Goal: Task Accomplishment & Management: Manage account settings

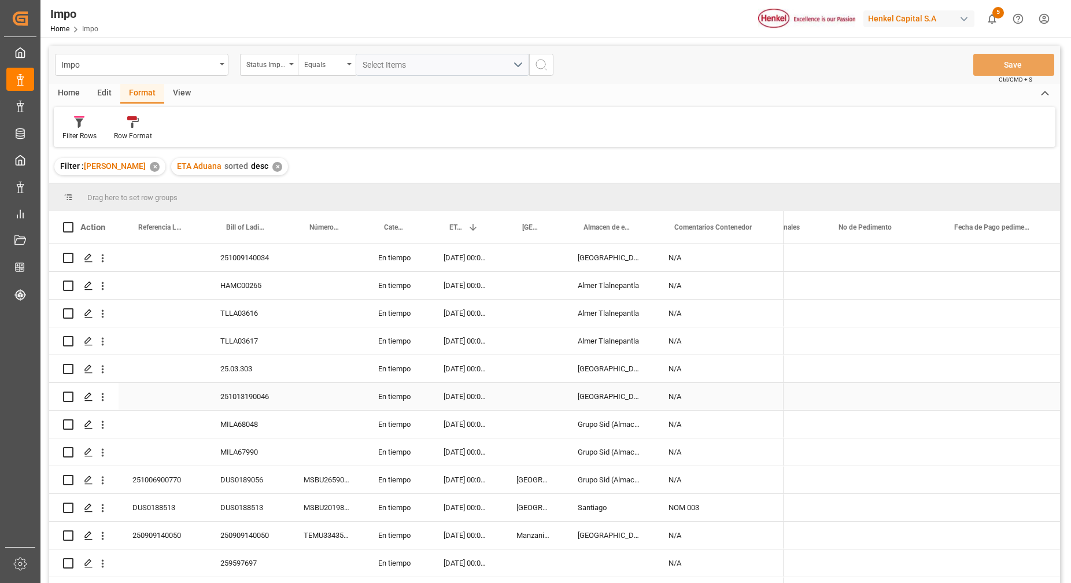
drag, startPoint x: 0, startPoint y: 0, endPoint x: 332, endPoint y: 392, distance: 514.0
click at [332, 392] on div "Press SPACE to select this row." at bounding box center [327, 396] width 75 height 27
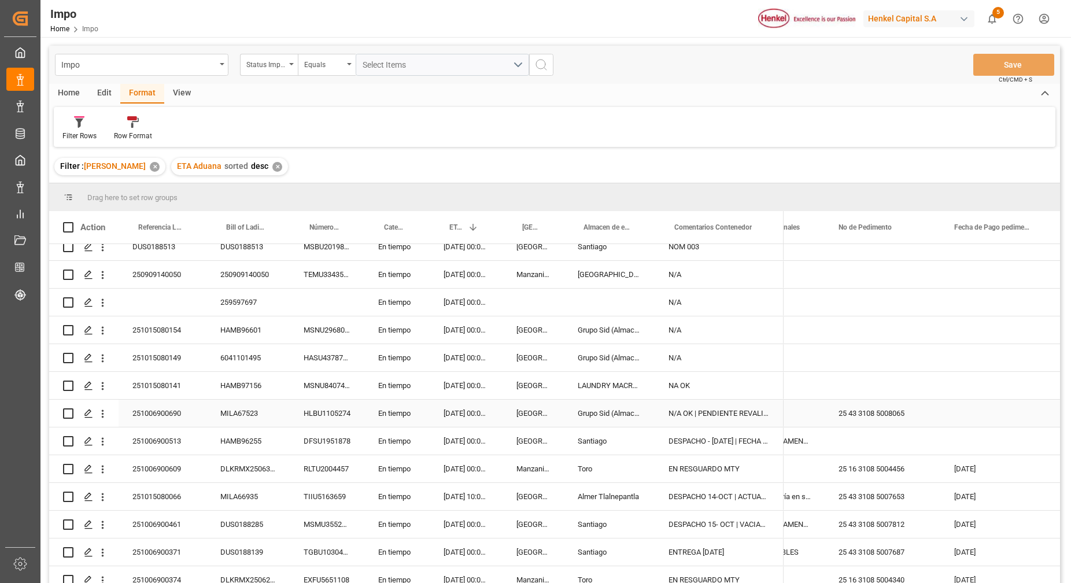
click at [232, 420] on div "MILA67523" at bounding box center [248, 413] width 83 height 27
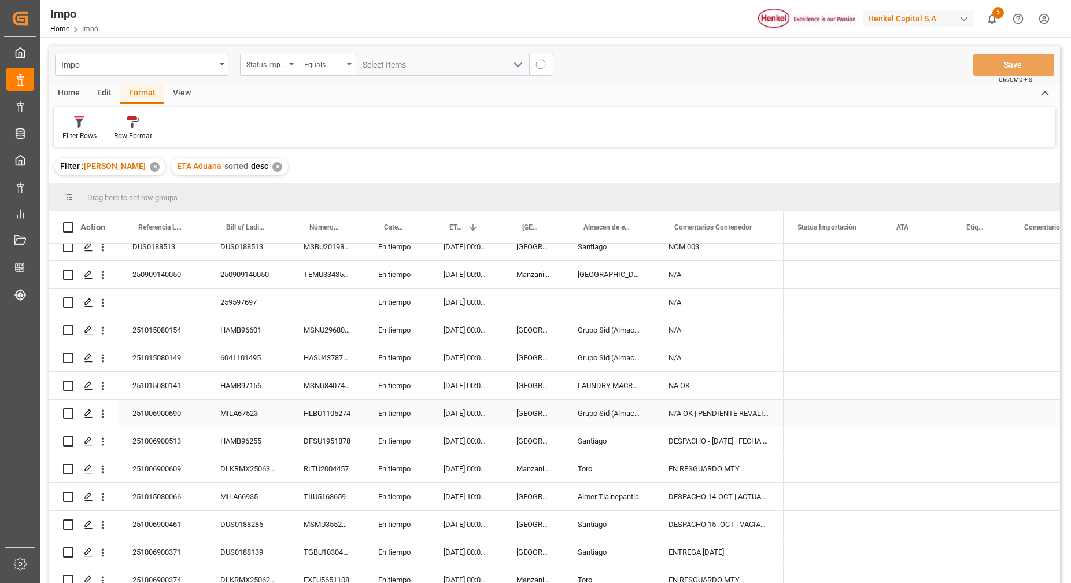
scroll to position [0, 0]
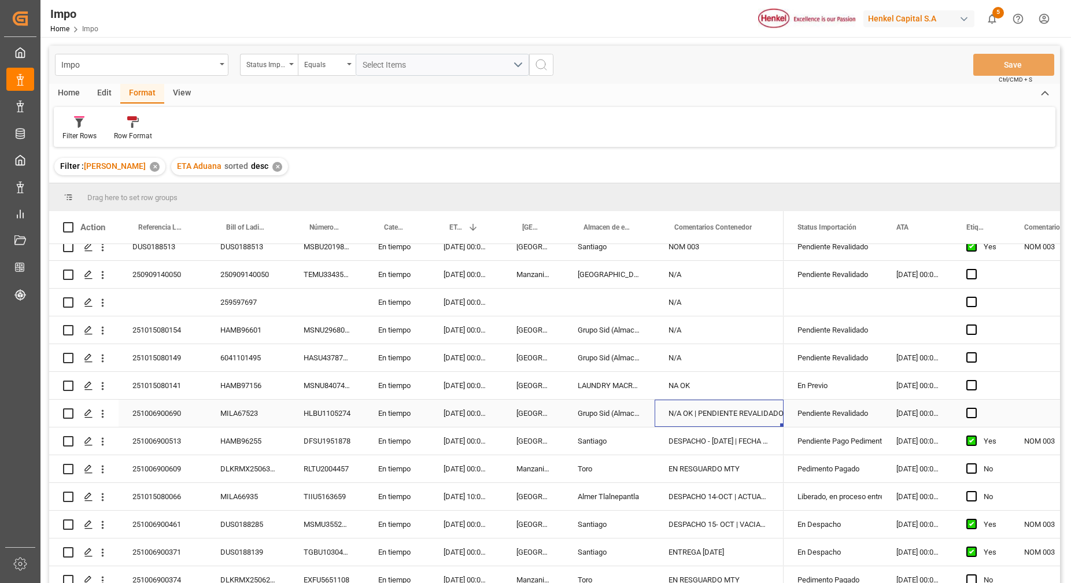
click at [696, 420] on div "N/A OK | PENDIENTE REVALIDADO" at bounding box center [719, 413] width 129 height 27
drag, startPoint x: 704, startPoint y: 420, endPoint x: 658, endPoint y: 418, distance: 45.8
click at [658, 418] on div "N/A OK | PENDIENTE REVALIDADO" at bounding box center [719, 420] width 129 height 40
click at [748, 422] on input "REVALIDADO" at bounding box center [719, 420] width 111 height 22
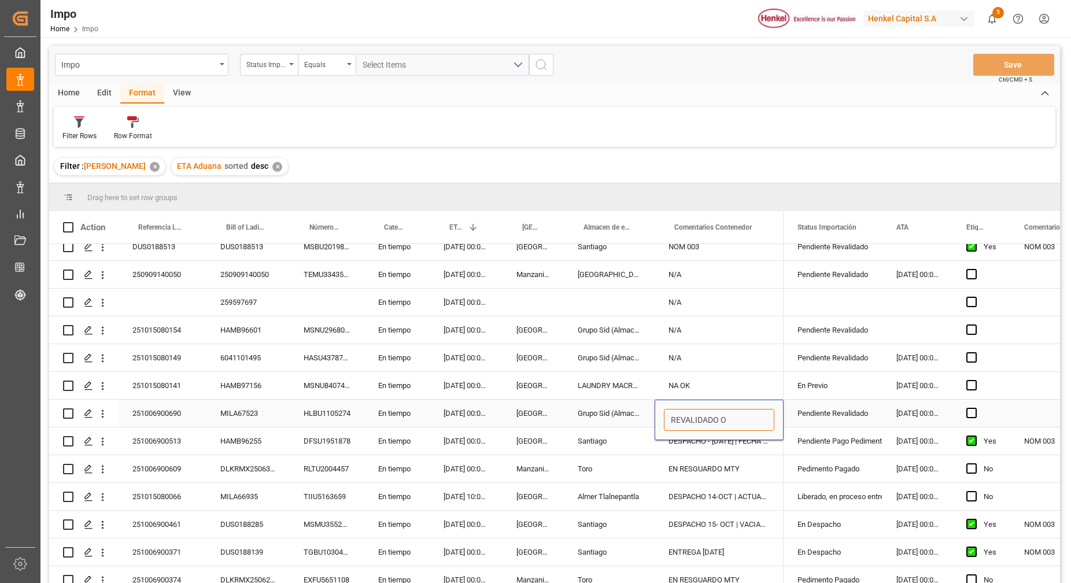
type input "REVALIDADO OK"
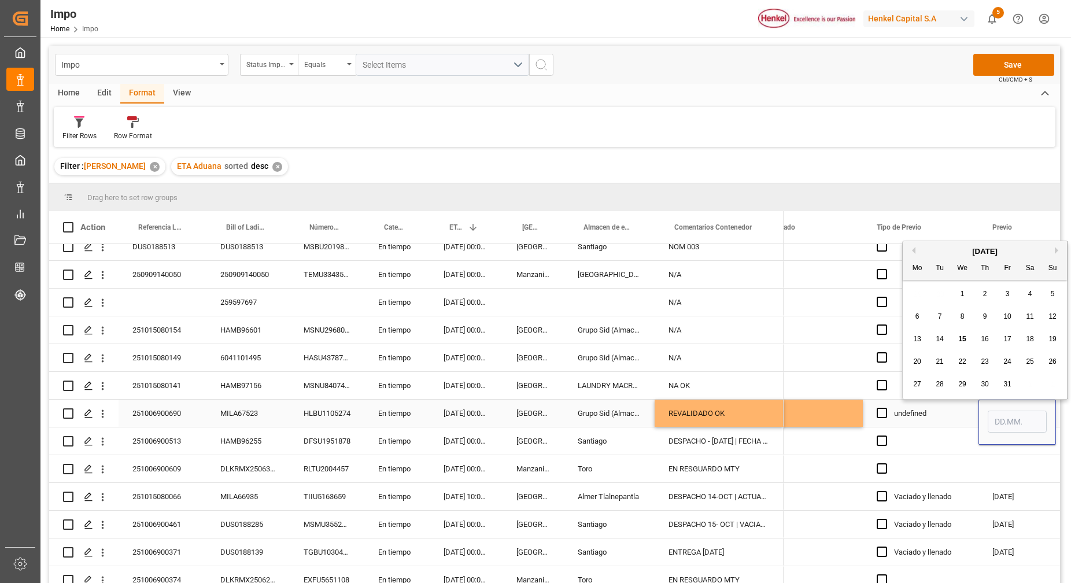
click at [839, 413] on div "Press SPACE to select this row." at bounding box center [805, 413] width 116 height 27
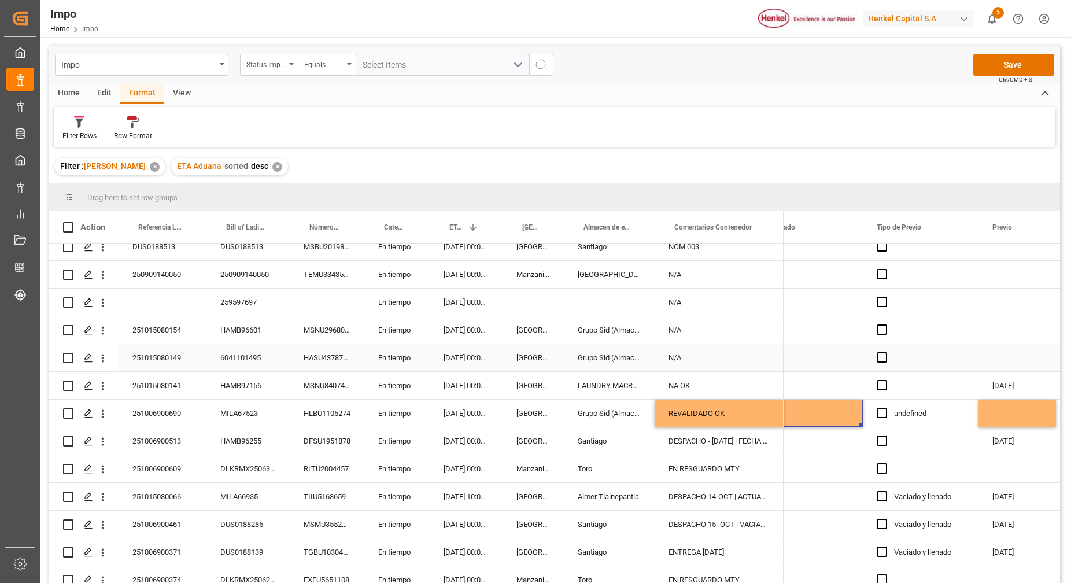
click at [822, 345] on div "Press SPACE to select this row." at bounding box center [805, 357] width 116 height 27
click at [821, 407] on div "Press SPACE to select this row." at bounding box center [805, 413] width 116 height 27
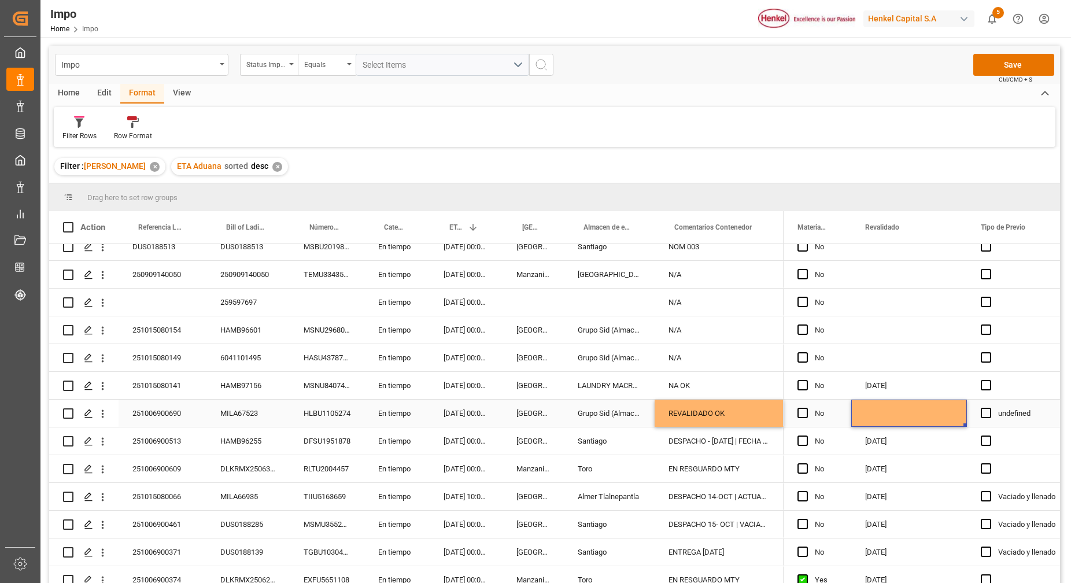
click at [873, 410] on div "Press SPACE to select this row." at bounding box center [910, 413] width 116 height 27
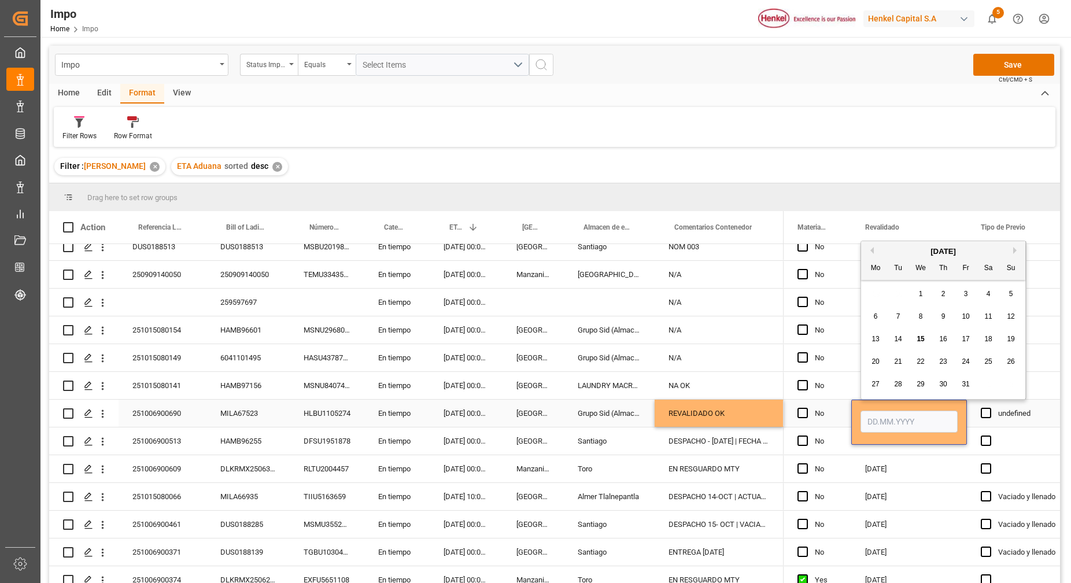
click at [878, 419] on input "Press SPACE to select this row." at bounding box center [909, 422] width 97 height 22
click at [917, 337] on span "15" at bounding box center [921, 339] width 8 height 8
type input "15.10.2025"
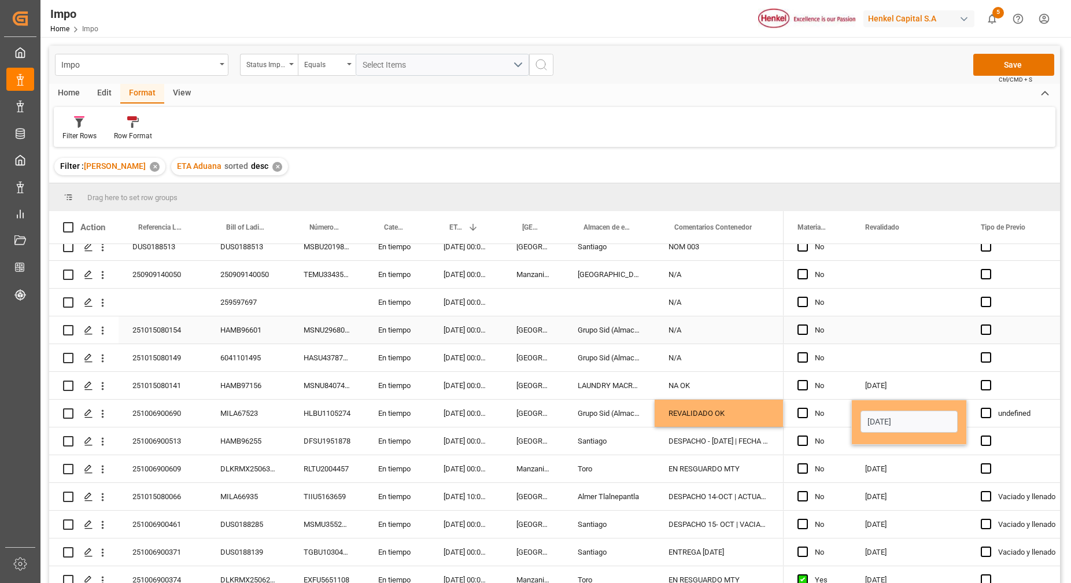
click at [890, 318] on div "Press SPACE to select this row." at bounding box center [910, 329] width 116 height 27
click at [922, 421] on div "15.10.2025" at bounding box center [910, 413] width 116 height 27
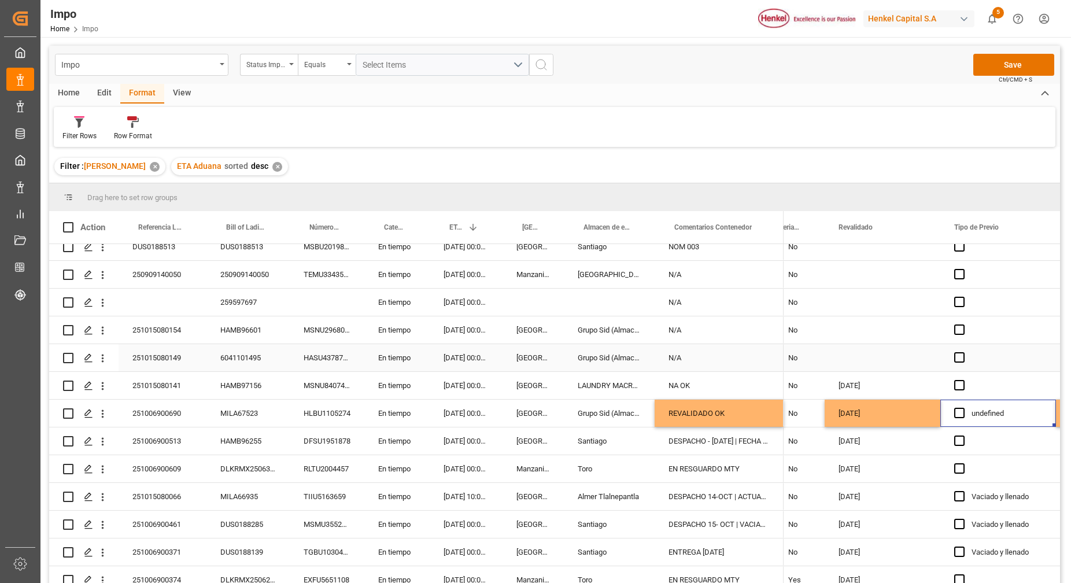
click at [889, 355] on div "Press SPACE to select this row." at bounding box center [883, 357] width 116 height 27
click at [886, 404] on div "15.10.2025" at bounding box center [883, 413] width 116 height 27
click at [988, 68] on button "Save" at bounding box center [1014, 65] width 81 height 22
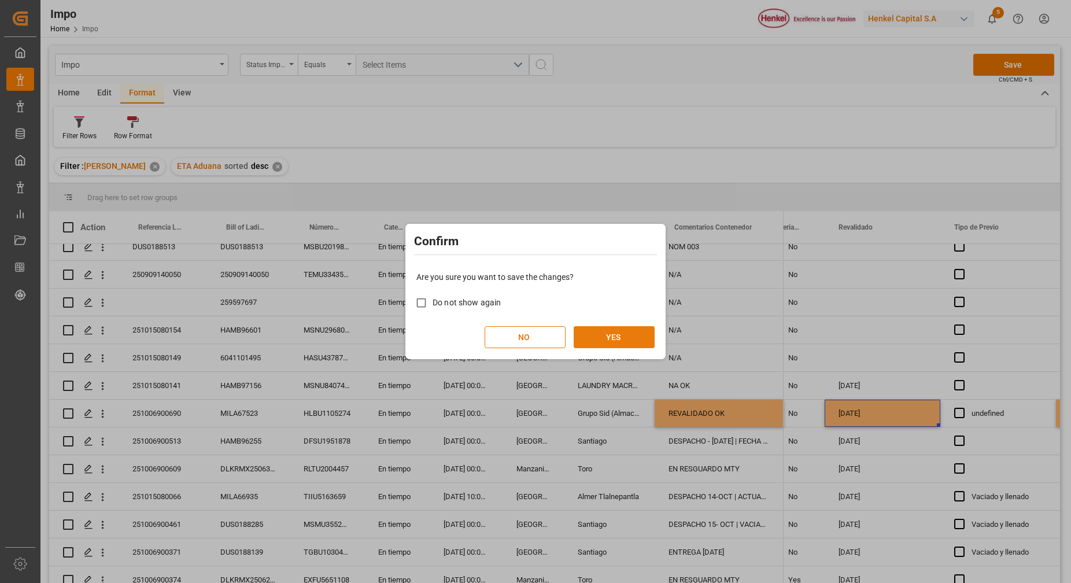
click at [633, 326] on button "YES" at bounding box center [614, 337] width 81 height 22
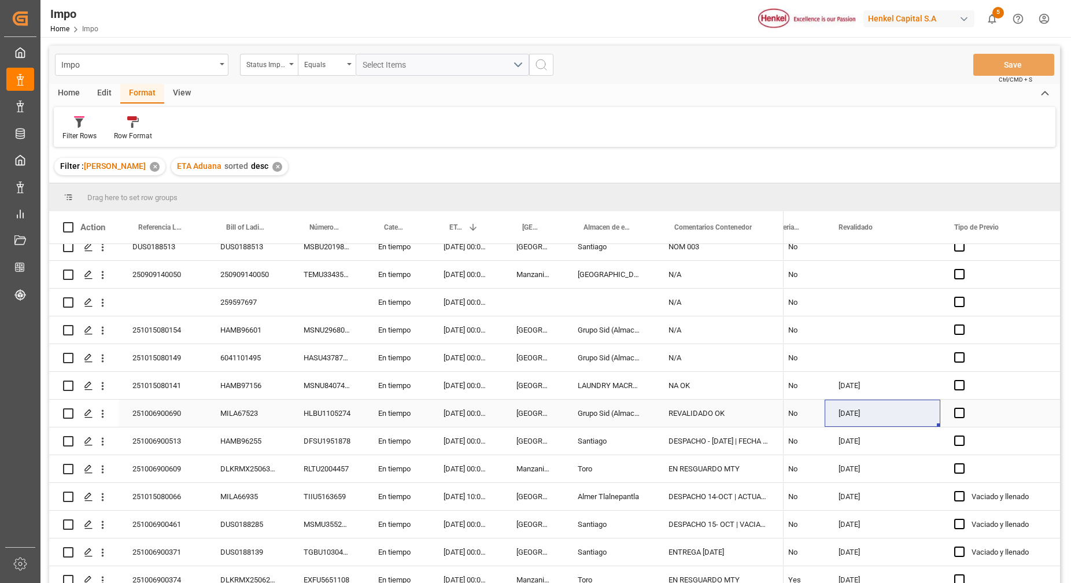
click at [730, 413] on div "REVALIDADO OK" at bounding box center [719, 413] width 129 height 27
click at [819, 408] on div "No" at bounding box center [791, 413] width 68 height 27
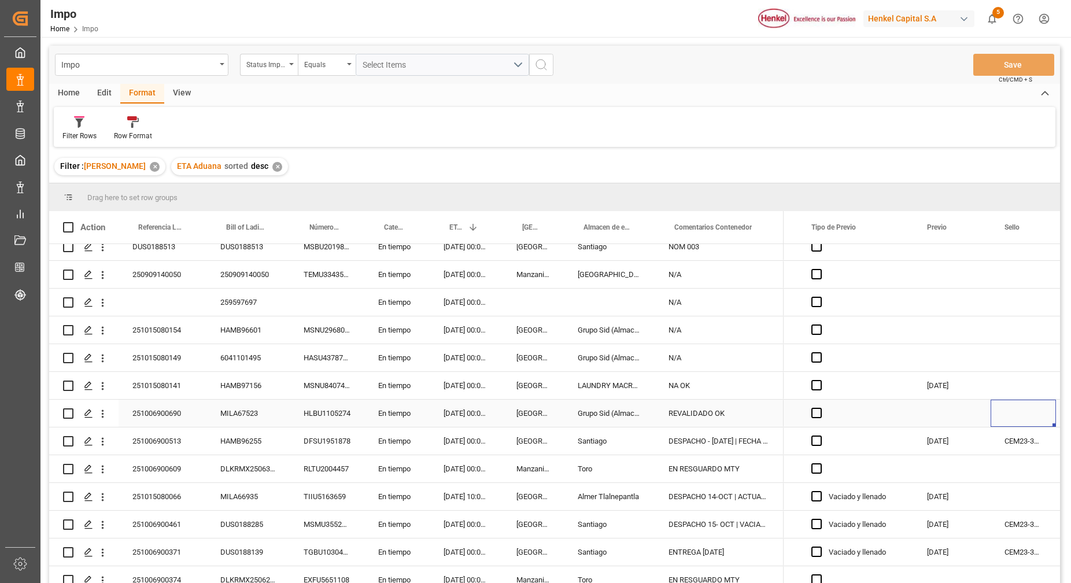
scroll to position [0, 2126]
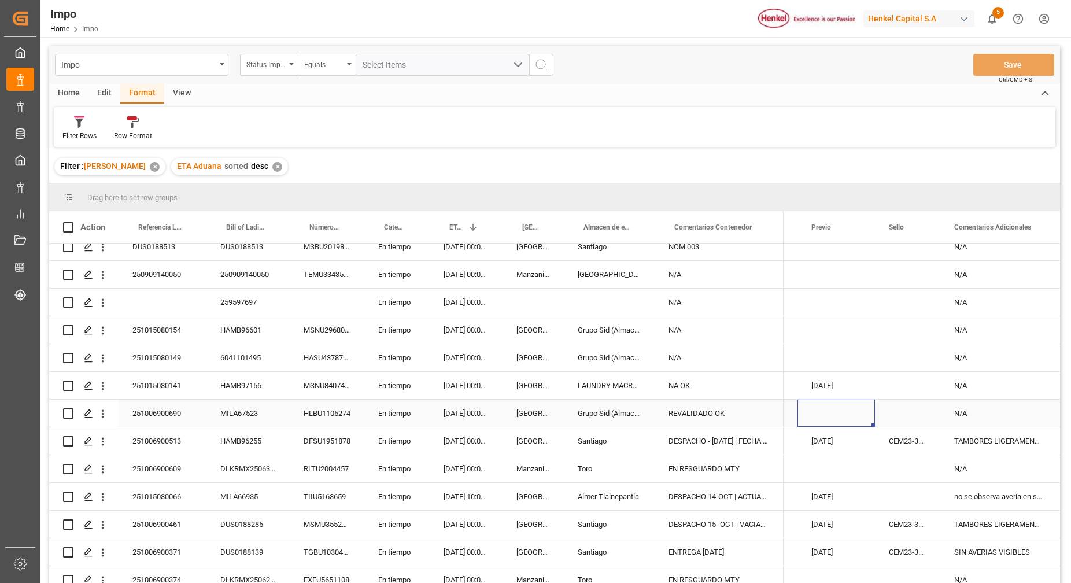
click at [818, 411] on div "Press SPACE to select this row." at bounding box center [837, 413] width 78 height 27
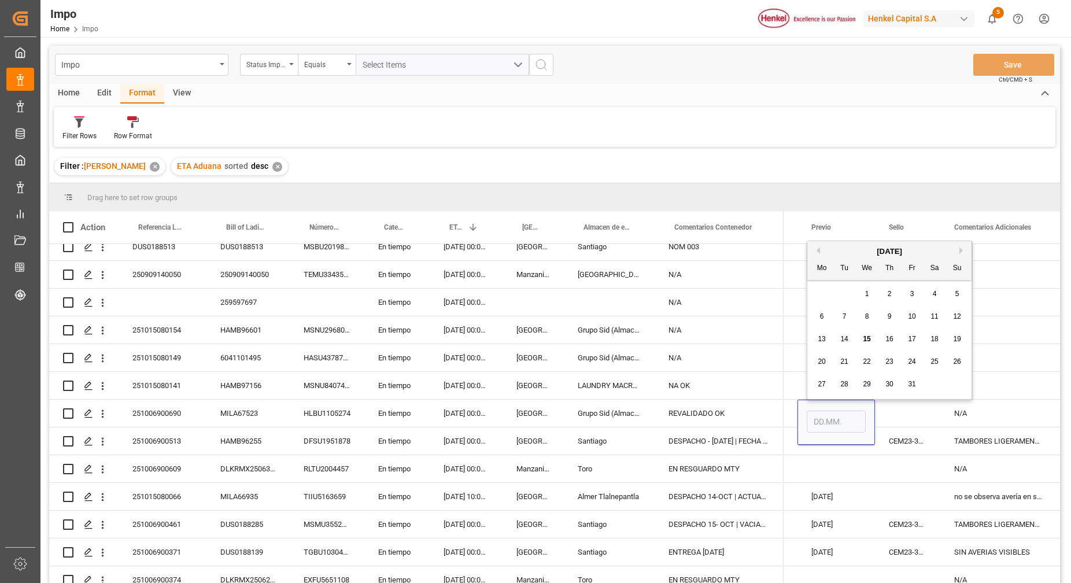
click at [885, 341] on div "16" at bounding box center [890, 340] width 14 height 14
type input "16.10.2025"
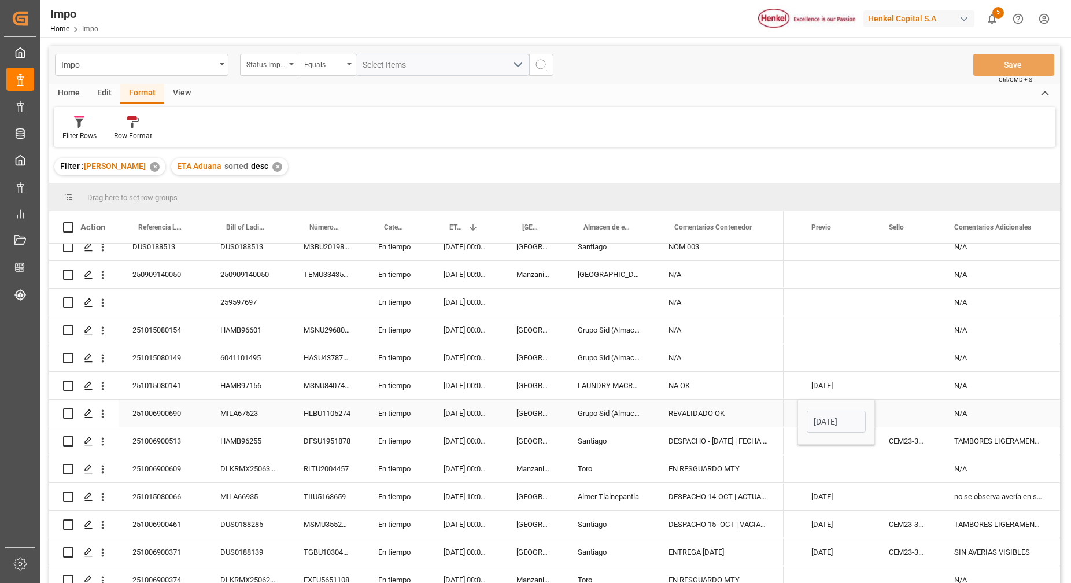
click at [897, 411] on div "Press SPACE to select this row." at bounding box center [907, 413] width 65 height 27
click at [837, 315] on div "Press SPACE to select this row." at bounding box center [837, 302] width 78 height 27
click at [1011, 70] on button "Save" at bounding box center [1014, 65] width 81 height 22
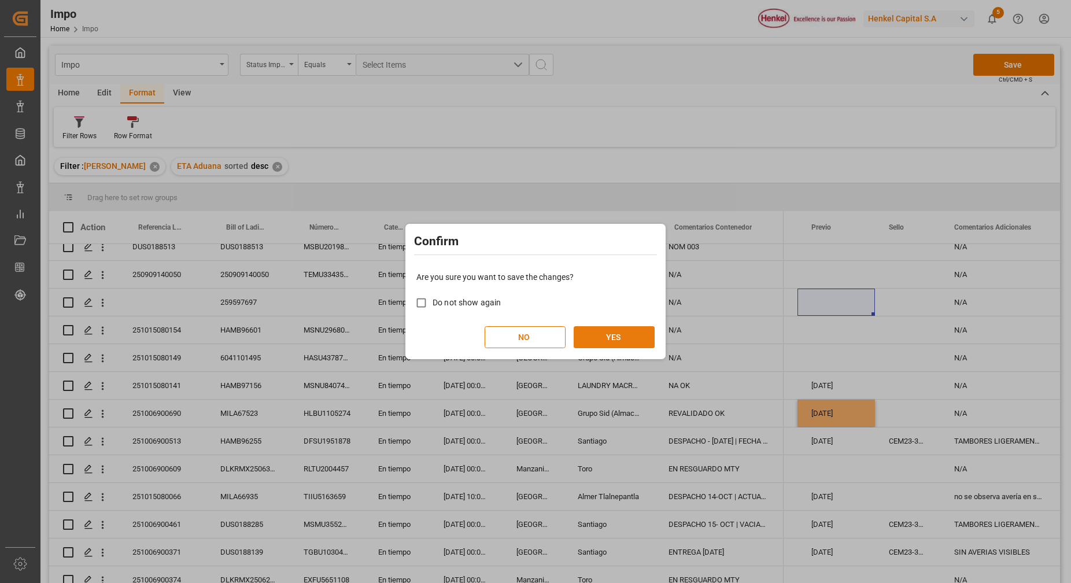
click at [640, 336] on button "YES" at bounding box center [614, 337] width 81 height 22
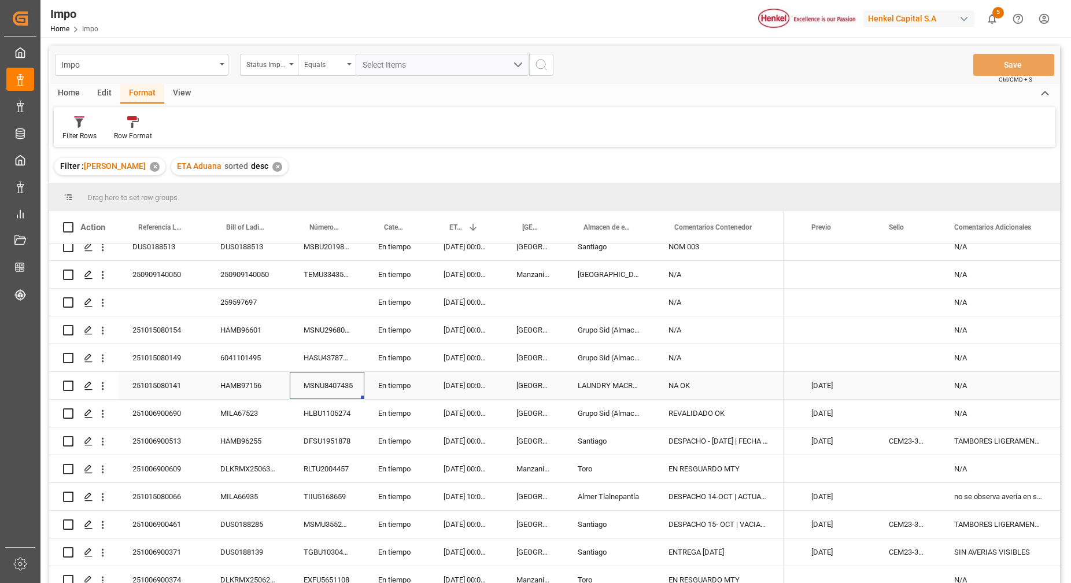
click at [300, 398] on div "MSNU8407435" at bounding box center [327, 385] width 75 height 27
click at [241, 415] on div "MILA67523" at bounding box center [248, 413] width 83 height 27
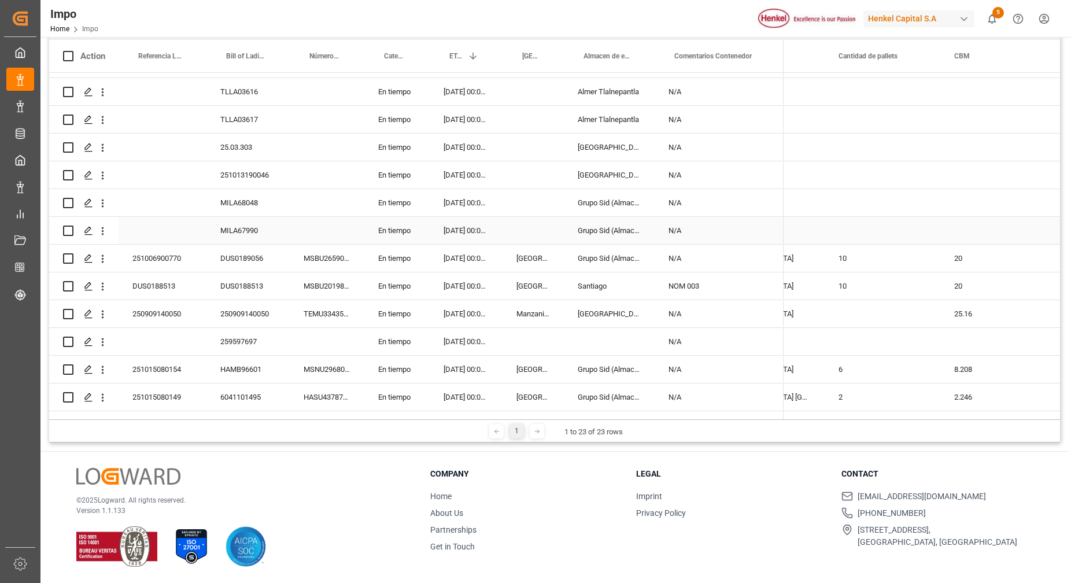
scroll to position [0, 0]
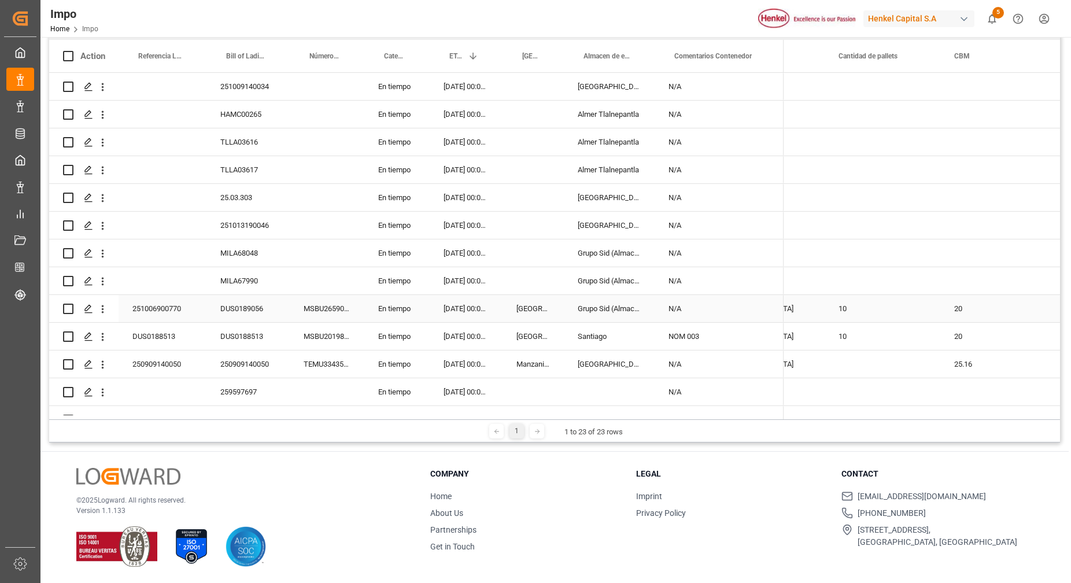
click at [183, 234] on div "Press SPACE to select this row." at bounding box center [163, 225] width 88 height 27
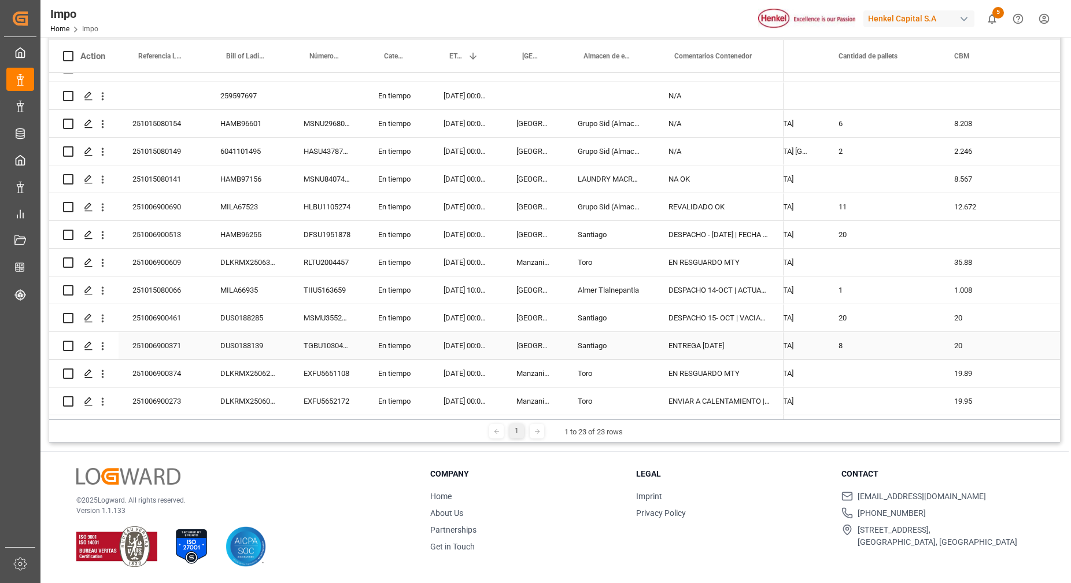
click at [150, 348] on div "251006900371" at bounding box center [163, 345] width 88 height 27
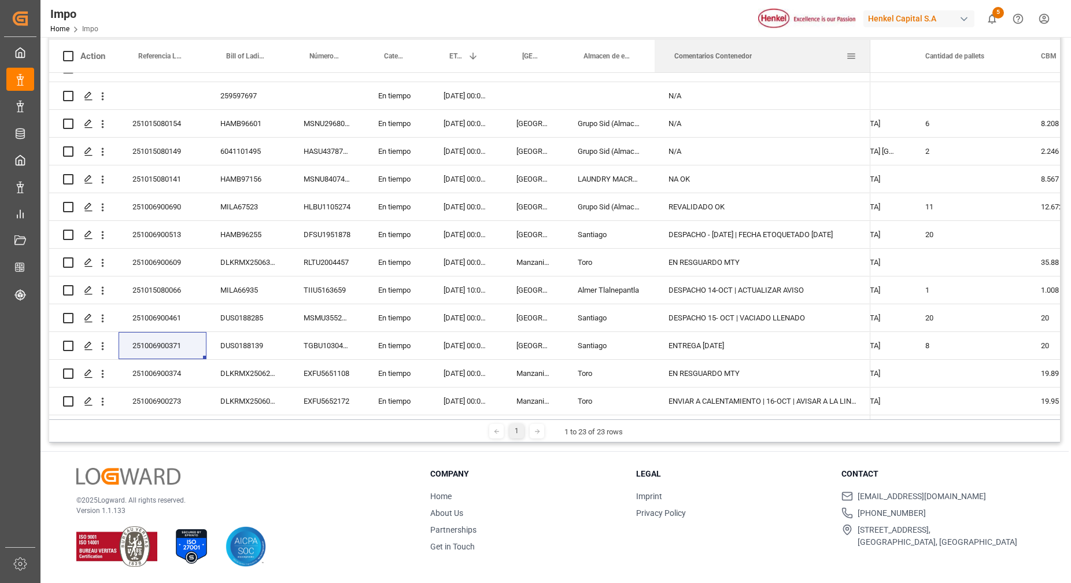
drag, startPoint x: 783, startPoint y: 46, endPoint x: 870, endPoint y: 47, distance: 86.8
click at [870, 47] on div at bounding box center [870, 56] width 5 height 32
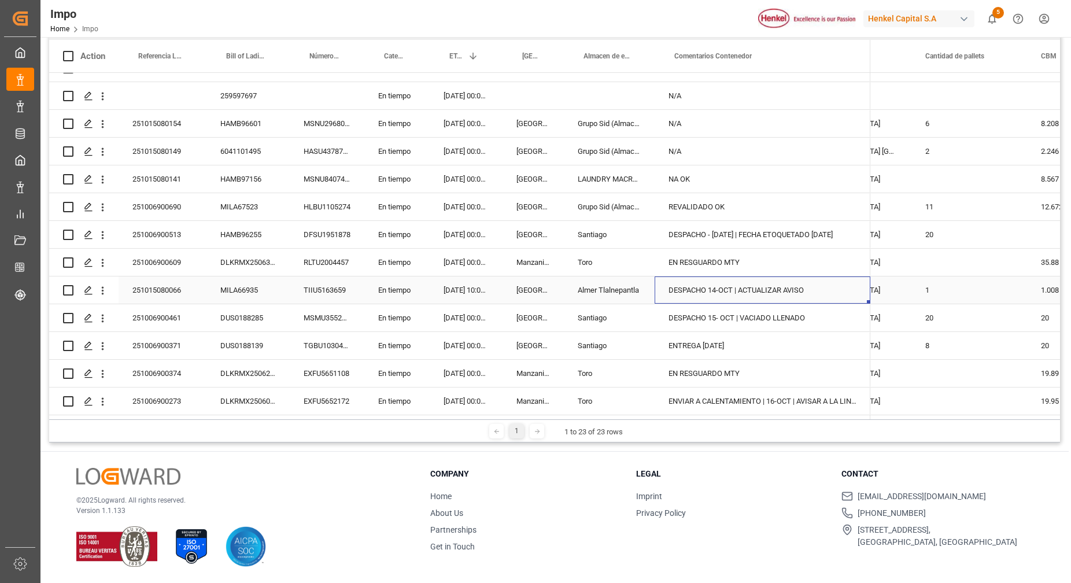
click at [767, 285] on div "DESPACHO 14-OCT | ACTUALIZAR AVISO" at bounding box center [763, 290] width 216 height 27
click at [204, 300] on div "251015080066 MILA66935 TIIU5163659 En tiempo 04.10.2025 10:00:00 Veracruz Almer…" at bounding box center [460, 291] width 822 height 28
click at [212, 226] on div "HAMB96255" at bounding box center [248, 234] width 83 height 27
drag, startPoint x: 212, startPoint y: 226, endPoint x: 189, endPoint y: 229, distance: 22.7
click at [210, 221] on div "HAMB96255" at bounding box center [248, 234] width 83 height 27
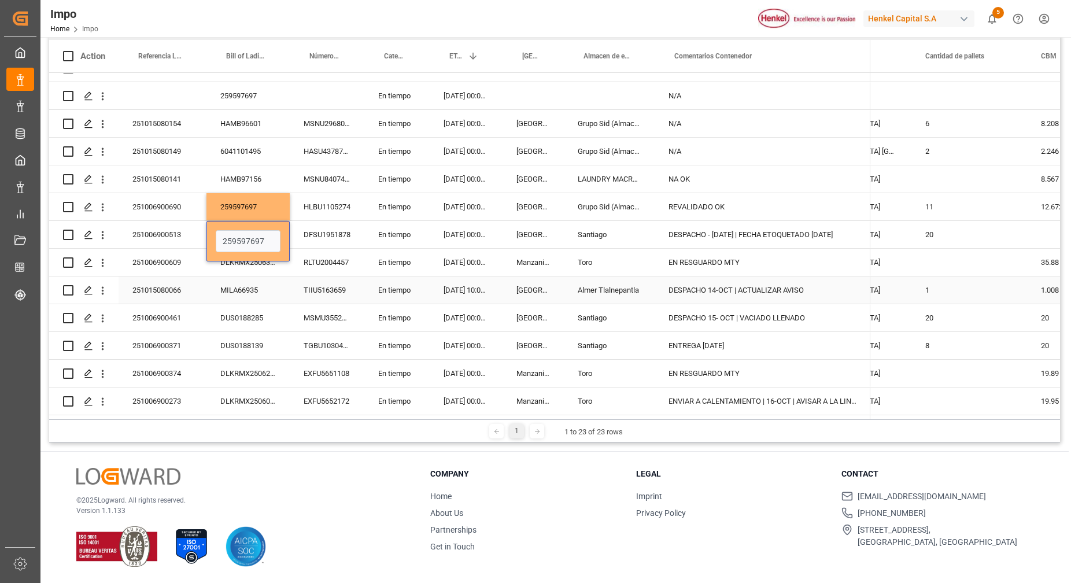
click at [492, 295] on div "04.10.2025 10:00:00" at bounding box center [466, 290] width 73 height 27
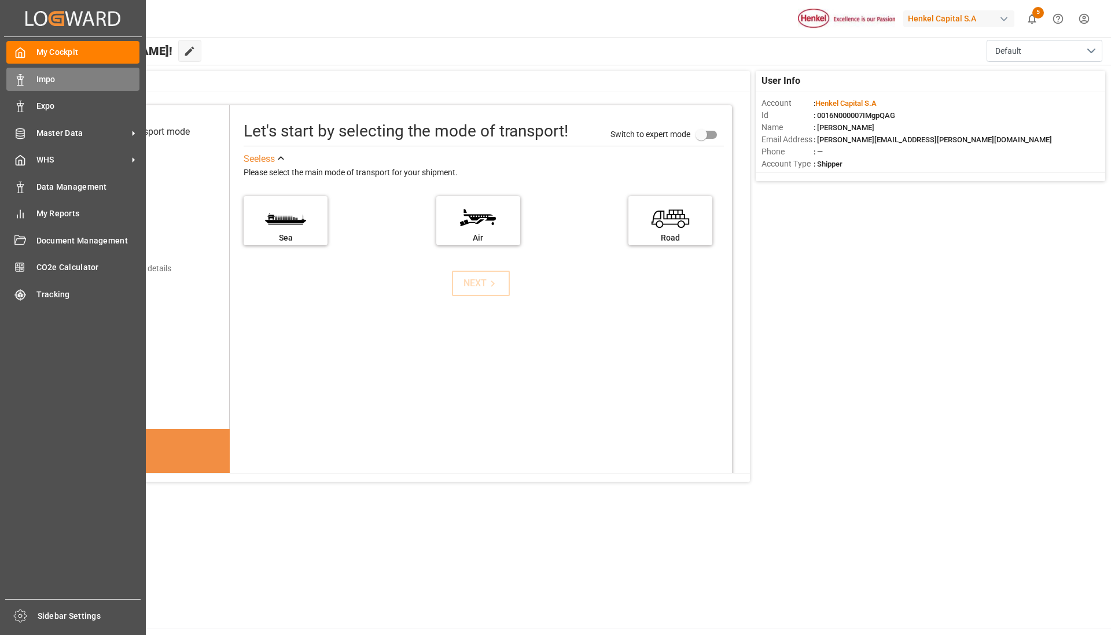
click at [40, 83] on span "Impo" at bounding box center [88, 79] width 104 height 12
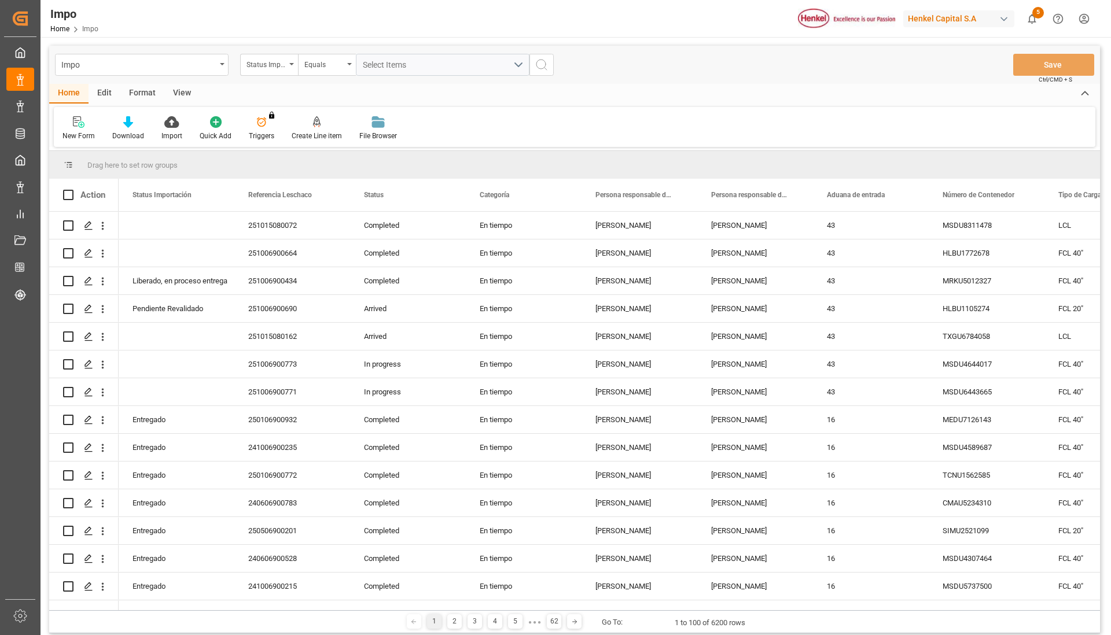
click at [148, 90] on div "Format" at bounding box center [142, 94] width 44 height 20
click at [82, 133] on div "Filter Rows" at bounding box center [79, 136] width 34 height 10
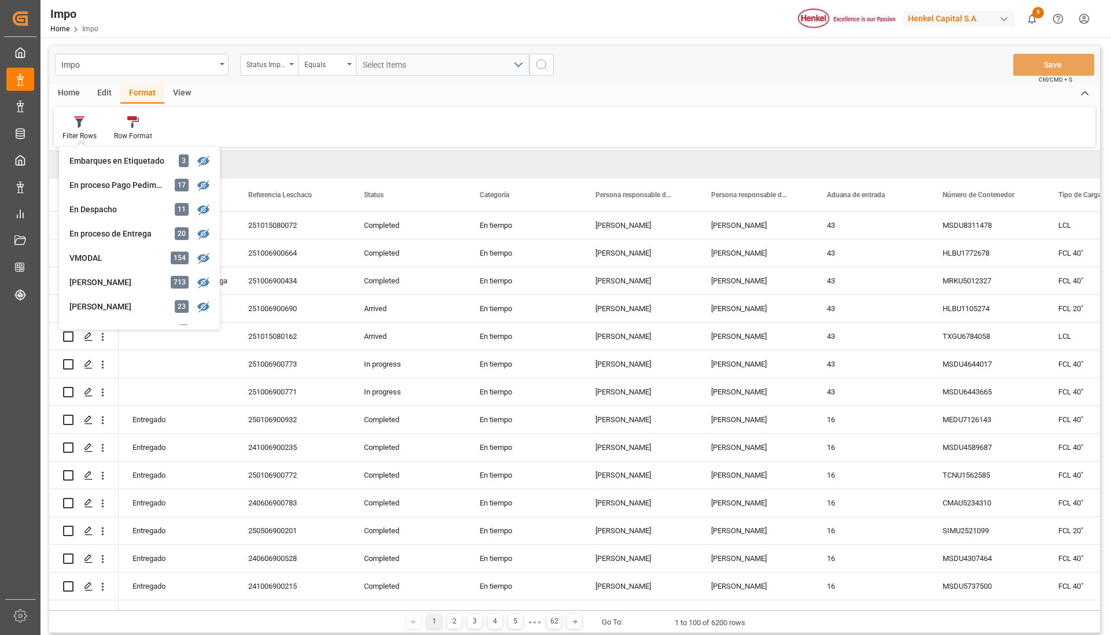
scroll to position [217, 0]
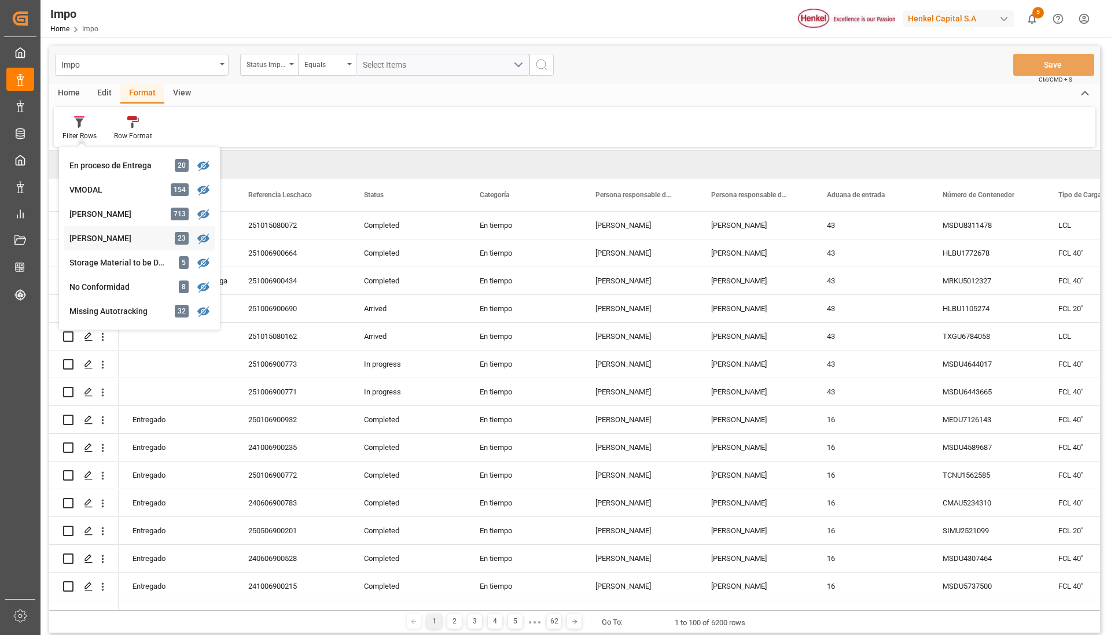
click at [127, 238] on div "Impo Status Importación Equals Select Items Save Ctrl/CMD + S Home Edit Format …" at bounding box center [574, 340] width 1051 height 588
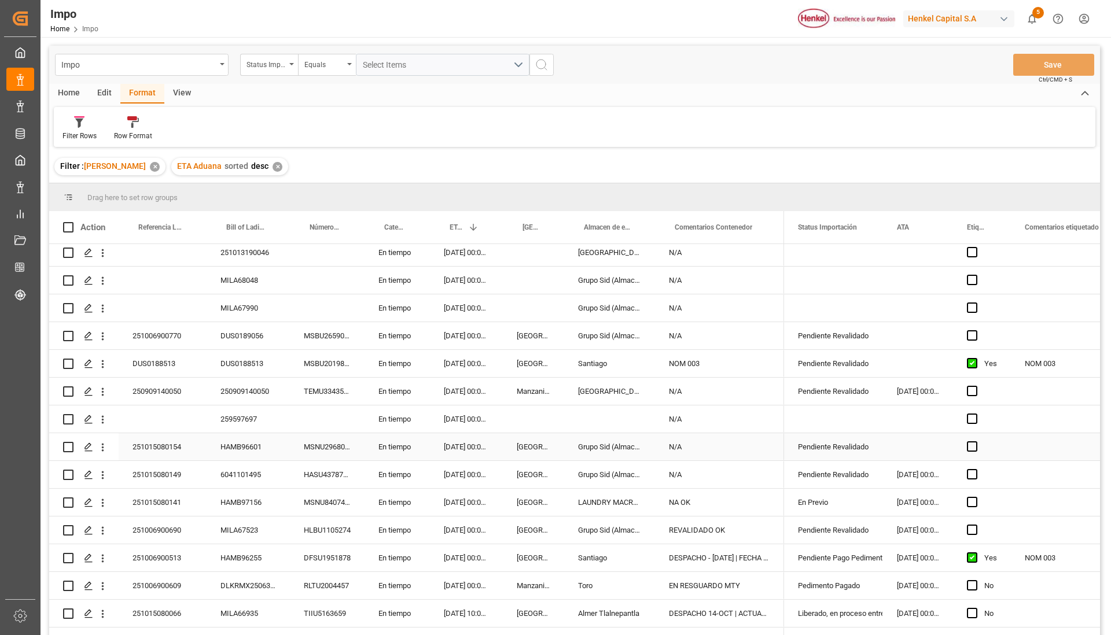
scroll to position [72, 0]
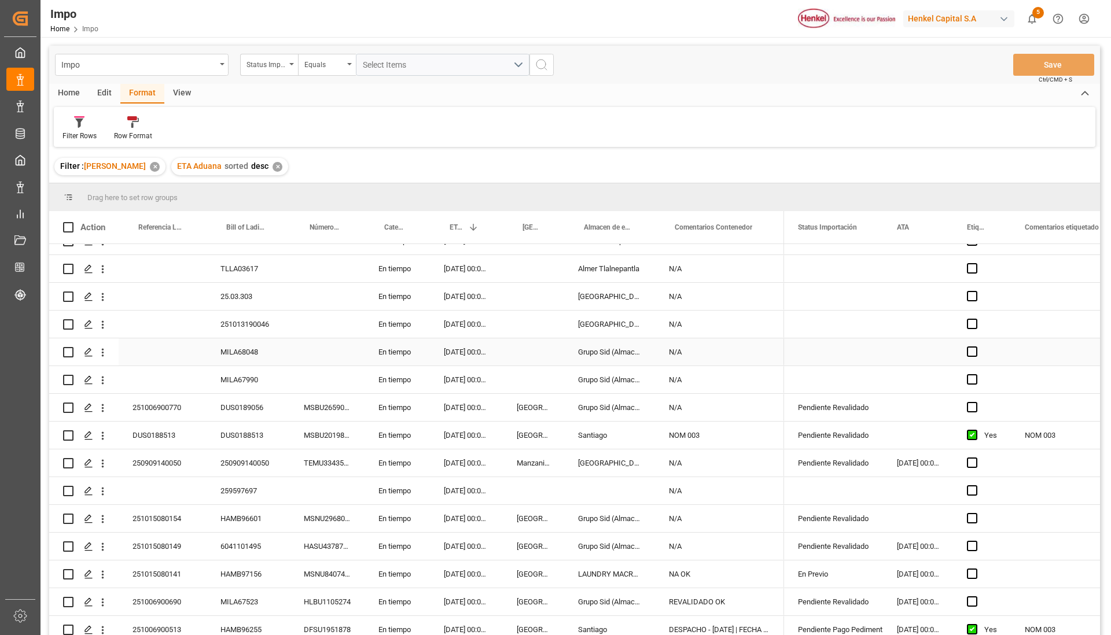
click at [161, 341] on div "Press SPACE to select this row." at bounding box center [163, 351] width 88 height 27
click at [300, 490] on div "Press SPACE to select this row." at bounding box center [327, 490] width 75 height 27
click at [194, 483] on div "Press SPACE to select this row." at bounding box center [163, 490] width 88 height 27
click at [102, 487] on icon "open menu" at bounding box center [103, 491] width 12 height 12
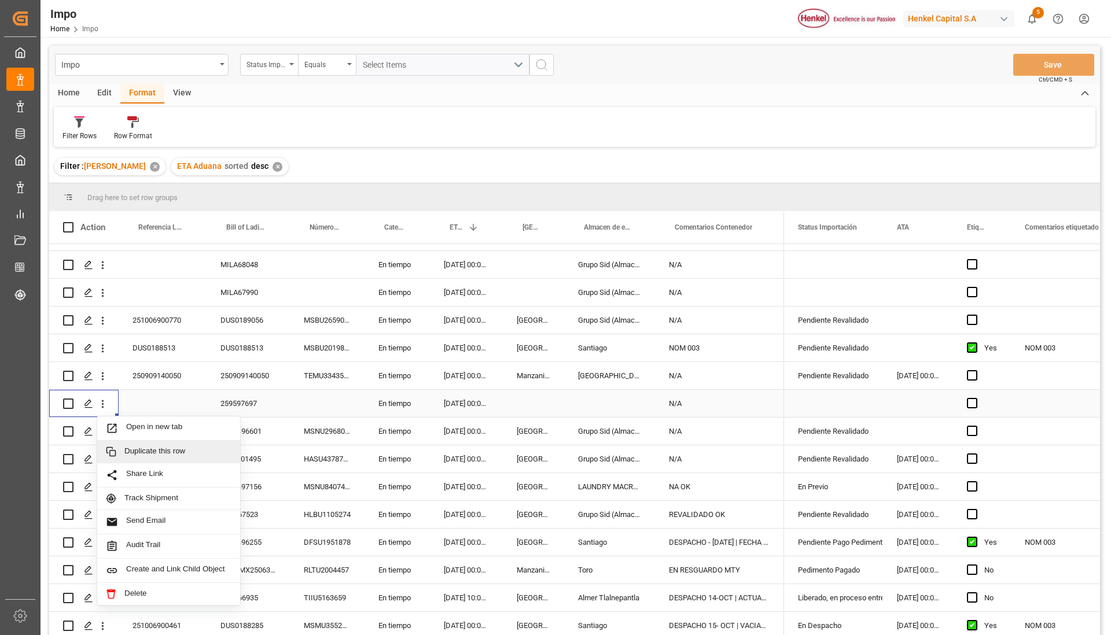
scroll to position [248, 0]
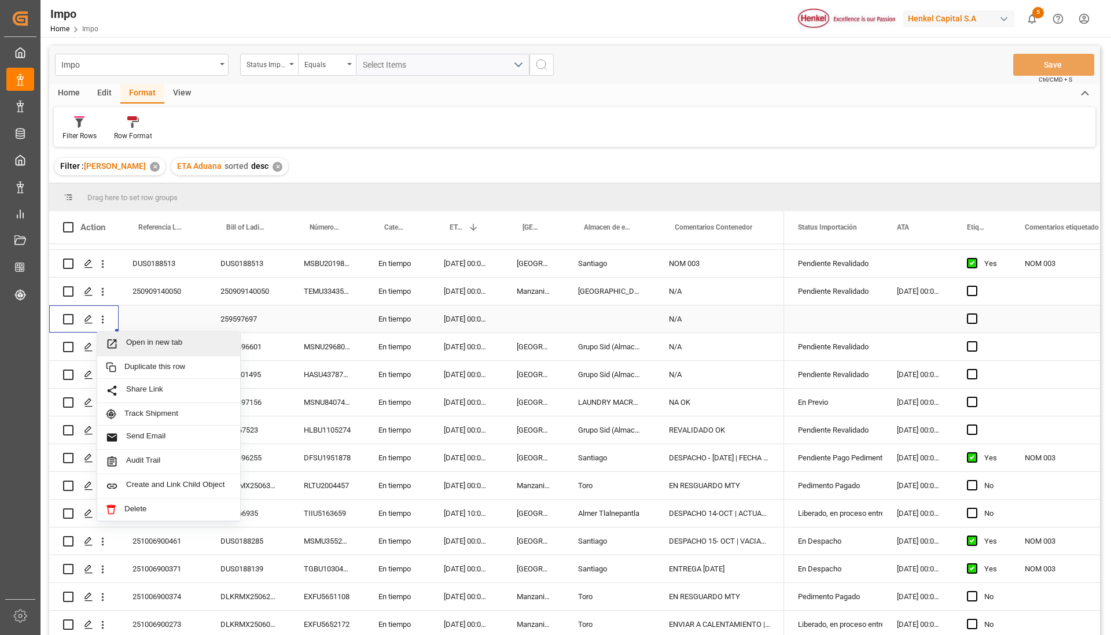
click at [178, 349] on div "Open in new tab" at bounding box center [168, 344] width 143 height 24
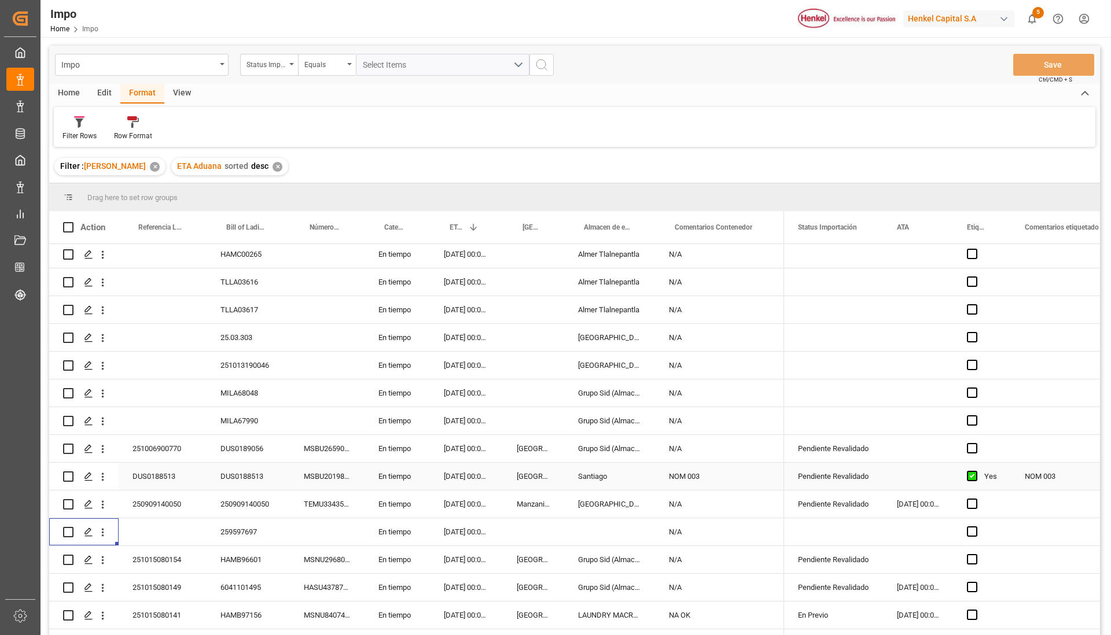
scroll to position [0, 0]
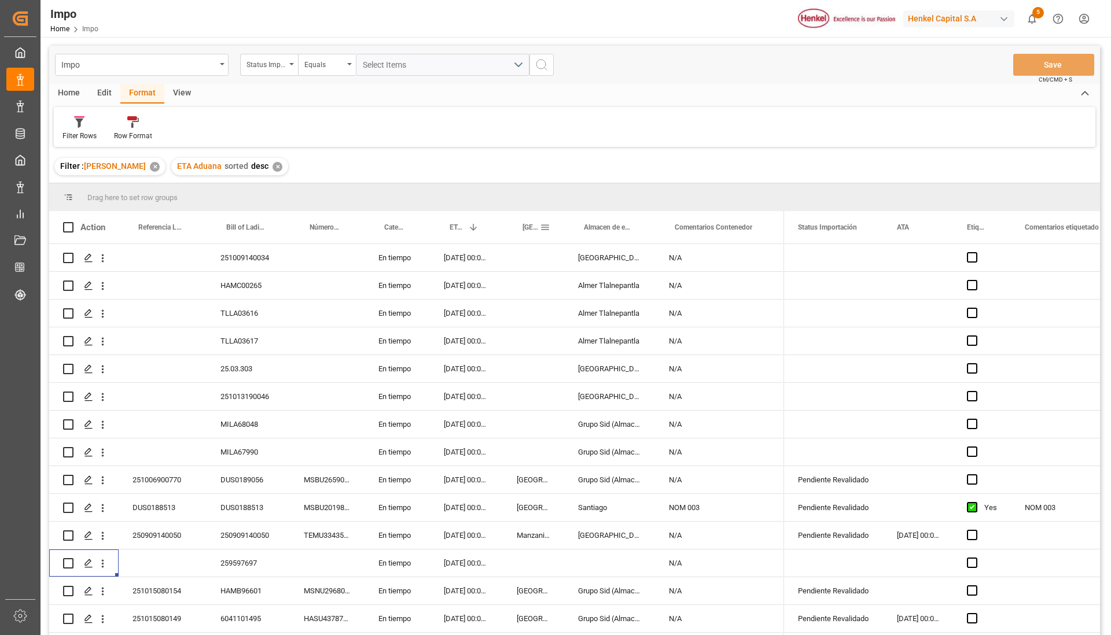
click at [548, 228] on span at bounding box center [545, 227] width 10 height 10
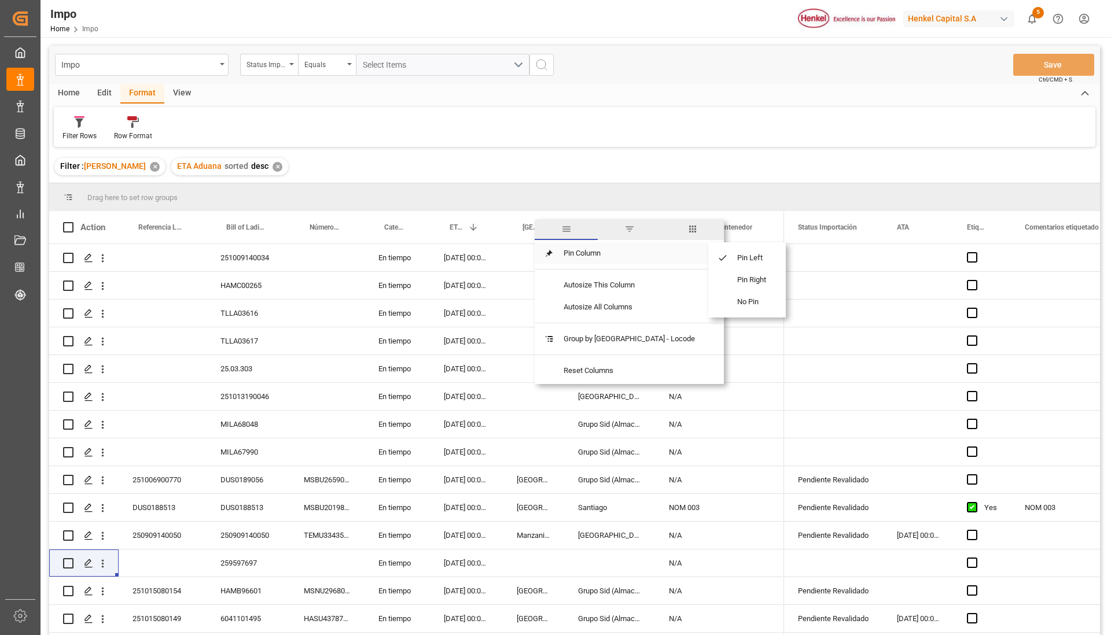
click at [624, 232] on span "filter" at bounding box center [629, 229] width 10 height 10
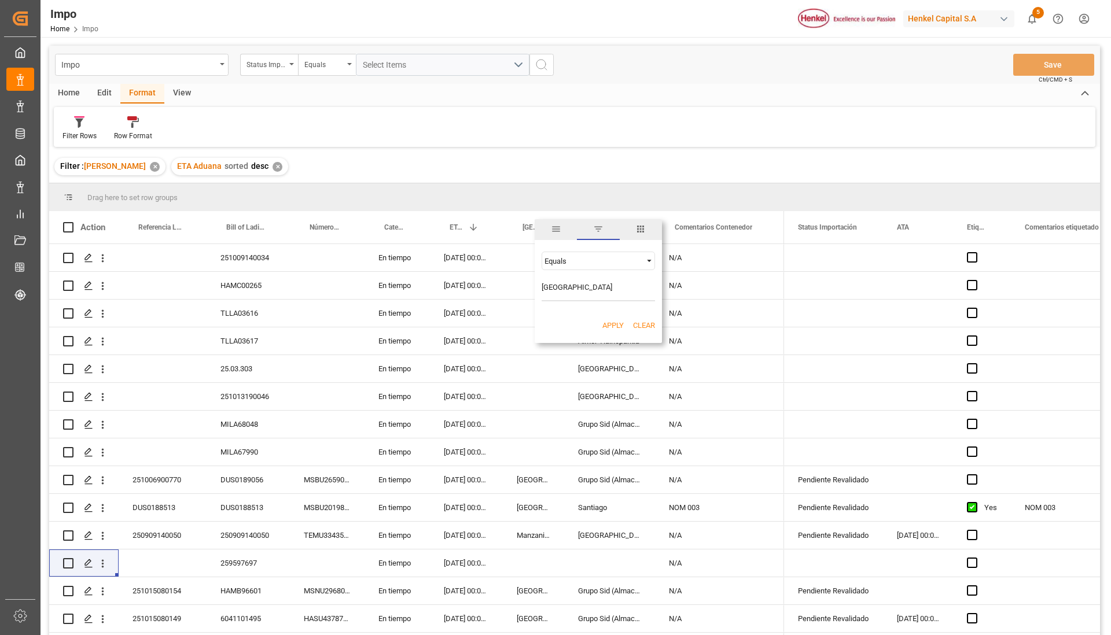
type input "[GEOGRAPHIC_DATA]"
click at [620, 325] on button "Apply" at bounding box center [612, 326] width 21 height 12
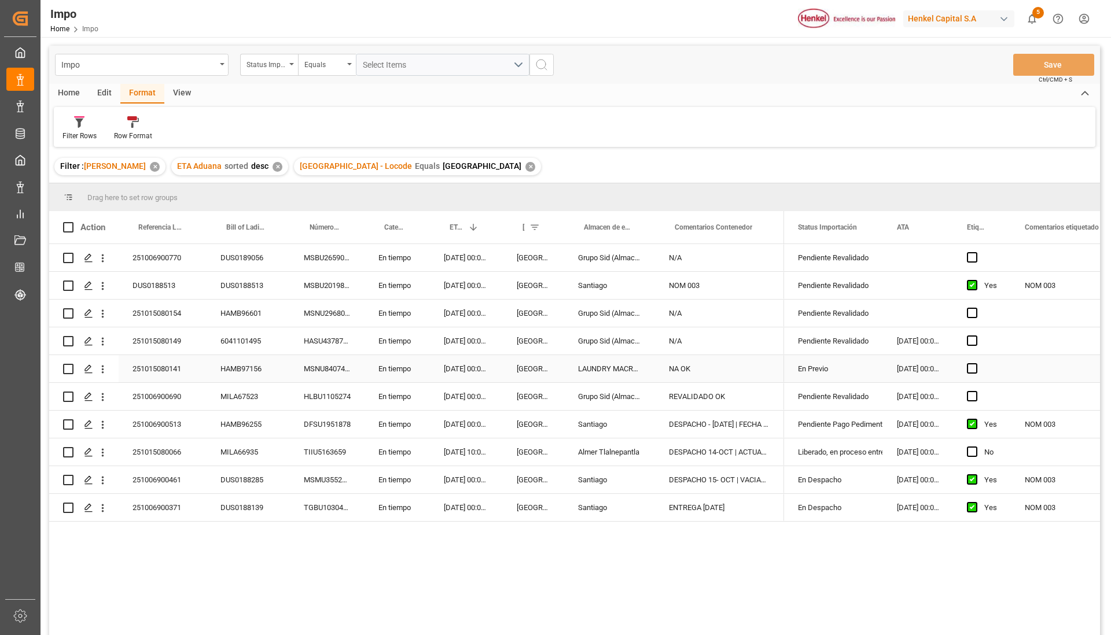
click at [165, 366] on div "251015080141" at bounding box center [163, 368] width 88 height 27
click at [164, 369] on input "251015080141" at bounding box center [162, 375] width 69 height 22
click at [705, 367] on div "NA OK" at bounding box center [719, 368] width 129 height 27
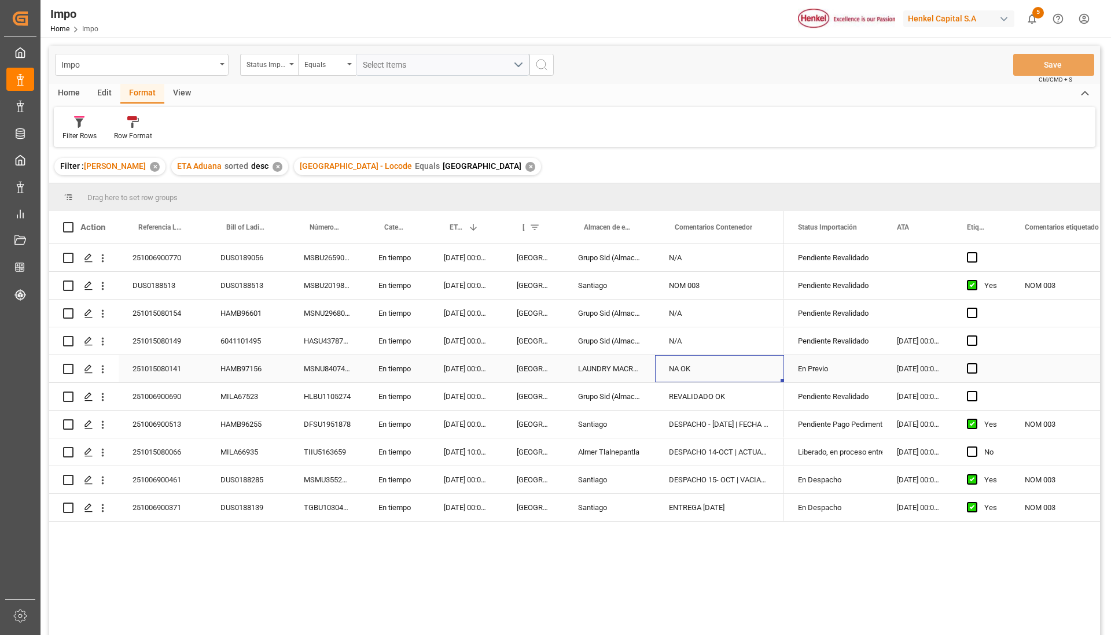
click at [705, 367] on div "NA OK" at bounding box center [719, 368] width 129 height 27
click at [703, 371] on input "NA OK" at bounding box center [719, 375] width 111 height 22
type input "N"
type input "PREVIO 17 OCT"
click at [732, 315] on div "N/A" at bounding box center [719, 313] width 129 height 27
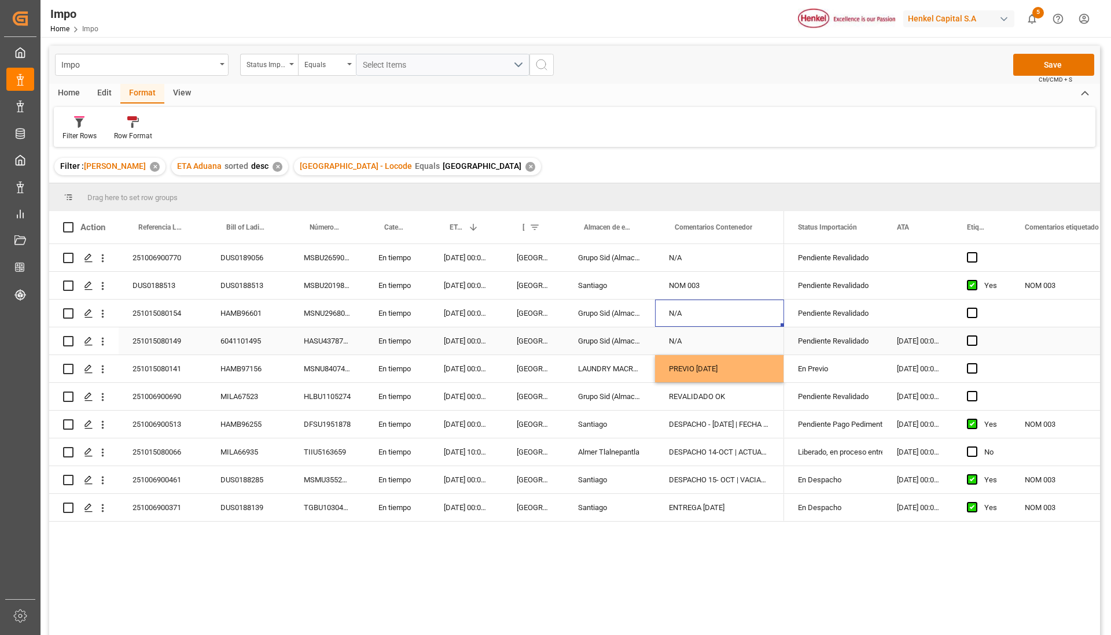
click at [169, 340] on div "251015080149" at bounding box center [163, 340] width 88 height 27
click at [169, 340] on input "251015080149" at bounding box center [162, 348] width 69 height 22
click at [711, 344] on div "N/A" at bounding box center [719, 340] width 129 height 27
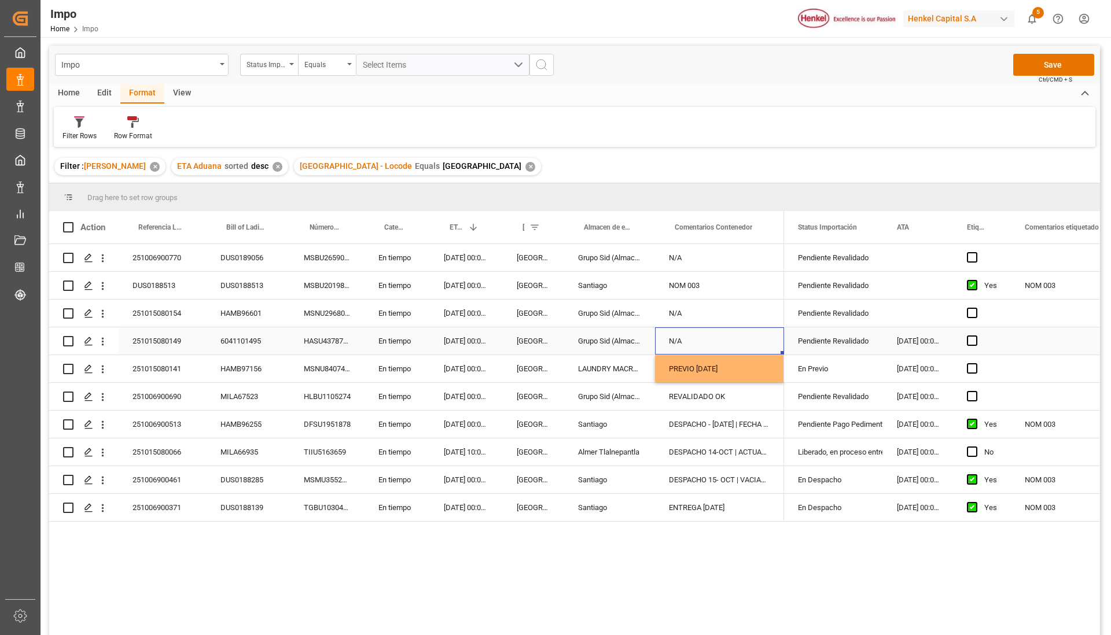
click at [711, 344] on div "N/A" at bounding box center [719, 340] width 129 height 27
click at [711, 344] on input "N/A" at bounding box center [719, 348] width 111 height 22
type input "NA | ATRAQUE OK"
click at [664, 241] on div "Comentarios Contenedor" at bounding box center [719, 227] width 129 height 32
click at [916, 370] on div "10.10.2025 00:00:00" at bounding box center [918, 368] width 70 height 27
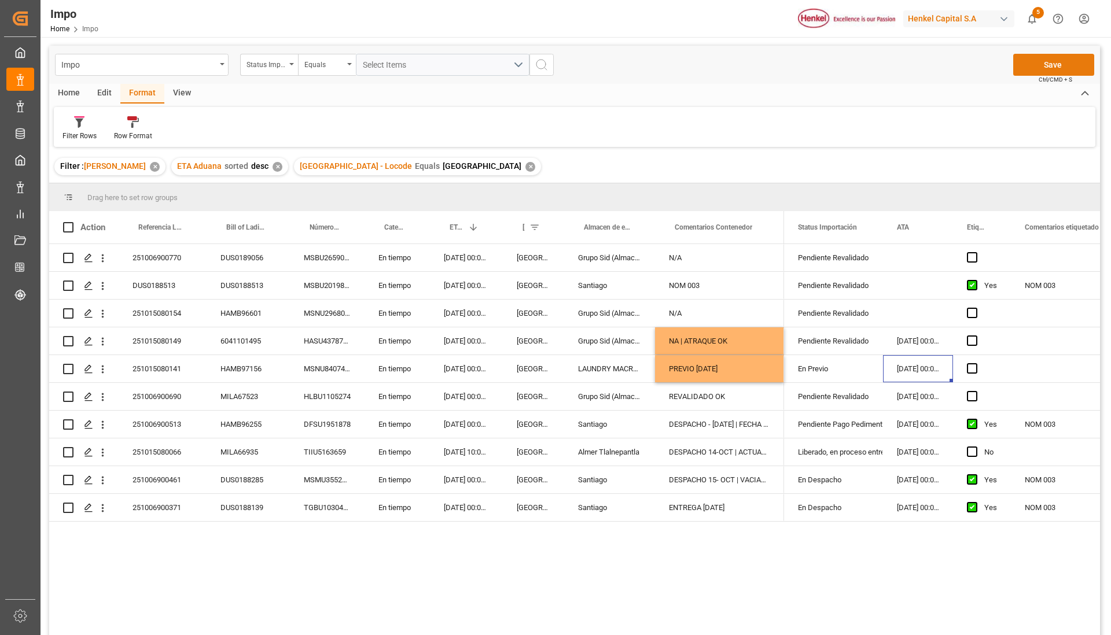
click at [1055, 59] on button "Save" at bounding box center [1053, 65] width 81 height 22
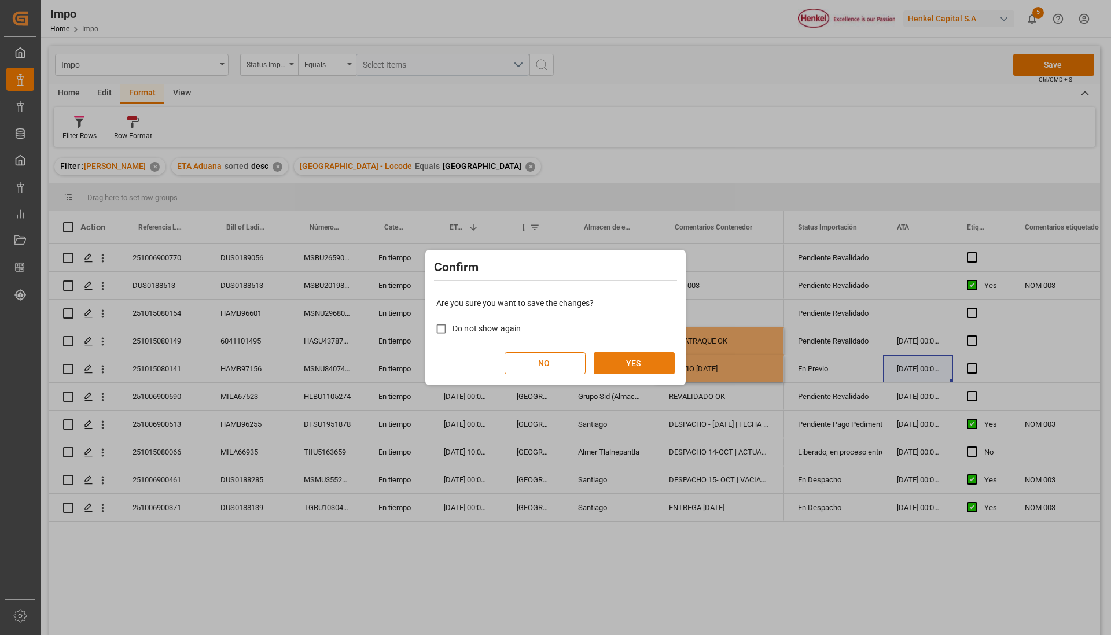
click at [654, 358] on button "YES" at bounding box center [634, 363] width 81 height 22
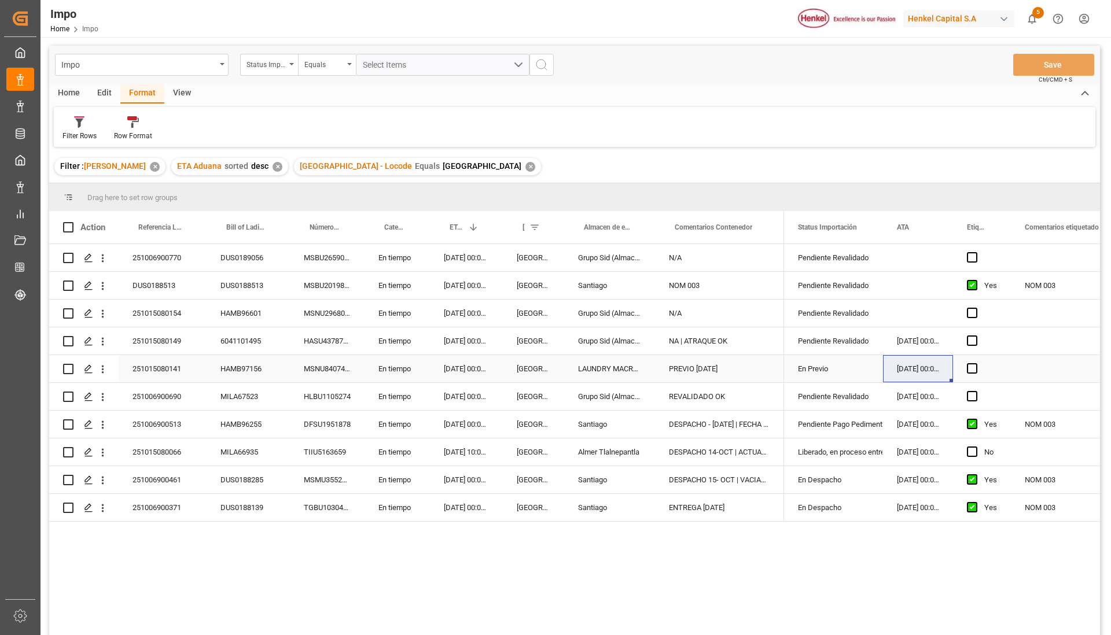
click at [291, 367] on div "MSNU8407435" at bounding box center [327, 368] width 75 height 27
click at [373, 531] on div "251006900770 DUS0189056 MSBU2659068 En tiempo 22.10.2025 00:00:00 Veracruz Grup…" at bounding box center [574, 441] width 1051 height 395
click at [787, 215] on div "Action Referencia Leschaco Bill of Lading Number Número de Contenedor 1 ATA" at bounding box center [574, 227] width 1051 height 33
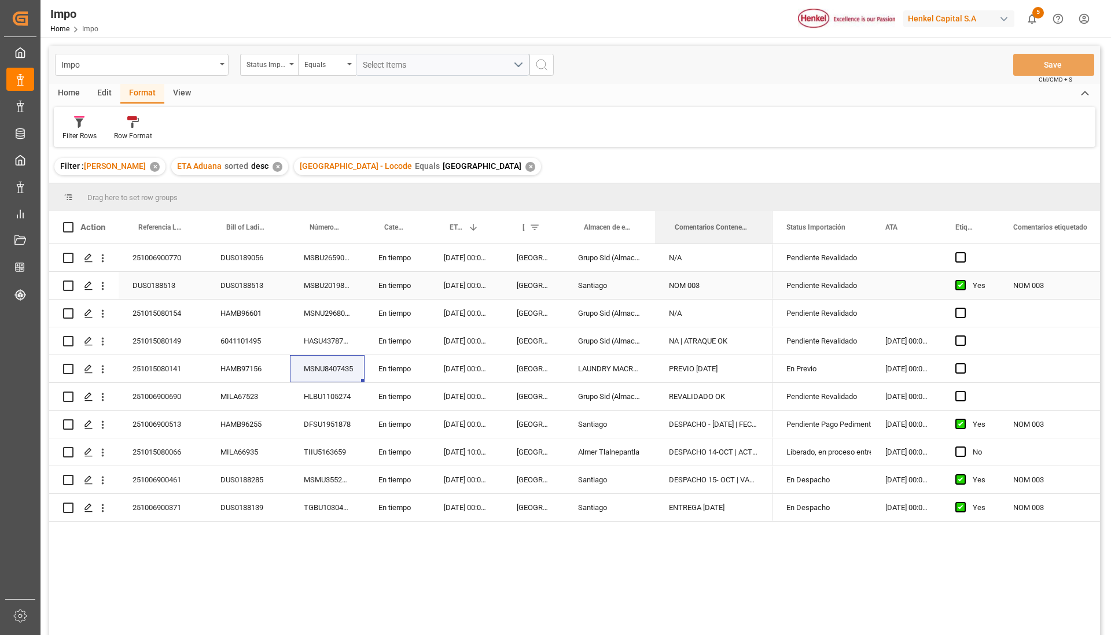
drag, startPoint x: 783, startPoint y: 218, endPoint x: 771, endPoint y: 278, distance: 61.8
click at [771, 278] on div "Action Referencia Leschaco Bill of Lading Number Número de Contenedor 1" at bounding box center [574, 427] width 1051 height 432
click at [766, 547] on div "251006900770 DUS0189056 MSBU2659068 En tiempo 22.10.2025 00:00:00 Veracruz Grup…" at bounding box center [574, 441] width 1051 height 395
click at [525, 167] on div "✕" at bounding box center [530, 167] width 10 height 10
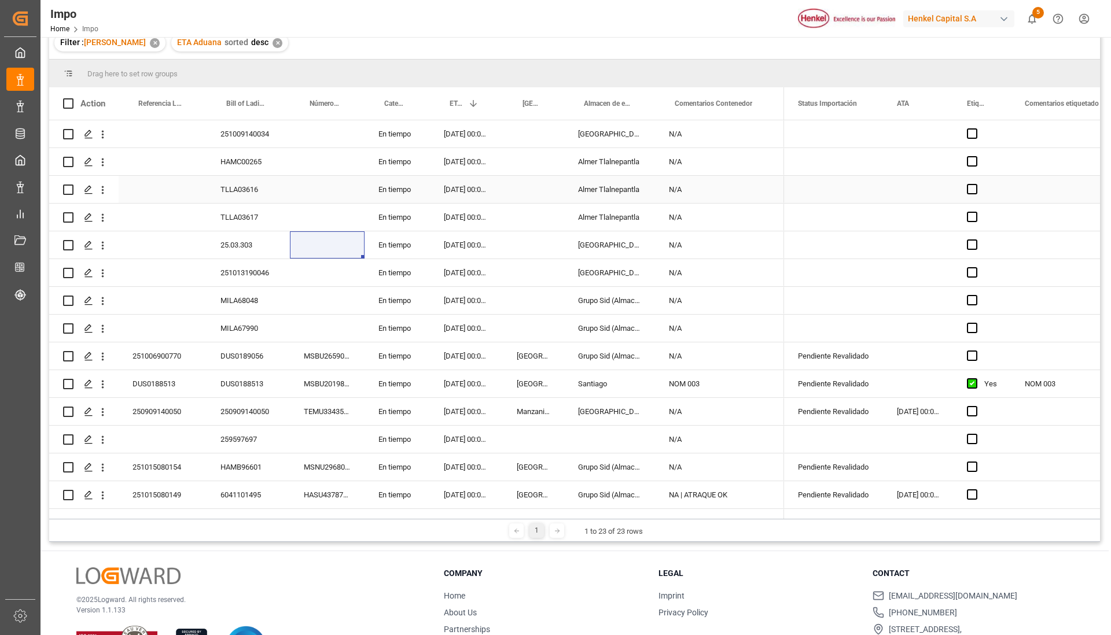
scroll to position [99, 0]
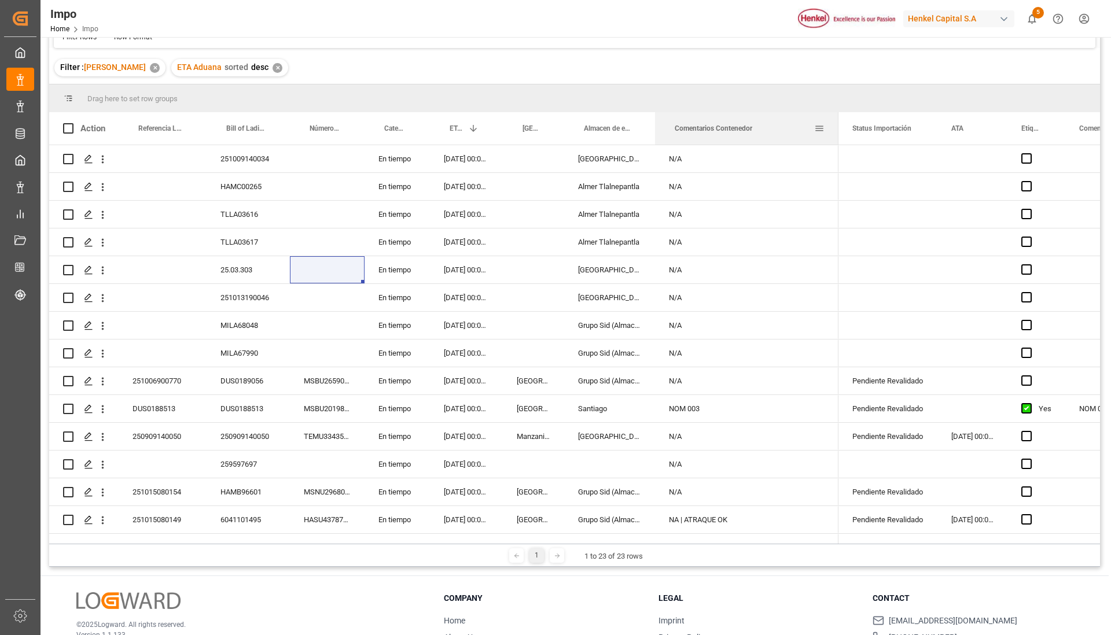
drag, startPoint x: 783, startPoint y: 133, endPoint x: 872, endPoint y: 154, distance: 91.5
click at [841, 126] on div at bounding box center [838, 128] width 5 height 32
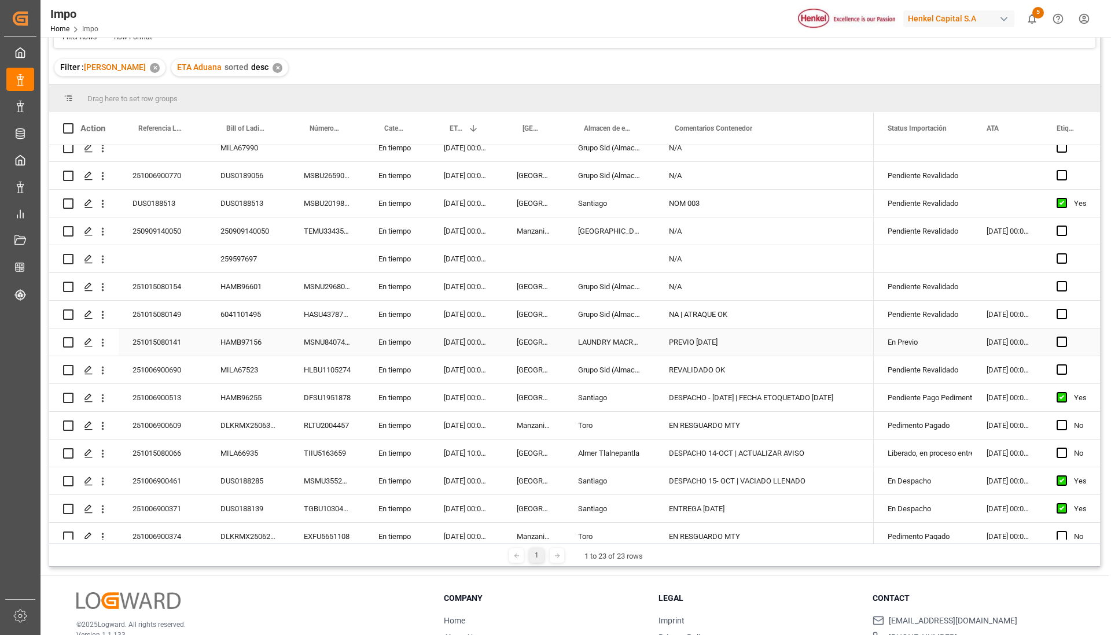
scroll to position [248, 0]
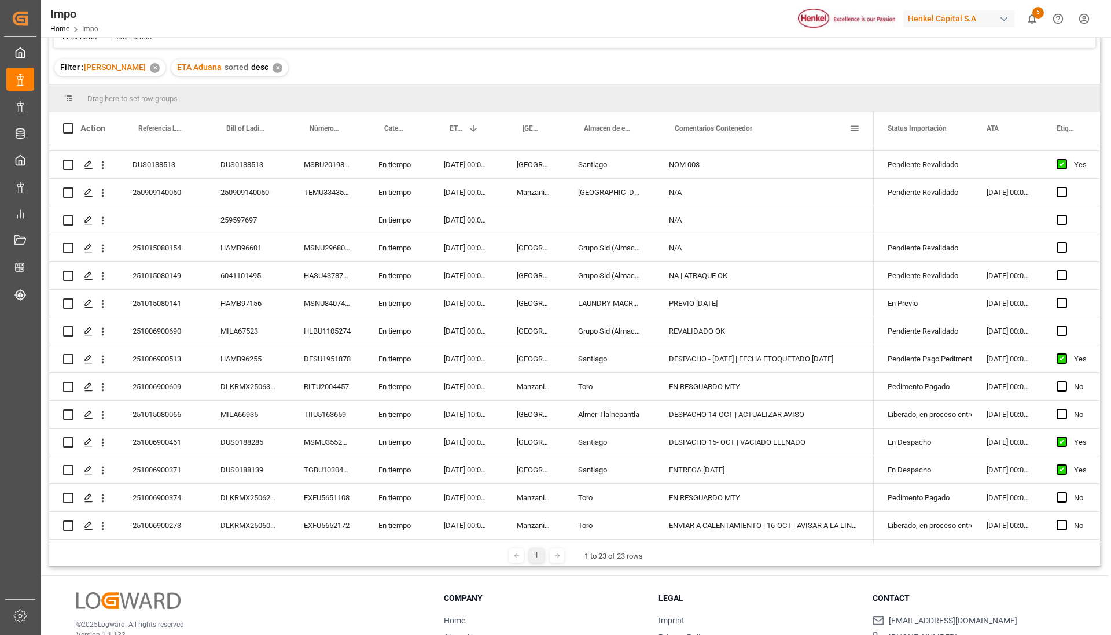
click at [871, 122] on div "Comentarios Contenedor" at bounding box center [764, 128] width 219 height 32
click at [873, 120] on div at bounding box center [874, 128] width 5 height 32
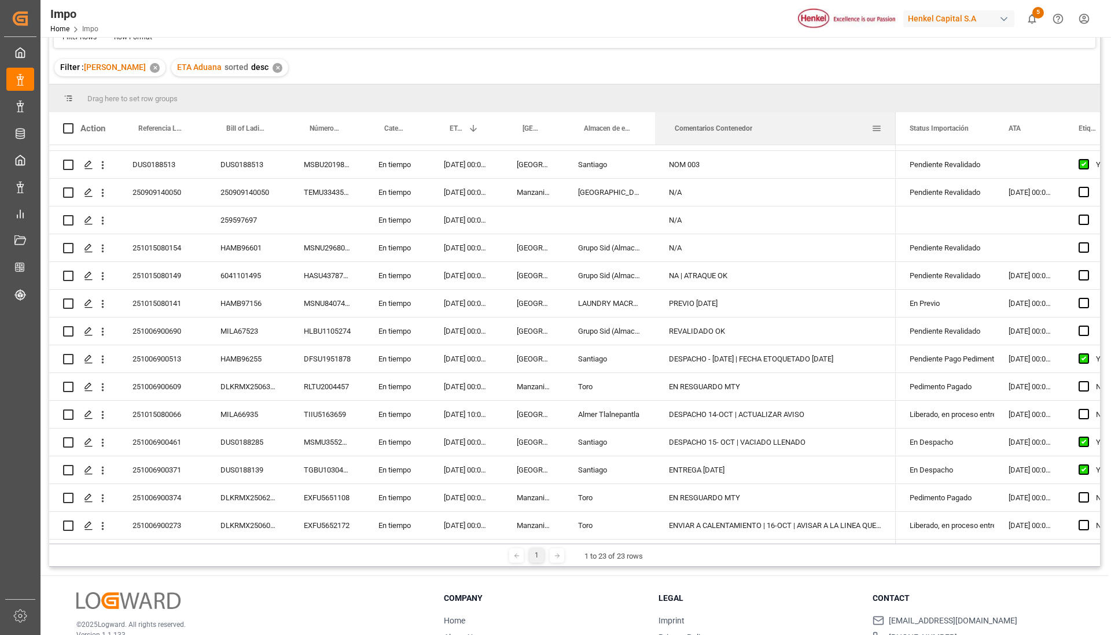
drag, startPoint x: 873, startPoint y: 120, endPoint x: 894, endPoint y: 113, distance: 22.0
click at [894, 113] on div at bounding box center [895, 128] width 5 height 32
click at [799, 518] on div "ENVIAR A CALENTAMIENTO | 16-OCT | AVISAR A LA LINEA QUE SE QUEDARA FIN DE SEMANA" at bounding box center [775, 525] width 241 height 27
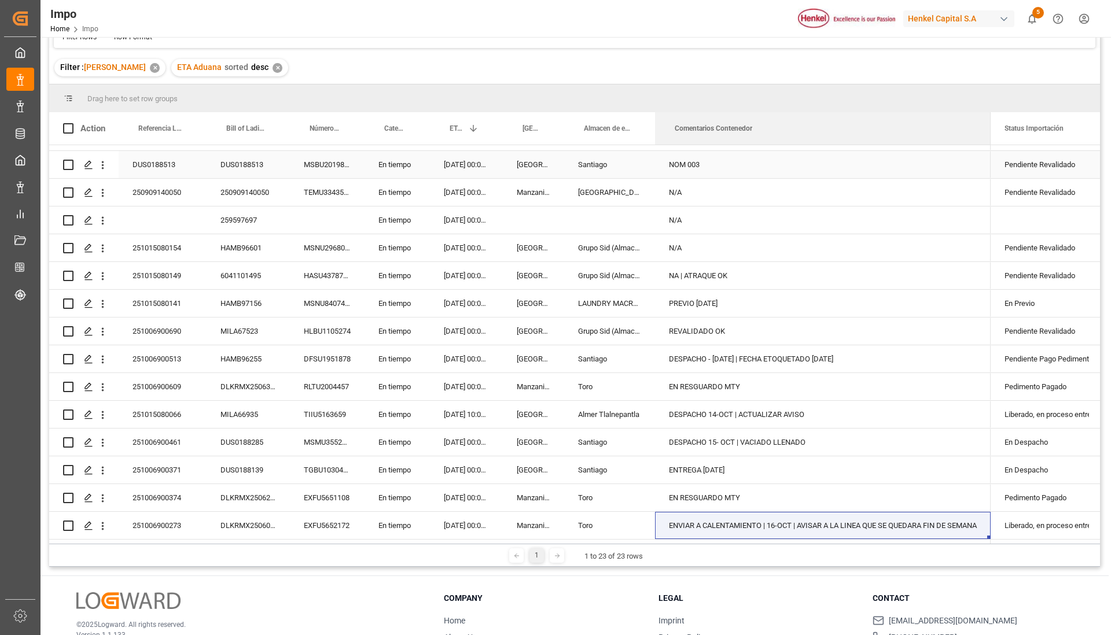
drag, startPoint x: 894, startPoint y: 126, endPoint x: 989, endPoint y: 161, distance: 101.0
click at [989, 161] on div "Action Referencia Leschaco Bill of Lading Number Número de Contenedor 1" at bounding box center [574, 328] width 1051 height 432
click at [826, 506] on div "EN RESGUARDO MTY" at bounding box center [823, 497] width 336 height 27
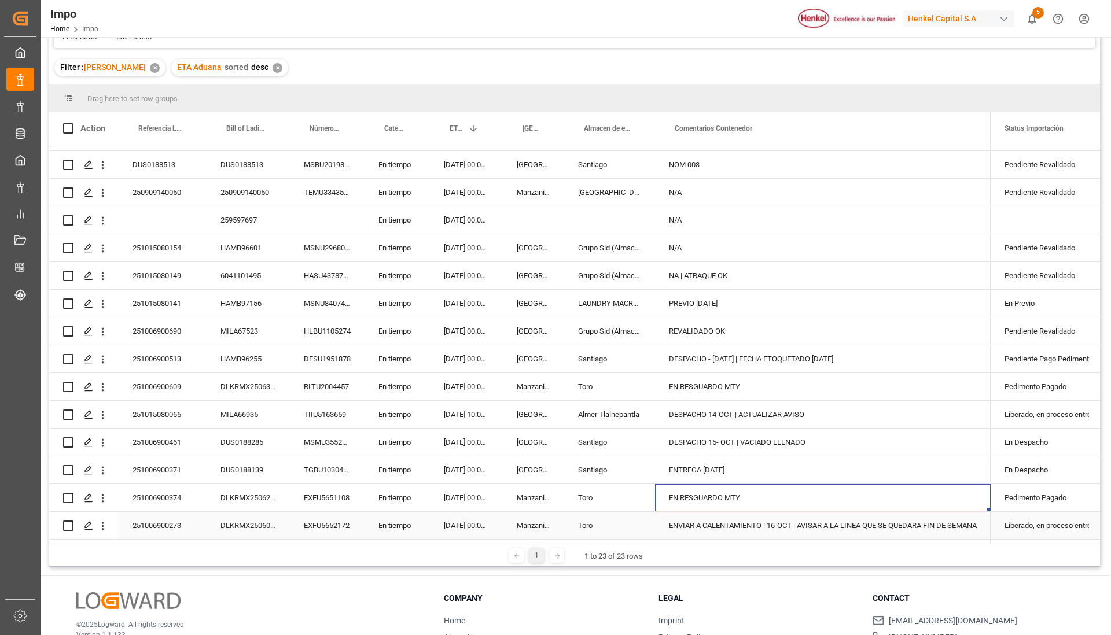
click at [820, 513] on div "ENVIAR A CALENTAMIENTO | 16-OCT | AVISAR A LA LINEA QUE SE QUEDARA FIN DE SEMANA" at bounding box center [823, 525] width 336 height 27
click at [803, 498] on div "EN RESGUARDO MTY" at bounding box center [823, 497] width 336 height 27
click at [792, 520] on div "ENVIAR A CALENTAMIENTO | 16-OCT | AVISAR A LA LINEA QUE SE QUEDARA FIN DE SEMANA" at bounding box center [823, 525] width 336 height 27
click at [815, 487] on div "EN RESGUARDO MTY" at bounding box center [823, 497] width 336 height 27
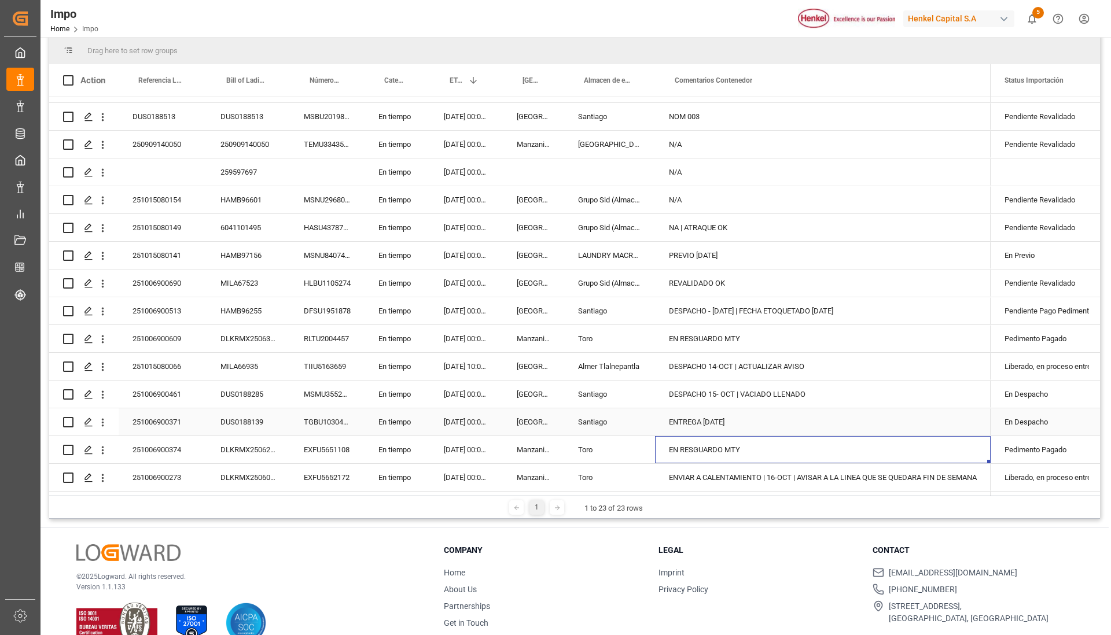
scroll to position [171, 0]
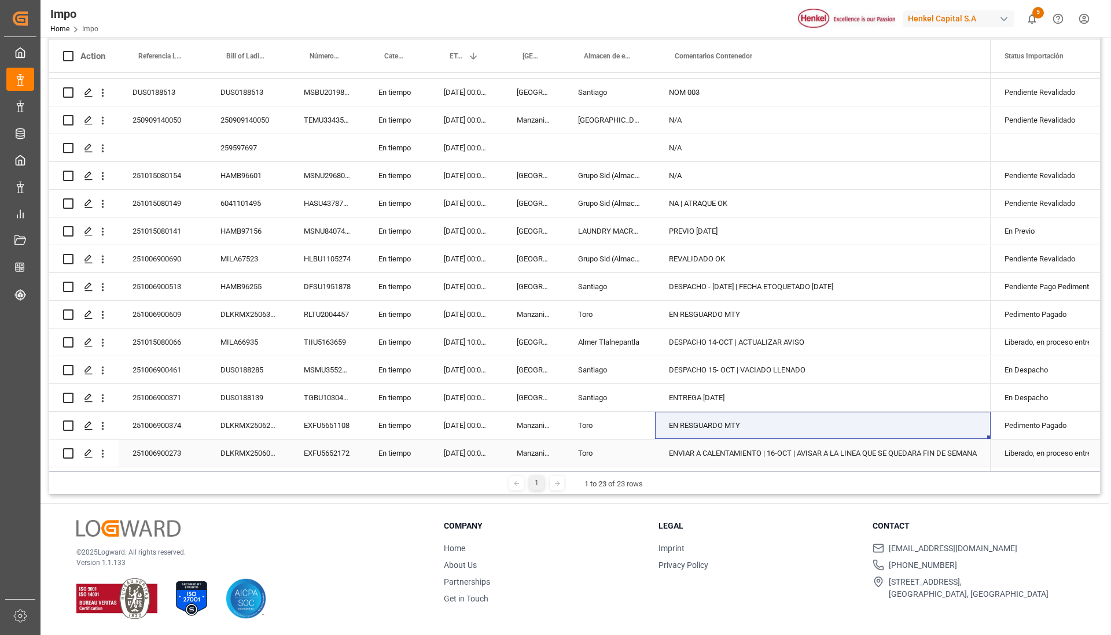
click at [765, 440] on div "ENVIAR A CALENTAMIENTO | 16-OCT | AVISAR A LA LINEA QUE SE QUEDARA FIN DE SEMANA" at bounding box center [823, 453] width 336 height 27
click at [757, 425] on div "EN RESGUARDO MTY" at bounding box center [823, 425] width 336 height 27
click at [726, 312] on div "EN RESGUARDO MTY" at bounding box center [823, 314] width 336 height 27
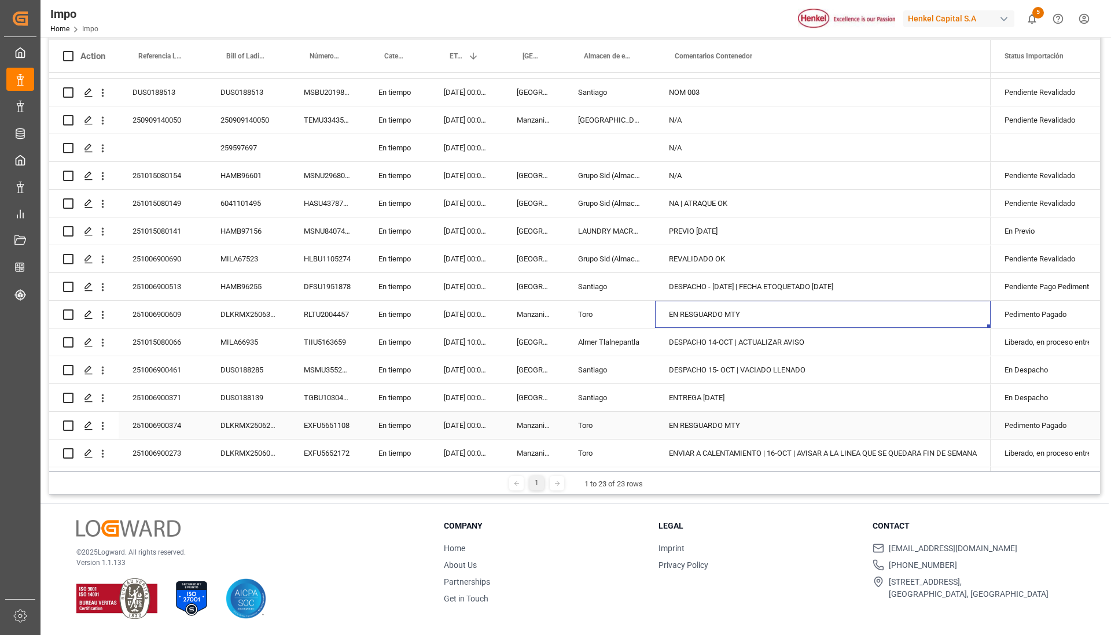
click at [760, 416] on div "EN RESGUARDO MTY" at bounding box center [823, 425] width 336 height 27
click at [746, 315] on div "EN RESGUARDO MTY" at bounding box center [823, 314] width 336 height 27
click at [752, 412] on div "EN RESGUARDO MTY" at bounding box center [823, 425] width 336 height 27
click at [732, 317] on div "EN RESGUARDO MTY" at bounding box center [823, 314] width 336 height 27
click at [734, 423] on div "EN RESGUARDO MTY" at bounding box center [823, 425] width 336 height 27
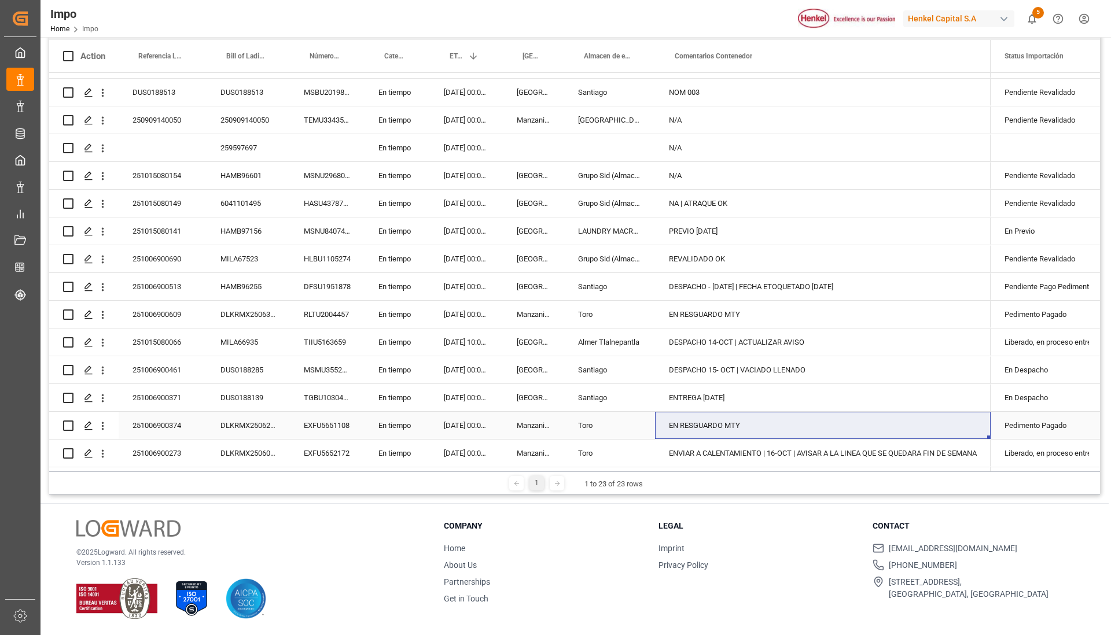
click at [963, 423] on div "EN RESGUARDO MTY" at bounding box center [823, 425] width 336 height 27
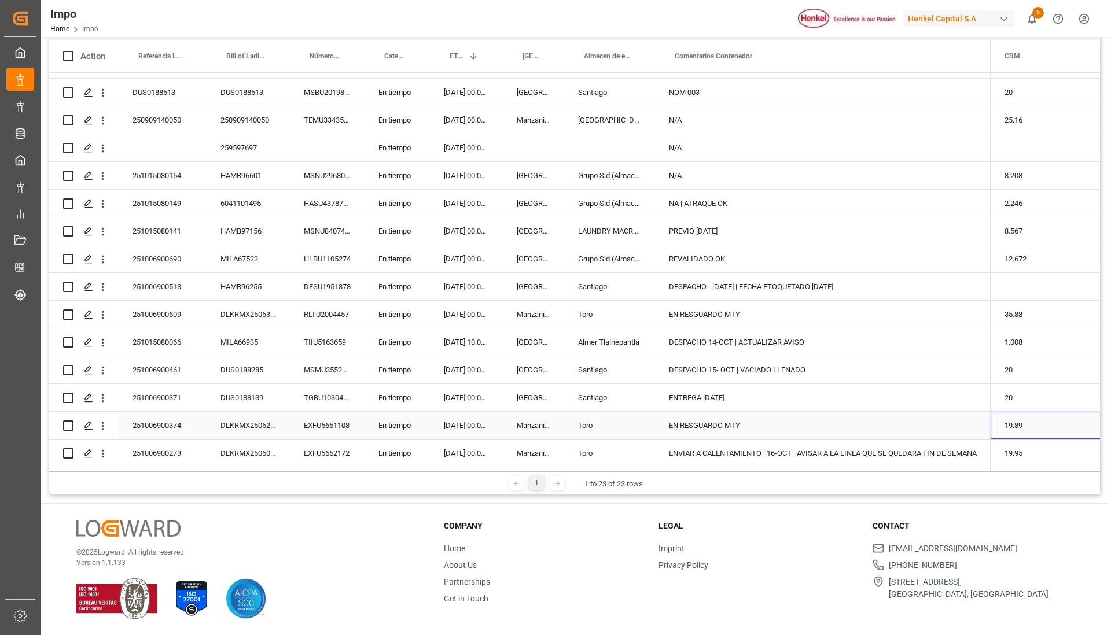
scroll to position [0, 0]
click at [1036, 418] on div "Press SPACE to select this row." at bounding box center [1048, 425] width 116 height 27
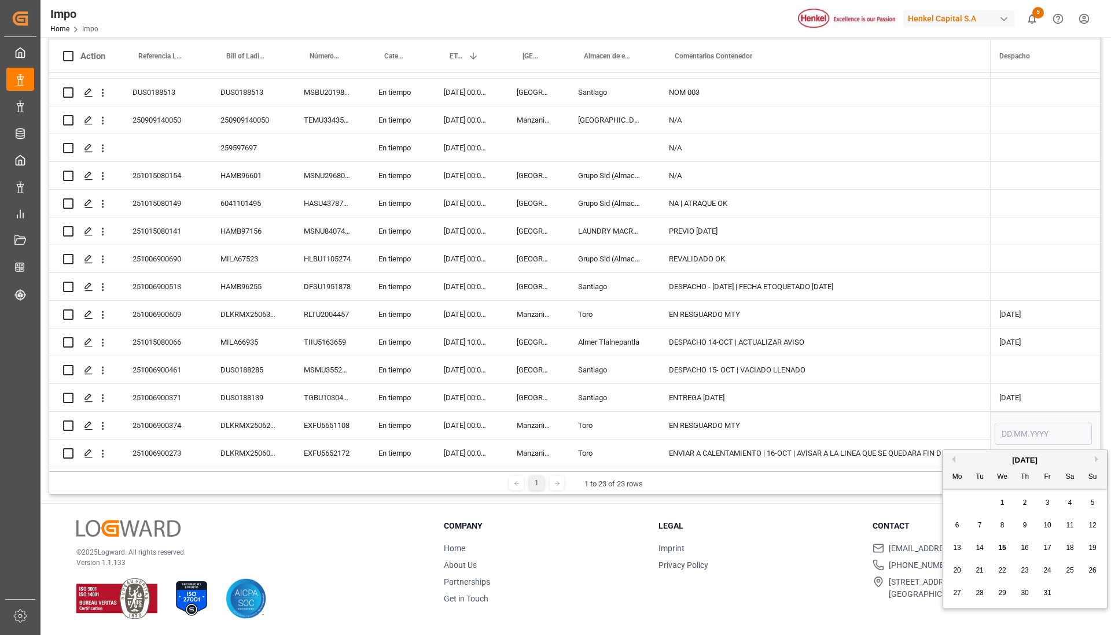
click at [1003, 526] on span "8" at bounding box center [1002, 525] width 4 height 8
type input "08.10.2025"
click at [999, 366] on div "Press SPACE to select this row." at bounding box center [1043, 369] width 116 height 27
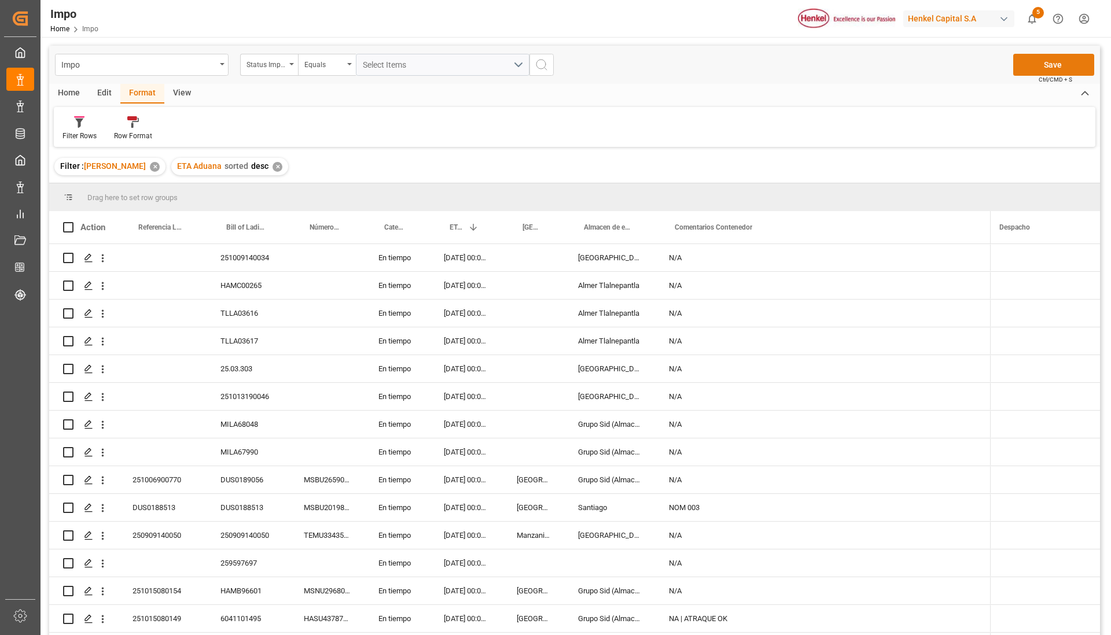
click at [1030, 70] on button "Save" at bounding box center [1053, 65] width 81 height 22
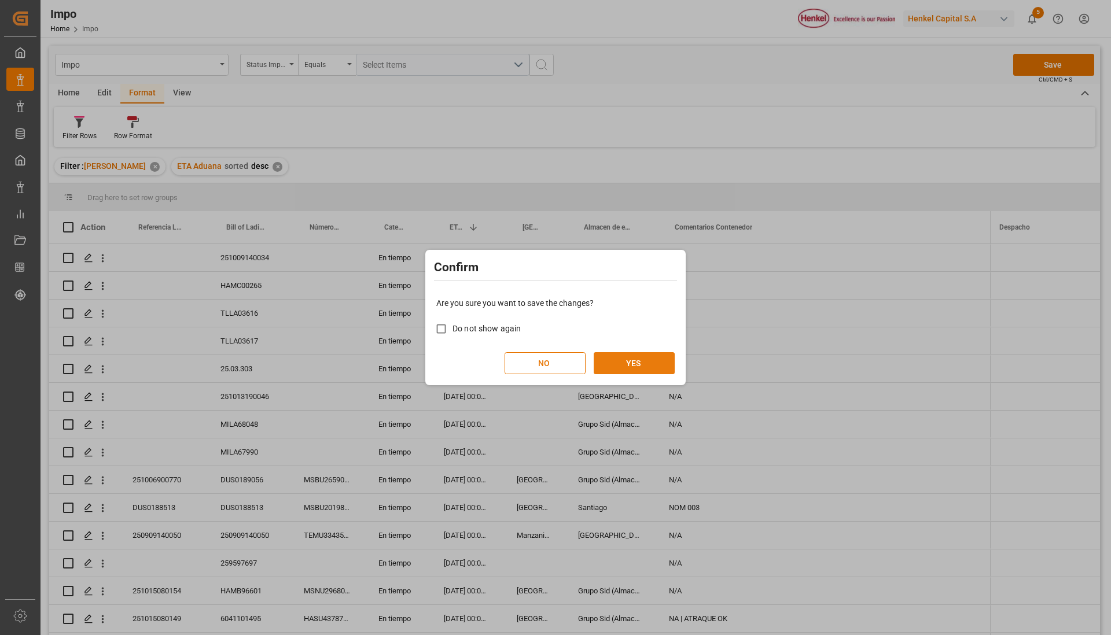
click at [629, 360] on button "YES" at bounding box center [634, 363] width 81 height 22
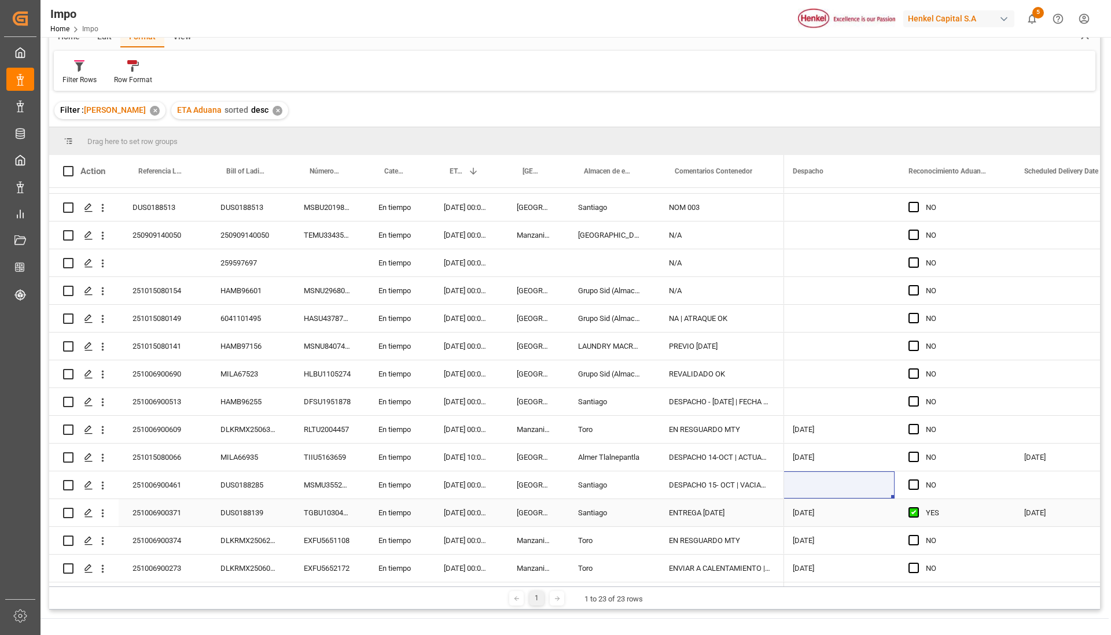
scroll to position [171, 0]
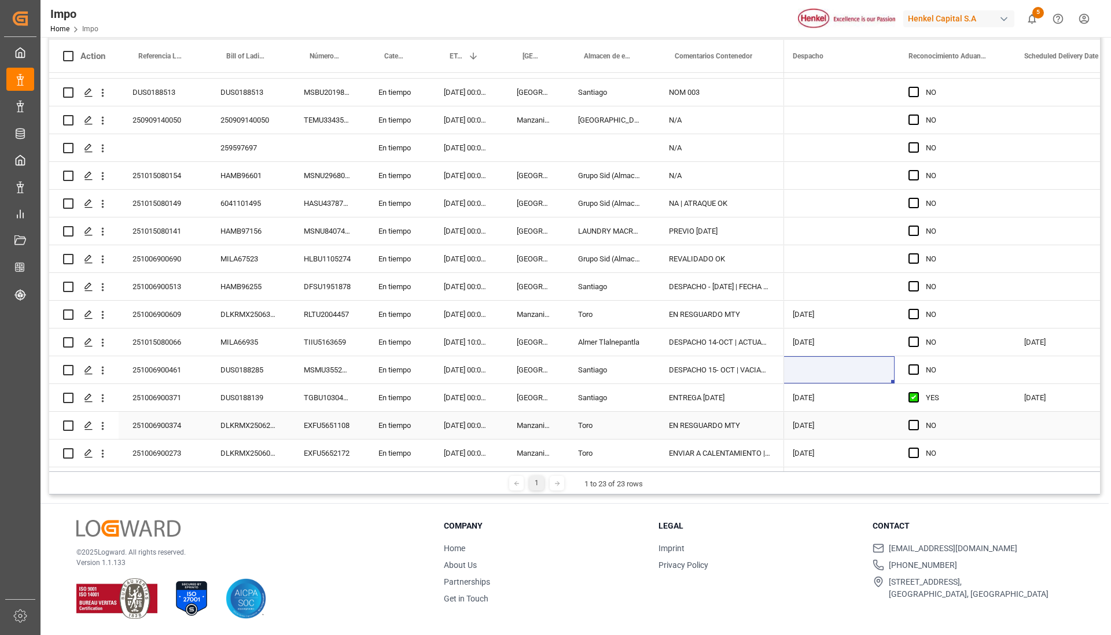
click at [170, 421] on div "251006900374" at bounding box center [163, 425] width 88 height 27
click at [170, 421] on input "251006900374" at bounding box center [162, 432] width 69 height 22
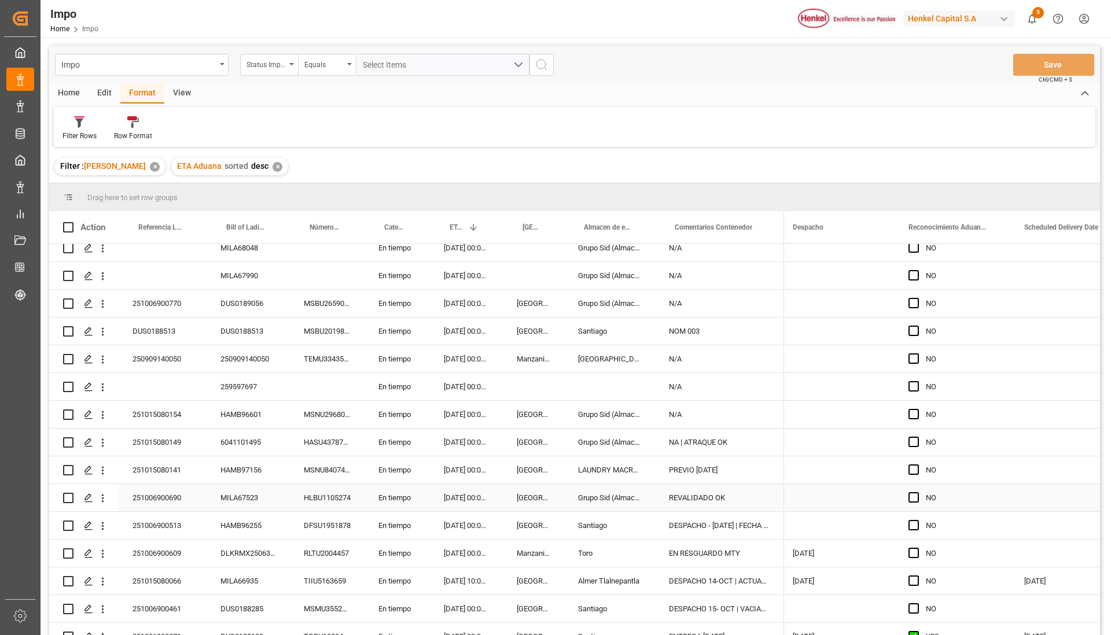
scroll to position [176, 0]
click at [585, 394] on div "Press SPACE to select this row." at bounding box center [609, 387] width 91 height 27
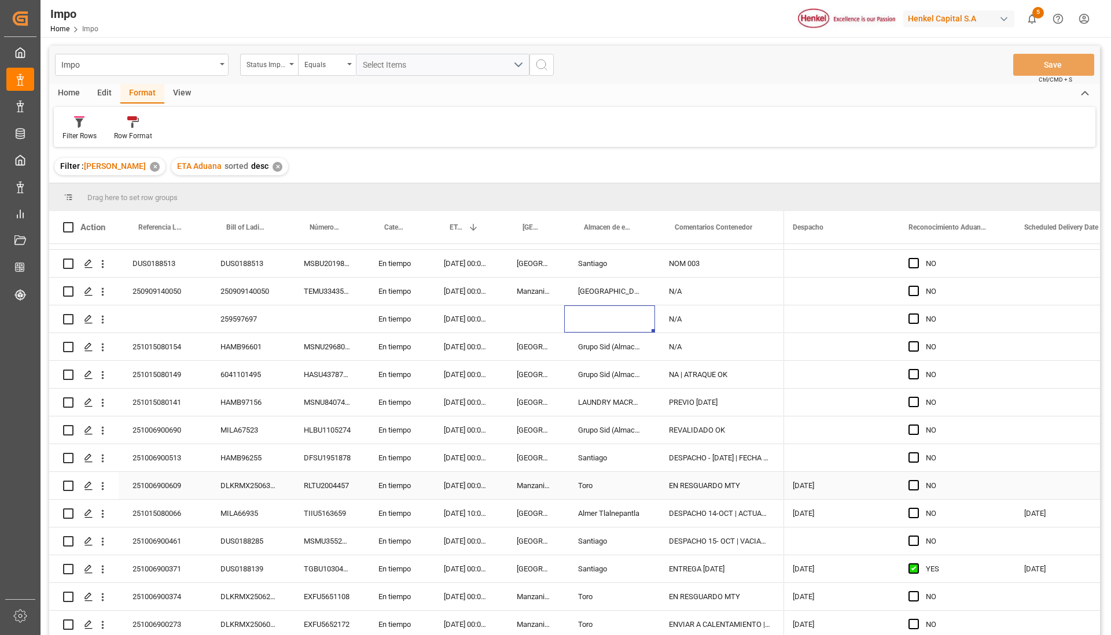
scroll to position [145, 0]
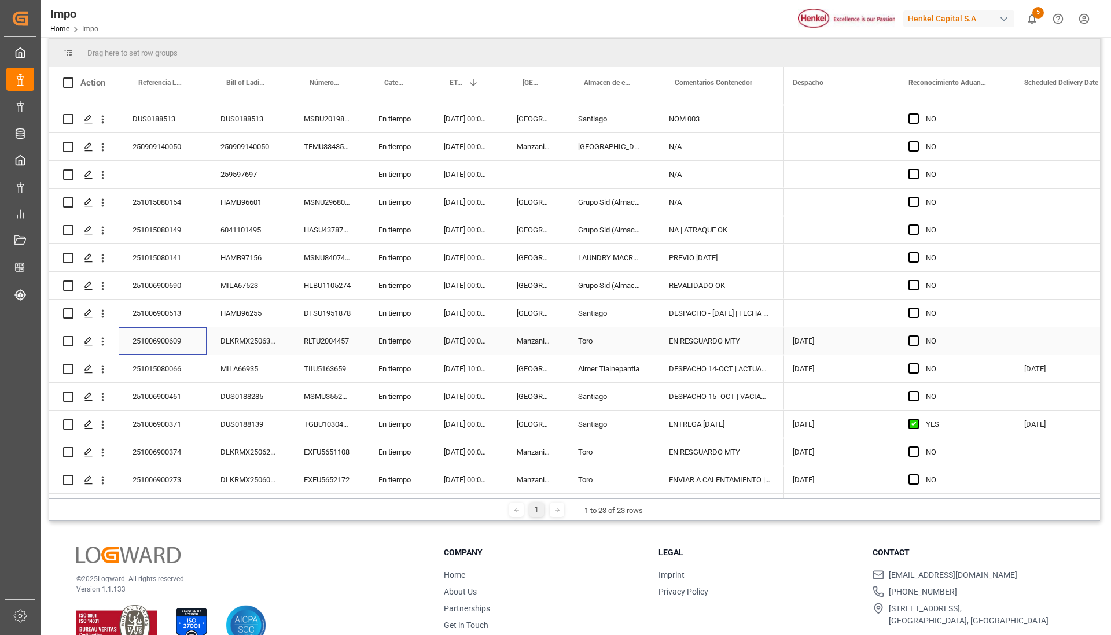
click at [177, 335] on div "251006900609" at bounding box center [163, 340] width 88 height 27
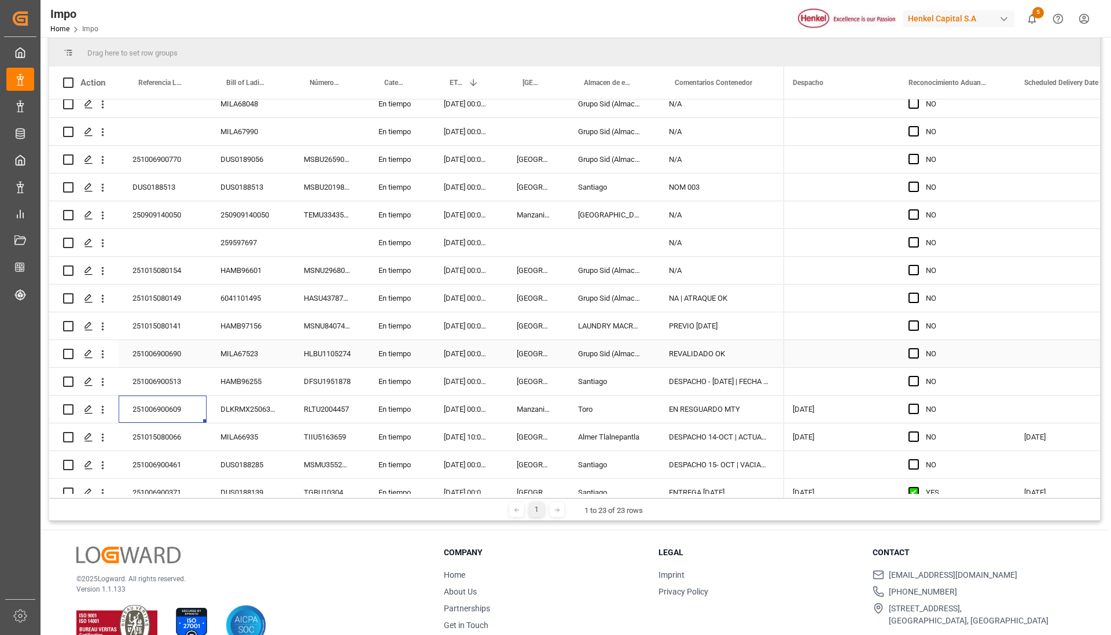
click at [186, 355] on div "251006900690" at bounding box center [163, 353] width 88 height 27
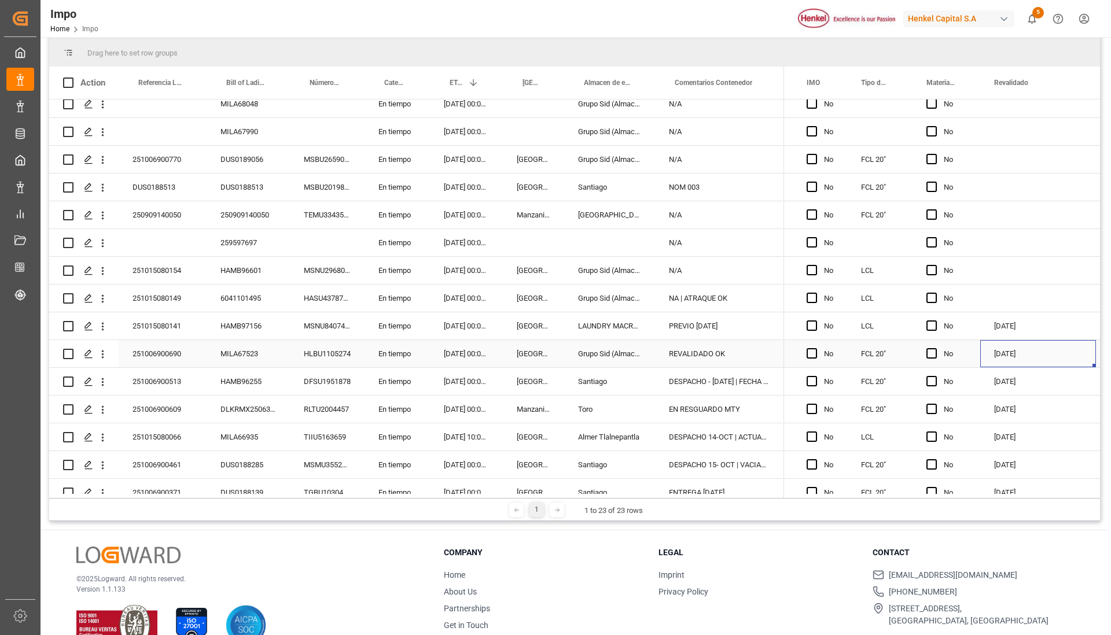
scroll to position [0, 1828]
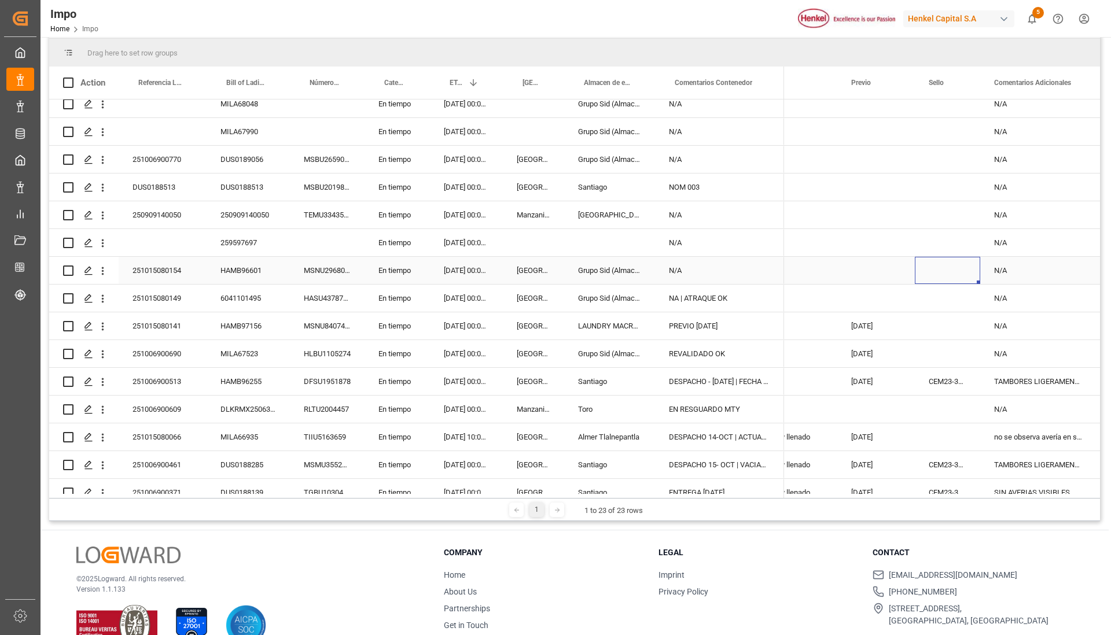
click at [948, 276] on div "Press SPACE to select this row." at bounding box center [947, 270] width 65 height 27
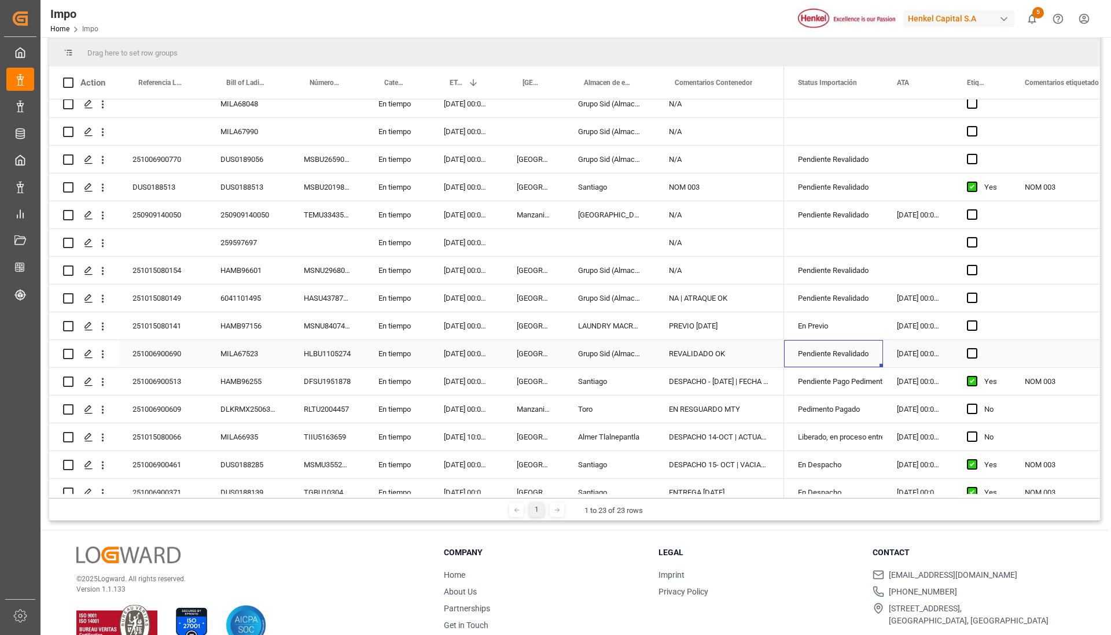
click at [832, 358] on div "Pendiente Revalidado" at bounding box center [833, 354] width 71 height 27
click at [860, 358] on icon "open menu" at bounding box center [862, 361] width 14 height 14
click at [841, 434] on div "Revalidado" at bounding box center [848, 434] width 109 height 40
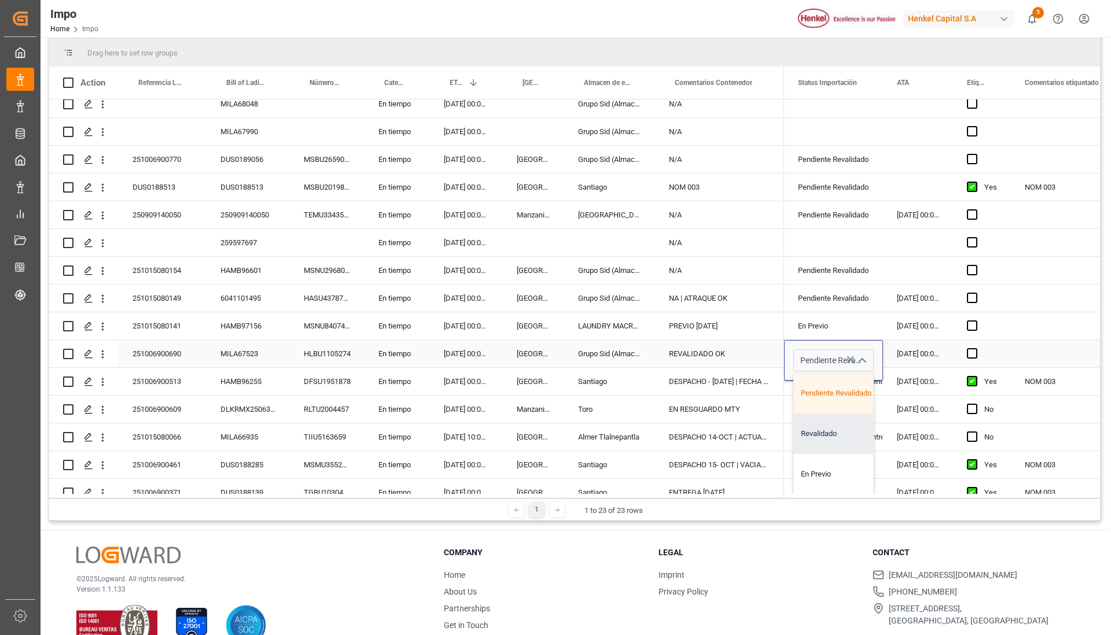
type input "Revalidado"
click at [835, 277] on div "Pendiente Revalidado" at bounding box center [833, 270] width 71 height 27
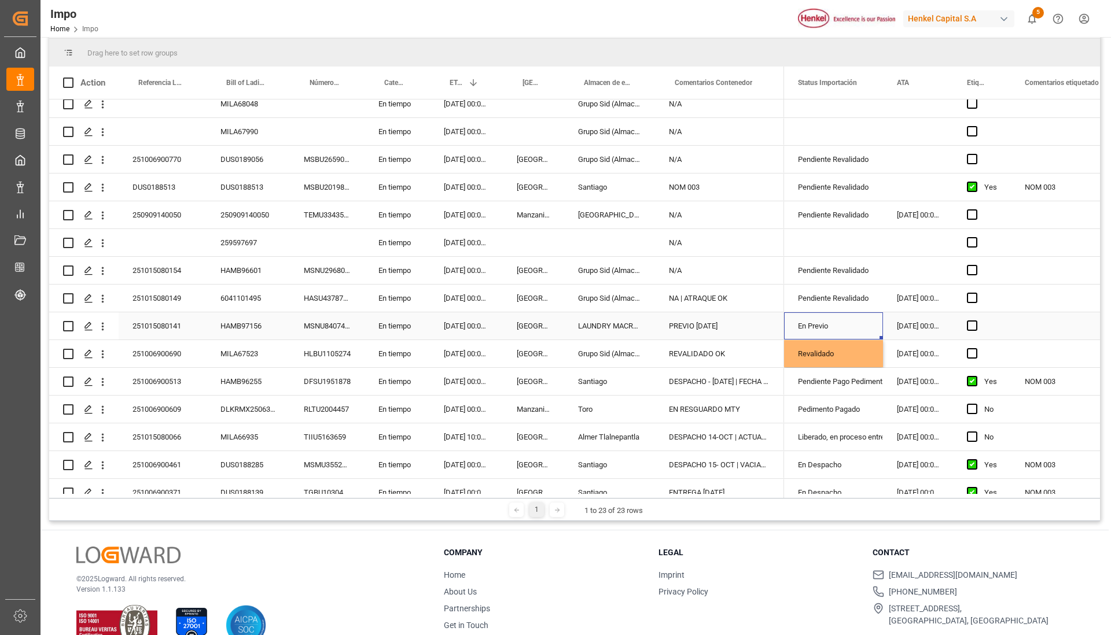
click at [826, 329] on div "En Previo" at bounding box center [833, 326] width 71 height 27
click at [839, 360] on div "Revalidado" at bounding box center [833, 354] width 71 height 27
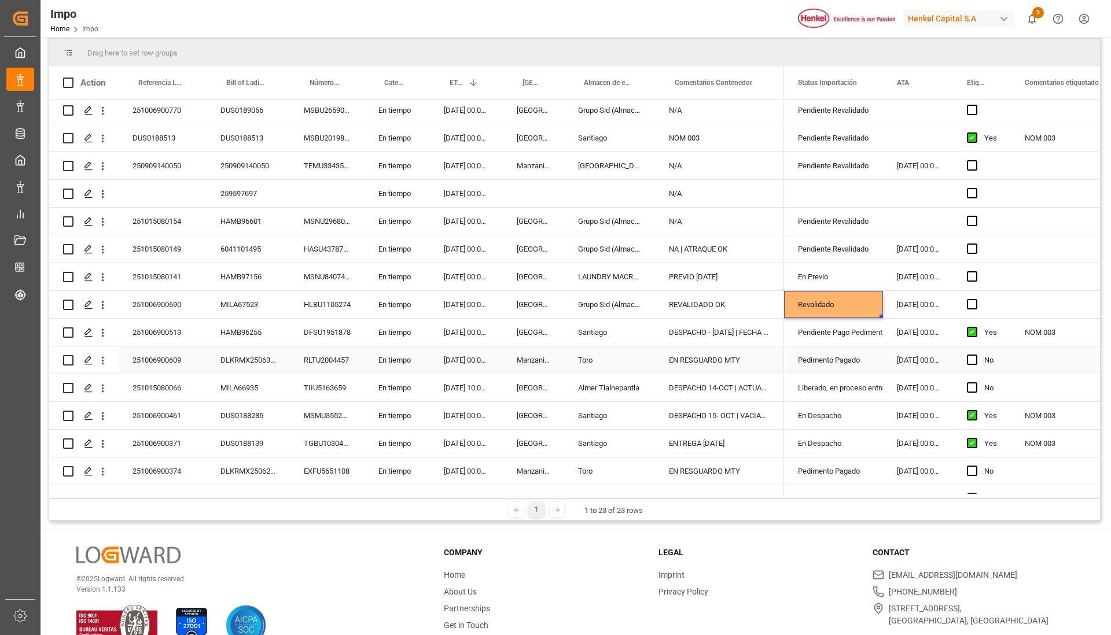
scroll to position [248, 0]
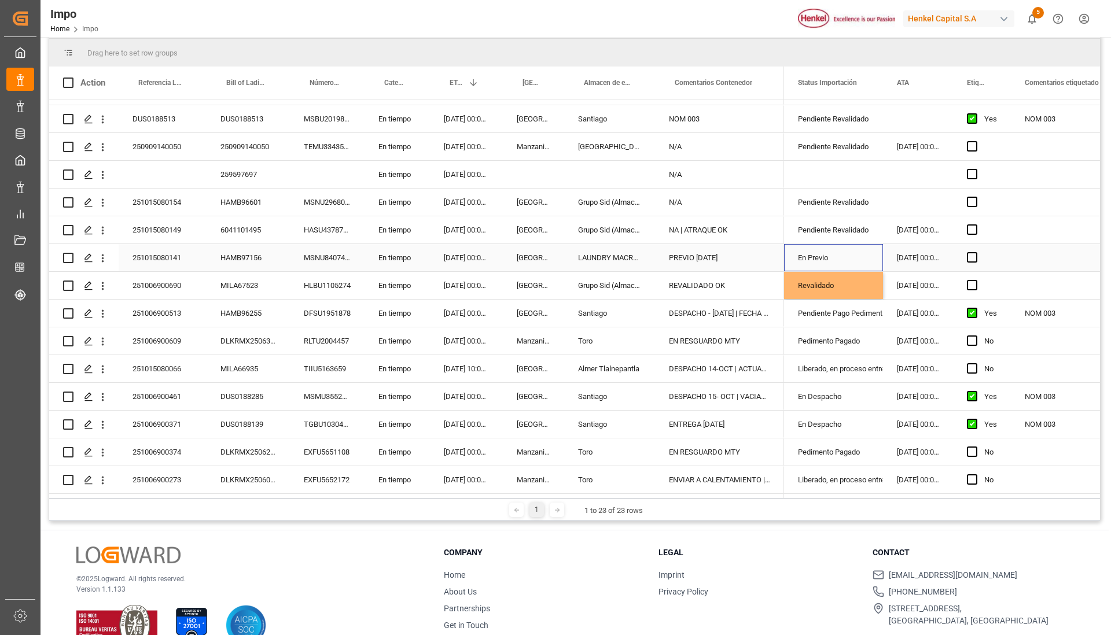
click at [826, 258] on div "En Previo" at bounding box center [833, 258] width 71 height 27
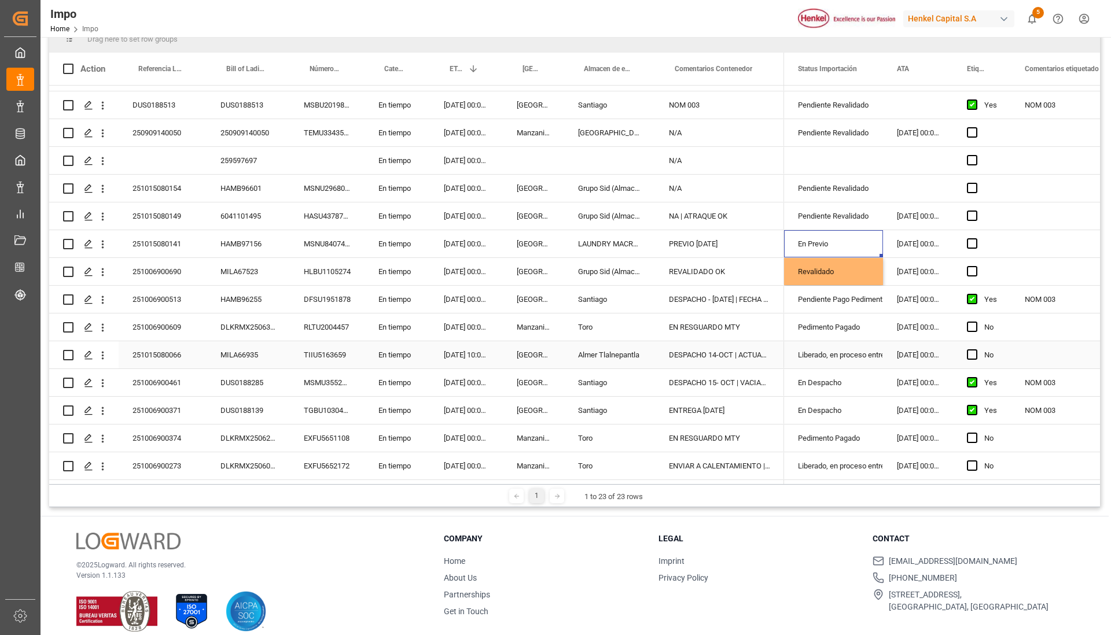
scroll to position [171, 0]
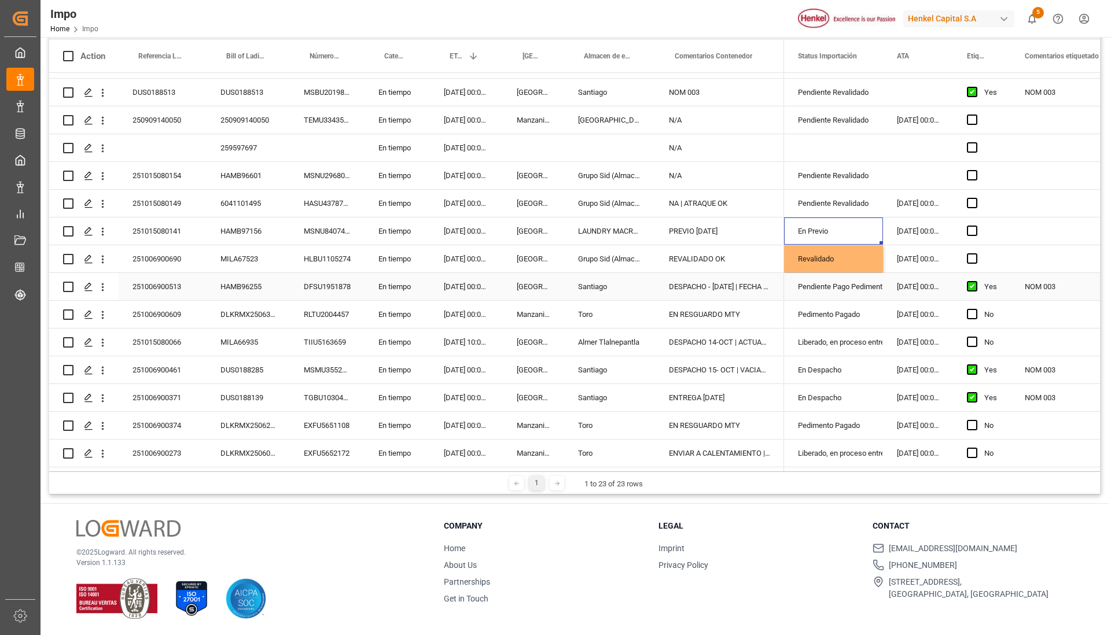
click at [732, 293] on div "DESPACHO - 15 OCT | FECHA ETOQUETADO 13 OCT" at bounding box center [719, 286] width 129 height 27
click at [1021, 224] on div "Press SPACE to select this row." at bounding box center [1069, 231] width 116 height 27
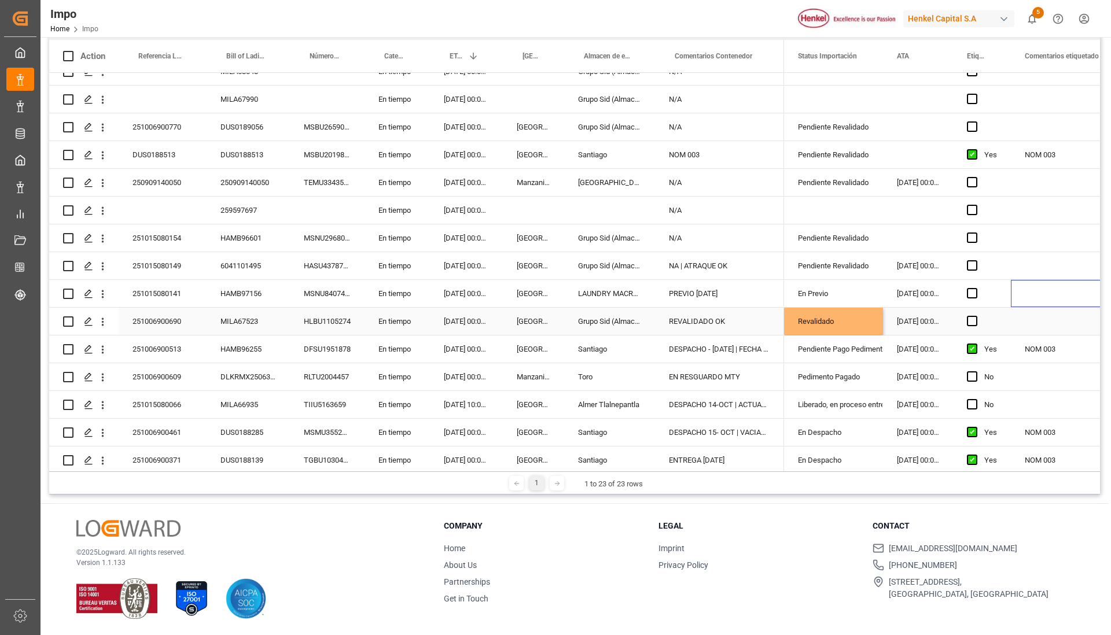
scroll to position [104, 0]
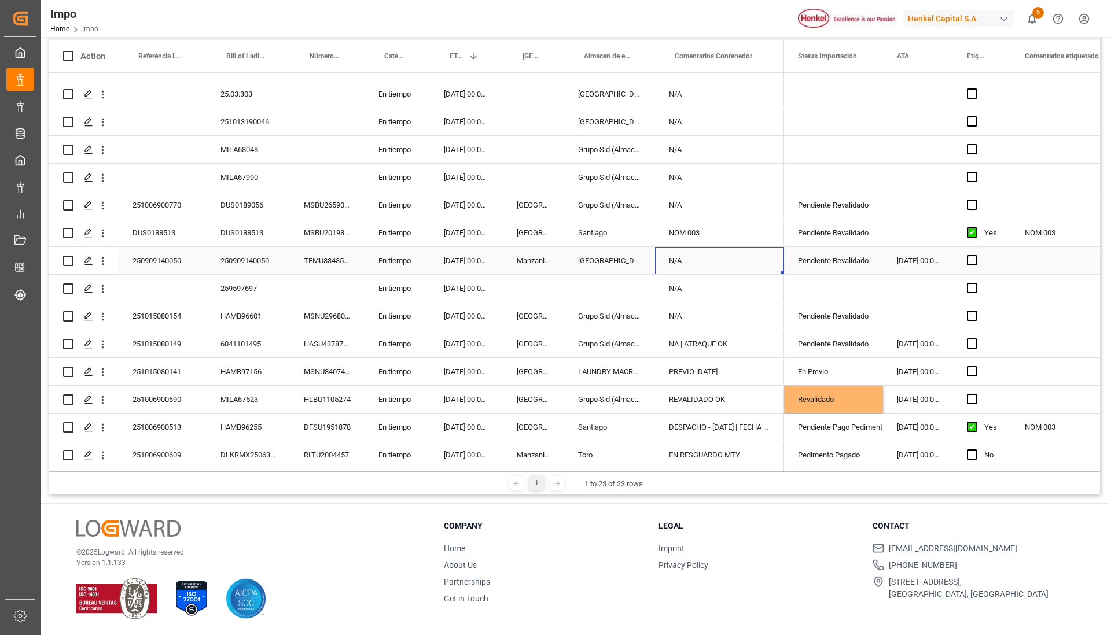
click at [757, 267] on div "N/A" at bounding box center [719, 260] width 129 height 27
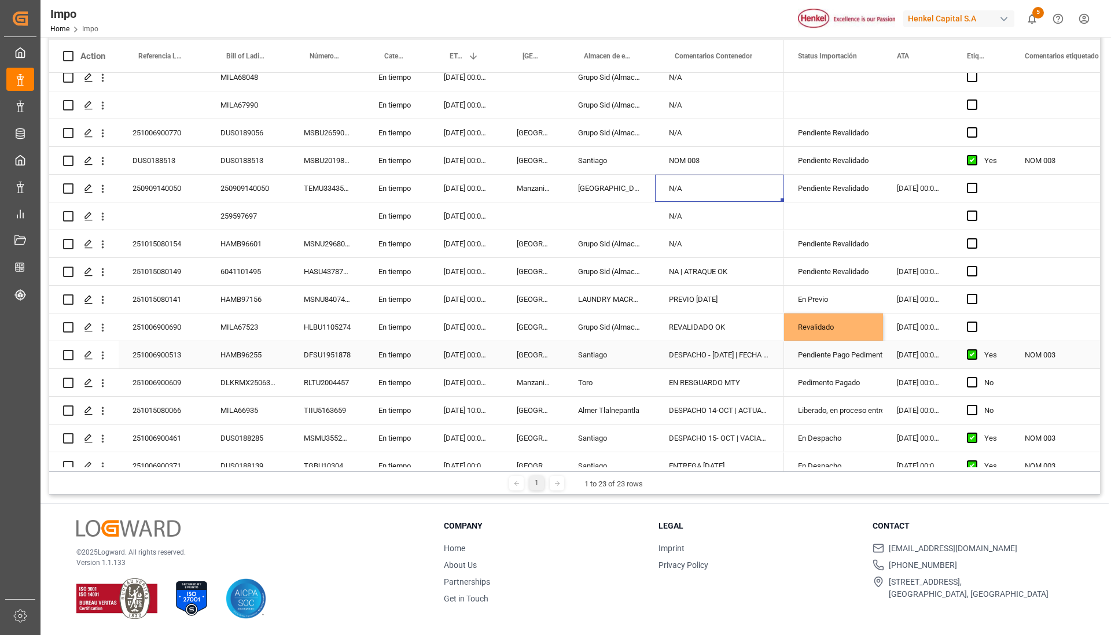
scroll to position [248, 0]
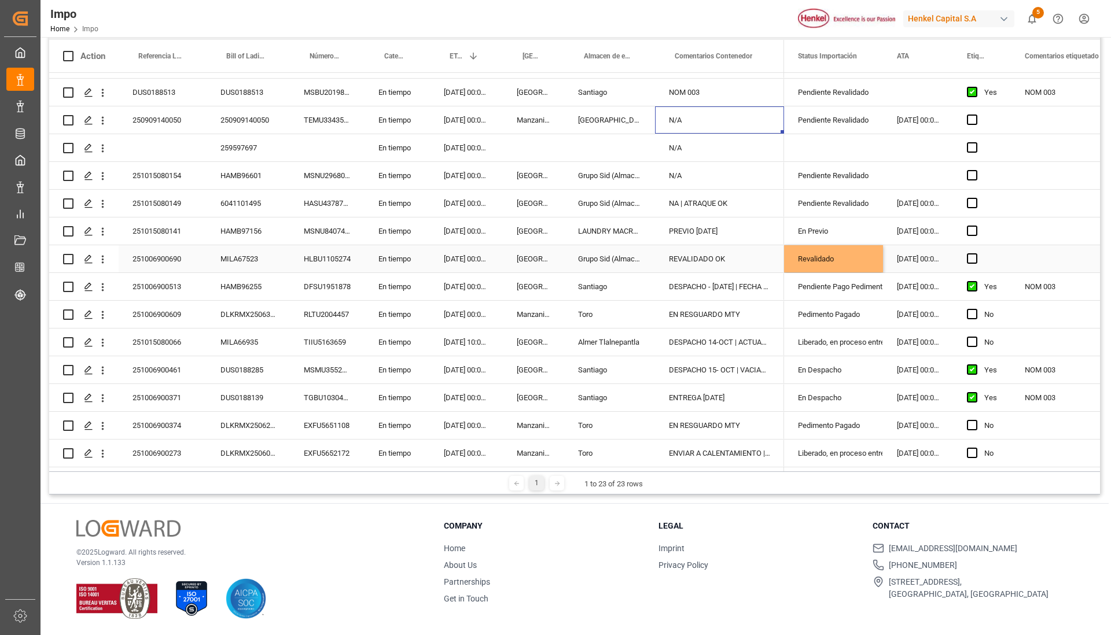
click at [727, 263] on div "REVALIDADO OK" at bounding box center [719, 258] width 129 height 27
click at [808, 266] on div "Revalidado" at bounding box center [833, 259] width 71 height 27
click at [747, 283] on div "DESPACHO - 15 OCT | FECHA ETOQUETADO 13 OCT" at bounding box center [719, 286] width 129 height 27
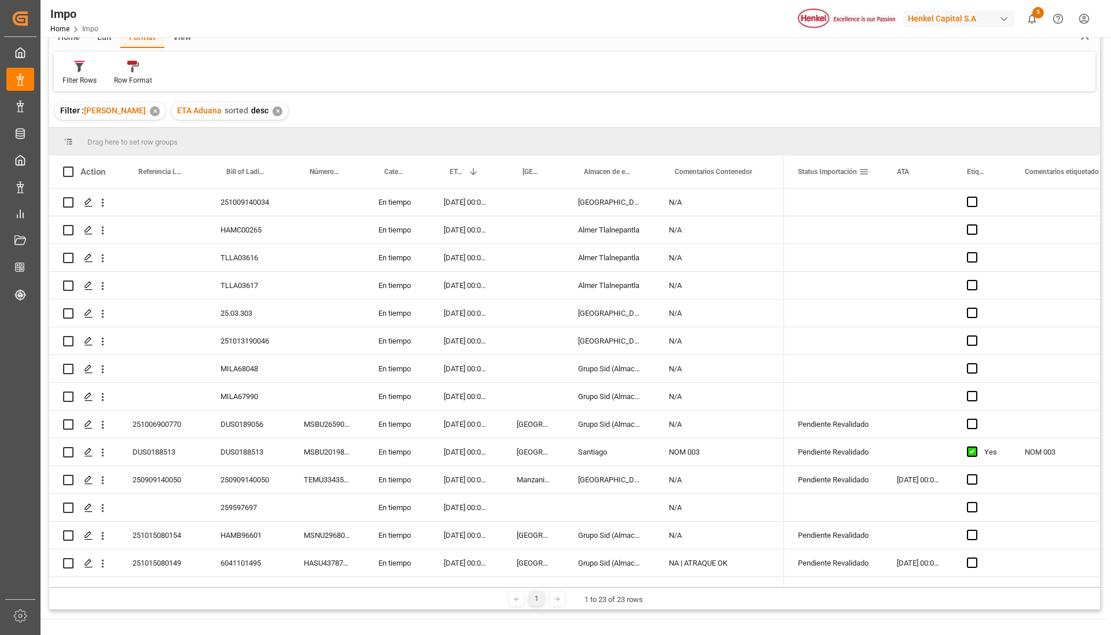
scroll to position [0, 0]
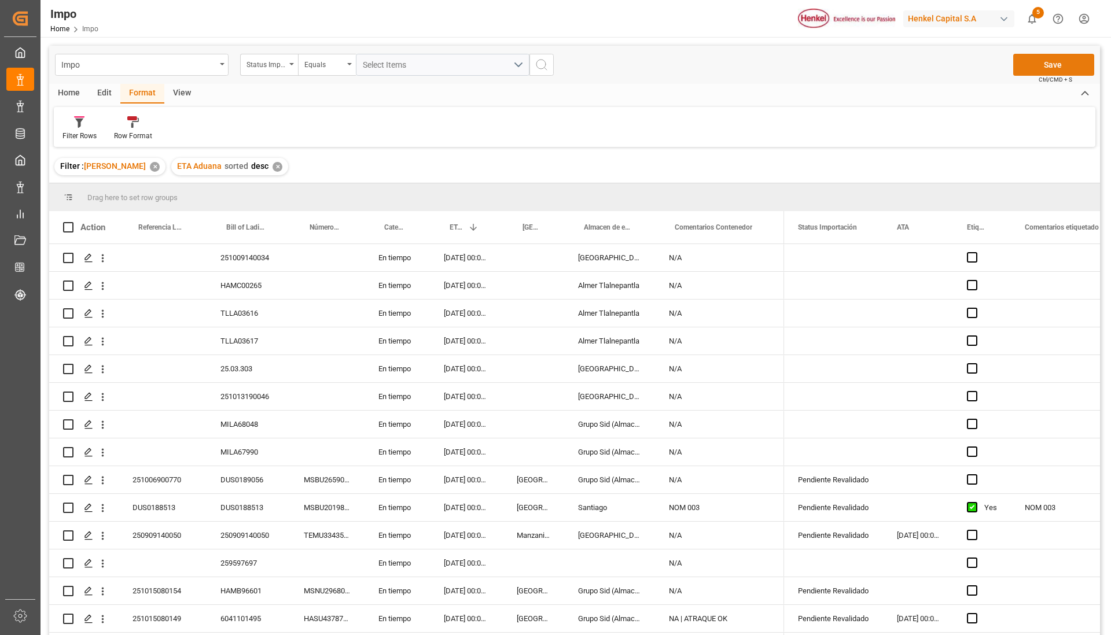
click at [1056, 69] on button "Save" at bounding box center [1053, 65] width 81 height 22
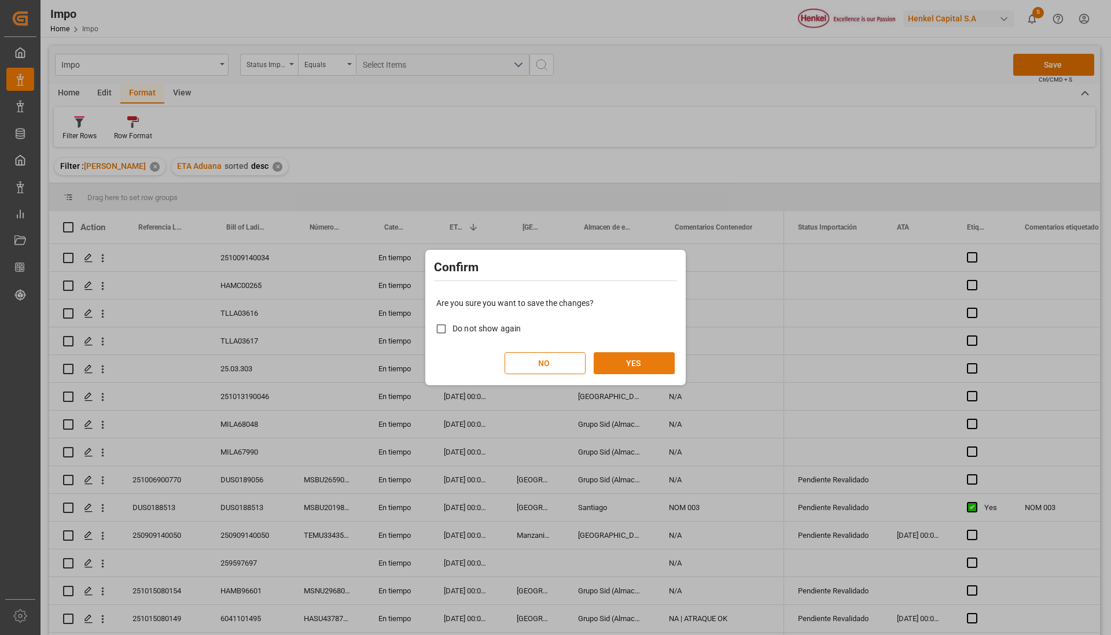
click at [664, 366] on button "YES" at bounding box center [634, 363] width 81 height 22
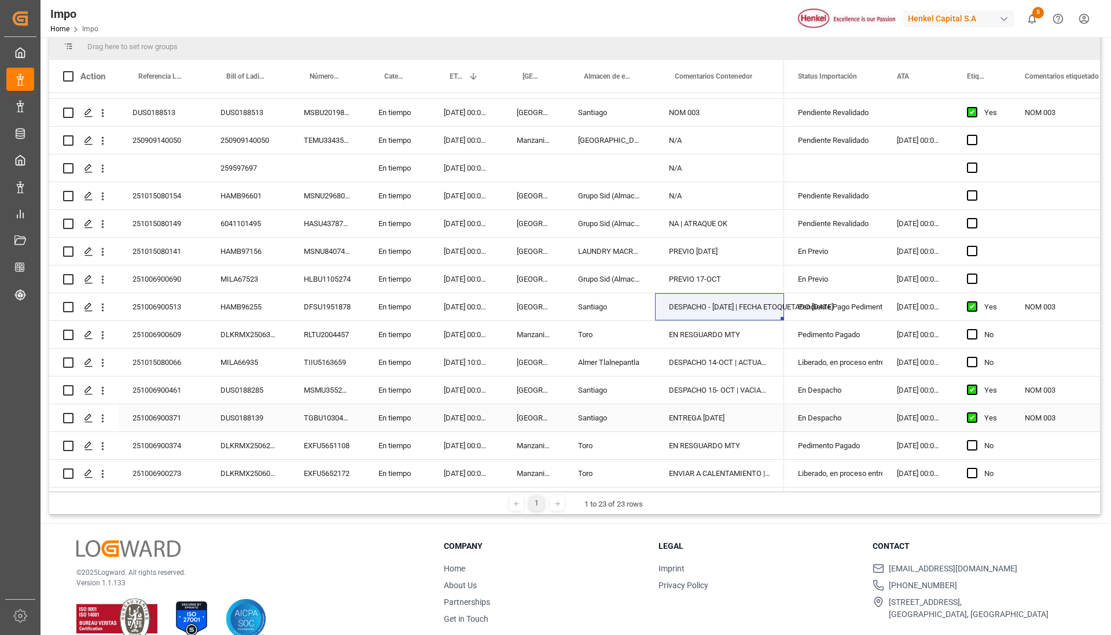
scroll to position [171, 0]
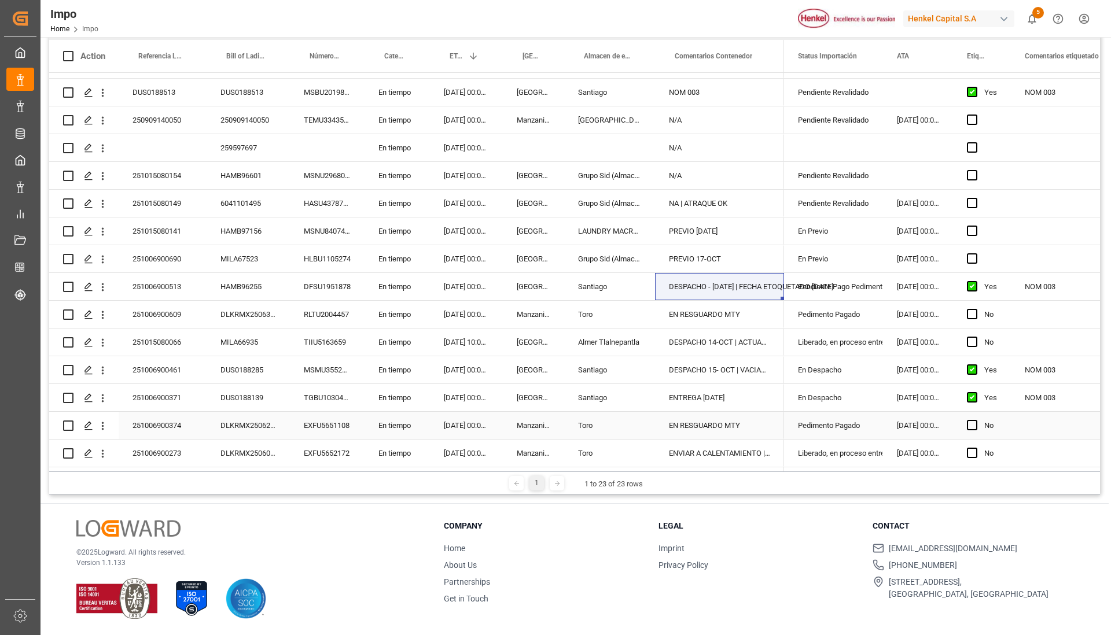
click at [638, 428] on div "Toro" at bounding box center [609, 425] width 91 height 27
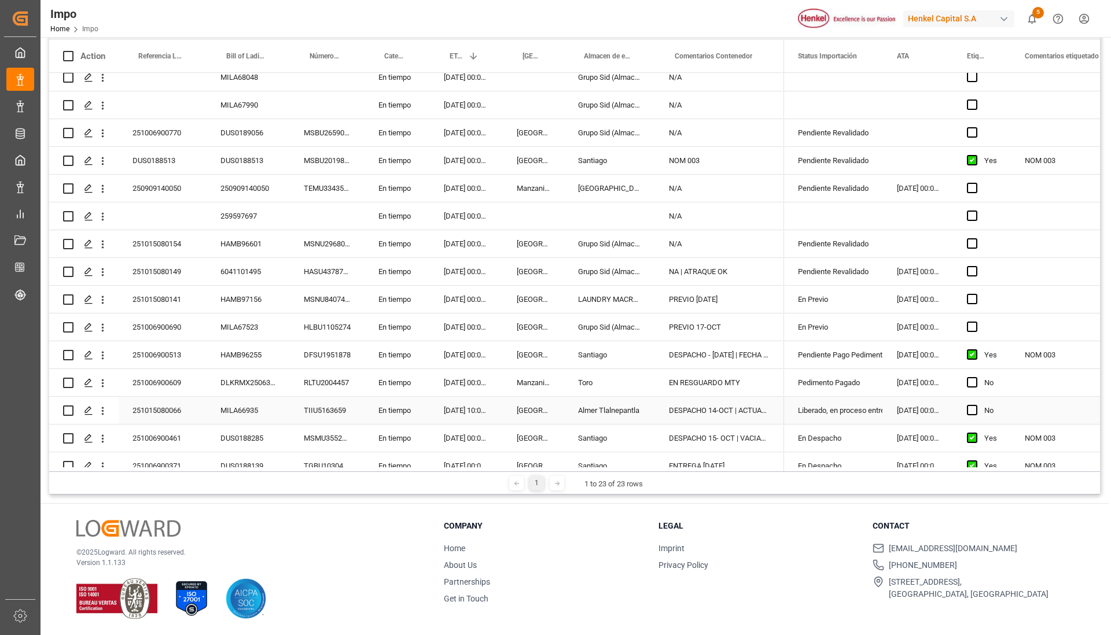
scroll to position [248, 0]
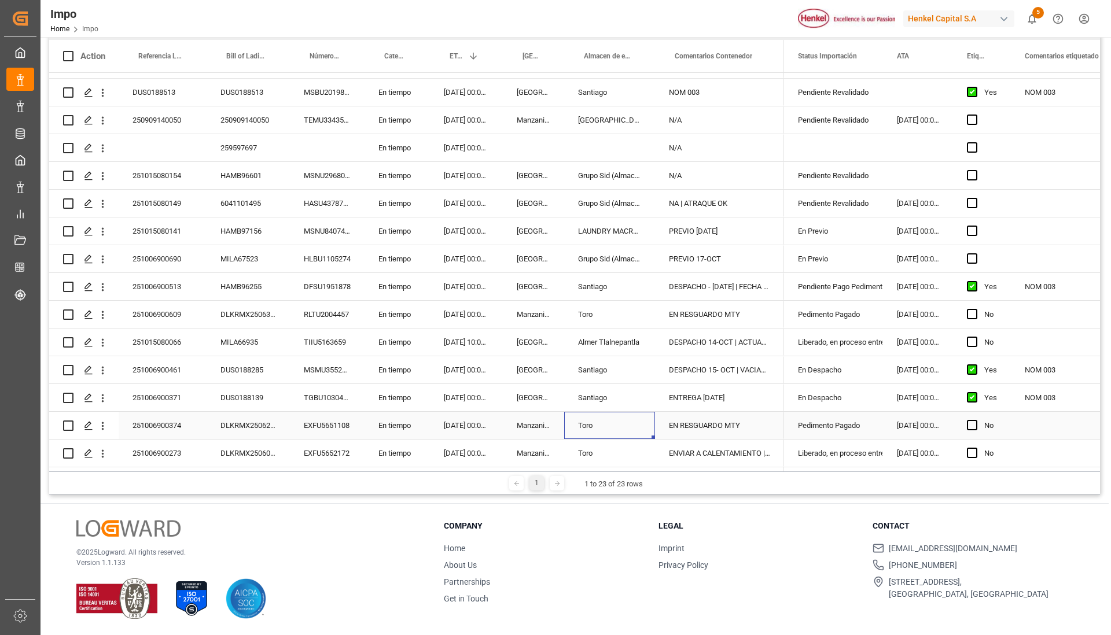
click at [810, 428] on div "Pedimento Pagado" at bounding box center [833, 426] width 71 height 27
click at [734, 424] on div "EN RESGUARDO MTY" at bounding box center [719, 425] width 129 height 27
click at [829, 425] on div "Pedimento Pagado" at bounding box center [833, 426] width 71 height 27
click at [738, 390] on div "ENTREGA 15 OCT" at bounding box center [719, 397] width 129 height 27
click at [821, 399] on div "En Despacho" at bounding box center [833, 398] width 71 height 27
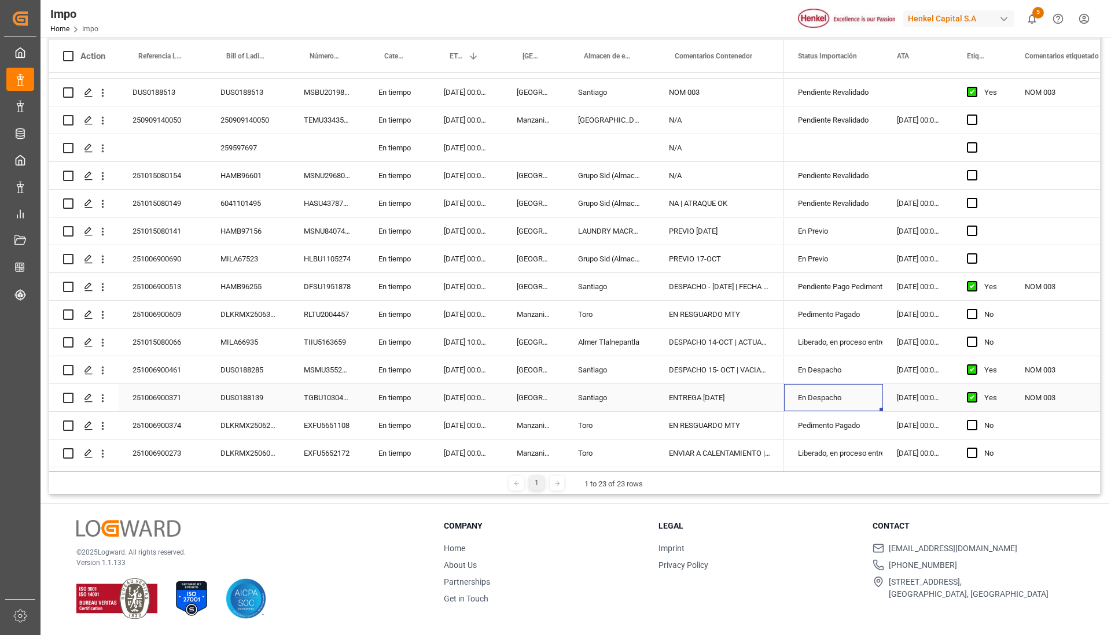
click at [712, 374] on div "DESPACHO 15- OCT | VACIADO LLENADO" at bounding box center [719, 369] width 129 height 27
click at [852, 370] on div "En Despacho" at bounding box center [833, 370] width 71 height 27
click at [730, 344] on div "DESPACHO 14-OCT | ACTUALIZAR AVISO" at bounding box center [719, 342] width 129 height 27
click at [840, 341] on div "Liberado, en proceso entrega" at bounding box center [833, 342] width 71 height 27
click at [189, 340] on div "251015080066" at bounding box center [163, 342] width 88 height 27
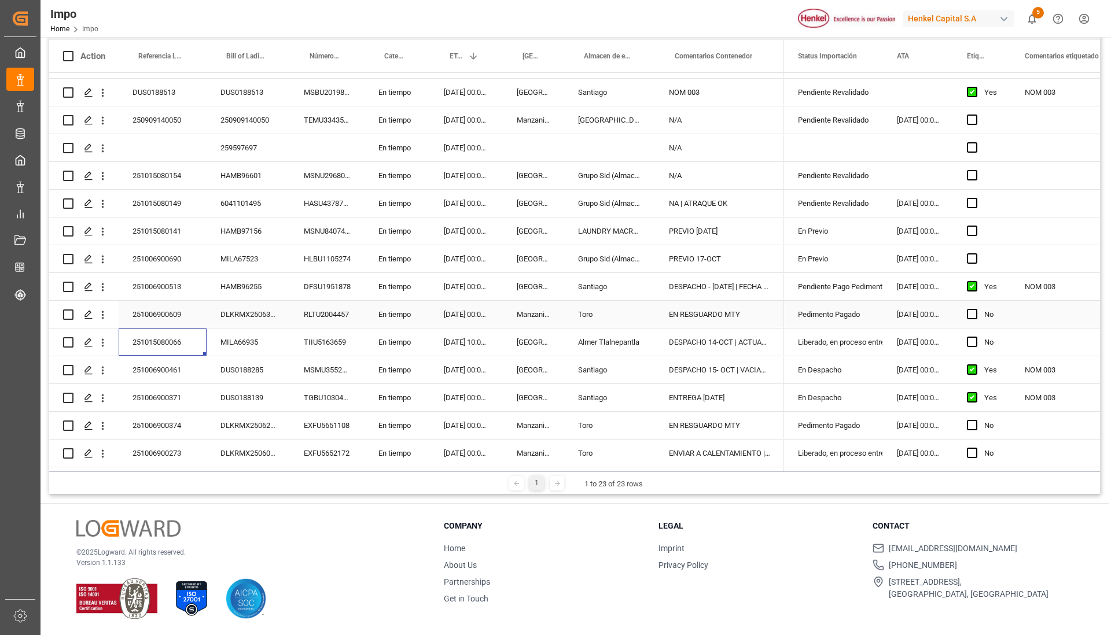
click at [682, 319] on div "EN RESGUARDO MTY" at bounding box center [719, 314] width 129 height 27
click at [812, 313] on div "Pedimento Pagado" at bounding box center [833, 314] width 71 height 27
click at [728, 287] on div "DESPACHO - 15 OCT | FECHA ETOQUETADO 13 OCT" at bounding box center [719, 286] width 129 height 27
click at [688, 318] on div "EN RESGUARDO MTY" at bounding box center [719, 314] width 129 height 27
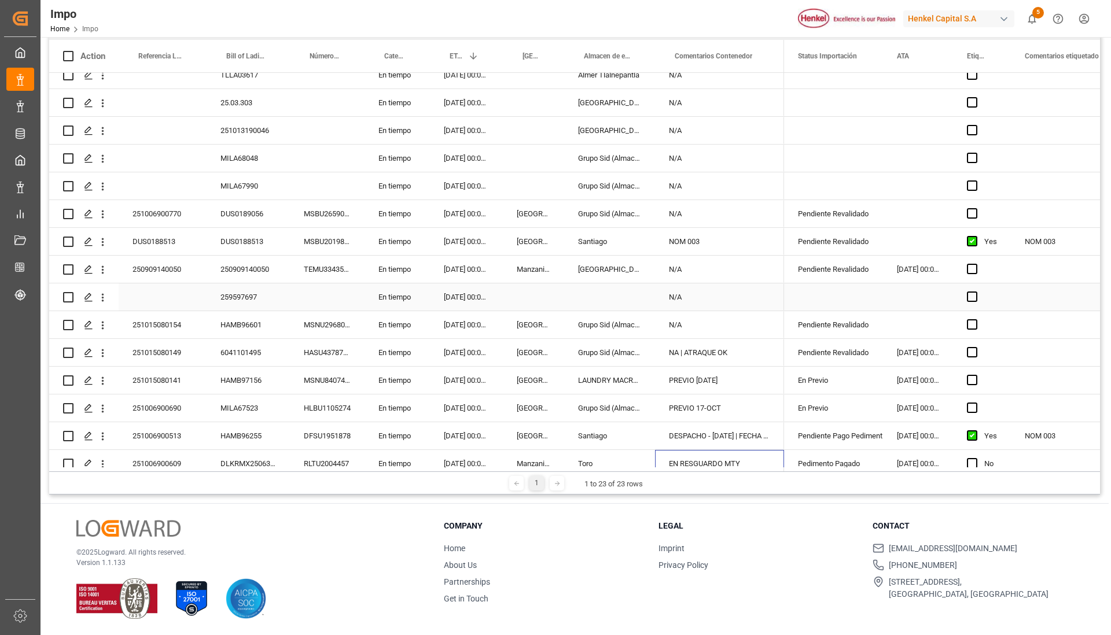
scroll to position [145, 0]
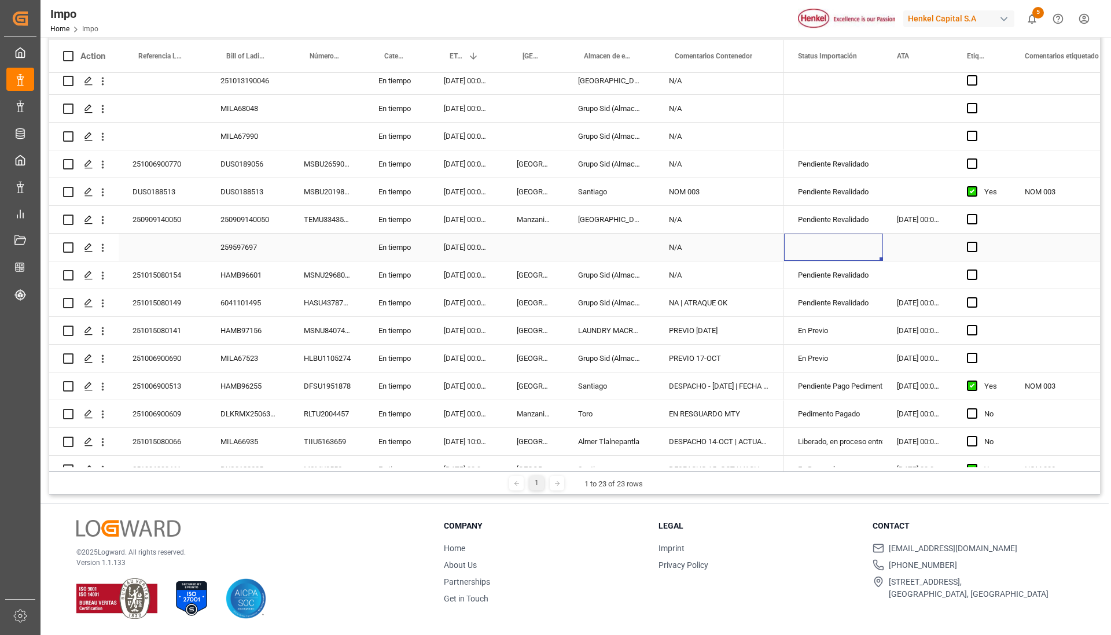
click at [827, 251] on div "Press SPACE to select this row." at bounding box center [833, 247] width 99 height 27
click at [863, 258] on icon "open menu" at bounding box center [862, 255] width 14 height 14
click at [875, 137] on div "Press SPACE to select this row." at bounding box center [833, 136] width 99 height 27
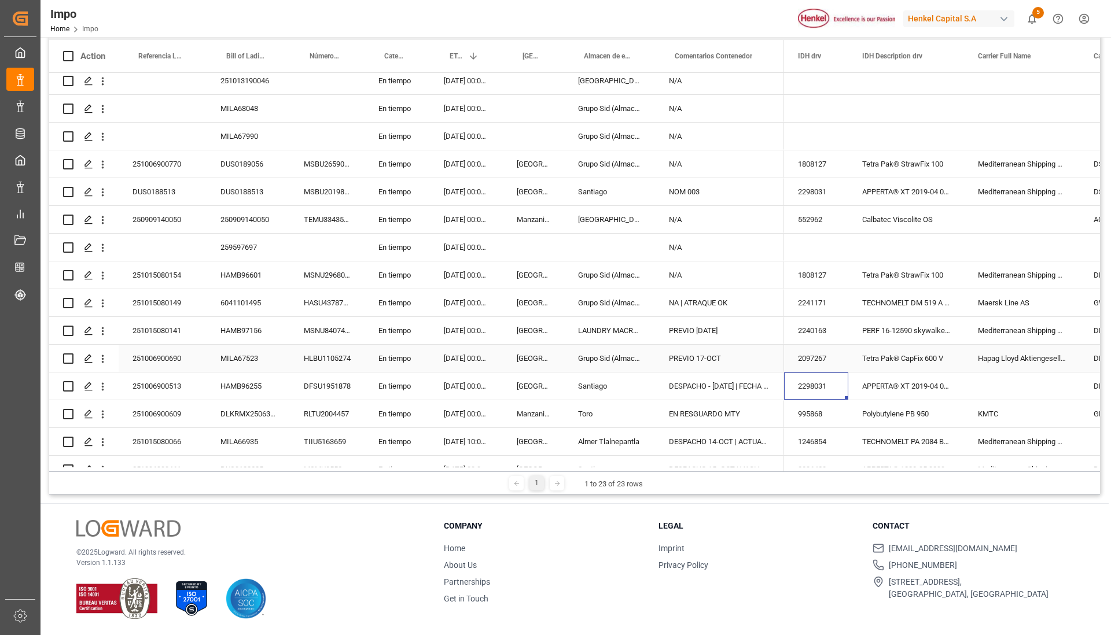
scroll to position [0, 99]
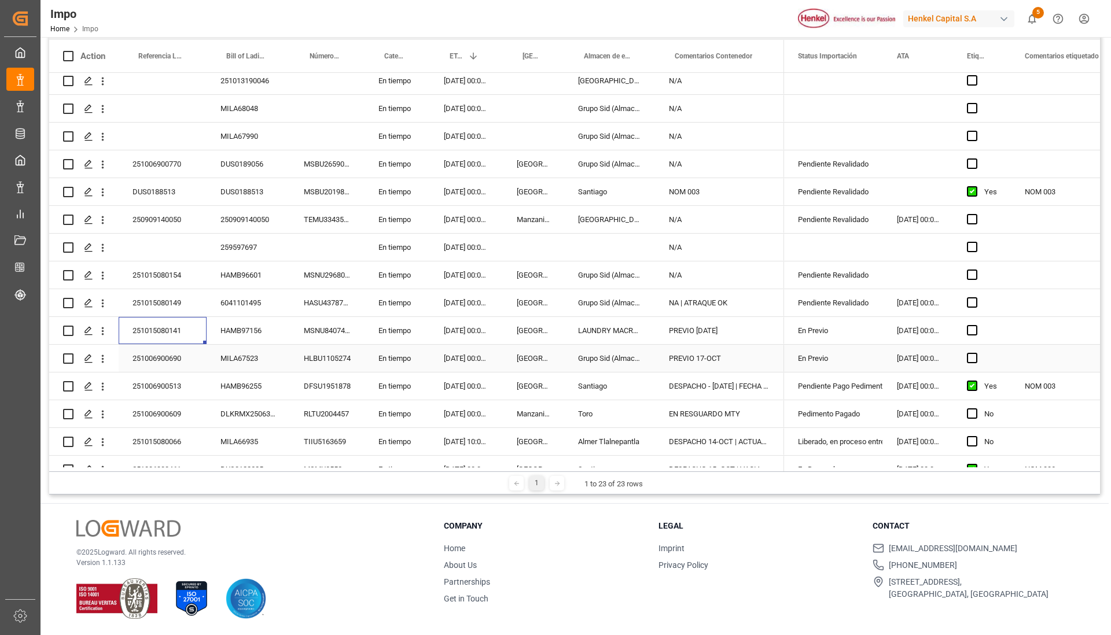
click at [709, 363] on div "PREVIO 17-OCT" at bounding box center [719, 358] width 129 height 27
click at [706, 363] on div "PREVIO 17-OCT" at bounding box center [719, 358] width 129 height 27
click at [703, 363] on div "PREVIO 17-OCT" at bounding box center [719, 358] width 129 height 27
click at [702, 362] on div "PREVIO 17-OCT" at bounding box center [719, 358] width 129 height 27
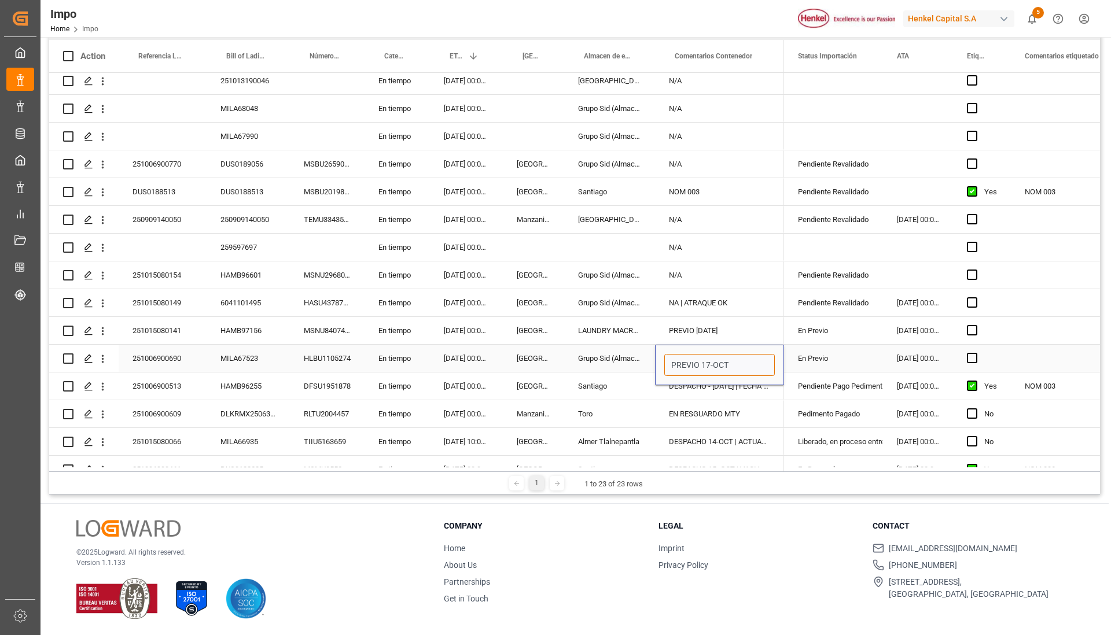
click at [708, 365] on input "PREVIO 17-OCT" at bounding box center [719, 365] width 111 height 22
type input "PREVIO 16-OCT"
click at [754, 273] on div "N/A" at bounding box center [719, 275] width 129 height 27
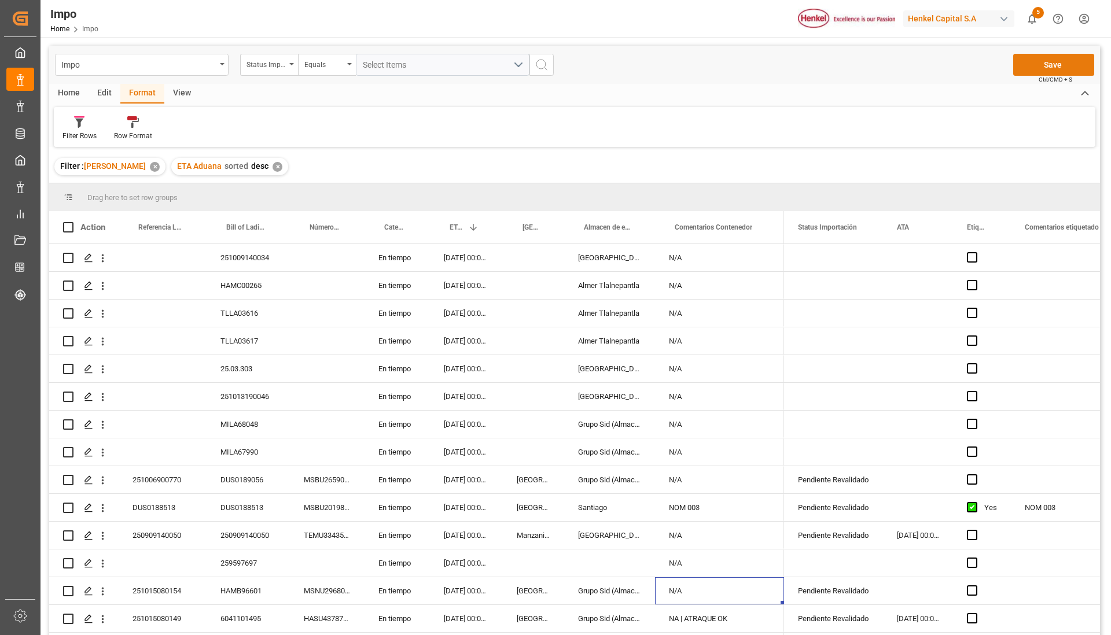
click at [1048, 72] on button "Save" at bounding box center [1053, 65] width 81 height 22
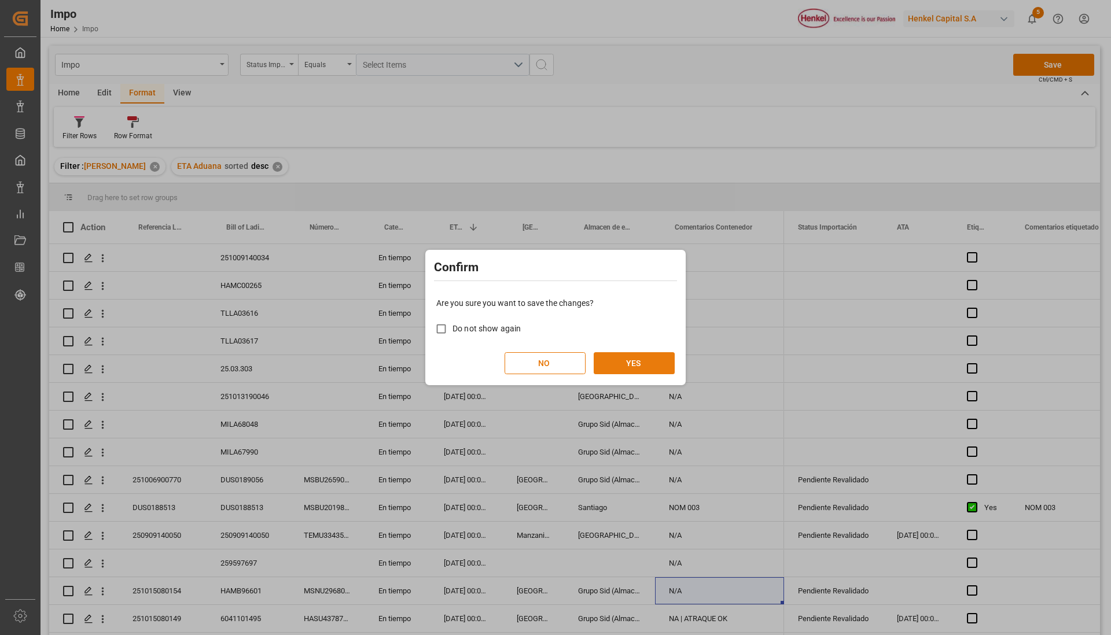
click at [627, 366] on button "YES" at bounding box center [634, 363] width 81 height 22
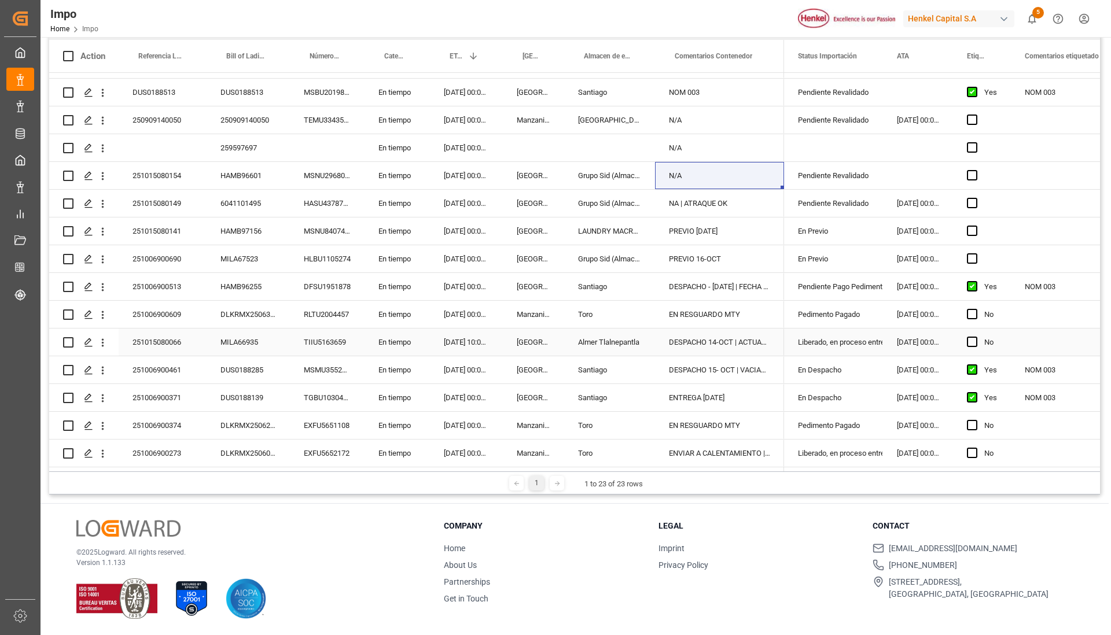
click at [860, 338] on div "Liberado, en proceso entrega" at bounding box center [833, 342] width 71 height 27
click at [160, 279] on div "251006900513" at bounding box center [163, 286] width 88 height 27
click at [159, 279] on div "251006900513" at bounding box center [163, 286] width 88 height 27
click at [164, 282] on input "251006900513" at bounding box center [162, 293] width 69 height 22
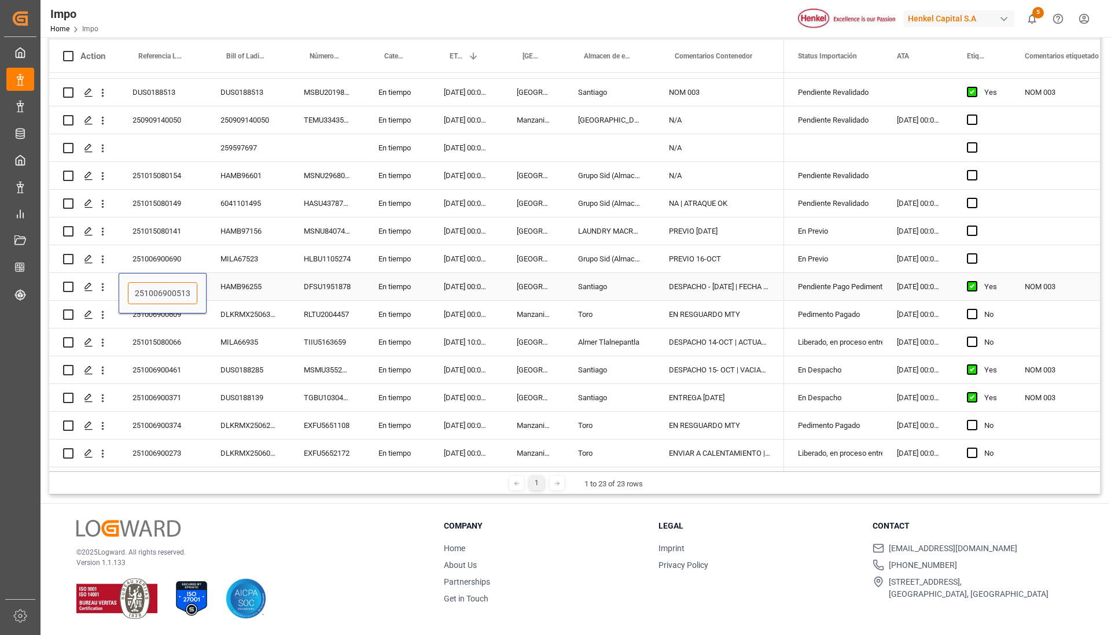
click at [164, 282] on input "251006900513" at bounding box center [162, 293] width 69 height 22
click at [160, 284] on input "251006900513" at bounding box center [162, 293] width 69 height 22
click at [193, 137] on div "Press SPACE to select this row." at bounding box center [163, 147] width 88 height 27
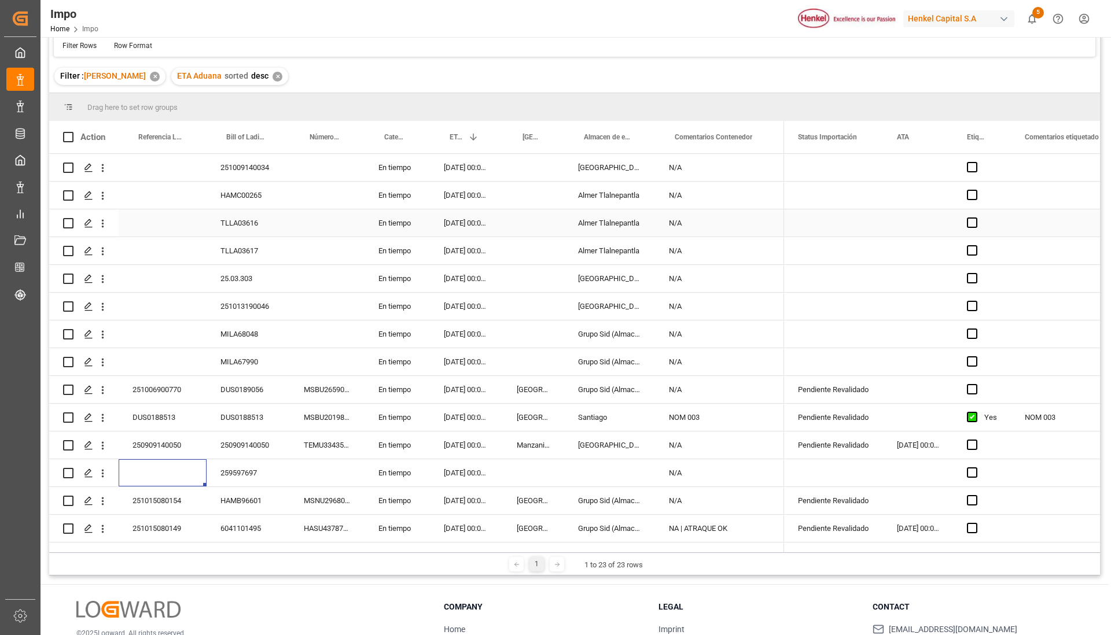
scroll to position [0, 0]
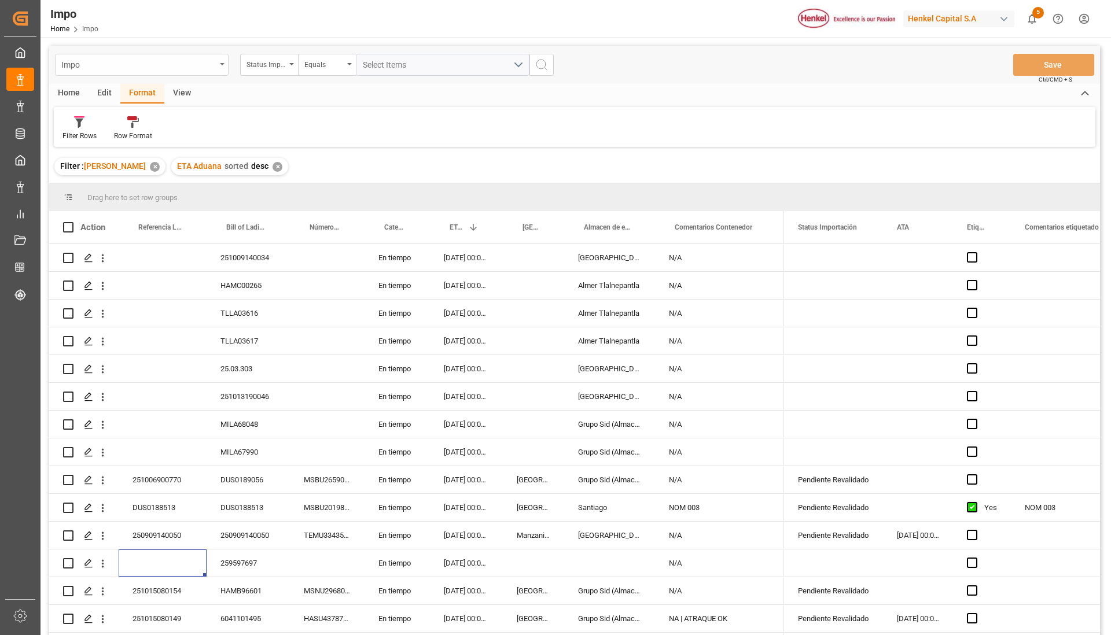
click at [219, 66] on div "Impo" at bounding box center [142, 65] width 174 height 22
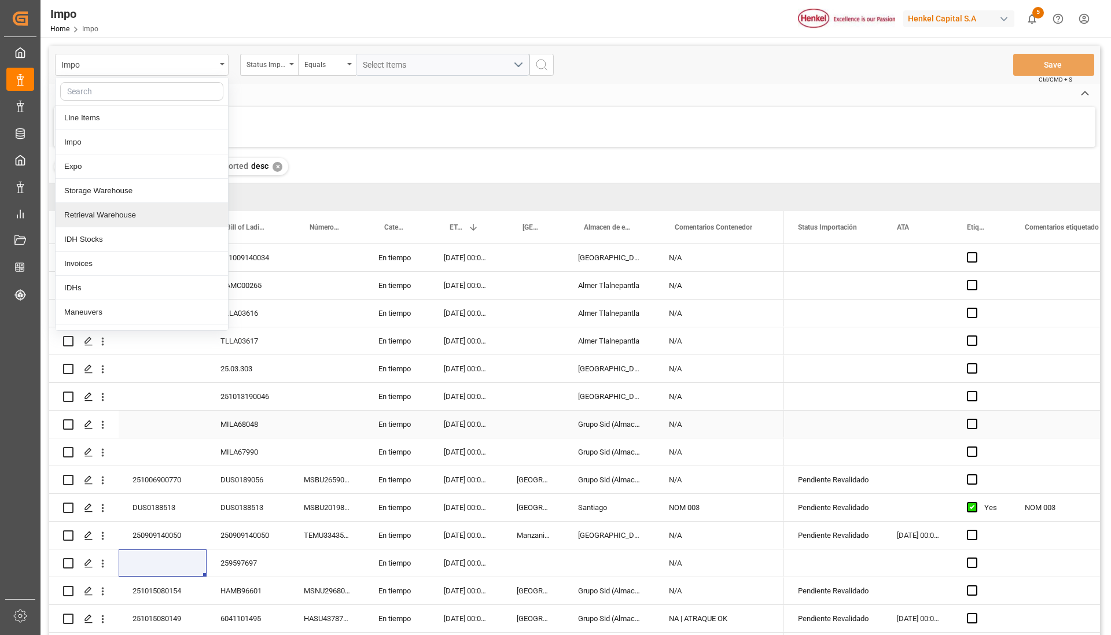
click at [329, 404] on div "Press SPACE to select this row." at bounding box center [327, 396] width 75 height 27
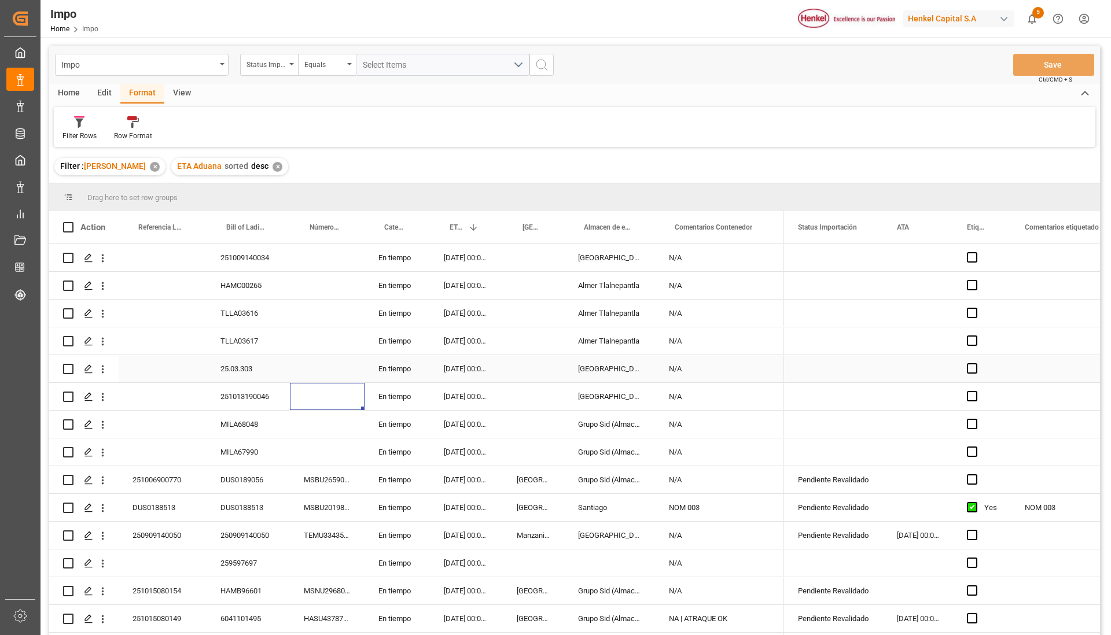
click at [197, 371] on div "Press SPACE to select this row." at bounding box center [163, 368] width 88 height 27
click at [316, 391] on div "Press SPACE to select this row." at bounding box center [327, 396] width 75 height 27
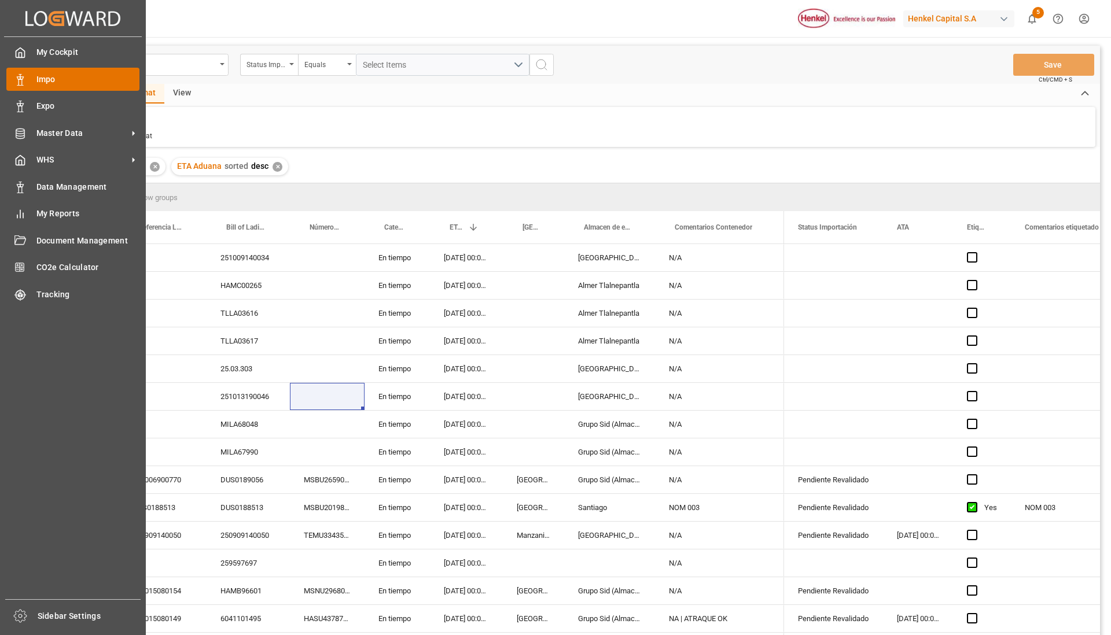
click at [51, 82] on span "Impo" at bounding box center [88, 79] width 104 height 12
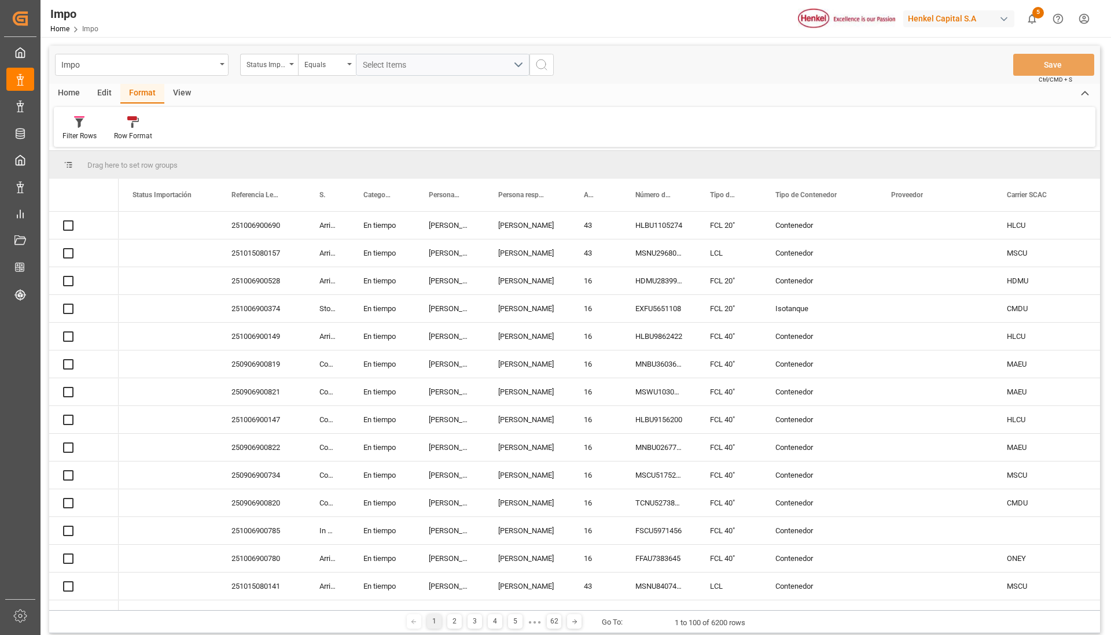
click at [179, 103] on div "View" at bounding box center [181, 94] width 35 height 20
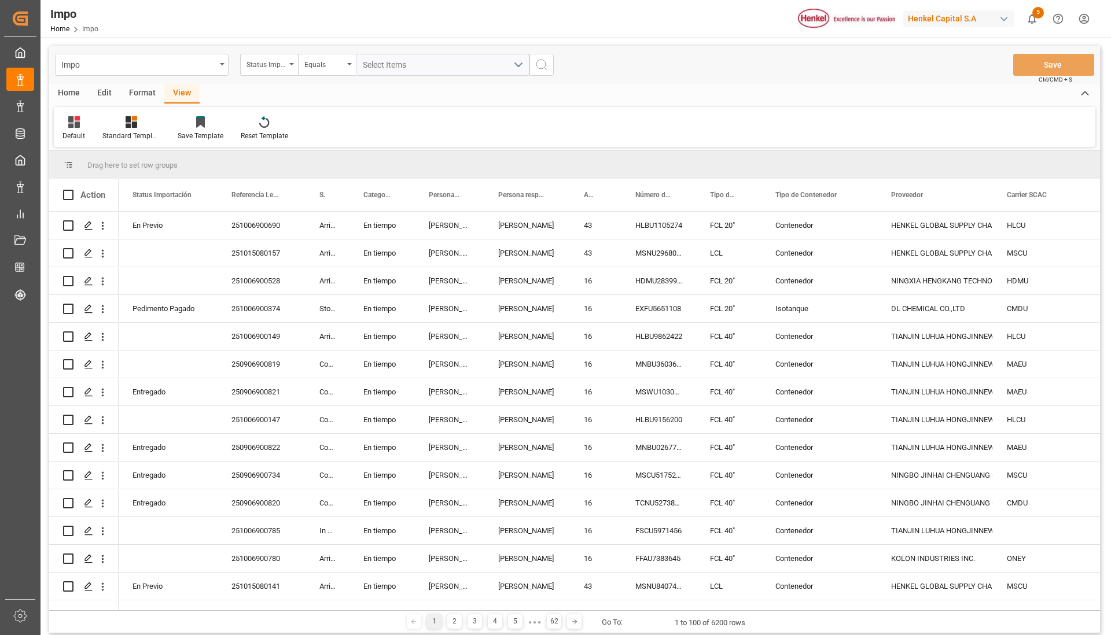
click at [1074, 19] on html "Created by potrace 1.15, written by Peter Selinger 2001-2017 Created by potrace…" at bounding box center [555, 317] width 1111 height 635
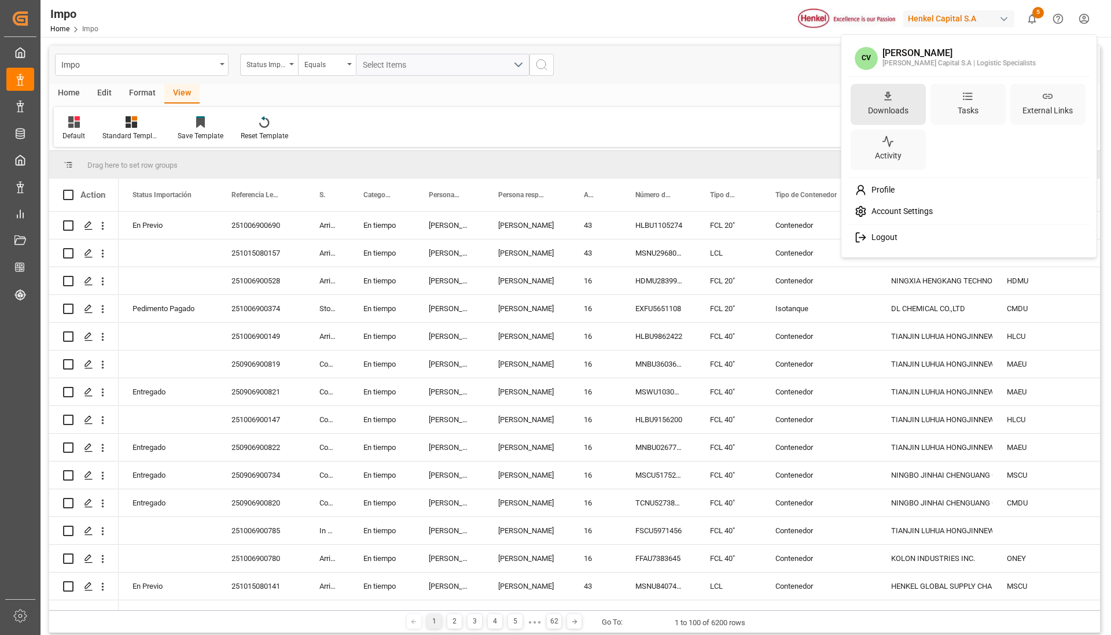
click at [909, 105] on div "Downloads" at bounding box center [888, 110] width 45 height 17
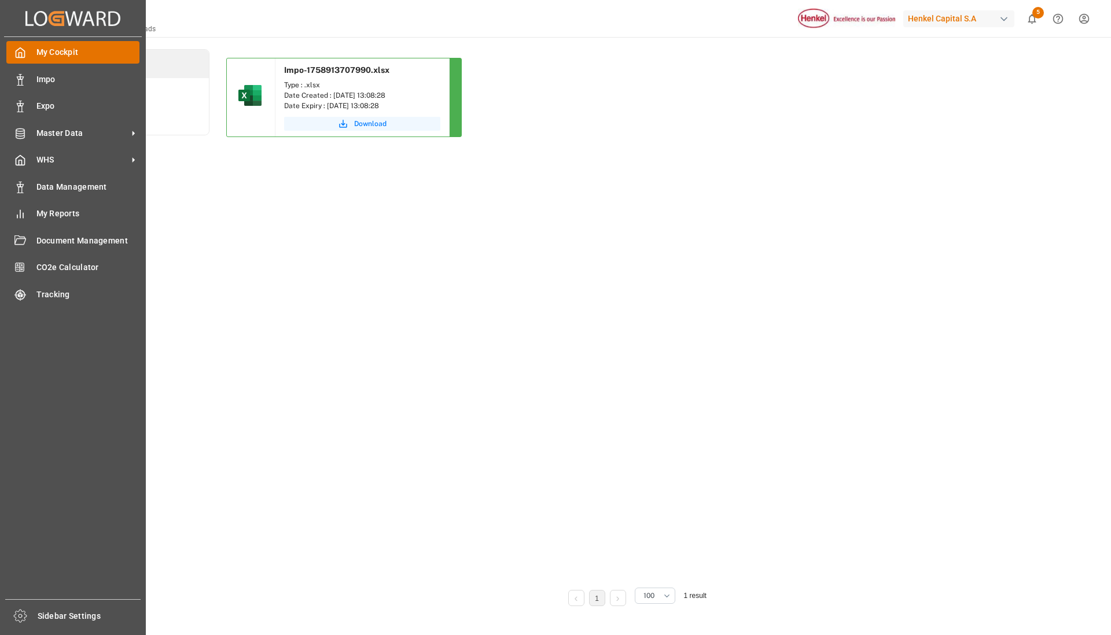
click at [56, 53] on span "My Cockpit" at bounding box center [88, 52] width 104 height 12
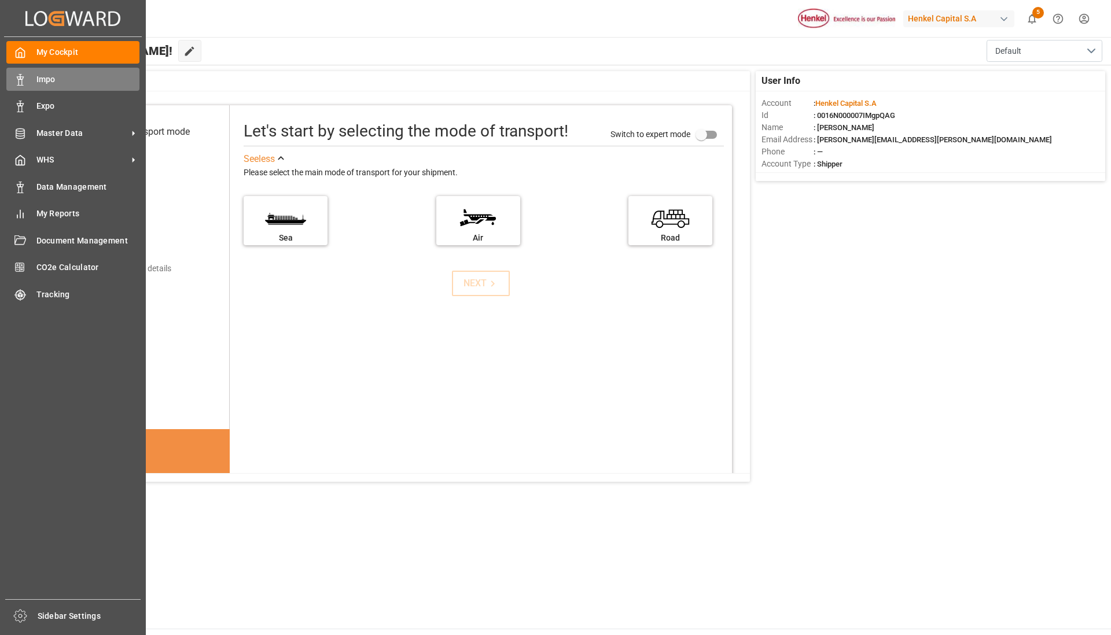
click at [58, 90] on div "Impo Impo" at bounding box center [72, 79] width 133 height 23
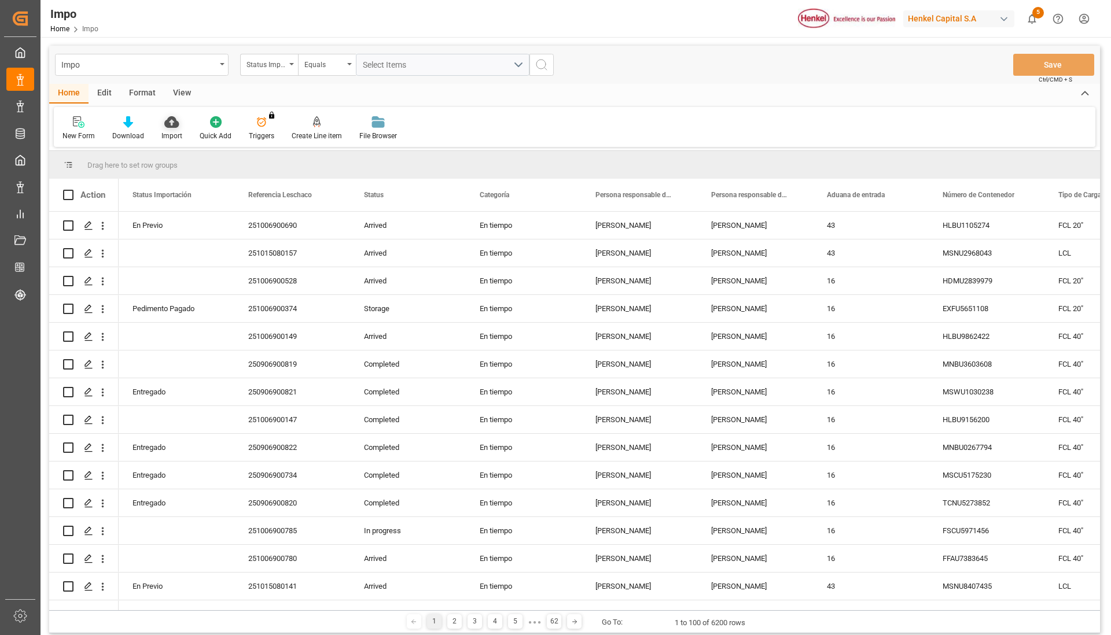
click at [182, 132] on div "Import" at bounding box center [172, 128] width 38 height 25
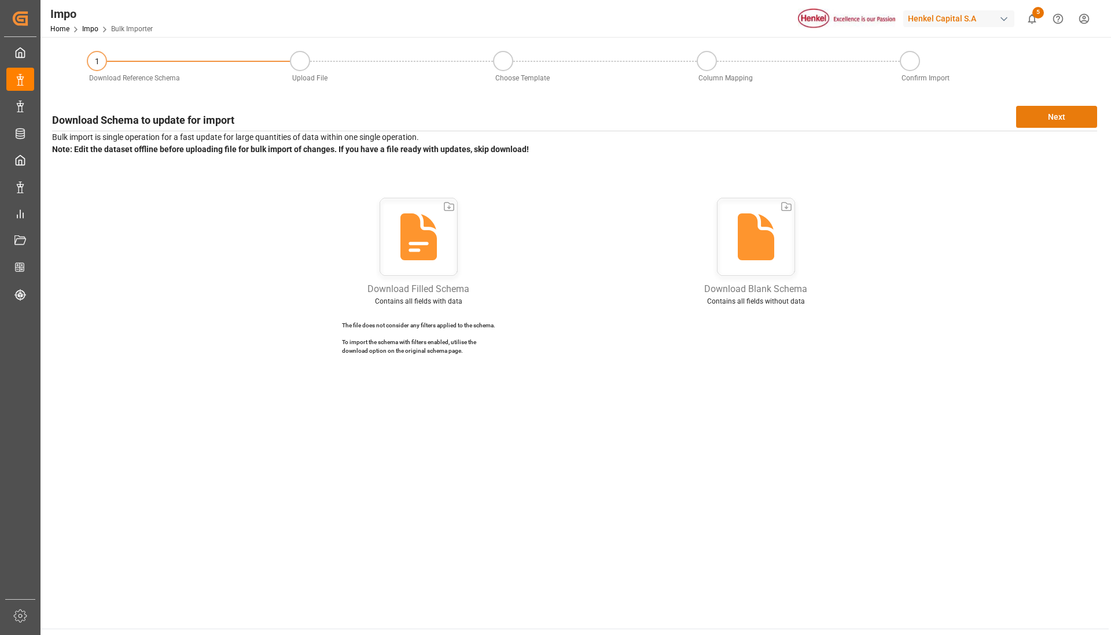
click at [1063, 117] on button "Next" at bounding box center [1056, 117] width 81 height 22
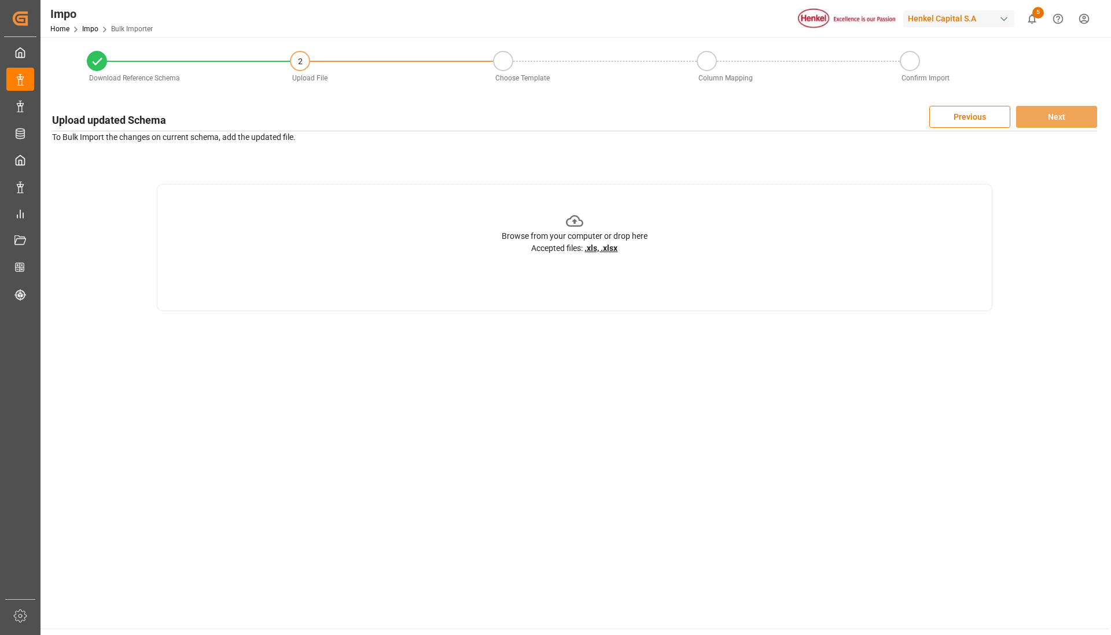
click at [583, 227] on icon at bounding box center [575, 221] width 18 height 18
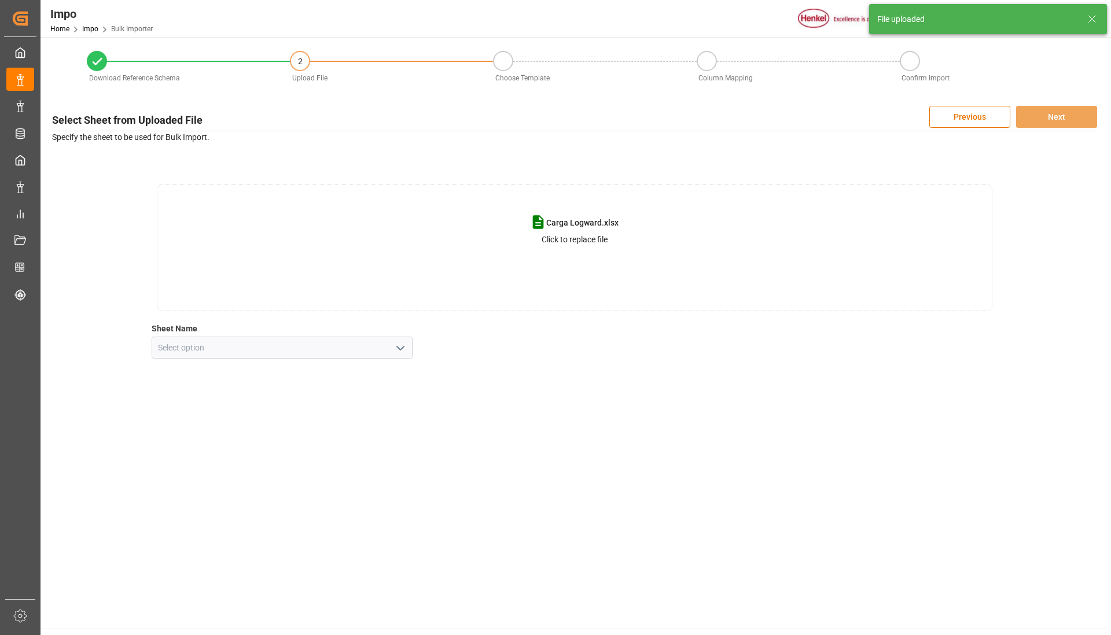
click at [393, 347] on icon "open menu" at bounding box center [400, 348] width 14 height 14
click at [300, 396] on div "Line Item" at bounding box center [282, 399] width 260 height 26
type input "Line Item"
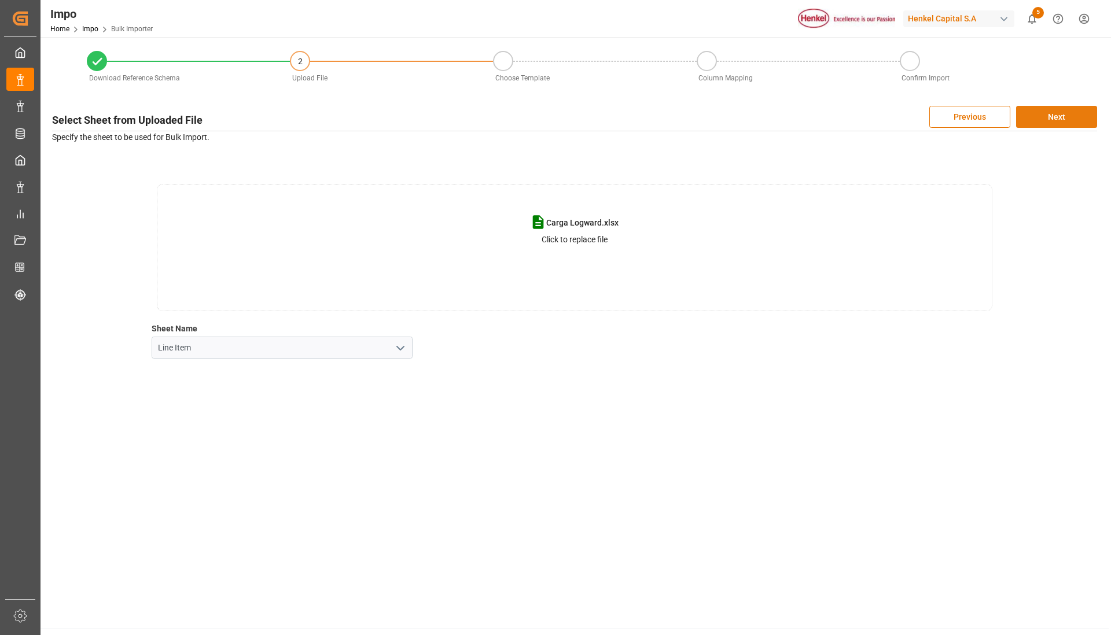
click at [1062, 124] on button "Next" at bounding box center [1056, 117] width 81 height 22
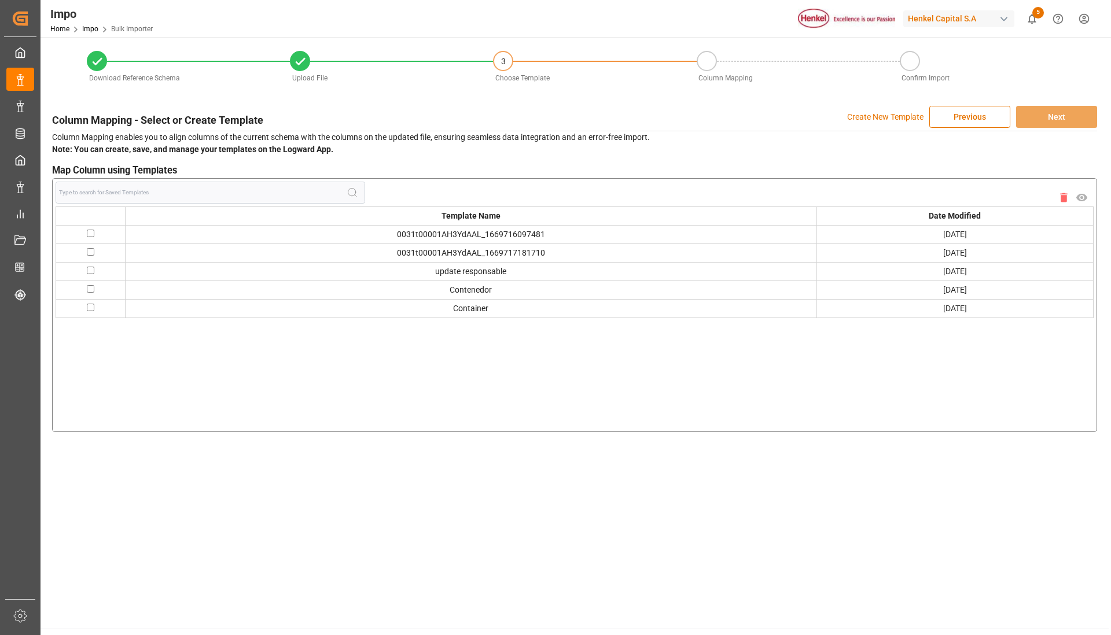
click at [497, 294] on td "Contenedor" at bounding box center [470, 290] width 691 height 19
click at [484, 312] on td "Container" at bounding box center [470, 308] width 691 height 19
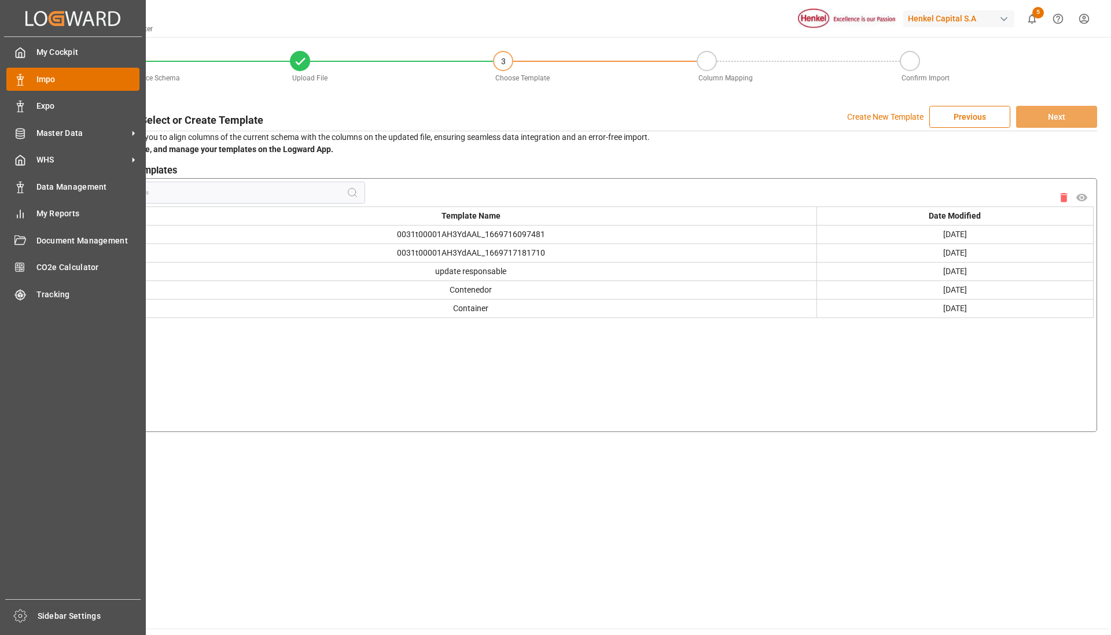
click at [63, 83] on span "Impo" at bounding box center [88, 79] width 104 height 12
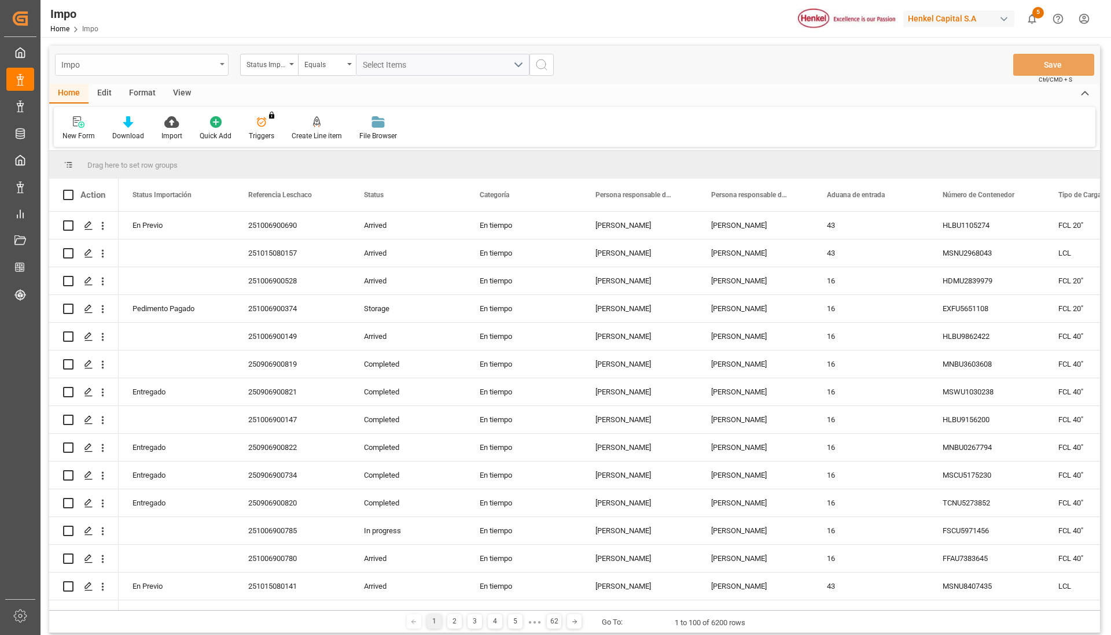
click at [220, 67] on div "Impo" at bounding box center [142, 65] width 174 height 22
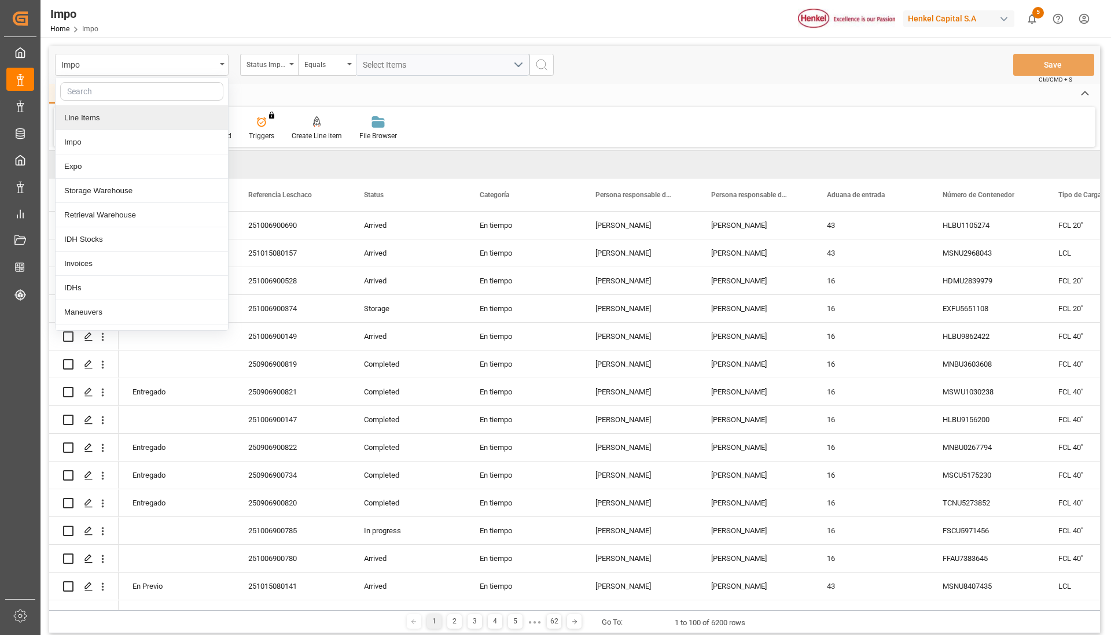
click at [160, 112] on div "Line Items" at bounding box center [142, 118] width 172 height 24
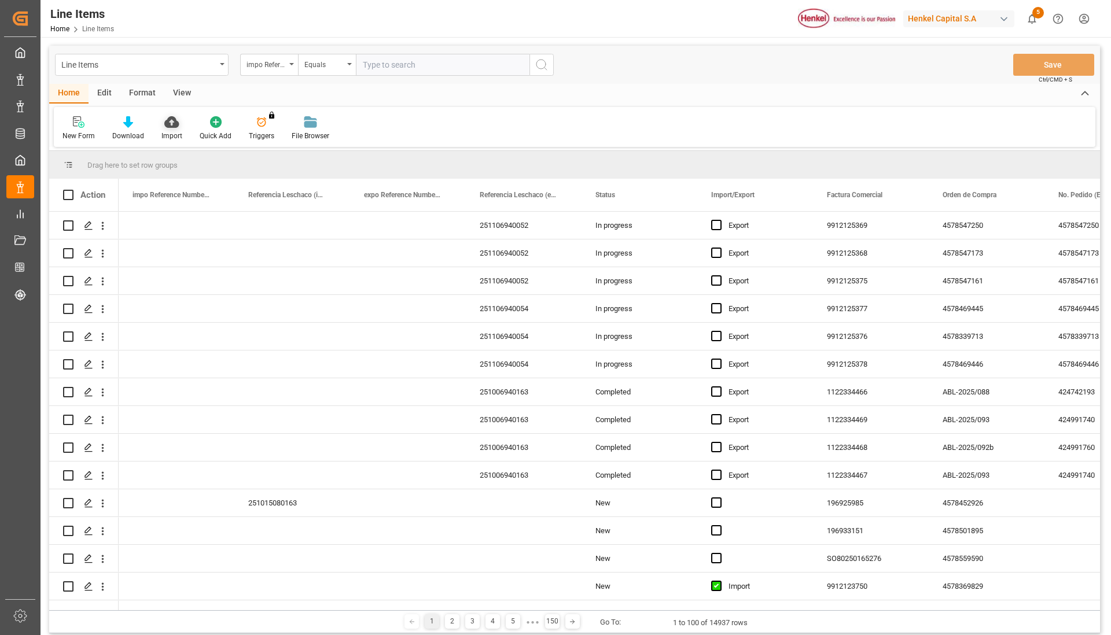
click at [161, 121] on div at bounding box center [171, 122] width 21 height 12
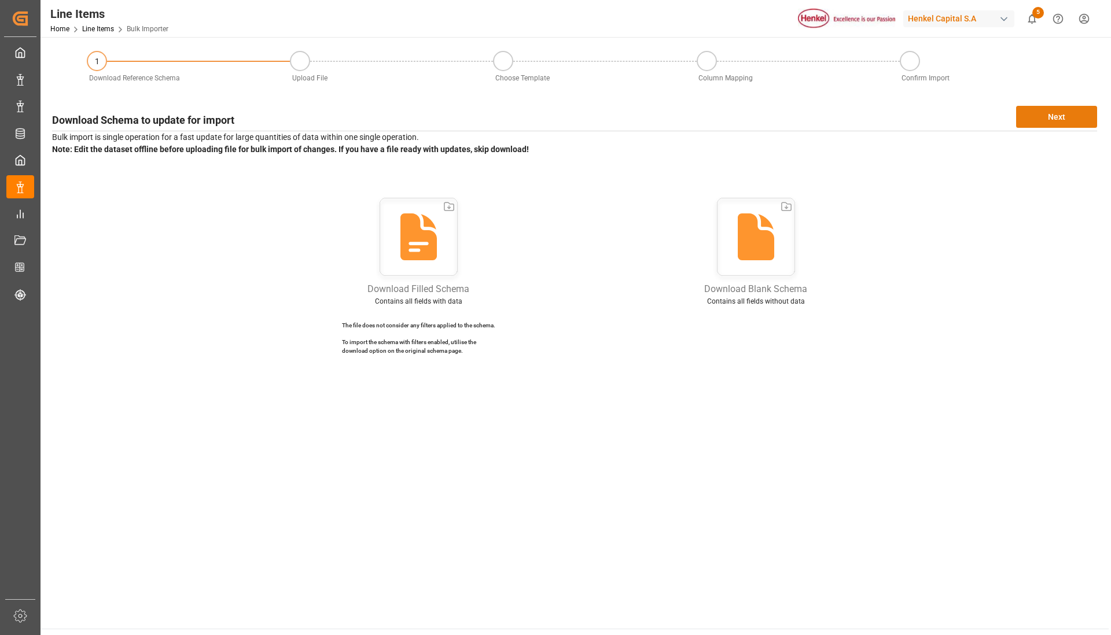
click at [1060, 123] on button "Next" at bounding box center [1056, 117] width 81 height 22
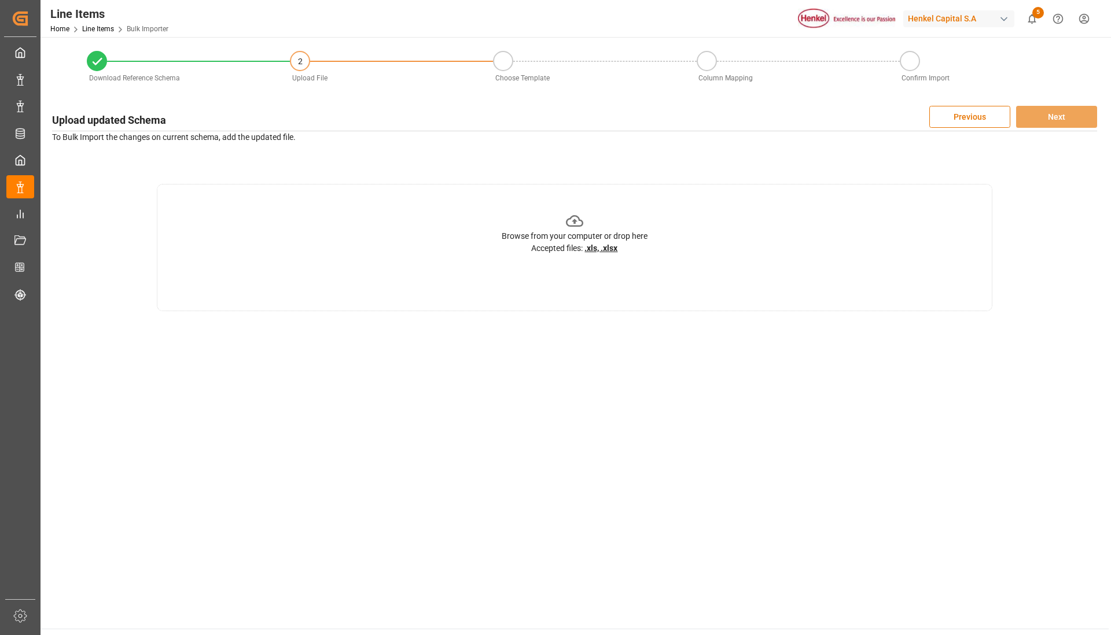
click at [554, 220] on div "Browse from your computer or drop here Accepted files: .xls, .xlsx" at bounding box center [575, 233] width 146 height 42
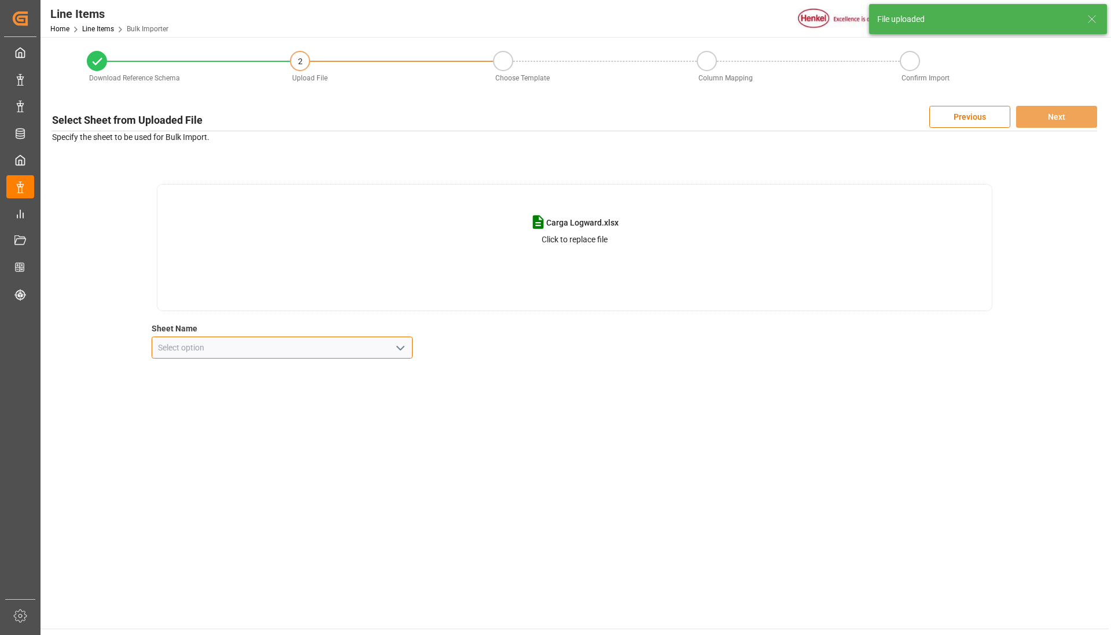
click at [384, 344] on input at bounding box center [283, 348] width 262 height 22
click at [403, 349] on icon "open menu" at bounding box center [400, 348] width 14 height 14
click at [312, 399] on div "Line Item" at bounding box center [282, 399] width 260 height 26
type input "Line Item"
click at [1046, 123] on button "Next" at bounding box center [1056, 117] width 81 height 22
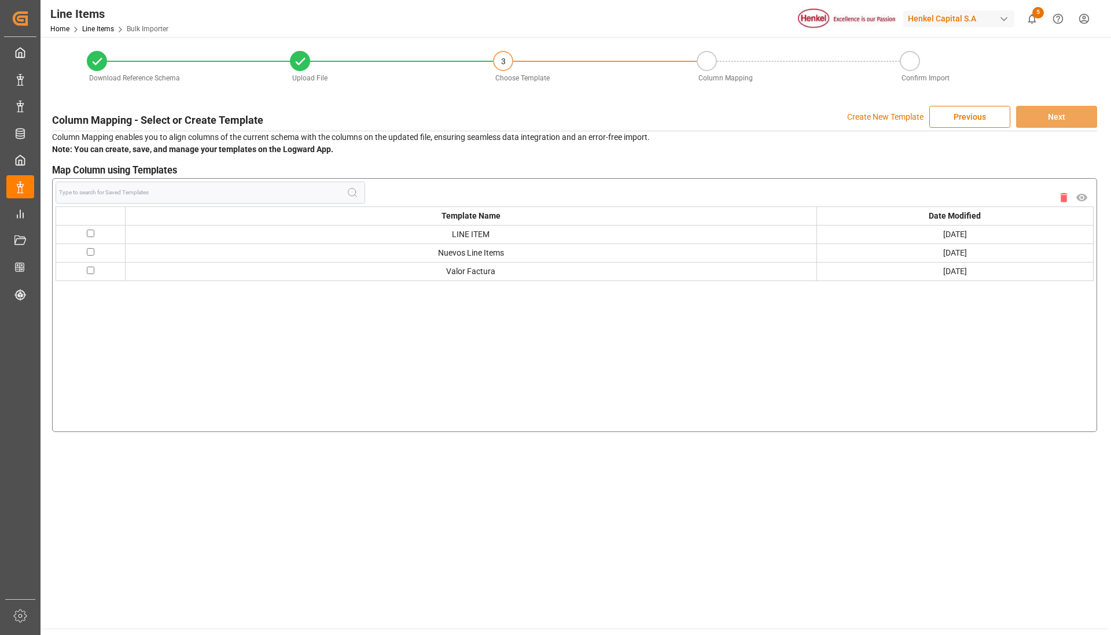
click at [92, 235] on input "checkbox" at bounding box center [91, 234] width 8 height 8
checkbox input "true"
drag, startPoint x: 83, startPoint y: 246, endPoint x: 90, endPoint y: 249, distance: 7.0
click at [87, 248] on td at bounding box center [90, 253] width 69 height 19
click at [92, 249] on input "checkbox" at bounding box center [91, 252] width 8 height 8
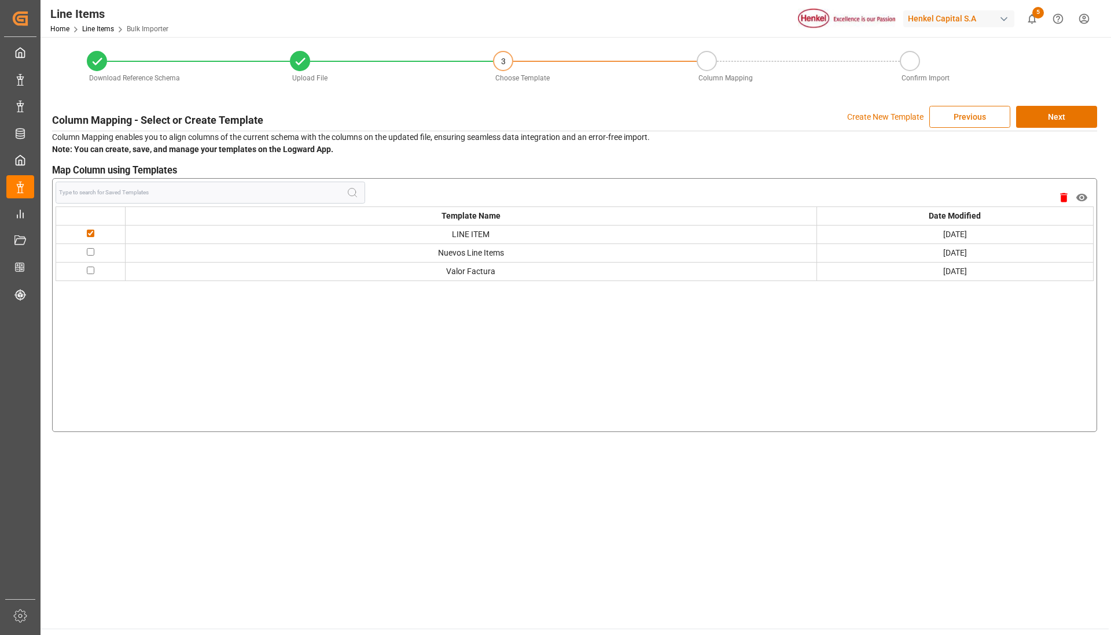
checkbox input "true"
click at [90, 236] on input "checkbox" at bounding box center [91, 234] width 8 height 8
checkbox input "false"
click at [88, 251] on input "checkbox" at bounding box center [91, 252] width 8 height 8
click at [90, 252] on input "checkbox" at bounding box center [91, 252] width 8 height 8
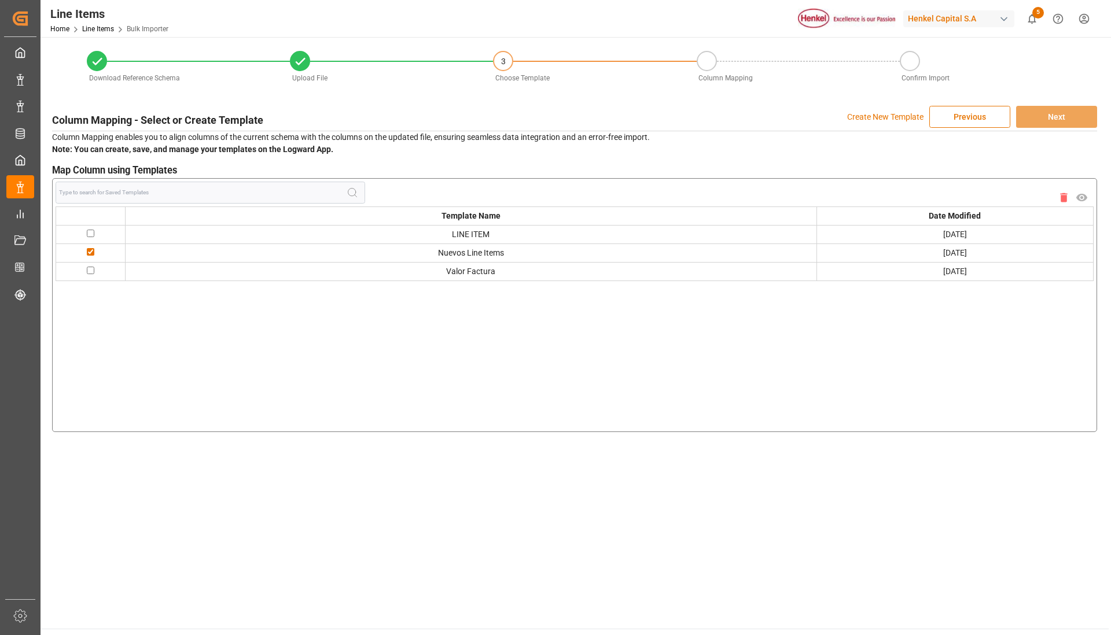
checkbox input "true"
click at [1053, 124] on button "Next" at bounding box center [1056, 117] width 81 height 22
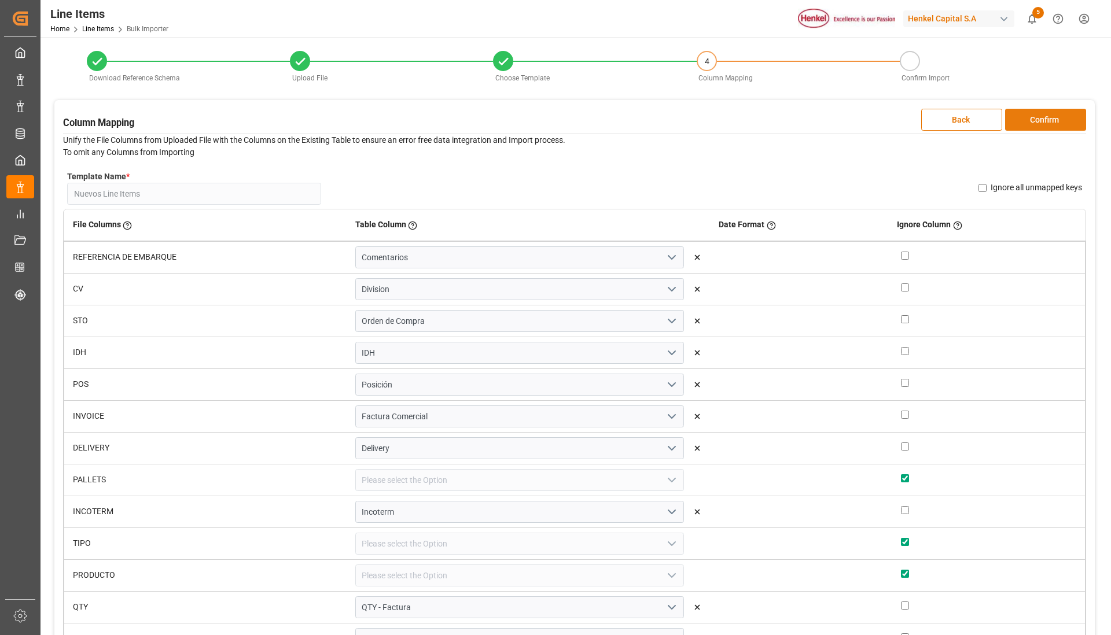
click at [1034, 129] on button "Confirm" at bounding box center [1045, 120] width 81 height 22
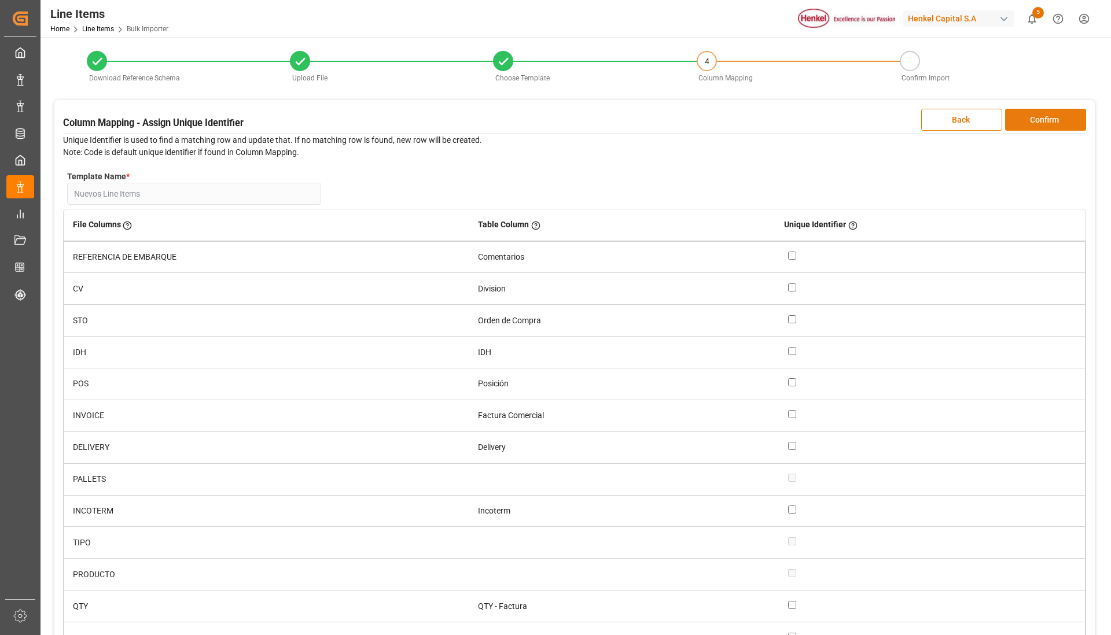
click at [1067, 129] on button "Confirm" at bounding box center [1045, 120] width 81 height 22
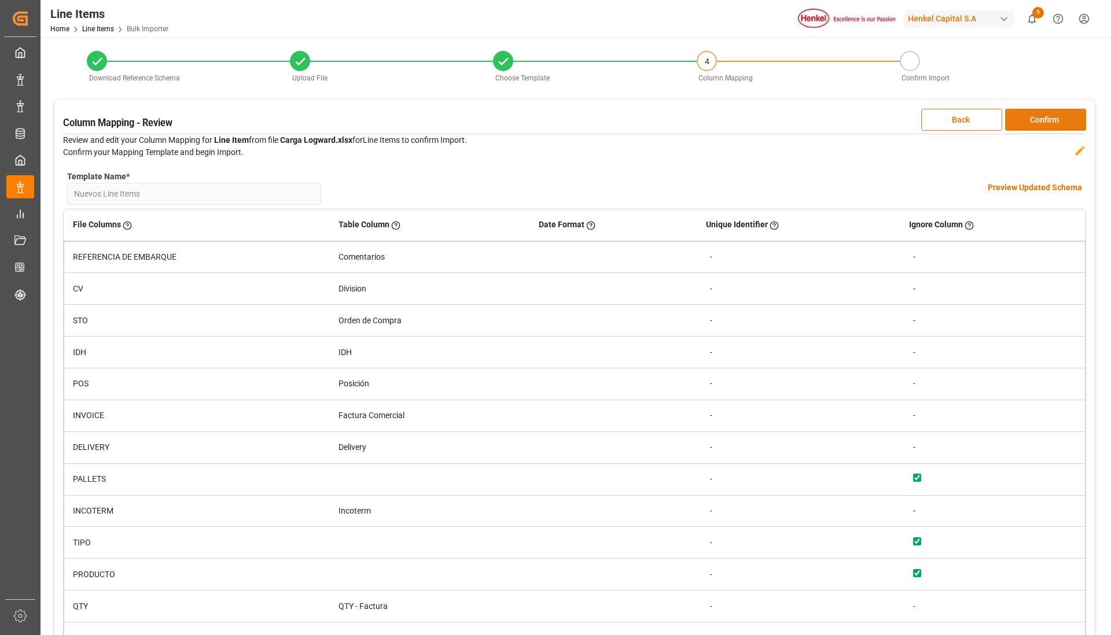
click at [1019, 114] on button "Confirm" at bounding box center [1045, 120] width 81 height 22
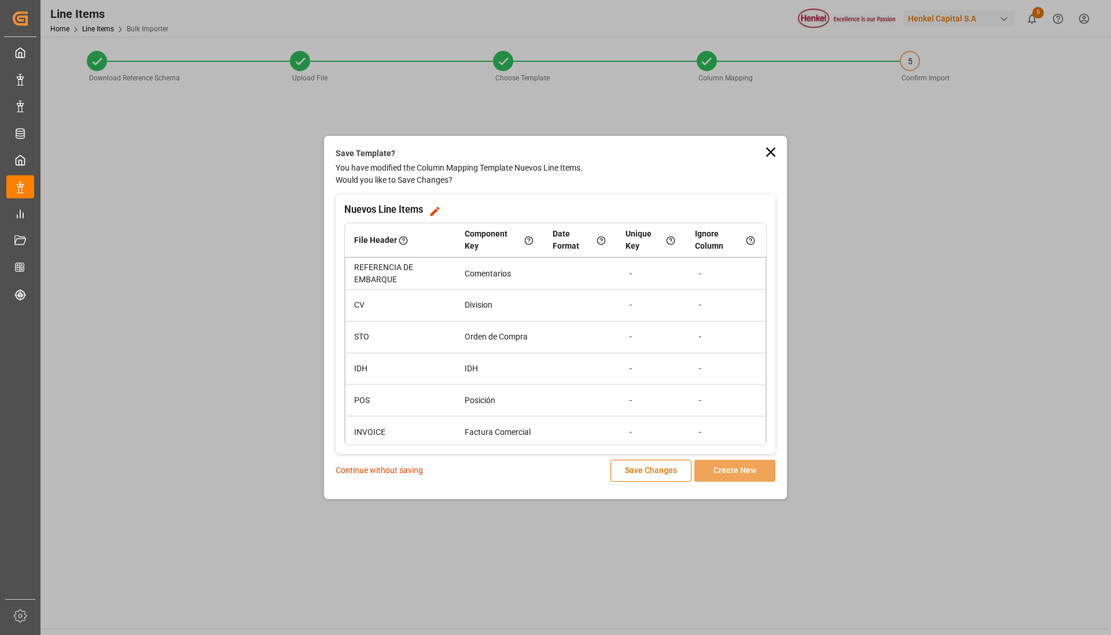
click at [401, 473] on p "Continue without saving" at bounding box center [379, 471] width 87 height 12
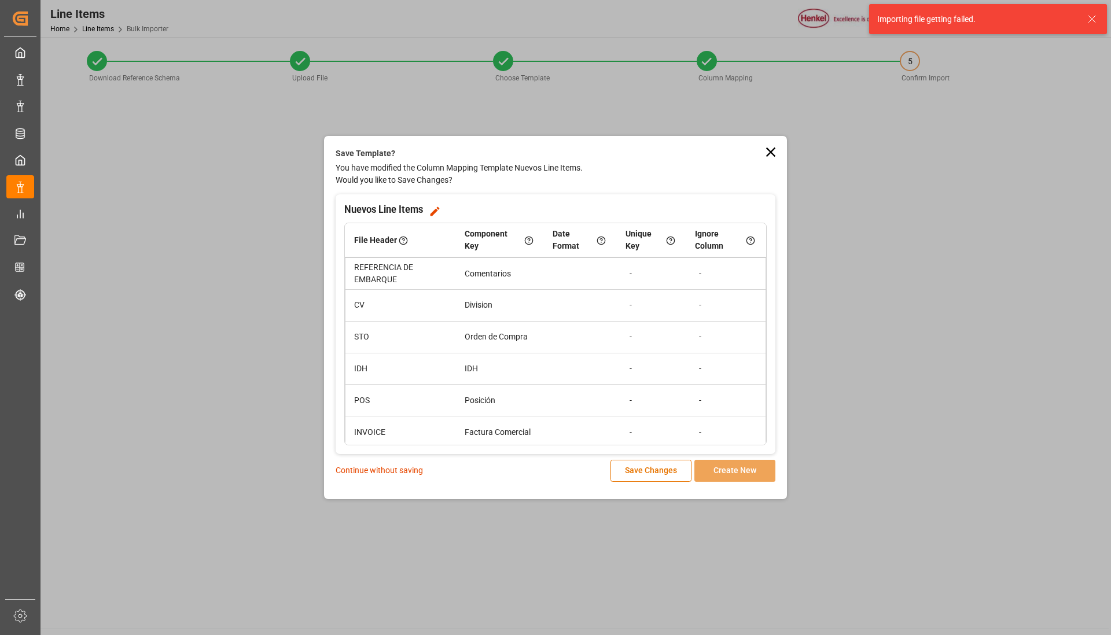
click at [385, 474] on p "Continue without saving" at bounding box center [379, 471] width 87 height 12
click at [391, 476] on p "Continue without saving" at bounding box center [379, 471] width 87 height 12
click at [929, 162] on div "Save Template? You have modified the Column Mapping Template Nuevos Line Items.…" at bounding box center [555, 317] width 1111 height 635
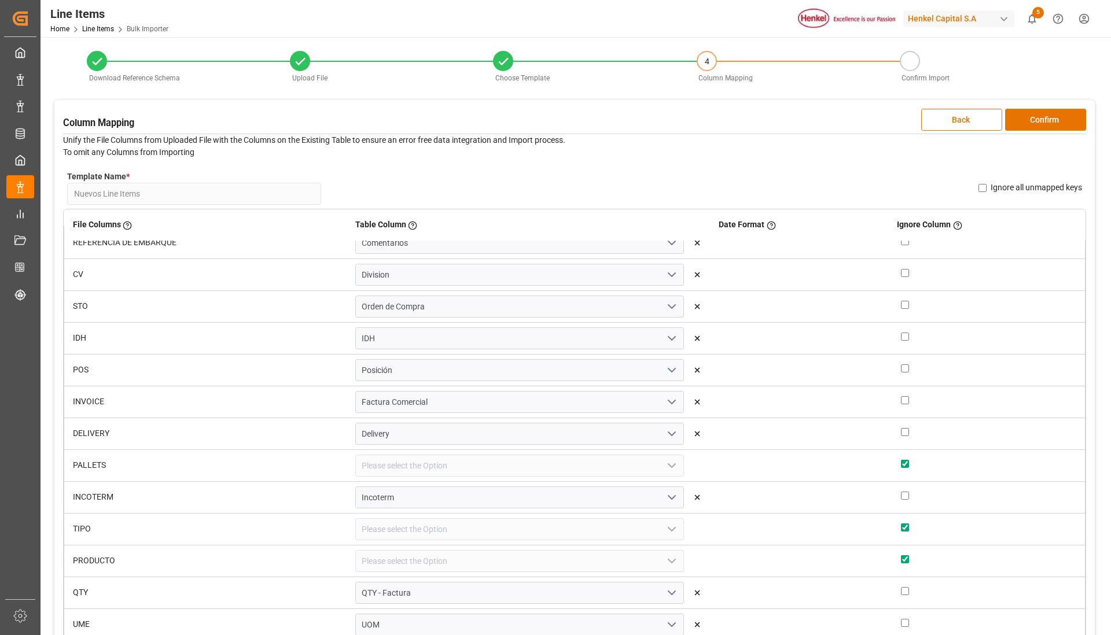
scroll to position [0, 0]
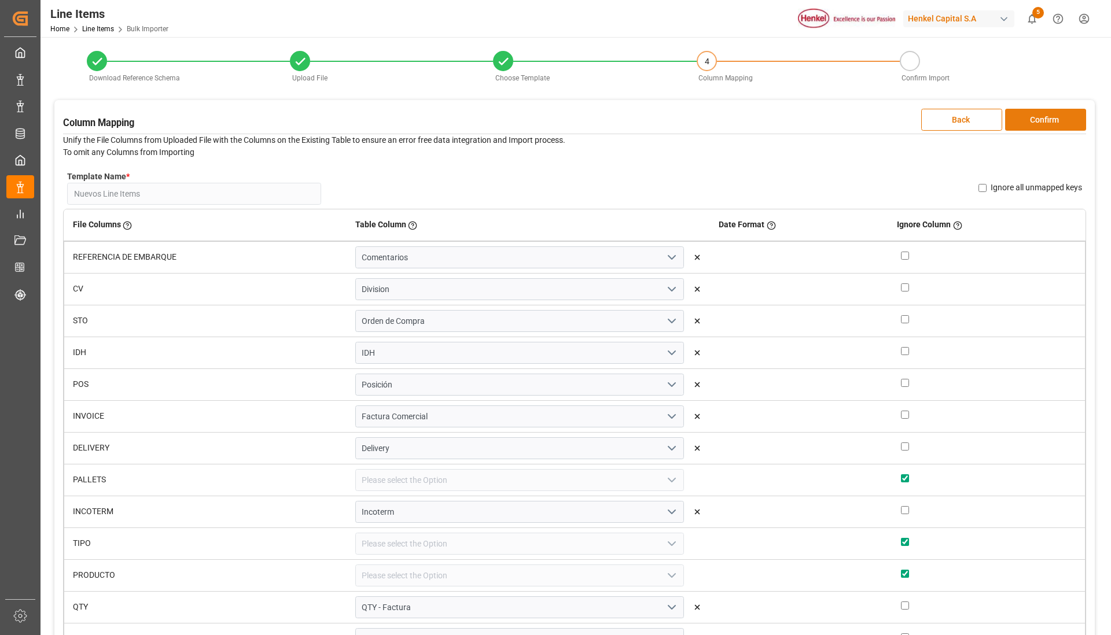
click at [1064, 126] on button "Confirm" at bounding box center [1045, 120] width 81 height 22
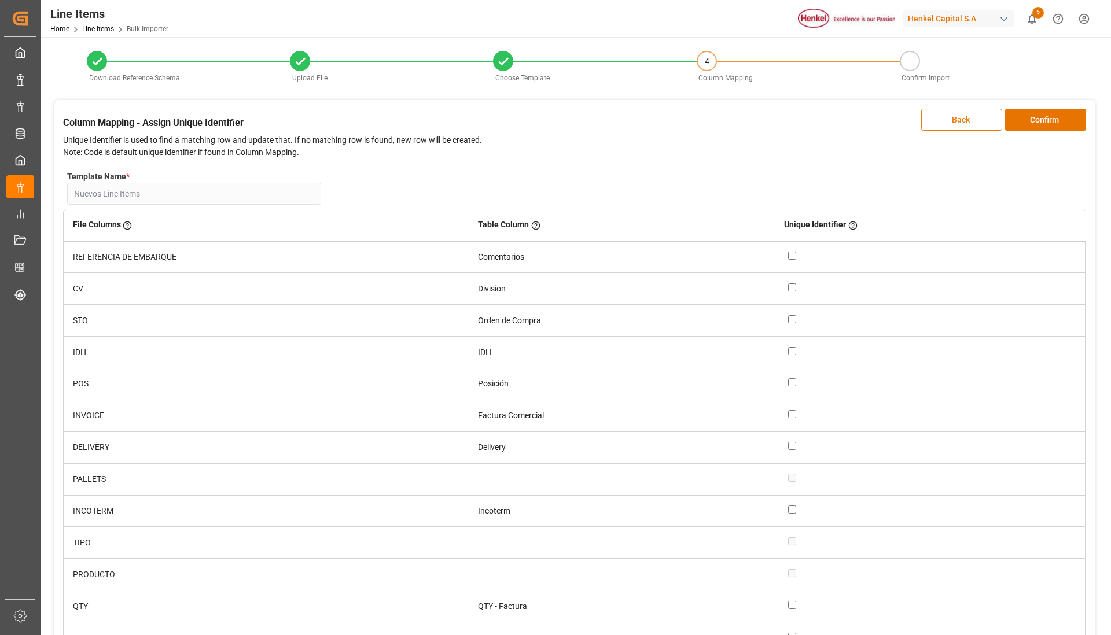
click at [979, 117] on button "Back" at bounding box center [961, 120] width 81 height 22
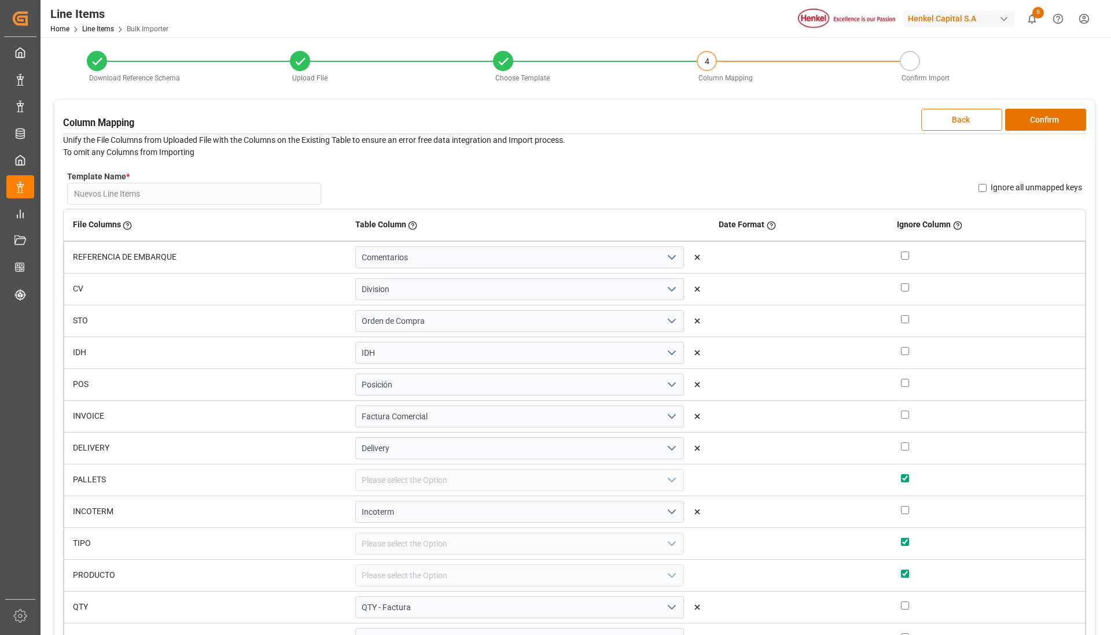
click at [979, 117] on button "Back" at bounding box center [961, 120] width 81 height 22
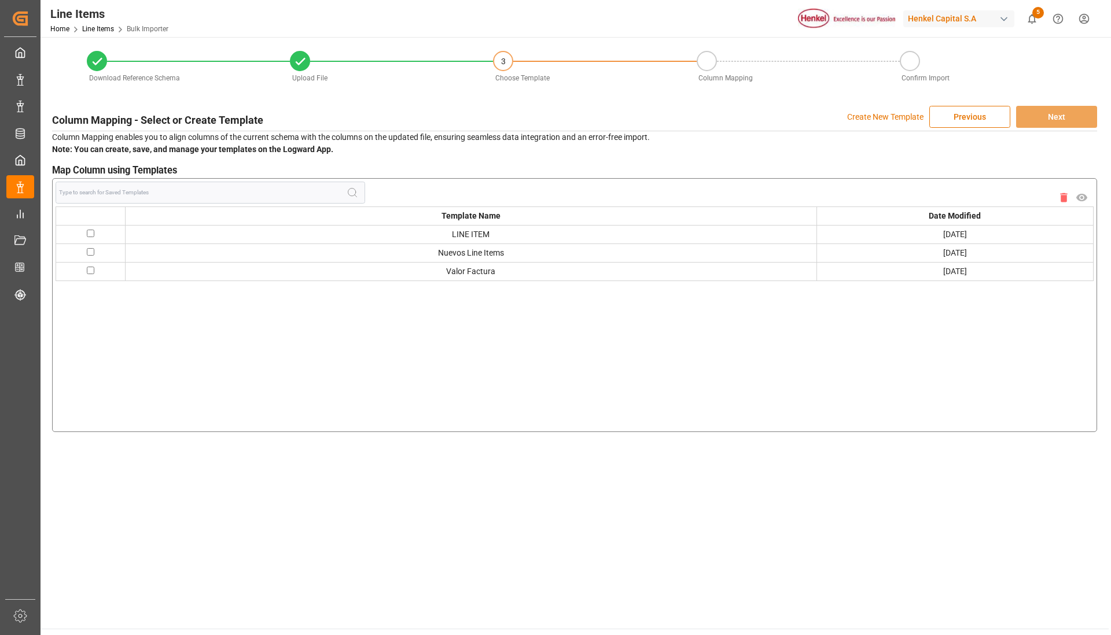
click at [94, 252] on input "checkbox" at bounding box center [91, 252] width 8 height 8
checkbox input "true"
click at [1040, 127] on button "Next" at bounding box center [1056, 117] width 81 height 22
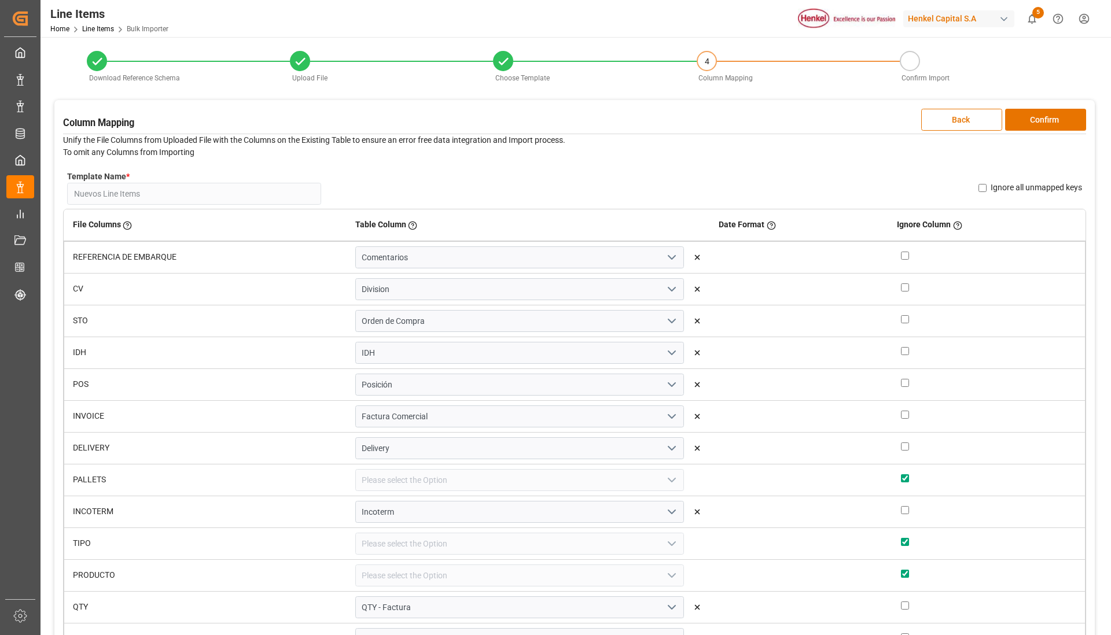
click at [1040, 127] on button "Confirm" at bounding box center [1045, 120] width 81 height 22
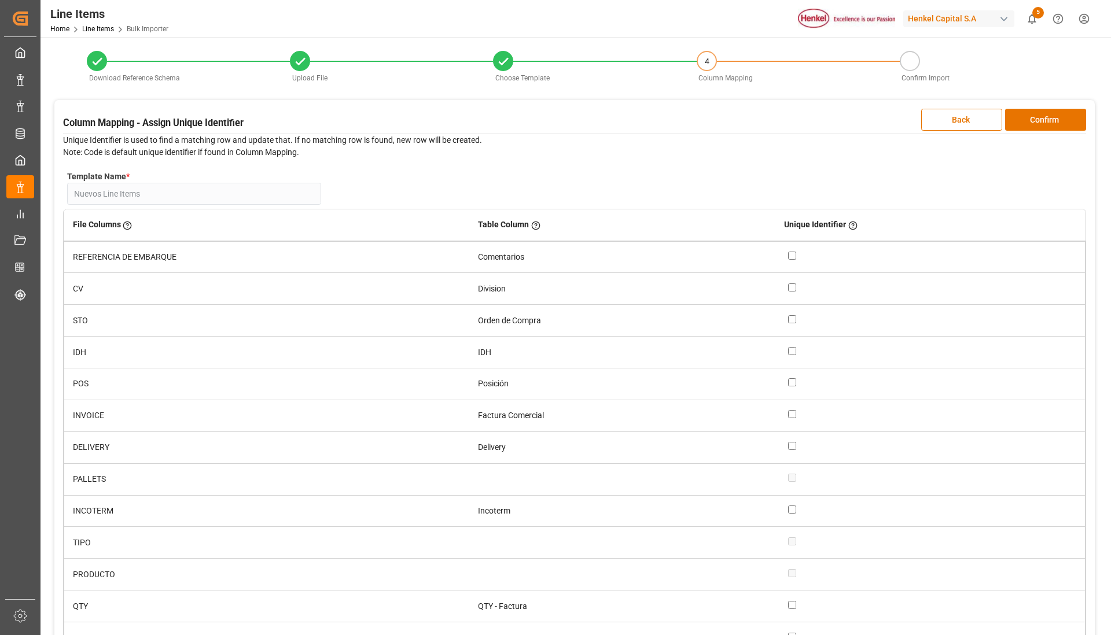
click at [1040, 127] on button "Confirm" at bounding box center [1045, 120] width 81 height 22
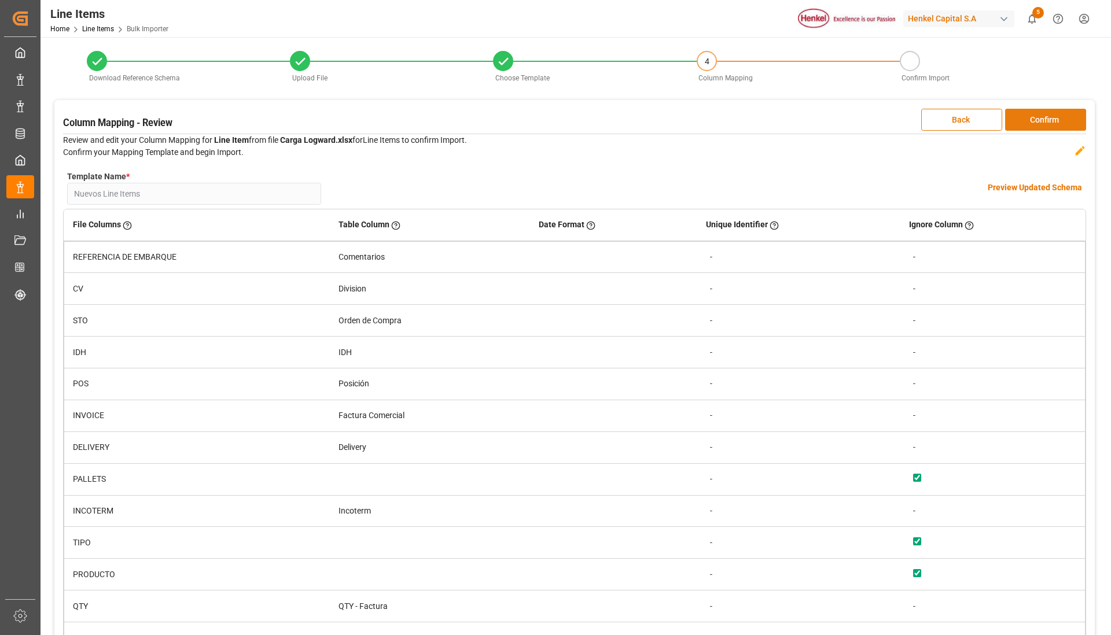
click at [1051, 130] on button "Confirm" at bounding box center [1045, 120] width 81 height 22
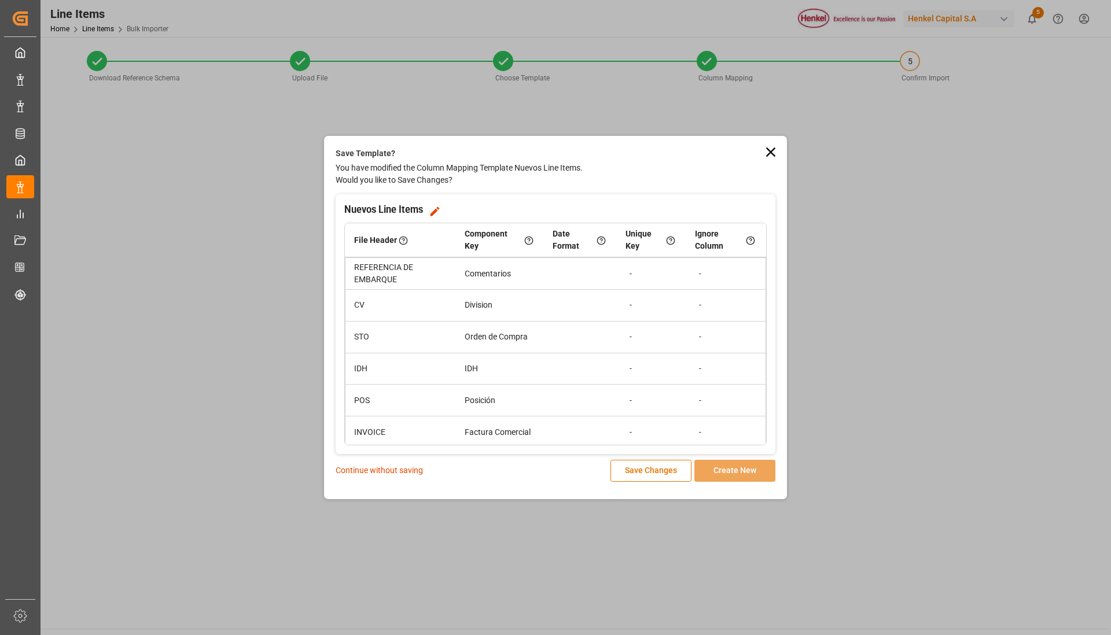
click at [385, 467] on p "Continue without saving" at bounding box center [379, 471] width 87 height 12
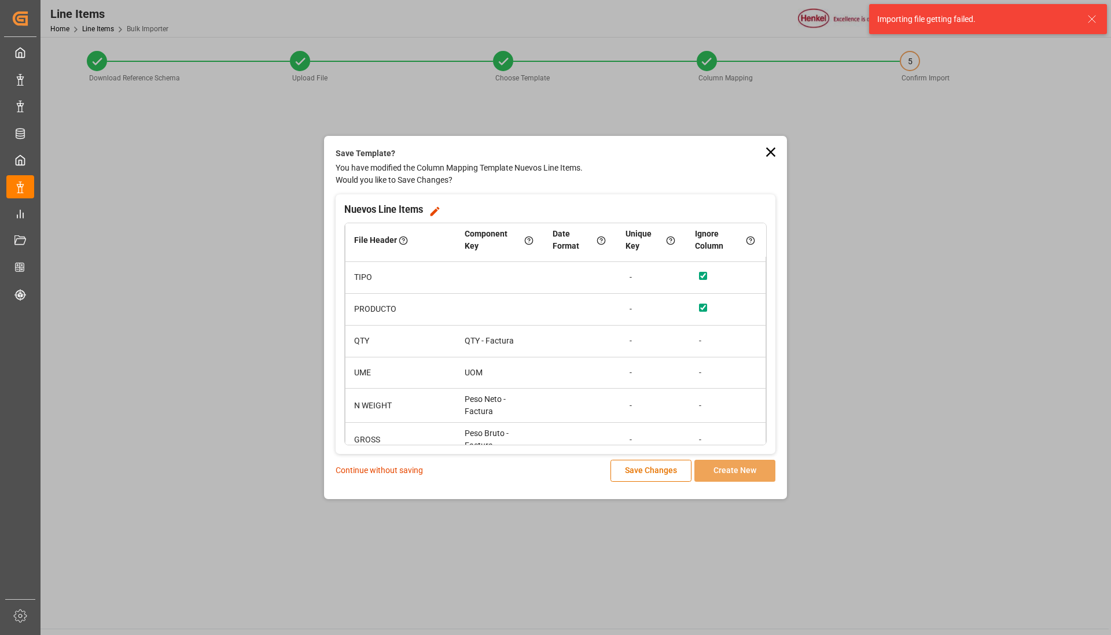
scroll to position [326, 0]
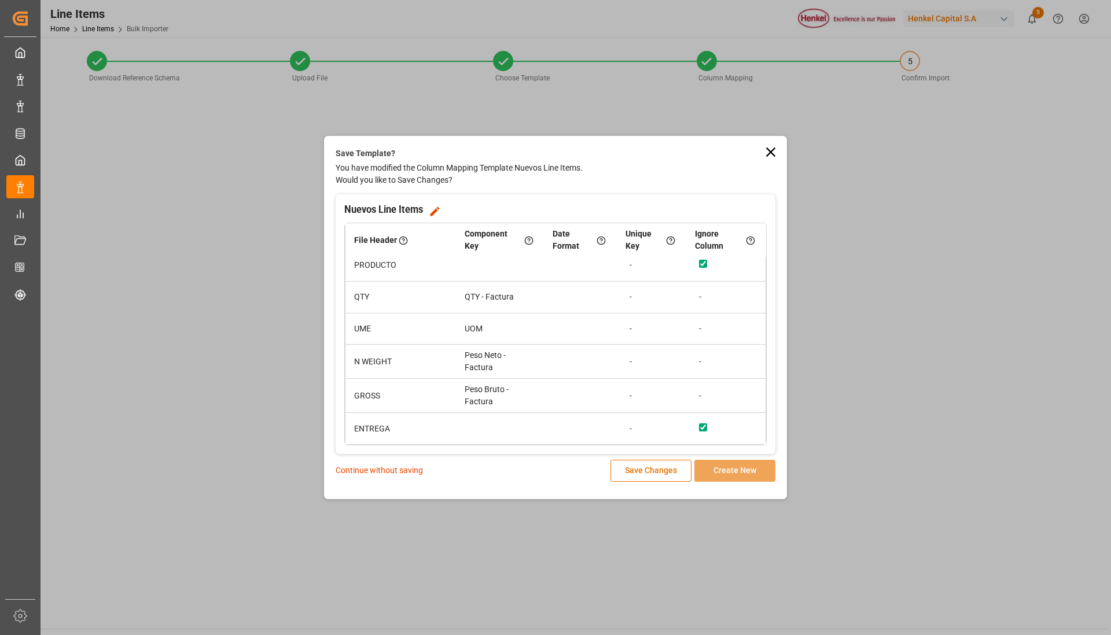
click at [397, 462] on div "Continue without saving Save Changes Create New" at bounding box center [556, 471] width 440 height 22
click at [397, 470] on p "Continue without saving" at bounding box center [379, 471] width 87 height 12
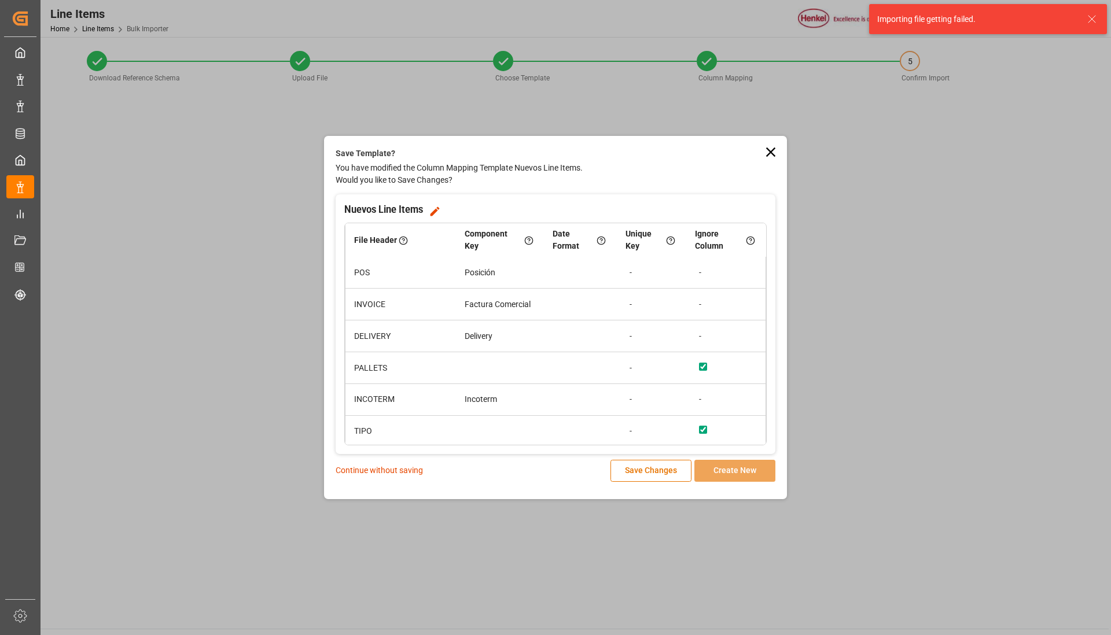
scroll to position [0, 0]
click at [900, 156] on div "Save Template? You have modified the Column Mapping Template Nuevos Line Items.…" at bounding box center [555, 317] width 1111 height 635
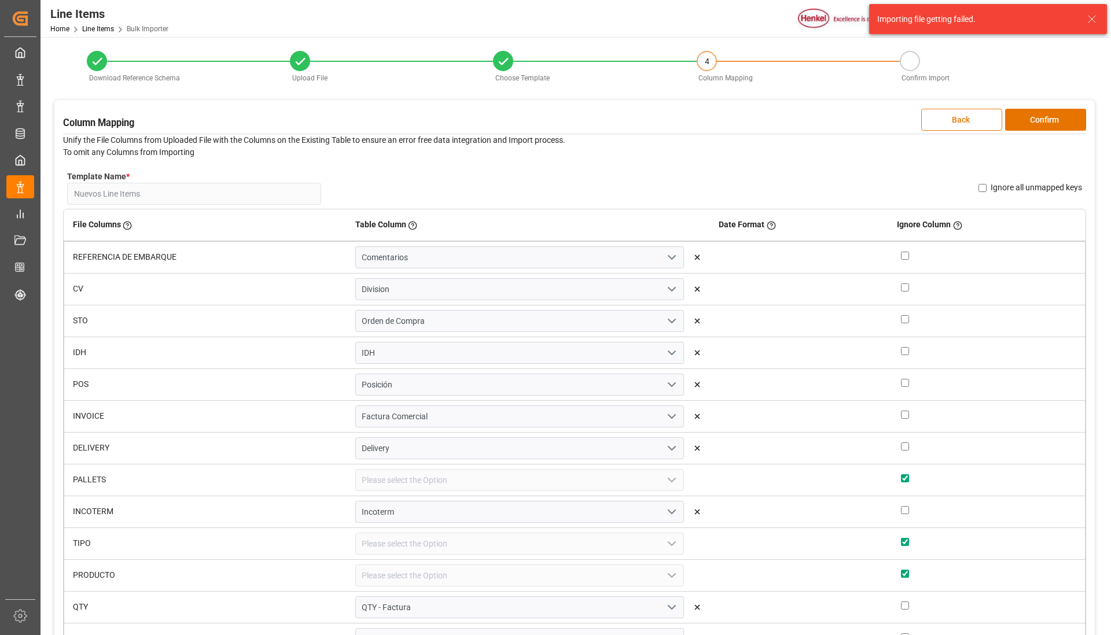
click at [975, 125] on button "Back" at bounding box center [961, 120] width 81 height 22
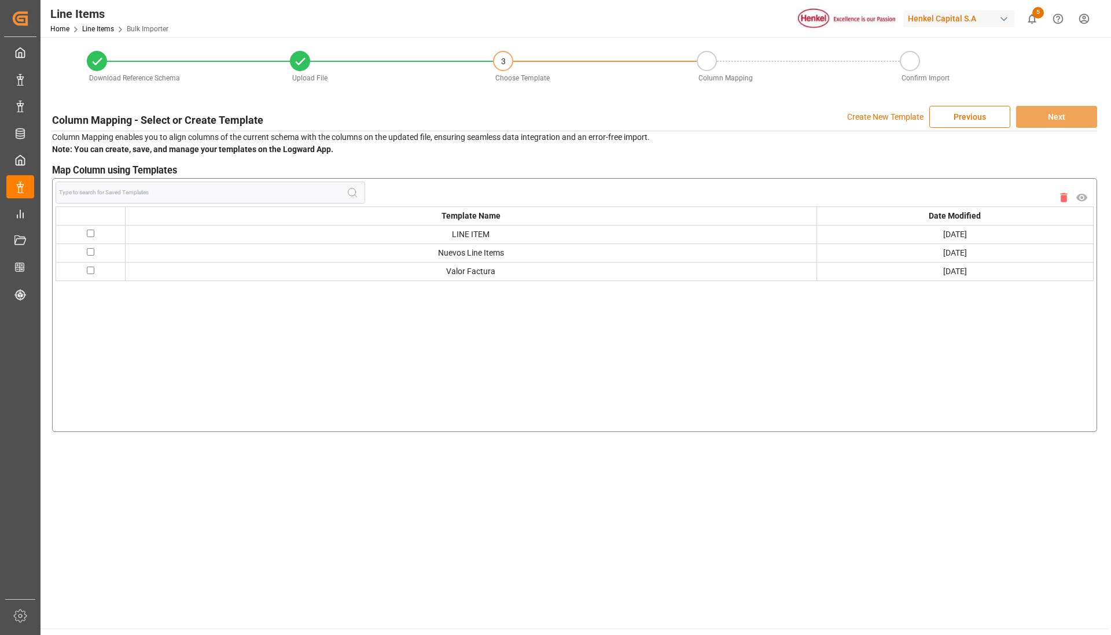
click at [91, 249] on input "checkbox" at bounding box center [91, 252] width 8 height 8
checkbox input "true"
click at [1054, 121] on button "Next" at bounding box center [1056, 117] width 81 height 22
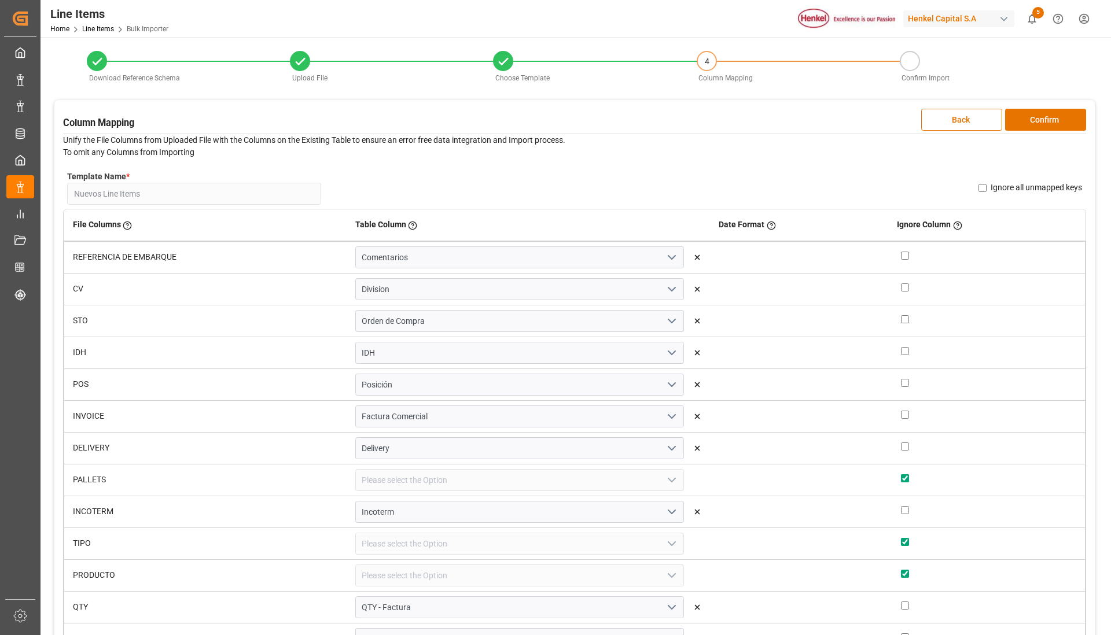
click at [1054, 121] on button "Confirm" at bounding box center [1045, 120] width 81 height 22
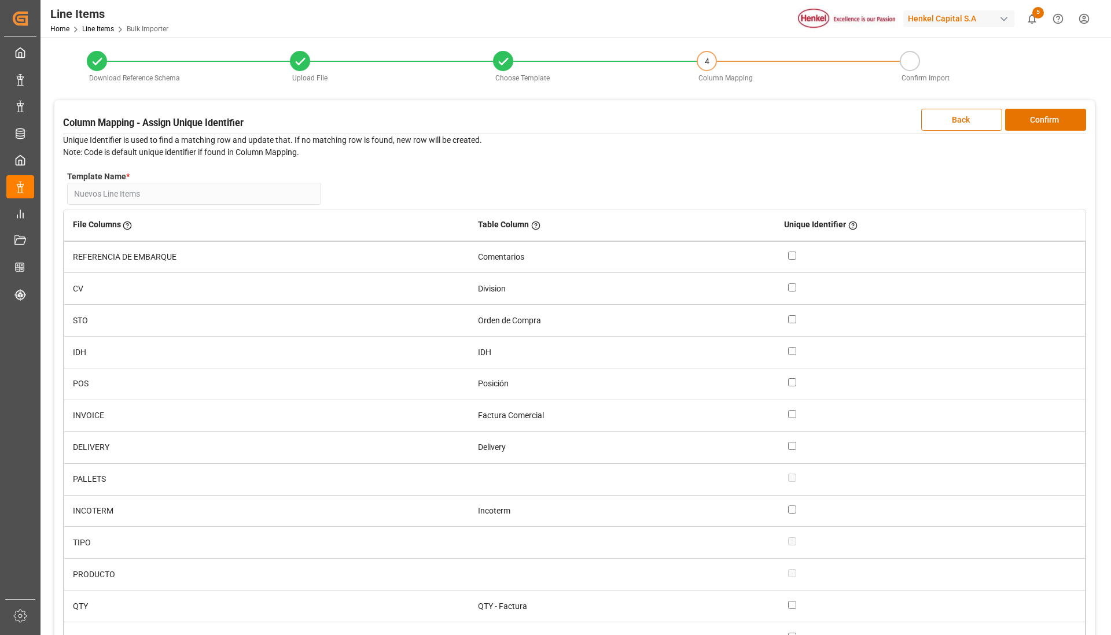
click at [1054, 121] on button "Confirm" at bounding box center [1045, 120] width 81 height 22
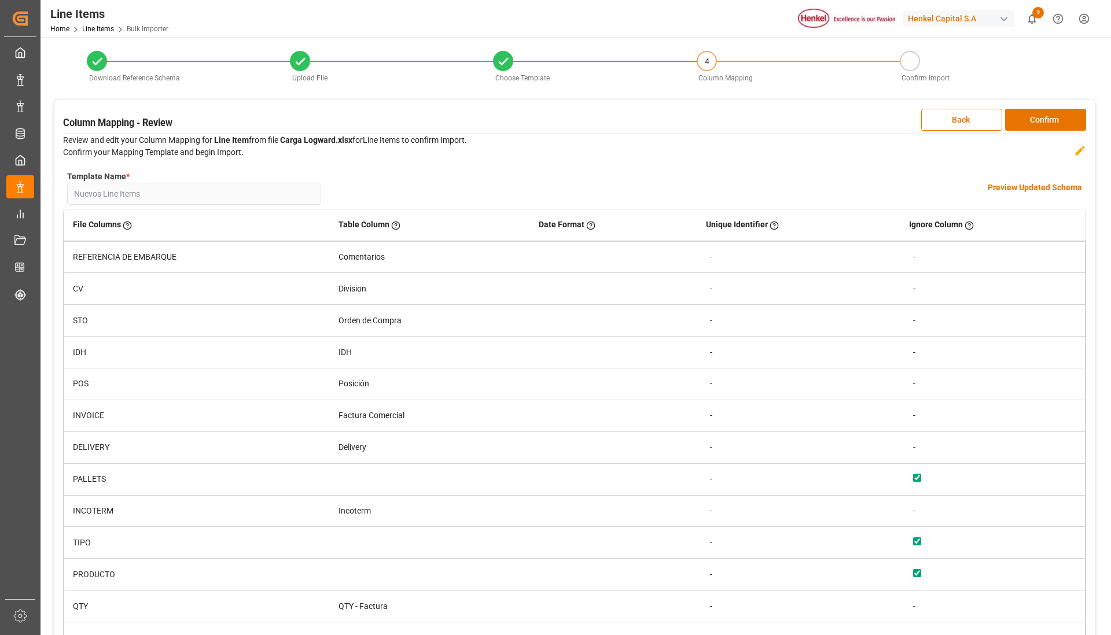
click at [1054, 121] on button "Confirm" at bounding box center [1045, 120] width 81 height 22
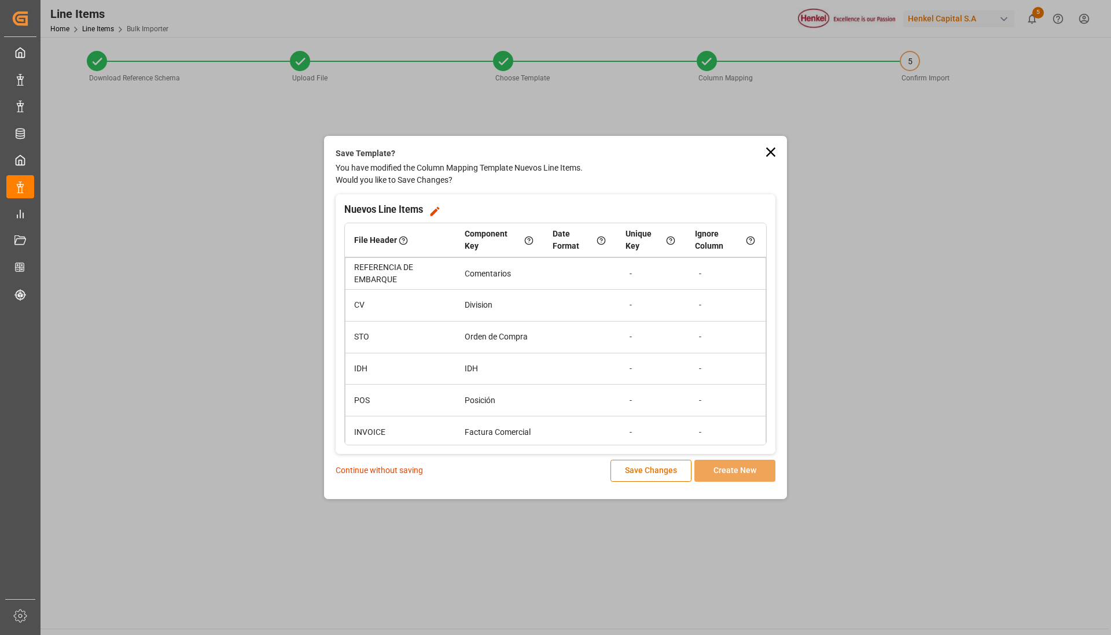
click at [375, 474] on p "Continue without saving" at bounding box center [379, 471] width 87 height 12
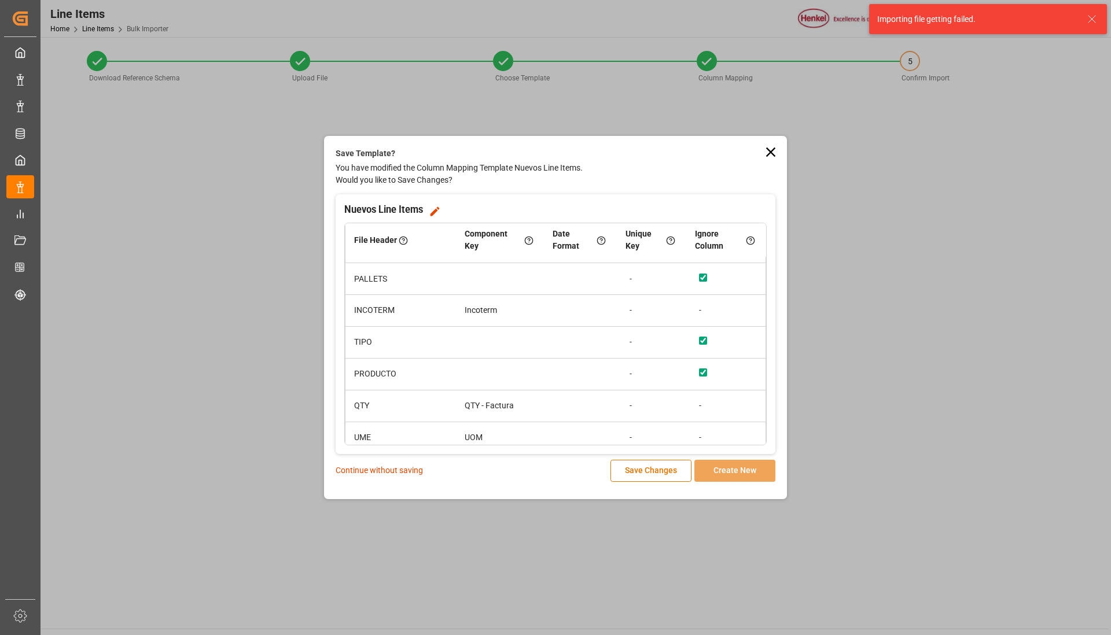
scroll to position [326, 0]
click at [657, 474] on button "Save Changes" at bounding box center [650, 471] width 81 height 22
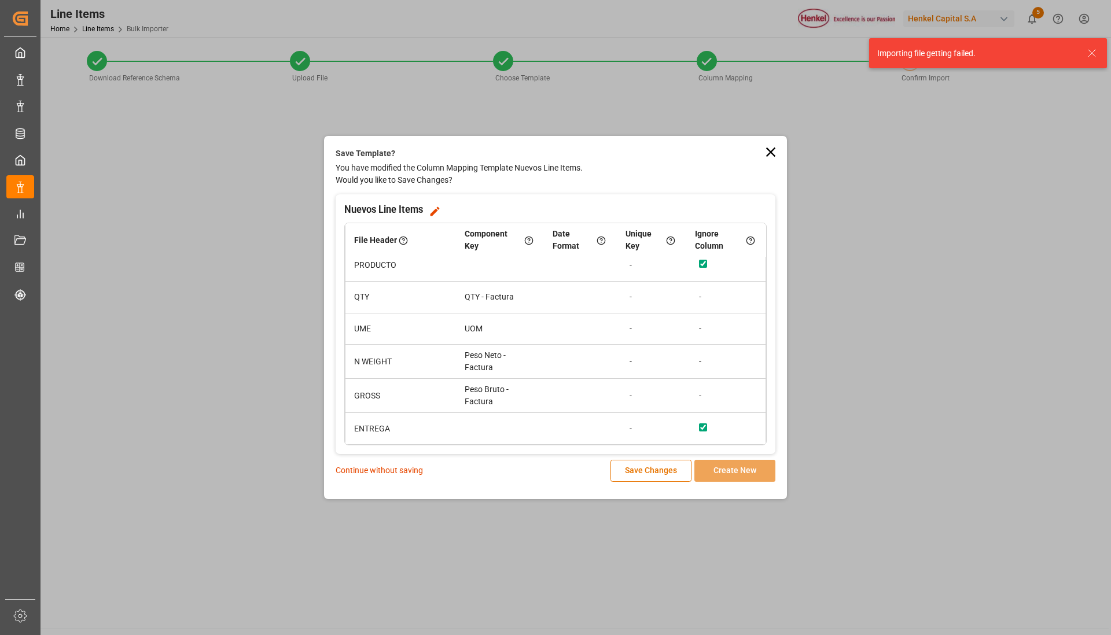
click at [775, 158] on icon at bounding box center [771, 152] width 16 height 16
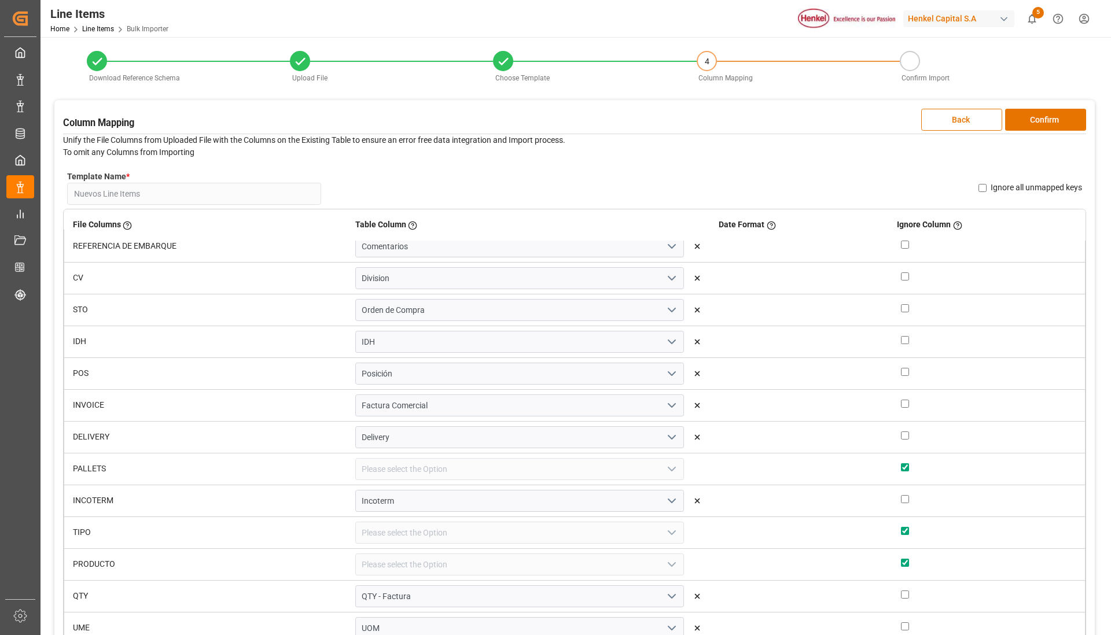
scroll to position [0, 0]
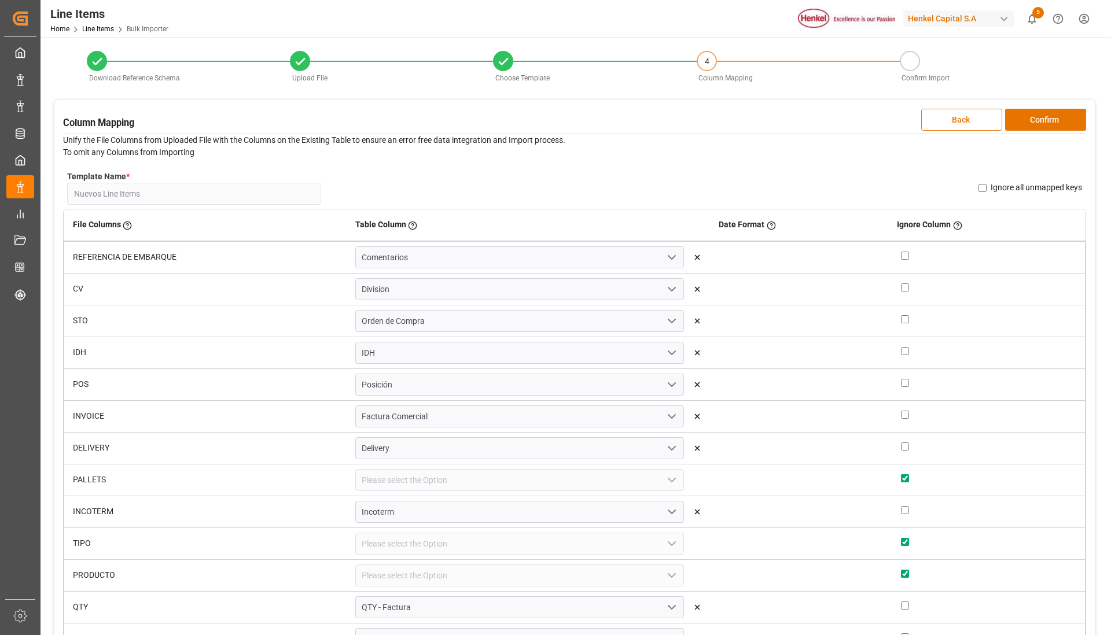
click at [959, 129] on button "Back" at bounding box center [961, 120] width 81 height 22
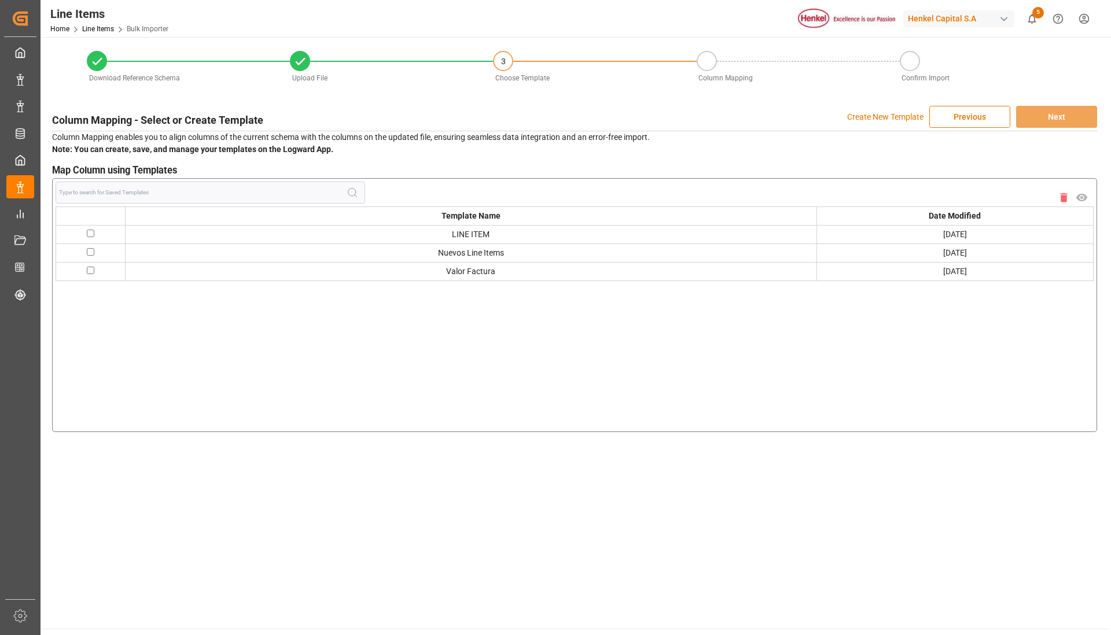
click at [85, 253] on td at bounding box center [90, 253] width 69 height 19
click at [89, 253] on input "checkbox" at bounding box center [91, 252] width 8 height 8
checkbox input "true"
click at [1074, 124] on button "Next" at bounding box center [1056, 117] width 81 height 22
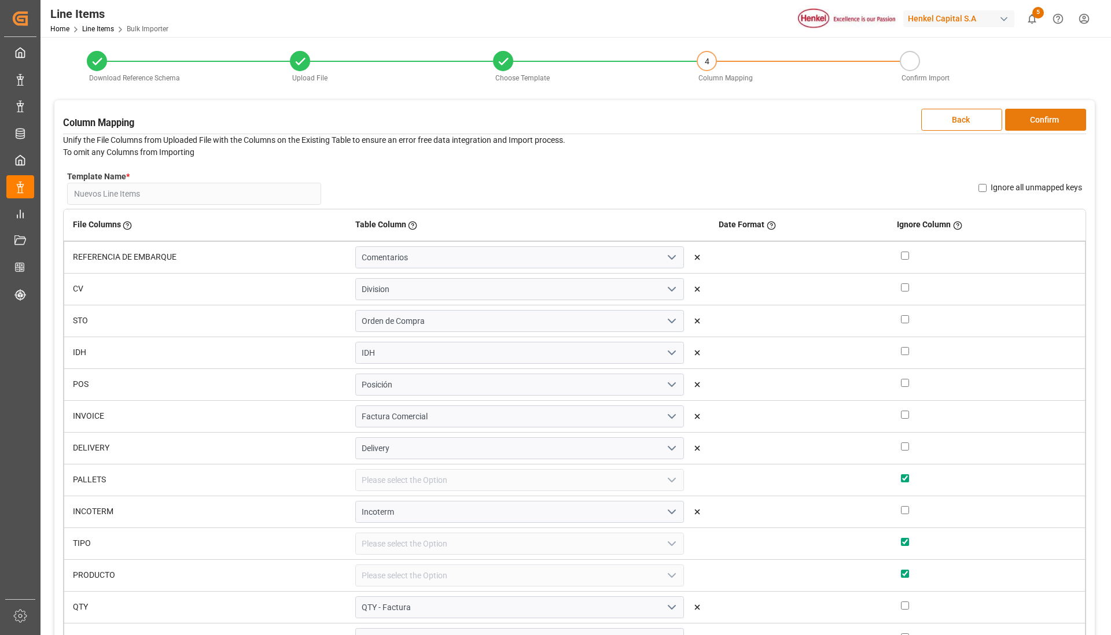
click at [1044, 126] on button "Confirm" at bounding box center [1045, 120] width 81 height 22
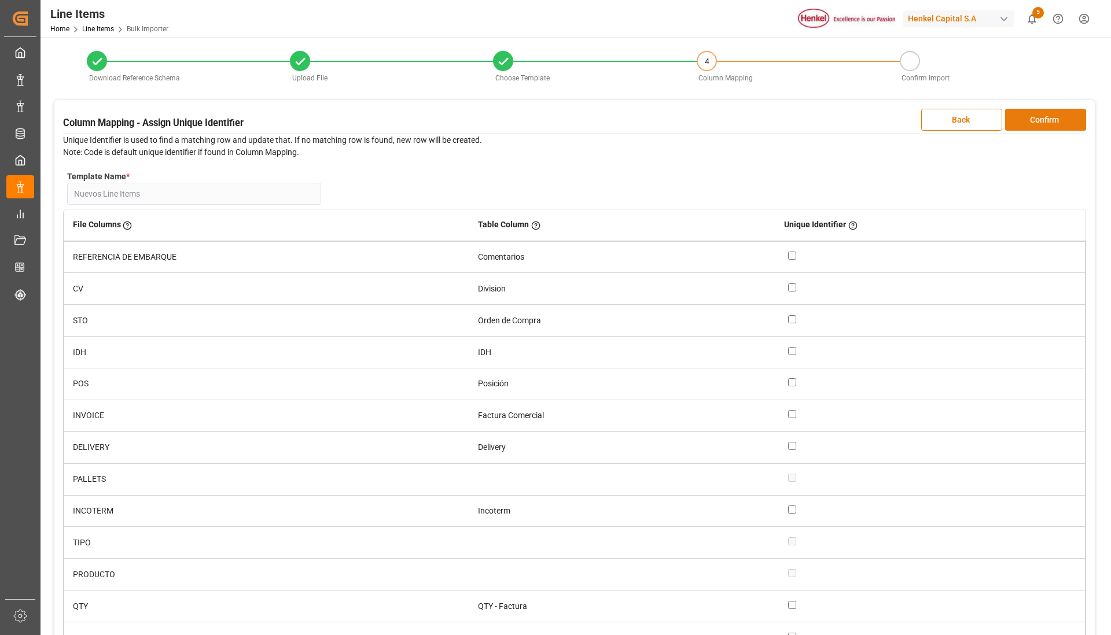
click at [1048, 121] on button "Confirm" at bounding box center [1045, 120] width 81 height 22
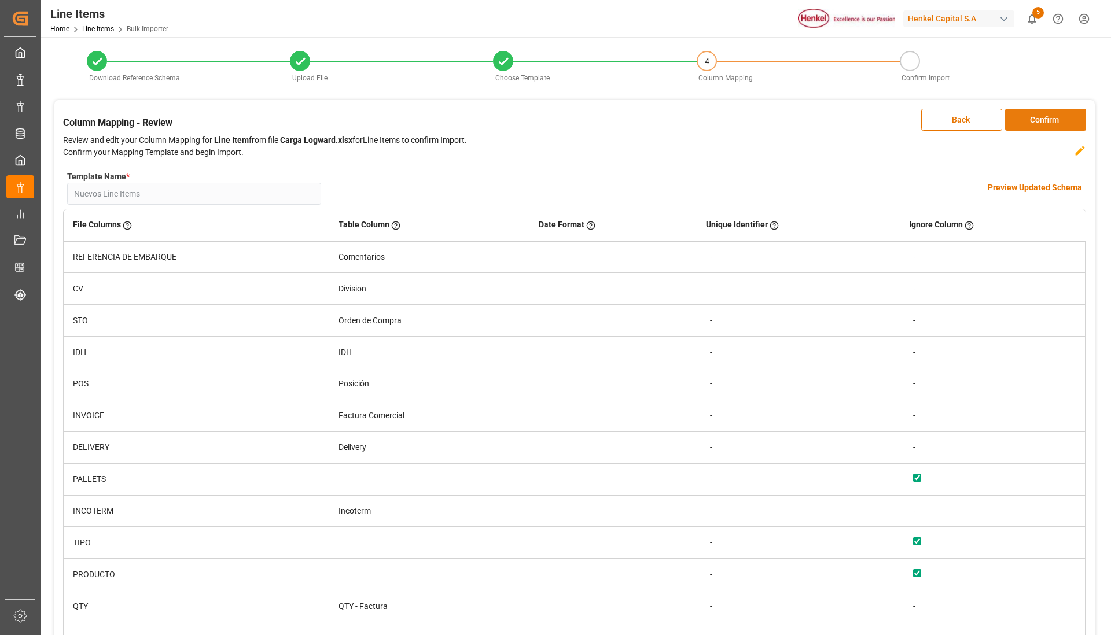
click at [1060, 120] on button "Confirm" at bounding box center [1045, 120] width 81 height 22
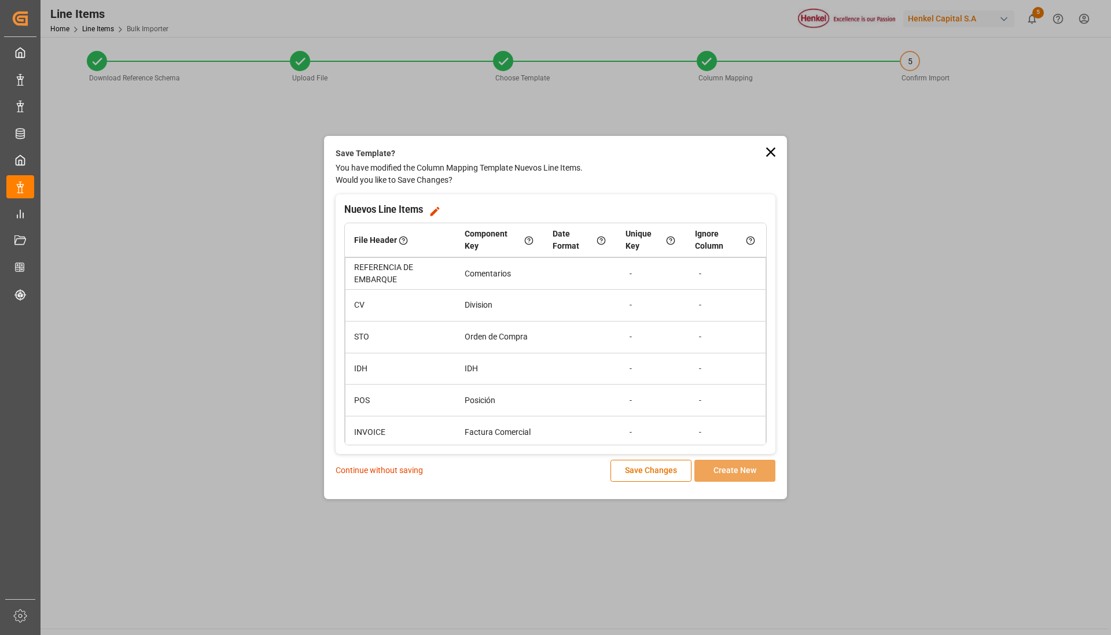
click at [419, 474] on p "Continue without saving" at bounding box center [379, 471] width 87 height 12
click at [770, 156] on icon at bounding box center [771, 152] width 16 height 16
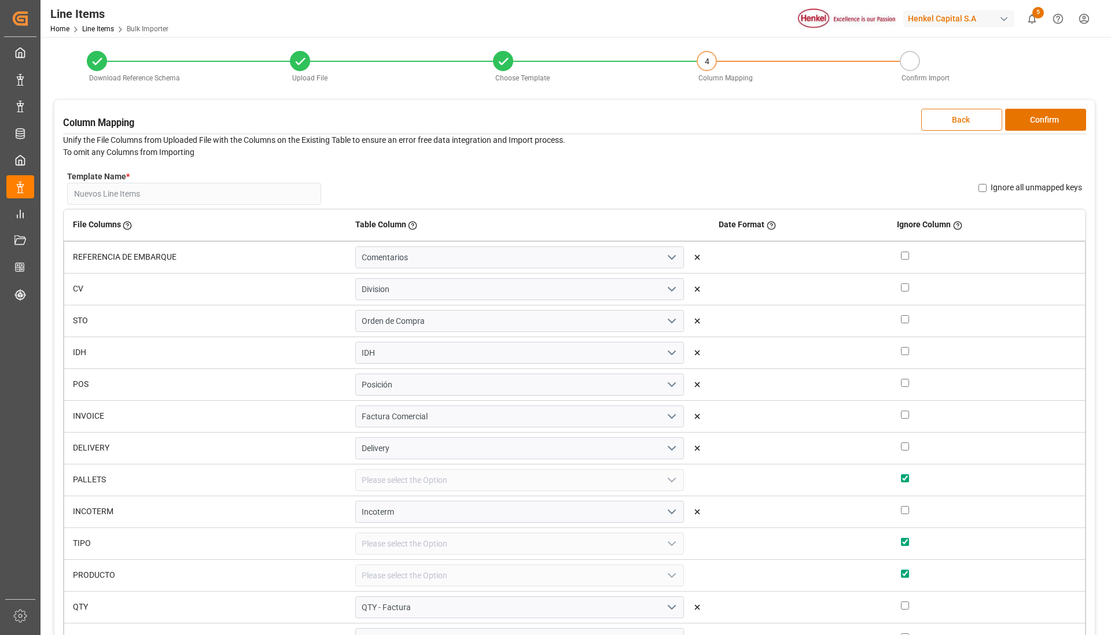
click at [962, 124] on button "Back" at bounding box center [961, 120] width 81 height 22
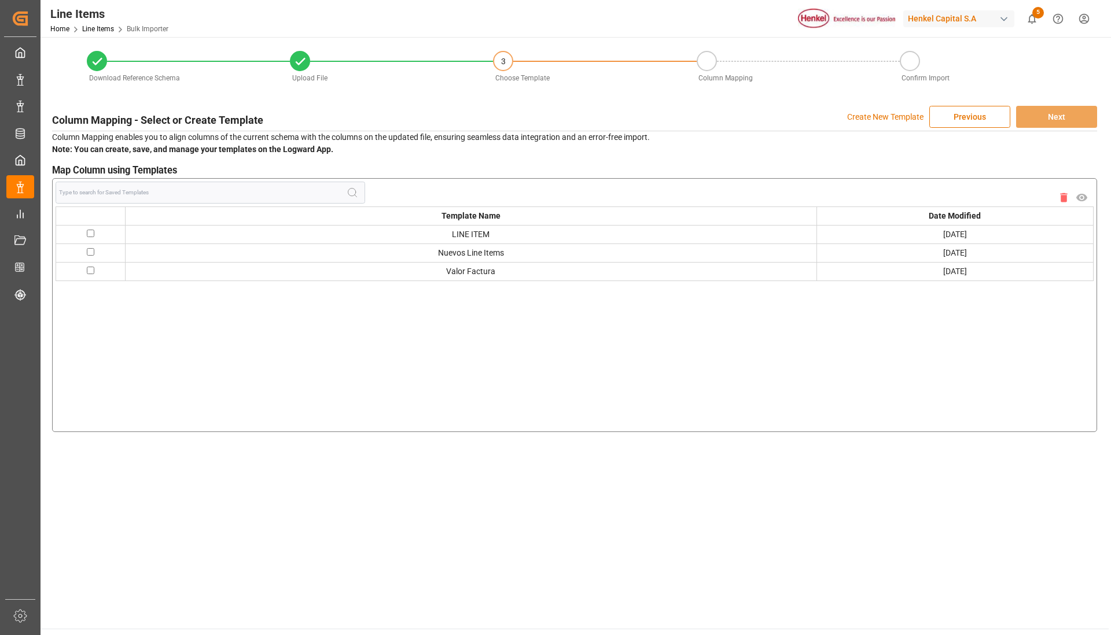
click at [87, 233] on input "checkbox" at bounding box center [91, 234] width 8 height 8
checkbox input "true"
click at [1059, 128] on div "Column Mapping - Select or Create Template Create New Template Previous Next Co…" at bounding box center [574, 269] width 1056 height 338
click at [1066, 122] on button "Next" at bounding box center [1056, 117] width 81 height 22
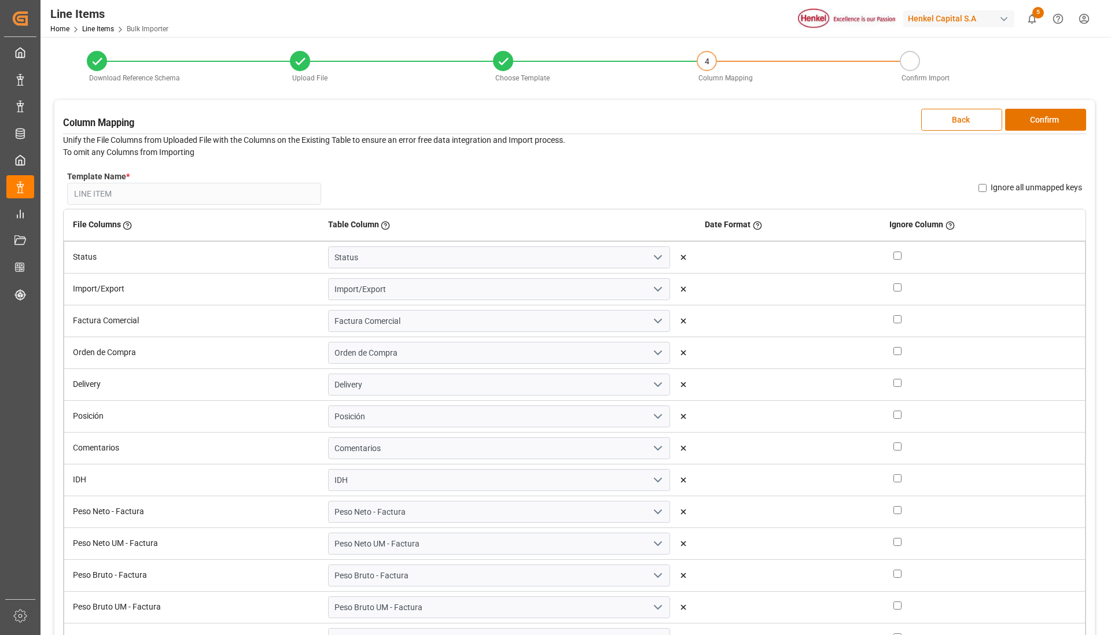
click at [1066, 122] on button "Confirm" at bounding box center [1045, 120] width 81 height 22
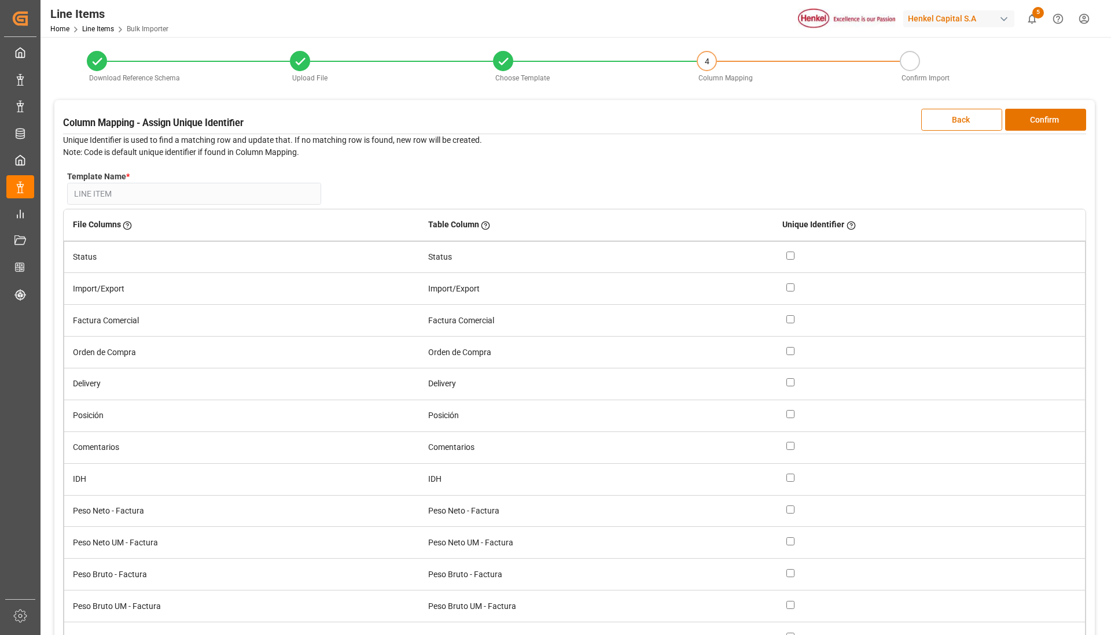
click at [1066, 122] on button "Confirm" at bounding box center [1045, 120] width 81 height 22
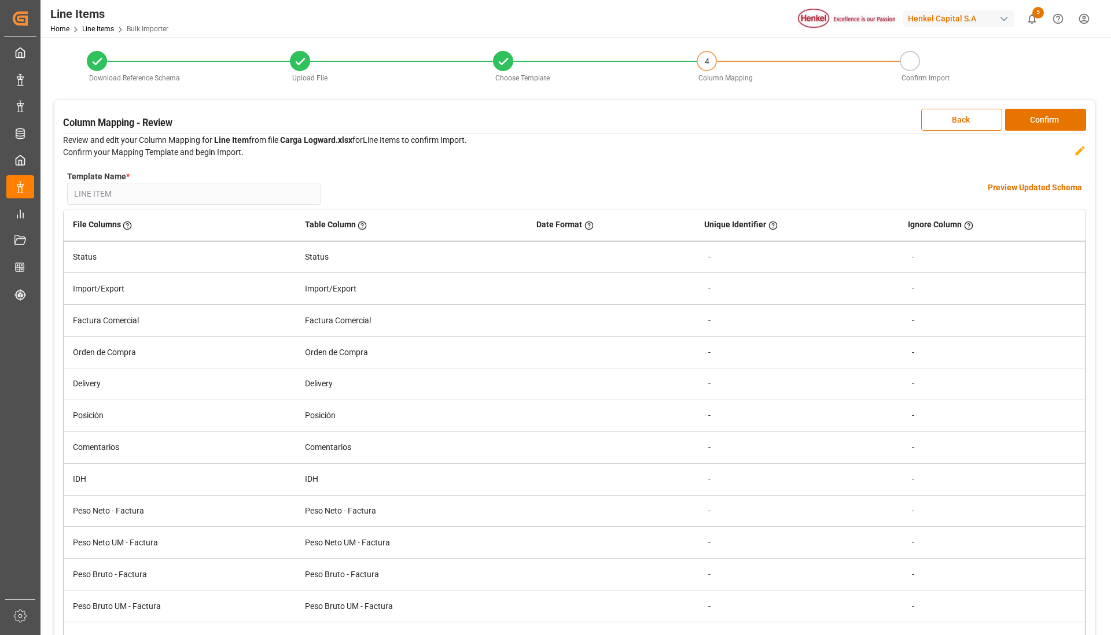
click at [1066, 122] on button "Confirm" at bounding box center [1045, 120] width 81 height 22
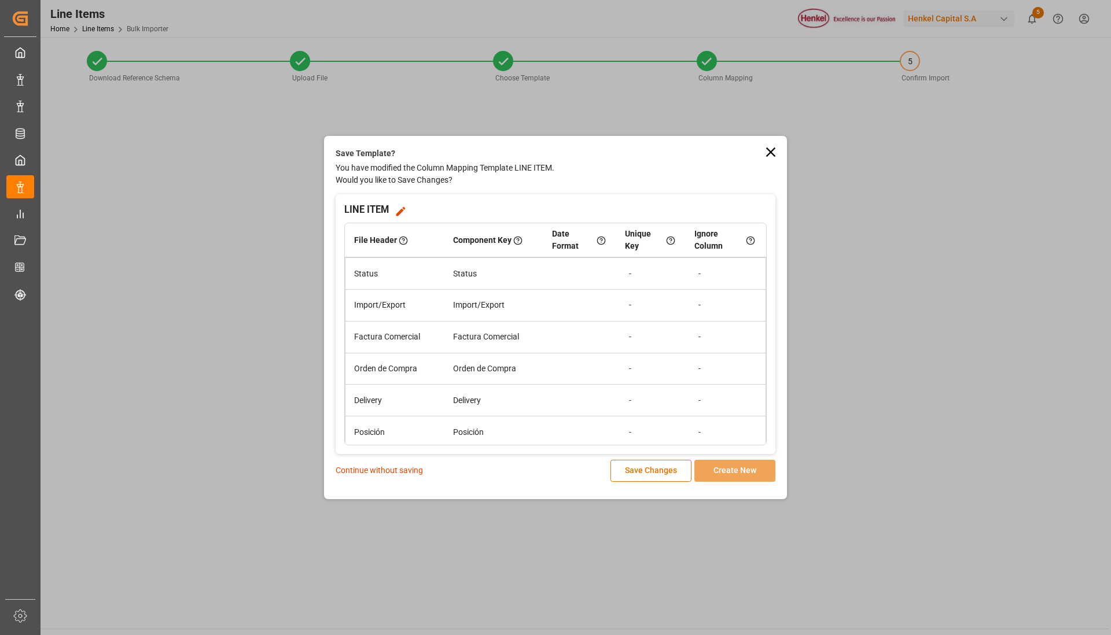
click at [386, 475] on p "Continue without saving" at bounding box center [379, 471] width 87 height 12
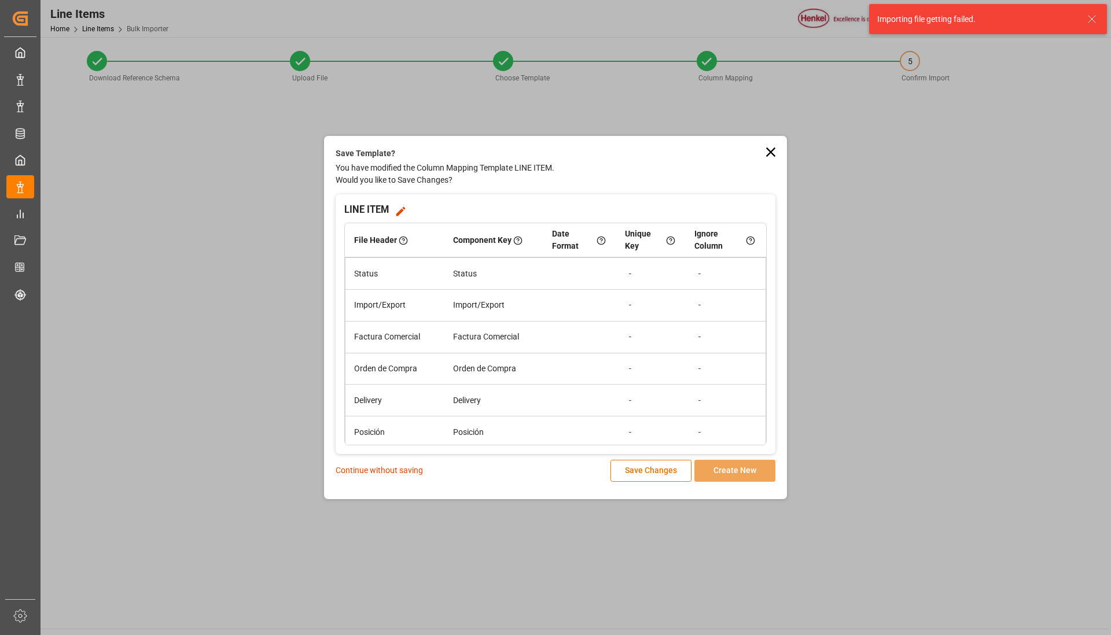
click at [782, 154] on div "Save Template? You have modified the Column Mapping Template LINE ITEM. Would y…" at bounding box center [555, 317] width 463 height 363
click at [776, 157] on icon at bounding box center [771, 152] width 16 height 16
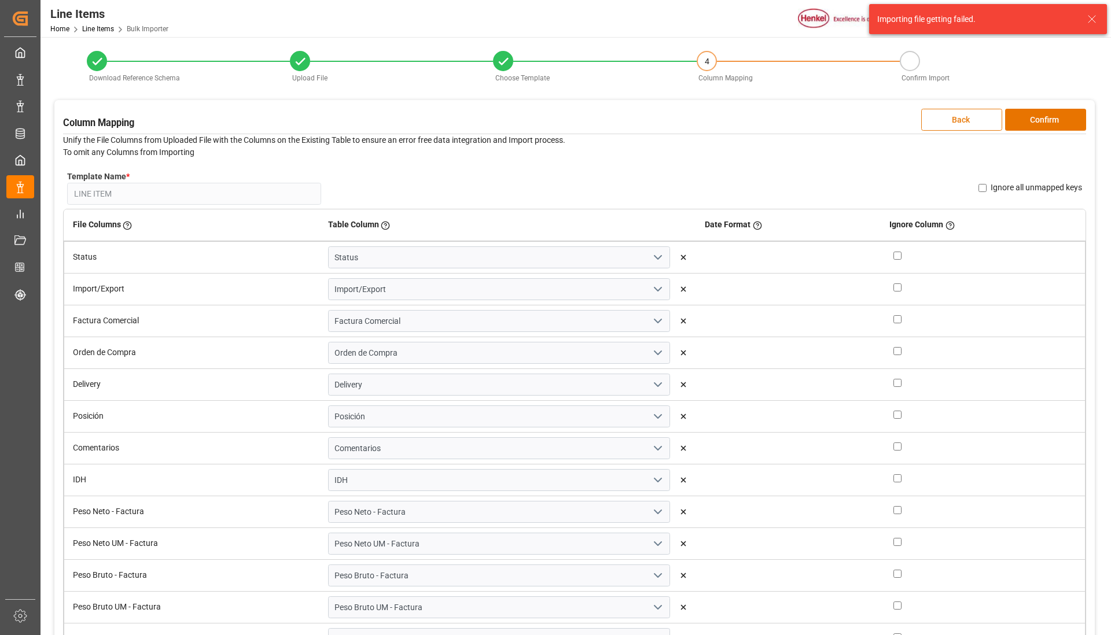
click at [950, 123] on button "Back" at bounding box center [961, 120] width 81 height 22
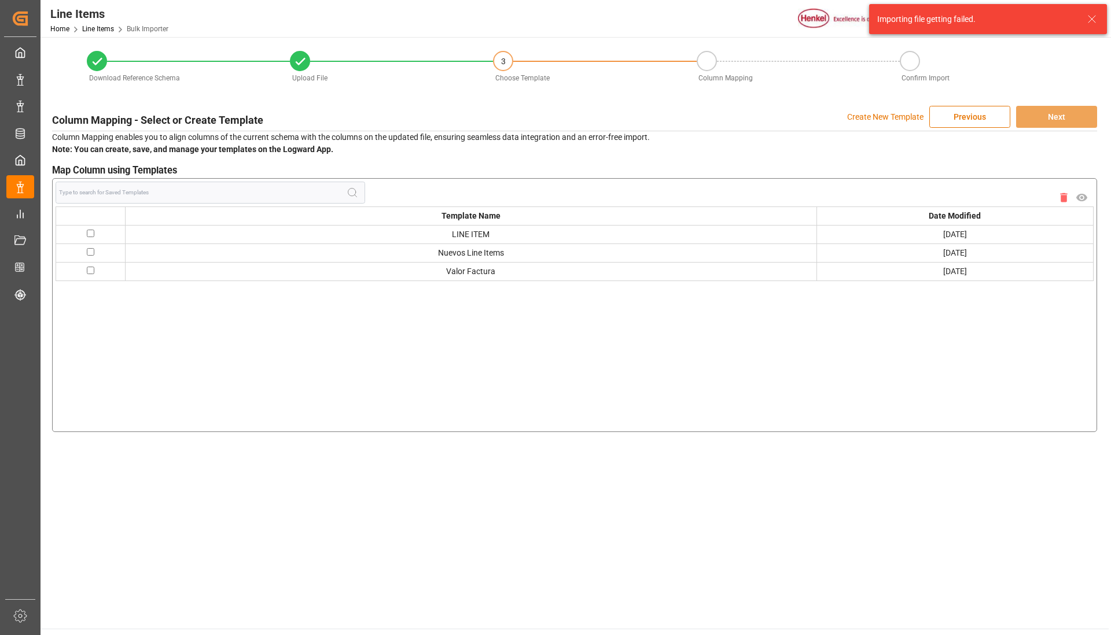
click at [950, 123] on button "Previous" at bounding box center [969, 117] width 81 height 22
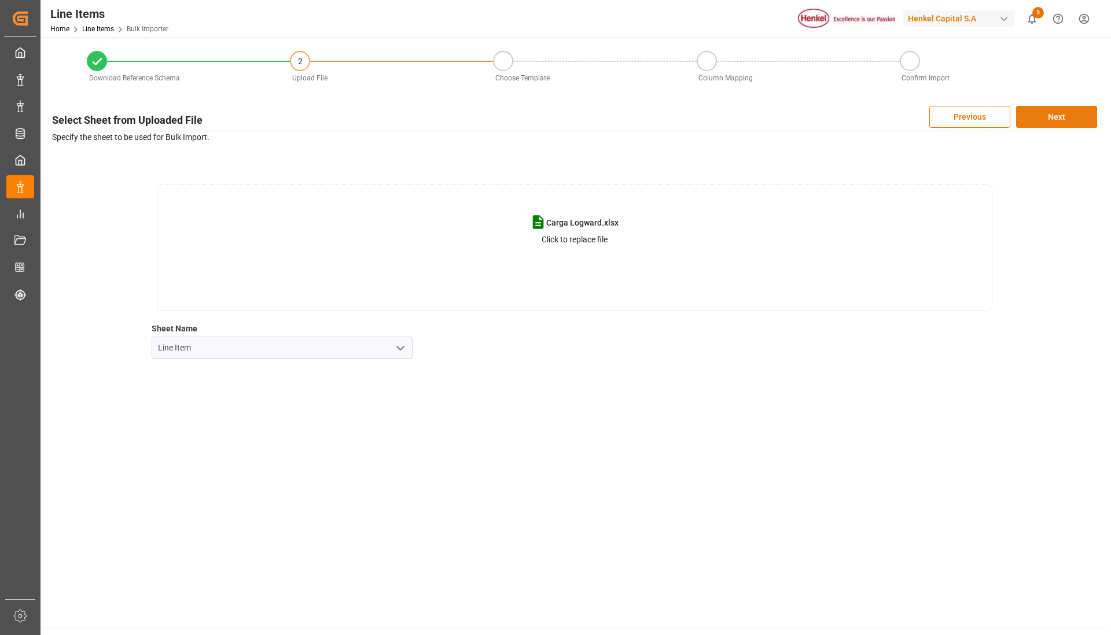
click at [1077, 118] on button "Next" at bounding box center [1056, 117] width 81 height 22
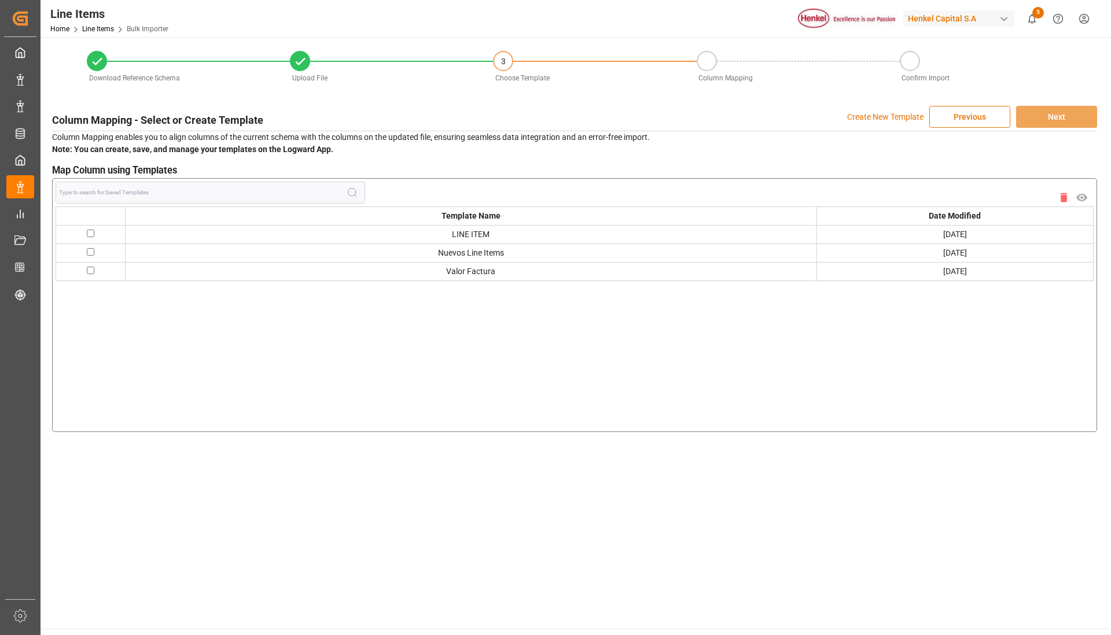
click at [93, 248] on input "checkbox" at bounding box center [91, 252] width 8 height 8
checkbox input "true"
click at [1062, 128] on div "Column Mapping - Select or Create Template Create New Template Previous Next Co…" at bounding box center [574, 269] width 1056 height 338
click at [1064, 126] on button "Next" at bounding box center [1056, 117] width 81 height 22
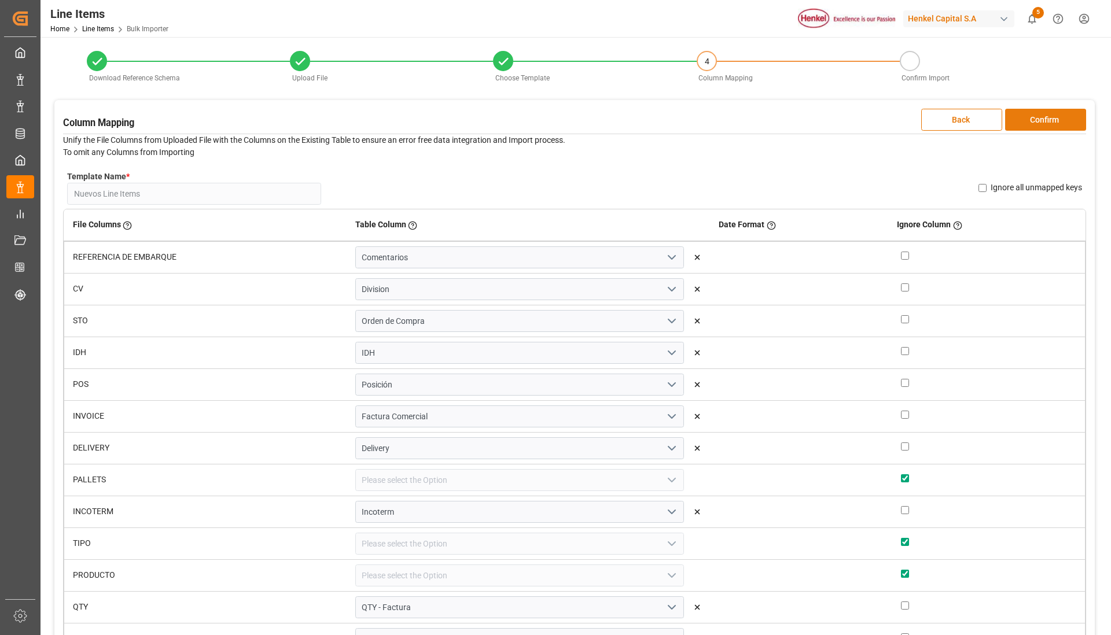
click at [1043, 123] on button "Confirm" at bounding box center [1045, 120] width 81 height 22
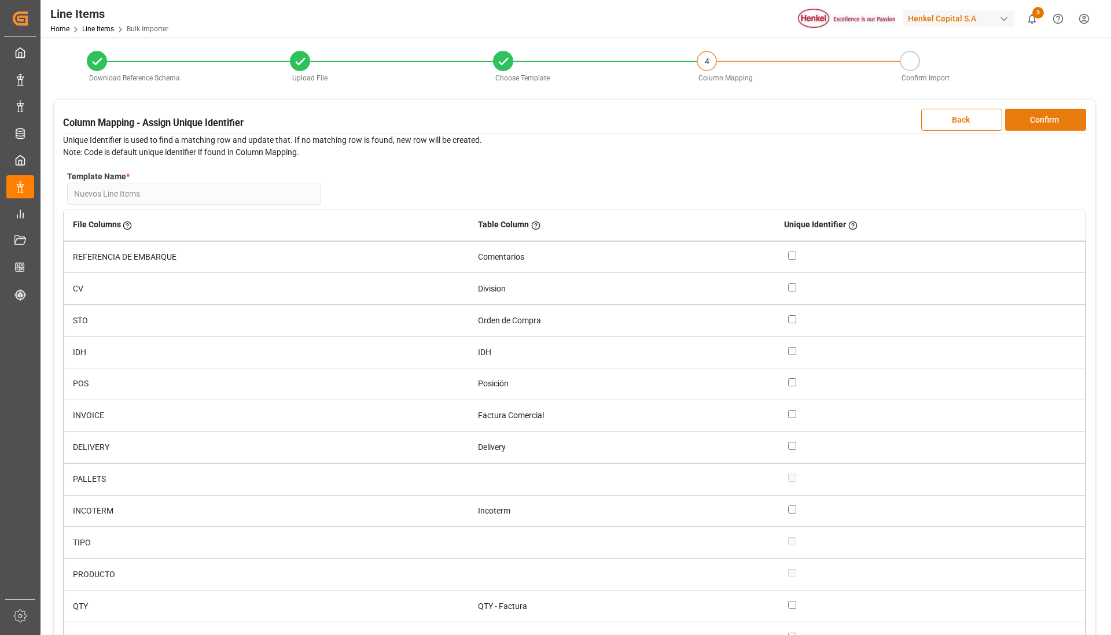
click at [1047, 122] on button "Confirm" at bounding box center [1045, 120] width 81 height 22
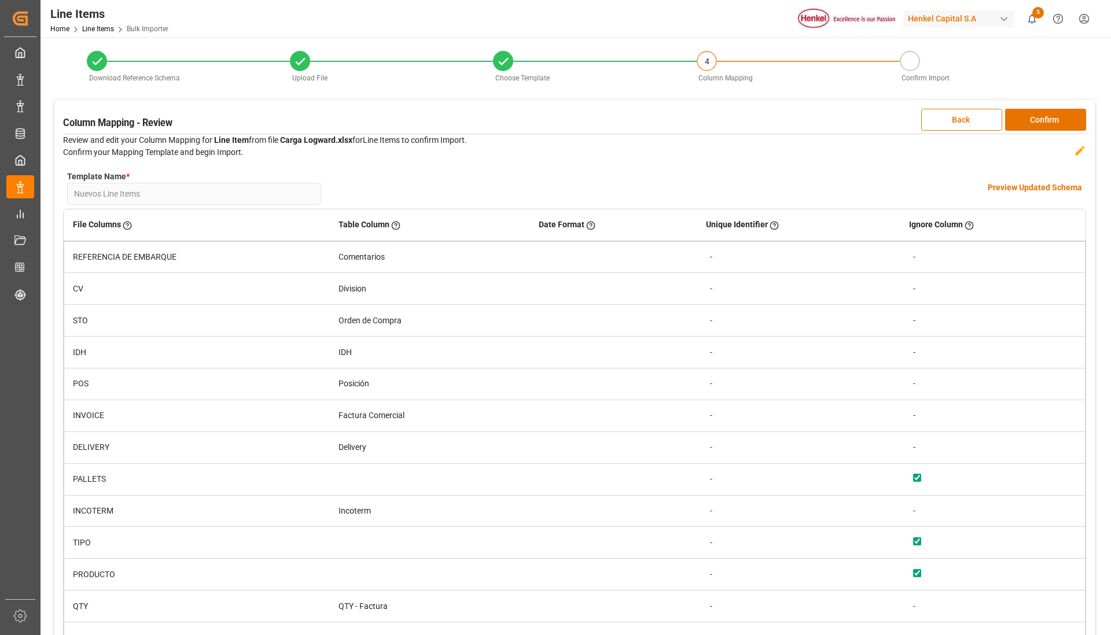
click at [1059, 131] on div "Column Mapping - Review Back Confirm Review and edit your Column Mapping for Li…" at bounding box center [574, 381] width 1040 height 562
click at [1062, 127] on button "Confirm" at bounding box center [1045, 120] width 81 height 22
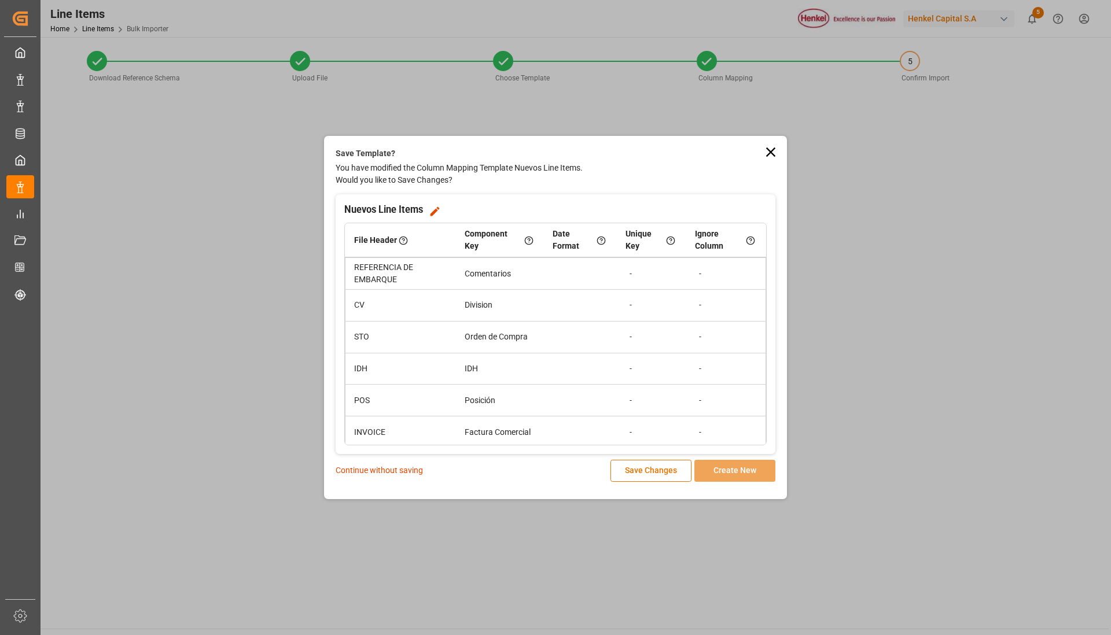
click at [358, 473] on p "Continue without saving" at bounding box center [379, 471] width 87 height 12
drag, startPoint x: 793, startPoint y: 143, endPoint x: 787, endPoint y: 148, distance: 7.4
click at [787, 148] on div "Save Template? You have modified the Column Mapping Template Nuevos Line Items.…" at bounding box center [555, 317] width 1111 height 635
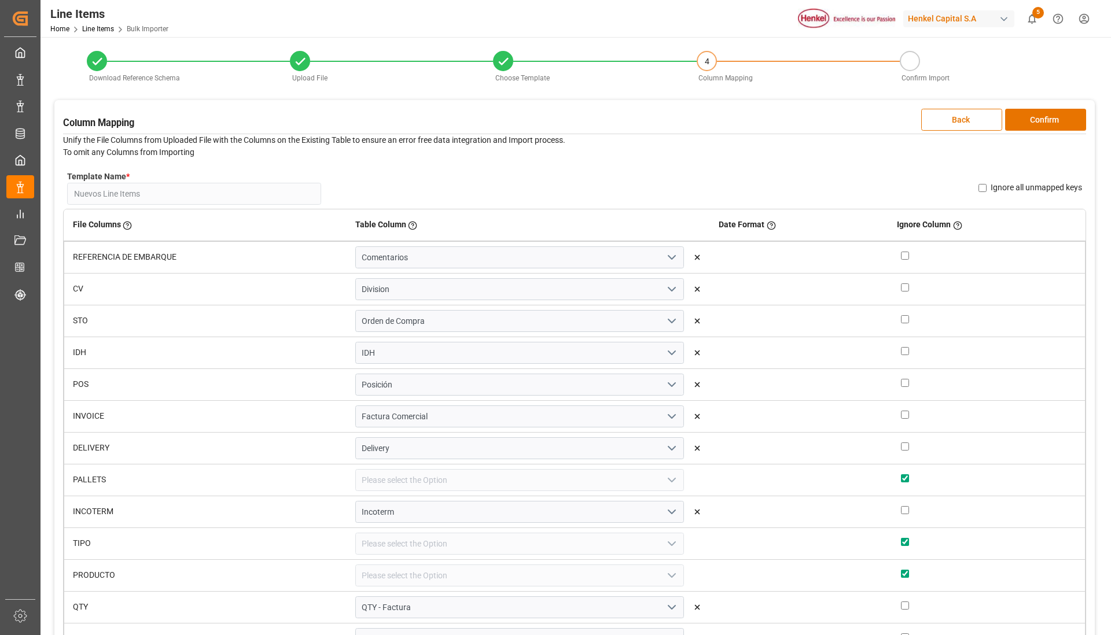
click at [767, 162] on div "Column Mapping Back Confirm Unify the File Columns from Uploaded File with the …" at bounding box center [574, 381] width 1040 height 562
click at [951, 125] on button "Back" at bounding box center [961, 120] width 81 height 22
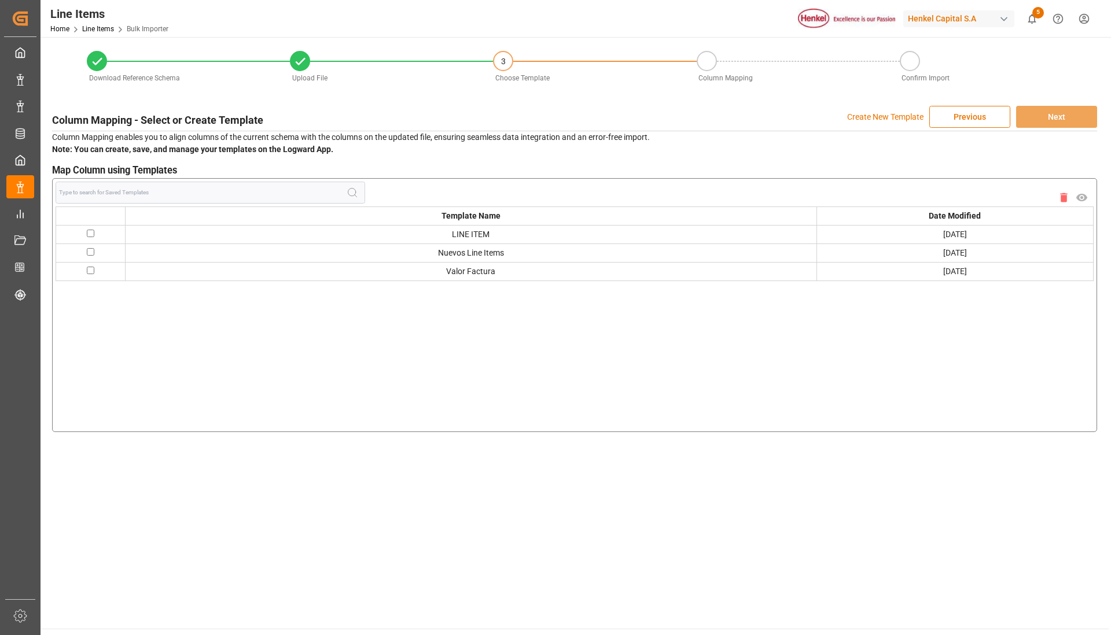
click at [88, 255] on input "checkbox" at bounding box center [91, 252] width 8 height 8
checkbox input "true"
click at [1070, 120] on button "Next" at bounding box center [1056, 117] width 81 height 22
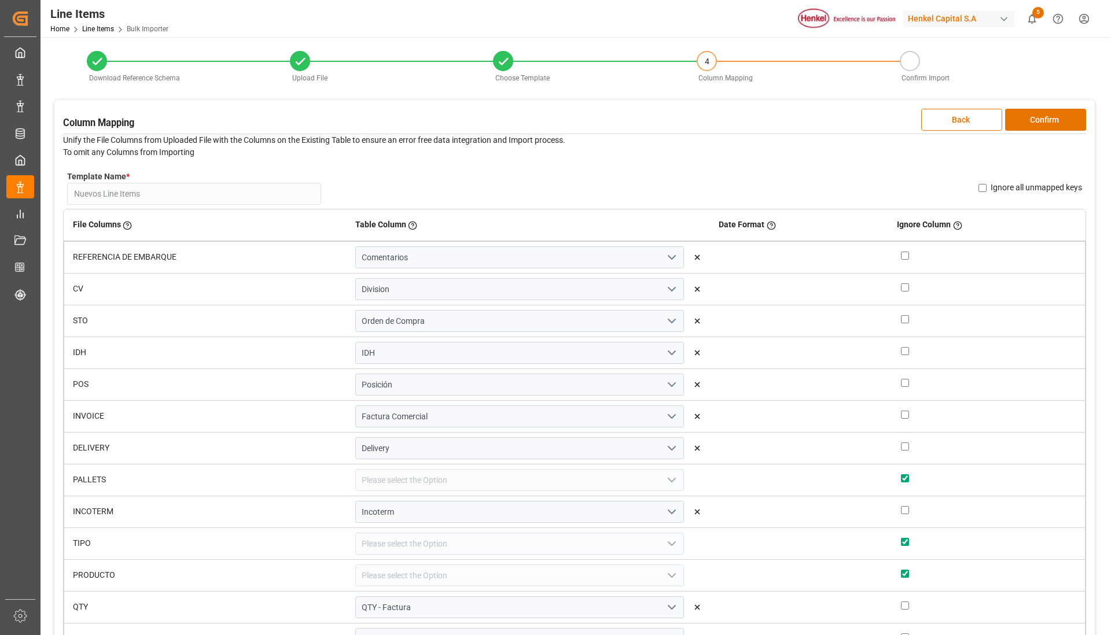
click at [1028, 134] on div at bounding box center [574, 134] width 1023 height 1
click at [1035, 128] on button "Confirm" at bounding box center [1045, 120] width 81 height 22
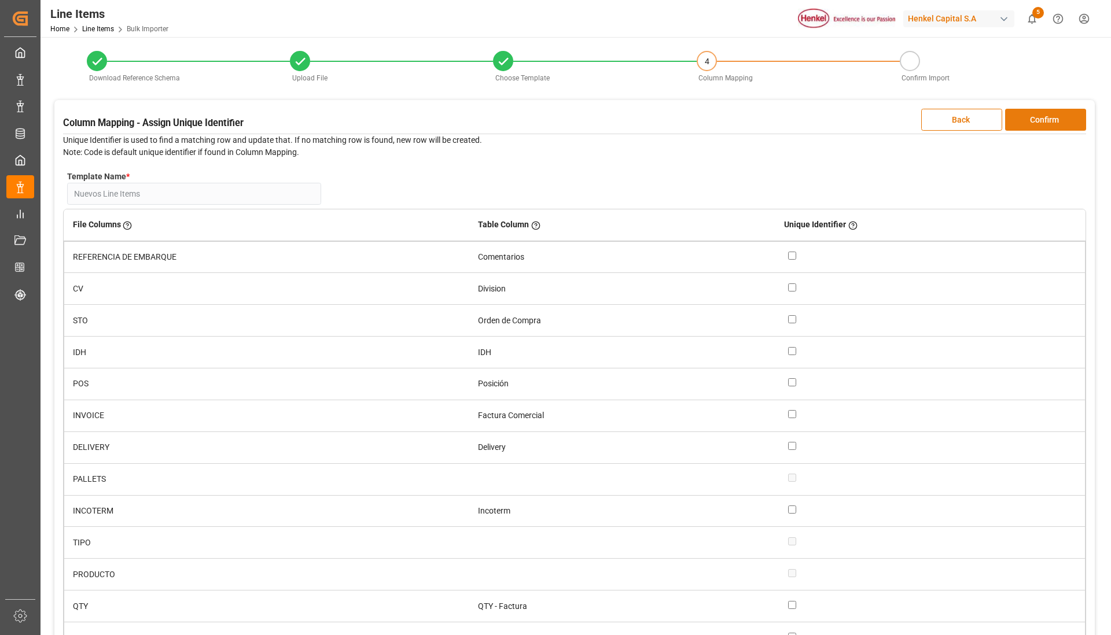
click at [1045, 119] on button "Confirm" at bounding box center [1045, 120] width 81 height 22
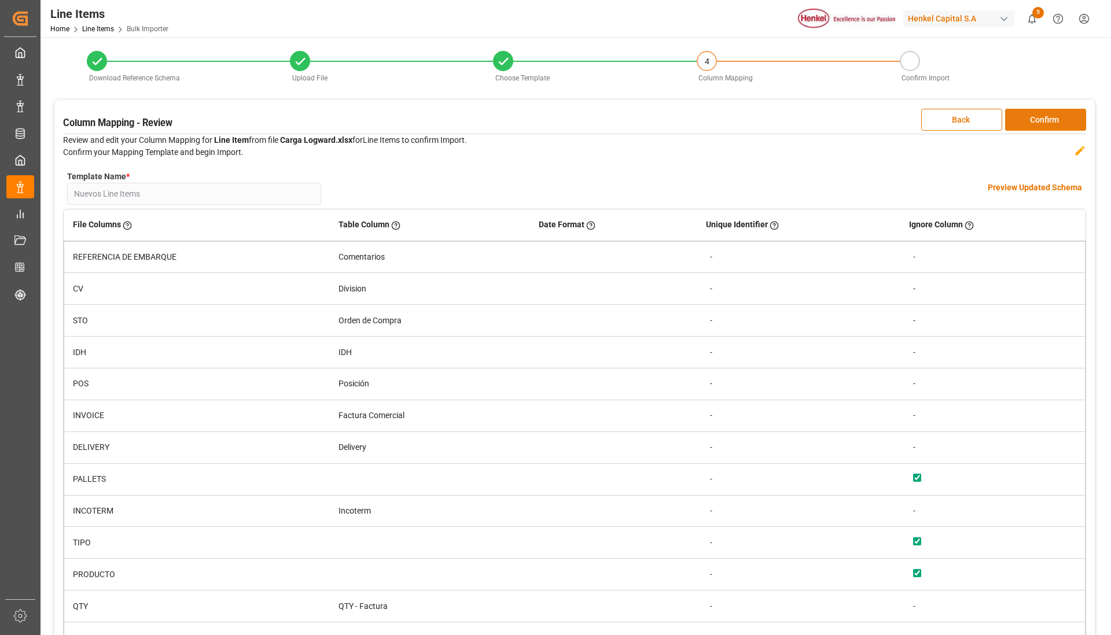
click at [1028, 124] on button "Confirm" at bounding box center [1045, 120] width 81 height 22
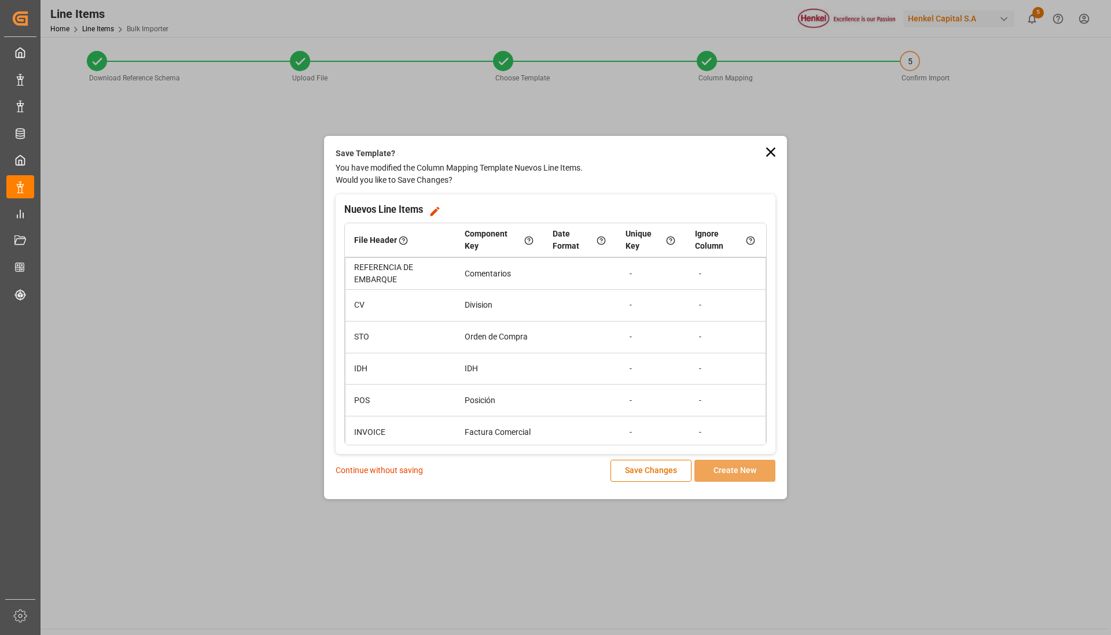
click at [389, 459] on div "Save Template? You have modified the Column Mapping Template Nuevos Line Items.…" at bounding box center [556, 315] width 440 height 334
click at [388, 472] on p "Continue without saving" at bounding box center [379, 471] width 87 height 12
click at [399, 467] on p "Continue without saving" at bounding box center [379, 471] width 87 height 12
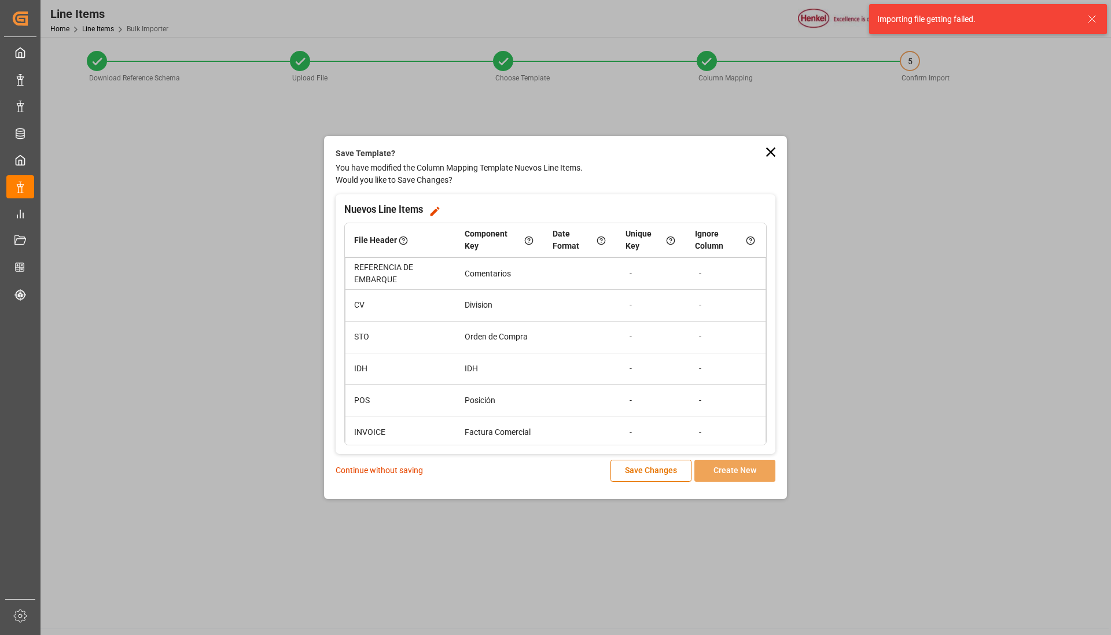
click at [413, 479] on div "Continue without saving Save Changes Create New" at bounding box center [556, 471] width 440 height 22
click at [408, 474] on p "Continue without saving" at bounding box center [379, 471] width 87 height 12
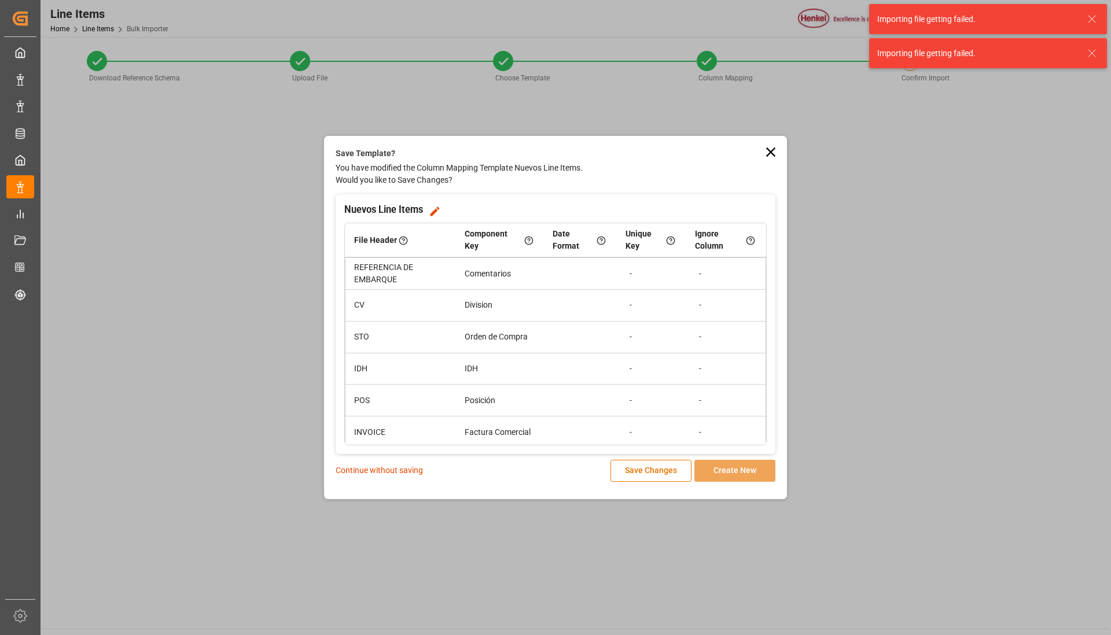
click at [408, 474] on p "Continue without saving" at bounding box center [379, 471] width 87 height 12
click at [1093, 24] on icon at bounding box center [1092, 19] width 14 height 14
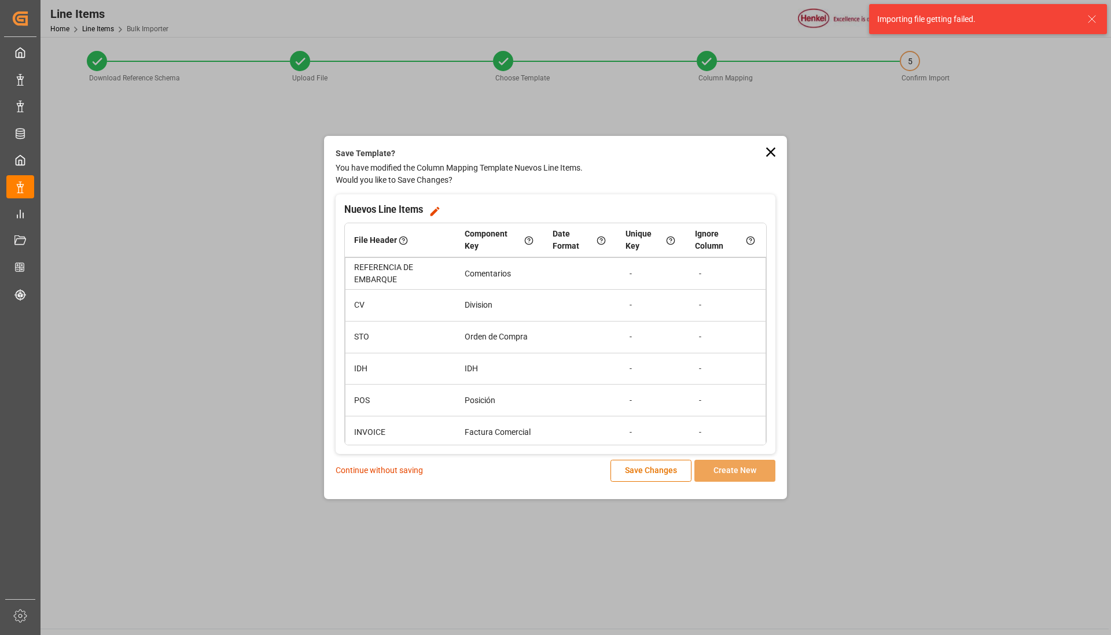
click at [1089, 51] on div "Save Template? You have modified the Column Mapping Template Nuevos Line Items.…" at bounding box center [555, 317] width 1111 height 635
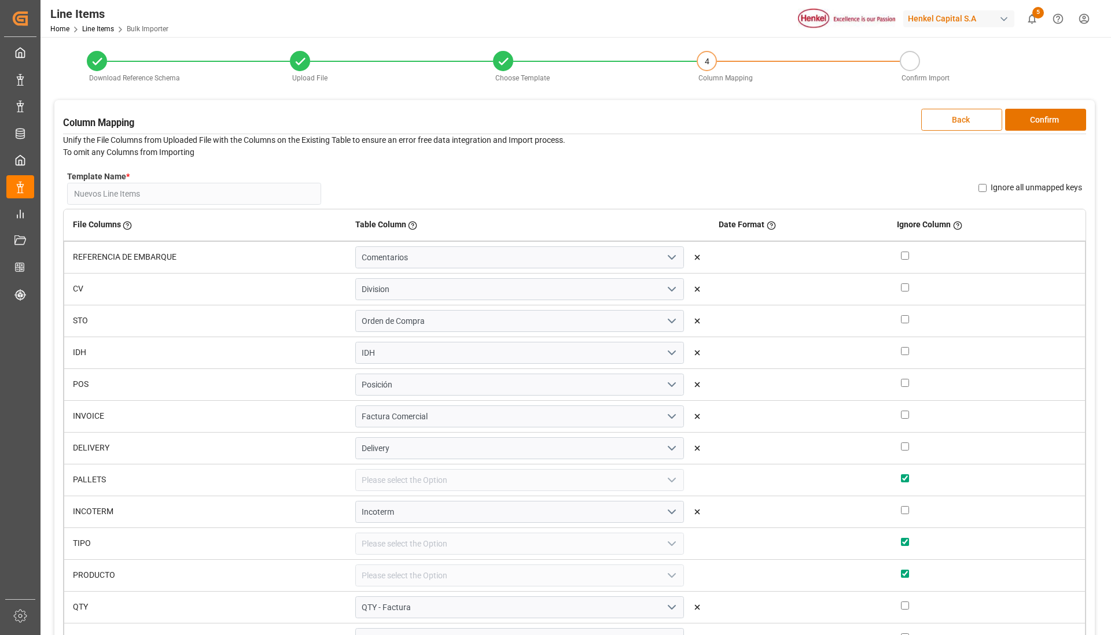
click at [932, 124] on button "Back" at bounding box center [961, 120] width 81 height 22
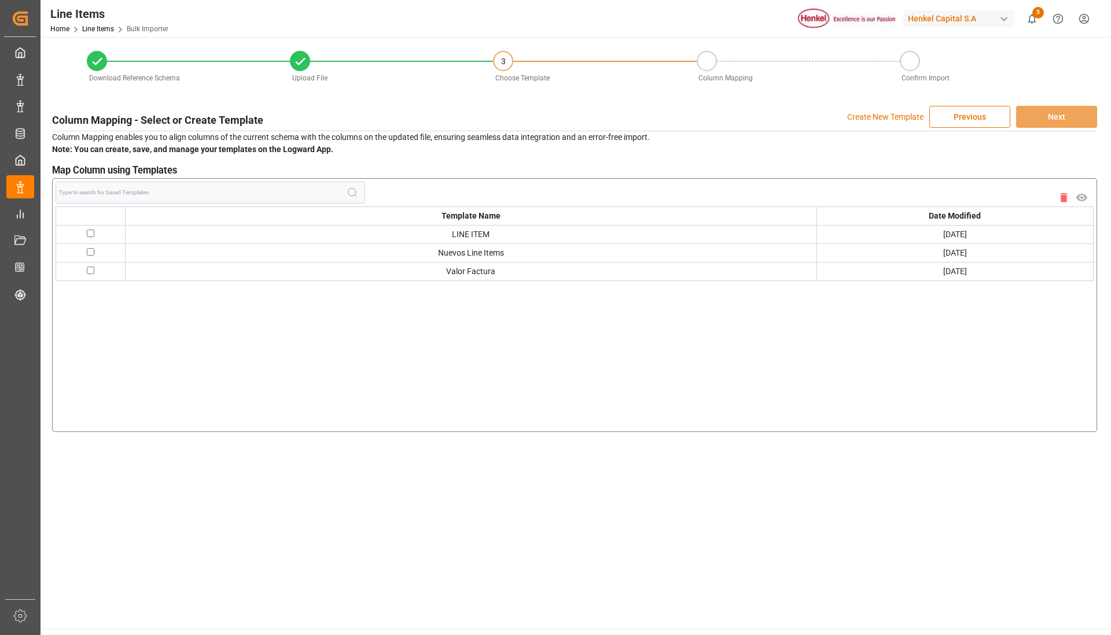
click at [932, 124] on button "Previous" at bounding box center [969, 117] width 81 height 22
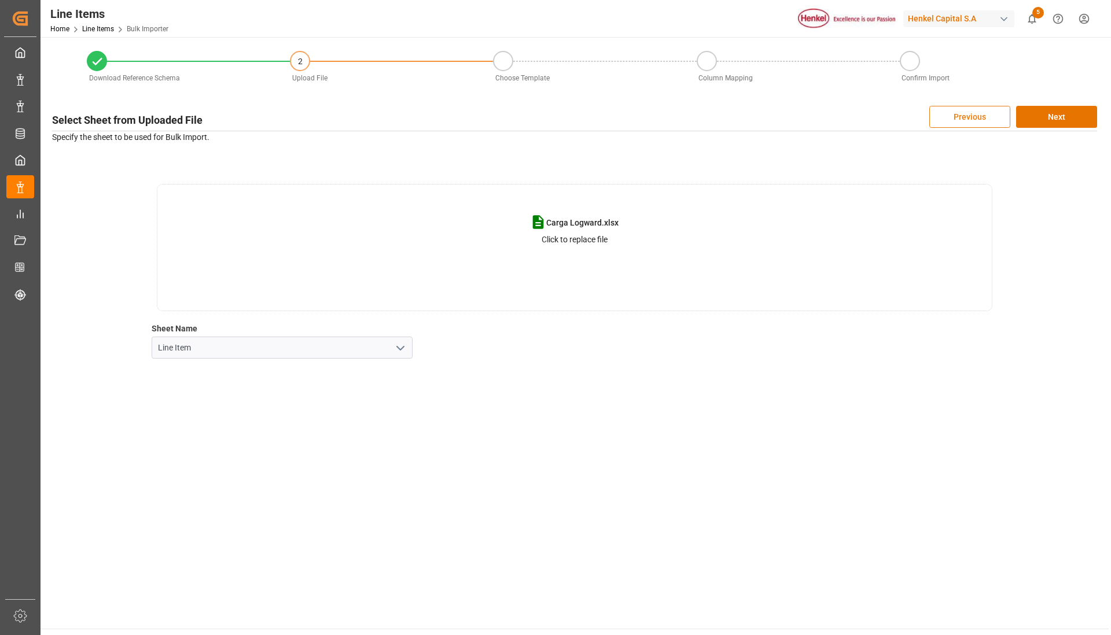
click at [983, 115] on button "Previous" at bounding box center [969, 117] width 81 height 22
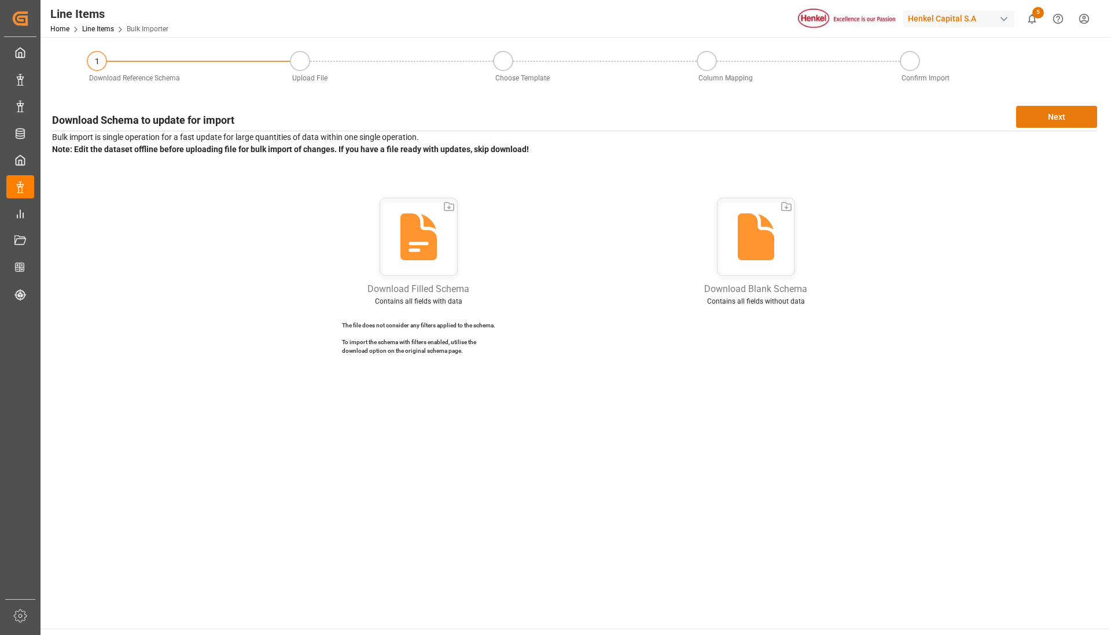
click at [1028, 127] on button "Next" at bounding box center [1056, 117] width 81 height 22
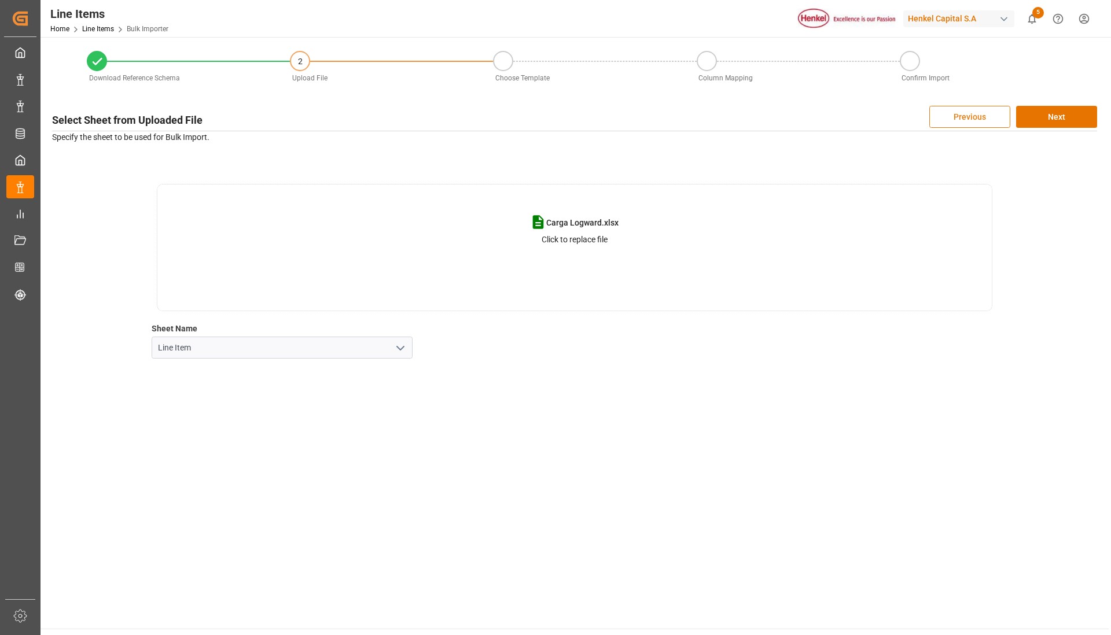
click at [988, 124] on button "Previous" at bounding box center [969, 117] width 81 height 22
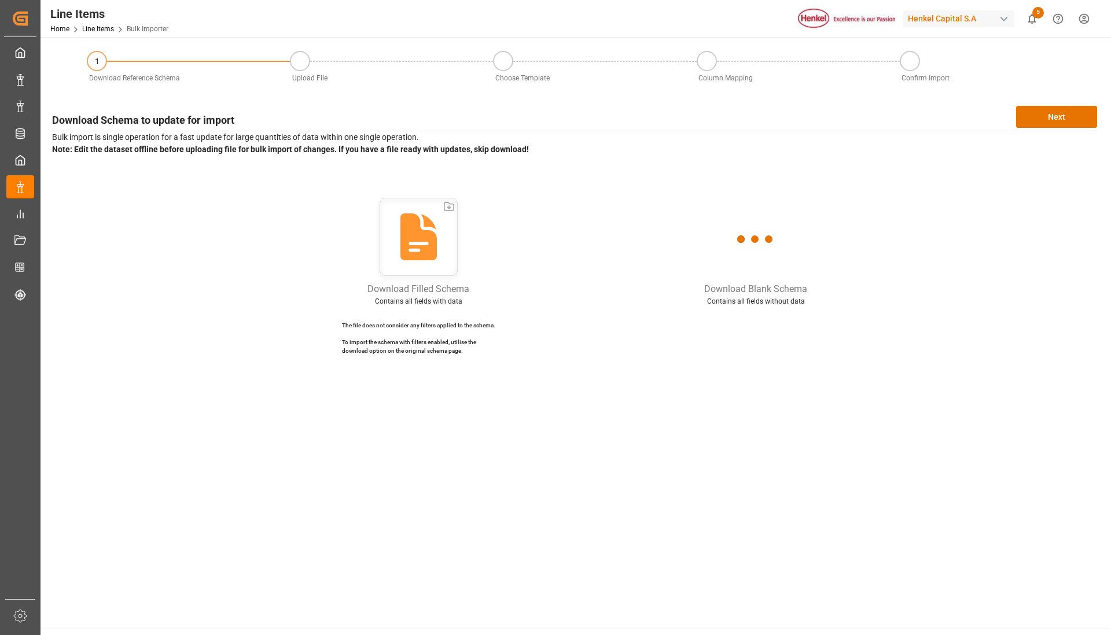
click at [988, 124] on div "Download Schema to update for import Next" at bounding box center [574, 117] width 1045 height 22
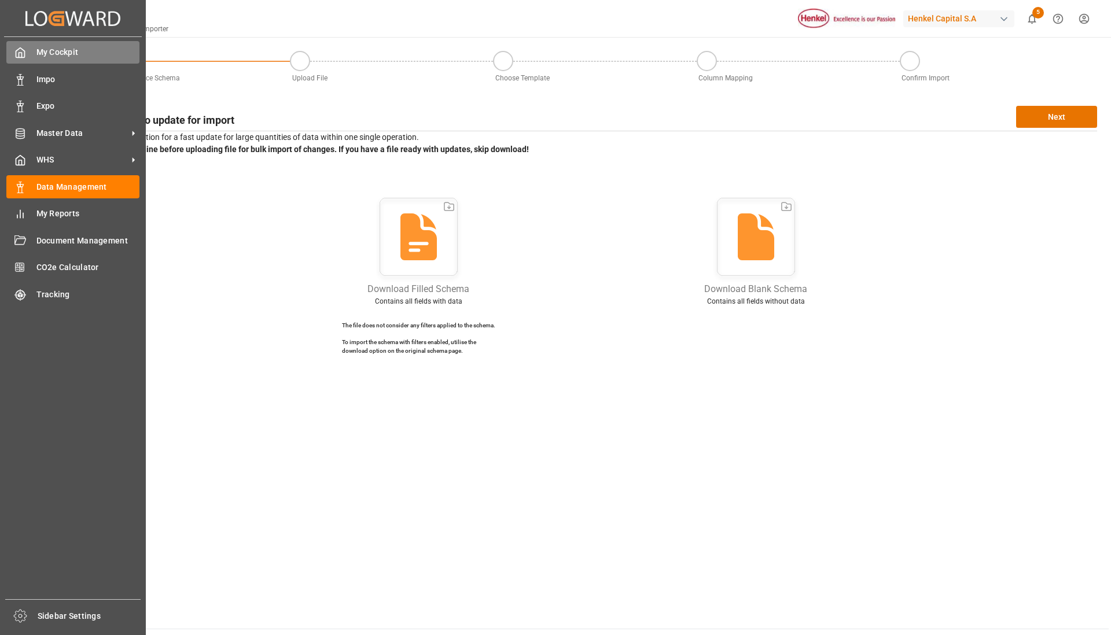
click at [36, 56] on span "My Cockpit" at bounding box center [88, 52] width 104 height 12
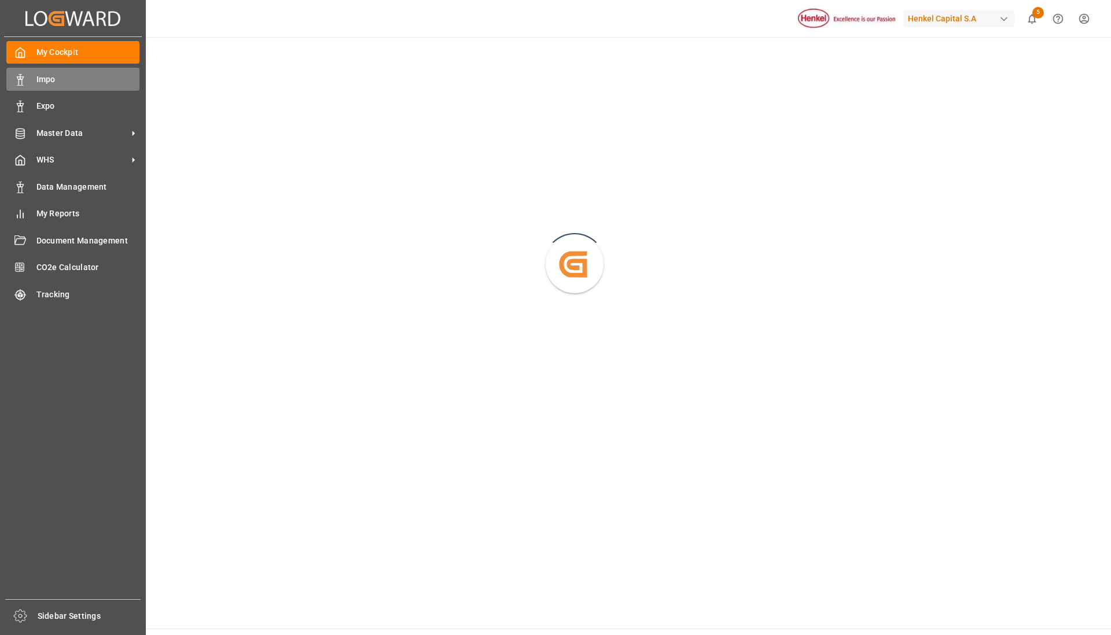
click at [64, 87] on div "Impo Impo" at bounding box center [72, 79] width 133 height 23
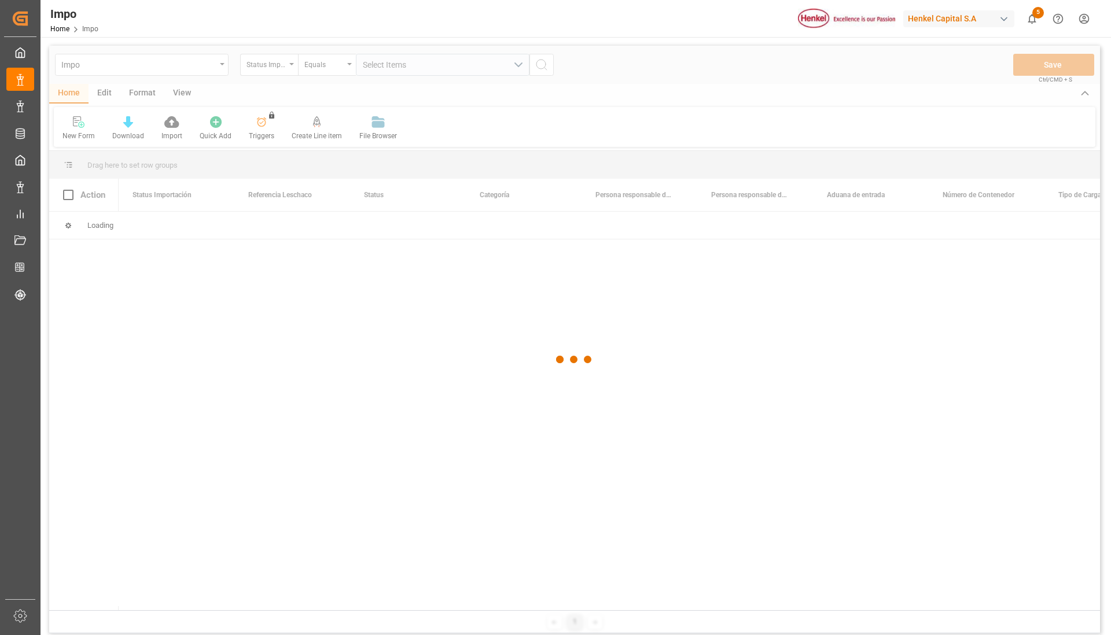
click at [217, 70] on div at bounding box center [574, 360] width 1051 height 628
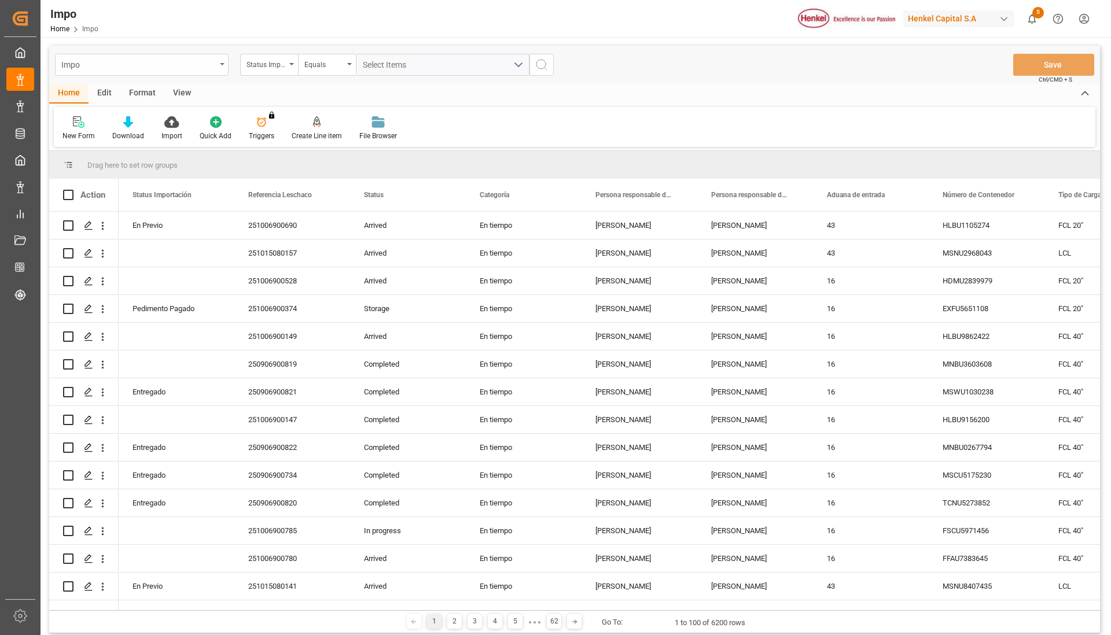
click at [218, 70] on div "Impo" at bounding box center [142, 65] width 174 height 22
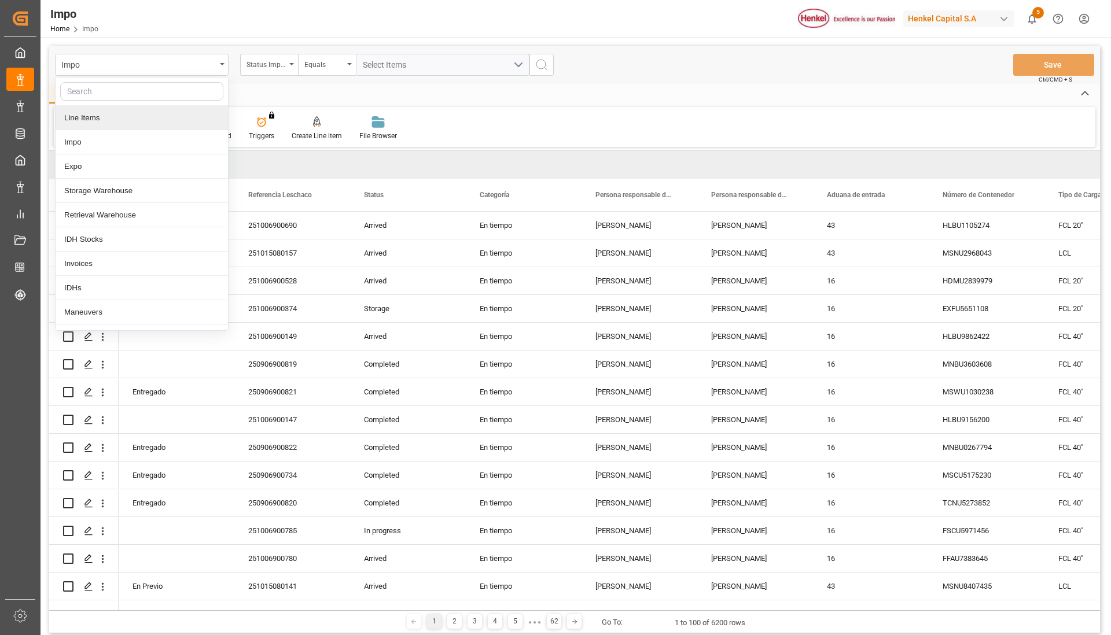
click at [163, 112] on div "Line Items" at bounding box center [142, 118] width 172 height 24
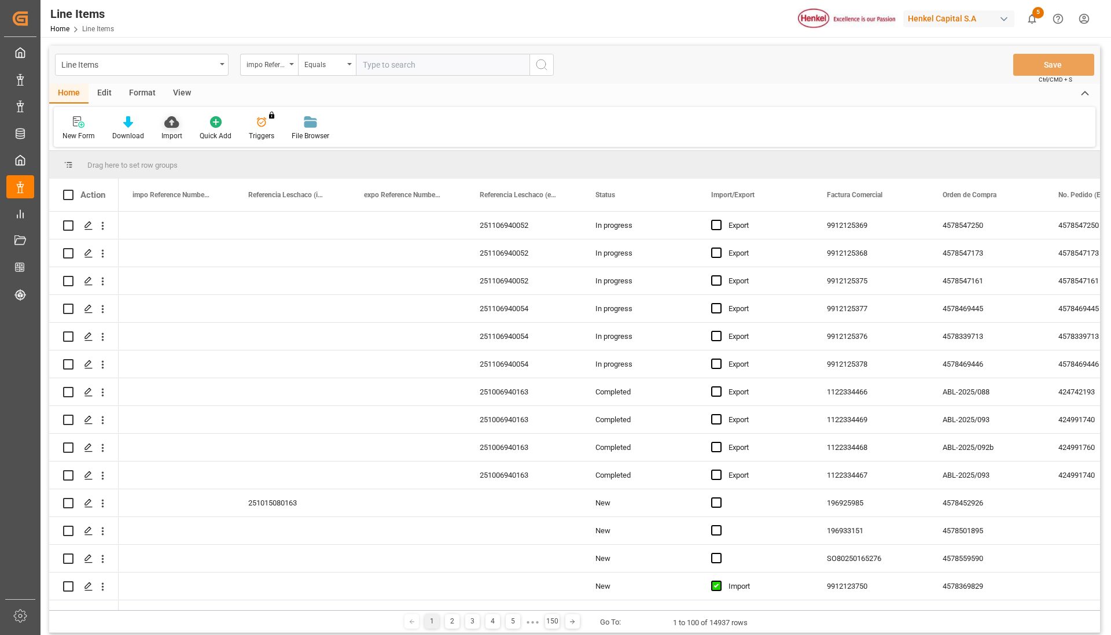
click at [169, 123] on icon at bounding box center [171, 122] width 14 height 12
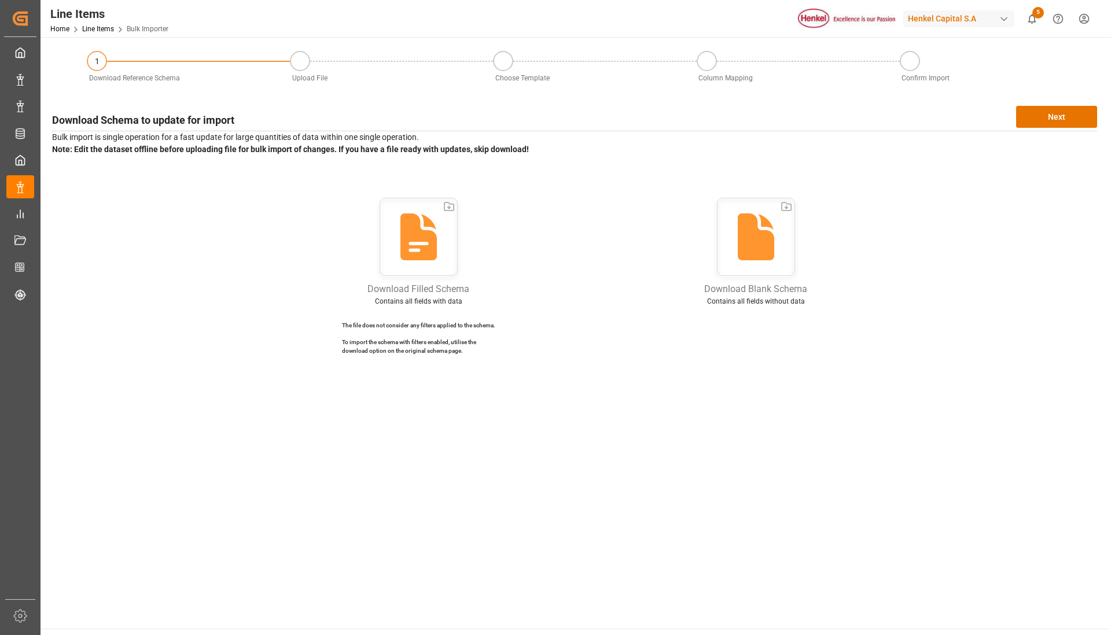
click at [1040, 129] on div "Download Schema to update for import Next Bulk import is single operation for a…" at bounding box center [574, 234] width 1056 height 269
click at [1049, 121] on button "Next" at bounding box center [1056, 117] width 81 height 22
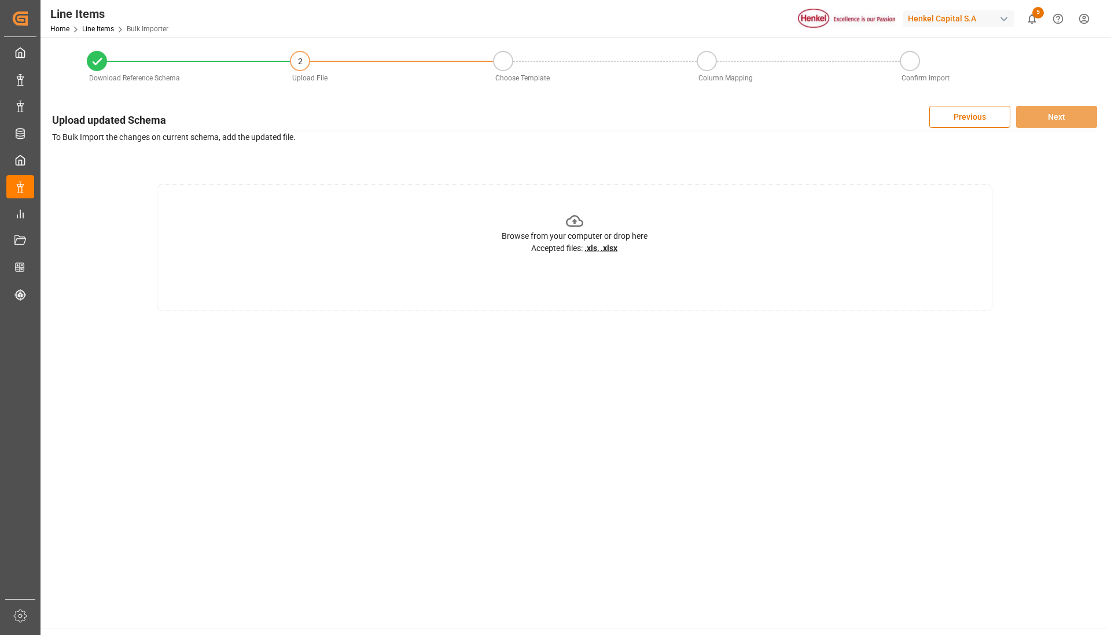
click at [583, 213] on icon at bounding box center [575, 221] width 18 height 18
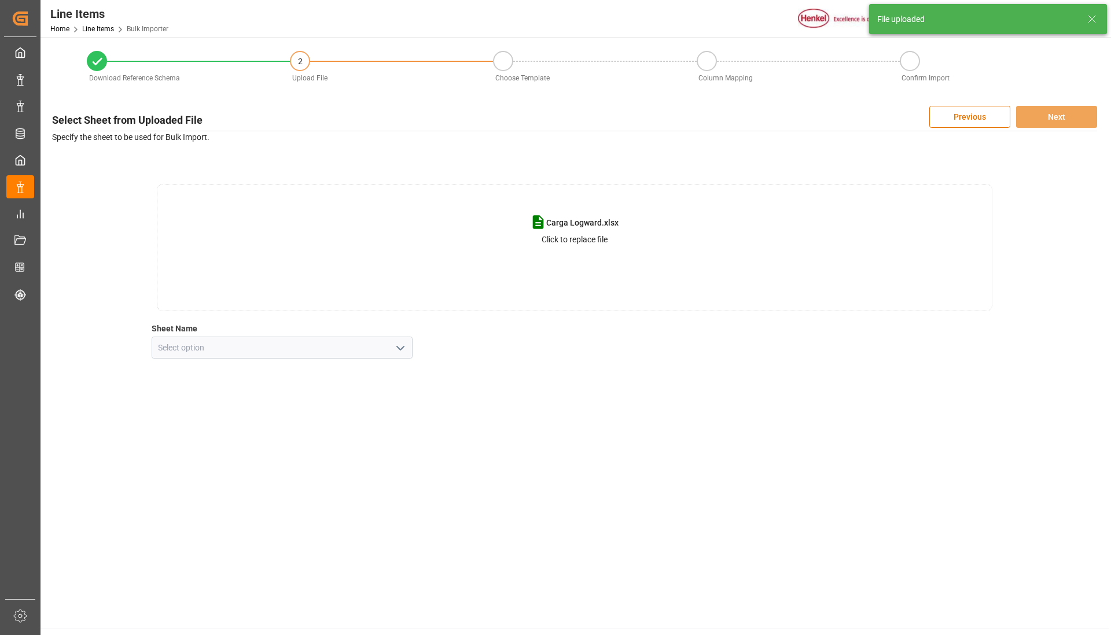
click at [393, 342] on button "open menu" at bounding box center [399, 348] width 17 height 18
click at [291, 396] on div "Line Item" at bounding box center [282, 399] width 260 height 26
type input "Line Item"
click at [1059, 123] on button "Next" at bounding box center [1056, 117] width 81 height 22
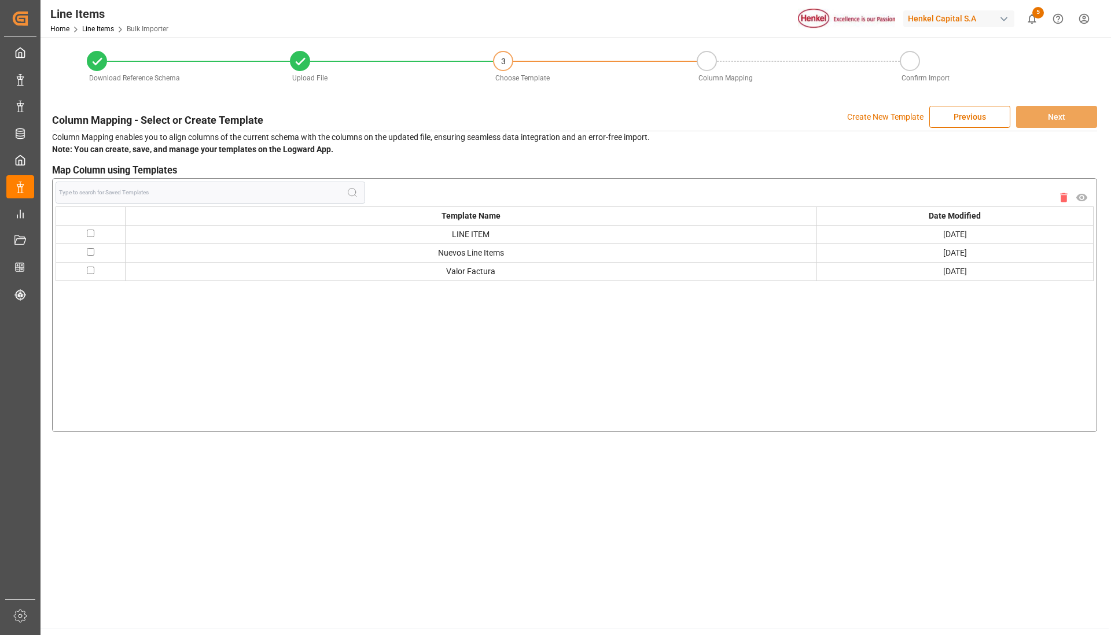
click at [92, 253] on input "checkbox" at bounding box center [91, 252] width 8 height 8
checkbox input "true"
click at [1050, 120] on button "Next" at bounding box center [1056, 117] width 81 height 22
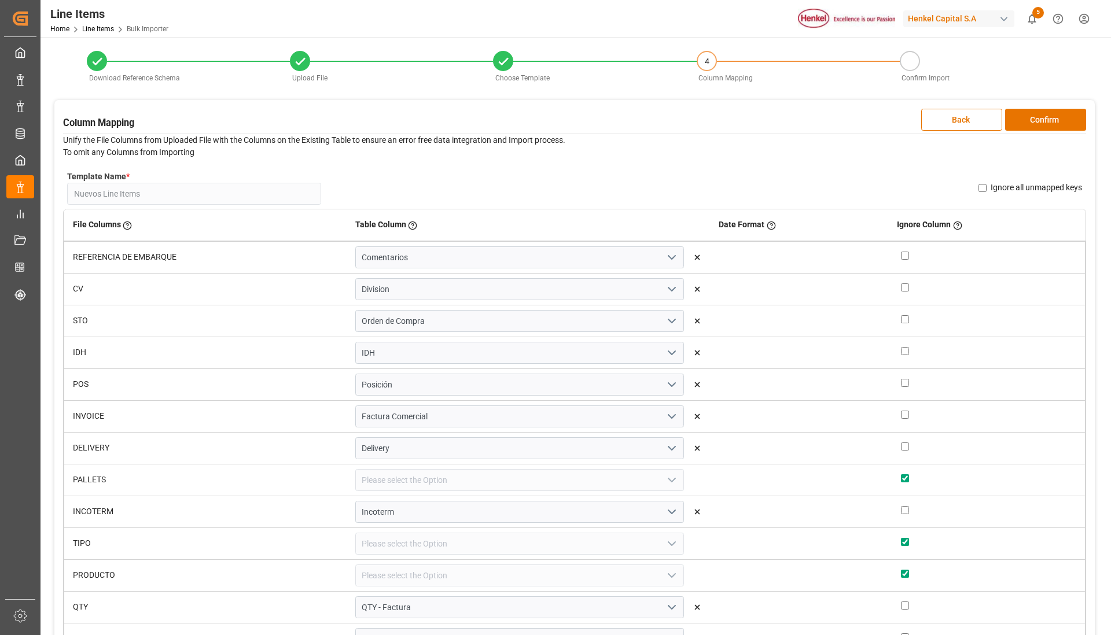
click at [1043, 131] on div "Column Mapping Back Confirm Unify the File Columns from Uploaded File with the …" at bounding box center [574, 381] width 1040 height 562
click at [1048, 124] on button "Confirm" at bounding box center [1045, 120] width 81 height 22
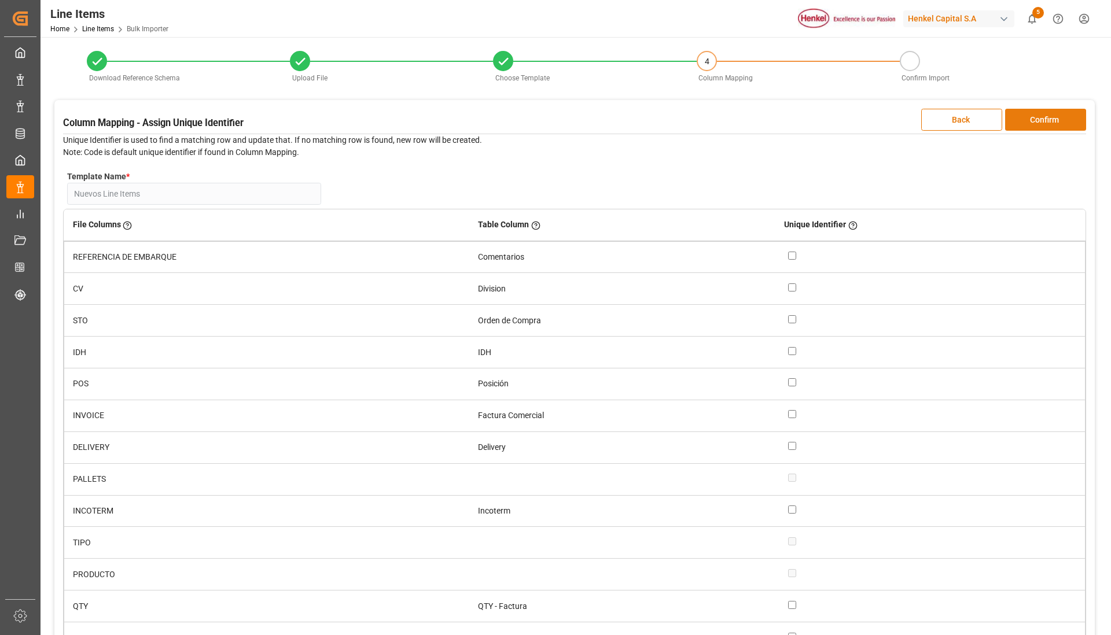
click at [1048, 124] on button "Confirm" at bounding box center [1045, 120] width 81 height 22
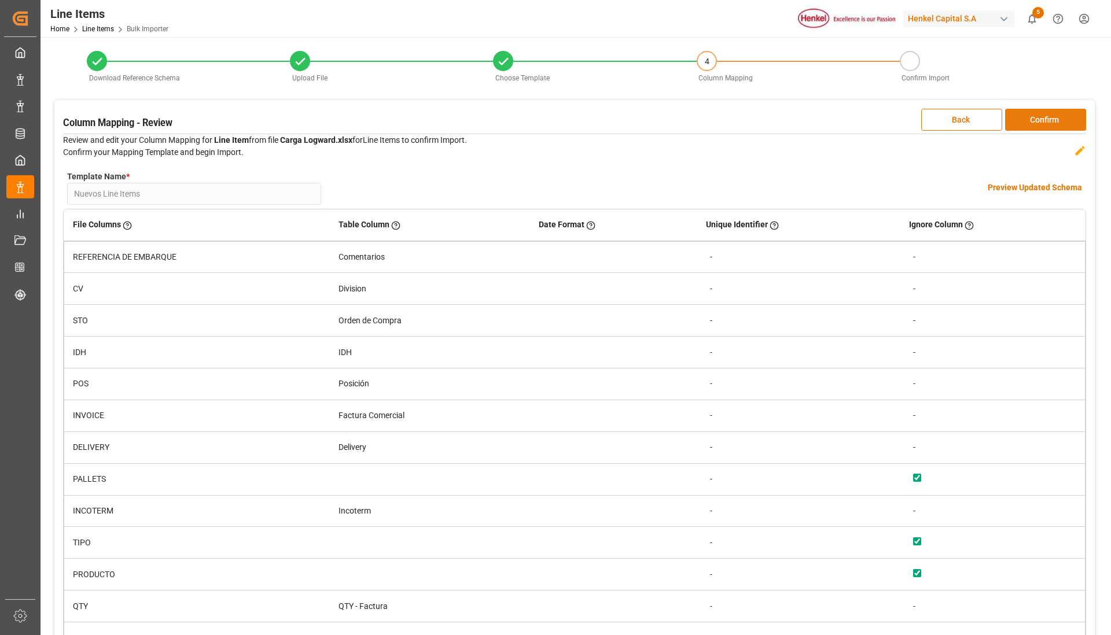
click at [1048, 124] on button "Confirm" at bounding box center [1045, 120] width 81 height 22
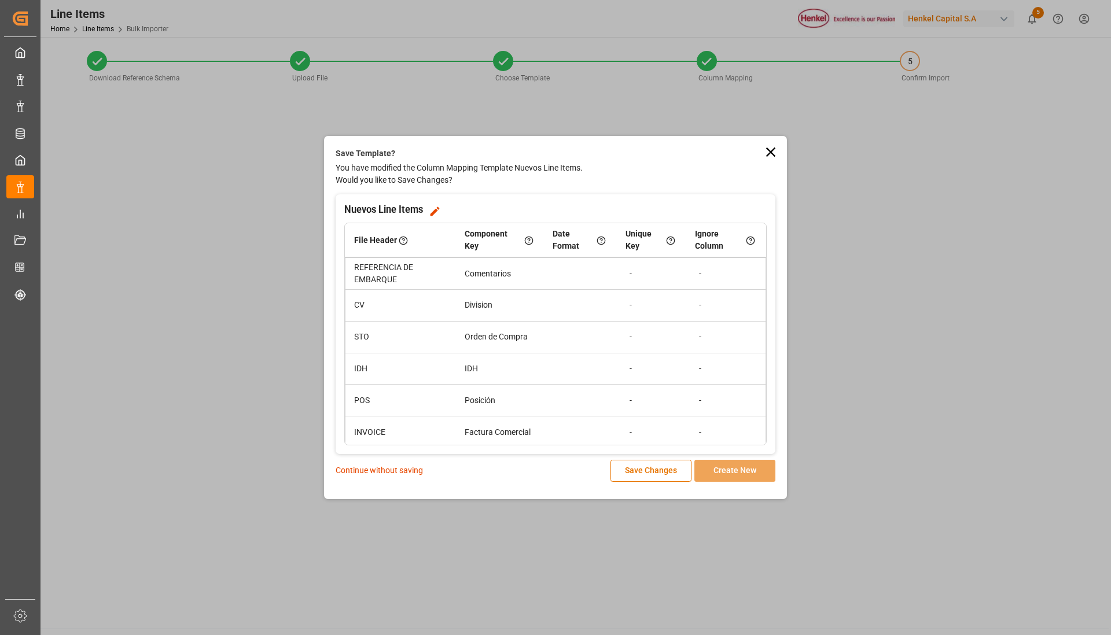
click at [381, 469] on p "Continue without saving" at bounding box center [379, 471] width 87 height 12
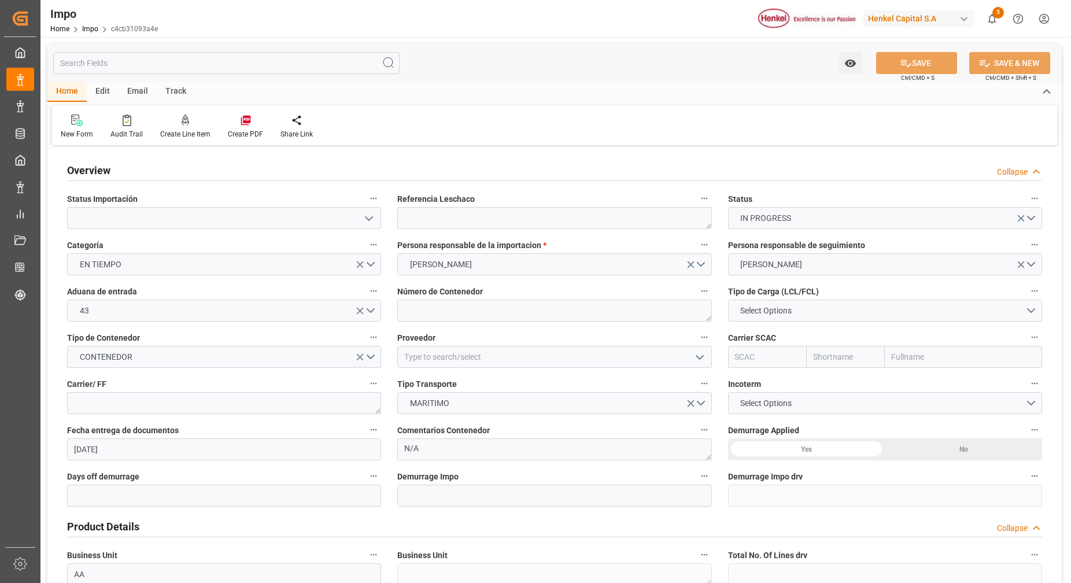
type input "[DATE]"
click at [370, 220] on icon "open menu" at bounding box center [369, 219] width 14 height 14
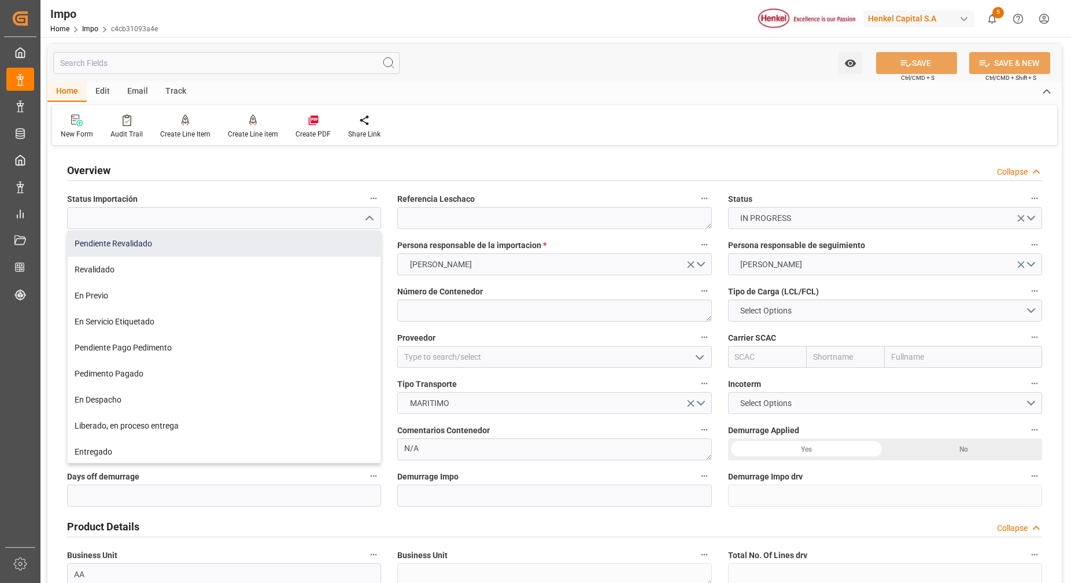
click at [318, 236] on div "Pendiente Revalidado" at bounding box center [224, 244] width 313 height 26
type input "Pendiente Revalidado"
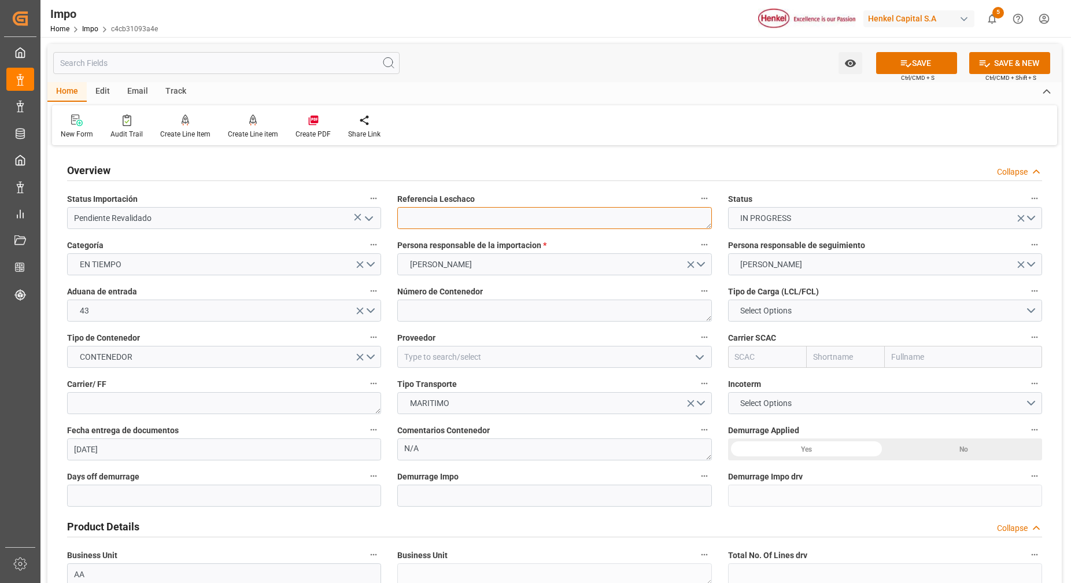
click at [514, 223] on textarea at bounding box center [554, 218] width 314 height 22
paste textarea "259597697"
type textarea "259597697"
click at [845, 312] on button "Select Options" at bounding box center [885, 311] width 314 height 22
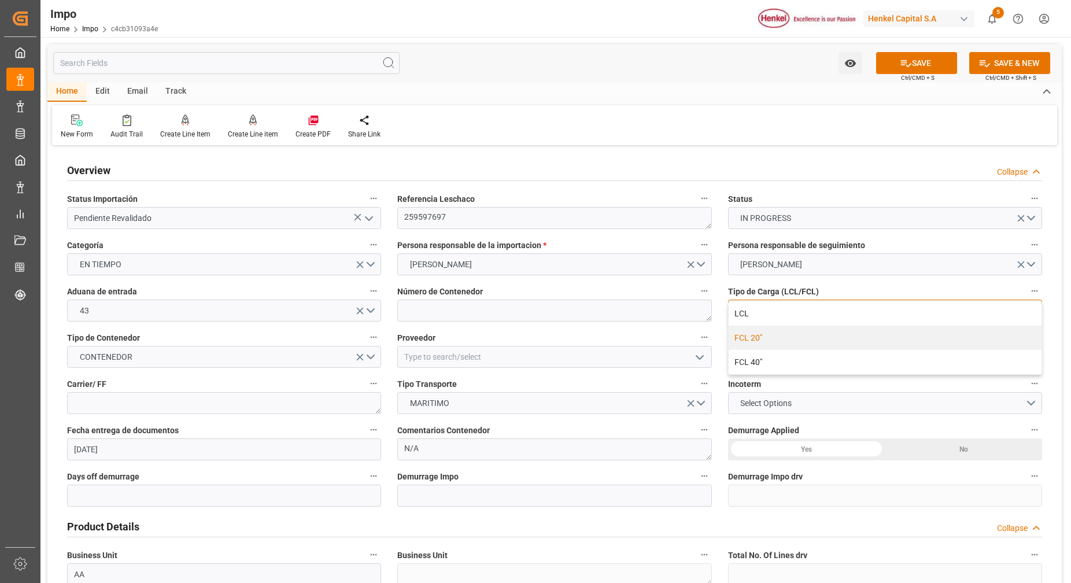
click at [778, 332] on div "FCL 20"" at bounding box center [885, 338] width 313 height 24
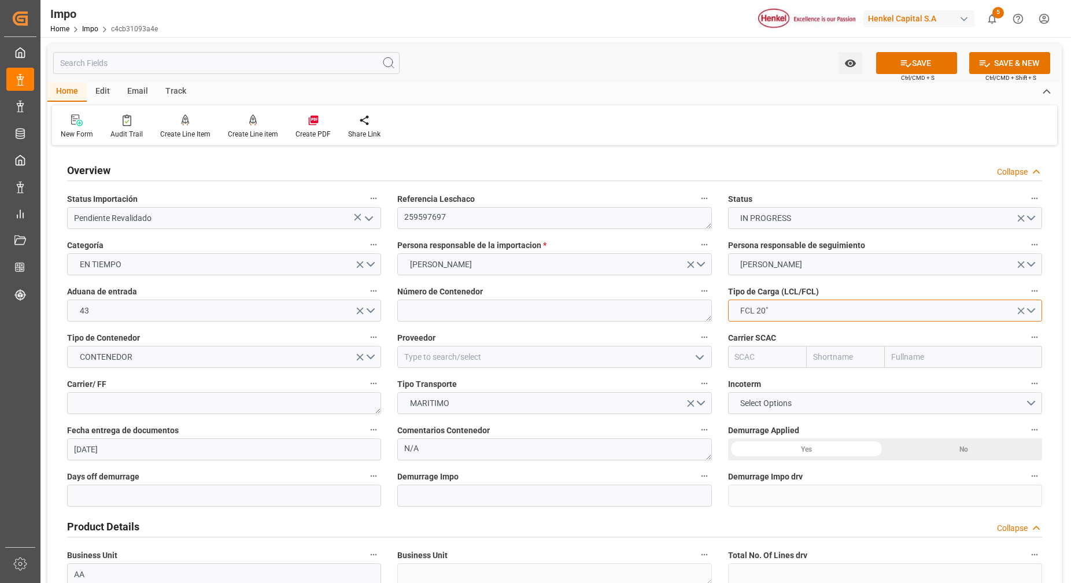
click at [924, 304] on button "FCL 20"" at bounding box center [885, 311] width 314 height 22
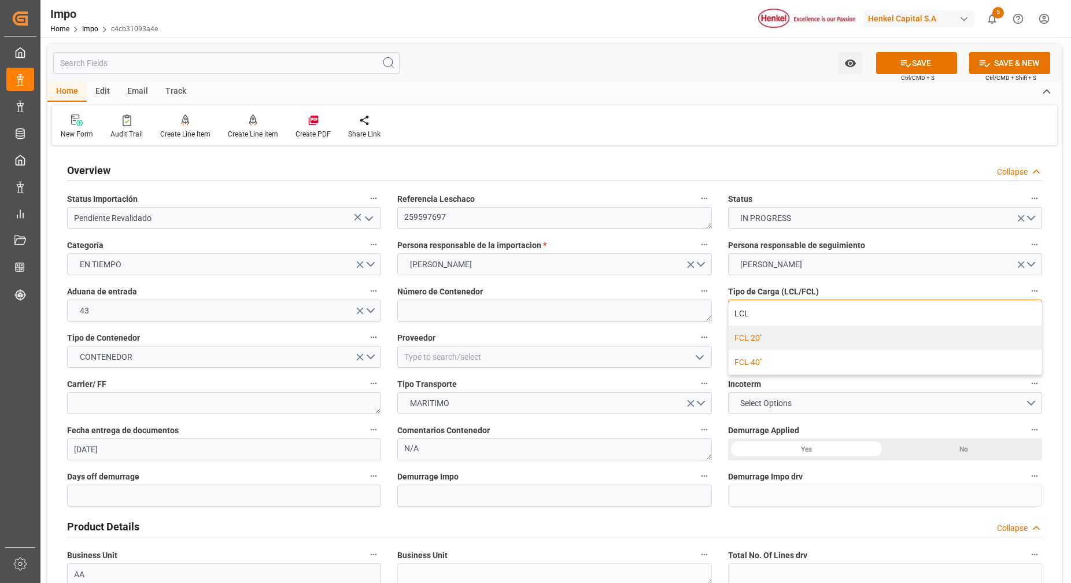
click at [842, 359] on div "FCL 40"" at bounding box center [885, 362] width 313 height 24
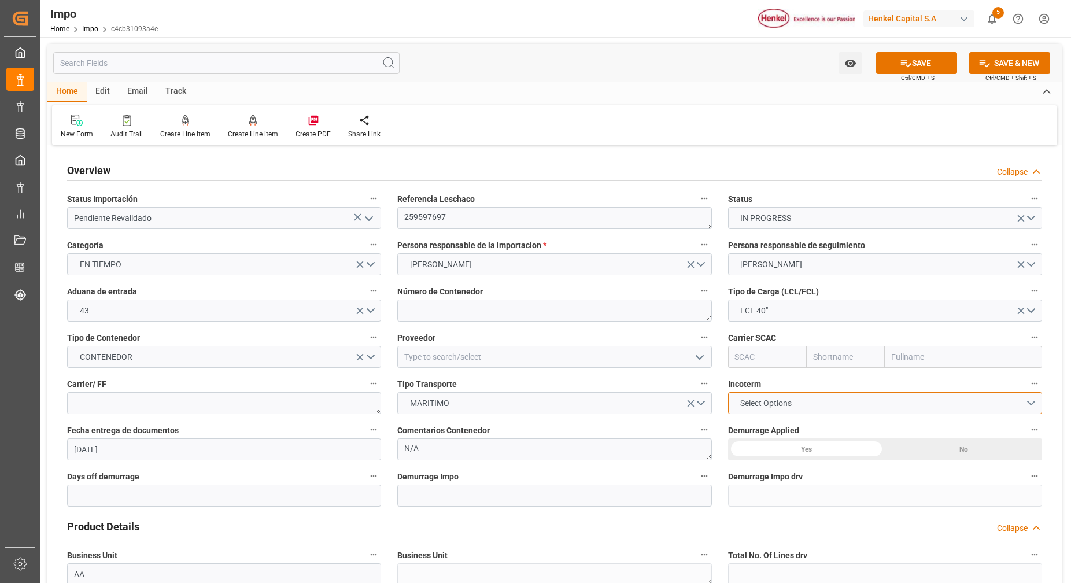
click at [847, 399] on button "Select Options" at bounding box center [885, 403] width 314 height 22
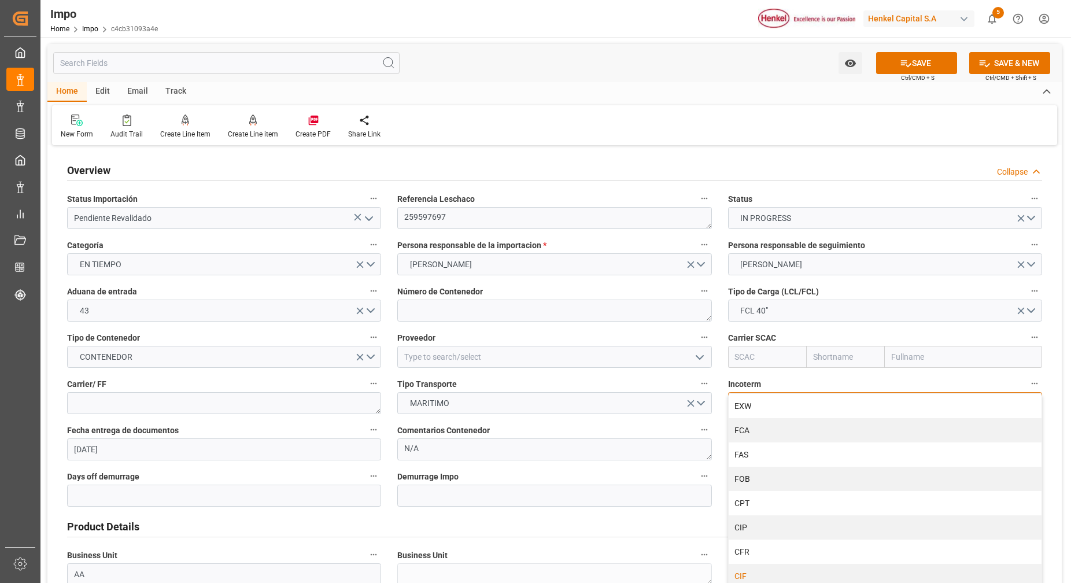
click at [762, 571] on div "CIF" at bounding box center [885, 576] width 313 height 24
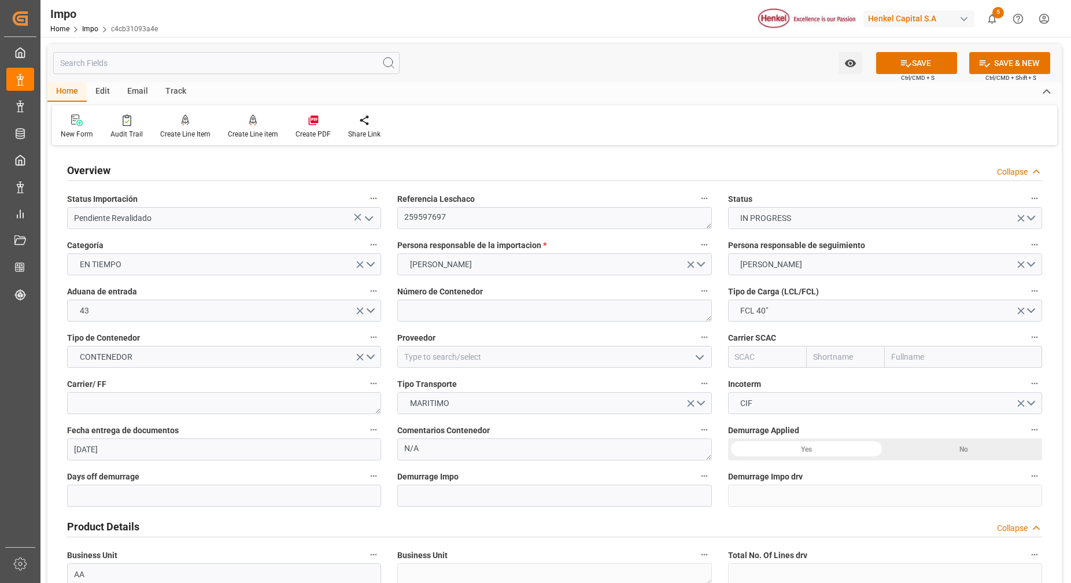
click at [947, 363] on input "text" at bounding box center [963, 357] width 157 height 22
type input "maer"
click at [947, 380] on b "Maersk Line AS" at bounding box center [921, 382] width 57 height 9
type input "MAEU"
type input "Maersk"
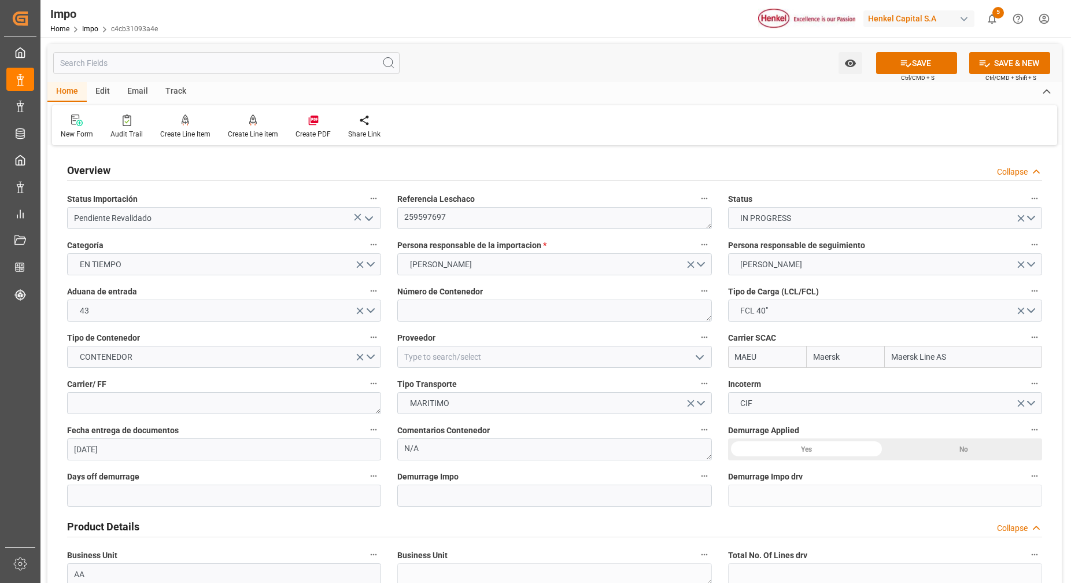
type input "Maersk Line AS"
click at [571, 318] on textarea at bounding box center [554, 311] width 314 height 22
paste textarea "SUDU6968375"
type textarea "SUDU6968375"
click at [543, 353] on input at bounding box center [554, 357] width 314 height 22
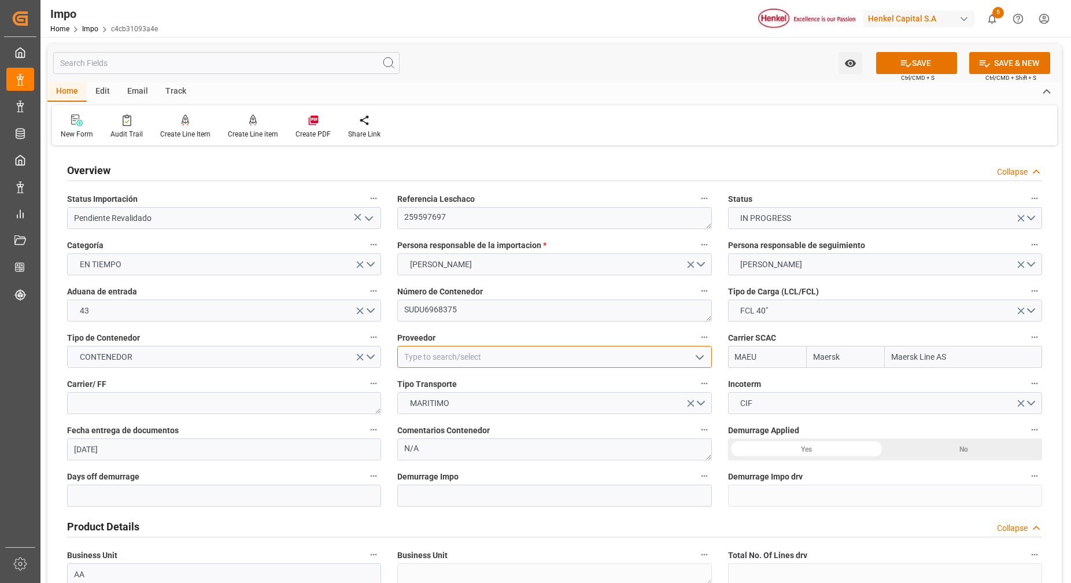
click at [461, 363] on input at bounding box center [554, 357] width 314 height 22
paste input "INOVYN TRADE SERVICES SA"
type input "I"
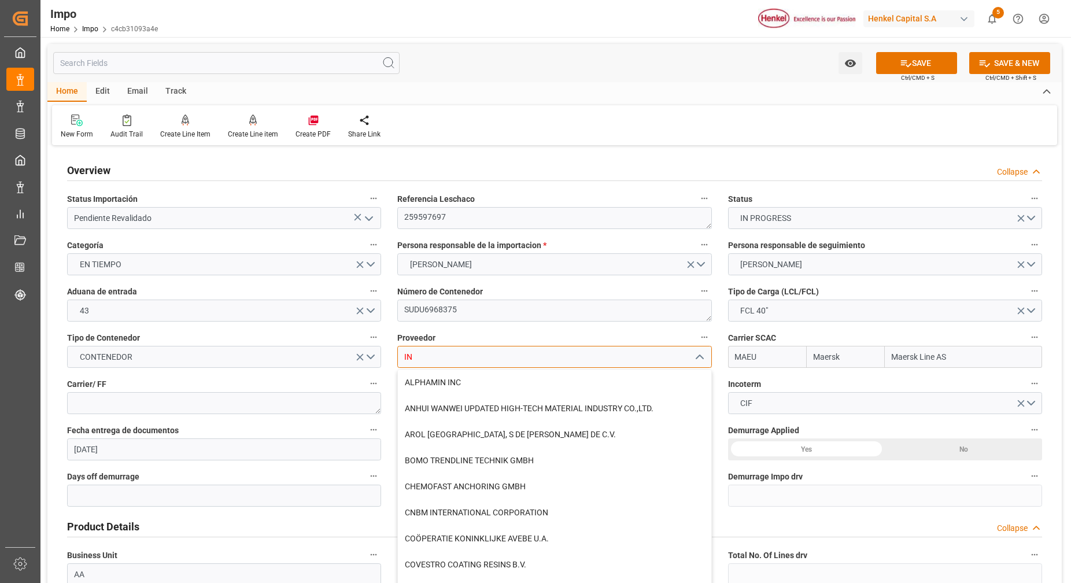
type input "I"
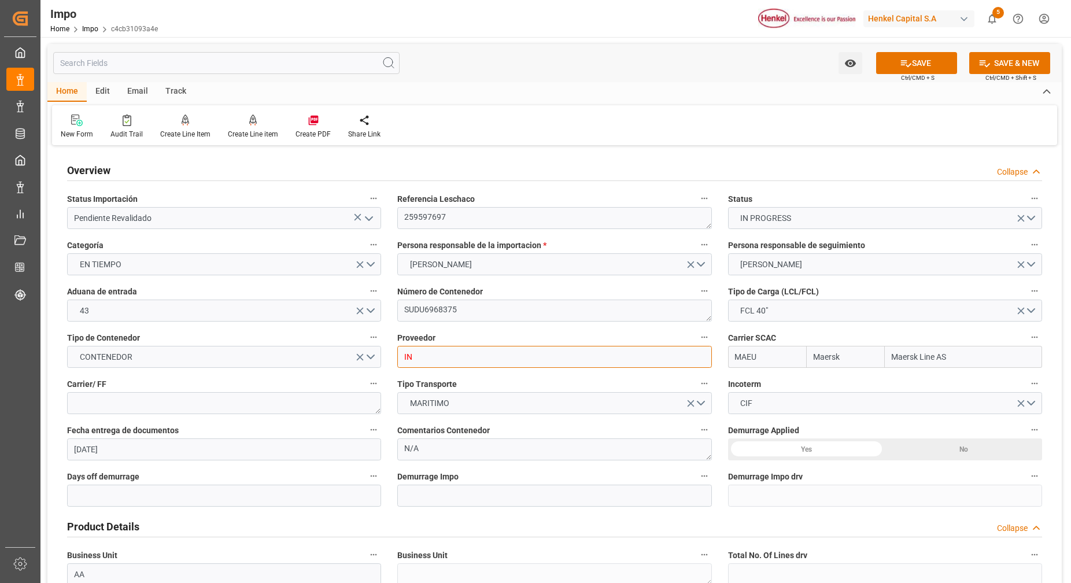
type input "I"
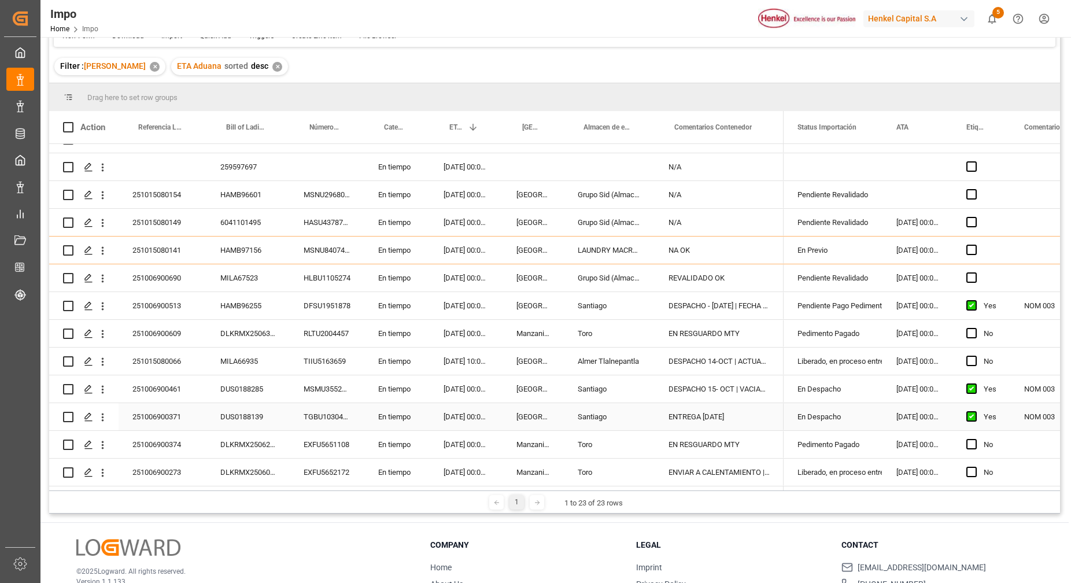
scroll to position [171, 0]
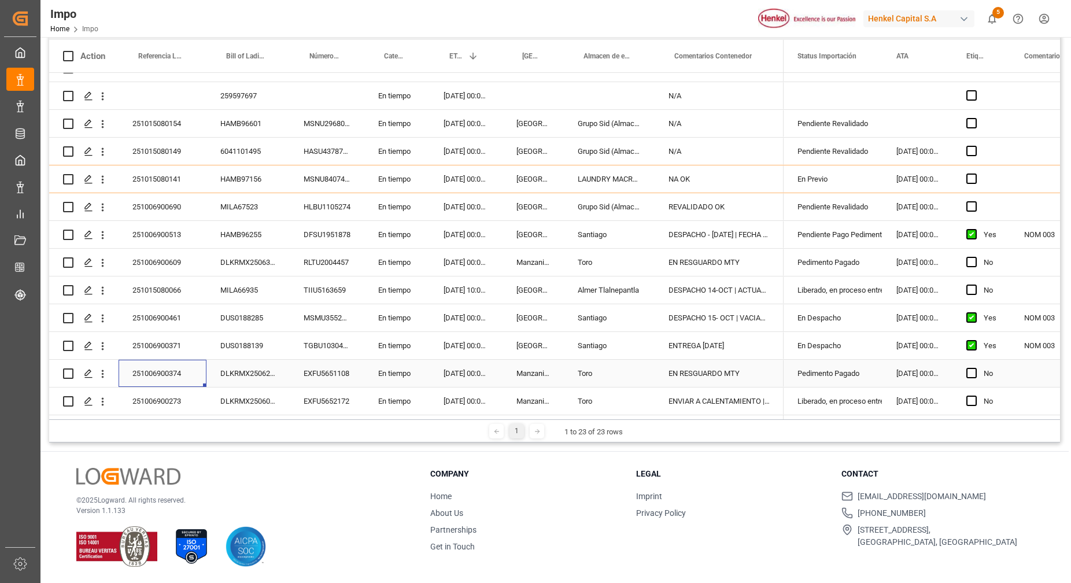
click at [165, 371] on div "251006900374" at bounding box center [163, 373] width 88 height 27
click at [165, 371] on input "251006900374" at bounding box center [162, 380] width 69 height 22
click at [357, 478] on div "© 2025 Logward. All rights reserved. Version 1.1.133" at bounding box center [238, 517] width 325 height 99
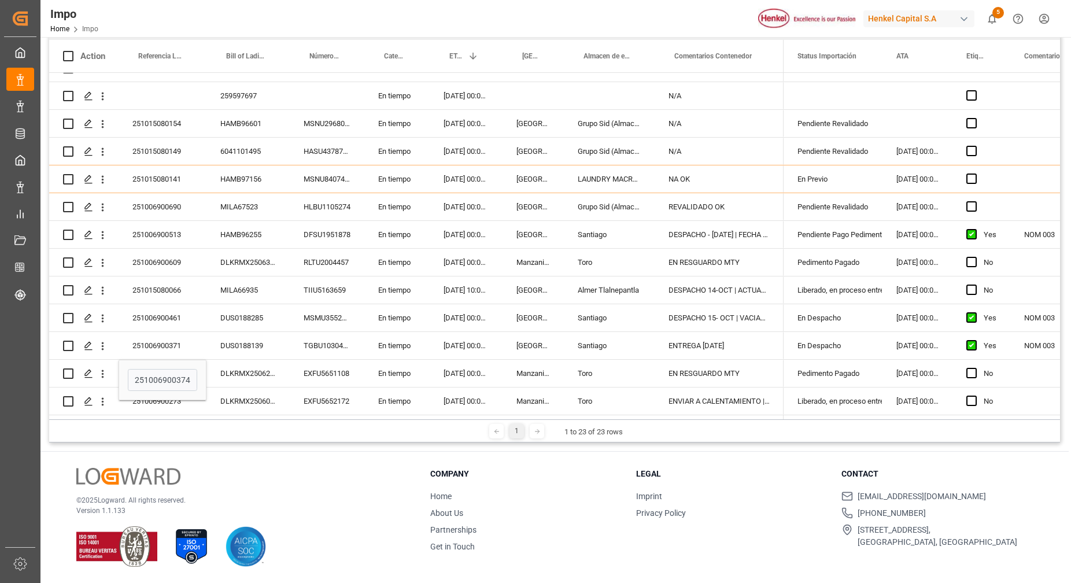
drag, startPoint x: 0, startPoint y: 67, endPoint x: 571, endPoint y: 500, distance: 716.8
click at [571, 500] on li "Home" at bounding box center [526, 497] width 192 height 12
click at [1014, 363] on div "Press SPACE to select this row." at bounding box center [1069, 373] width 116 height 27
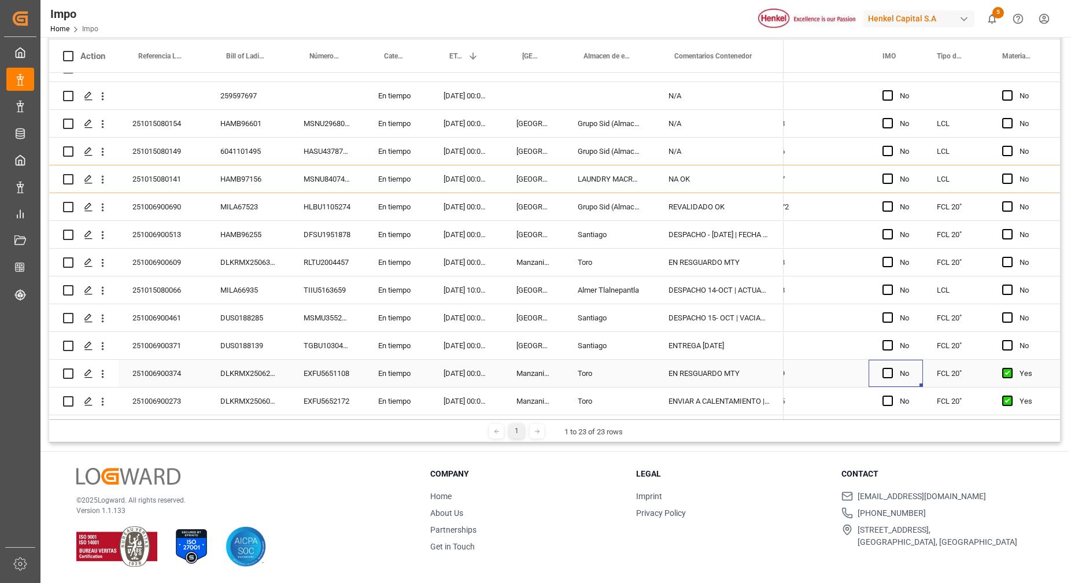
scroll to position [0, 1605]
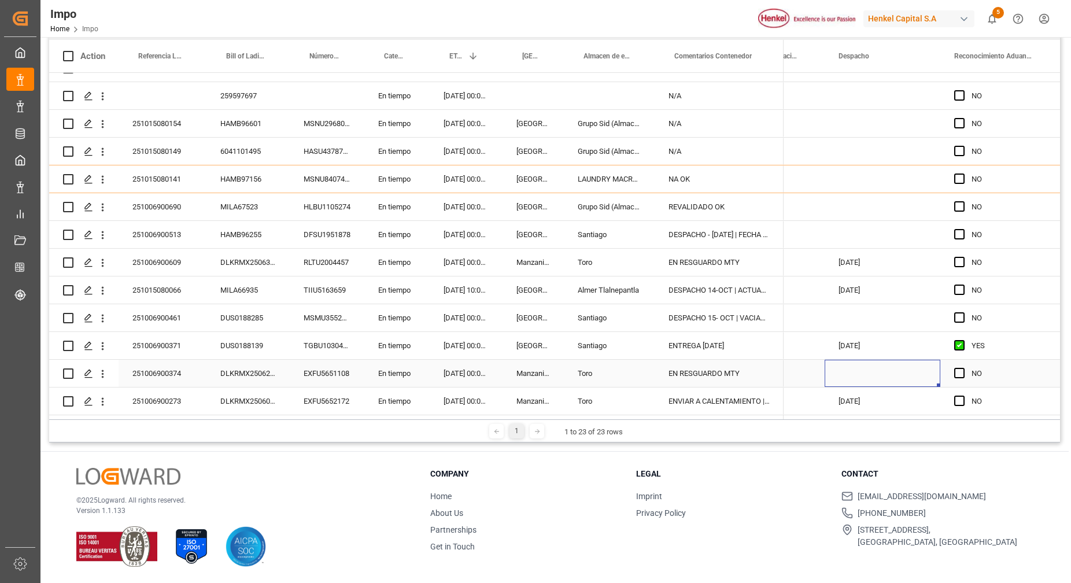
click at [866, 374] on div "Press SPACE to select this row." at bounding box center [883, 373] width 116 height 27
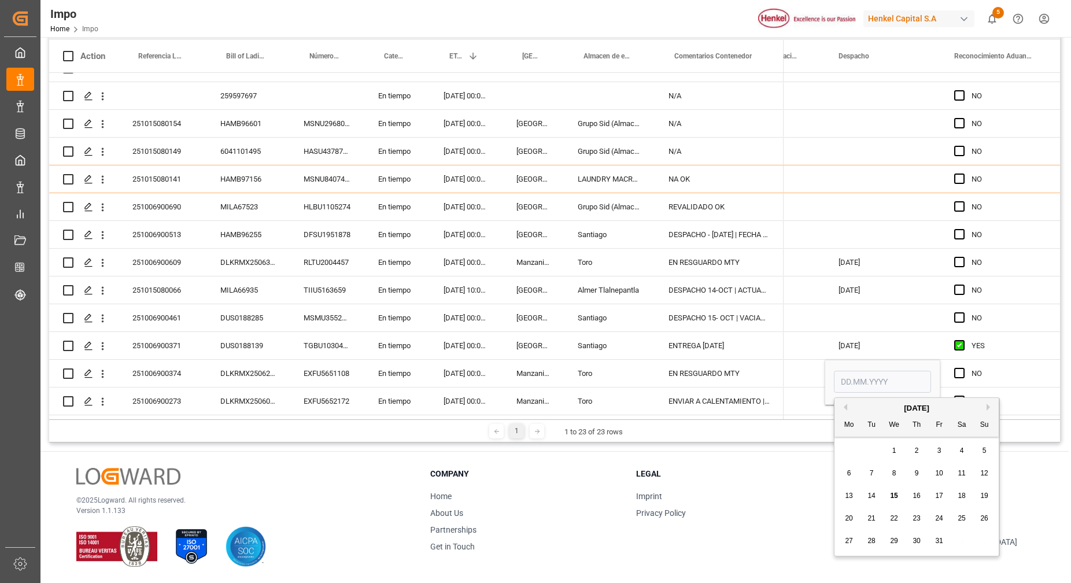
click at [895, 468] on div "8" at bounding box center [895, 474] width 14 height 14
type input "08.10.2025"
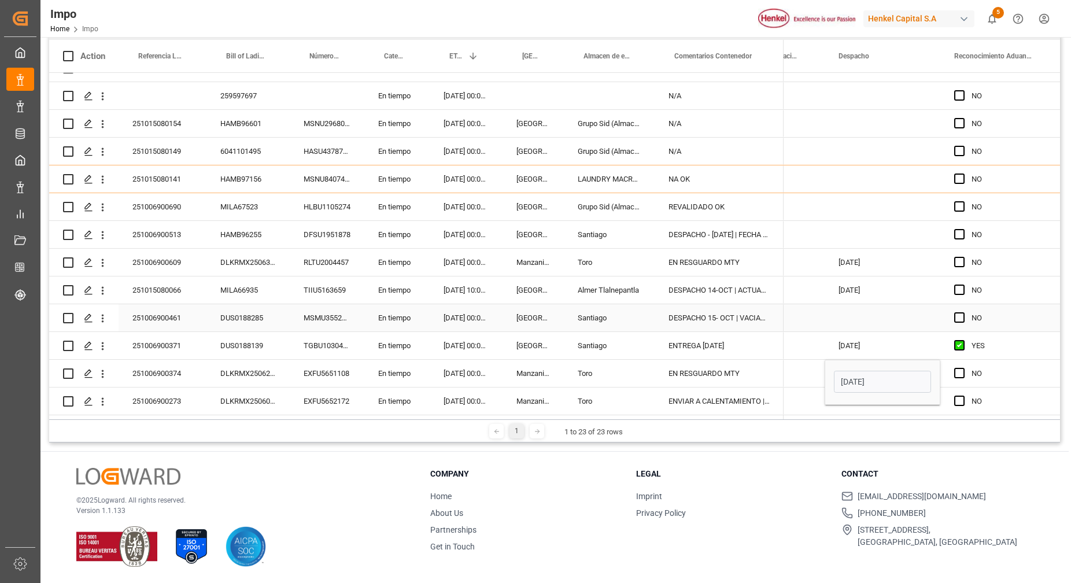
click at [910, 304] on div "Press SPACE to select this row." at bounding box center [883, 317] width 116 height 27
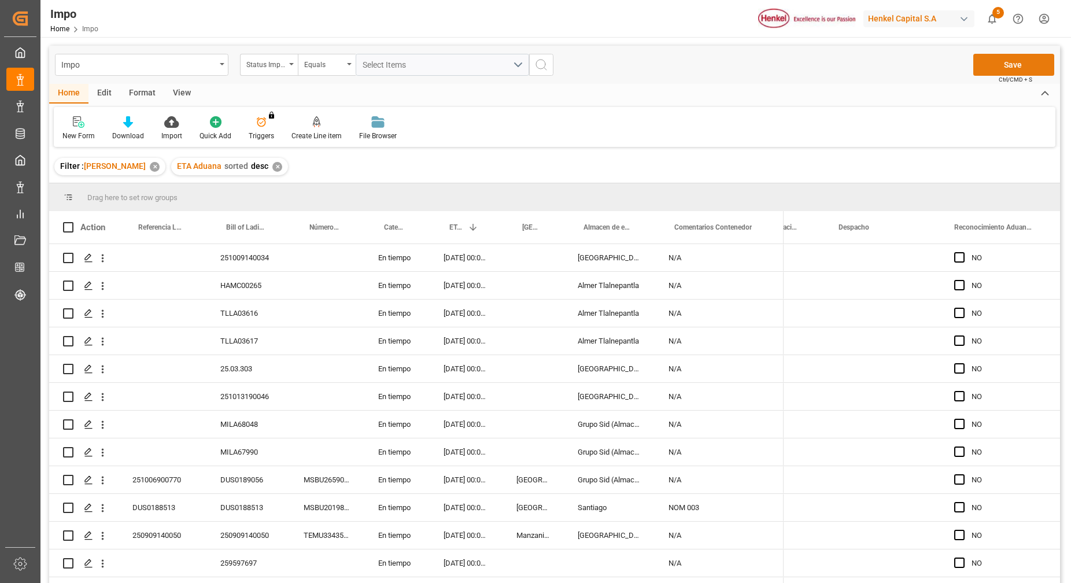
click at [1010, 71] on button "Save" at bounding box center [1014, 65] width 81 height 22
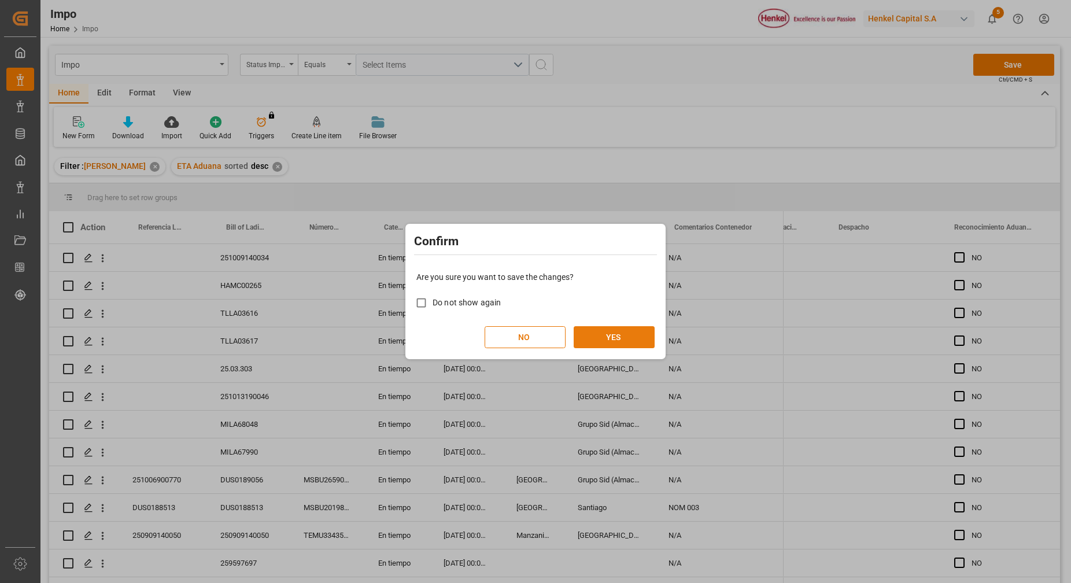
click at [637, 337] on button "YES" at bounding box center [614, 337] width 81 height 22
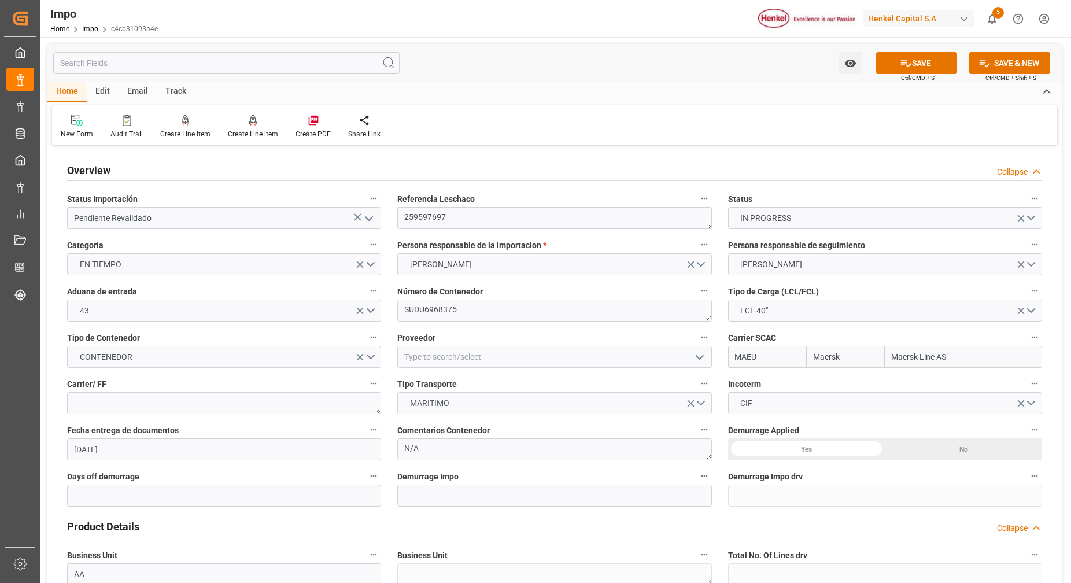
scroll to position [72, 0]
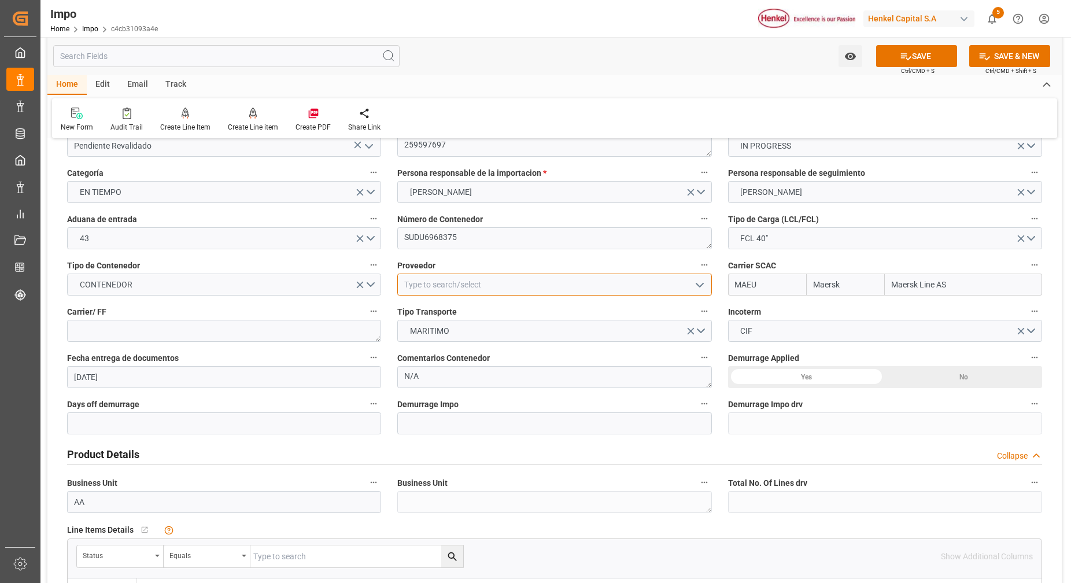
click at [536, 283] on input at bounding box center [554, 285] width 314 height 22
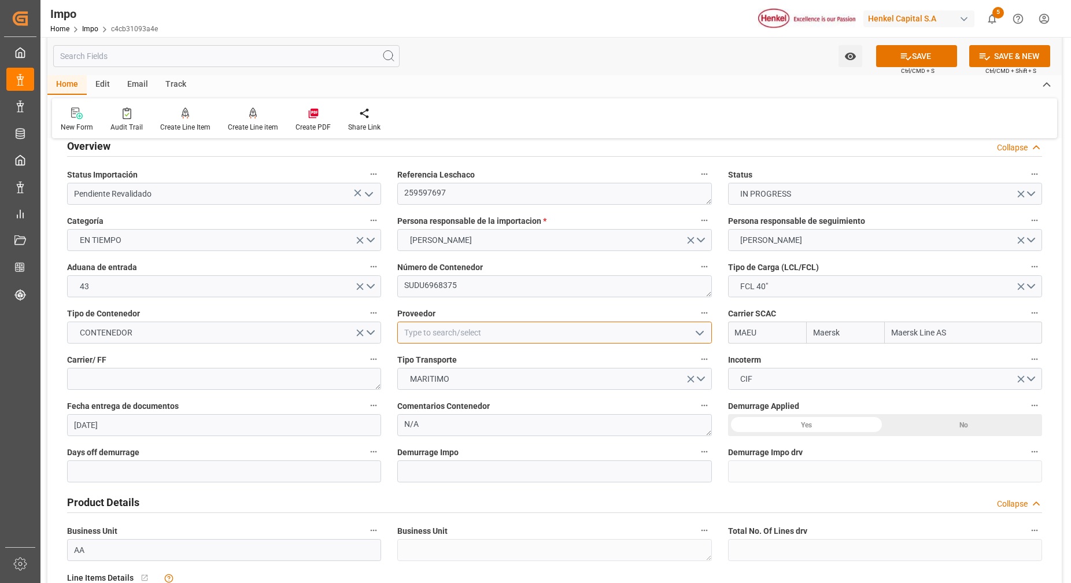
scroll to position [0, 0]
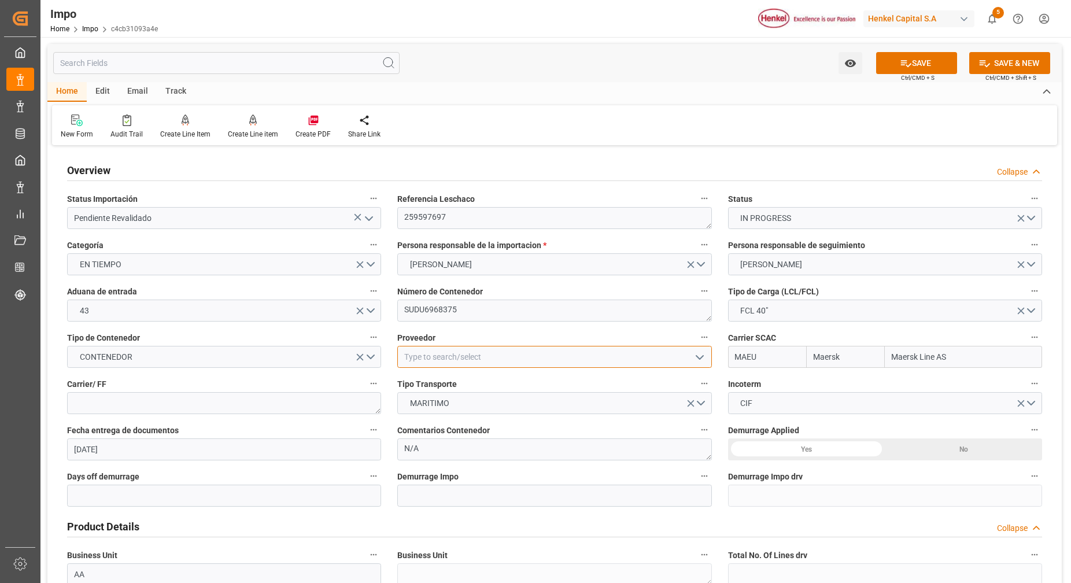
click at [499, 352] on input at bounding box center [554, 357] width 314 height 22
click at [555, 366] on input at bounding box center [554, 357] width 314 height 22
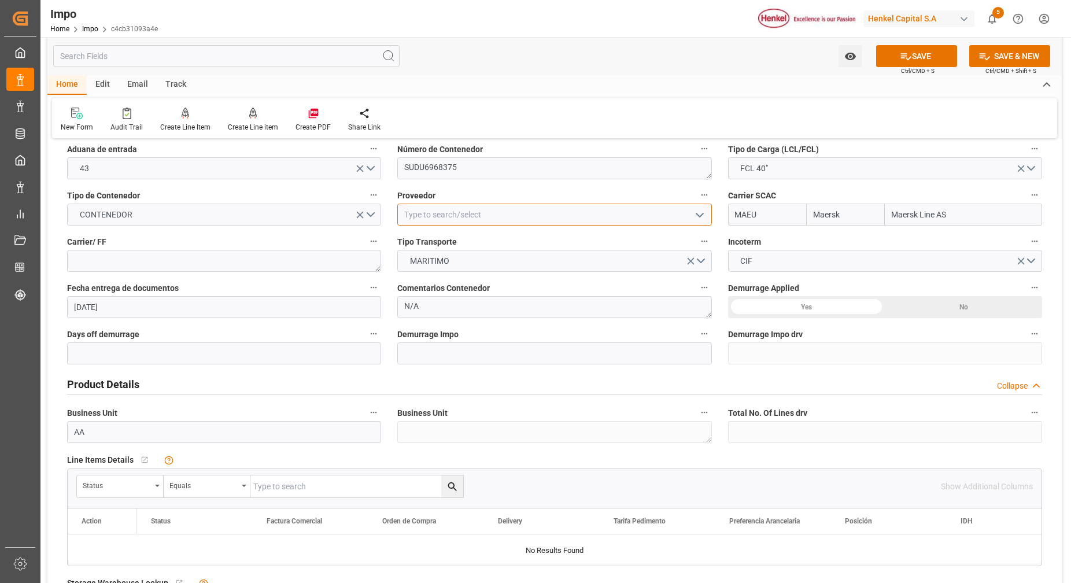
scroll to position [145, 0]
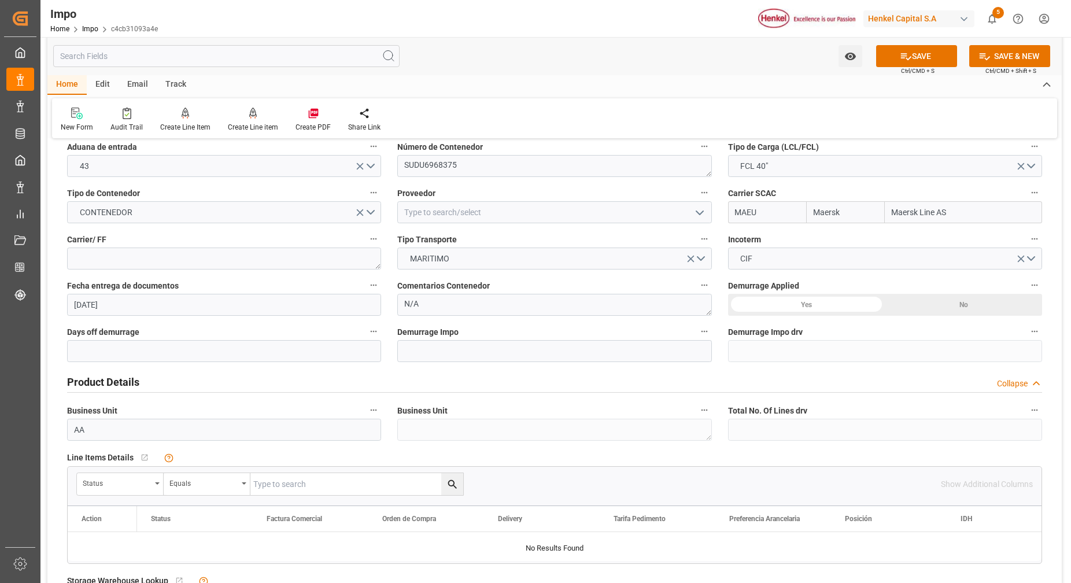
click at [960, 306] on div "No" at bounding box center [963, 305] width 157 height 22
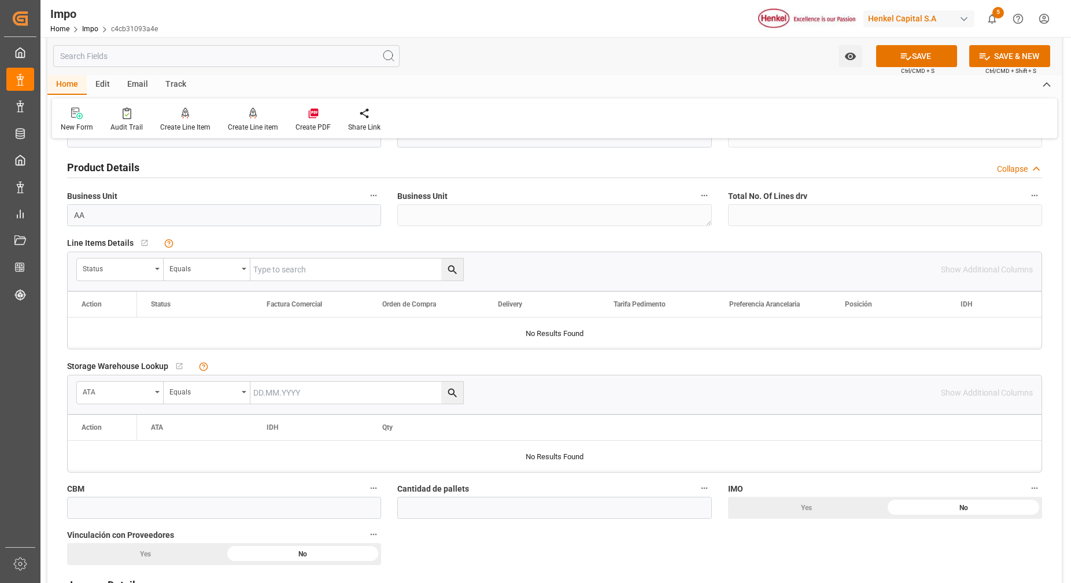
scroll to position [289, 0]
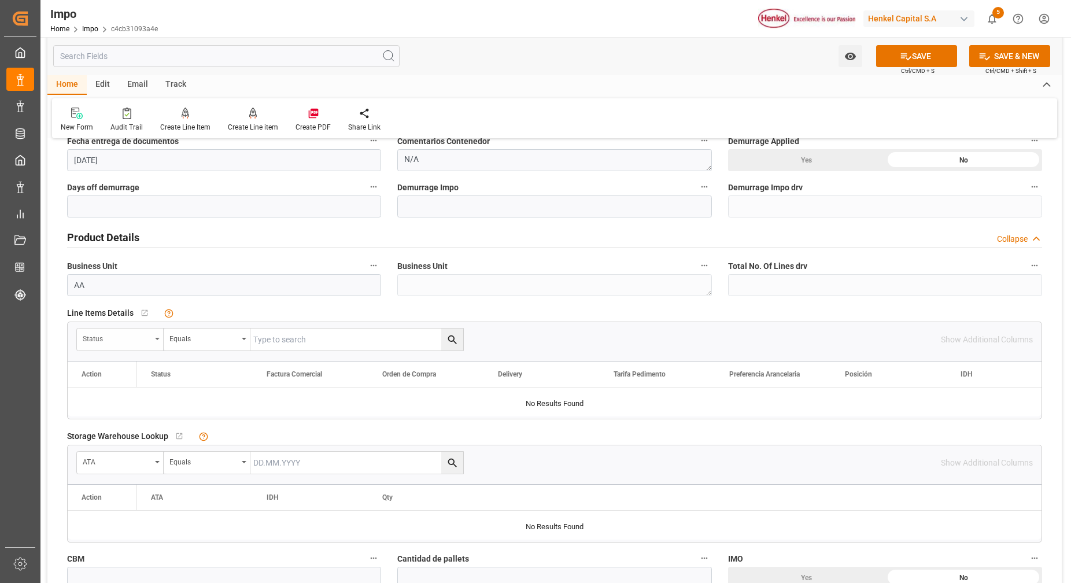
click at [152, 339] on div "Status" at bounding box center [120, 340] width 87 height 22
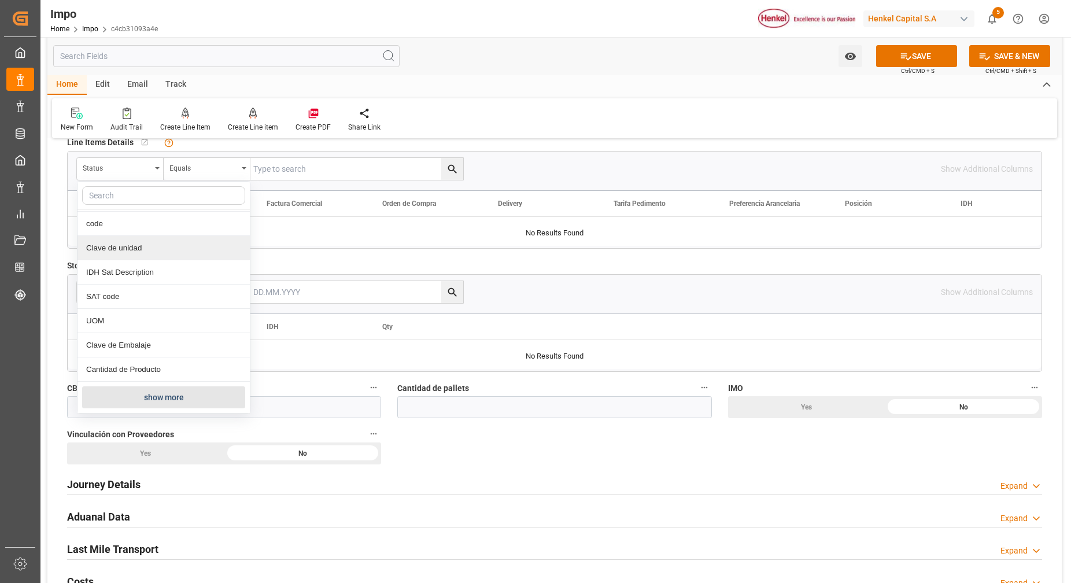
scroll to position [579, 0]
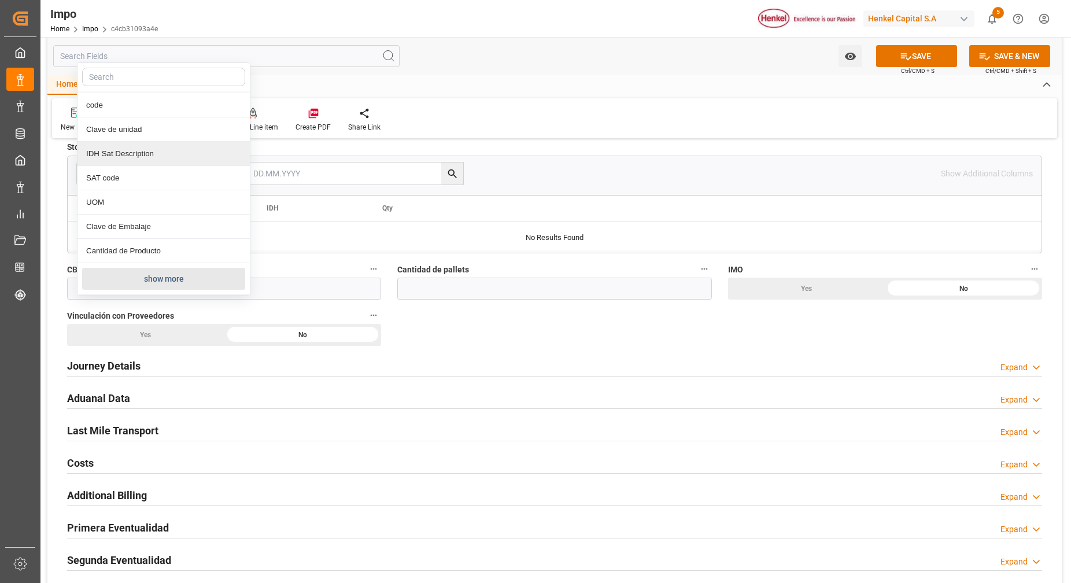
click at [163, 282] on button "show more" at bounding box center [163, 279] width 163 height 22
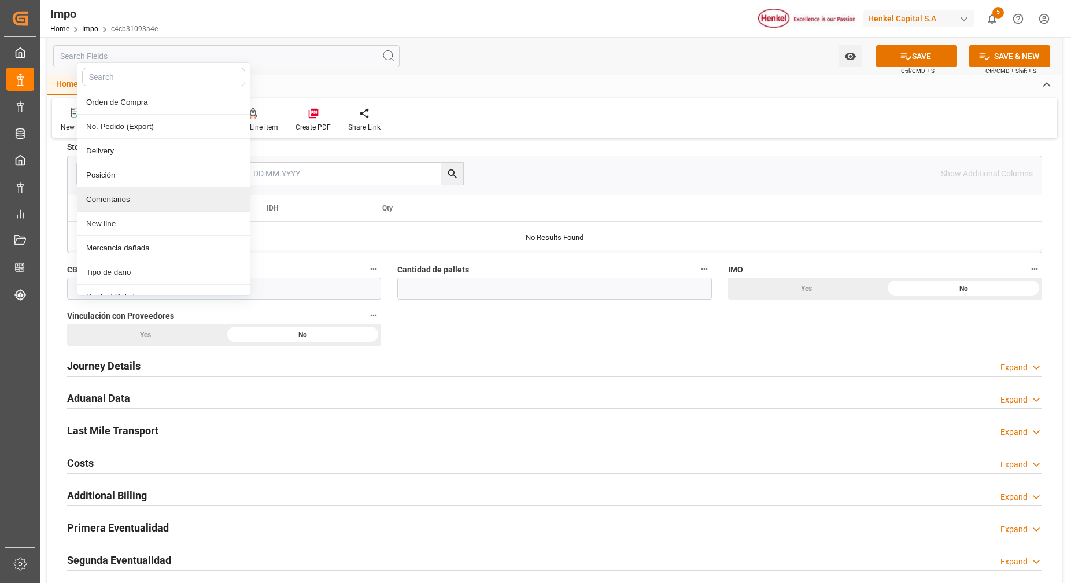
click at [143, 207] on div "Comentarios" at bounding box center [164, 199] width 172 height 24
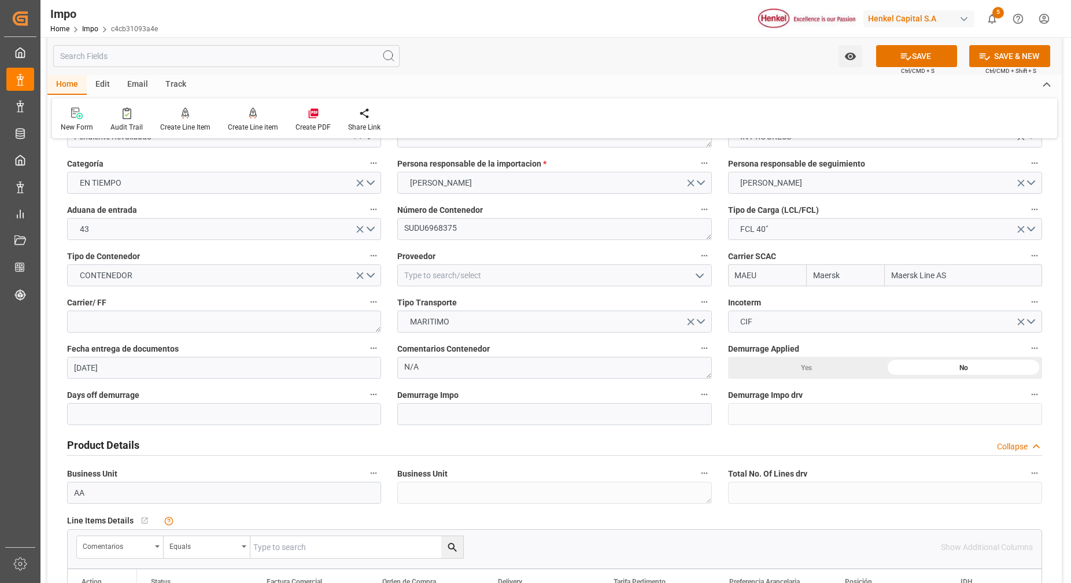
scroll to position [0, 0]
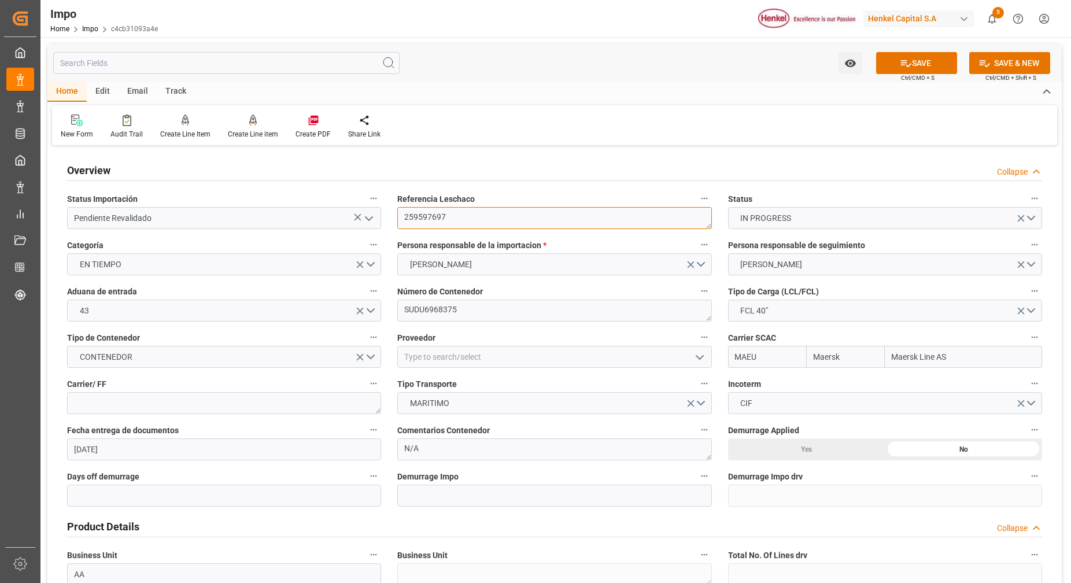
click at [414, 213] on textarea "259597697" at bounding box center [554, 218] width 314 height 22
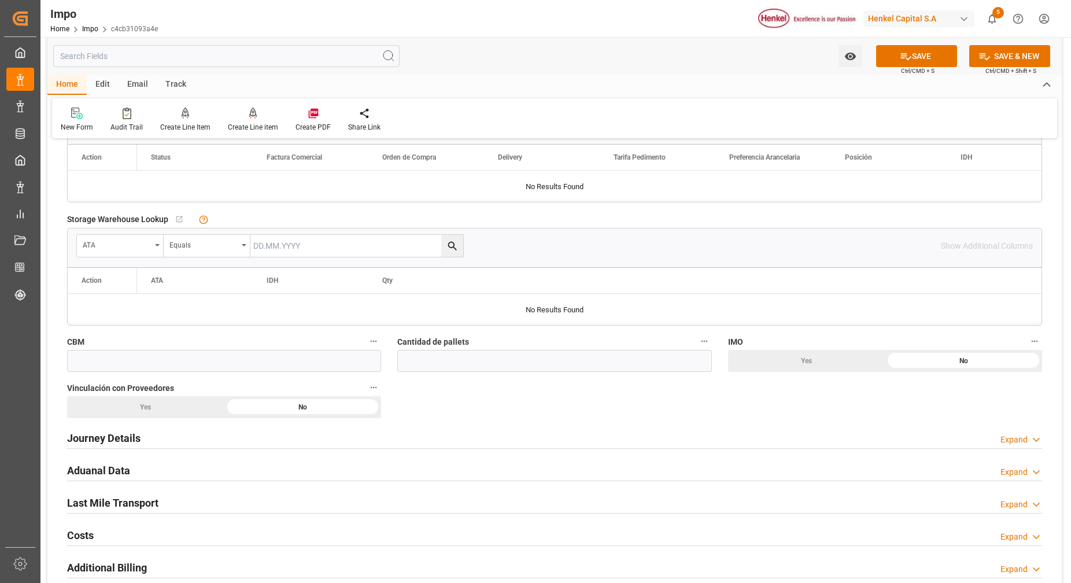
scroll to position [362, 0]
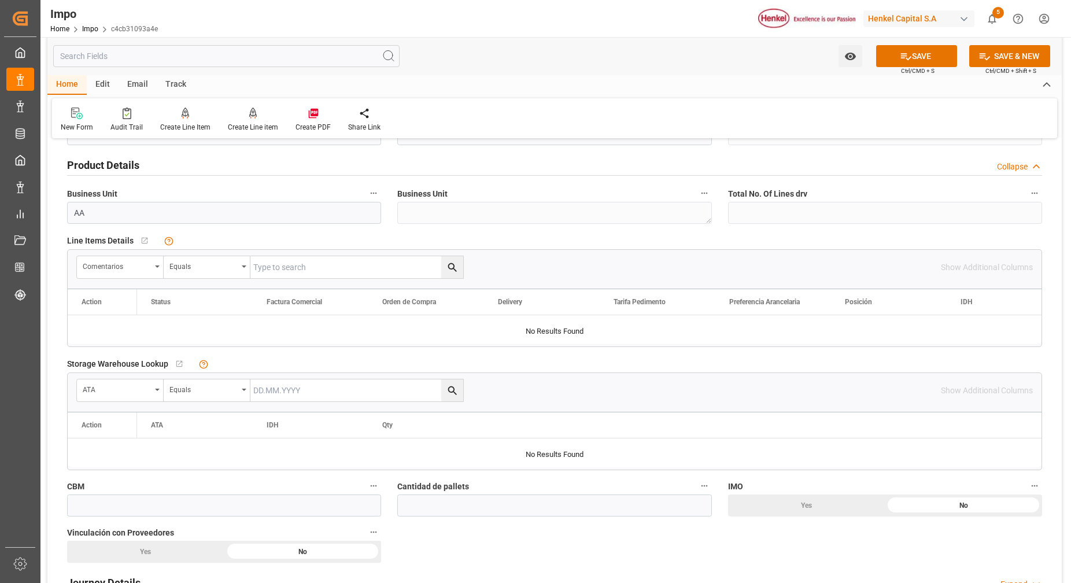
click at [293, 268] on input "text" at bounding box center [357, 267] width 213 height 22
paste input "259597697"
click at [449, 269] on icon "search button" at bounding box center [453, 268] width 12 height 12
click at [397, 267] on input "259597697" at bounding box center [357, 267] width 213 height 22
type input "259597697"
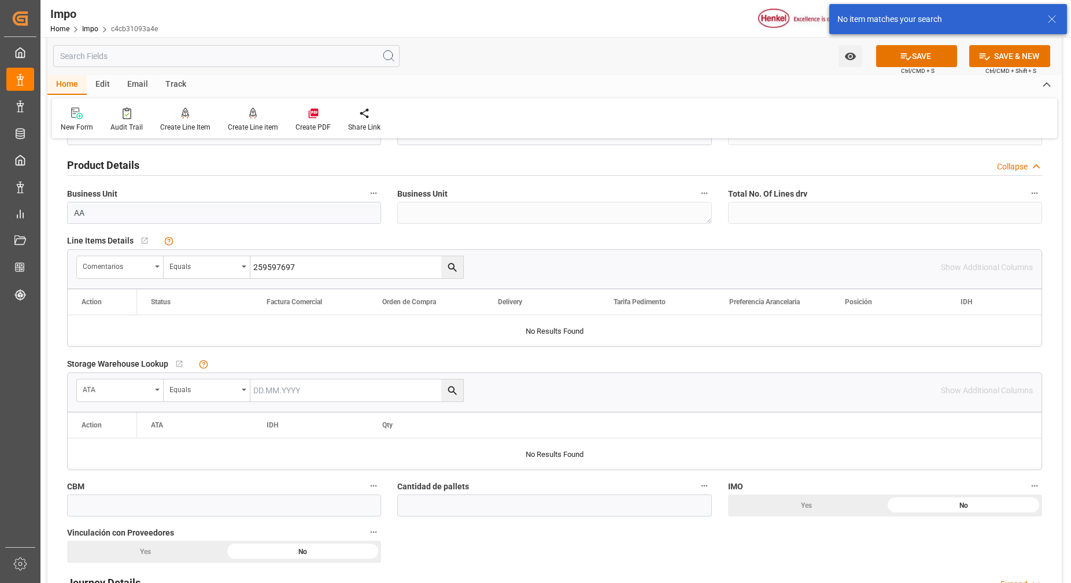
click at [408, 267] on input "259597697" at bounding box center [357, 267] width 213 height 22
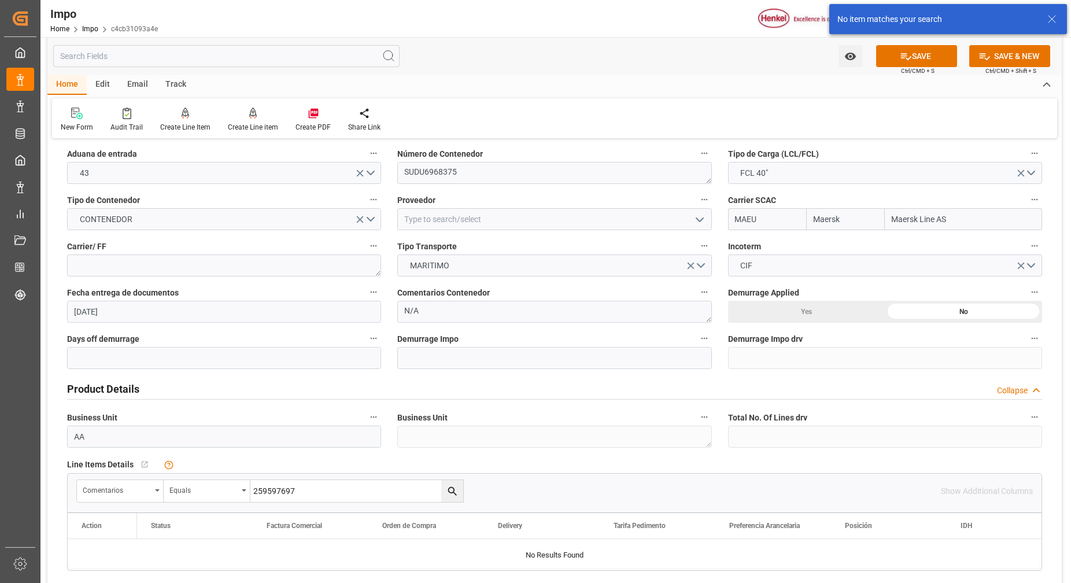
scroll to position [0, 0]
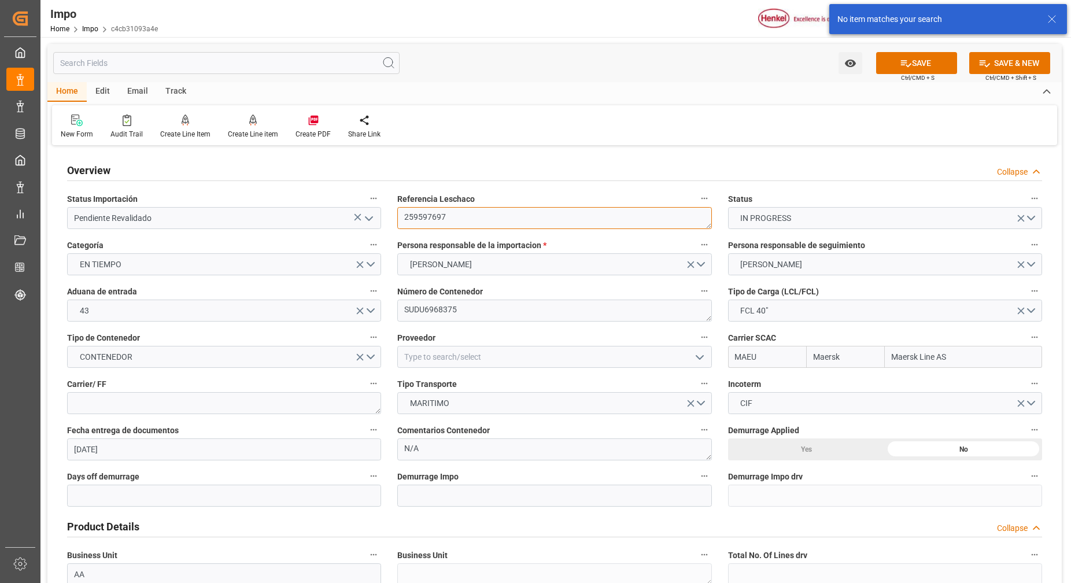
click at [426, 216] on textarea "259597697" at bounding box center [554, 218] width 314 height 22
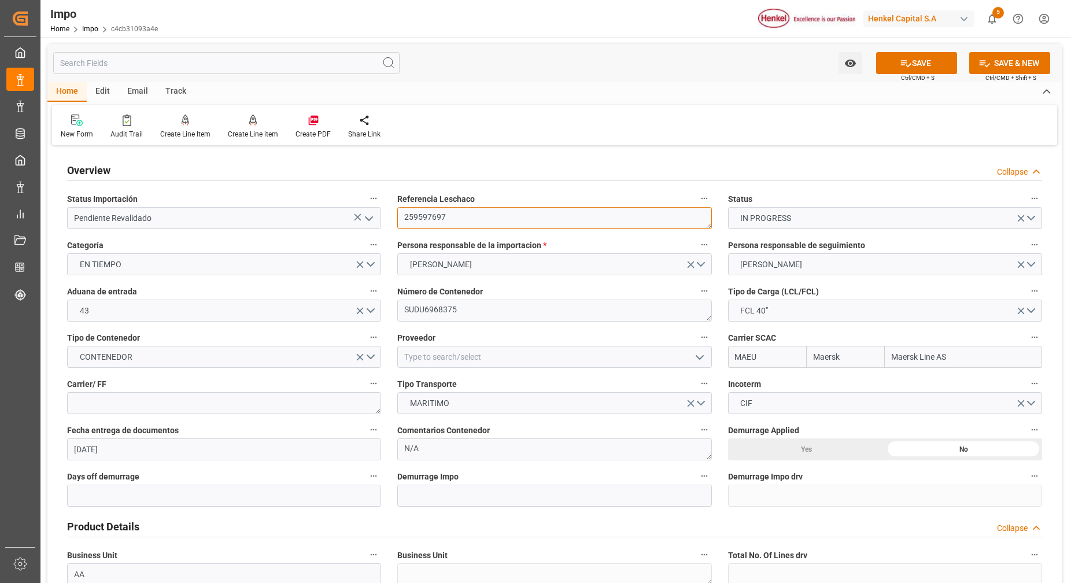
click at [426, 216] on textarea "259597697" at bounding box center [554, 218] width 314 height 22
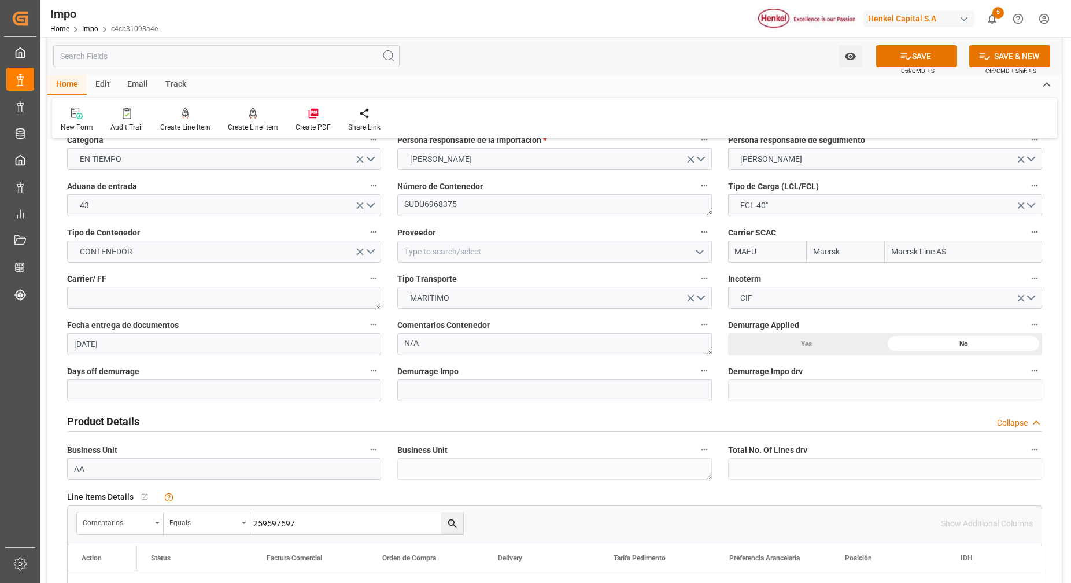
scroll to position [289, 0]
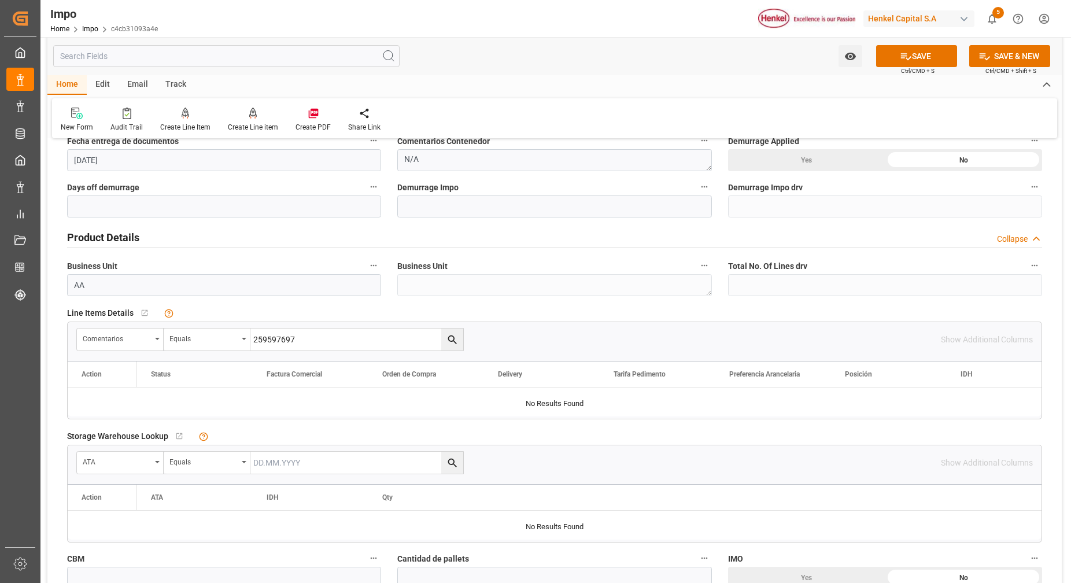
click at [292, 339] on input "259597697" at bounding box center [357, 340] width 213 height 22
click at [286, 339] on input "259597697" at bounding box center [357, 340] width 213 height 22
paste input "259597697"
type input "259597697"
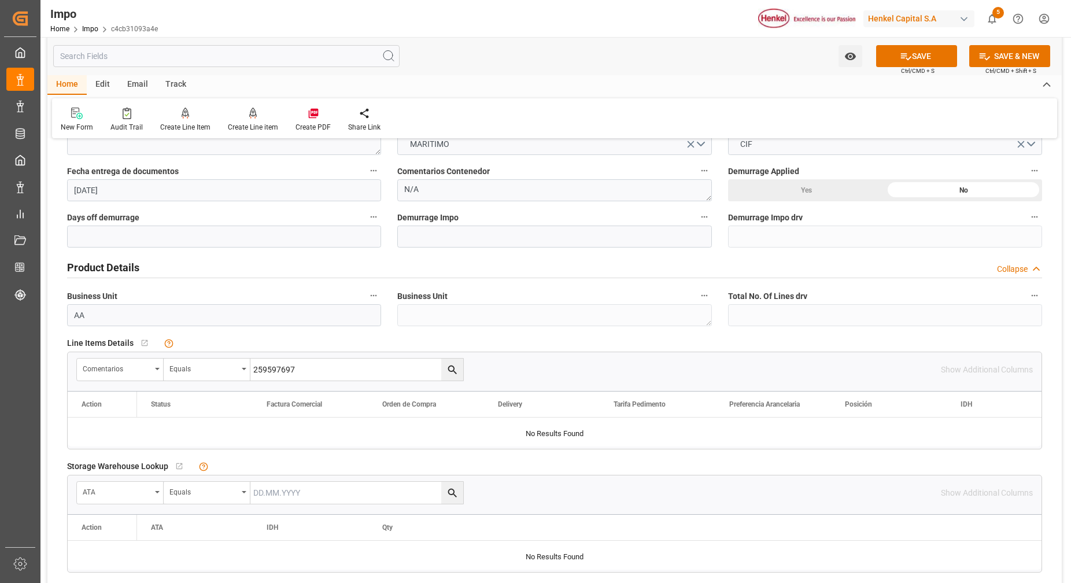
scroll to position [434, 0]
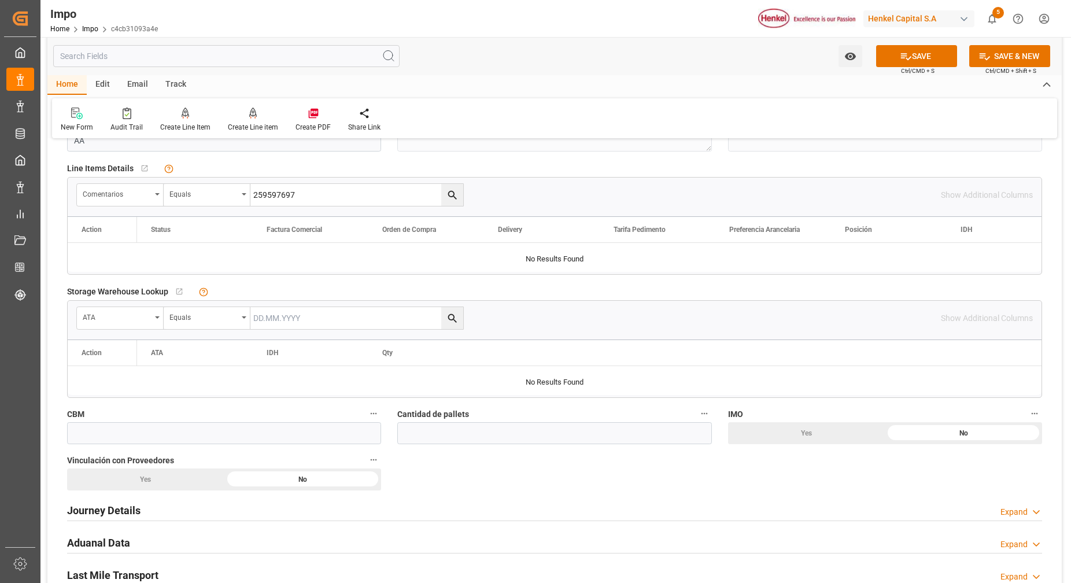
click at [355, 201] on input "259597697" at bounding box center [357, 195] width 213 height 22
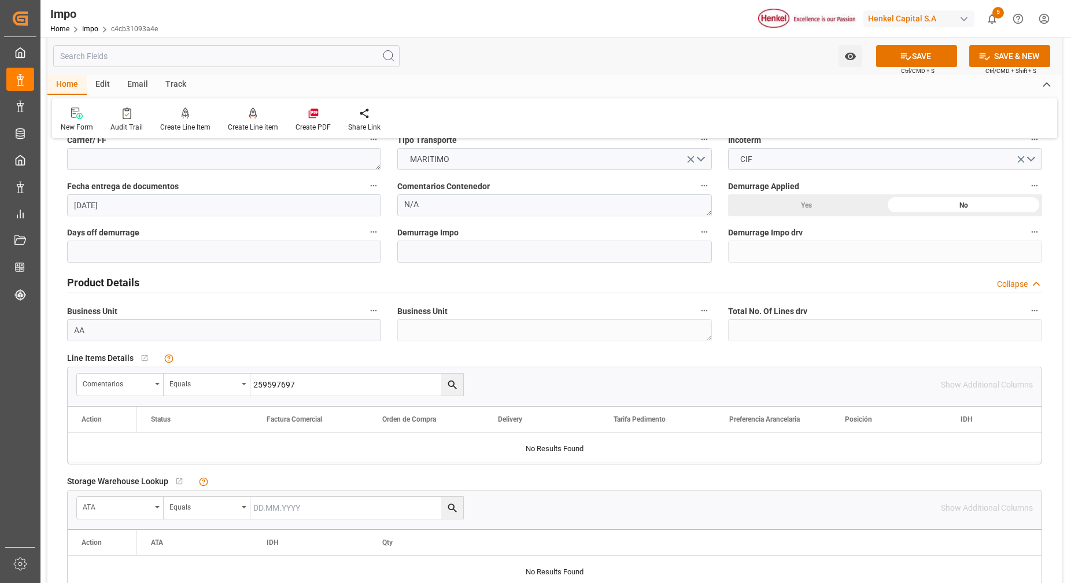
scroll to position [362, 0]
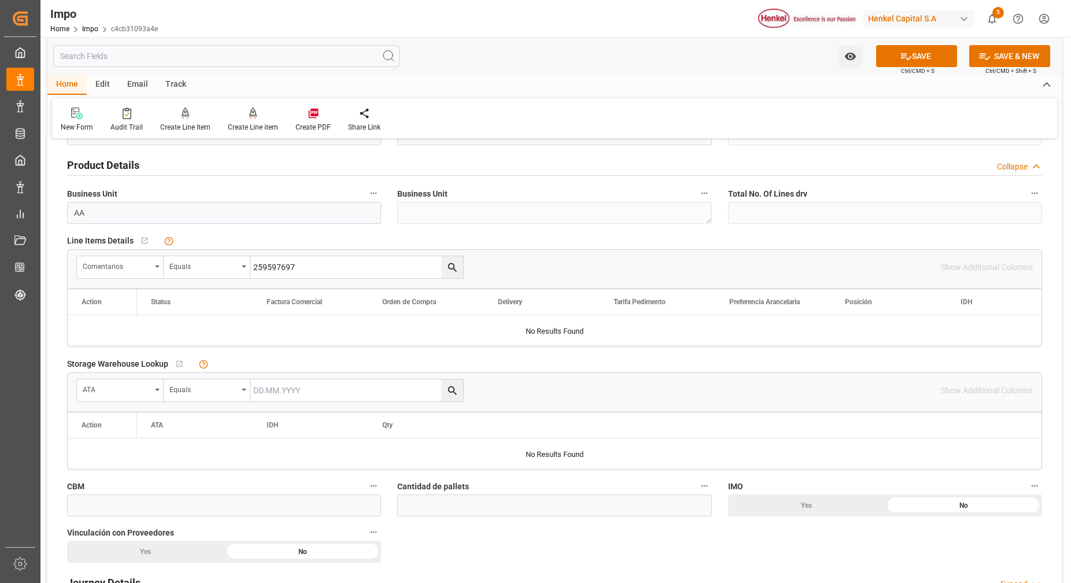
click at [417, 270] on input "259597697" at bounding box center [357, 267] width 213 height 22
click at [450, 266] on icon "search button" at bounding box center [453, 268] width 12 height 12
click at [325, 270] on input "259597697" at bounding box center [357, 267] width 213 height 22
click at [270, 267] on input "259597697" at bounding box center [357, 267] width 213 height 22
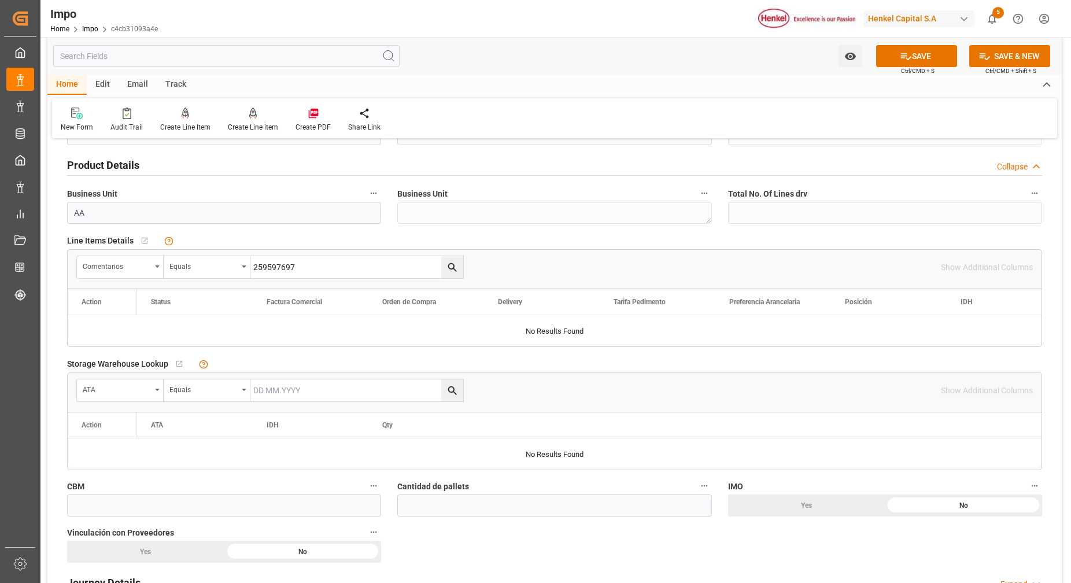
click at [462, 268] on button "search button" at bounding box center [452, 267] width 22 height 22
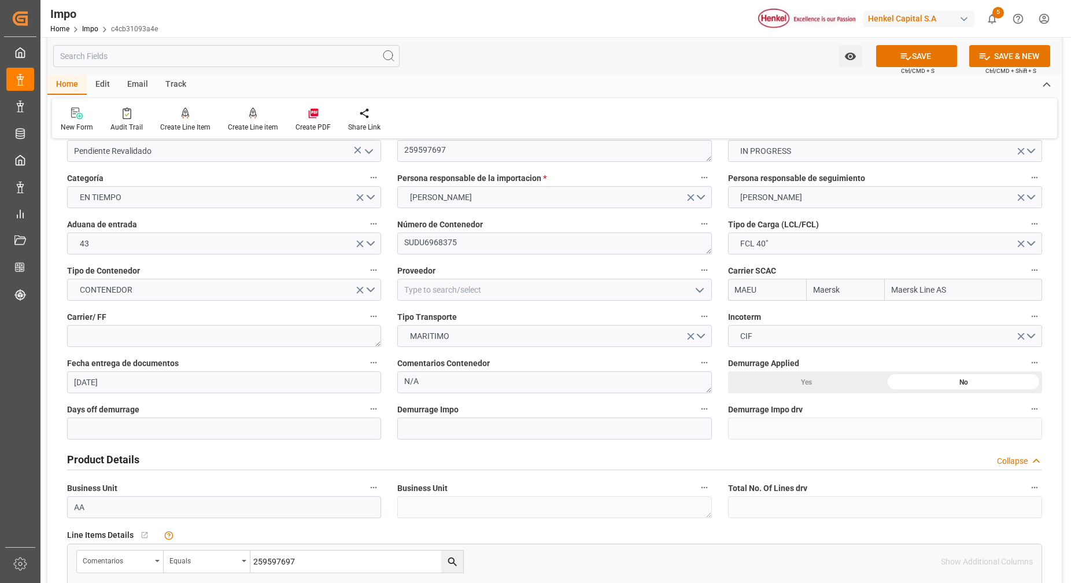
scroll to position [0, 0]
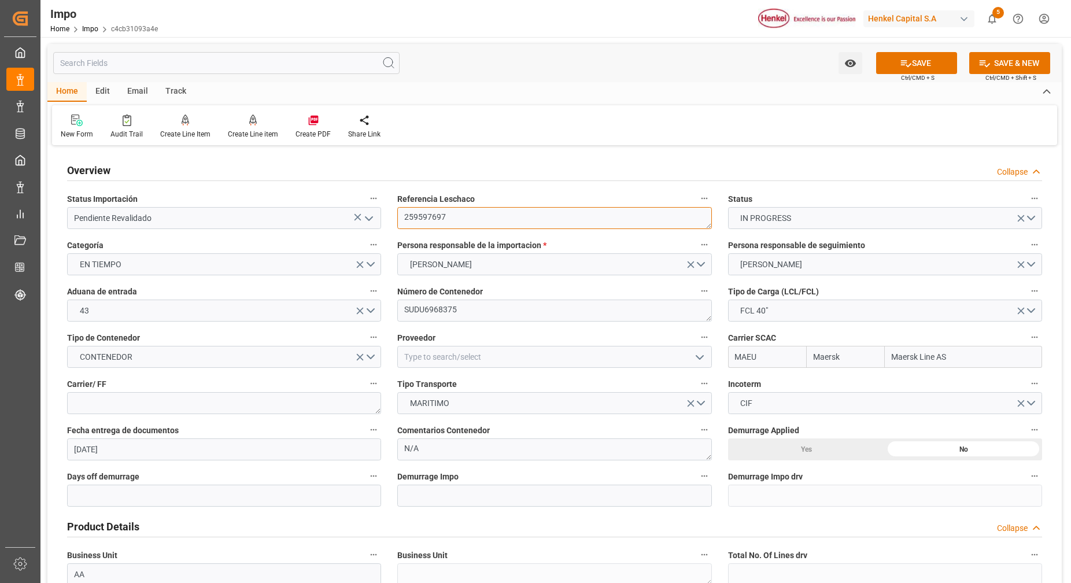
click at [459, 220] on textarea "259597697" at bounding box center [554, 218] width 314 height 22
type textarea "259597697"
drag, startPoint x: 190, startPoint y: 394, endPoint x: 208, endPoint y: 402, distance: 19.4
click at [188, 395] on textarea at bounding box center [224, 403] width 314 height 22
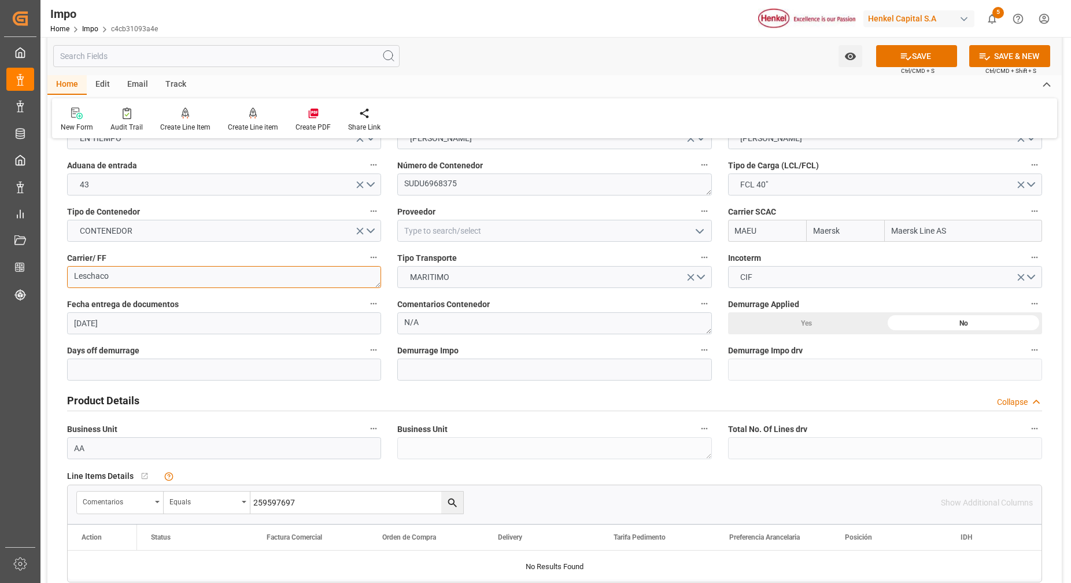
scroll to position [217, 0]
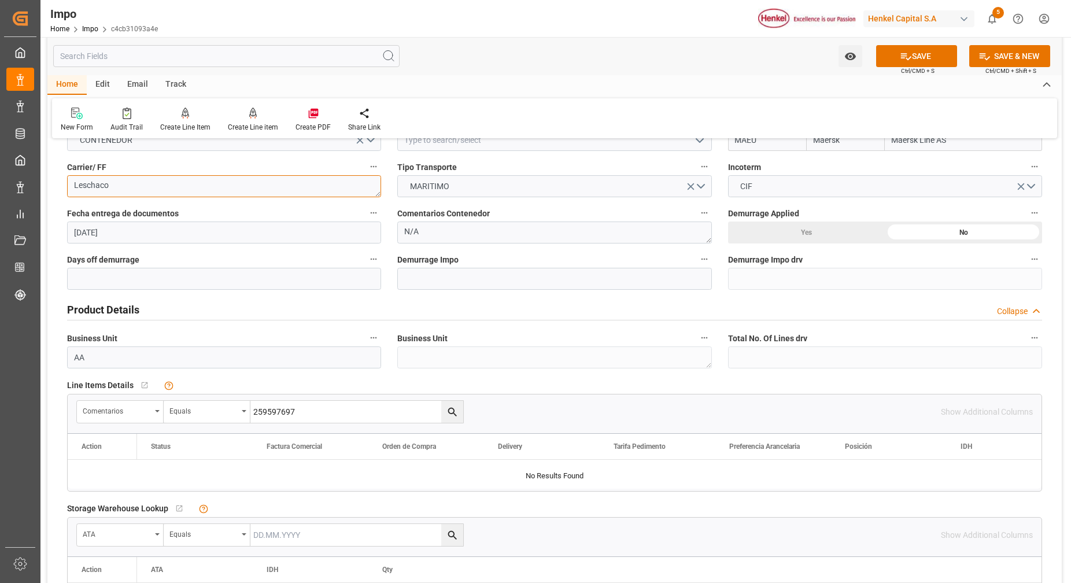
type textarea "Leschaco"
click at [300, 414] on input "259597697" at bounding box center [357, 412] width 213 height 22
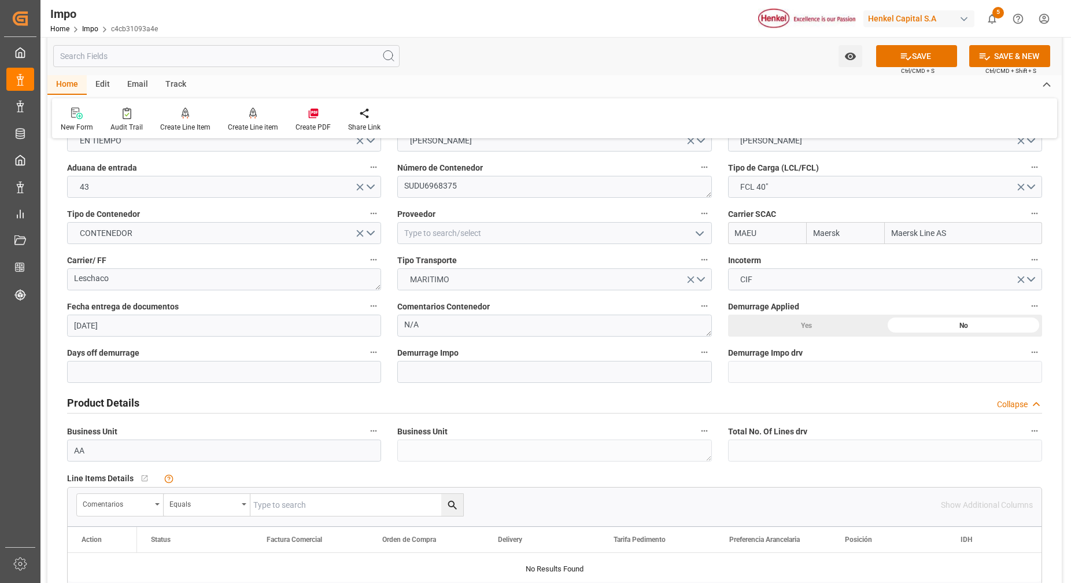
scroll to position [0, 0]
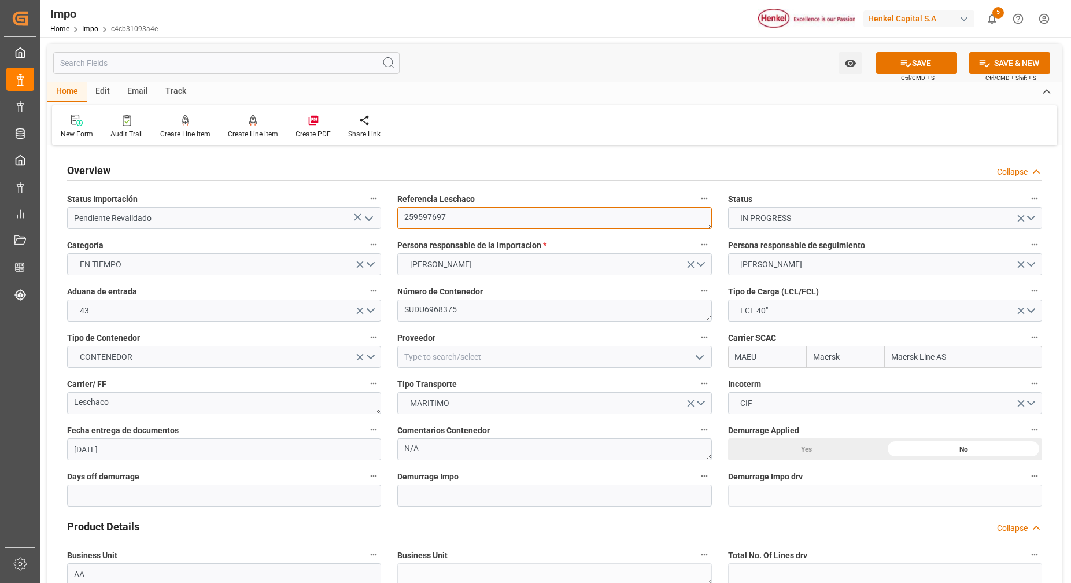
click at [424, 222] on textarea "259597697" at bounding box center [554, 218] width 314 height 22
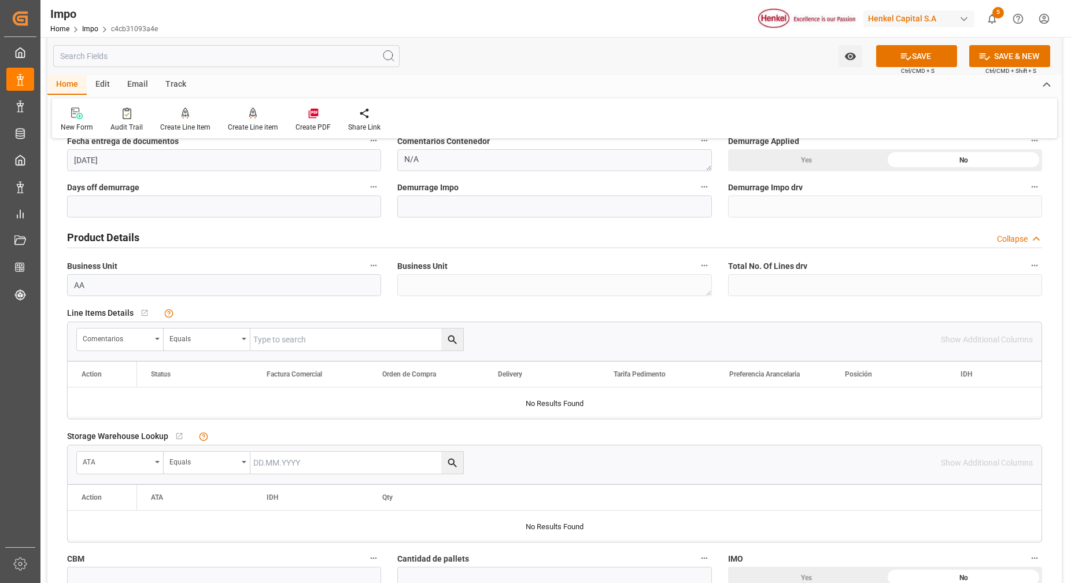
click at [290, 336] on input "text" at bounding box center [357, 340] width 213 height 22
paste input "259597697"
type input "259597697"
click at [441, 340] on button "search button" at bounding box center [452, 340] width 22 height 22
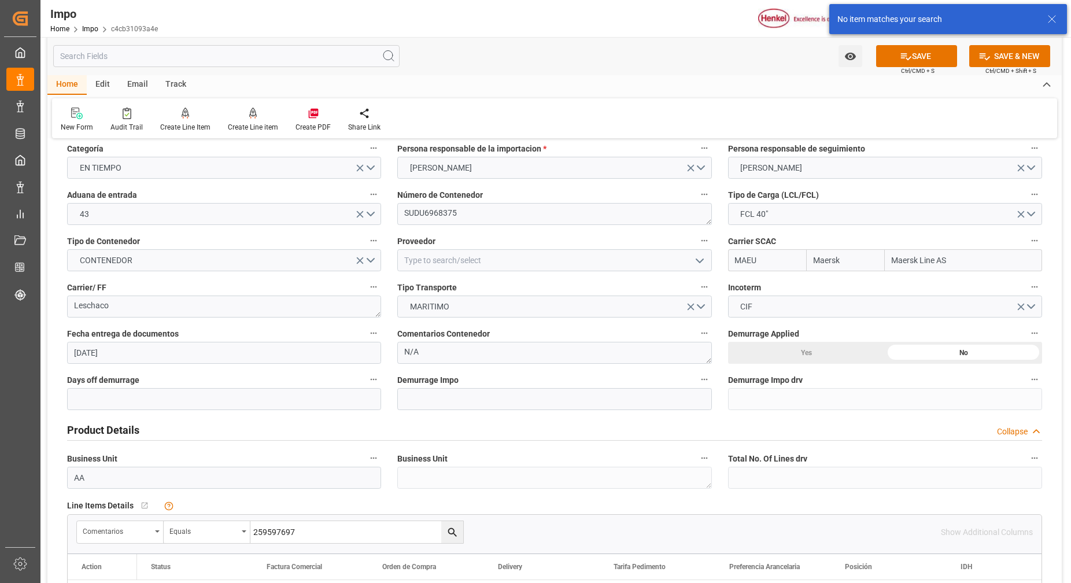
scroll to position [72, 0]
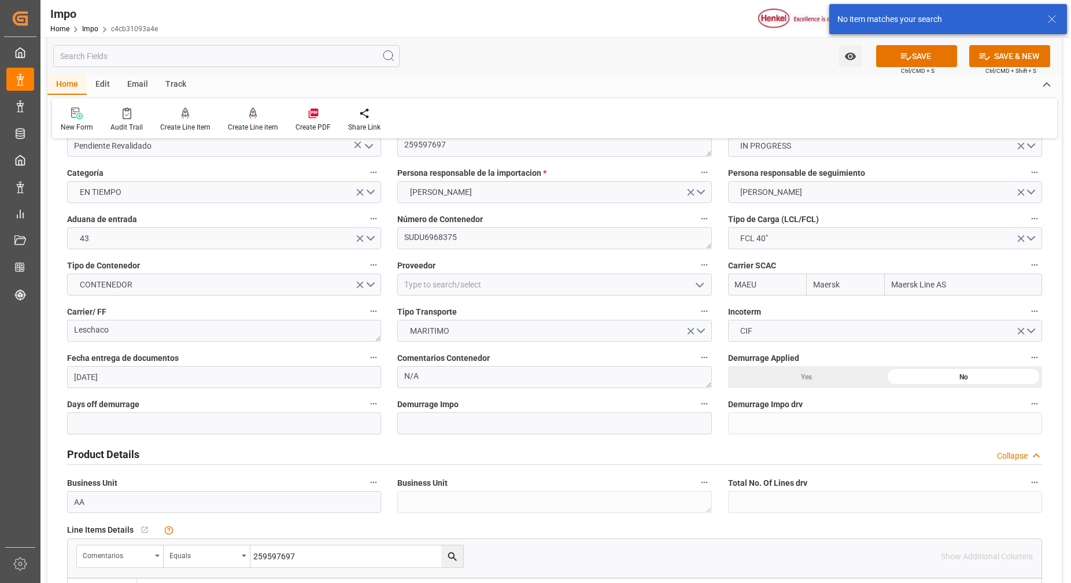
click at [290, 551] on input "259597697" at bounding box center [357, 557] width 213 height 22
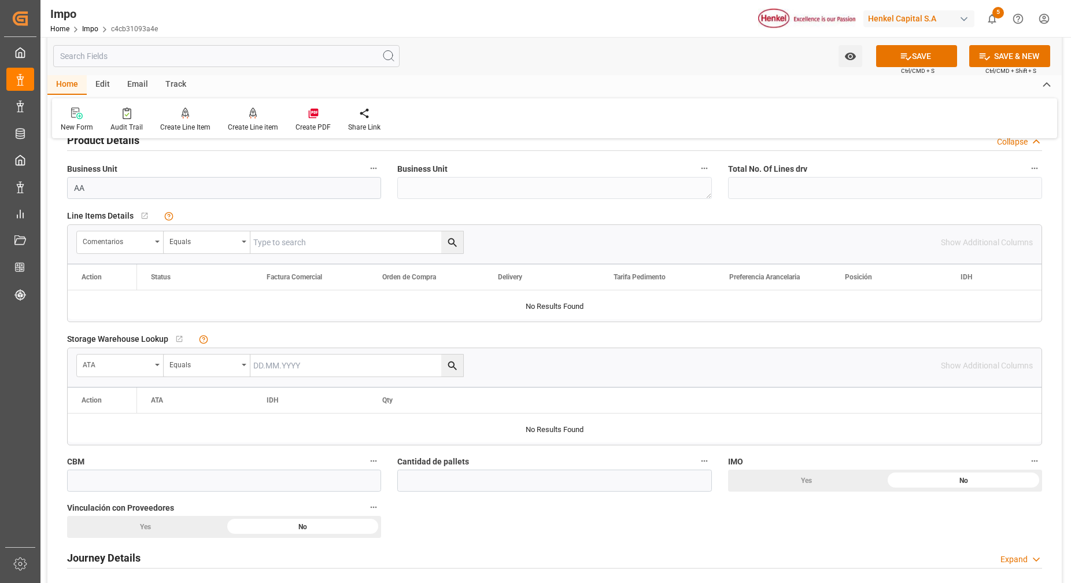
scroll to position [362, 0]
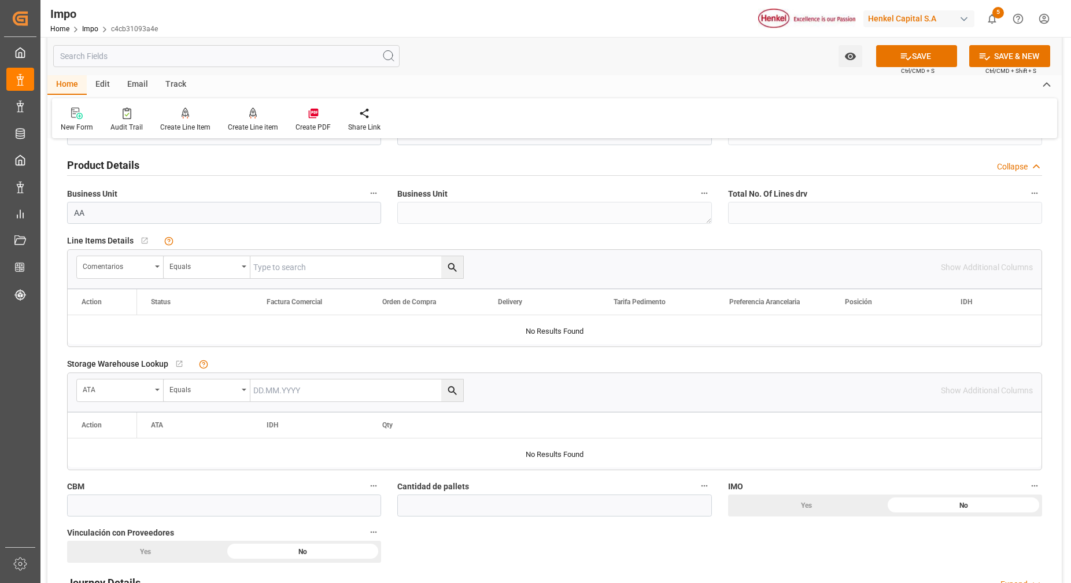
click at [267, 263] on input "text" at bounding box center [357, 267] width 213 height 22
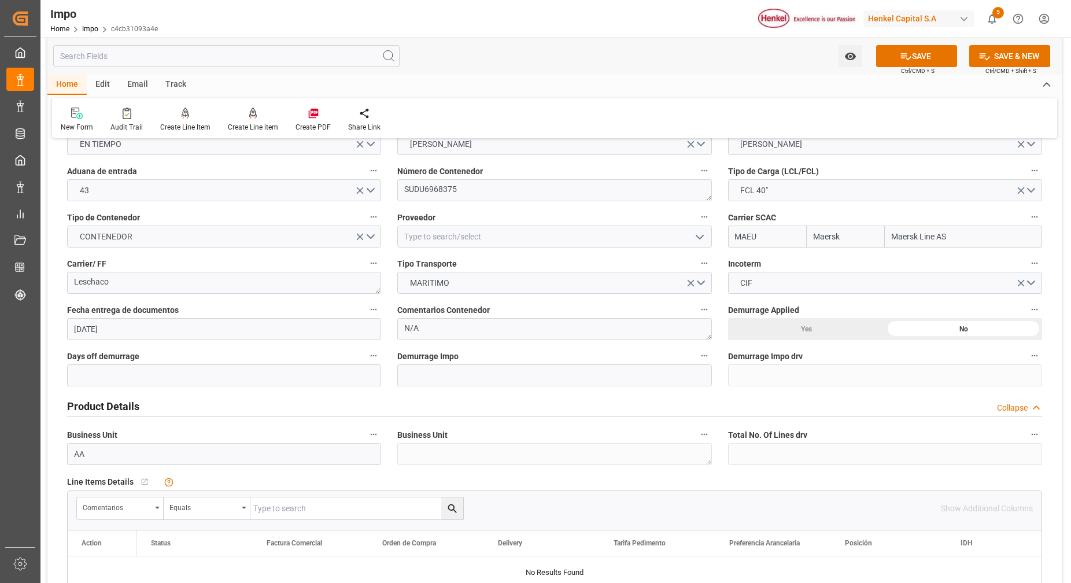
scroll to position [0, 0]
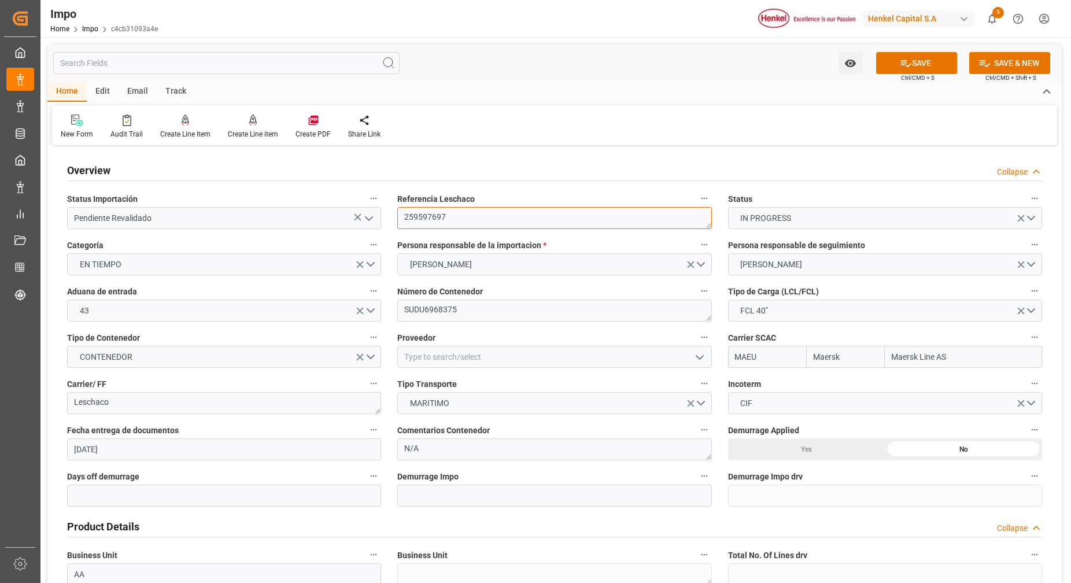
click at [438, 218] on textarea "259597697" at bounding box center [554, 218] width 314 height 22
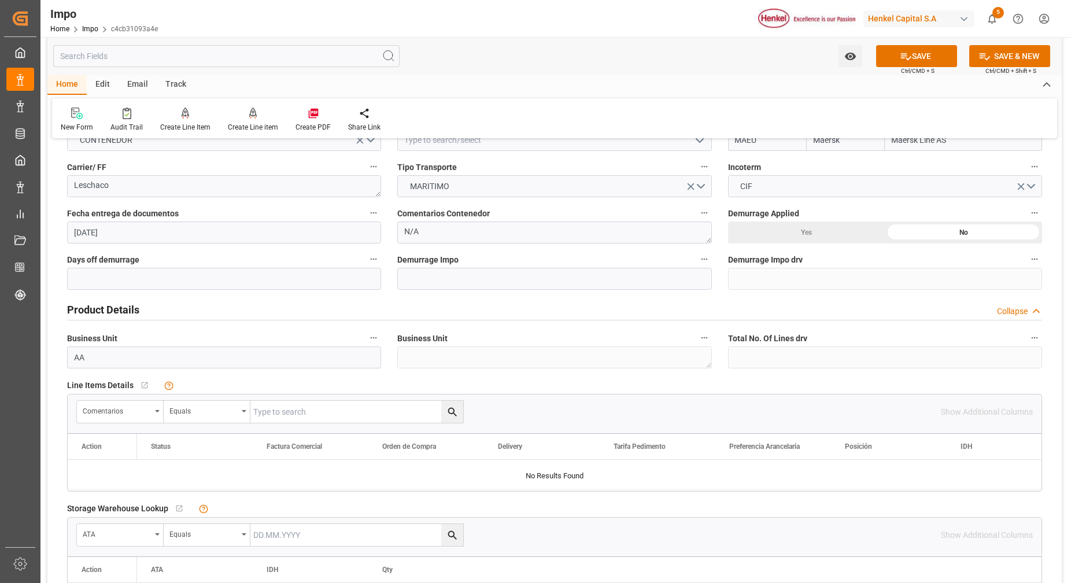
click at [332, 408] on input "text" at bounding box center [357, 412] width 213 height 22
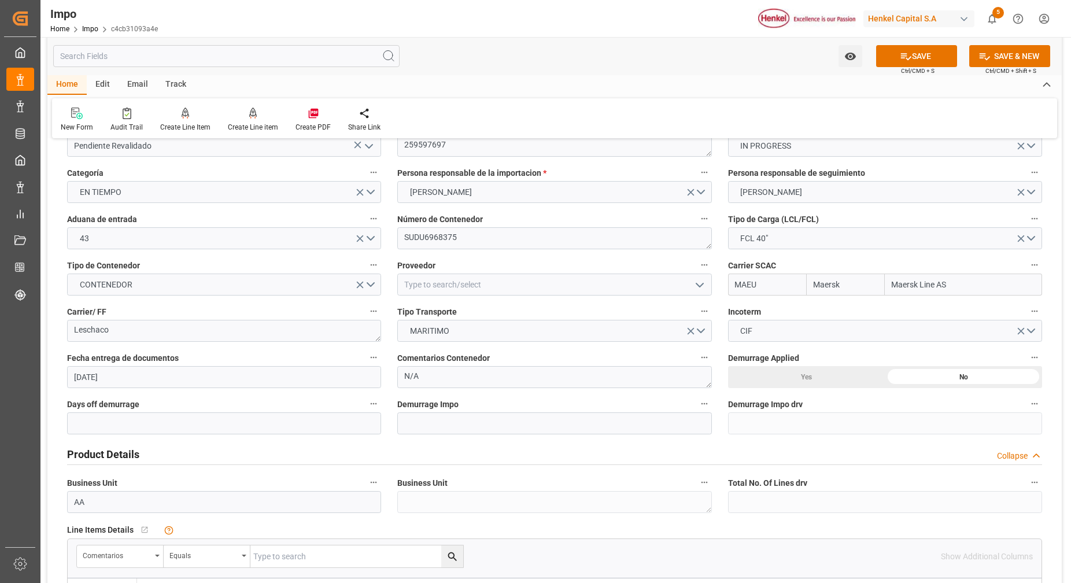
scroll to position [0, 0]
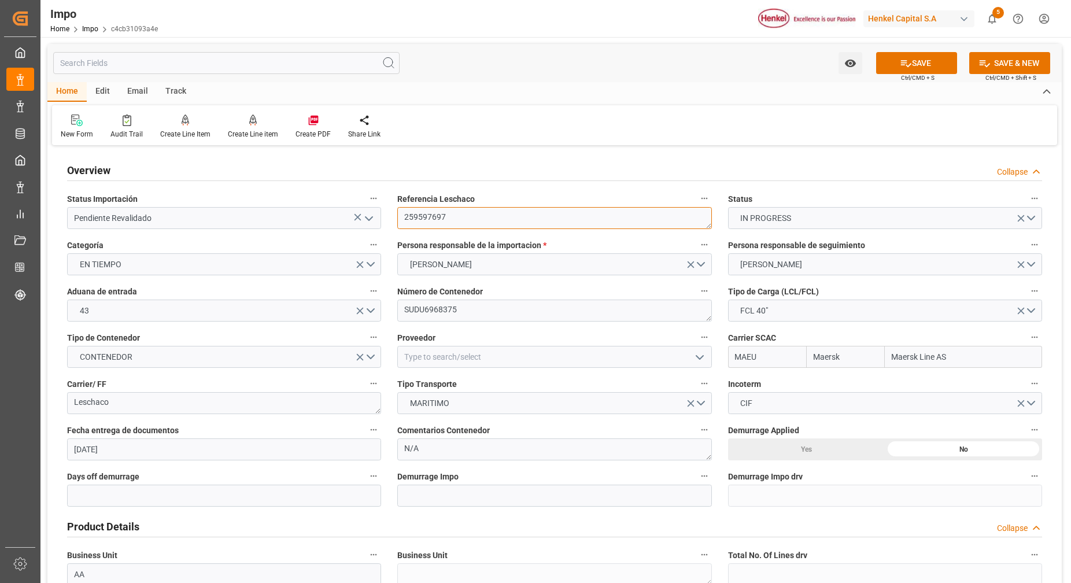
click at [425, 218] on textarea "259597697" at bounding box center [554, 218] width 314 height 22
click at [536, 167] on div "Overview Collapse" at bounding box center [554, 170] width 975 height 22
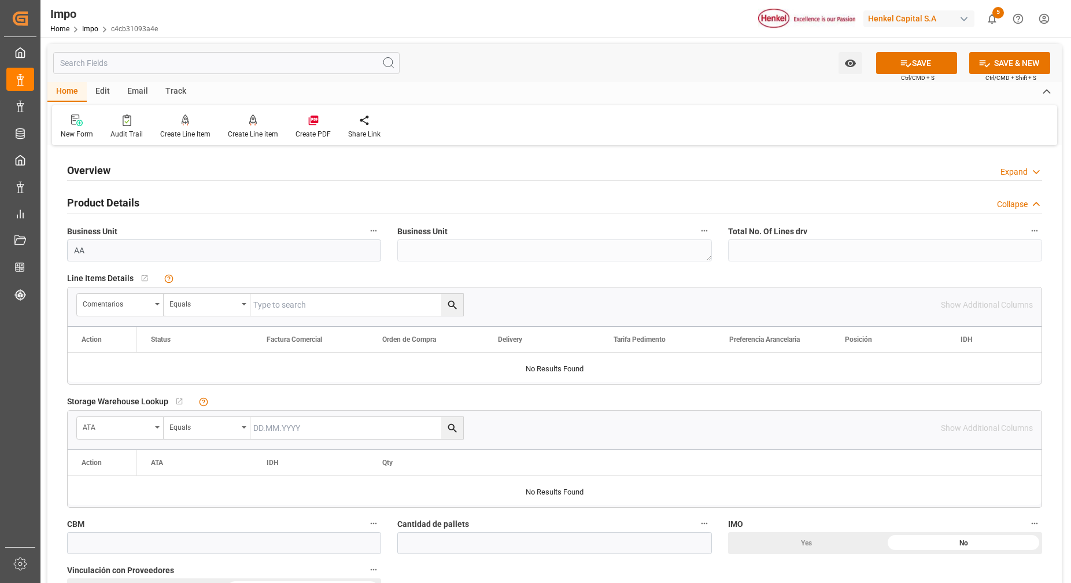
click at [91, 173] on h2 "Overview" at bounding box center [88, 171] width 43 height 16
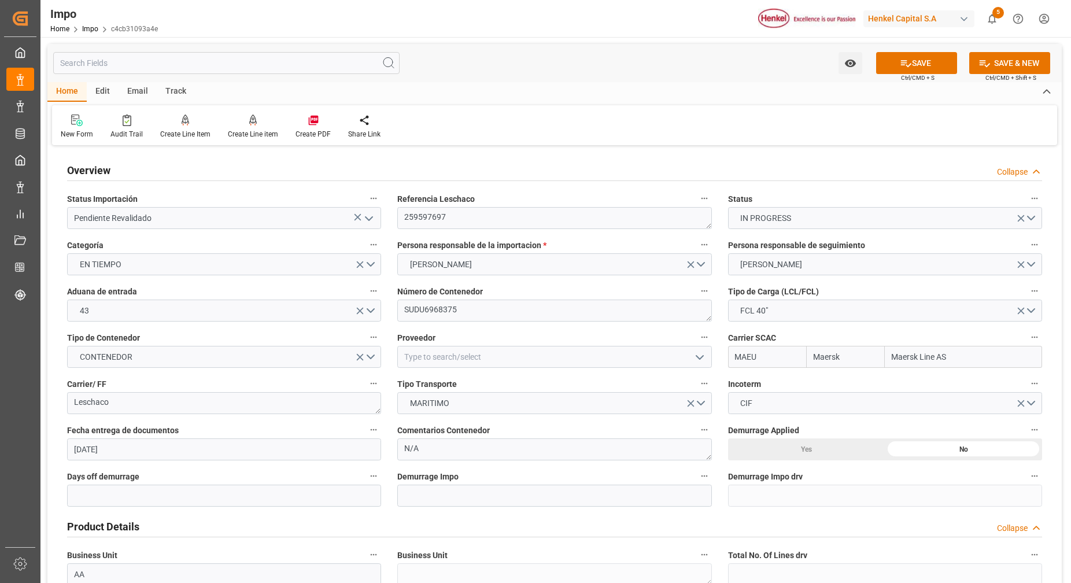
click at [605, 130] on div "New Form Audit Trail Create Line Item Create Line item Create PDF Share Link" at bounding box center [555, 125] width 1006 height 40
click at [909, 57] on button "SAVE" at bounding box center [917, 63] width 81 height 22
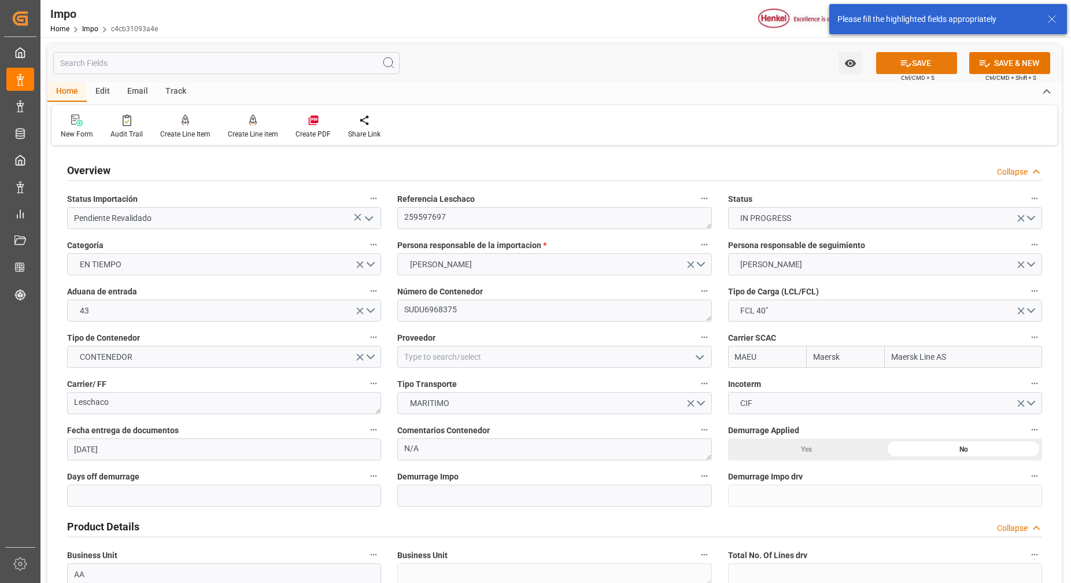
click at [908, 60] on icon at bounding box center [906, 63] width 12 height 12
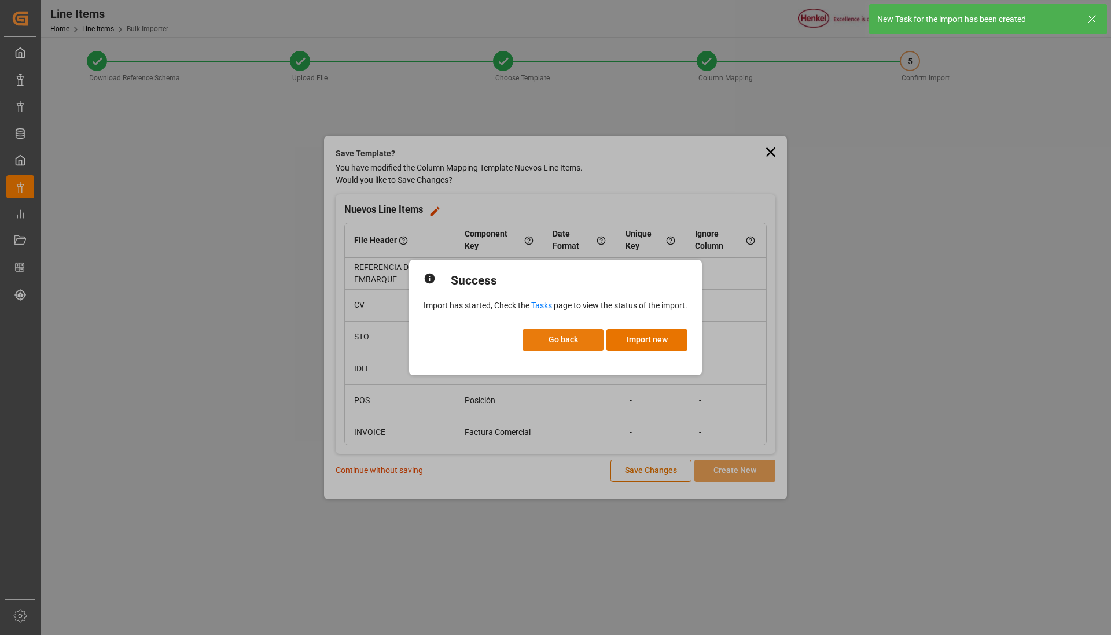
click at [578, 345] on button "Go back" at bounding box center [562, 340] width 81 height 22
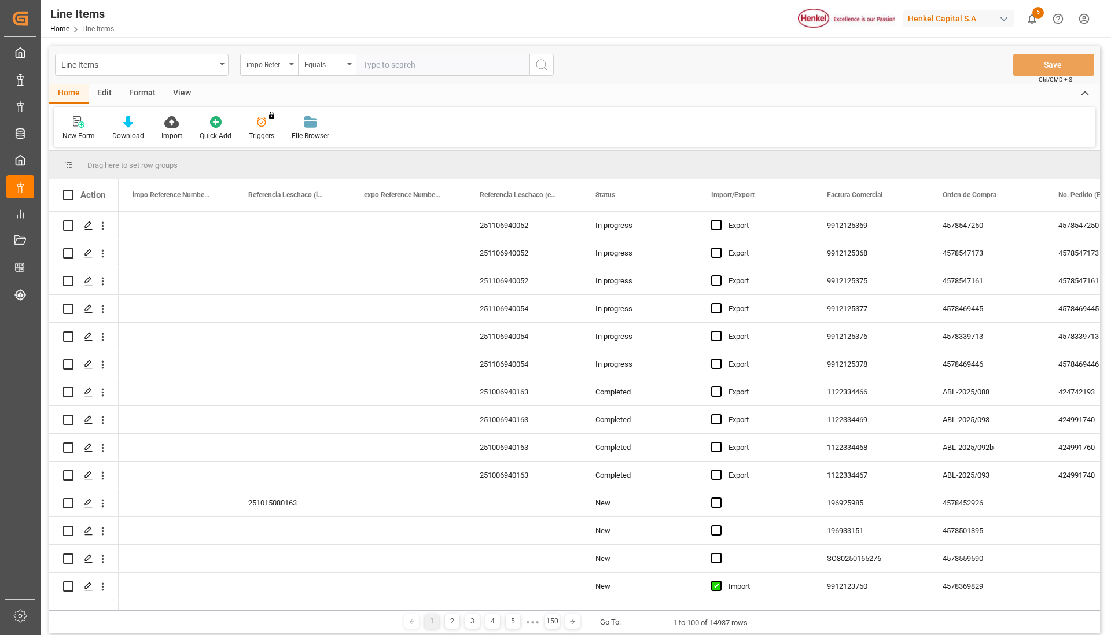
click at [1084, 25] on html "Created by potrace 1.15, written by [PERSON_NAME] [DATE]-[DATE] Created by potr…" at bounding box center [555, 317] width 1111 height 635
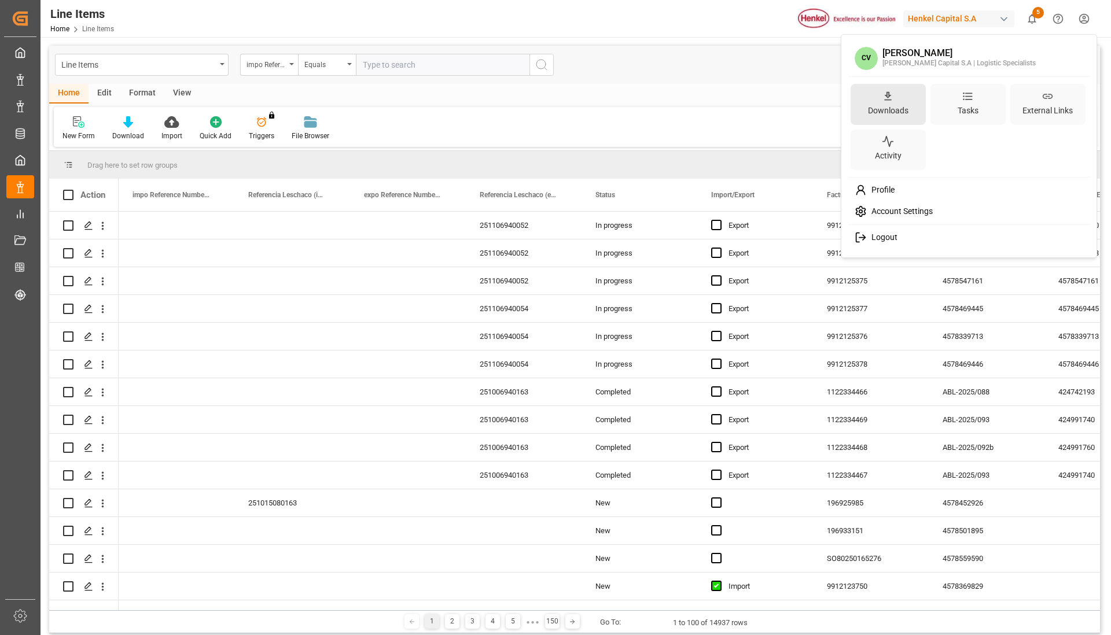
click at [894, 101] on div "Downloads" at bounding box center [887, 104] width 75 height 41
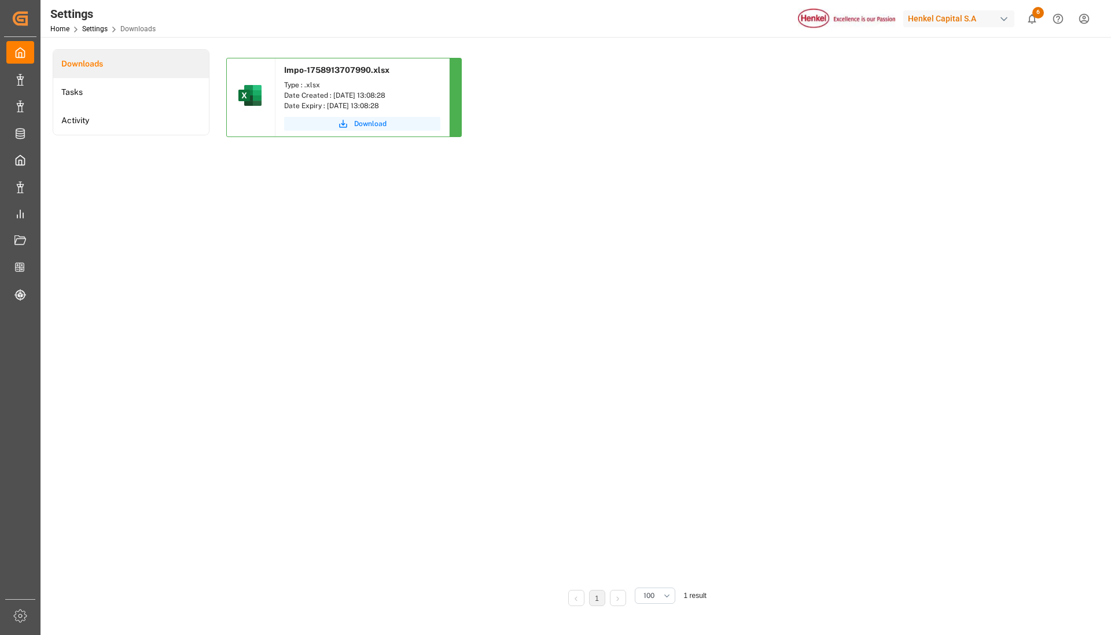
click at [1082, 18] on html "Created by potrace 1.15, written by [PERSON_NAME] [DATE]-[DATE] Created by potr…" at bounding box center [555, 317] width 1111 height 635
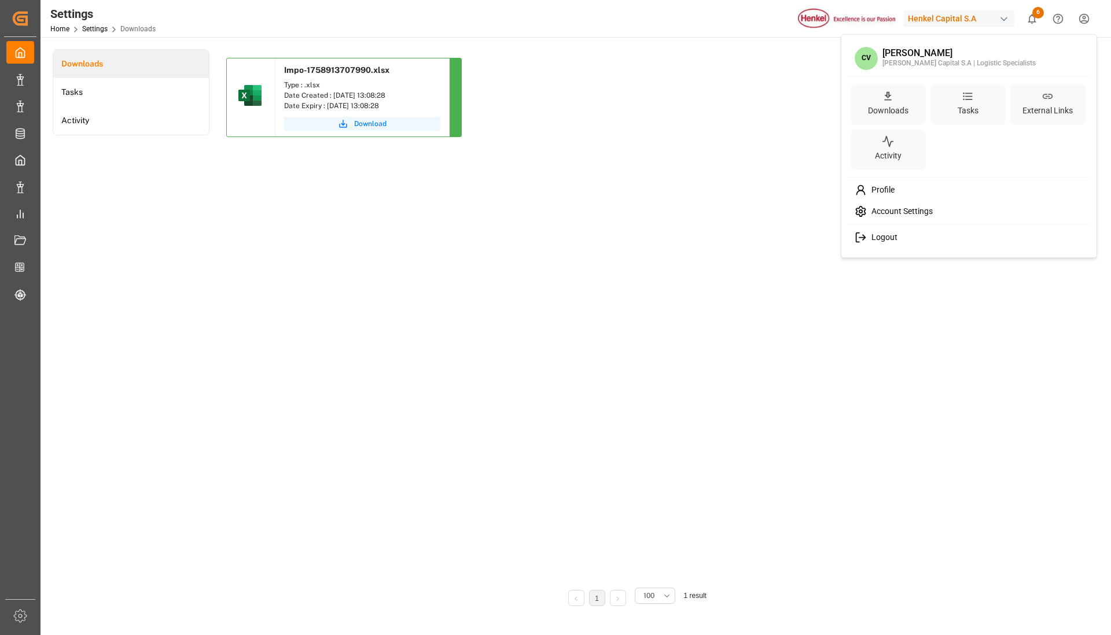
click at [751, 174] on html "Created by potrace 1.15, written by [PERSON_NAME] [DATE]-[DATE] Created by potr…" at bounding box center [555, 317] width 1111 height 635
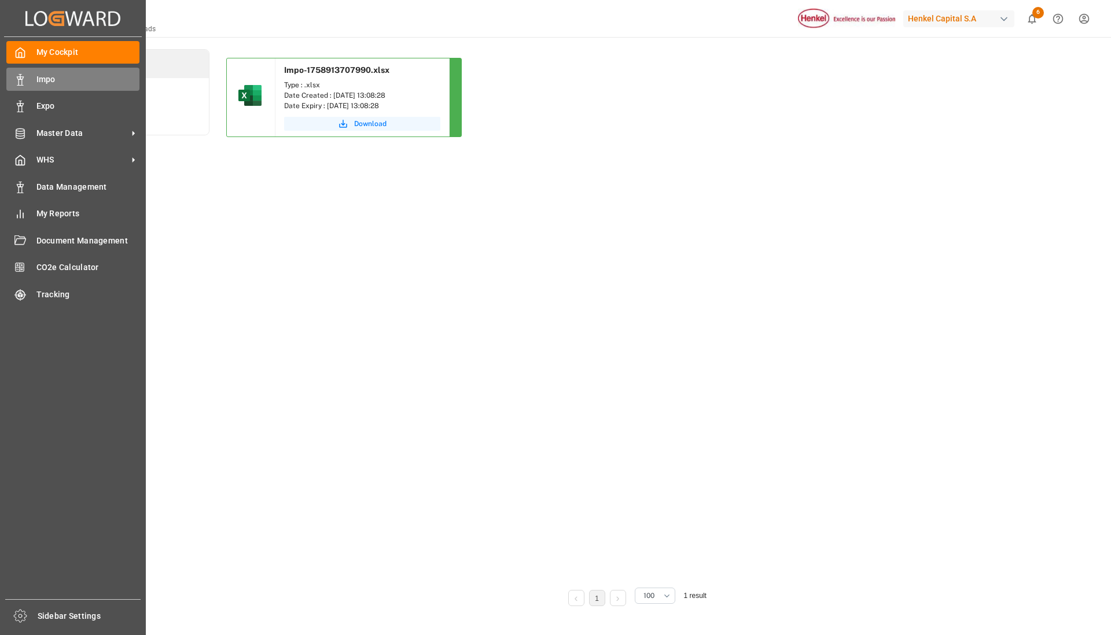
click at [45, 76] on span "Impo" at bounding box center [88, 79] width 104 height 12
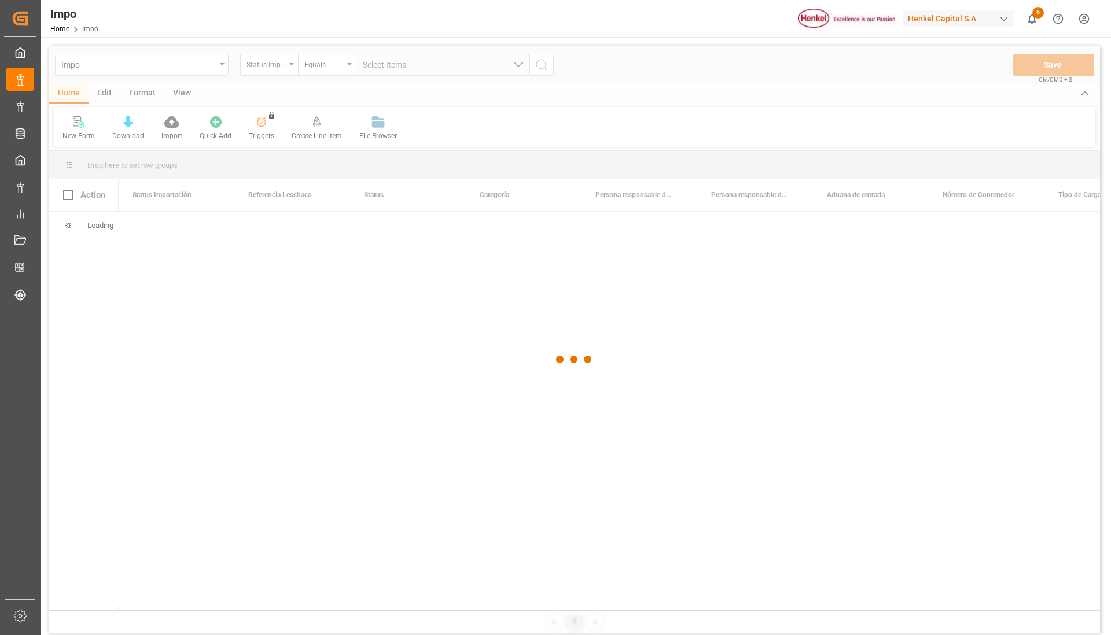
click at [1092, 24] on html "Created by potrace 1.15, written by [PERSON_NAME] [DATE]-[DATE] Created by potr…" at bounding box center [555, 317] width 1111 height 635
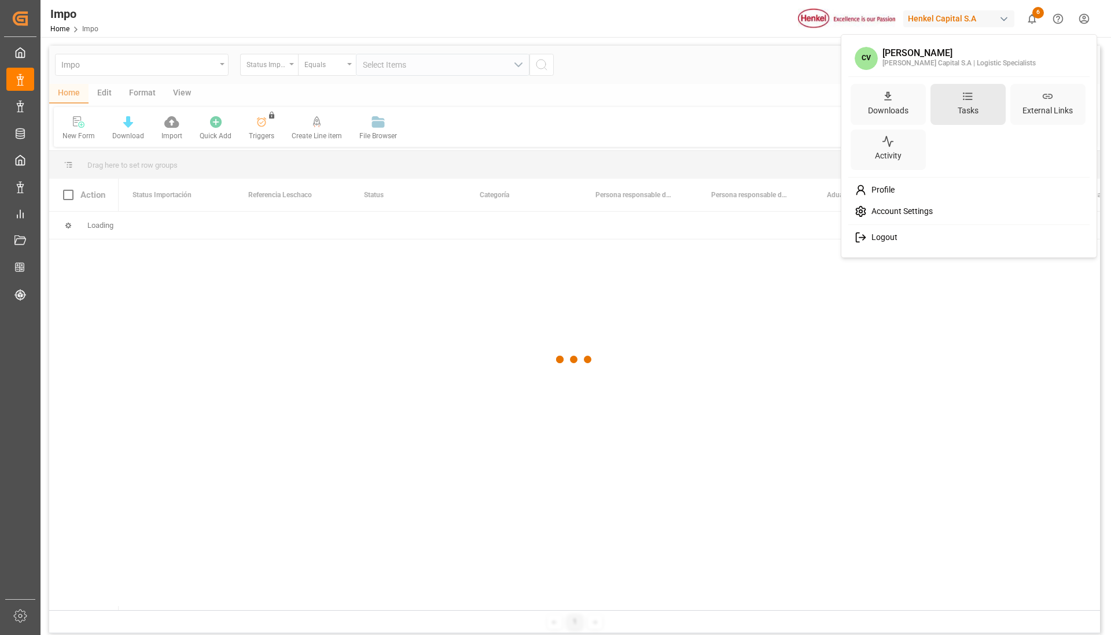
click at [981, 116] on div "Tasks" at bounding box center [967, 104] width 75 height 41
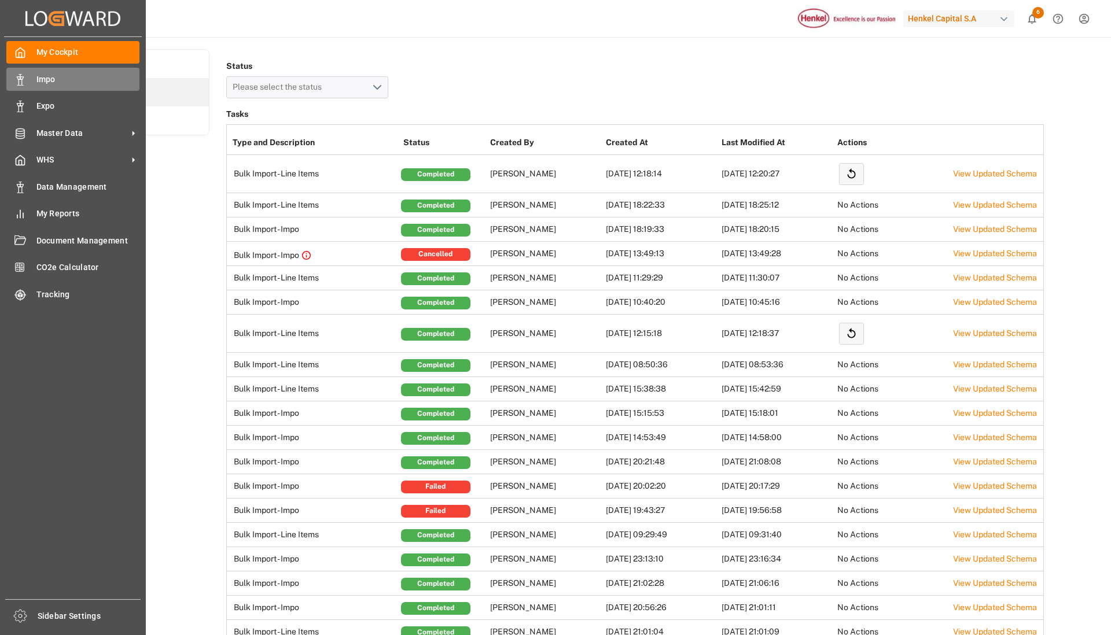
click at [56, 82] on span "Impo" at bounding box center [88, 79] width 104 height 12
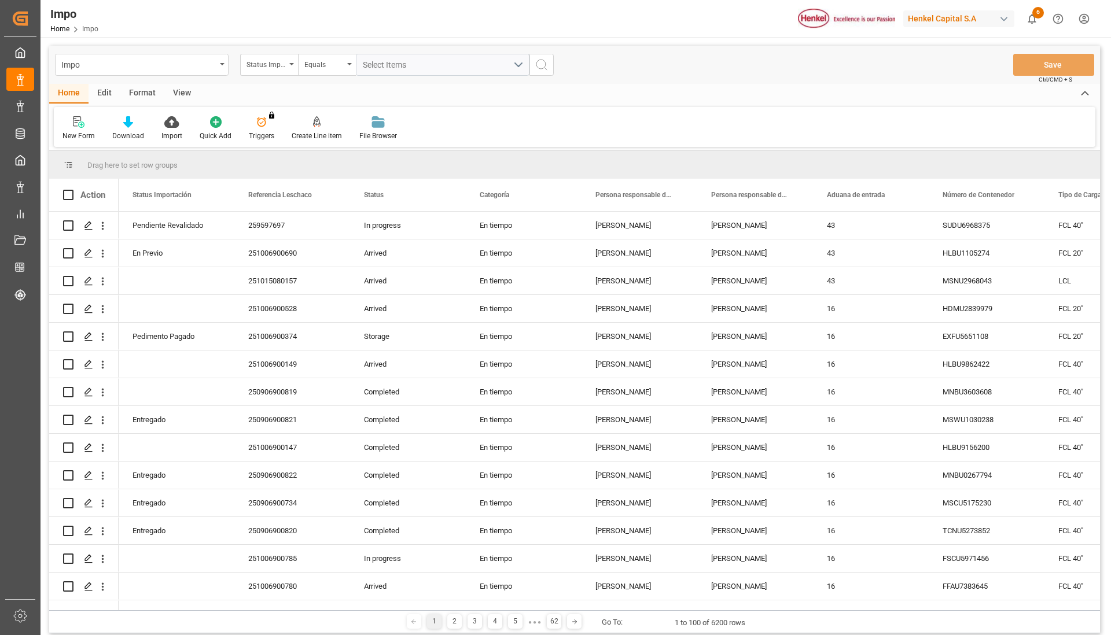
click at [141, 91] on div "Format" at bounding box center [142, 94] width 44 height 20
click at [71, 134] on div "Filter Rows" at bounding box center [79, 136] width 34 height 10
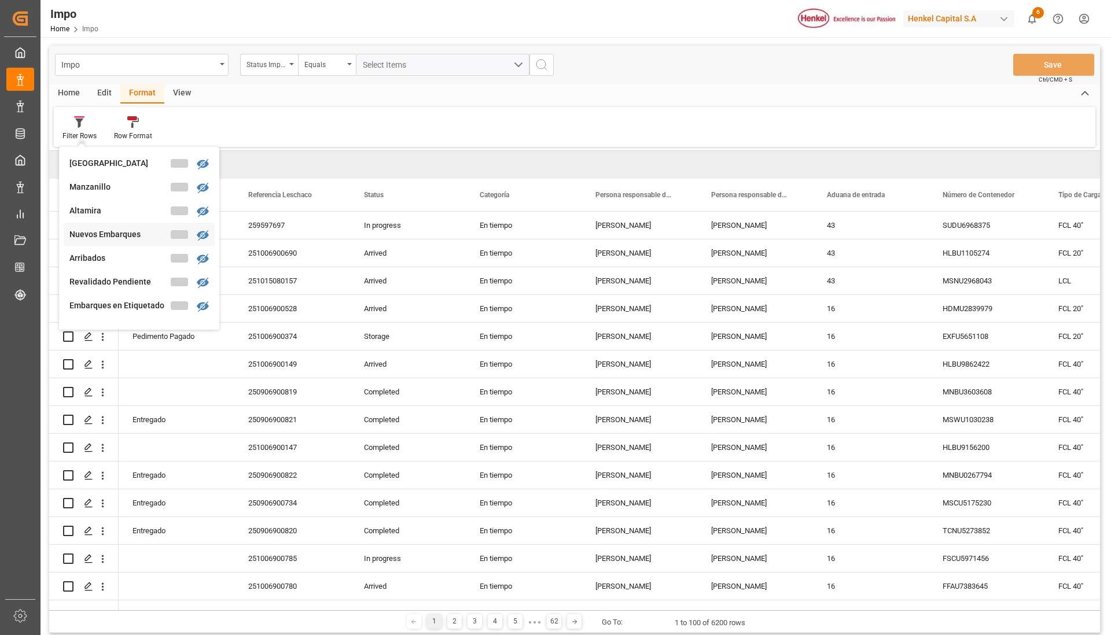
scroll to position [145, 0]
click at [111, 296] on div "Impo Status Importación Equals Select Items Save Ctrl/CMD + S Home Edit Format …" at bounding box center [574, 340] width 1051 height 588
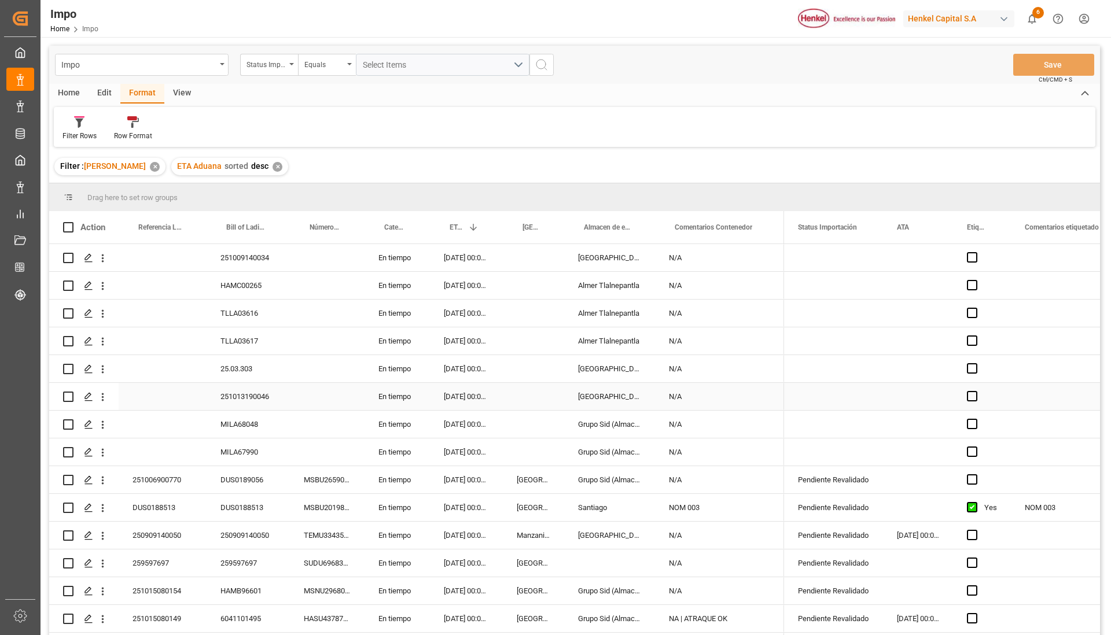
click at [348, 385] on div "Press SPACE to select this row." at bounding box center [327, 396] width 75 height 27
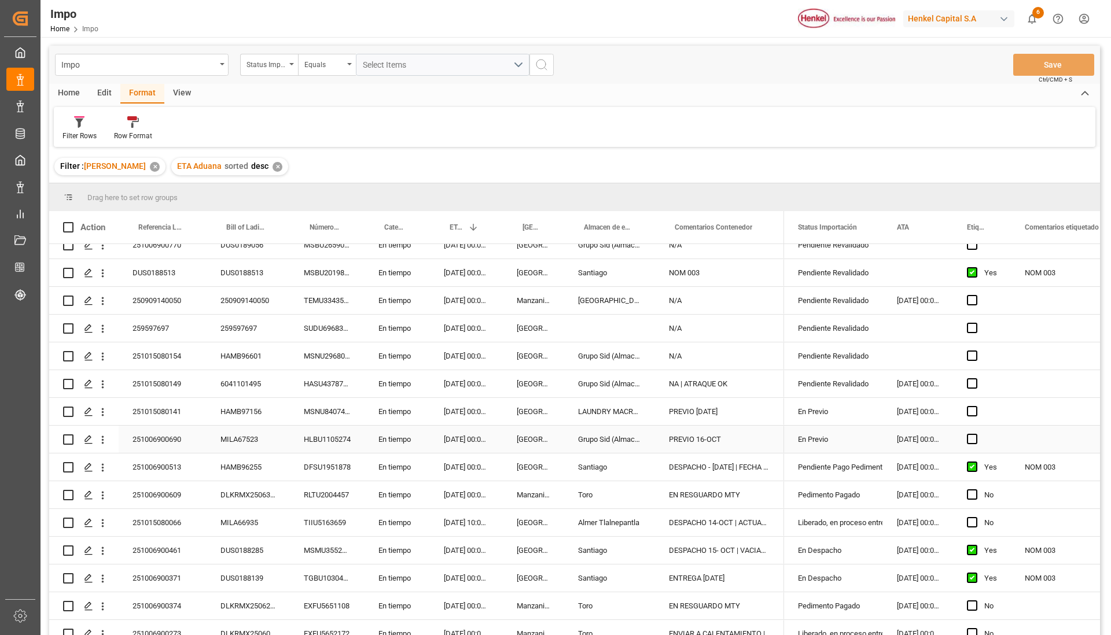
click at [734, 442] on div "PREVIO 16-OCT" at bounding box center [719, 439] width 129 height 27
click at [734, 442] on input "PREVIO 16-OCT" at bounding box center [719, 446] width 111 height 22
click at [737, 448] on input "PREVIO 16-OCT | 17-OCT" at bounding box center [719, 446] width 111 height 22
type input "PREVIO 16-OCT | DESPACHO 17-OCT"
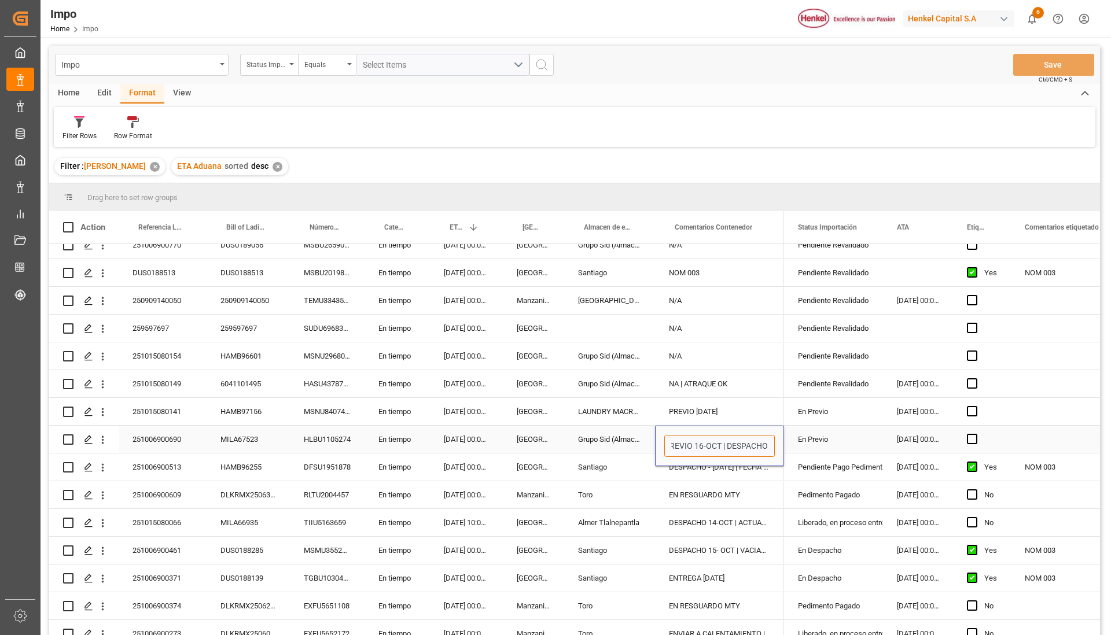
scroll to position [0, 9]
click at [797, 341] on div "Pendiente Revalidado" at bounding box center [833, 328] width 99 height 27
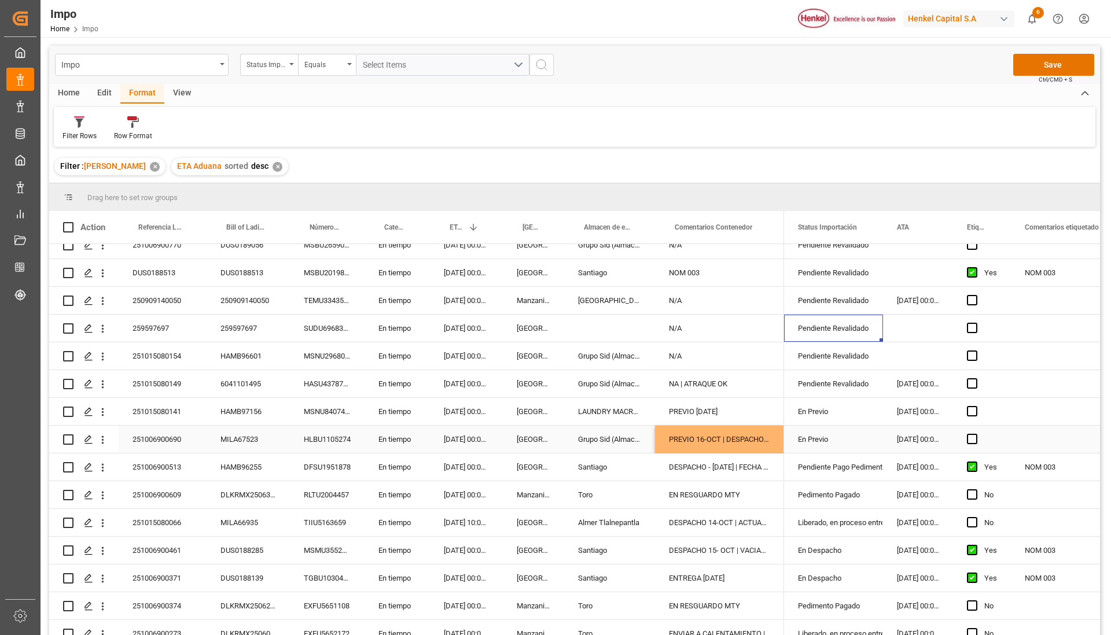
click at [749, 436] on div "PREVIO 16-OCT | DESPACHO 17-OCT" at bounding box center [719, 439] width 129 height 27
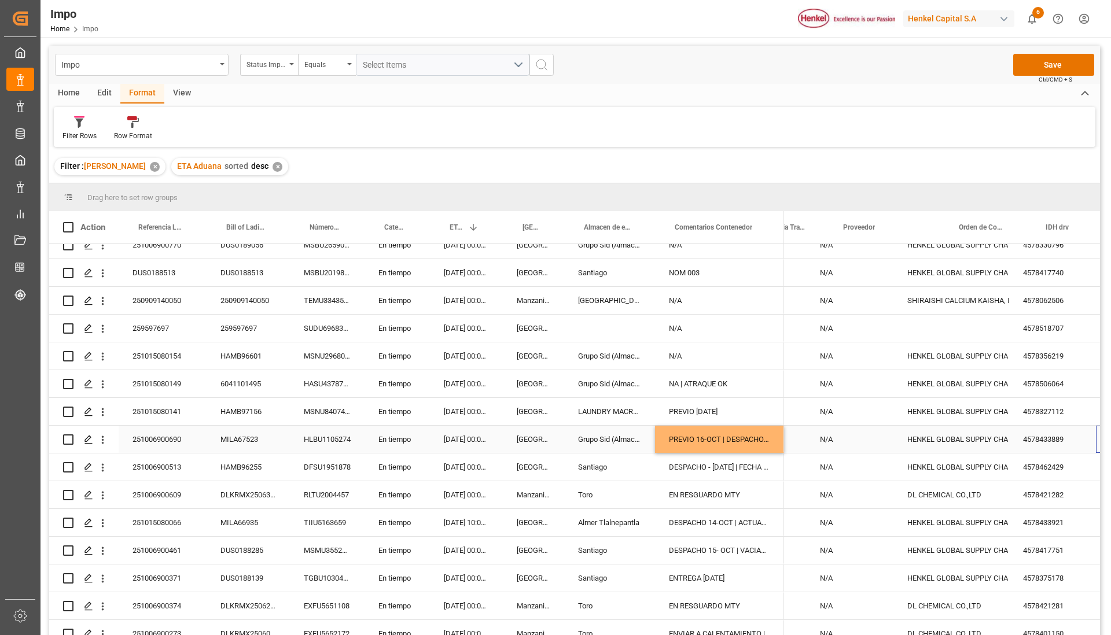
scroll to position [0, 0]
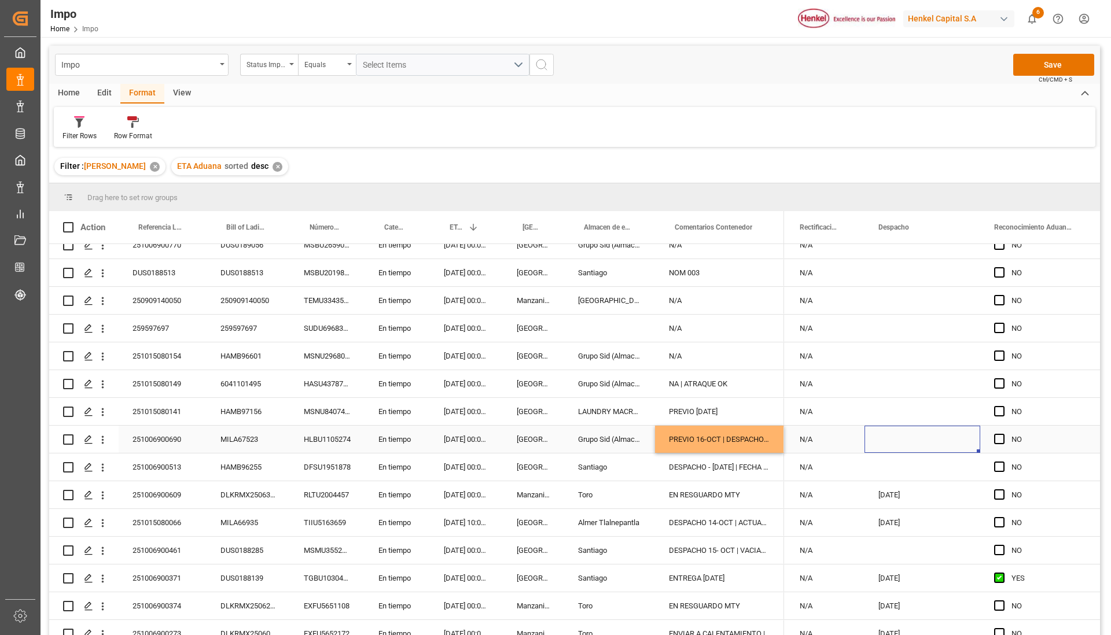
click at [880, 440] on div "Press SPACE to select this row." at bounding box center [922, 439] width 116 height 27
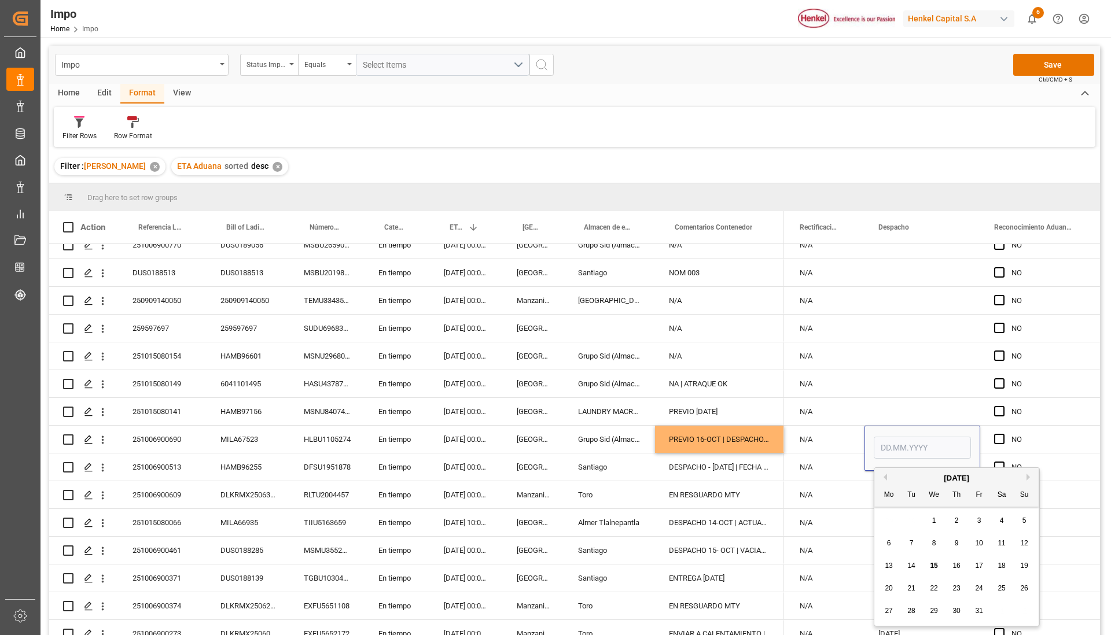
click at [976, 568] on span "17" at bounding box center [979, 566] width 8 height 8
type input "17.10.2025"
click at [925, 355] on div "Press SPACE to select this row." at bounding box center [922, 356] width 116 height 27
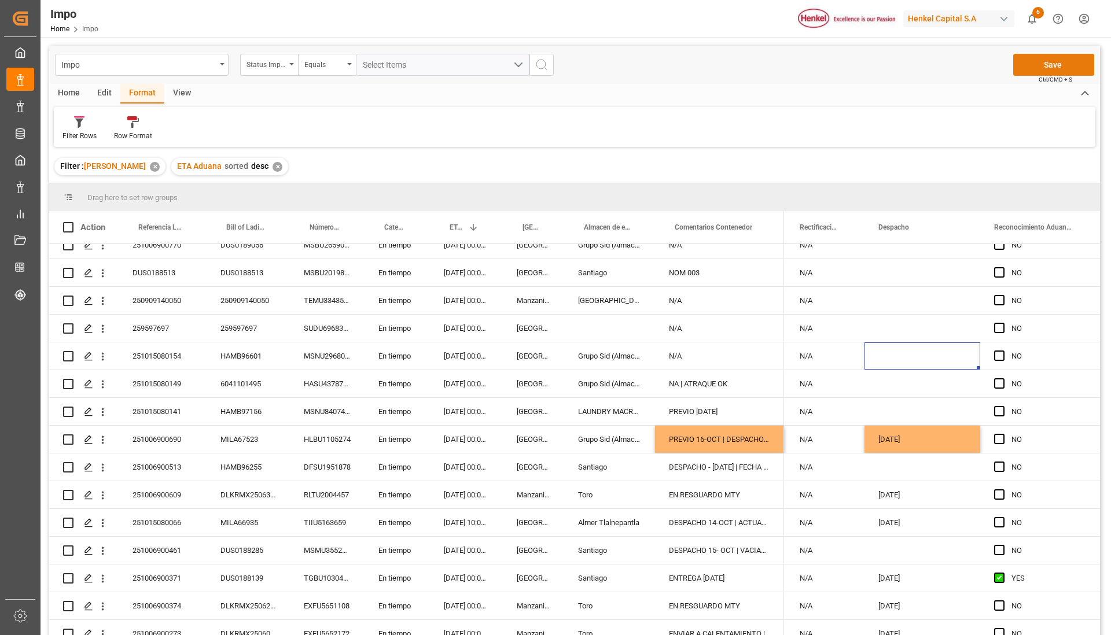
click at [1051, 60] on button "Save" at bounding box center [1053, 65] width 81 height 22
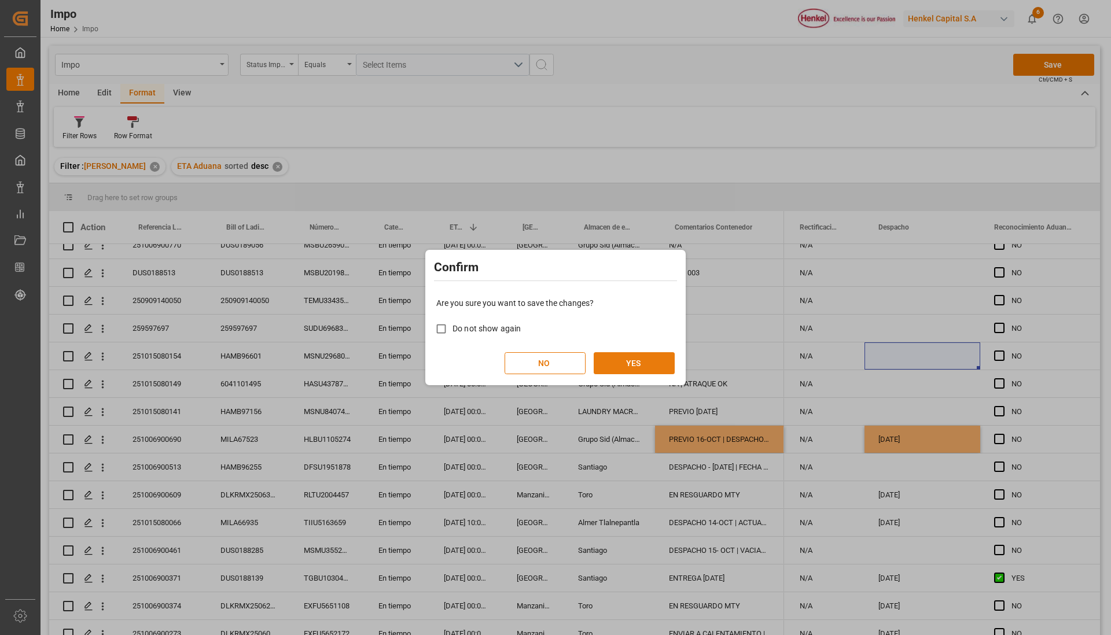
click at [650, 353] on button "YES" at bounding box center [634, 363] width 81 height 22
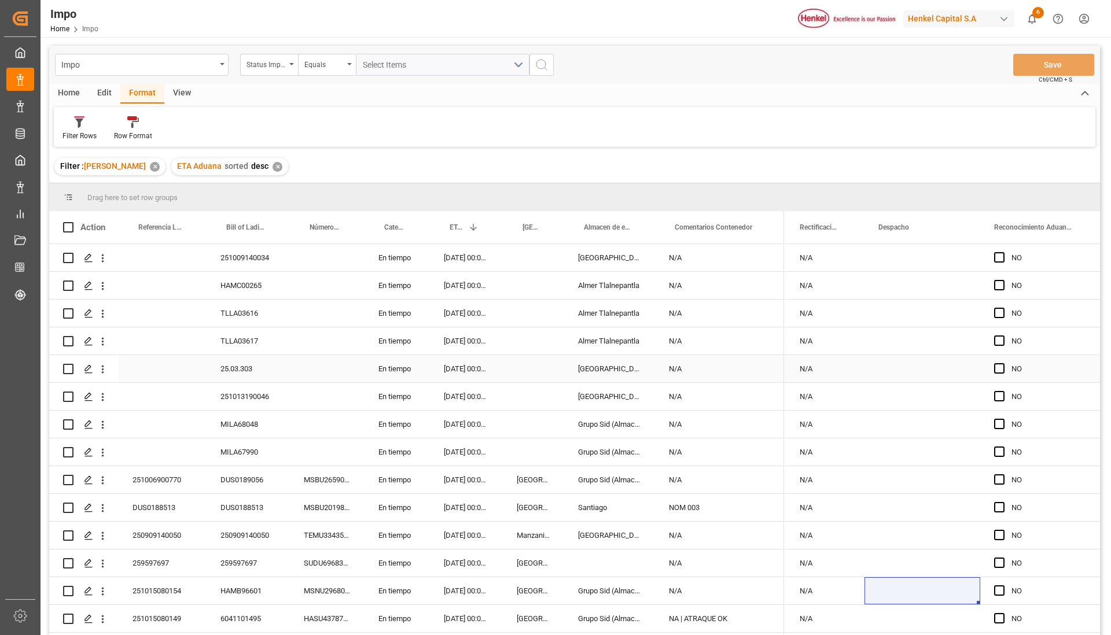
click at [334, 355] on div "Press SPACE to select this row." at bounding box center [327, 368] width 75 height 27
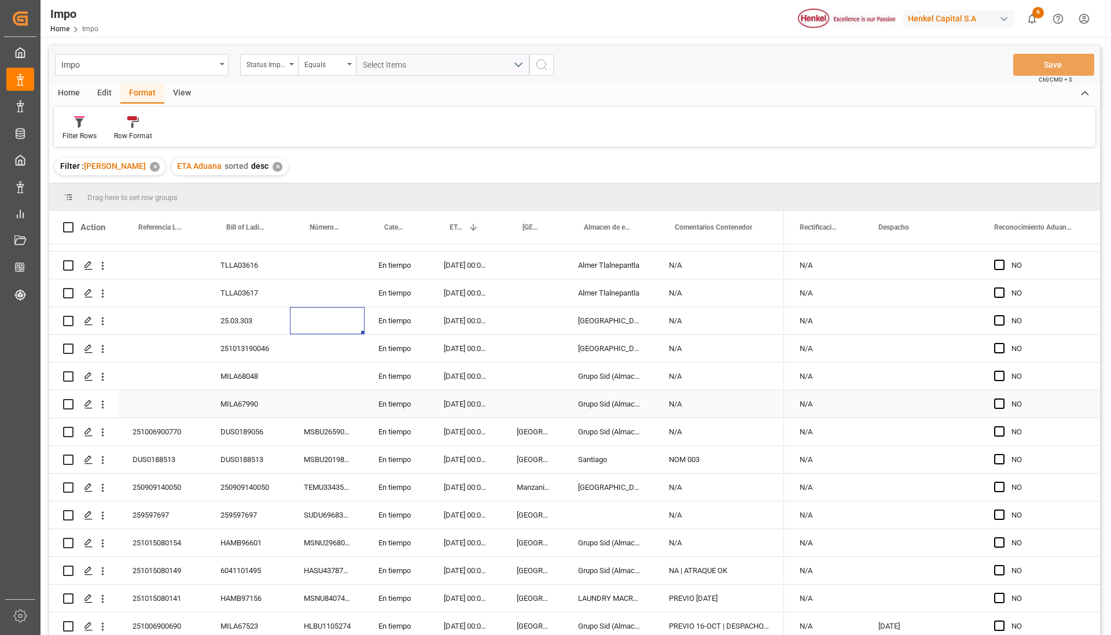
scroll to position [72, 0]
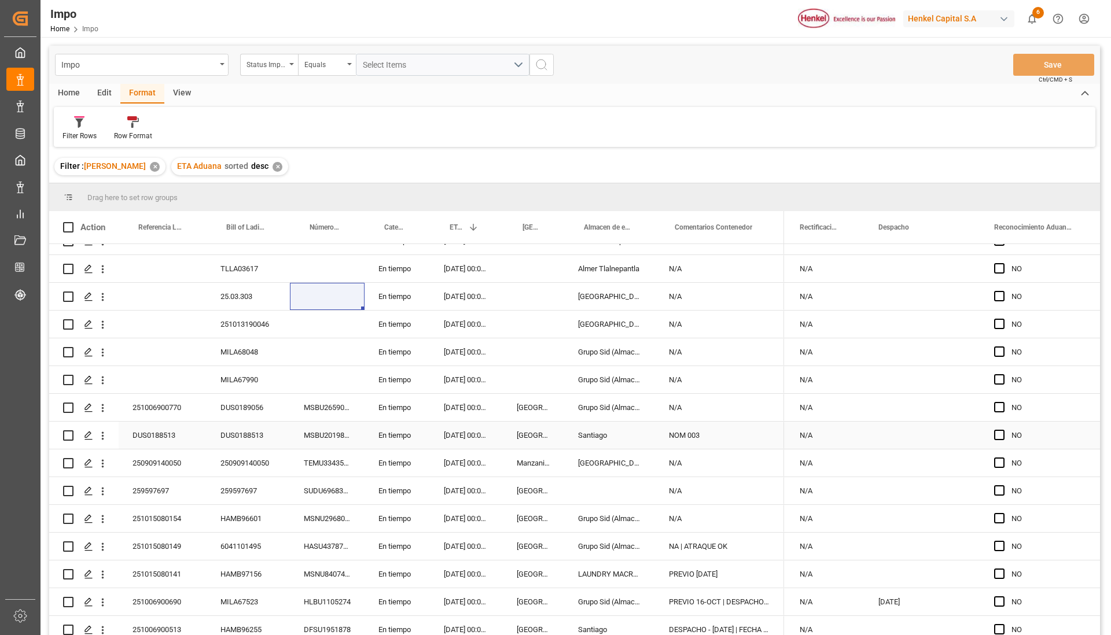
click at [171, 433] on div "DUS0188513" at bounding box center [163, 435] width 88 height 27
click at [172, 431] on div "DUS0188513" at bounding box center [163, 435] width 88 height 27
click at [168, 437] on div "DUS0188513" at bounding box center [163, 435] width 88 height 27
click at [164, 441] on input "DUS0188513" at bounding box center [162, 442] width 69 height 22
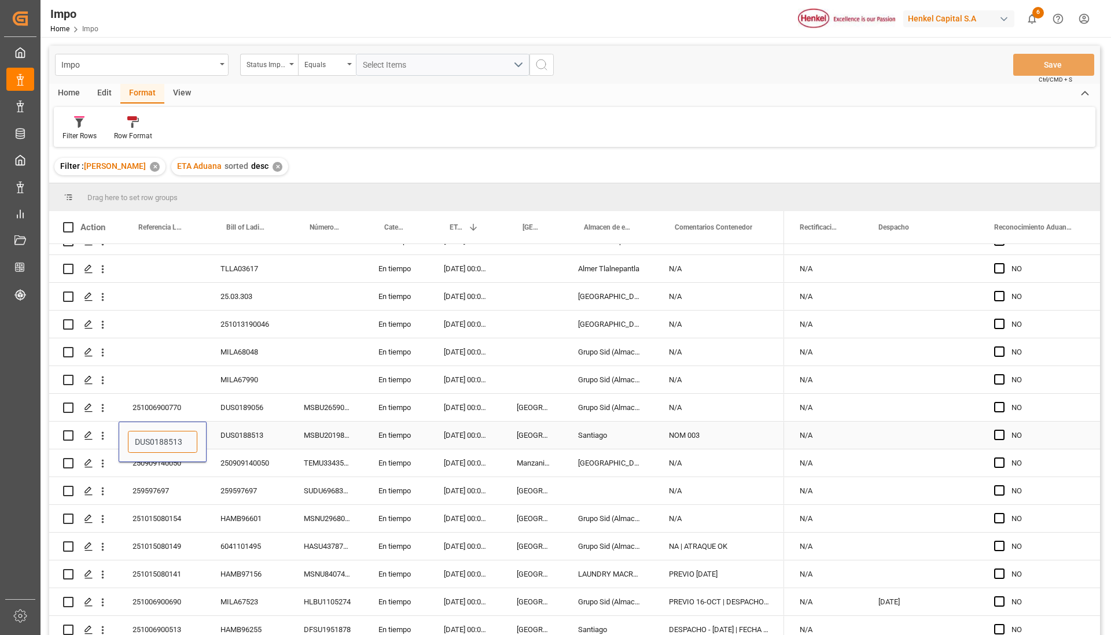
click at [157, 448] on input "DUS0188513" at bounding box center [162, 442] width 69 height 22
paste input "251006900726"
type input "251006900726"
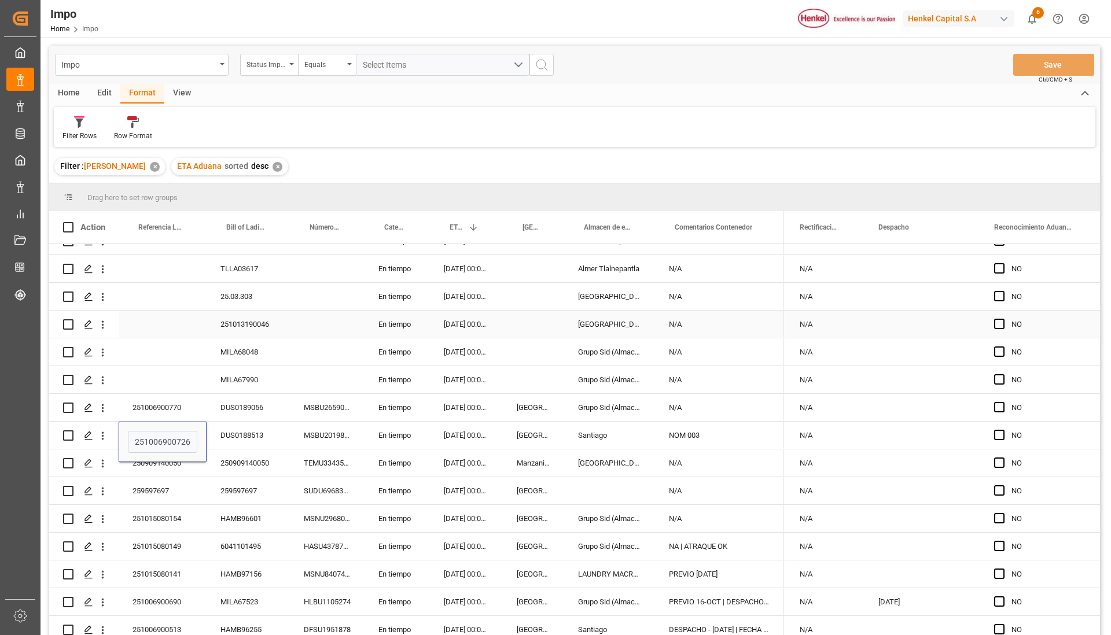
click at [192, 328] on div "Press SPACE to select this row." at bounding box center [163, 324] width 88 height 27
click at [1050, 66] on button "Save" at bounding box center [1053, 65] width 81 height 22
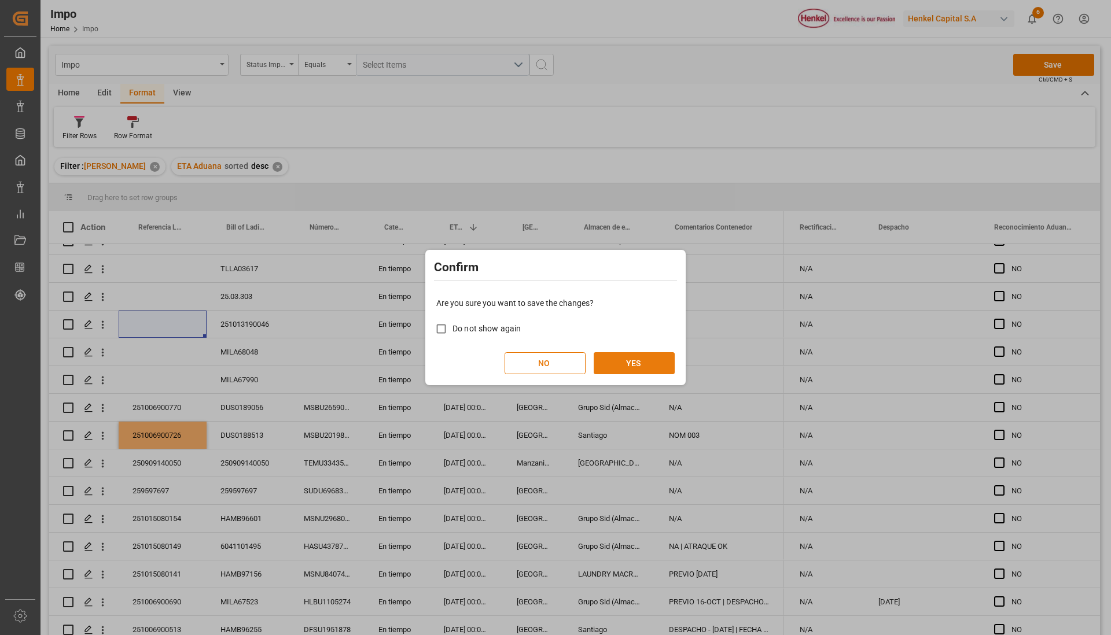
click at [628, 374] on button "YES" at bounding box center [634, 363] width 81 height 22
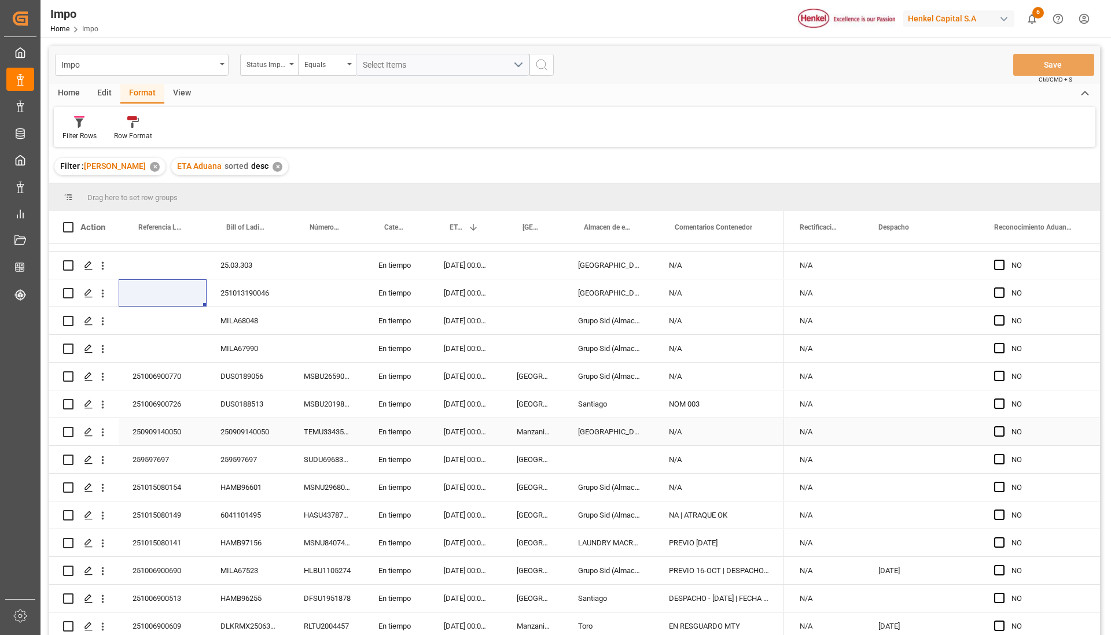
scroll to position [248, 0]
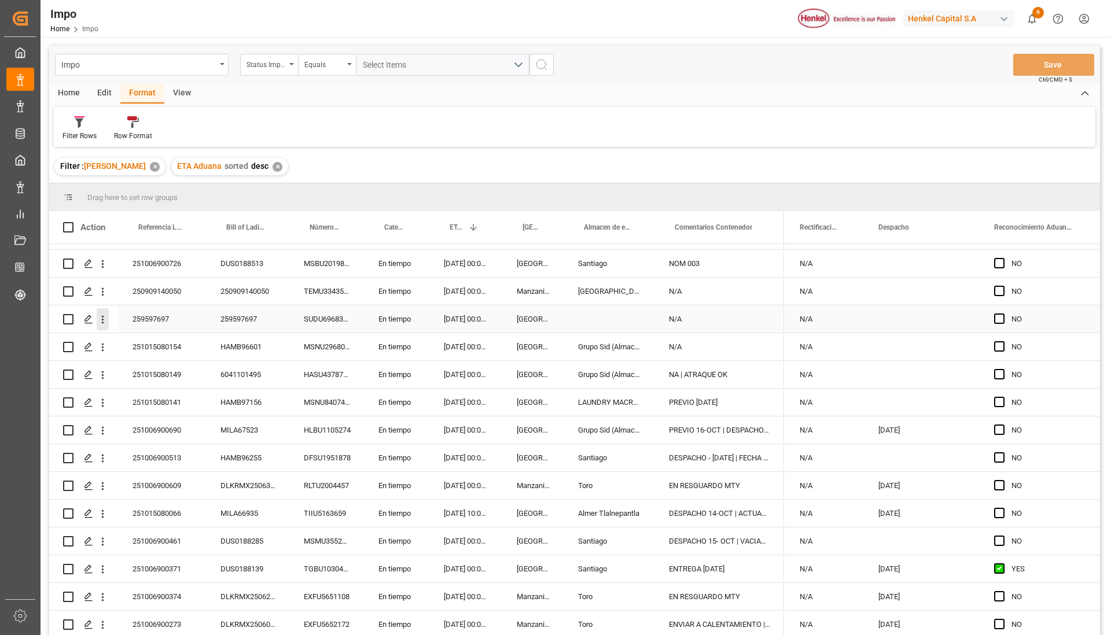
click at [101, 319] on icon "open menu" at bounding box center [103, 320] width 12 height 12
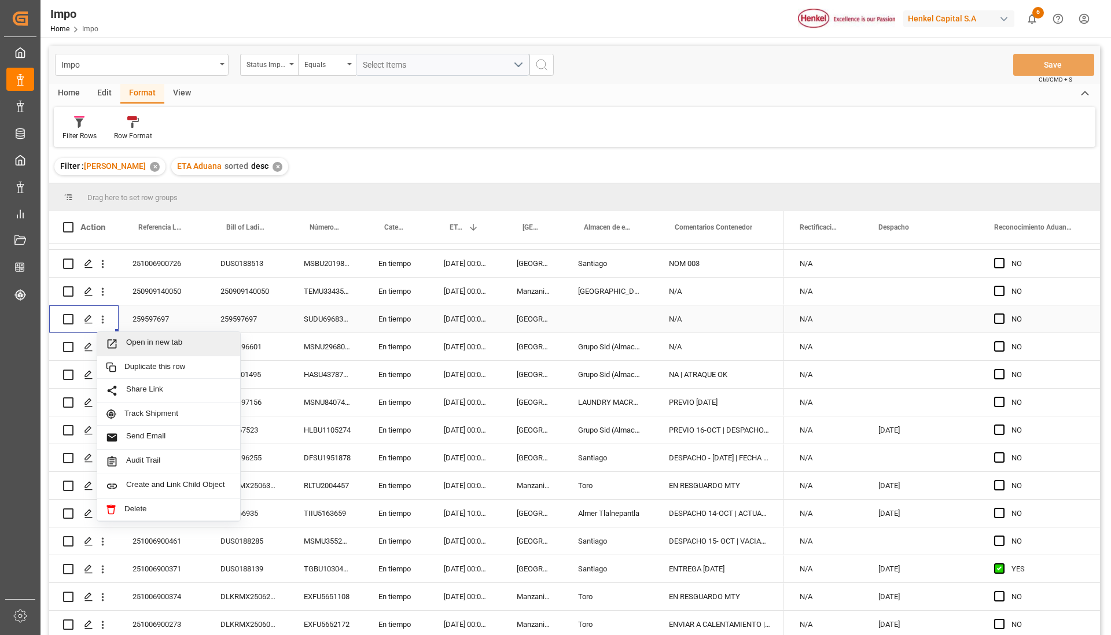
click at [132, 338] on span "Open in new tab" at bounding box center [178, 344] width 105 height 12
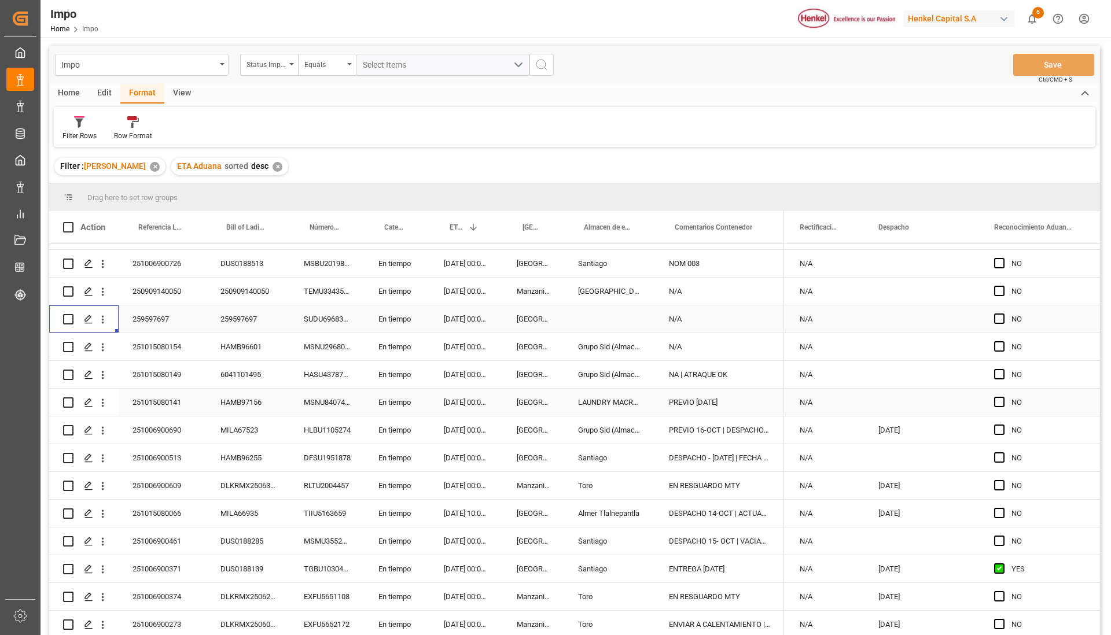
scroll to position [31, 0]
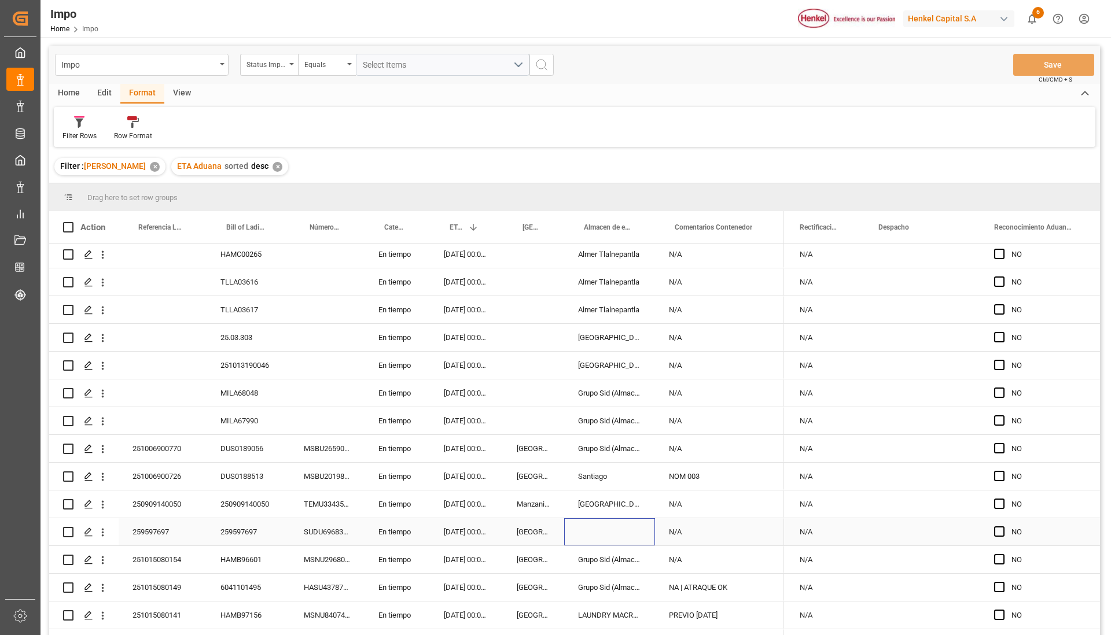
click at [581, 538] on div "Press SPACE to select this row." at bounding box center [609, 531] width 91 height 27
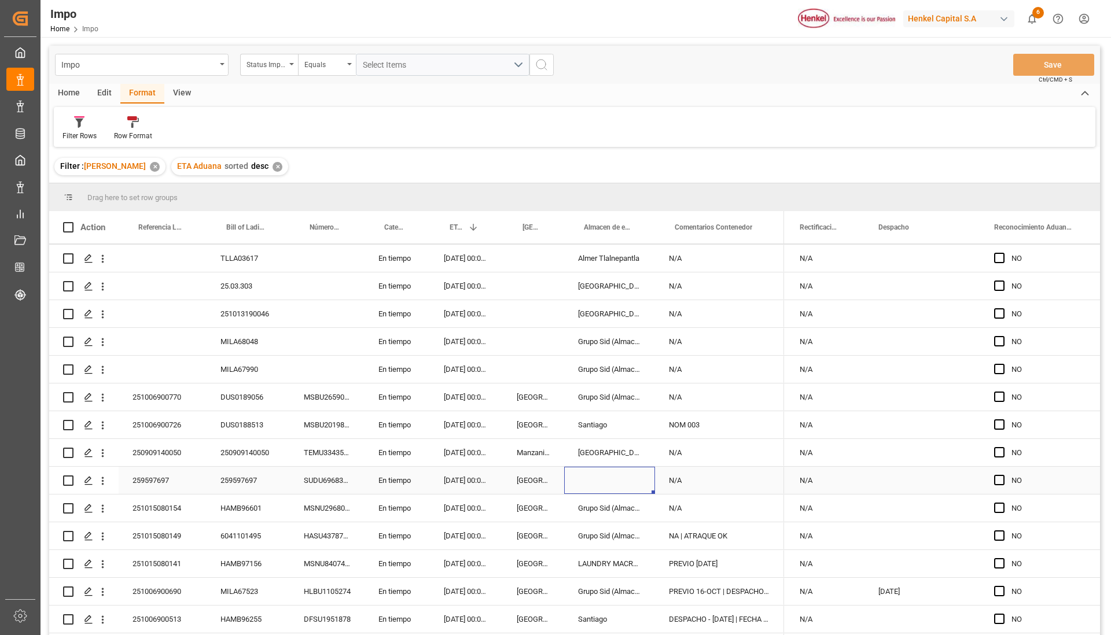
scroll to position [104, 0]
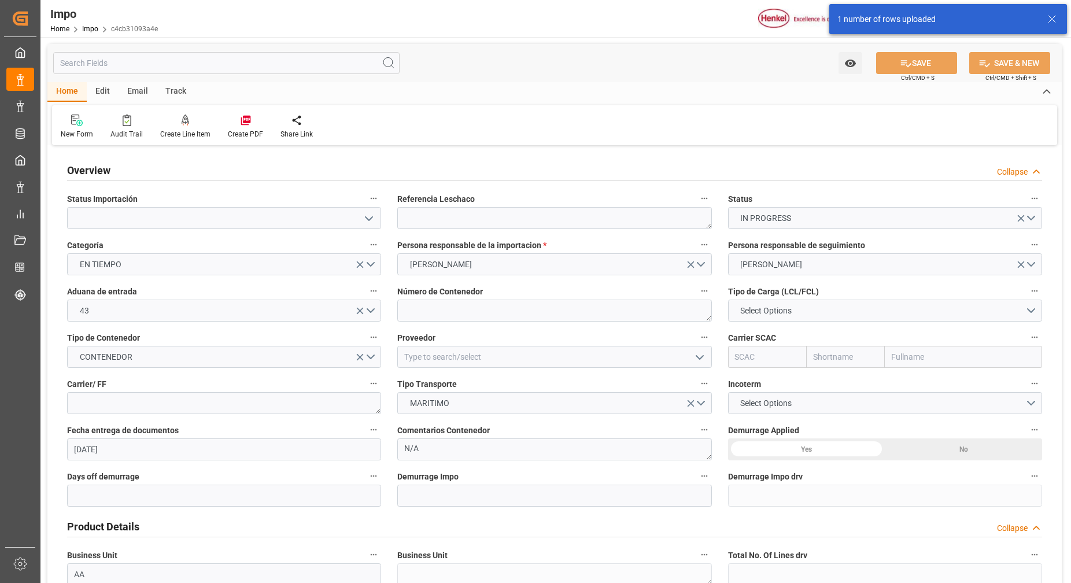
type input "[DATE]"
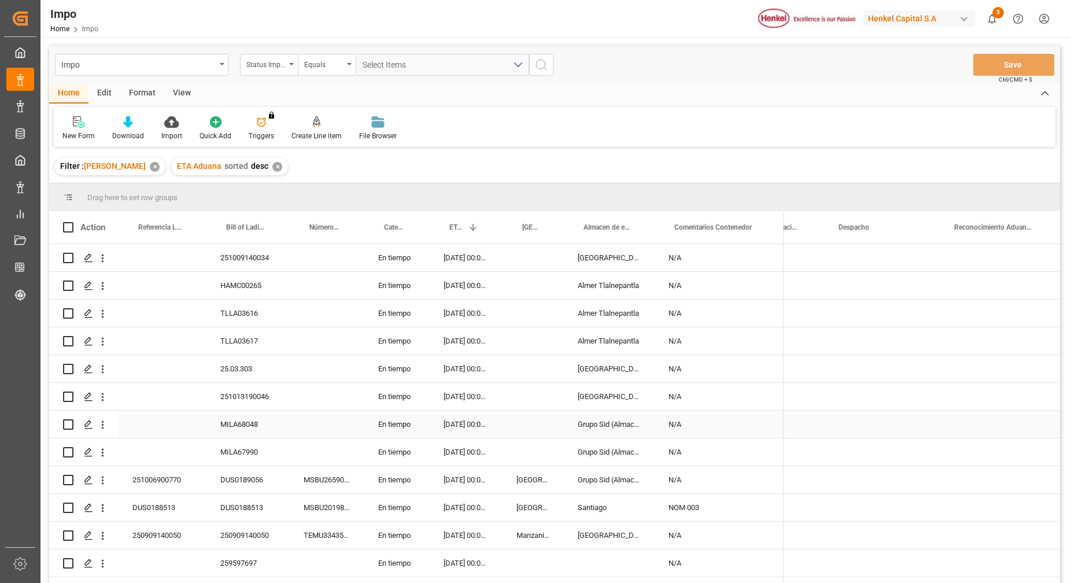
click at [315, 407] on div "Press SPACE to select this row." at bounding box center [327, 396] width 75 height 27
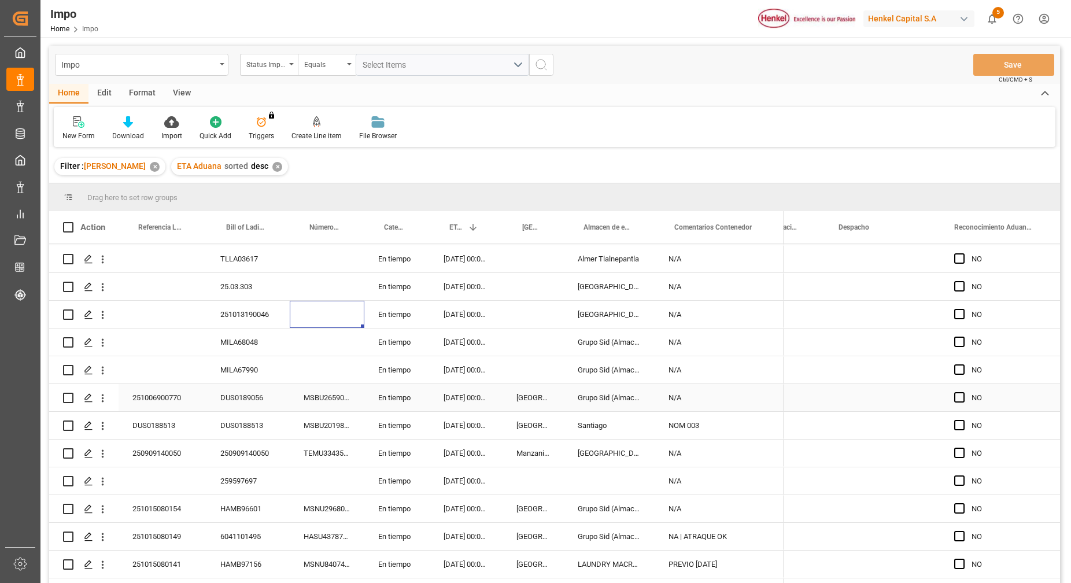
scroll to position [156, 0]
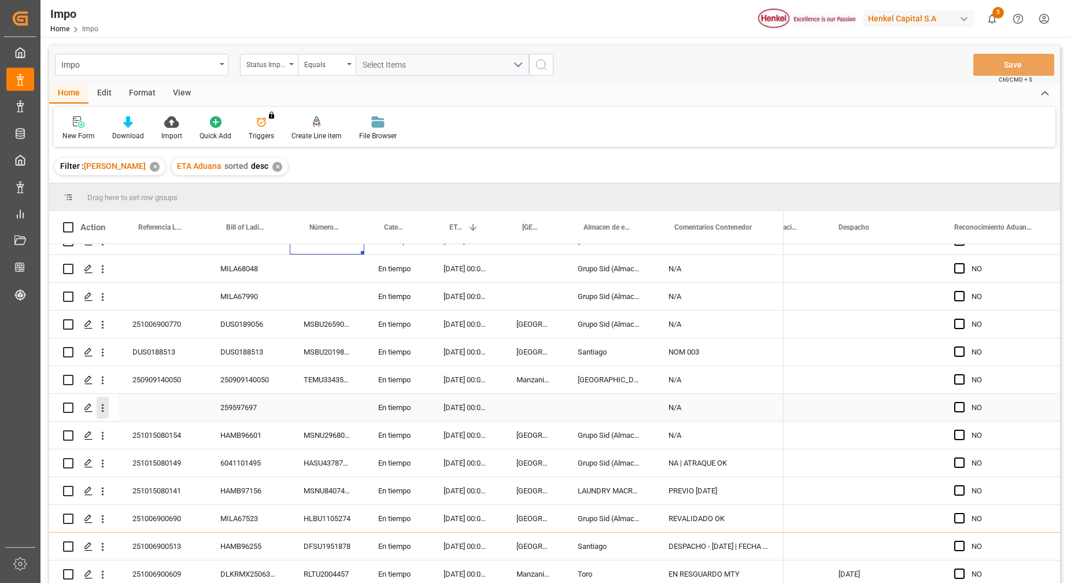
click at [98, 407] on icon "open menu" at bounding box center [103, 408] width 12 height 12
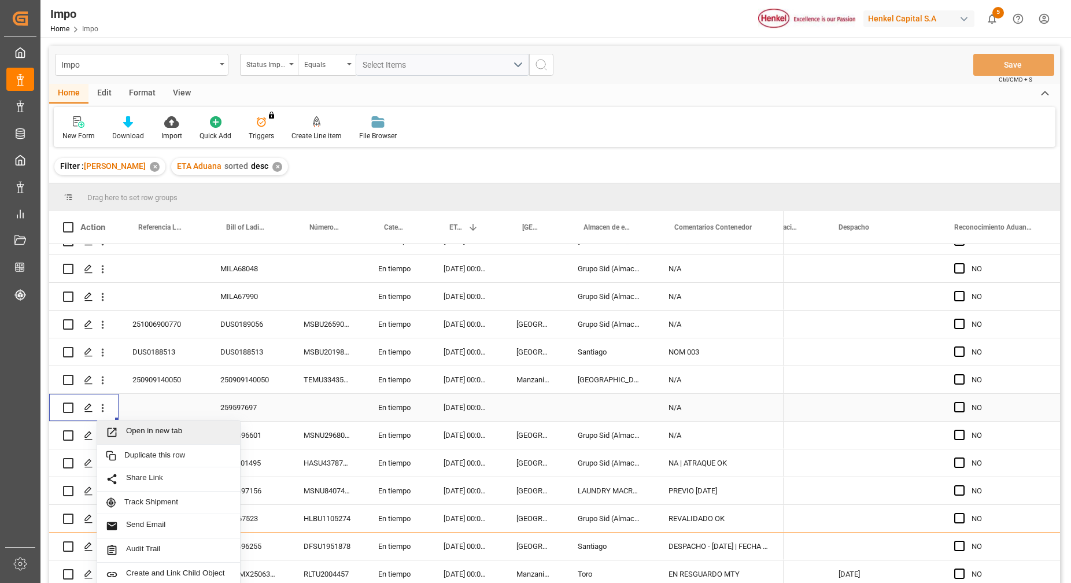
click at [160, 438] on span "Open in new tab" at bounding box center [178, 432] width 105 height 12
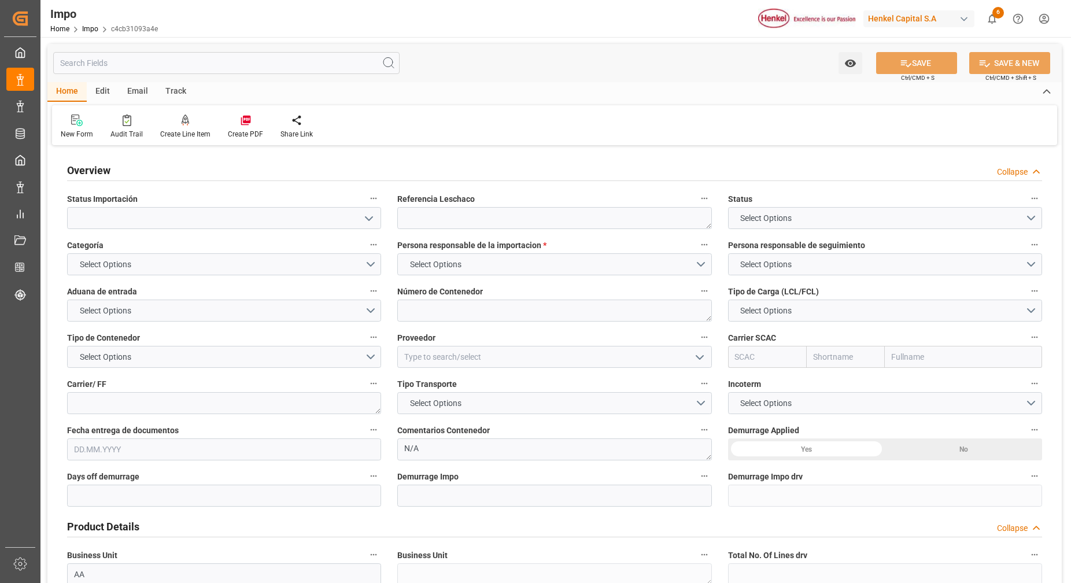
type textarea "N/A"
type input "AA"
type input "[DATE]"
click at [366, 221] on icon "open menu" at bounding box center [369, 219] width 14 height 14
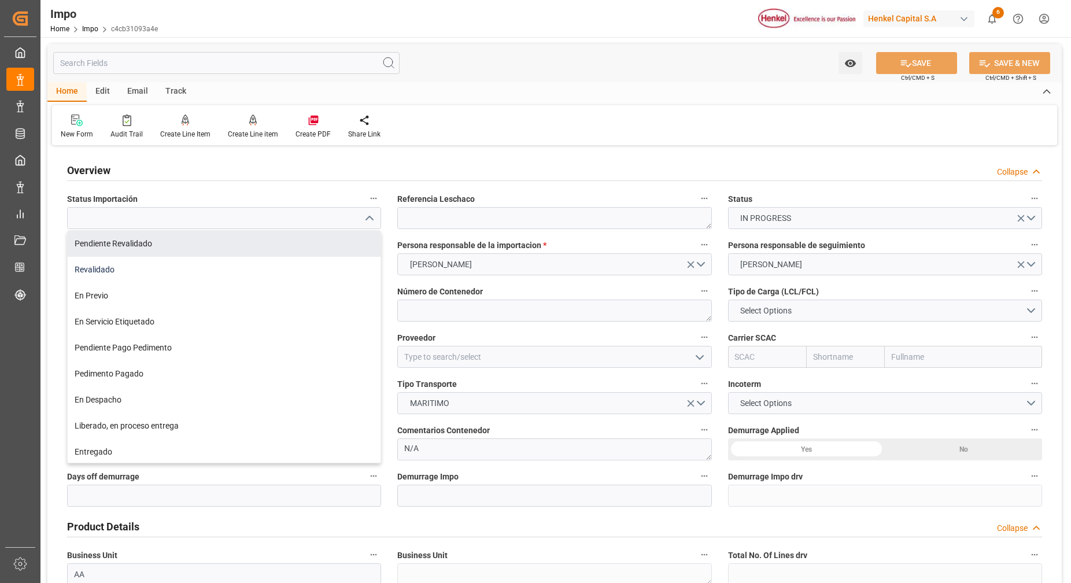
click at [265, 257] on div "Revalidado" at bounding box center [224, 270] width 313 height 26
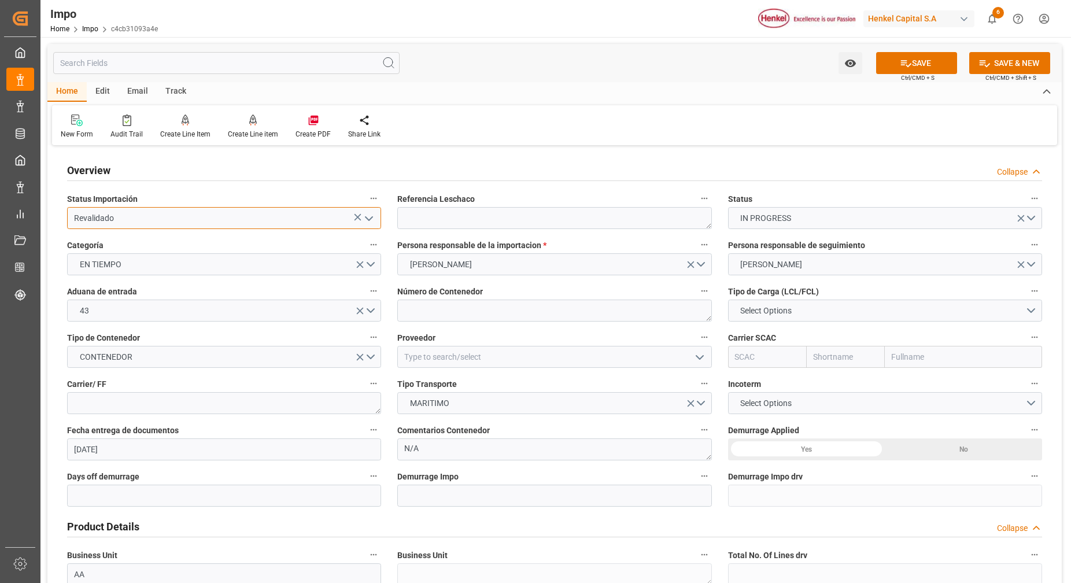
click at [340, 223] on input "Revalidado" at bounding box center [224, 218] width 314 height 22
click at [371, 222] on icon "open menu" at bounding box center [369, 219] width 14 height 14
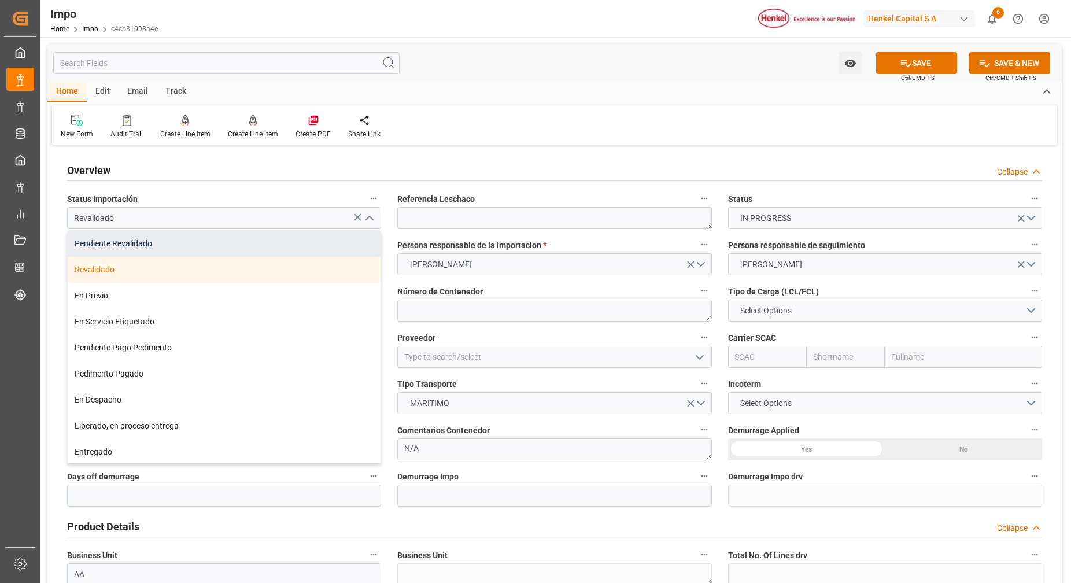
click at [321, 249] on div "Pendiente Revalidado" at bounding box center [224, 244] width 313 height 26
type input "Pendiente Revalidado"
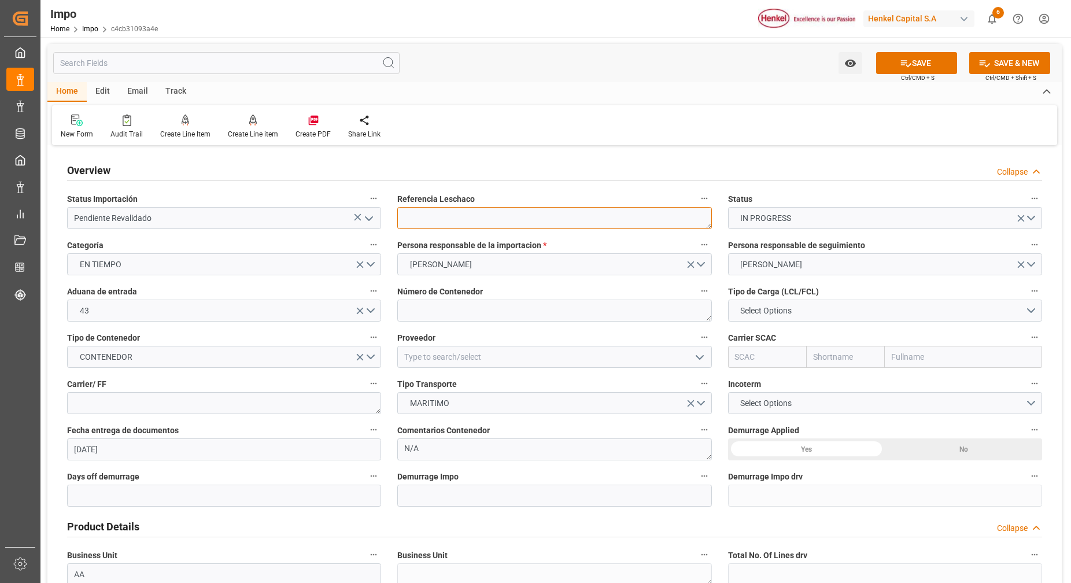
click at [484, 227] on textarea at bounding box center [554, 218] width 314 height 22
paste textarea "259597697"
type textarea "259597697"
click at [845, 314] on button "Select Options" at bounding box center [885, 311] width 314 height 22
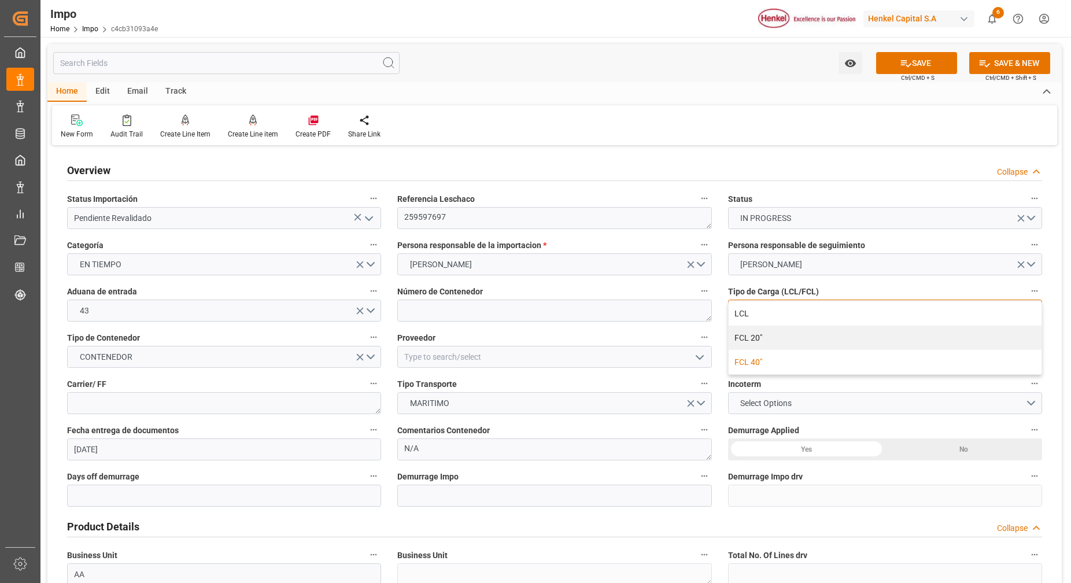
click at [779, 366] on div "FCL 40"" at bounding box center [885, 362] width 313 height 24
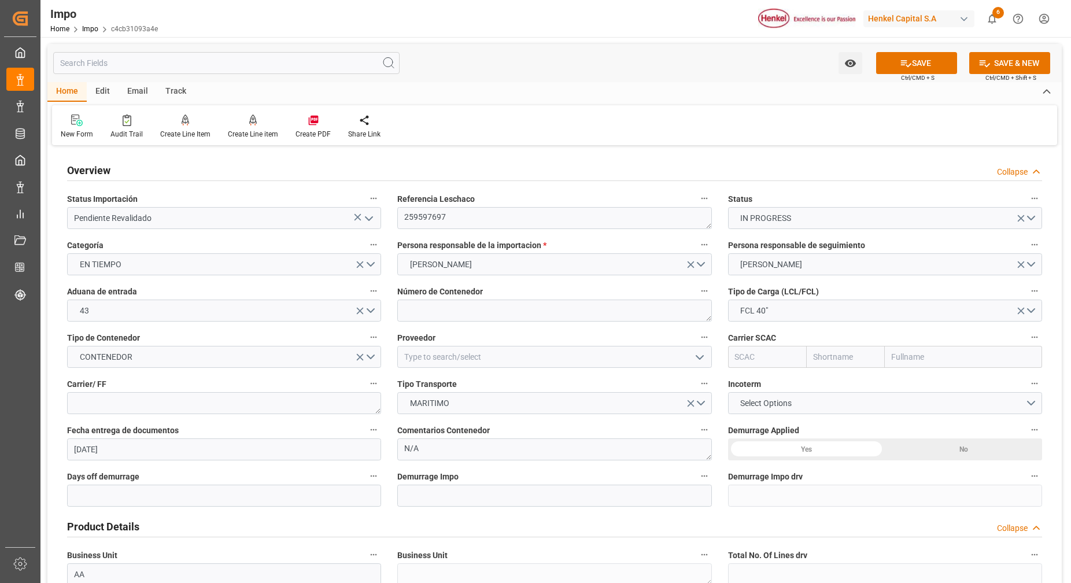
click at [900, 354] on input "text" at bounding box center [963, 357] width 157 height 22
type input "mae"
click at [926, 381] on b "Maersk Line AS" at bounding box center [921, 382] width 57 height 9
type input "MAEU"
type input "Maersk"
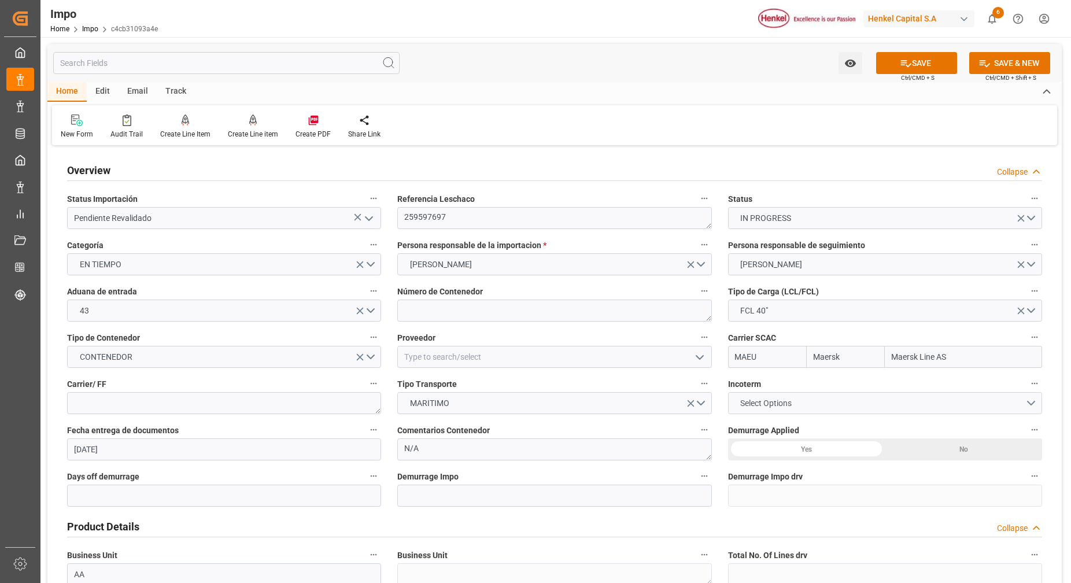
type input "Maersk Line AS"
click at [898, 399] on button "Select Options" at bounding box center [885, 403] width 314 height 22
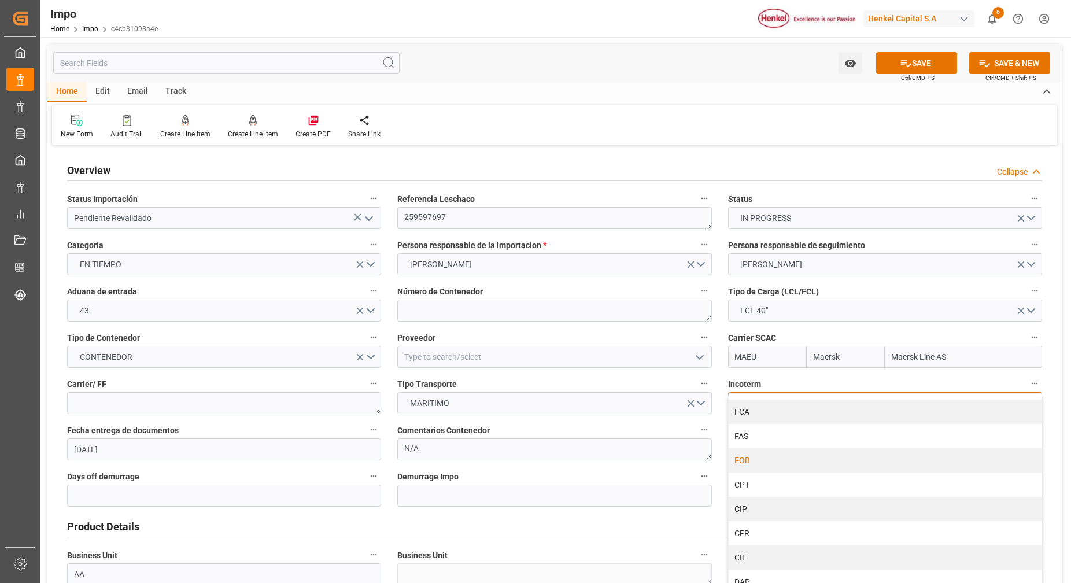
scroll to position [35, 0]
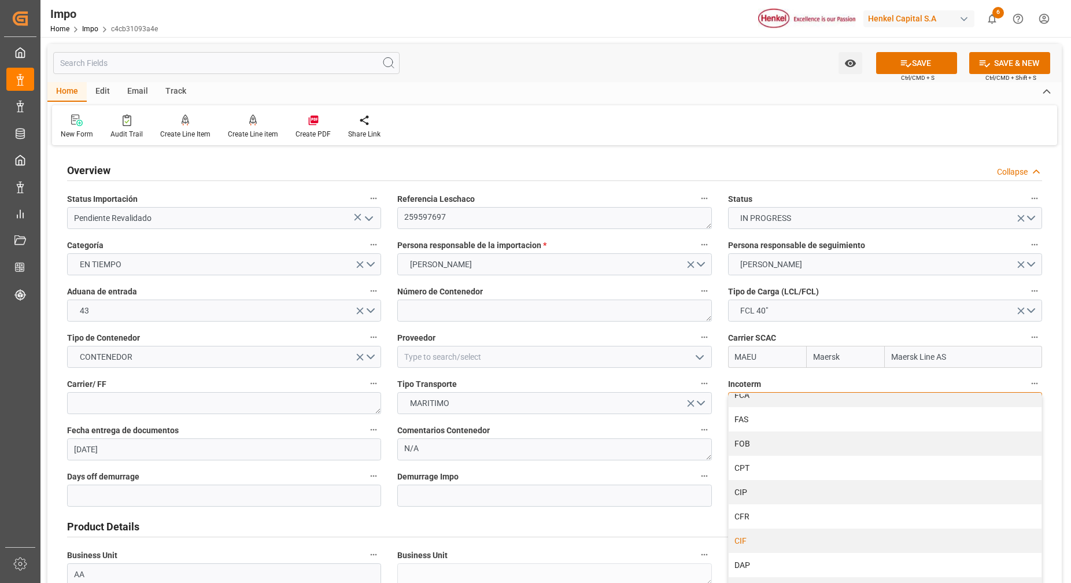
click at [754, 544] on div "CIF" at bounding box center [885, 541] width 313 height 24
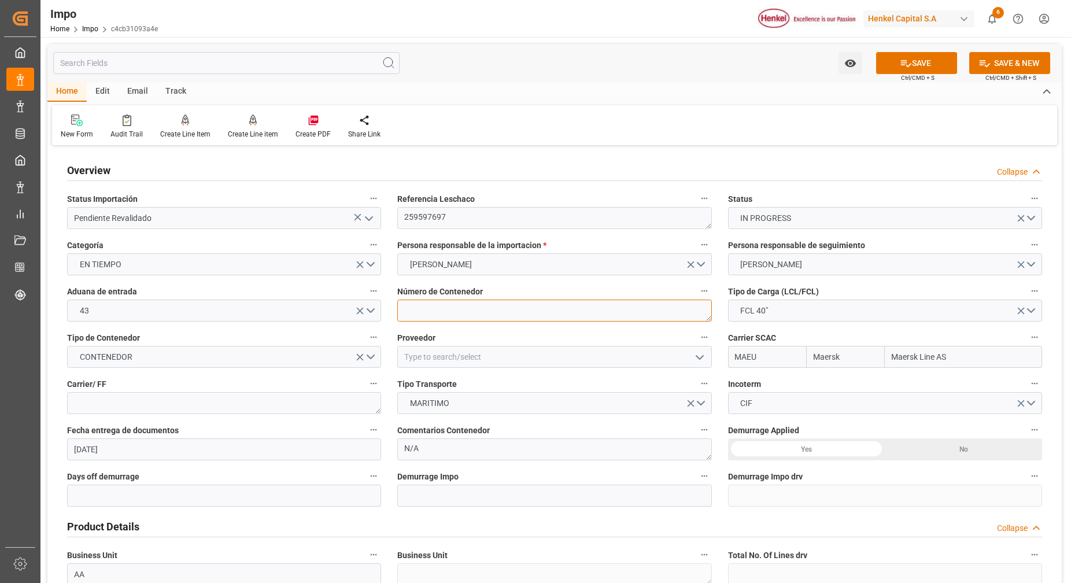
click at [498, 315] on textarea at bounding box center [554, 311] width 314 height 22
click at [458, 317] on textarea at bounding box center [554, 311] width 314 height 22
paste textarea "SUDU6968375"
type textarea "SUDU6968375"
click at [613, 165] on div "Overview Collapse" at bounding box center [554, 170] width 975 height 22
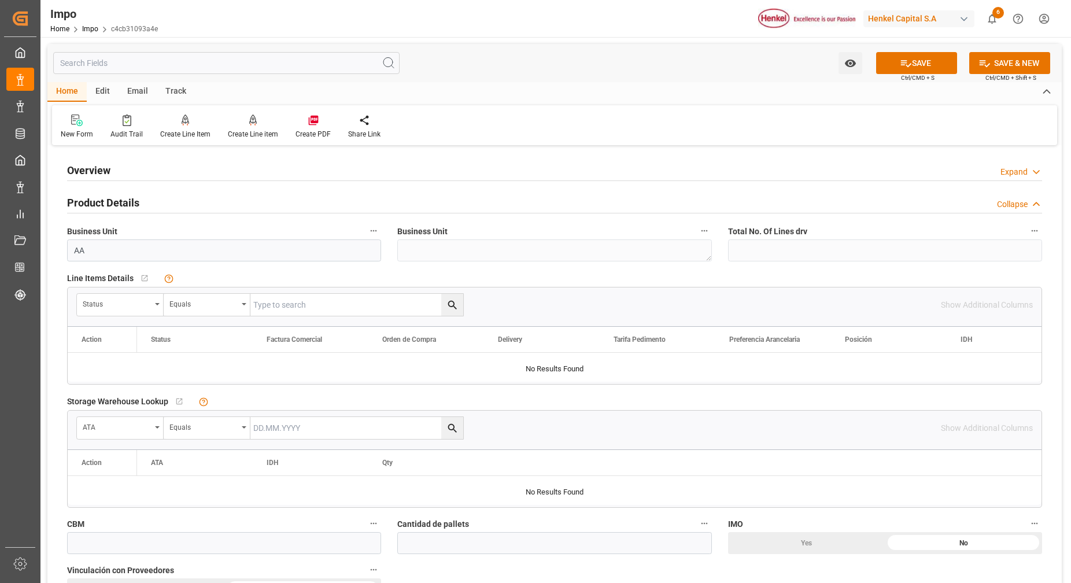
click at [87, 181] on div at bounding box center [554, 181] width 975 height 1
click at [89, 176] on h2 "Overview" at bounding box center [88, 171] width 43 height 16
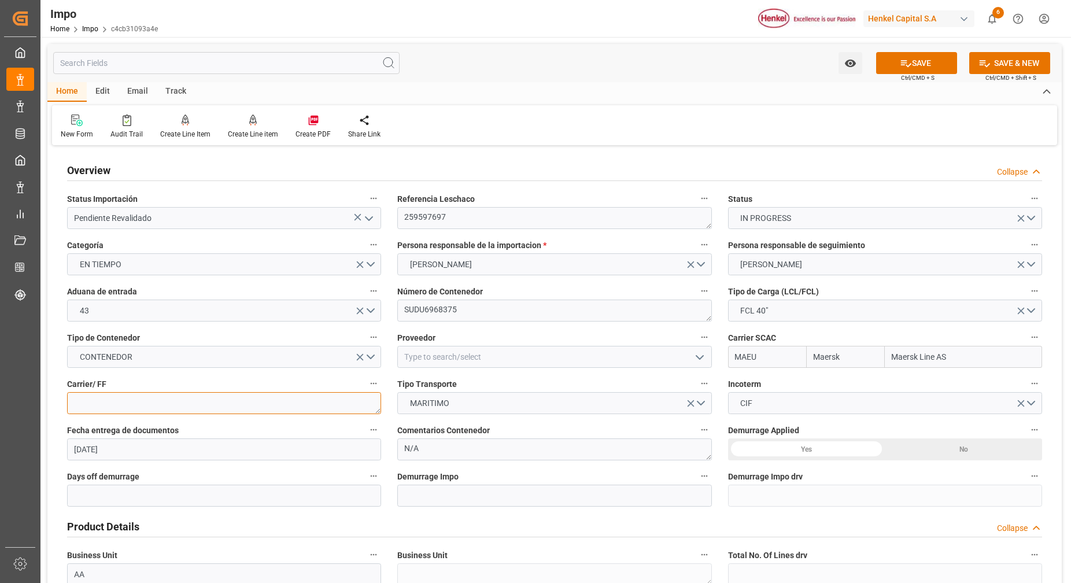
click at [318, 408] on textarea at bounding box center [224, 403] width 314 height 22
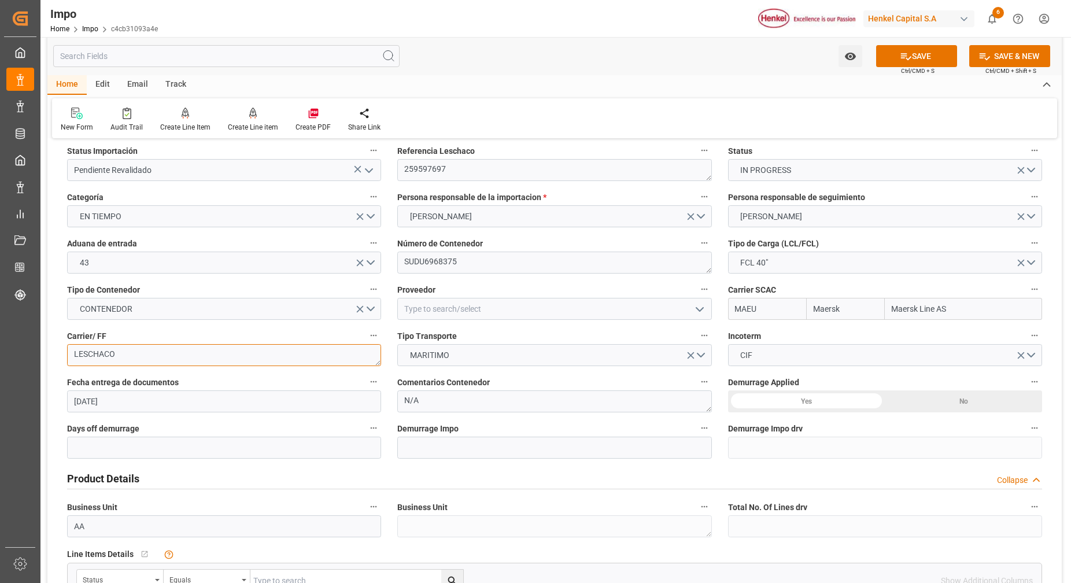
scroll to position [72, 0]
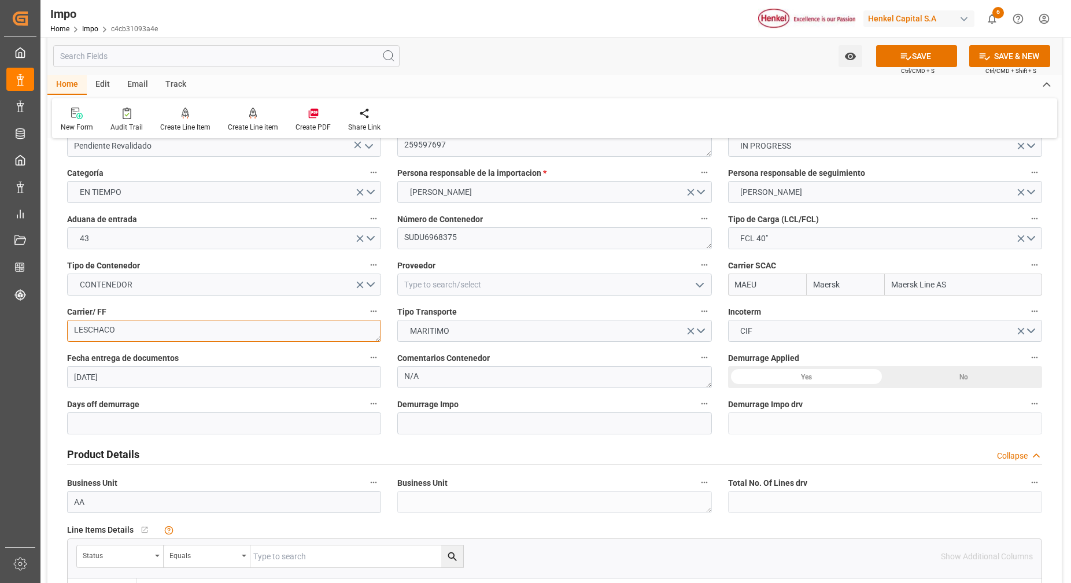
type textarea "LESCHACO"
click at [991, 384] on div "No" at bounding box center [963, 377] width 157 height 22
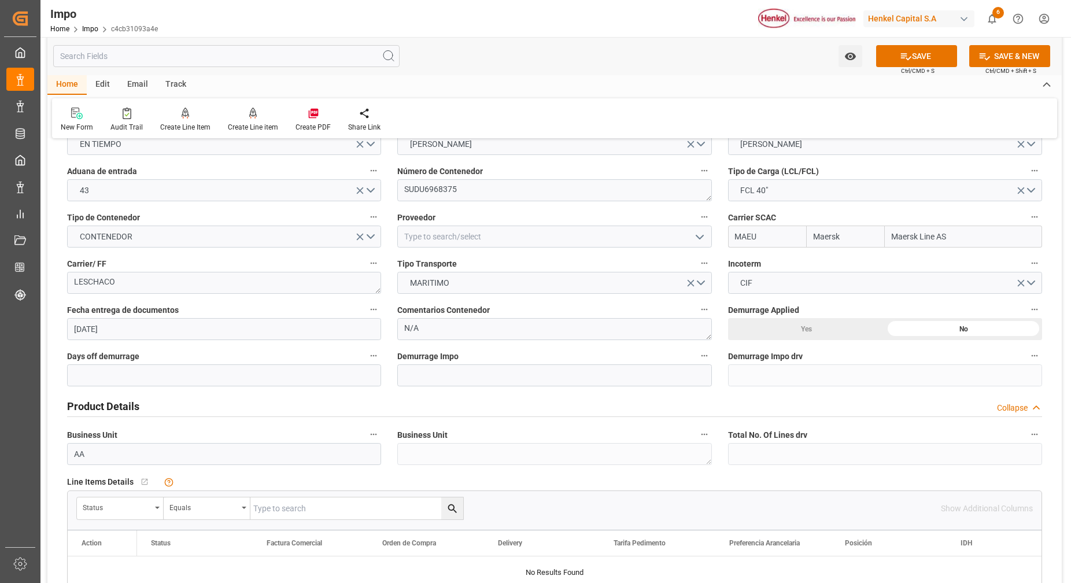
scroll to position [145, 0]
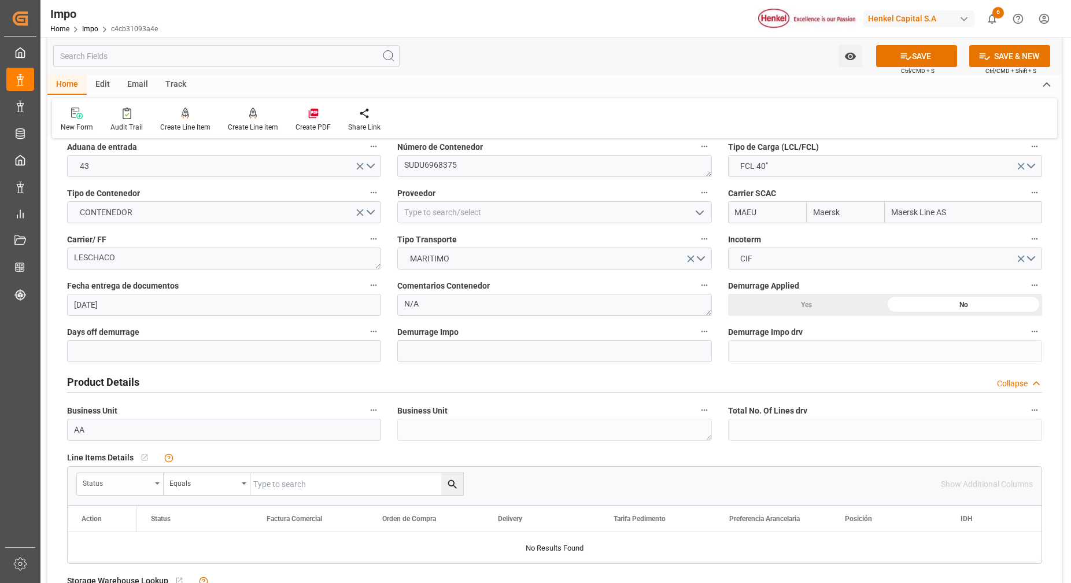
click at [159, 483] on icon "open menu" at bounding box center [157, 484] width 5 height 2
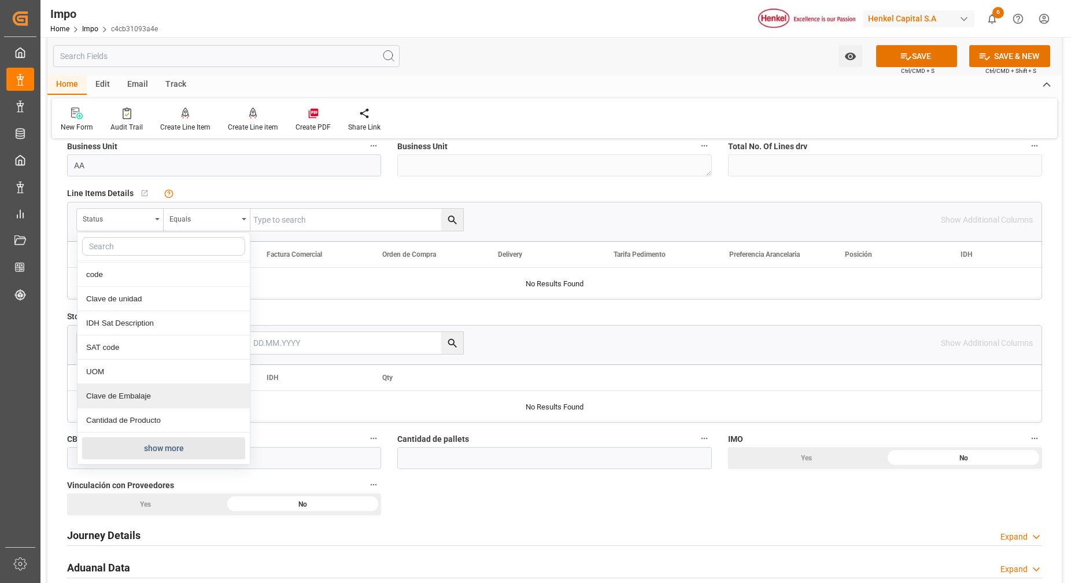
scroll to position [434, 0]
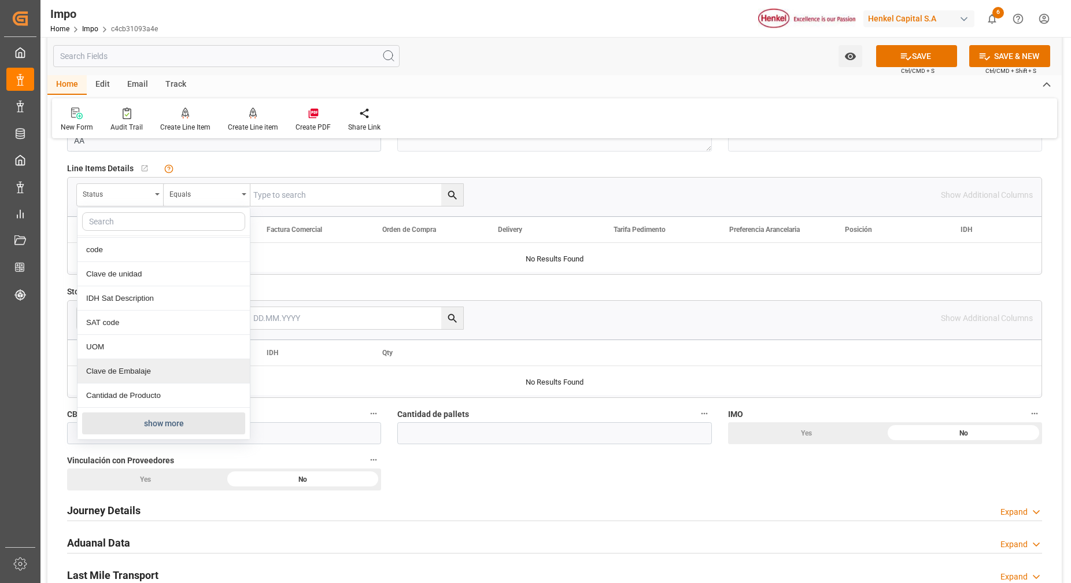
click at [147, 417] on button "show more" at bounding box center [163, 424] width 163 height 22
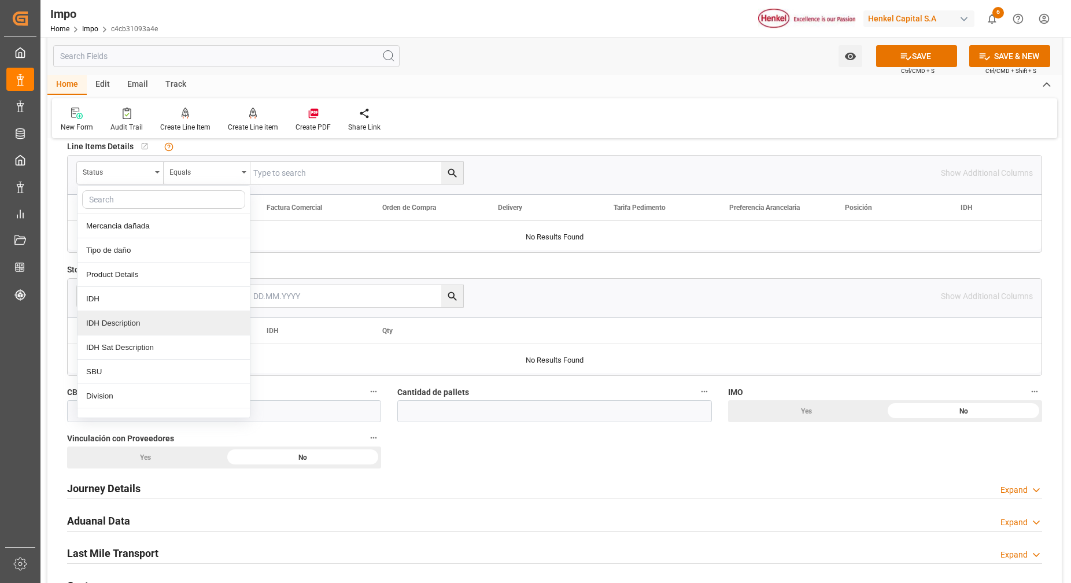
scroll to position [196, 0]
click at [148, 326] on div "Comentarios" at bounding box center [164, 322] width 172 height 24
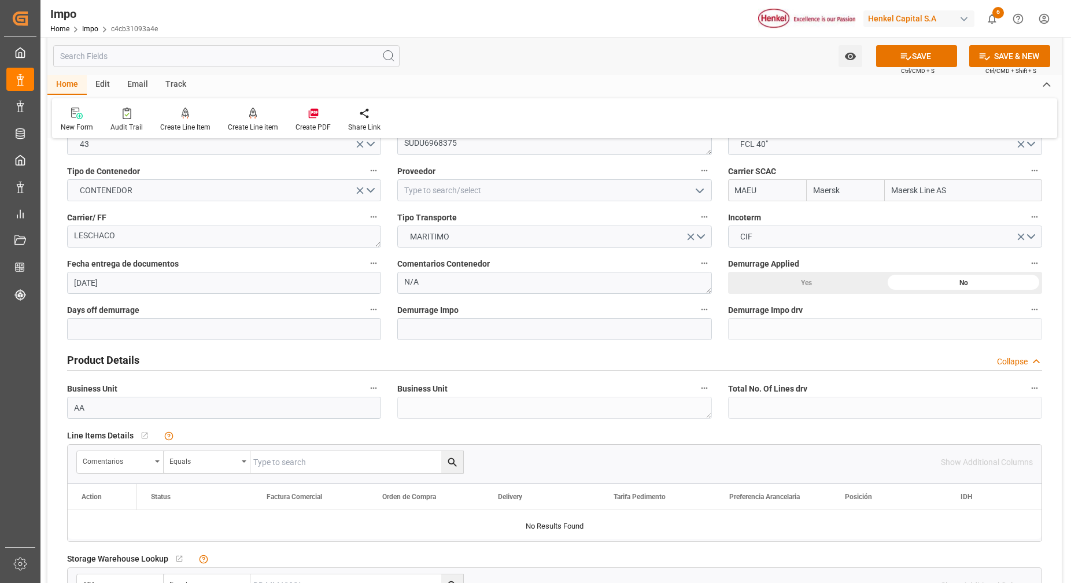
scroll to position [311, 0]
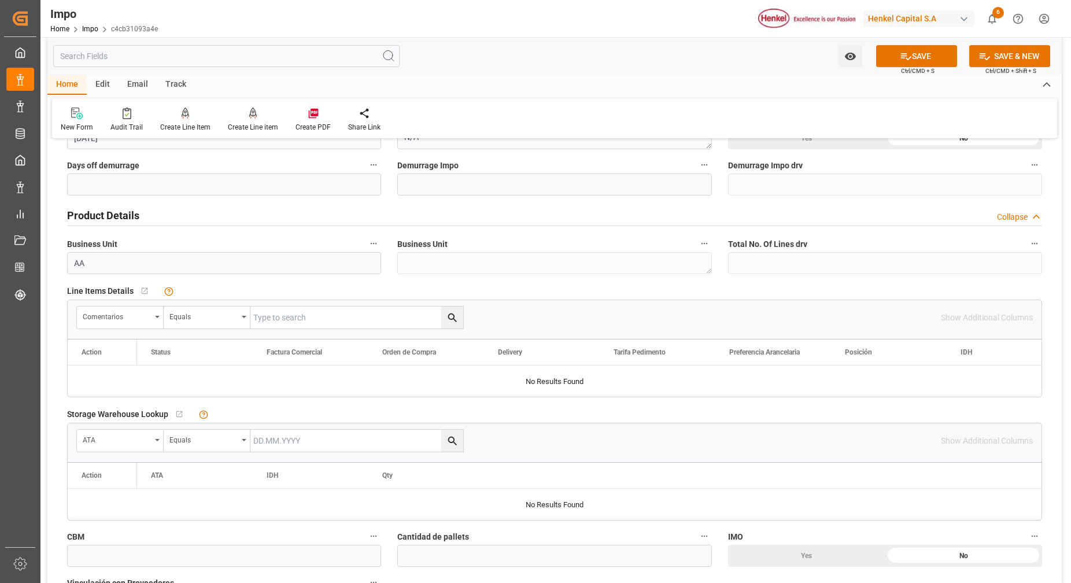
click at [312, 321] on input "text" at bounding box center [357, 318] width 213 height 22
paste input "SUDU6968375"
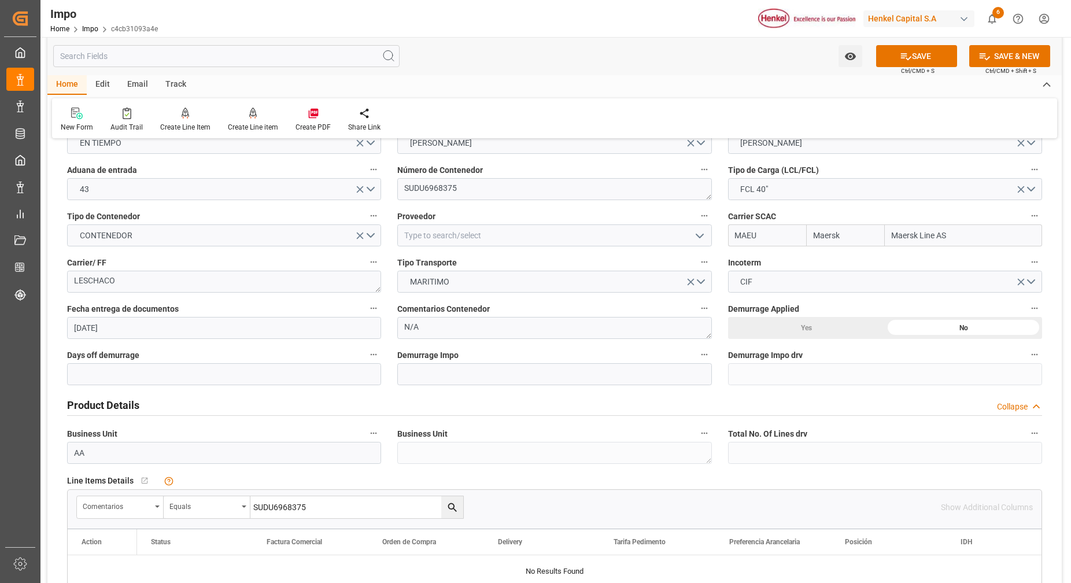
scroll to position [0, 0]
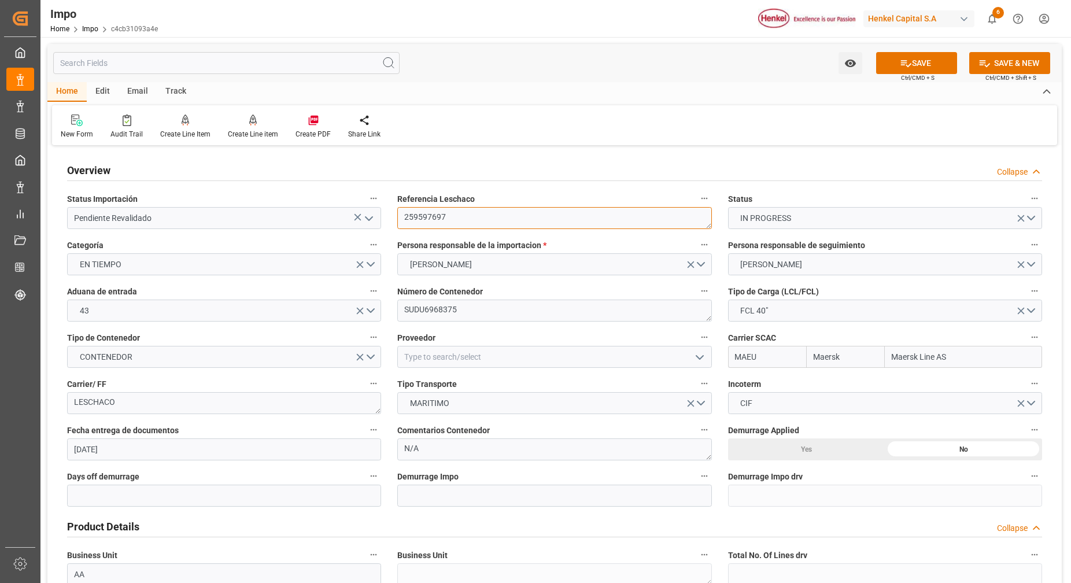
click at [422, 220] on textarea "259597697" at bounding box center [554, 218] width 314 height 22
click at [422, 222] on textarea "259597697" at bounding box center [554, 218] width 314 height 22
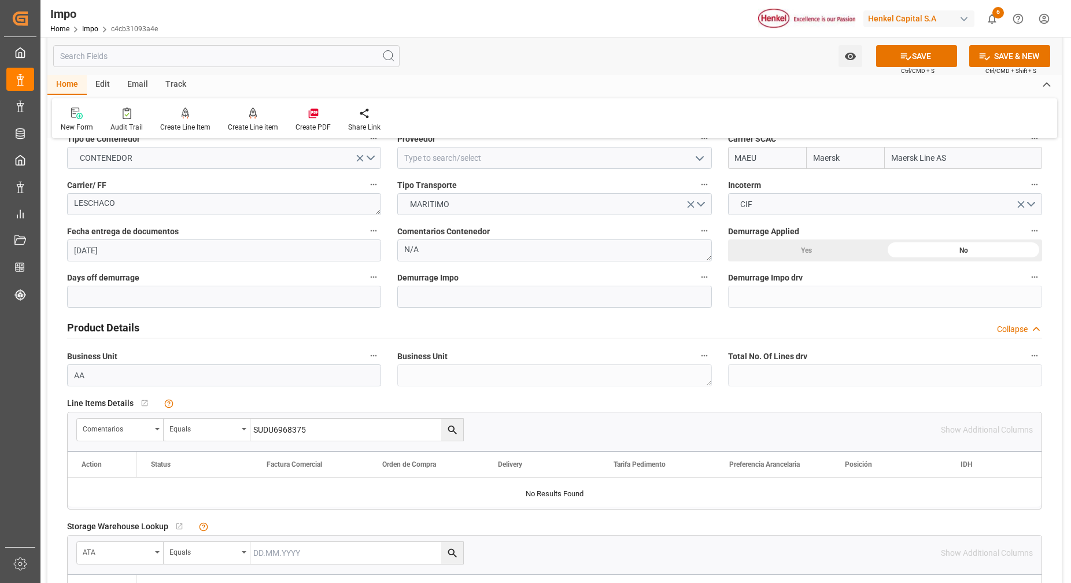
scroll to position [289, 0]
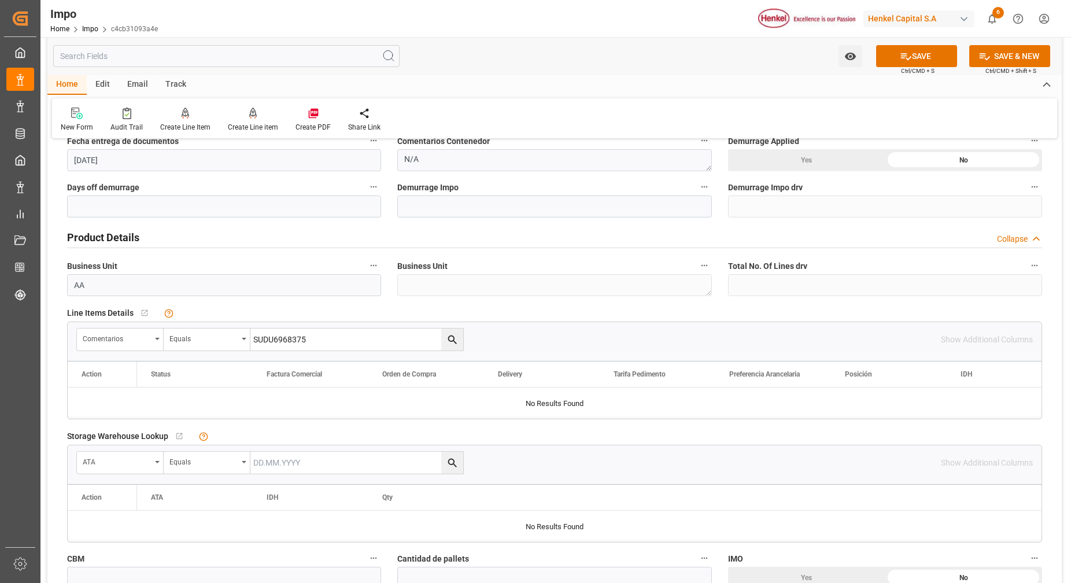
click at [294, 335] on input "SUDU6968375" at bounding box center [357, 340] width 213 height 22
paste input "259597697"
type input "259597697"
click at [458, 347] on button "search button" at bounding box center [452, 340] width 22 height 22
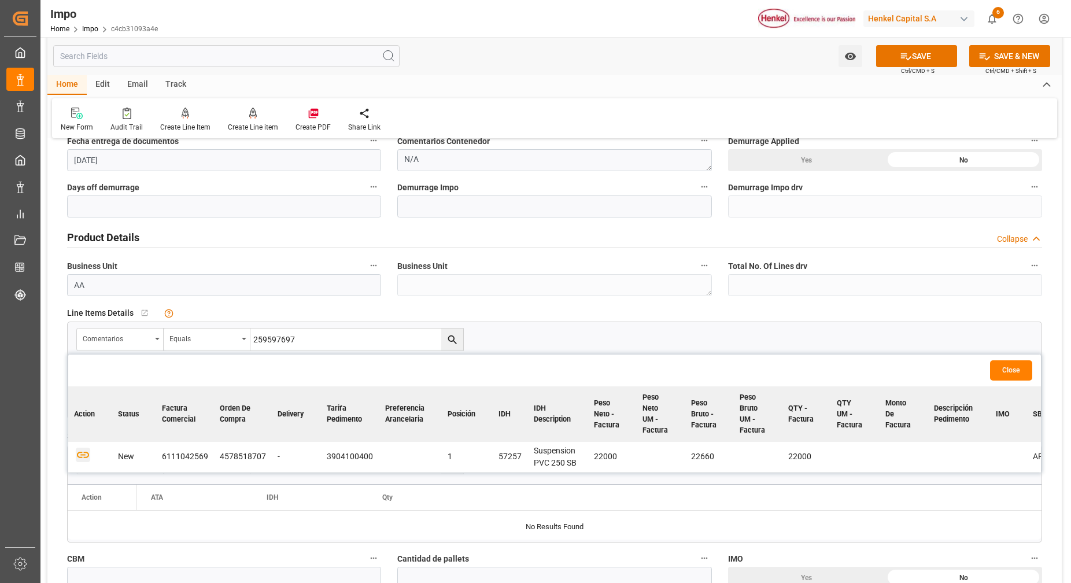
click at [90, 458] on td at bounding box center [90, 457] width 44 height 31
click at [77, 452] on icon "button" at bounding box center [83, 455] width 14 height 14
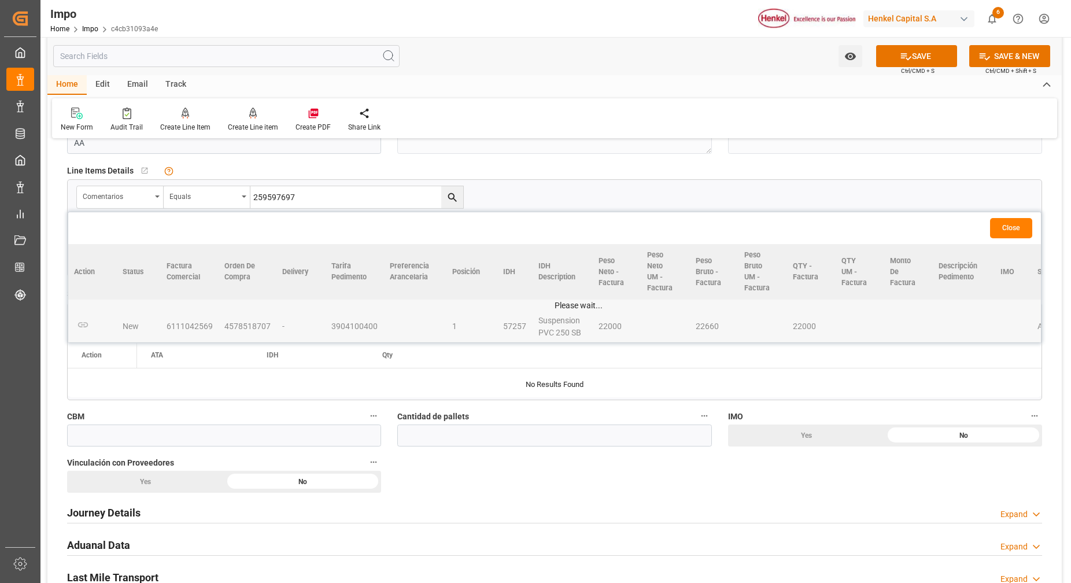
scroll to position [434, 0]
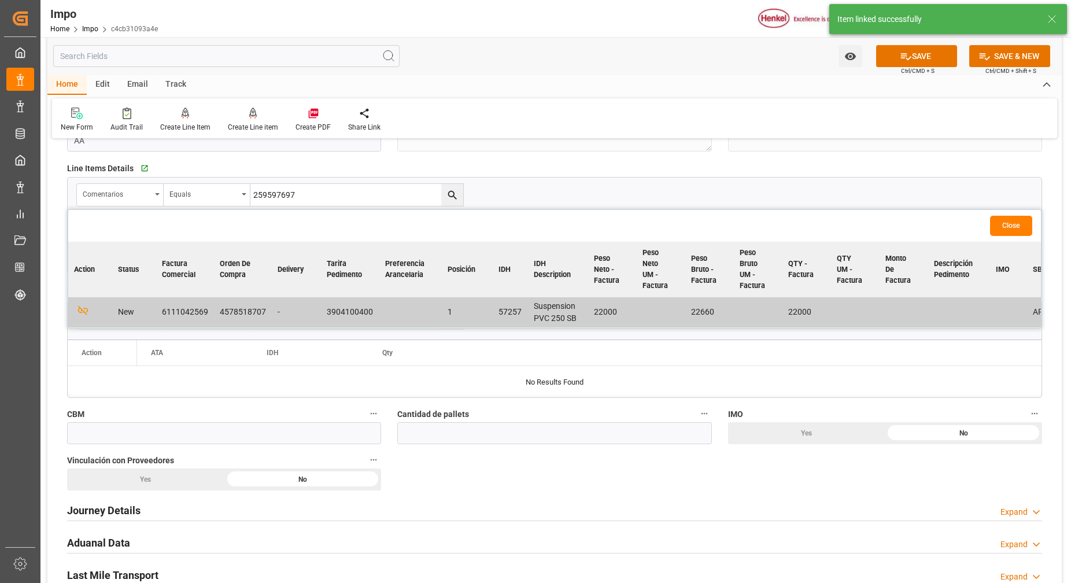
click at [1002, 229] on button "Close" at bounding box center [1011, 226] width 42 height 20
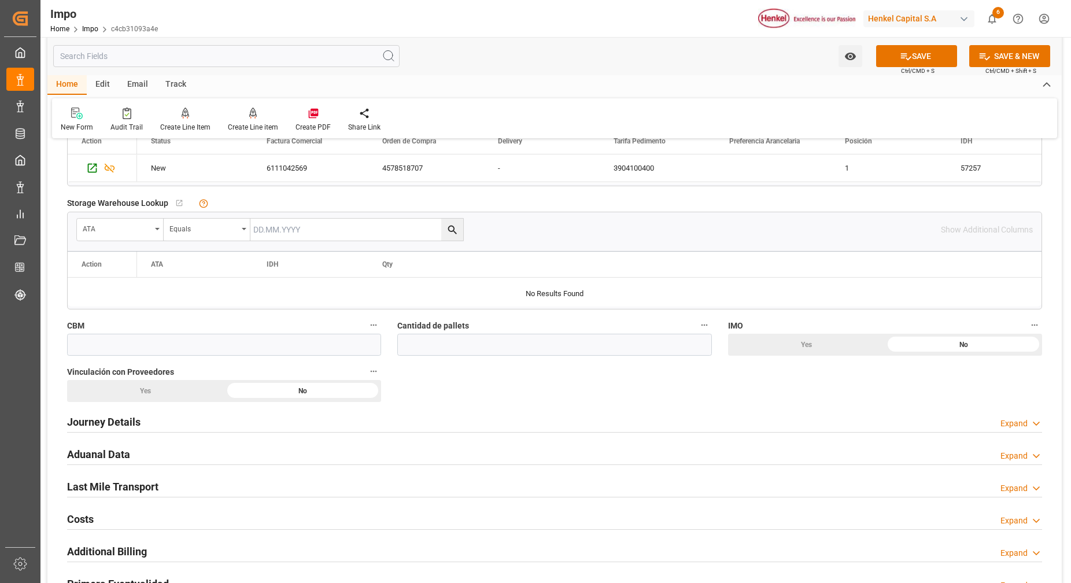
scroll to position [651, 0]
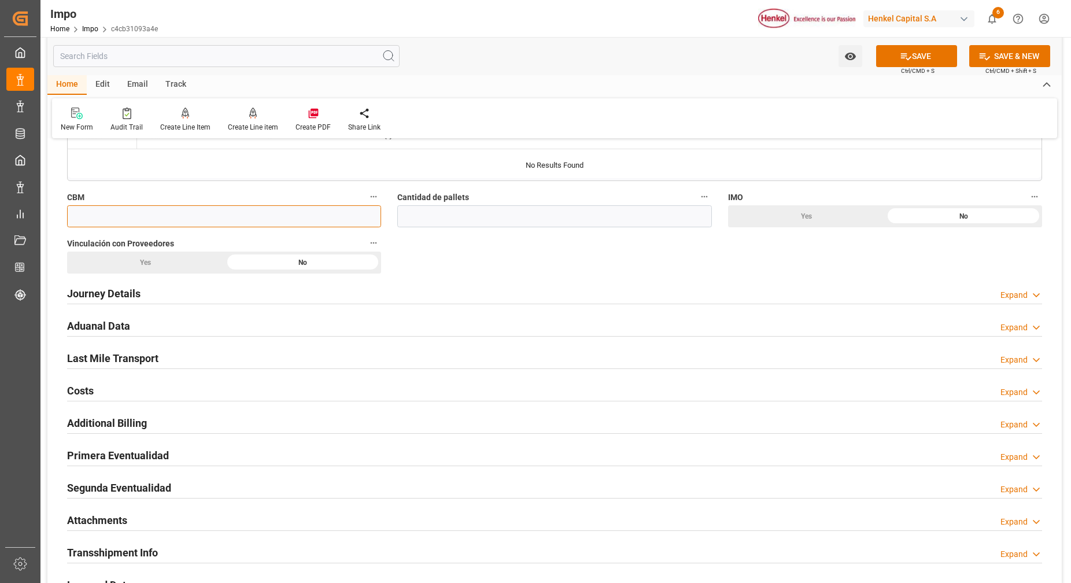
click at [191, 214] on input "text" at bounding box center [224, 216] width 314 height 22
paste input "22660"
type input "22660"
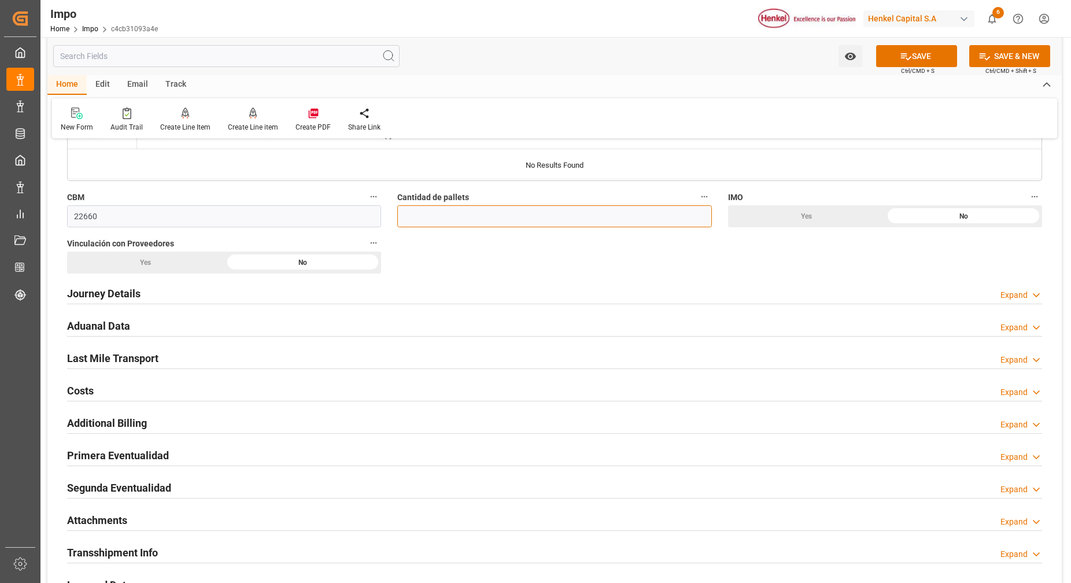
click at [479, 219] on input "text" at bounding box center [554, 216] width 314 height 22
type input "16"
click at [134, 289] on h2 "Journey Details" at bounding box center [103, 294] width 73 height 16
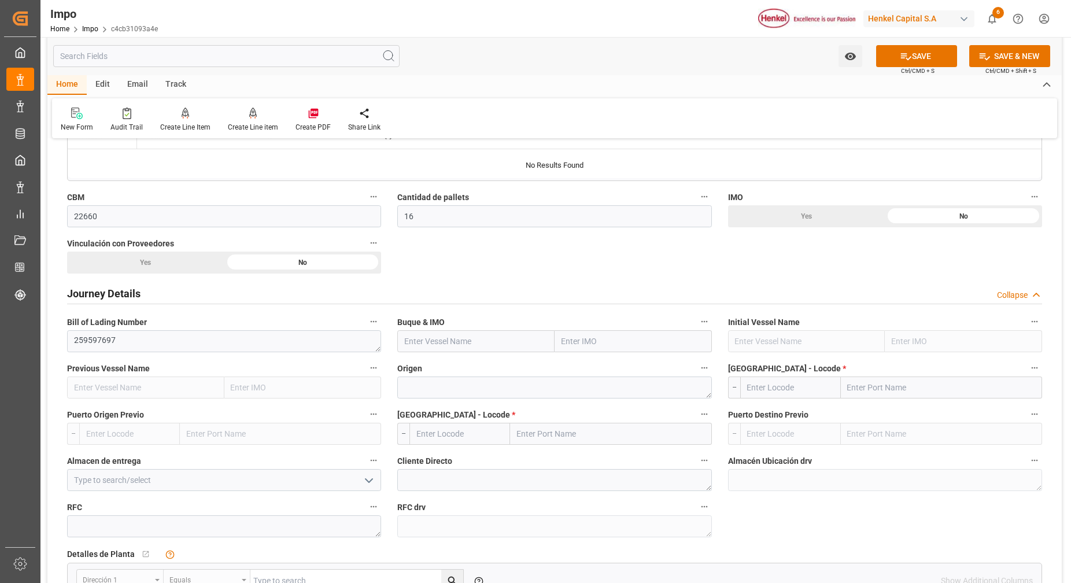
click at [573, 348] on input "text" at bounding box center [633, 341] width 157 height 22
paste input "MAERSK DANUBE"
type input "MAERSK DANUBE"
click at [591, 371] on b "9694579" at bounding box center [578, 366] width 32 height 9
type input "MAERSK DANUBE"
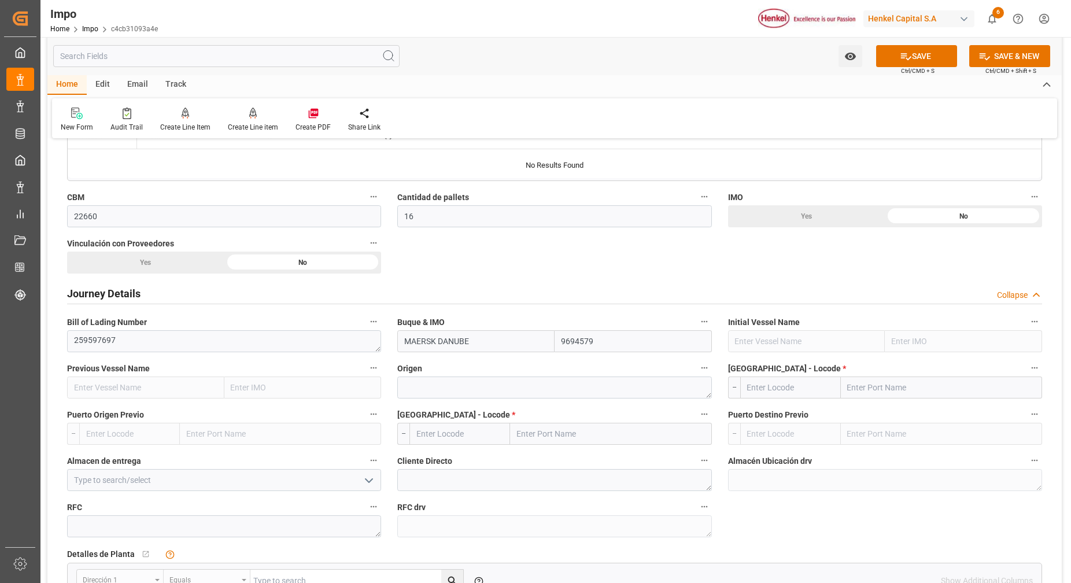
type input "9694579"
click at [543, 394] on textarea at bounding box center [554, 388] width 314 height 22
type textarea "Belgica"
drag, startPoint x: 872, startPoint y: 385, endPoint x: 813, endPoint y: 385, distance: 58.4
click at [872, 385] on input "text" at bounding box center [941, 388] width 201 height 22
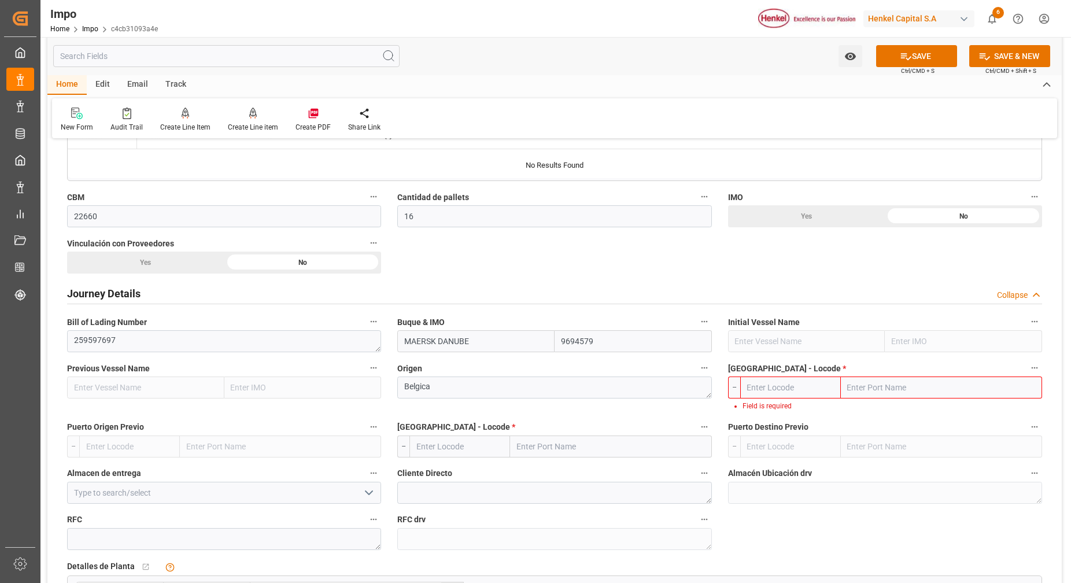
click at [909, 386] on input "text" at bounding box center [941, 388] width 201 height 22
paste input "[GEOGRAPHIC_DATA]"
type input "[GEOGRAPHIC_DATA]"
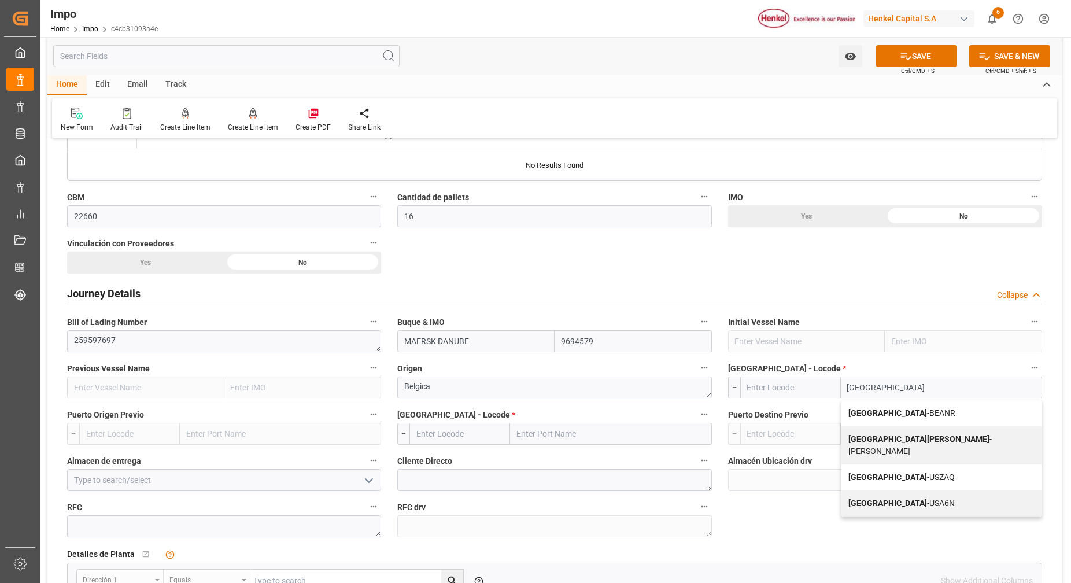
click at [904, 417] on span "Antwerp - BEANR" at bounding box center [902, 412] width 107 height 9
type input "BEANR"
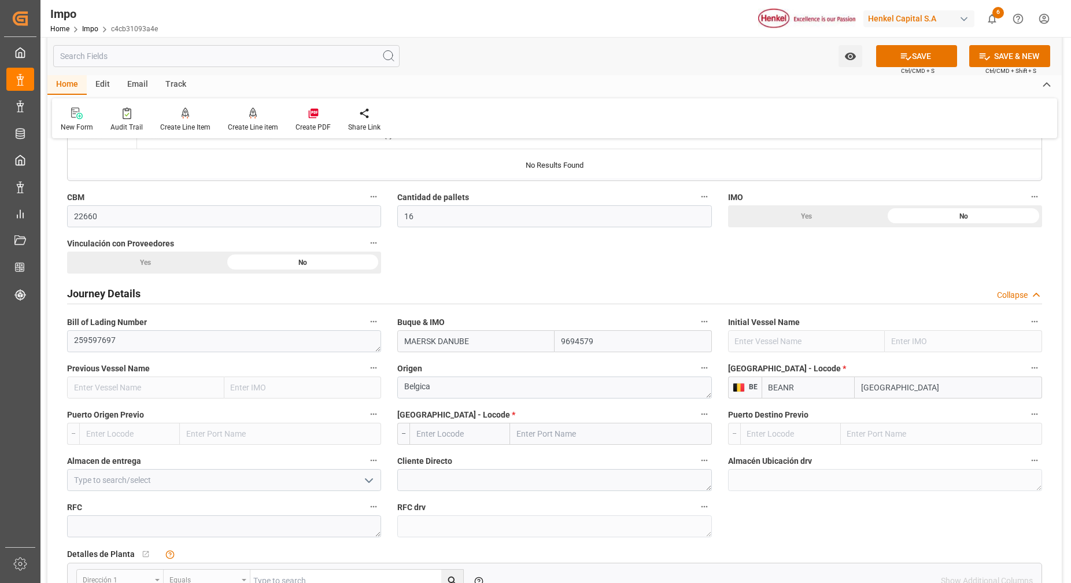
type input "[GEOGRAPHIC_DATA]"
click at [552, 434] on input "text" at bounding box center [610, 434] width 201 height 22
type input "vera"
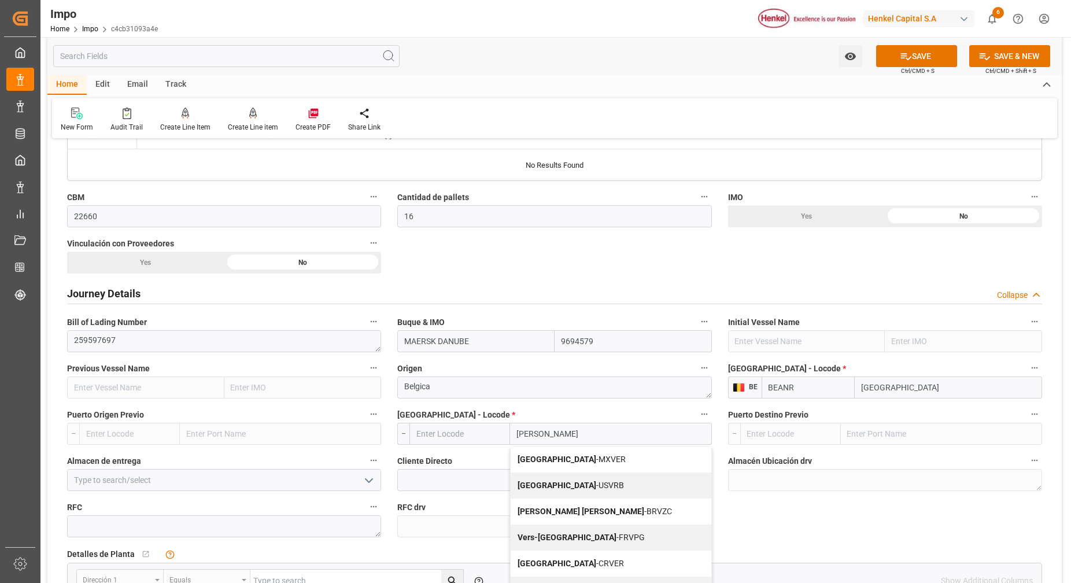
click at [566, 457] on span "Veracruz - MXVER" at bounding box center [572, 459] width 108 height 9
type input "MXVER"
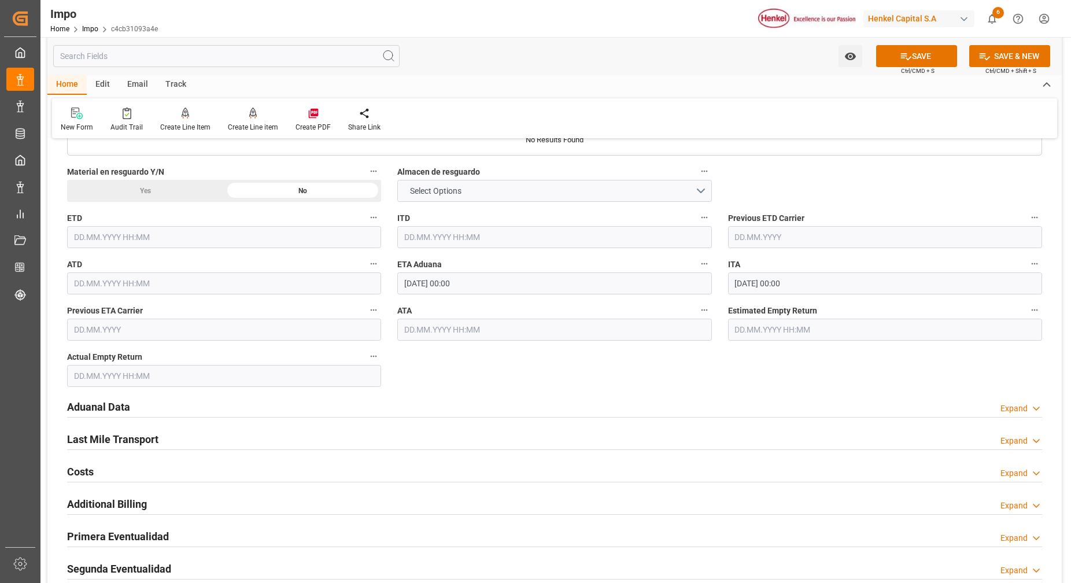
scroll to position [1229, 0]
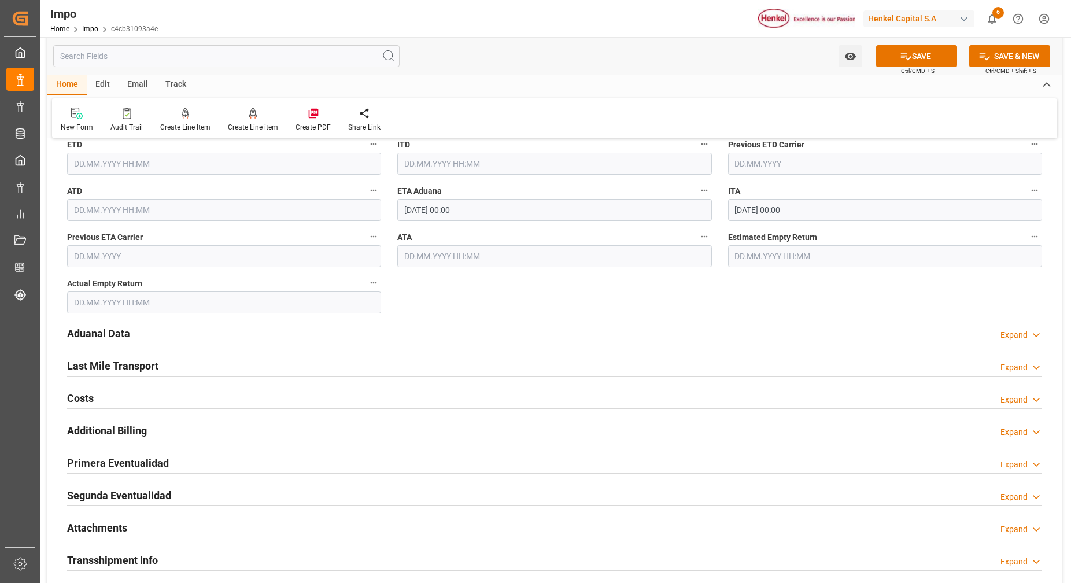
type input "[GEOGRAPHIC_DATA]"
click at [86, 330] on h2 "Aduanal Data" at bounding box center [98, 334] width 63 height 16
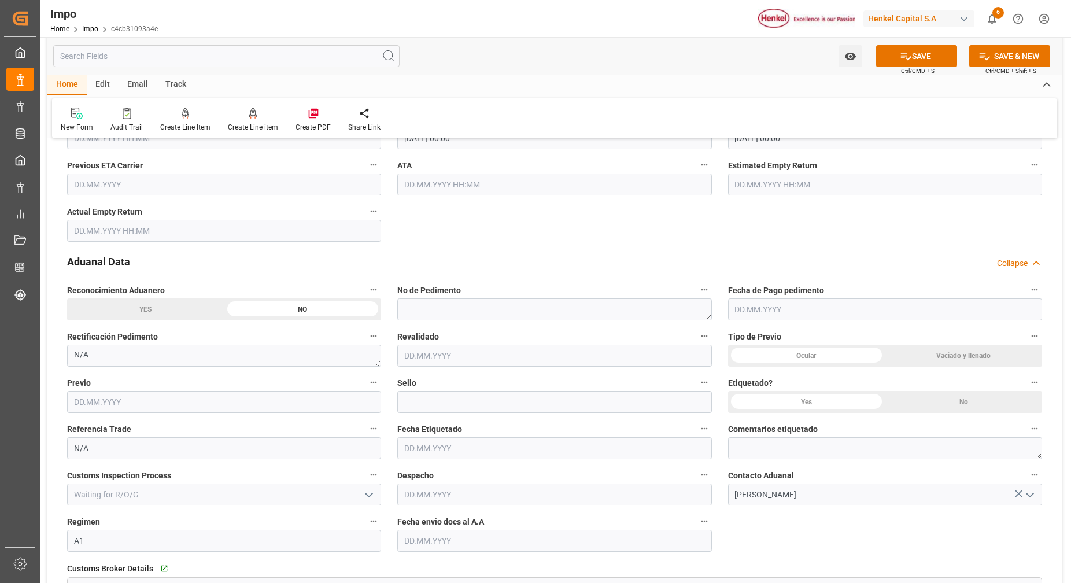
scroll to position [1446, 0]
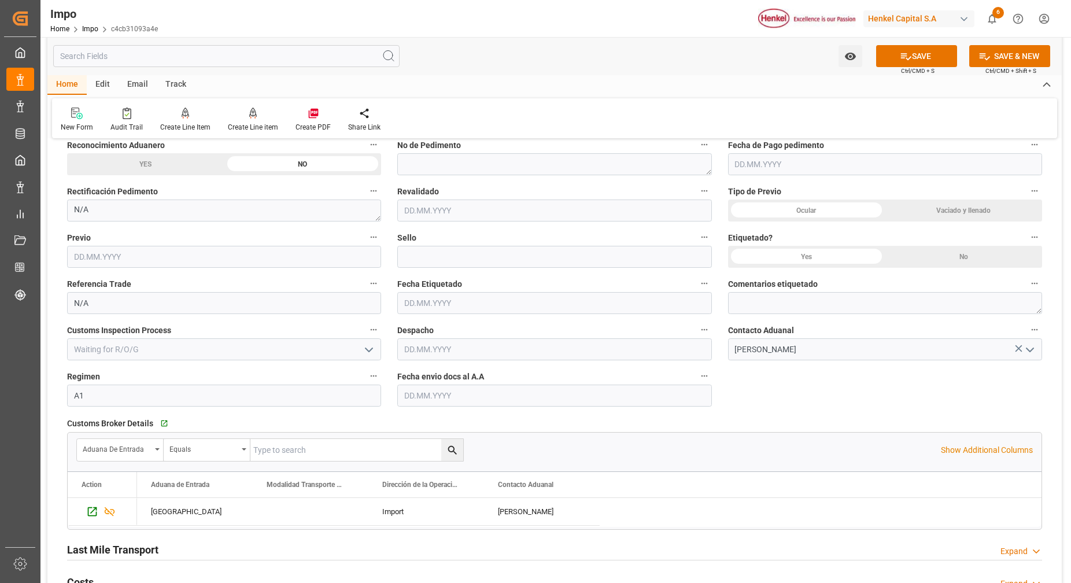
click at [511, 407] on div "Fecha envio docs al A.A" at bounding box center [554, 387] width 330 height 46
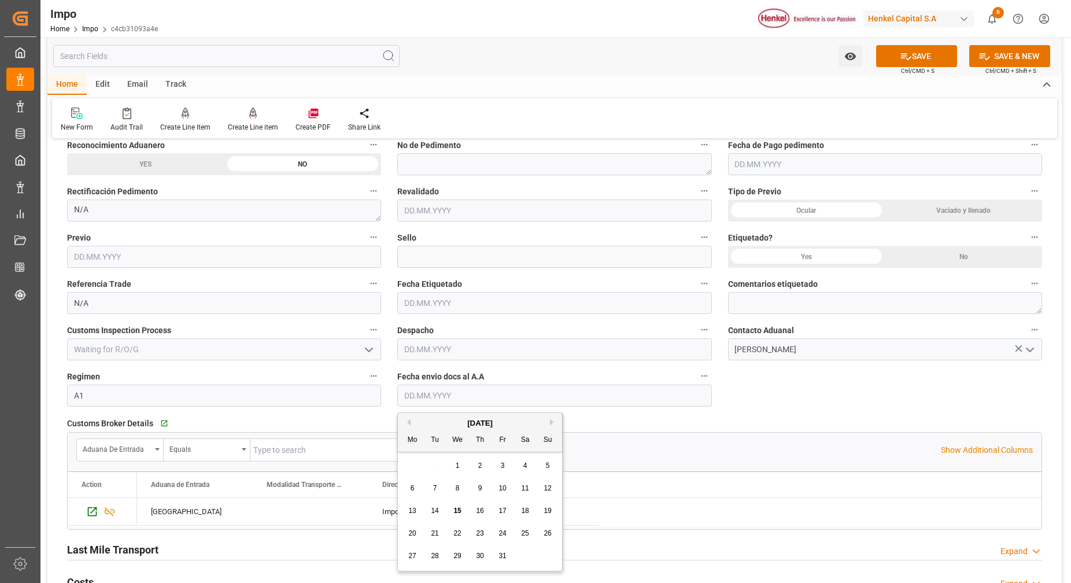
click at [511, 401] on input "text" at bounding box center [554, 396] width 314 height 22
click at [457, 515] on div "15" at bounding box center [458, 512] width 14 height 14
type input "[DATE]"
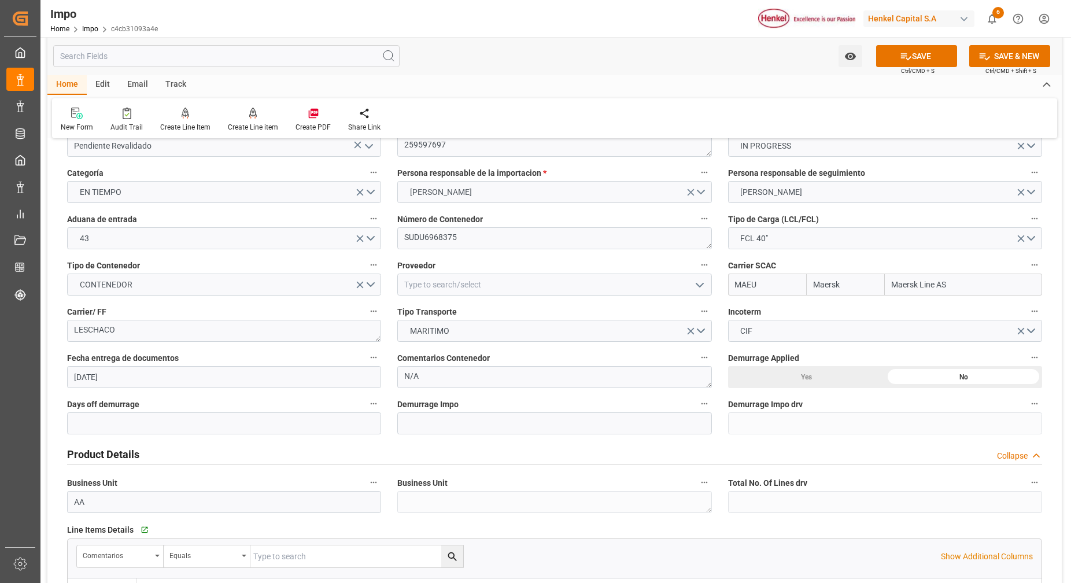
scroll to position [0, 0]
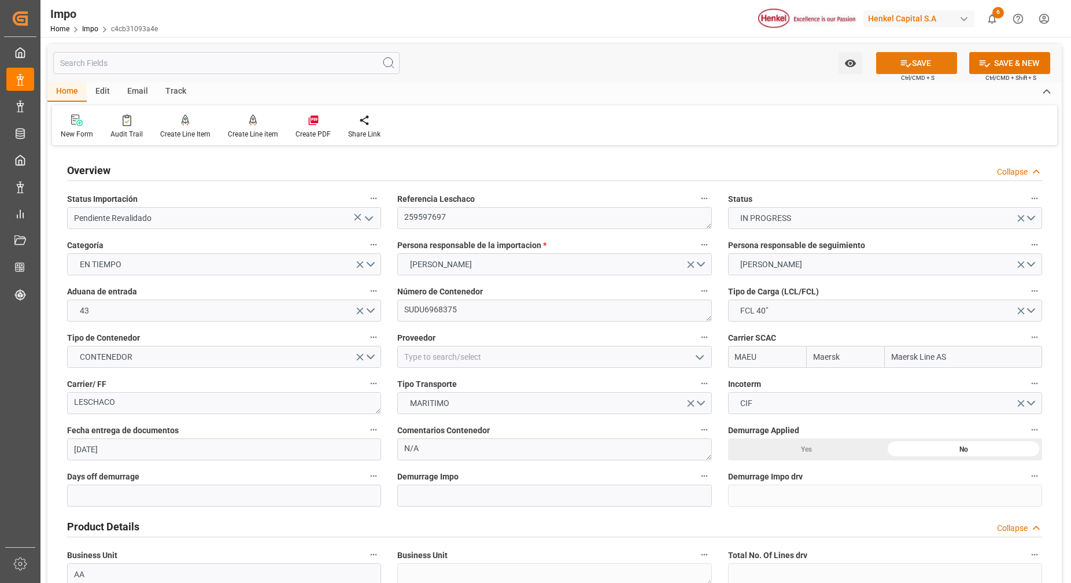
click at [917, 68] on button "SAVE" at bounding box center [917, 63] width 81 height 22
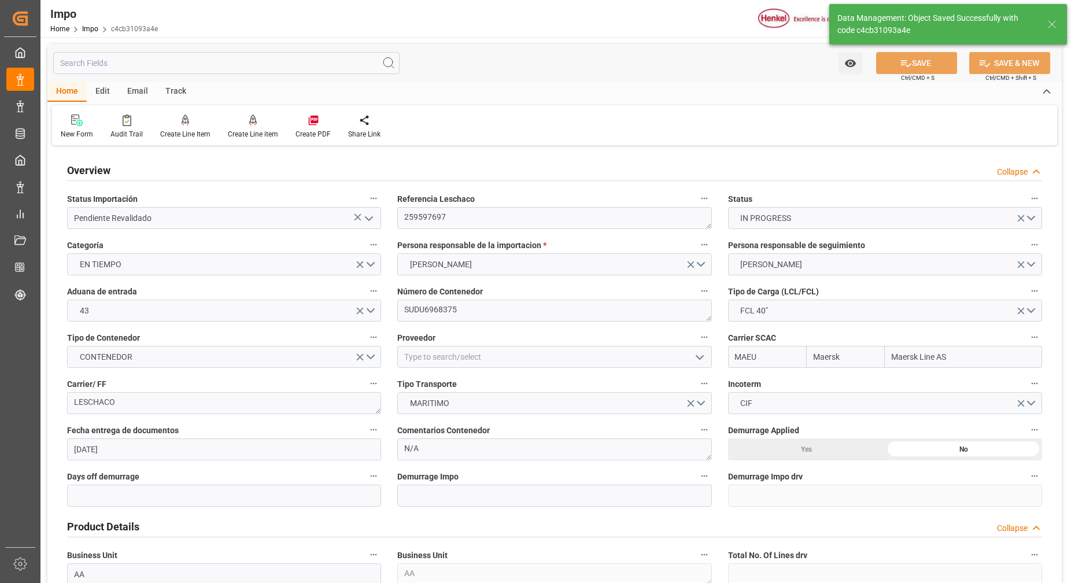
type textarea "259597697"
type textarea "AA"
type input "0"
type input "1"
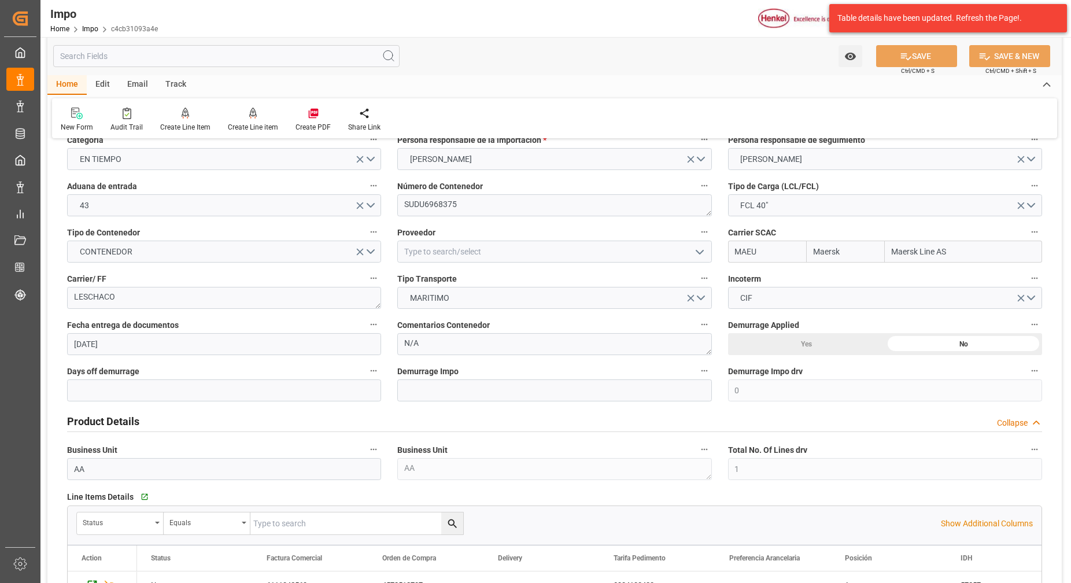
scroll to position [72, 0]
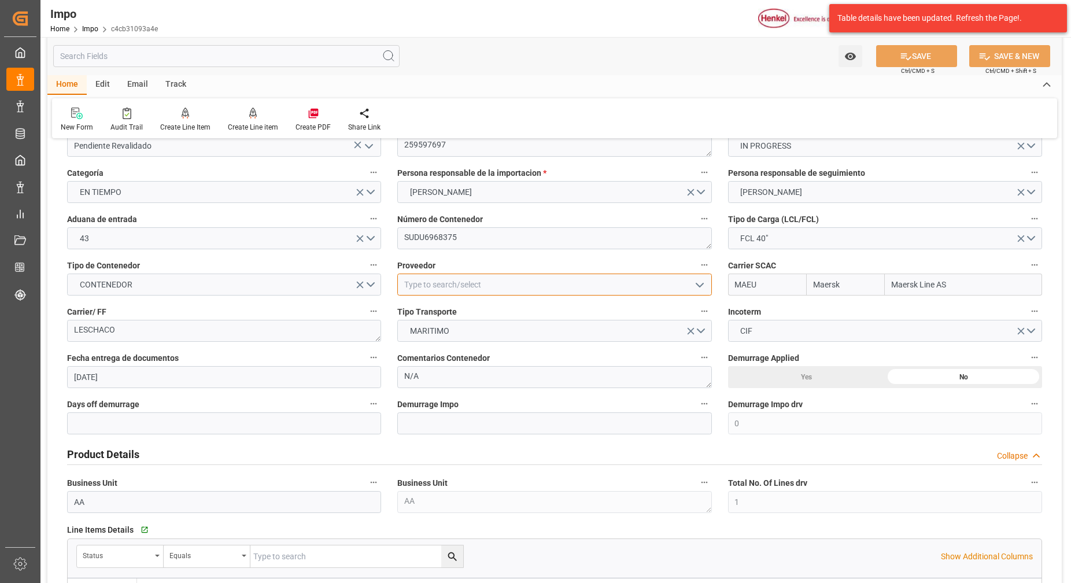
click at [483, 289] on input at bounding box center [554, 285] width 314 height 22
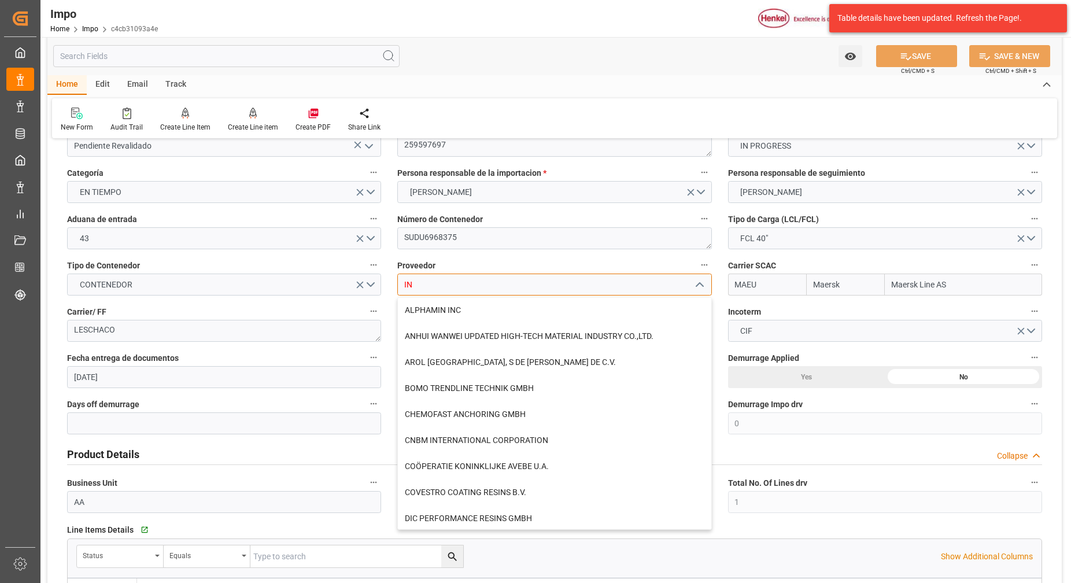
type input "I"
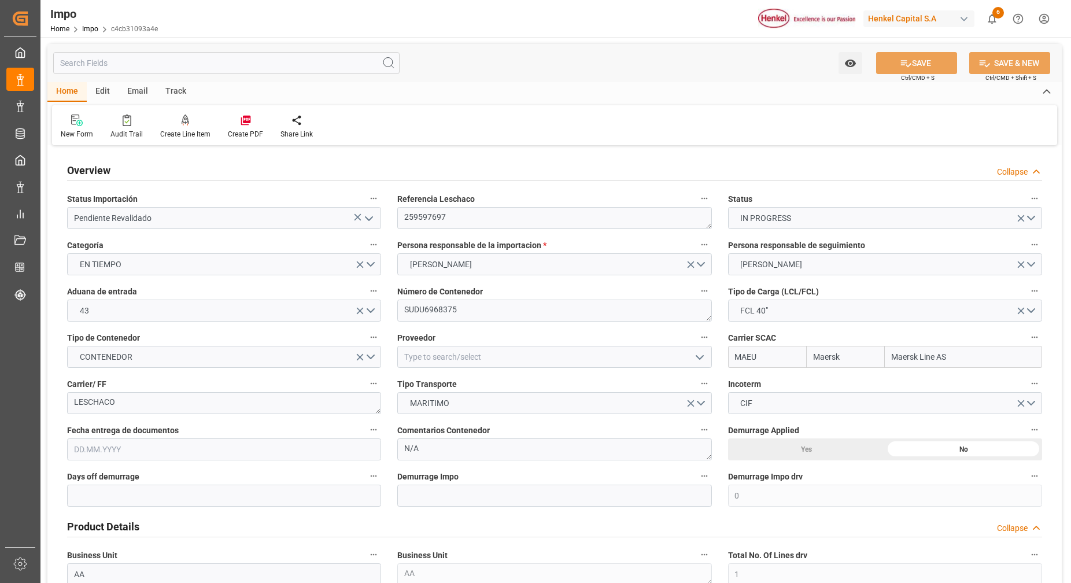
type input "Maersk"
type input "Maersk Line AS"
type input "0"
type input "1"
type input "22660"
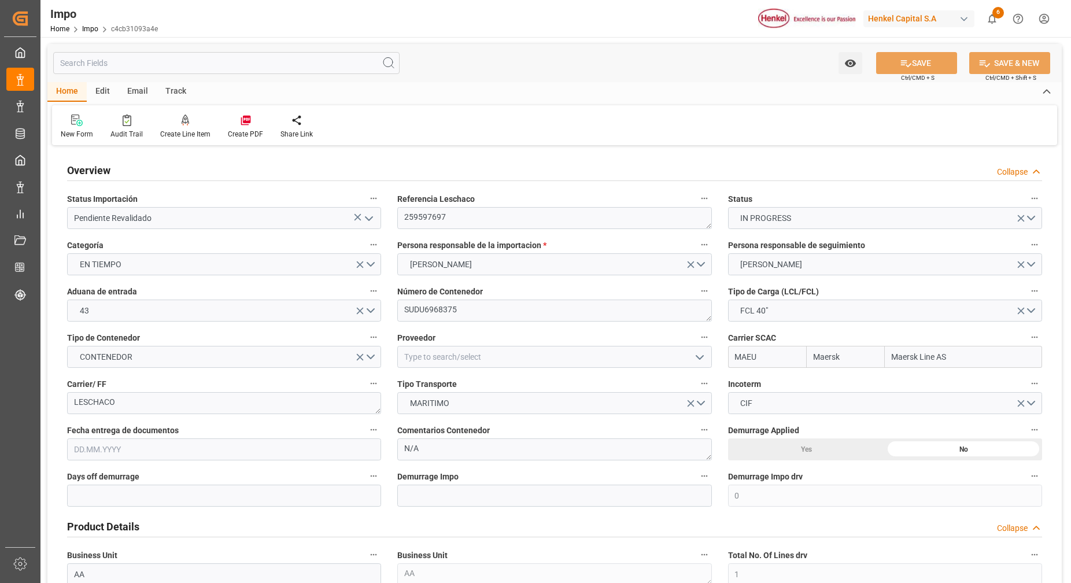
type input "16"
type input "[DATE]"
click at [489, 349] on input at bounding box center [554, 357] width 314 height 22
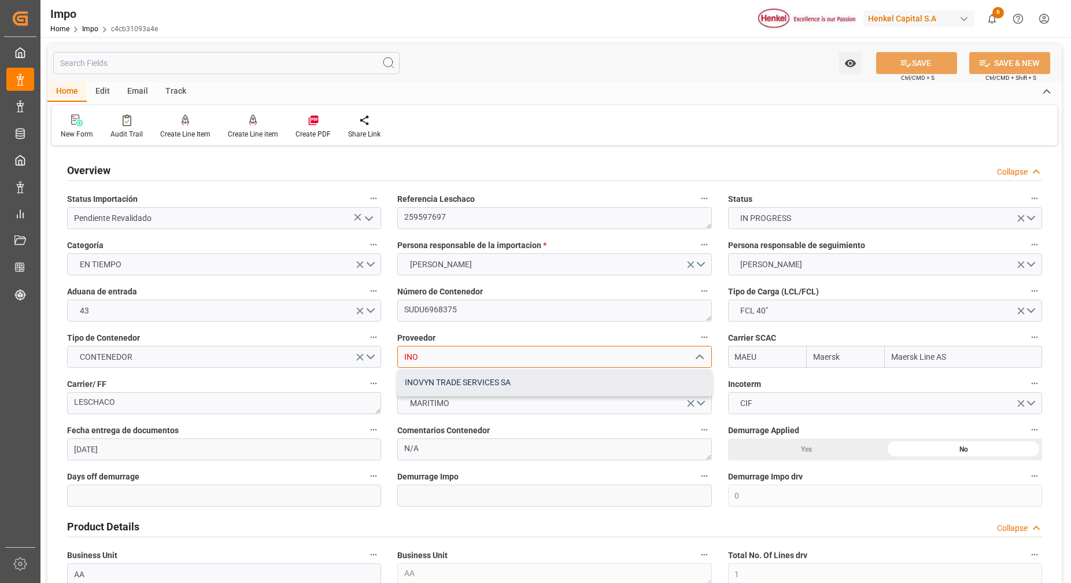
click at [503, 383] on div "INOVYN TRADE SERVICES SA" at bounding box center [554, 383] width 313 height 26
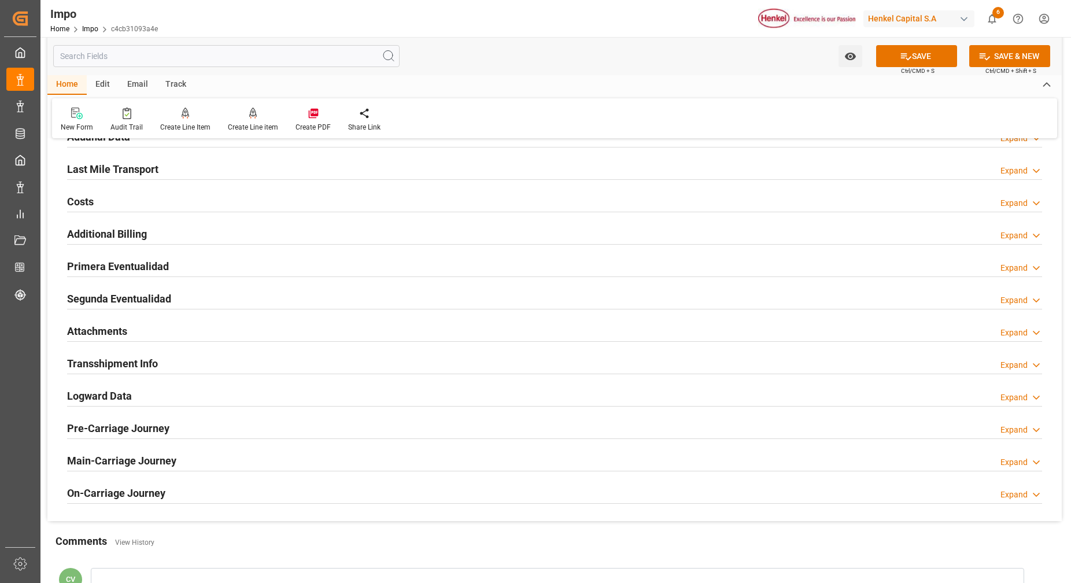
scroll to position [868, 0]
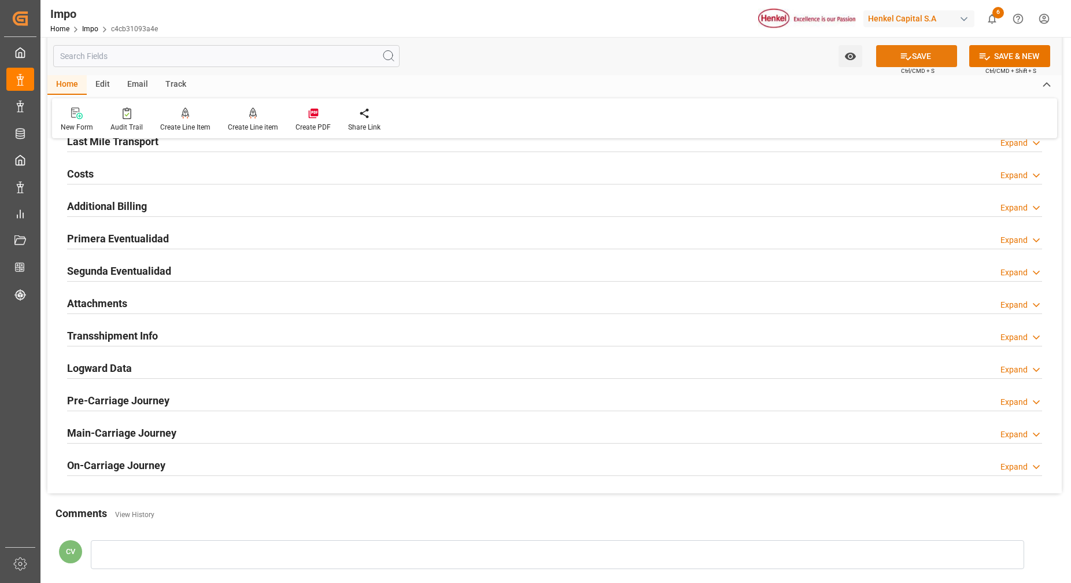
type input "INOVYN TRADE SERVICES SA"
click at [919, 62] on button "SAVE" at bounding box center [917, 56] width 81 height 22
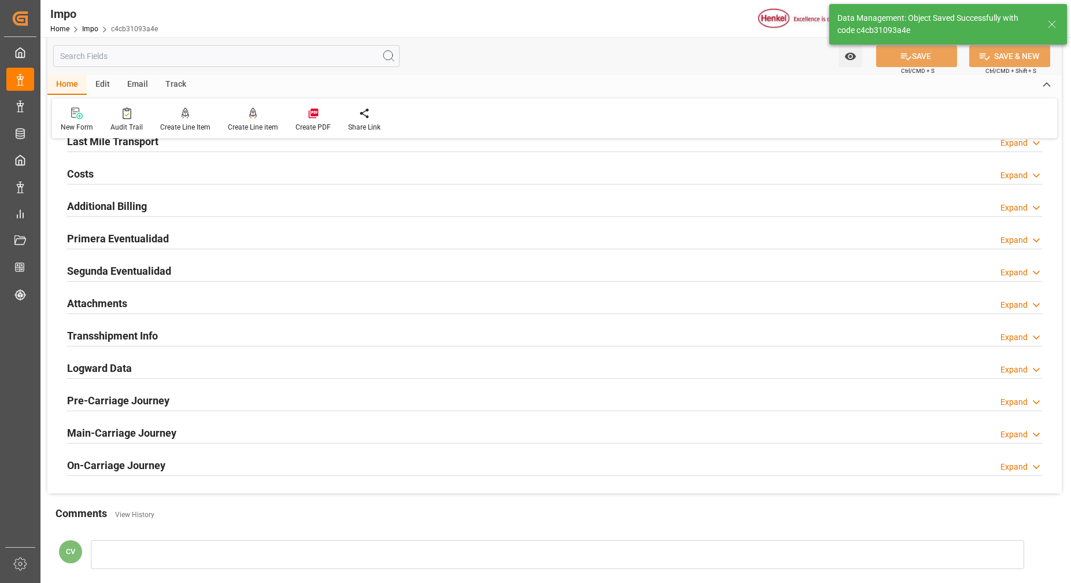
click at [120, 305] on h2 "Attachments" at bounding box center [97, 304] width 60 height 16
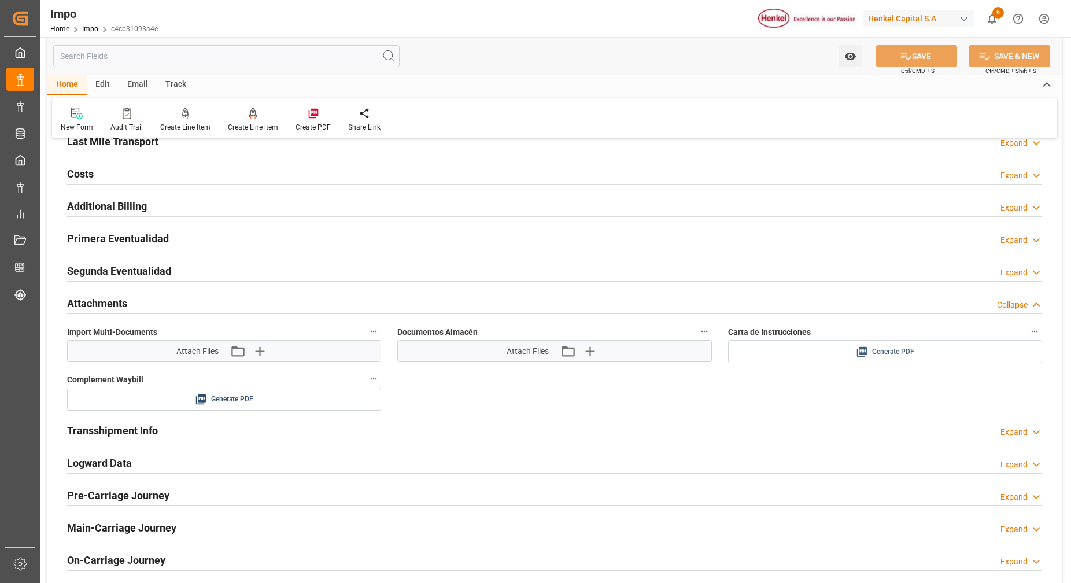
click at [870, 355] on div "Generate PDF" at bounding box center [885, 352] width 297 height 14
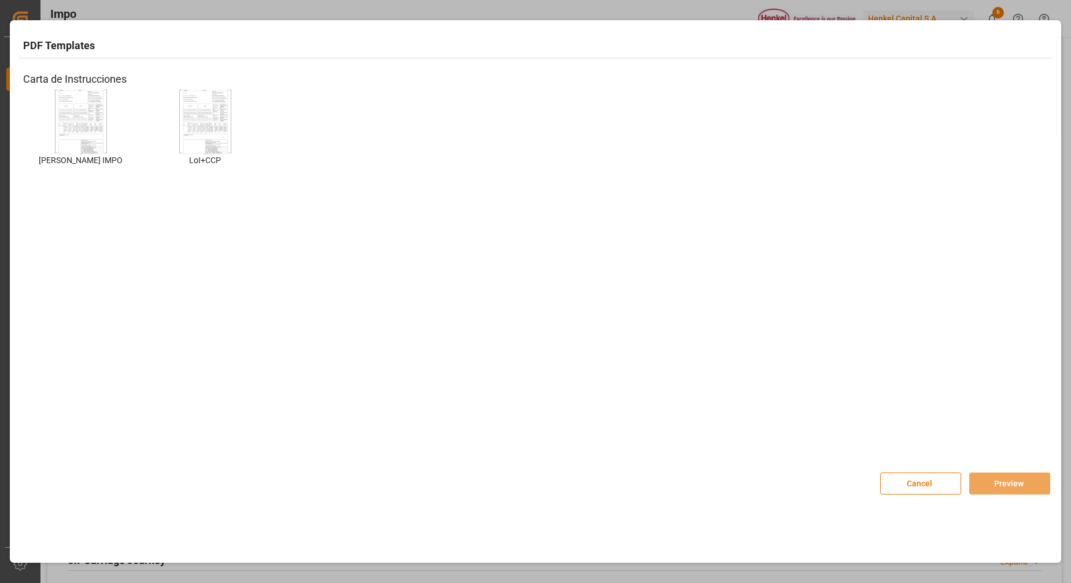
click at [91, 128] on img at bounding box center [81, 121] width 46 height 65
click at [1008, 485] on button "Preview" at bounding box center [1010, 484] width 81 height 22
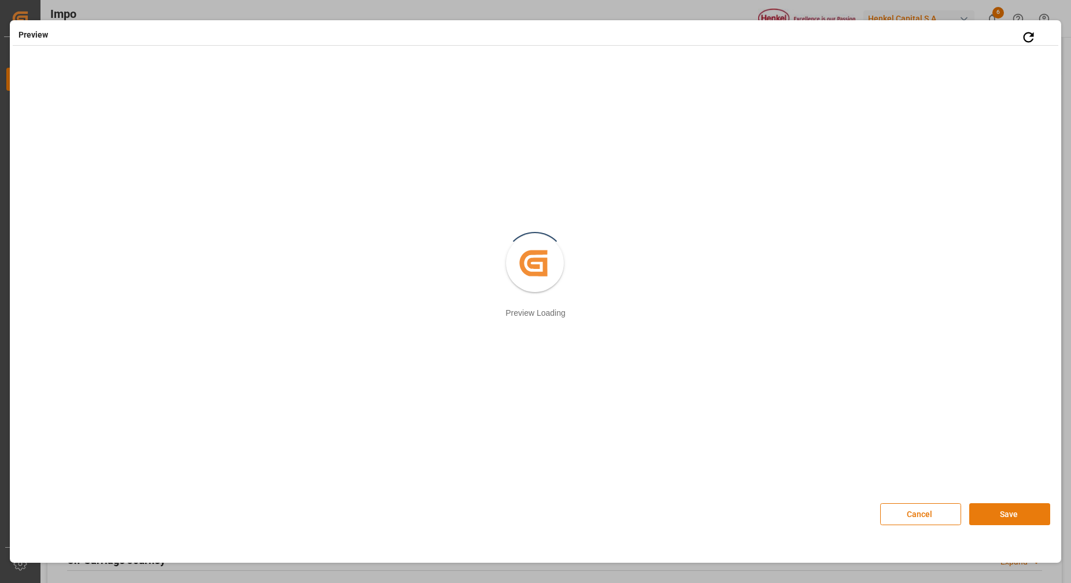
click at [1009, 521] on button "Save" at bounding box center [1010, 514] width 81 height 22
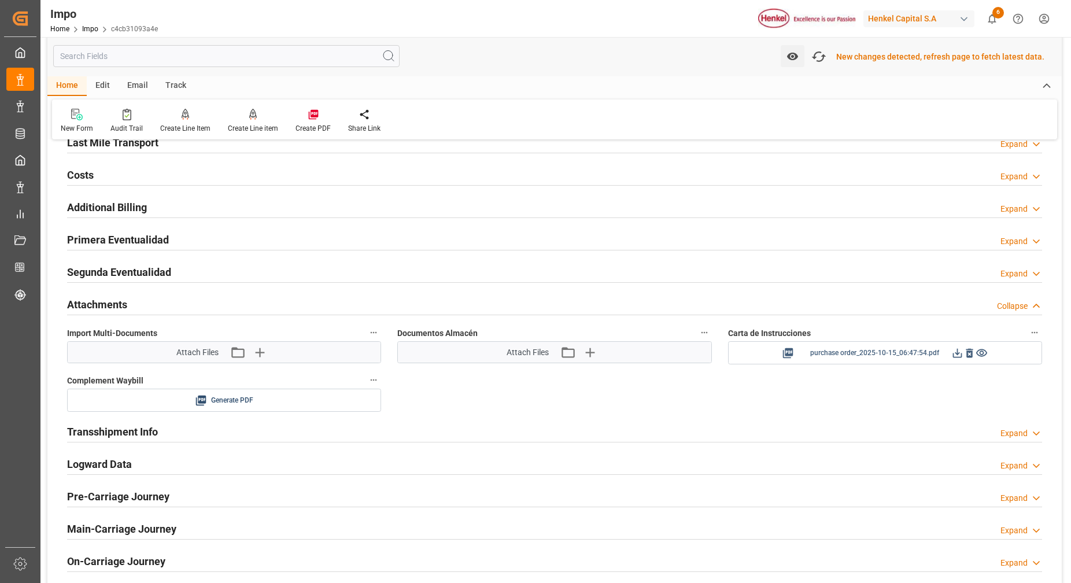
click at [956, 353] on icon at bounding box center [958, 353] width 12 height 12
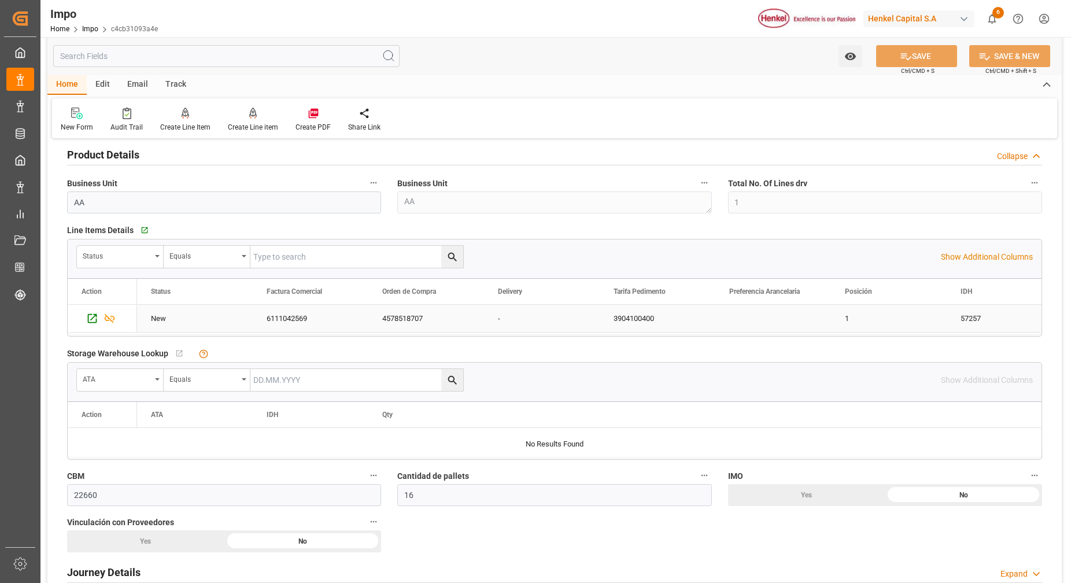
scroll to position [434, 0]
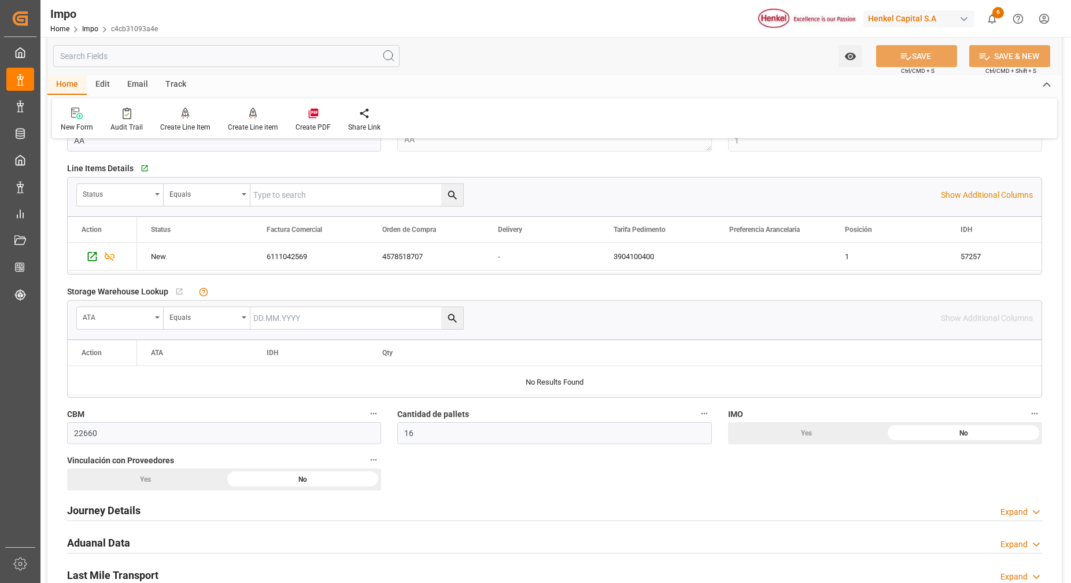
drag, startPoint x: 134, startPoint y: 506, endPoint x: 282, endPoint y: 451, distance: 158.2
click at [134, 506] on h2 "Journey Details" at bounding box center [103, 511] width 73 height 16
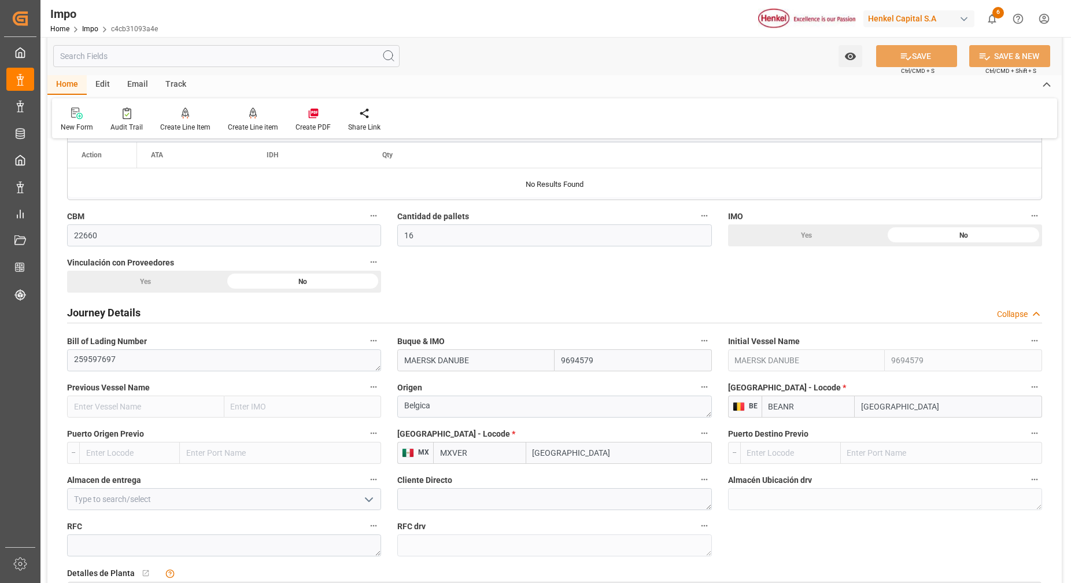
scroll to position [723, 0]
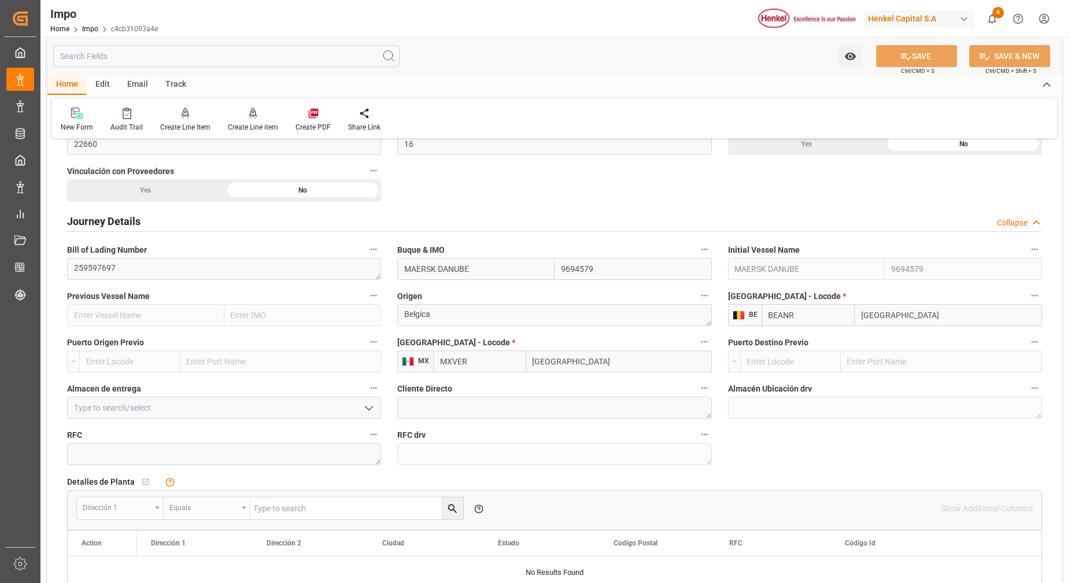
click at [366, 406] on icon "open menu" at bounding box center [369, 409] width 14 height 14
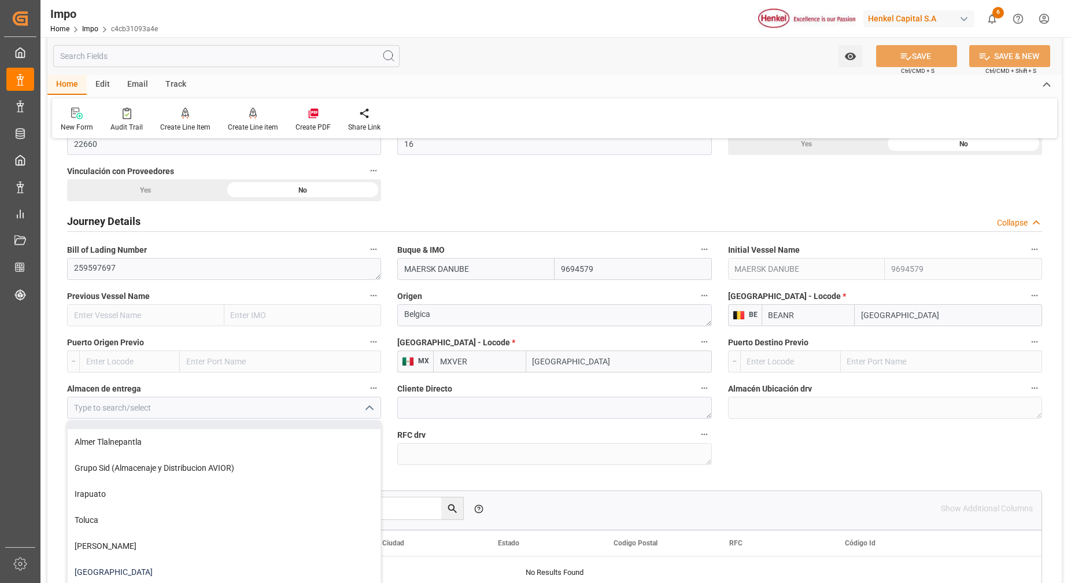
scroll to position [159, 0]
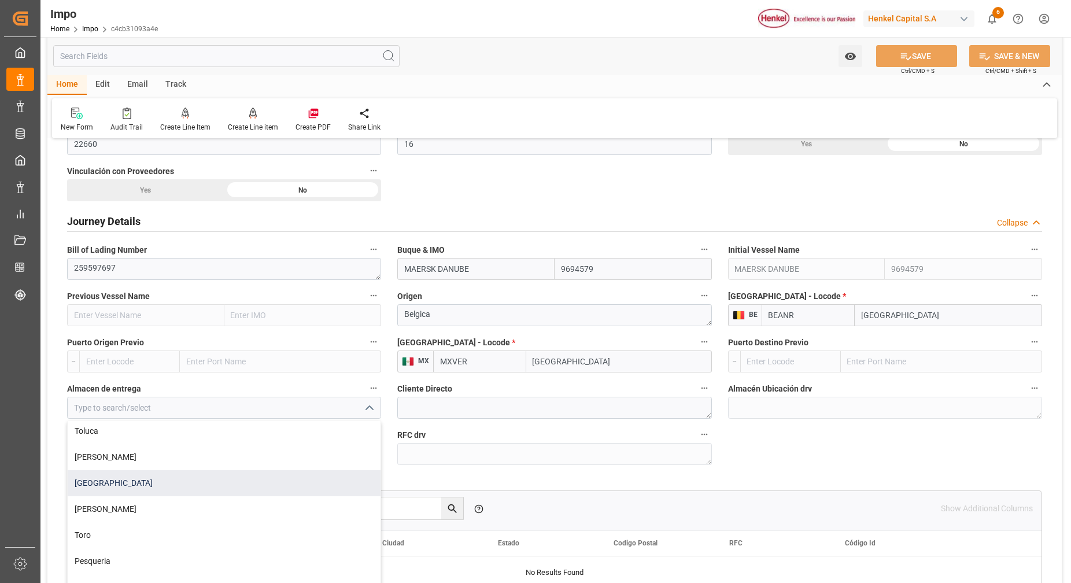
click at [201, 475] on div "[GEOGRAPHIC_DATA]" at bounding box center [224, 483] width 313 height 26
type input "[GEOGRAPHIC_DATA]"
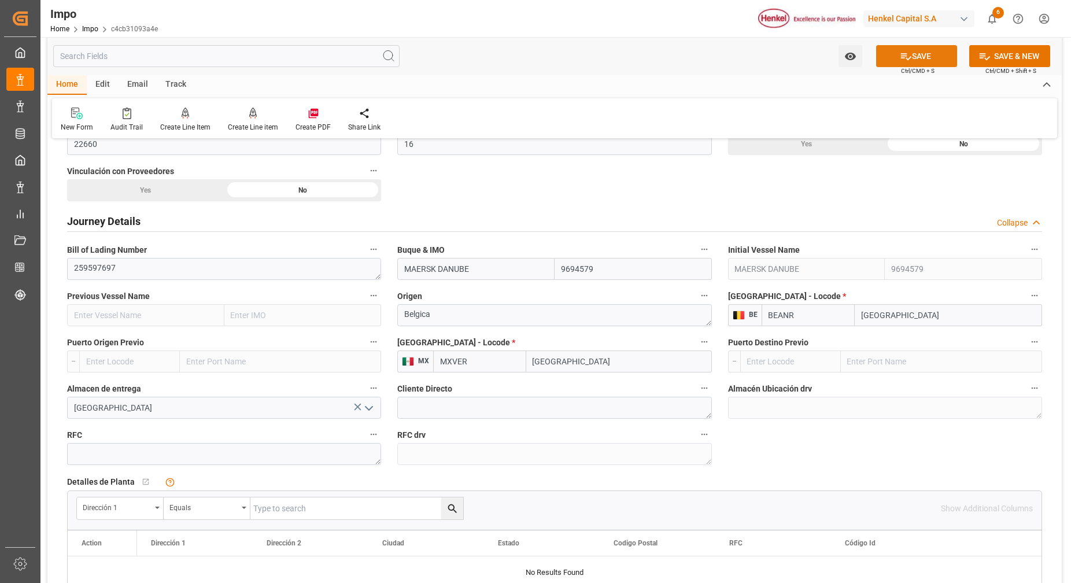
click at [928, 58] on button "SAVE" at bounding box center [917, 56] width 81 height 22
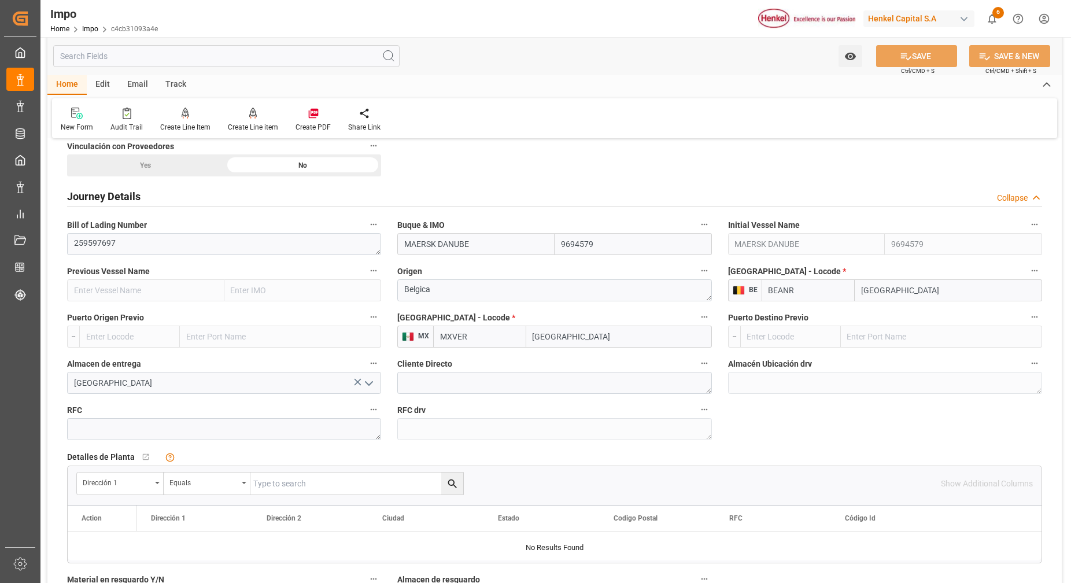
scroll to position [723, 0]
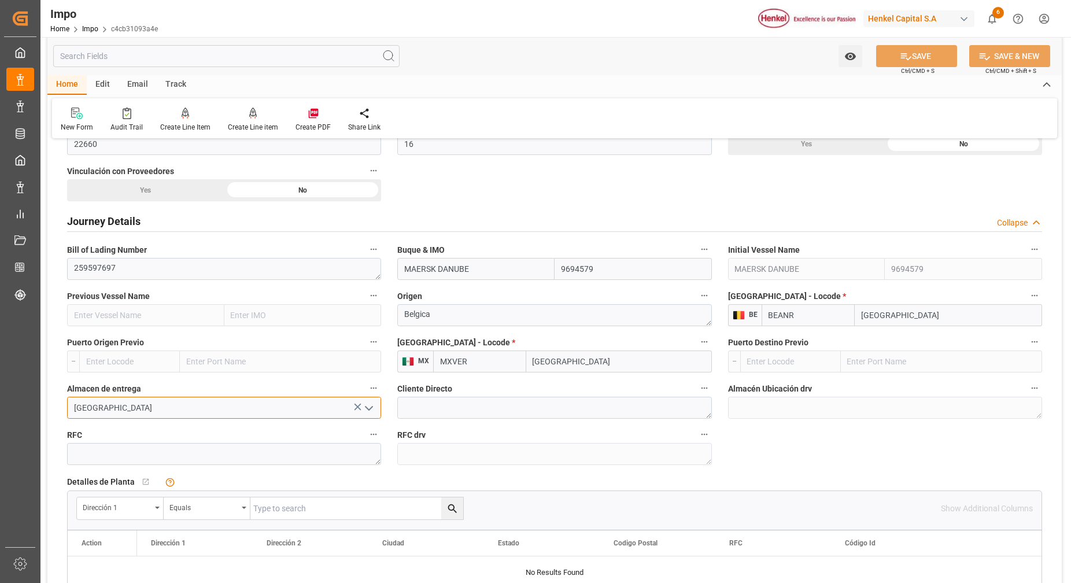
click at [121, 413] on input "[GEOGRAPHIC_DATA]" at bounding box center [224, 408] width 314 height 22
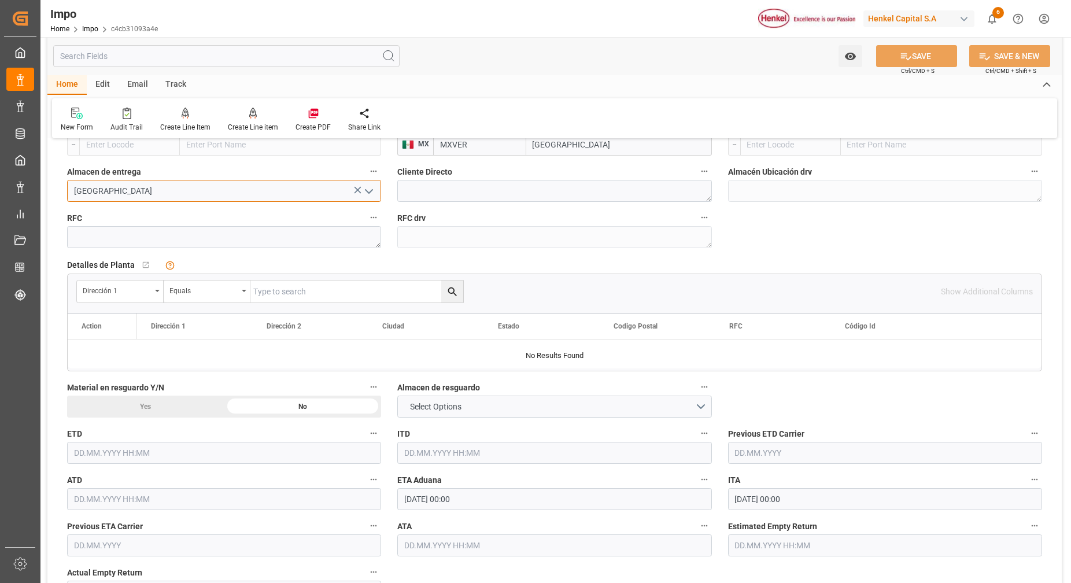
scroll to position [1085, 0]
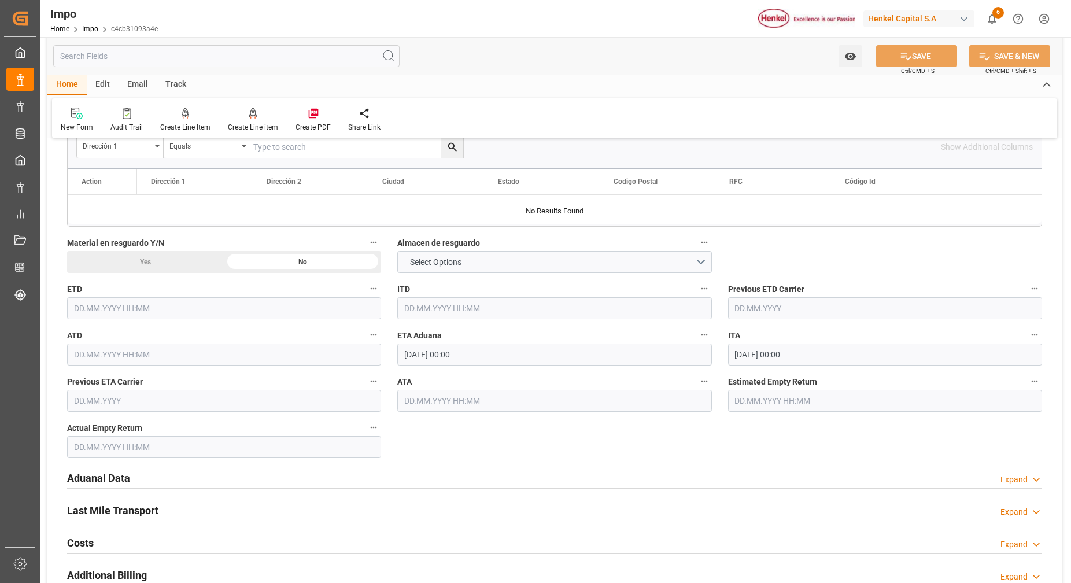
click at [109, 476] on h2 "Aduanal Data" at bounding box center [98, 478] width 63 height 16
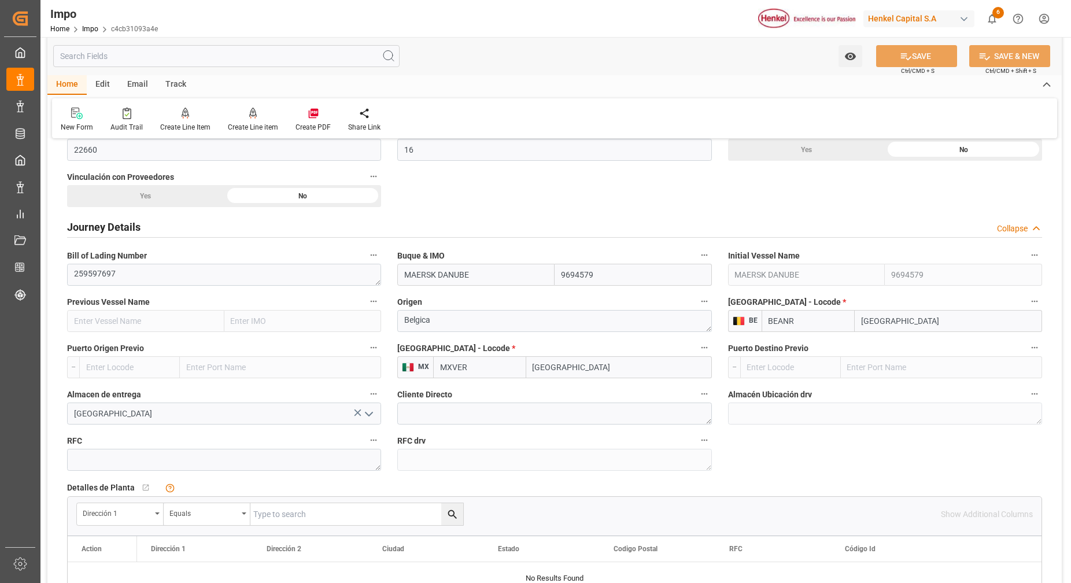
scroll to position [796, 0]
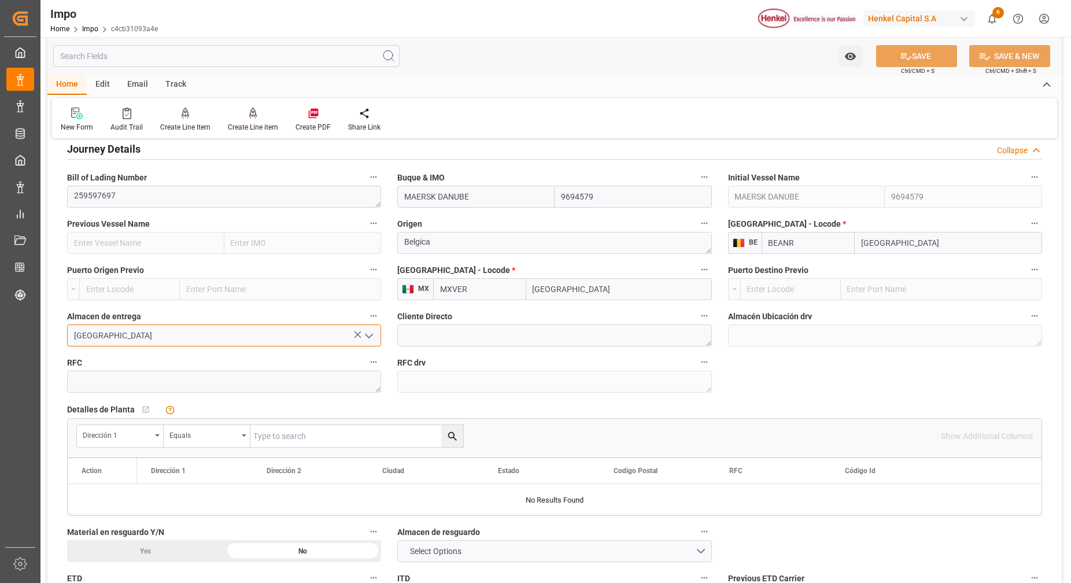
click at [316, 339] on input "[GEOGRAPHIC_DATA]" at bounding box center [224, 336] width 314 height 22
click at [377, 334] on input "Salamanca" at bounding box center [224, 336] width 314 height 22
click at [377, 334] on button "open menu" at bounding box center [368, 336] width 17 height 18
click at [371, 336] on icon "open menu" at bounding box center [369, 336] width 14 height 14
click at [366, 340] on icon "open menu" at bounding box center [369, 336] width 14 height 14
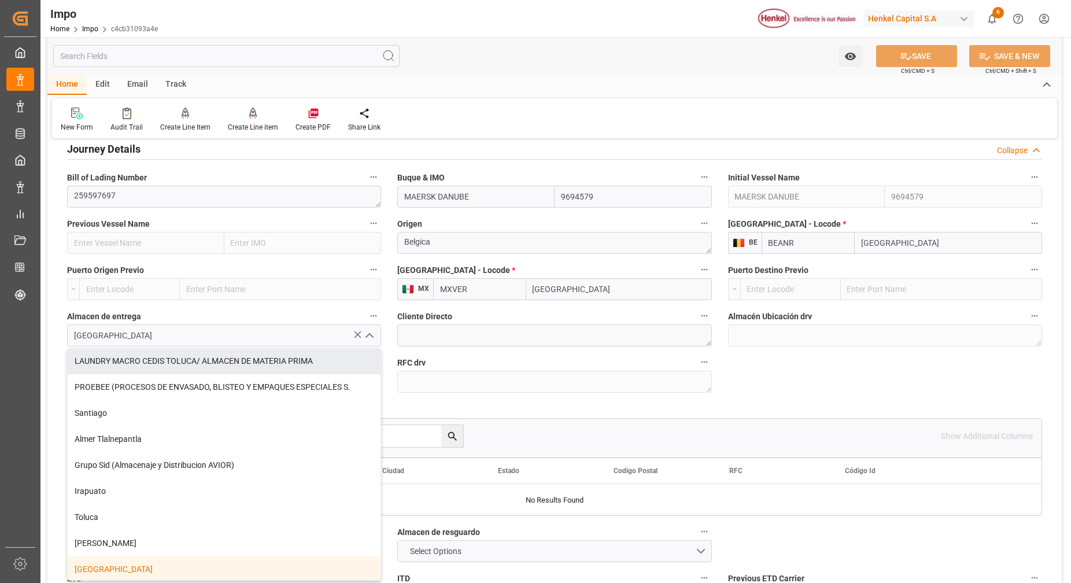
click at [355, 338] on icon at bounding box center [358, 335] width 12 height 12
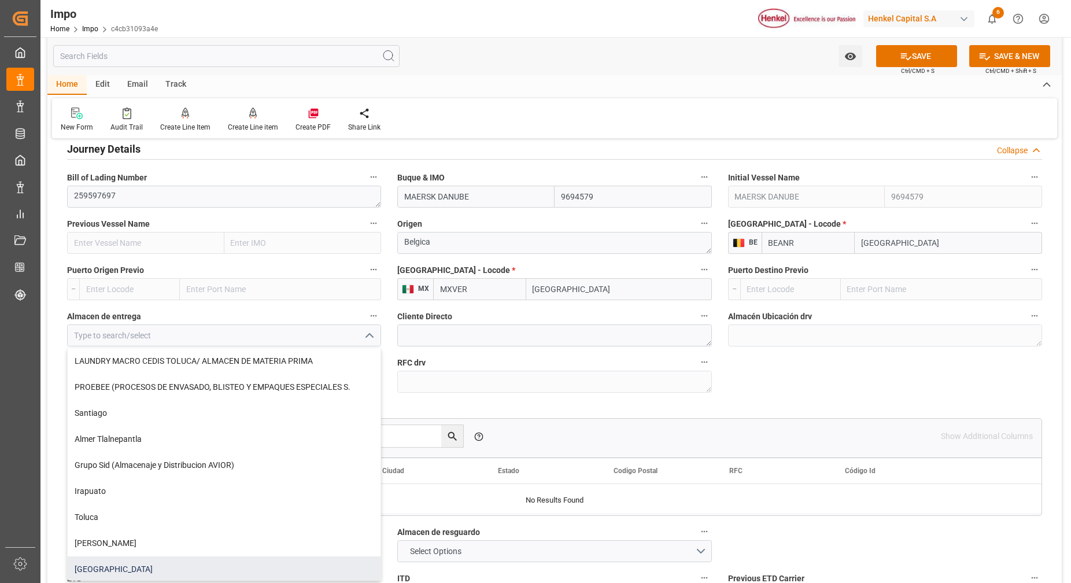
click at [138, 562] on div "Salamanca" at bounding box center [224, 570] width 313 height 26
type input "Salamanca"
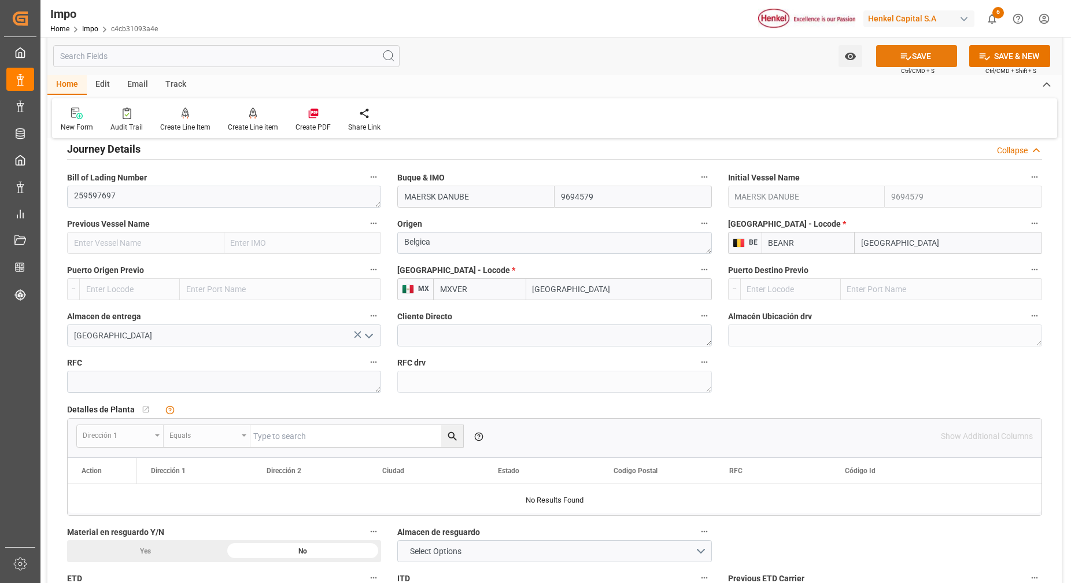
click at [920, 64] on button "SAVE" at bounding box center [917, 56] width 81 height 22
click at [374, 344] on button "open menu" at bounding box center [368, 336] width 17 height 18
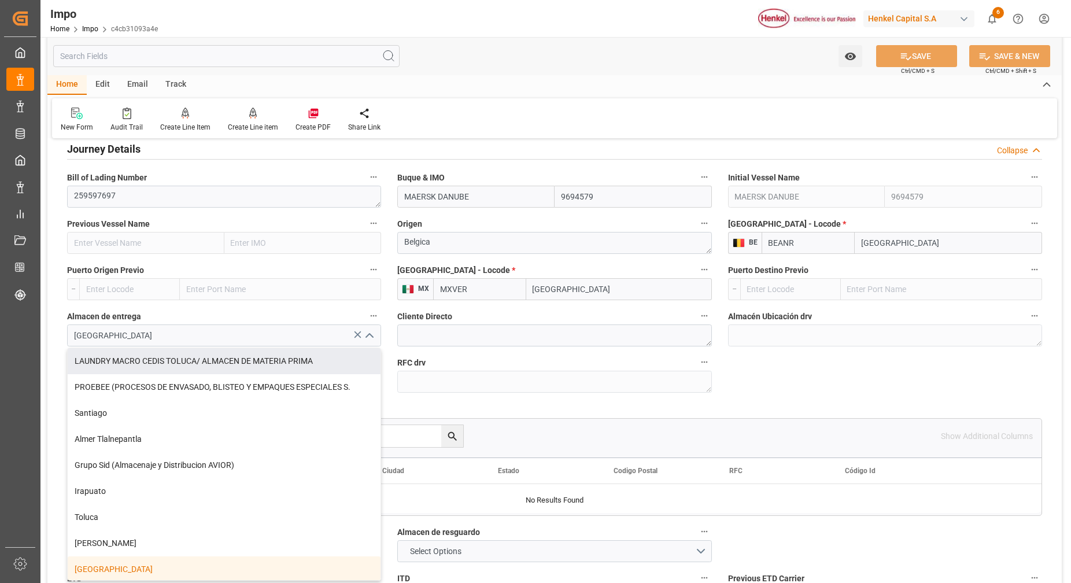
click at [550, 97] on div "Home Edit Email Track New Form Audit Trail Create Line Item Create Line item Cr…" at bounding box center [554, 106] width 1015 height 63
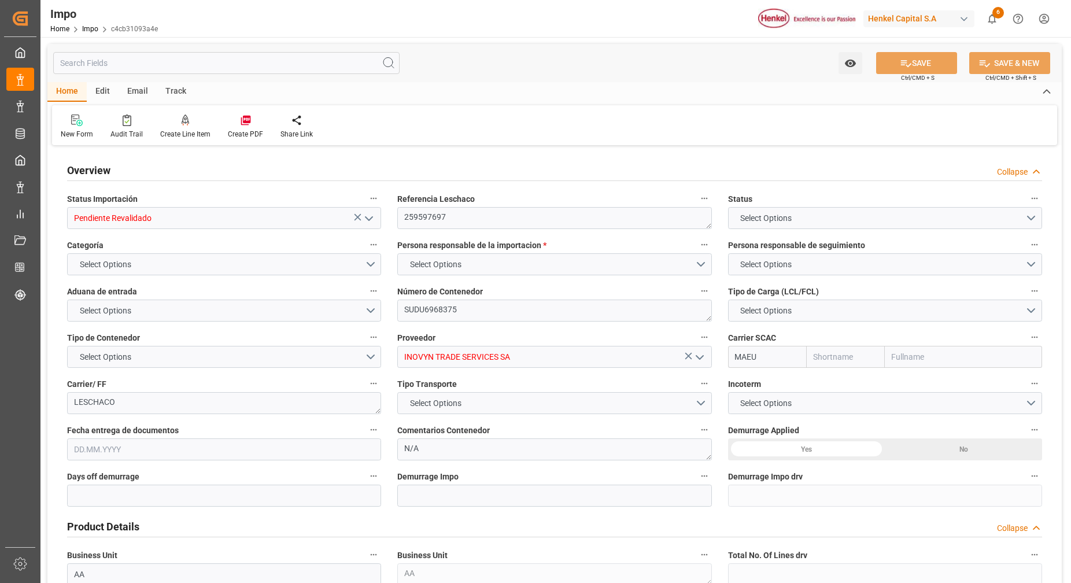
type input "Pendiente Revalidado"
type textarea "259597697"
type textarea "SUDU6968375"
type input "INOVYN TRADE SERVICES SA"
type input "MAEU"
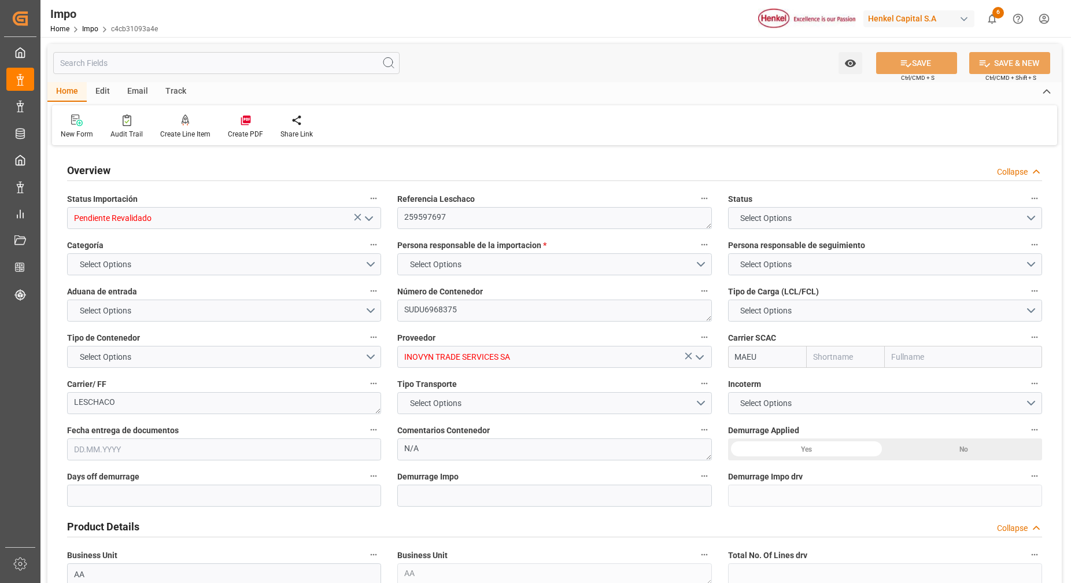
type textarea "LESCHACO"
type textarea "N/A"
type input "AA"
type textarea "AA"
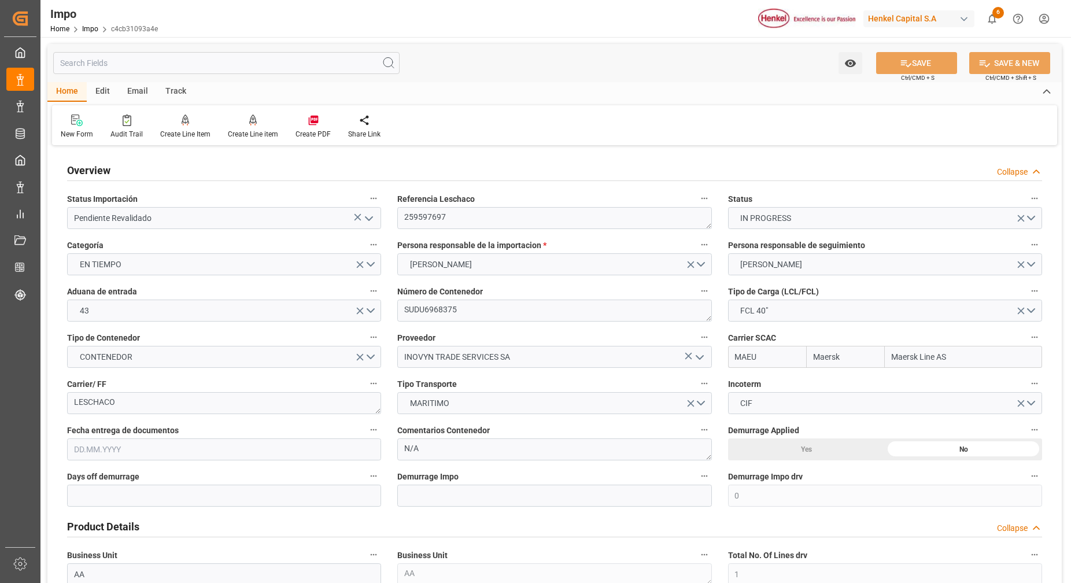
type input "Maersk"
type input "Maersk Line AS"
type input "0"
type input "1"
type input "22660"
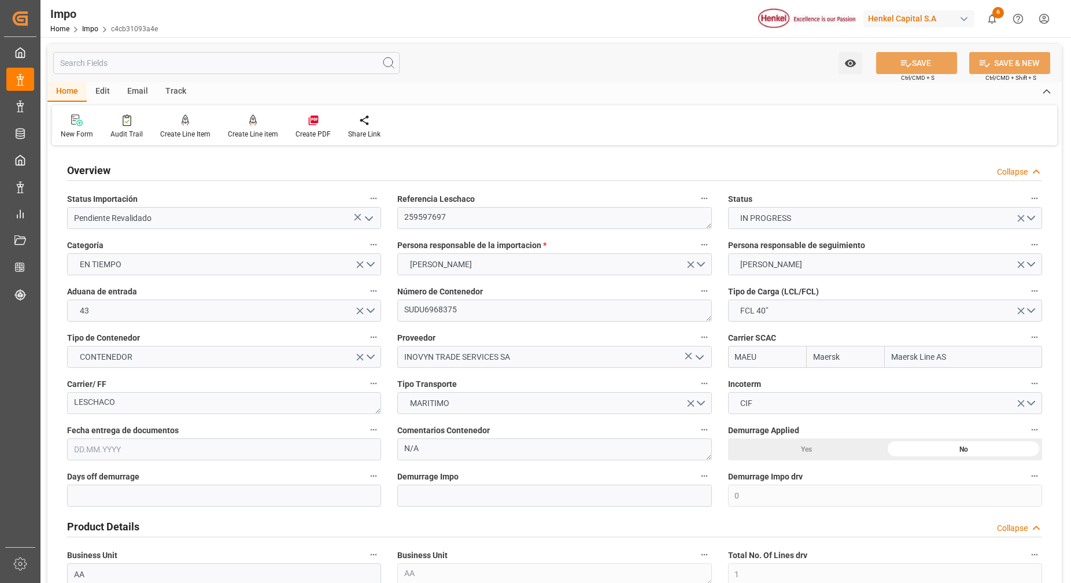
type input "16"
type input "[DATE]"
type input "Maersk"
type input "Maersk Line AS"
type input "0"
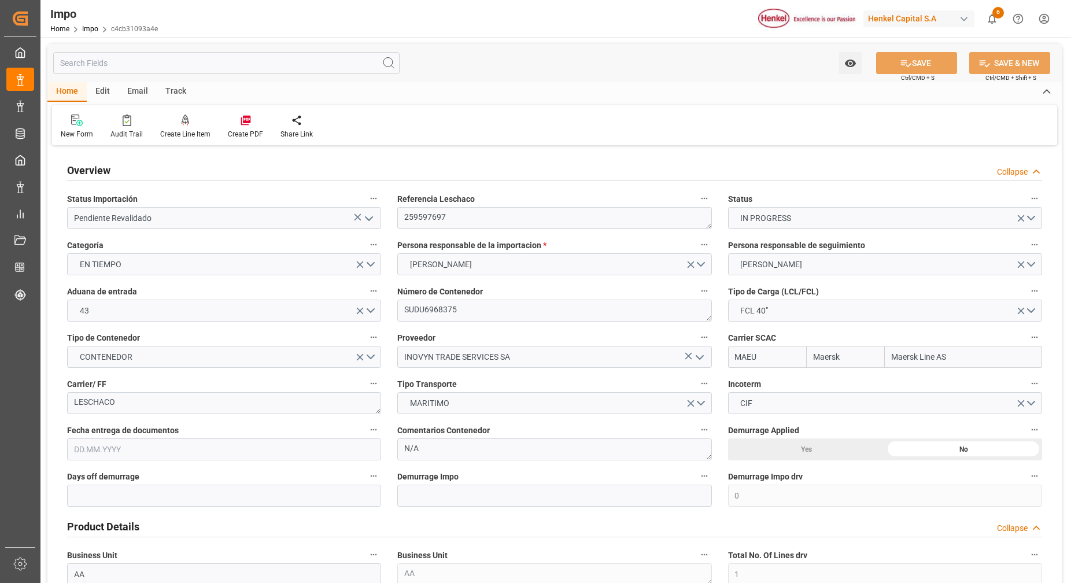
type input "1"
type input "22660"
type input "16"
type input "9694579"
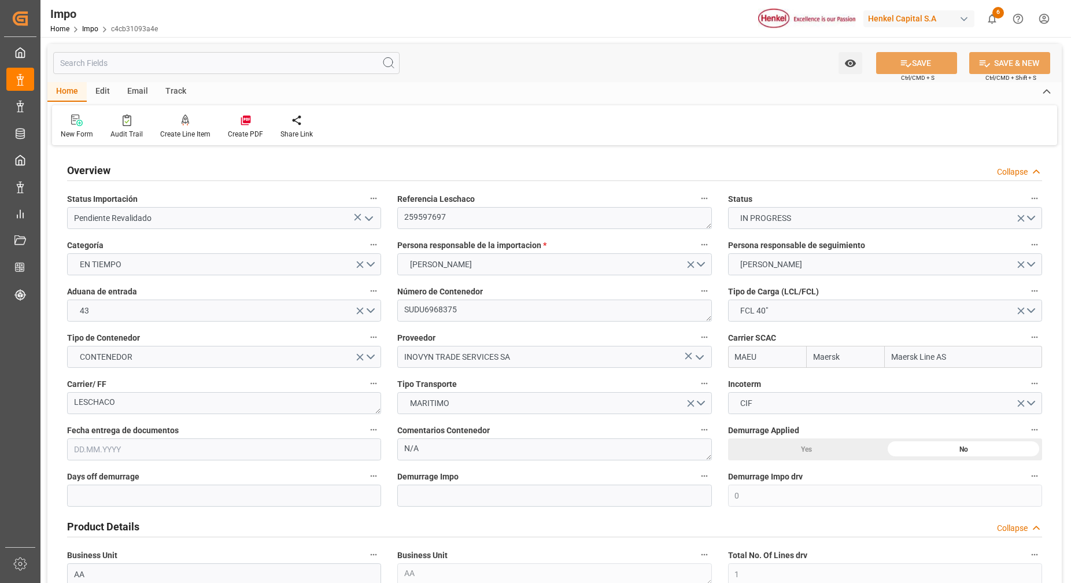
type input "9694579"
type input "BEANR"
type input "MXVER"
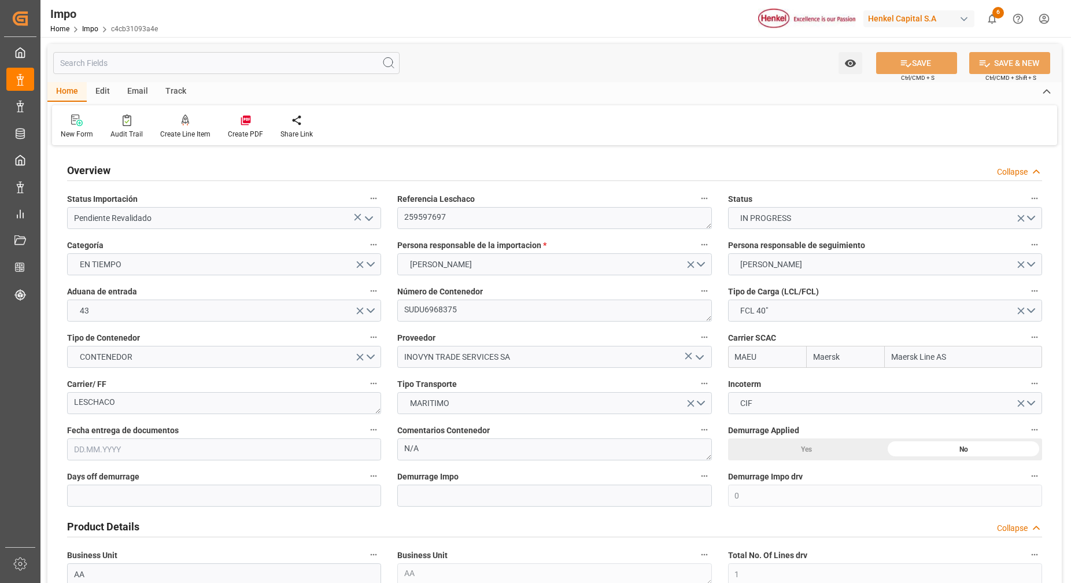
type input "[DATE]"
type input "[DATE] 00:00"
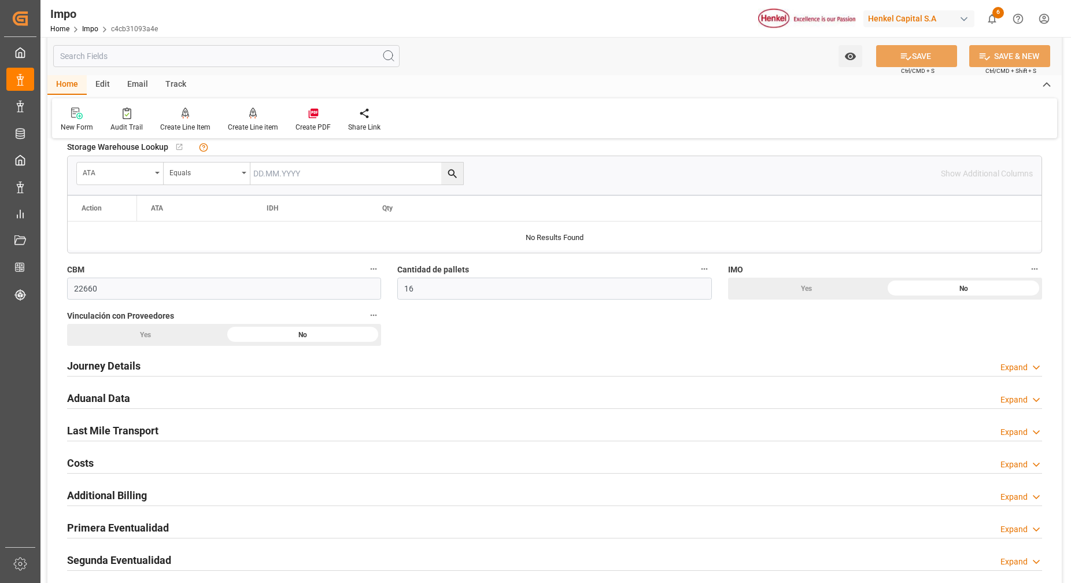
scroll to position [723, 0]
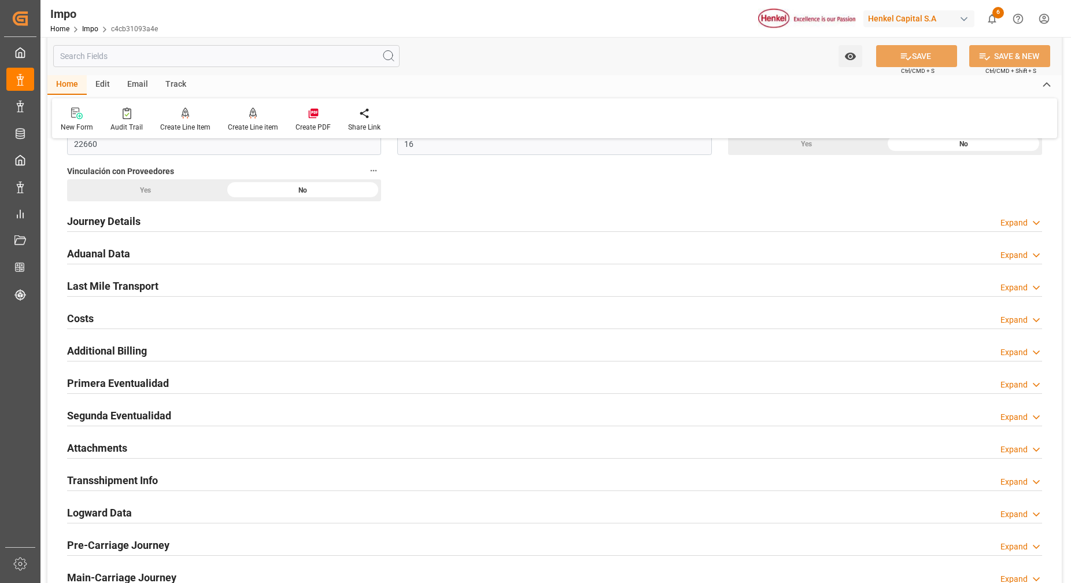
click at [116, 221] on h2 "Journey Details" at bounding box center [103, 221] width 73 height 16
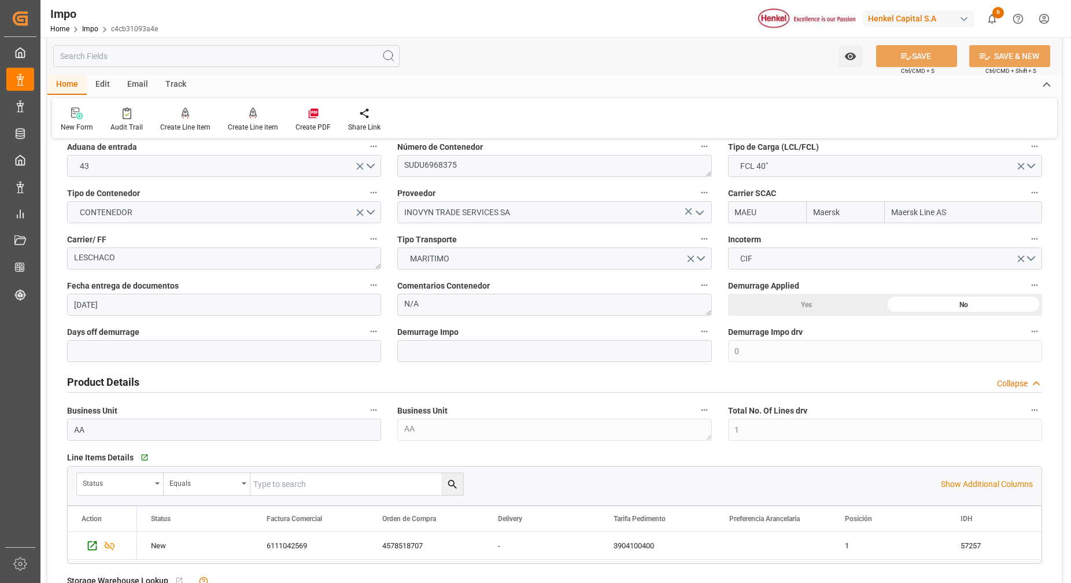
scroll to position [0, 0]
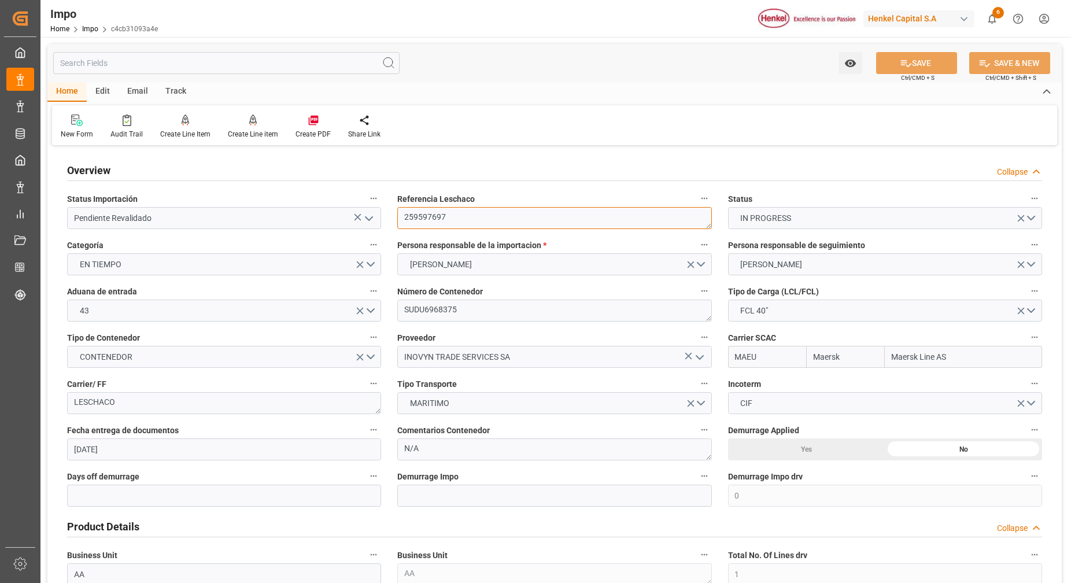
click at [432, 222] on textarea "259597697" at bounding box center [554, 218] width 314 height 22
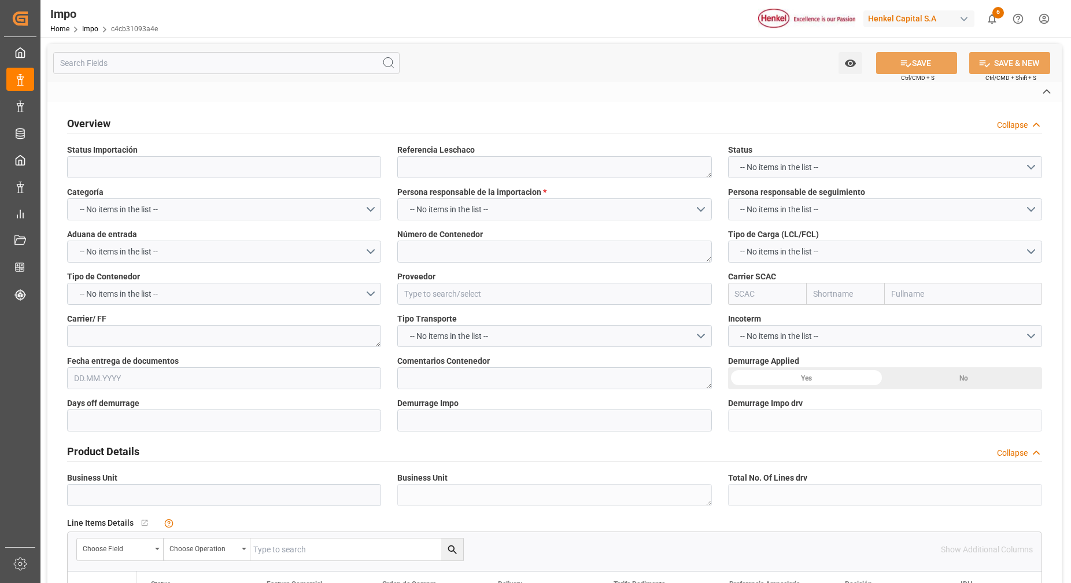
type input "Pendiente Revalidado"
type textarea "259597697"
type textarea "SUDU6968375"
type input "INOVYN TRADE SERVICES SA"
type input "MAEU"
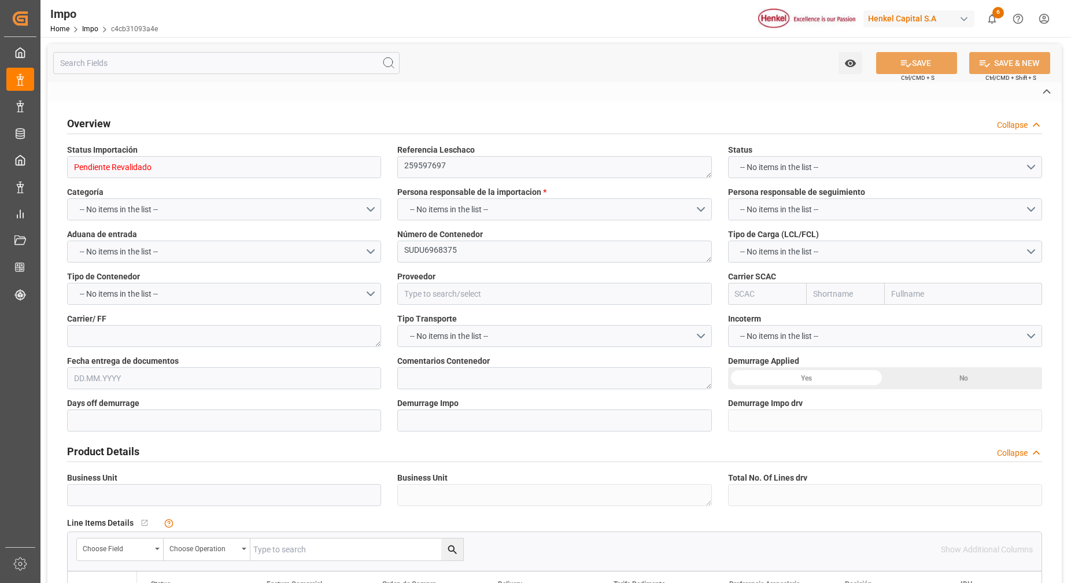
type textarea "LESCHACO"
type textarea "N/A"
type input "AA"
type textarea "AA"
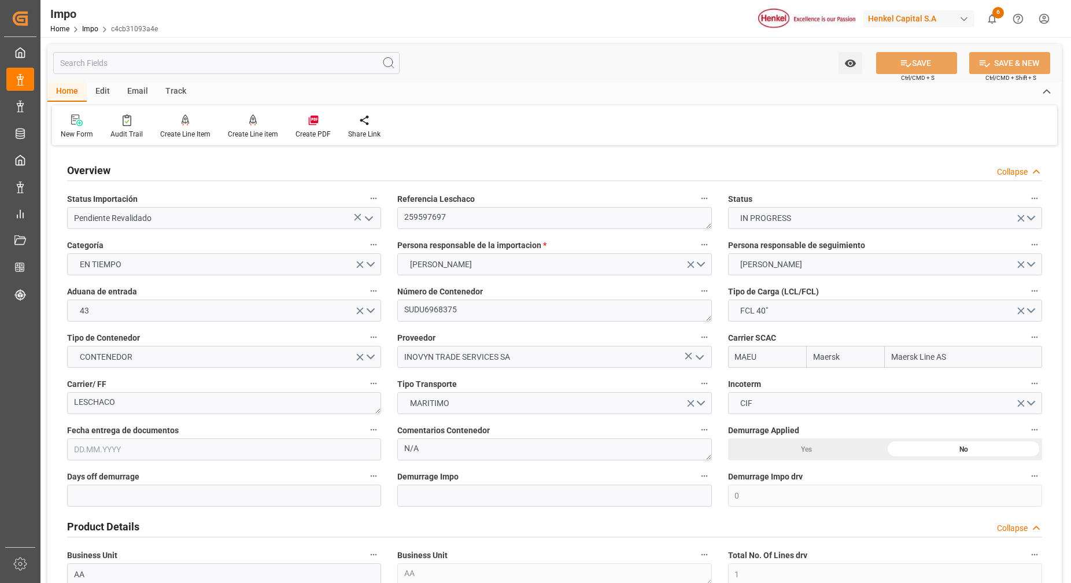
type input "Maersk"
type input "Maersk Line AS"
type input "0"
type input "1"
type input "22660"
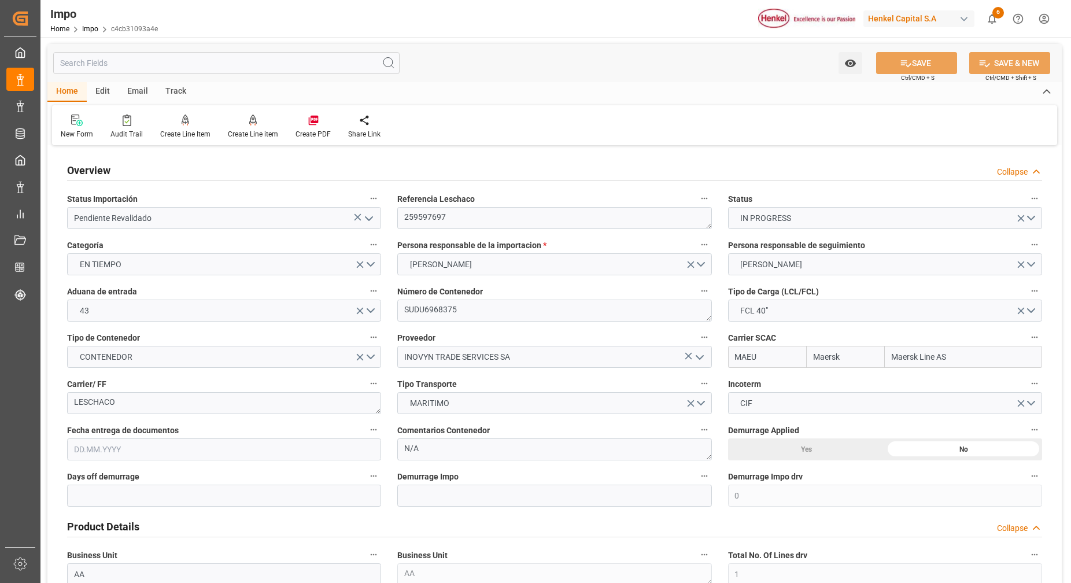
type input "16"
type input "[DATE]"
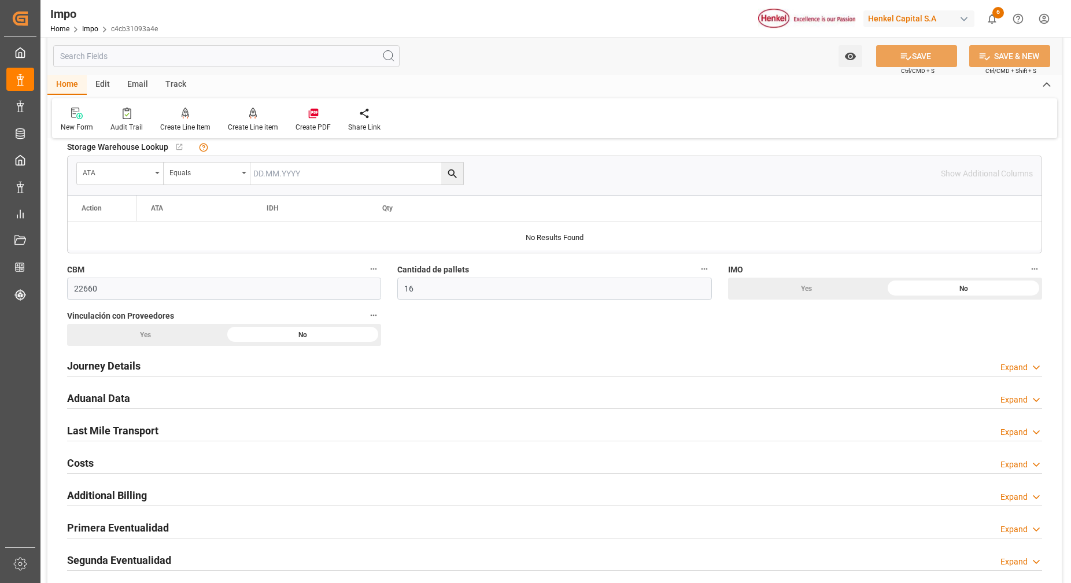
scroll to position [868, 0]
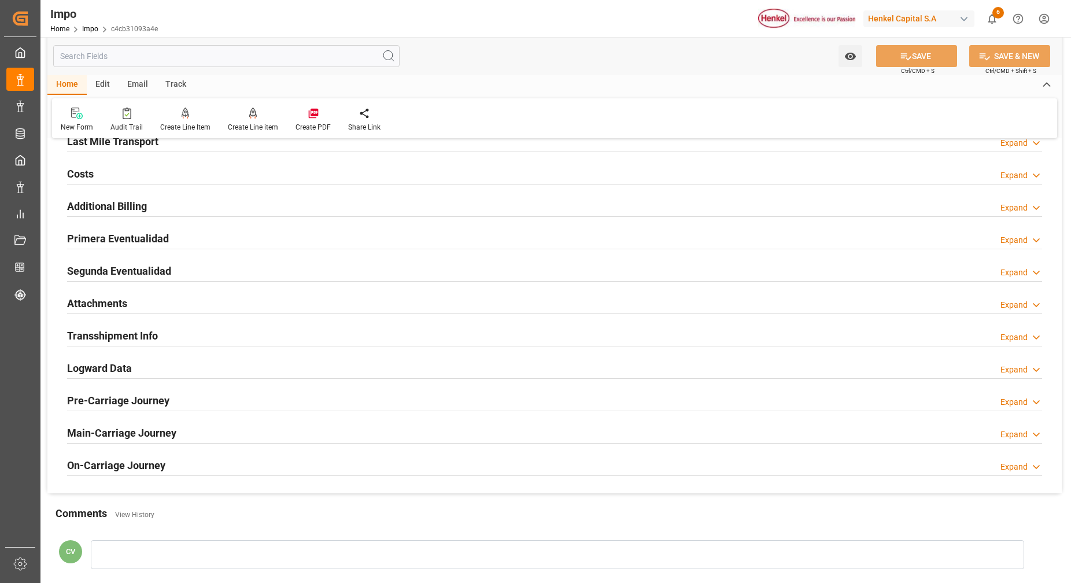
click at [115, 303] on h2 "Attachments" at bounding box center [97, 304] width 60 height 16
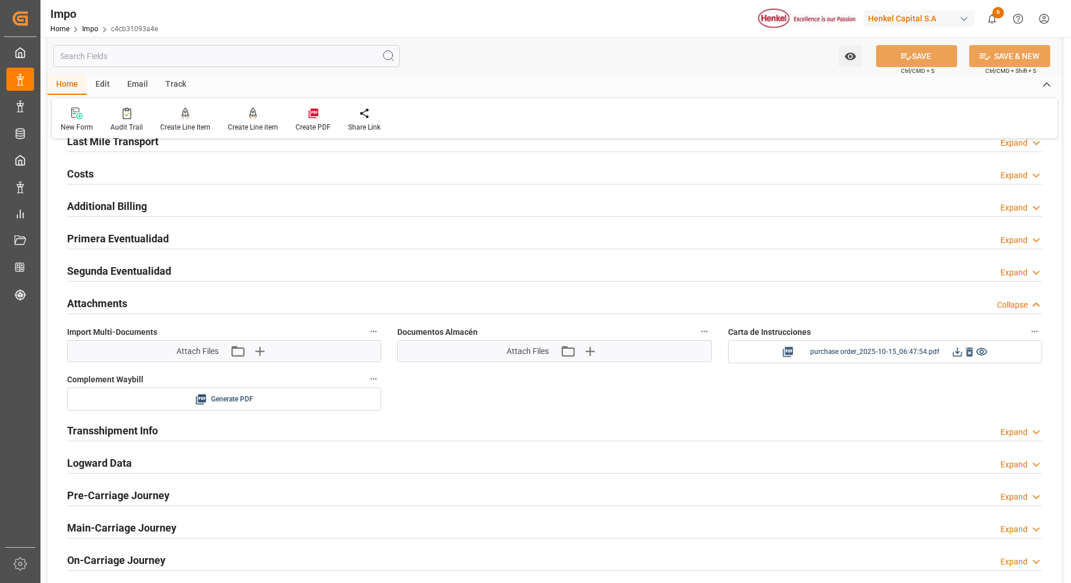
click at [970, 354] on icon at bounding box center [970, 352] width 7 height 9
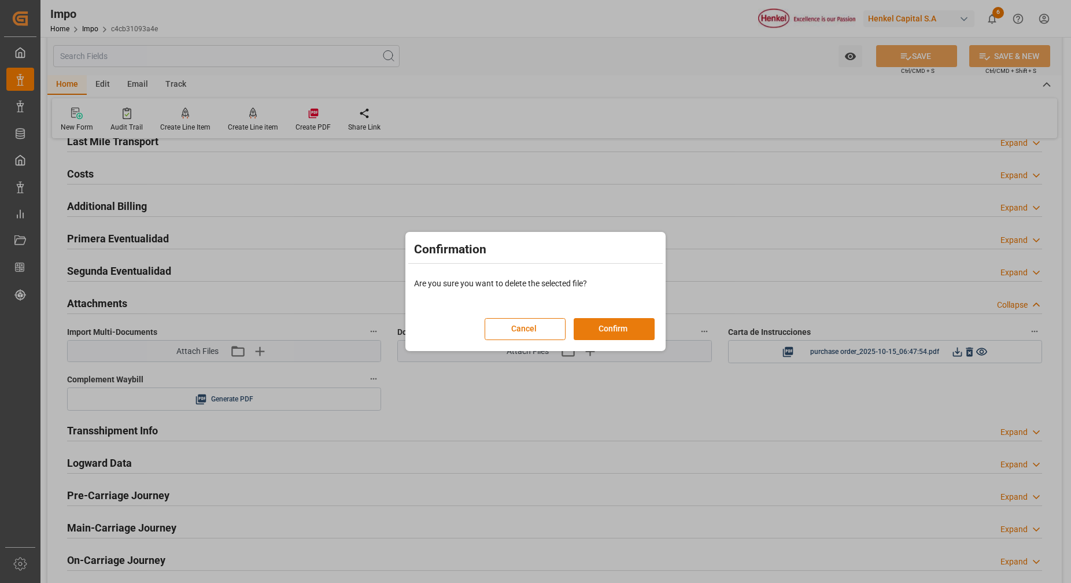
click at [637, 329] on button "Confirm" at bounding box center [614, 329] width 81 height 22
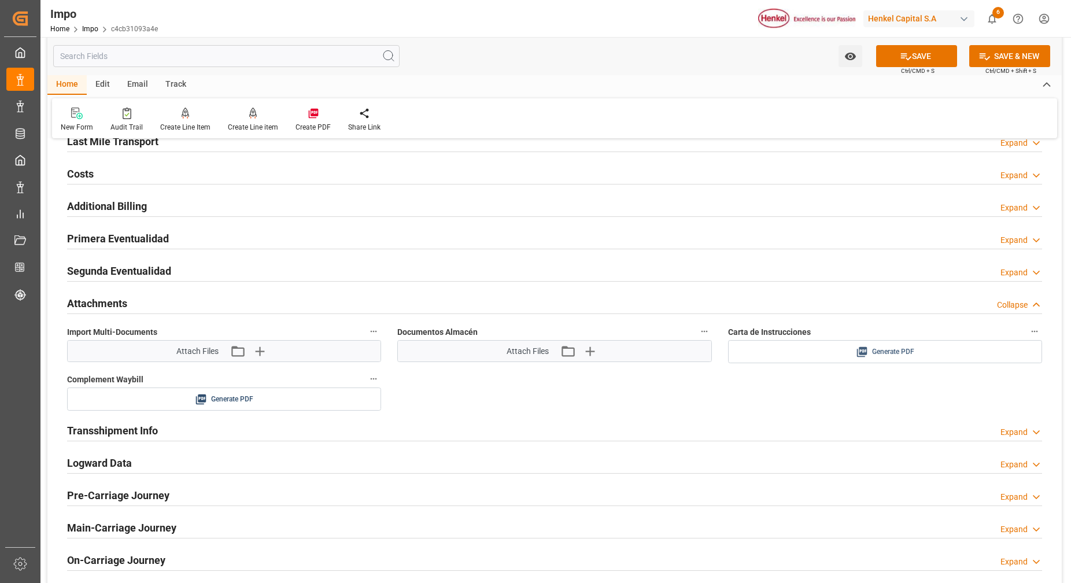
click at [812, 349] on div "Generate PDF" at bounding box center [885, 352] width 297 height 14
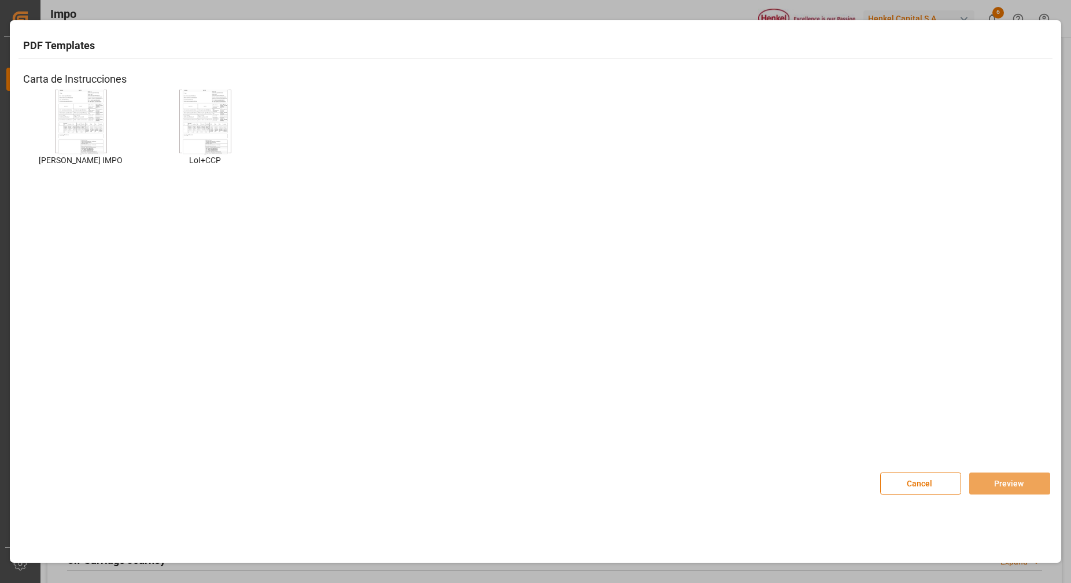
click at [93, 111] on img at bounding box center [81, 121] width 46 height 65
click at [1009, 473] on button "Preview" at bounding box center [1010, 484] width 81 height 22
click at [984, 485] on button "Preview" at bounding box center [1010, 484] width 81 height 22
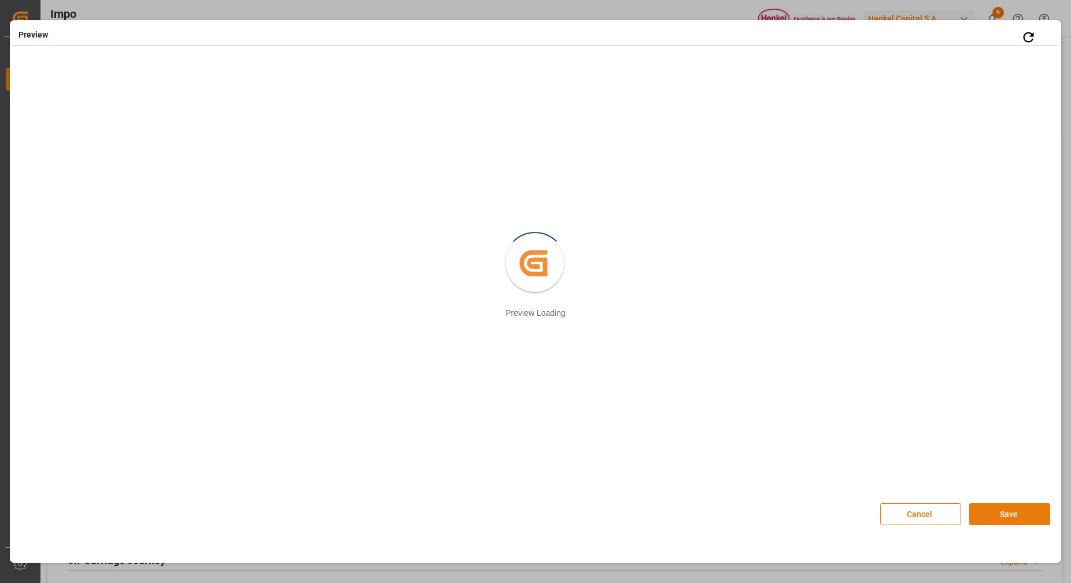
click at [990, 520] on button "Save" at bounding box center [1010, 514] width 81 height 22
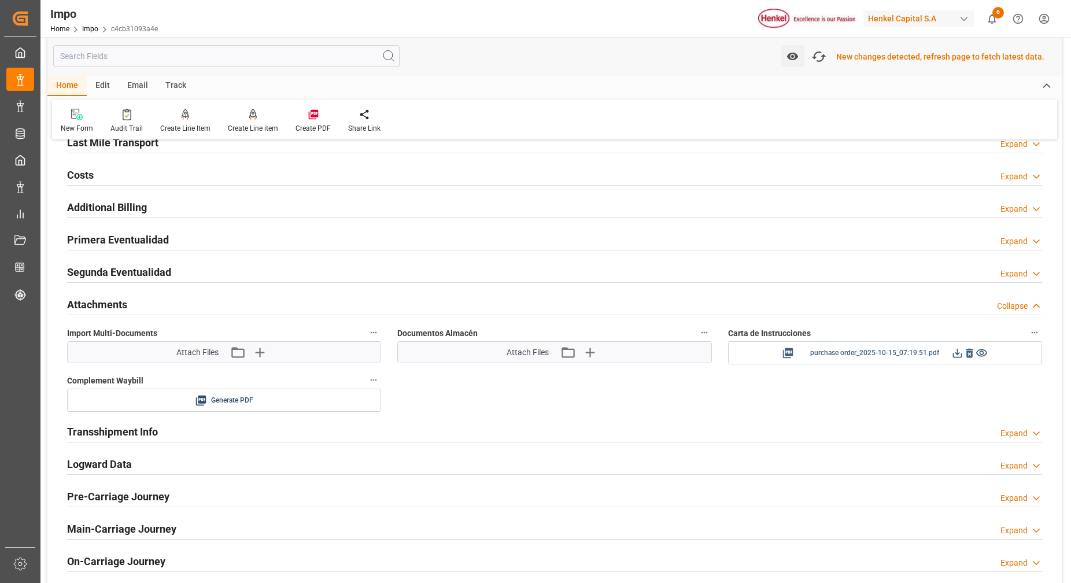
click at [956, 356] on icon at bounding box center [958, 353] width 12 height 12
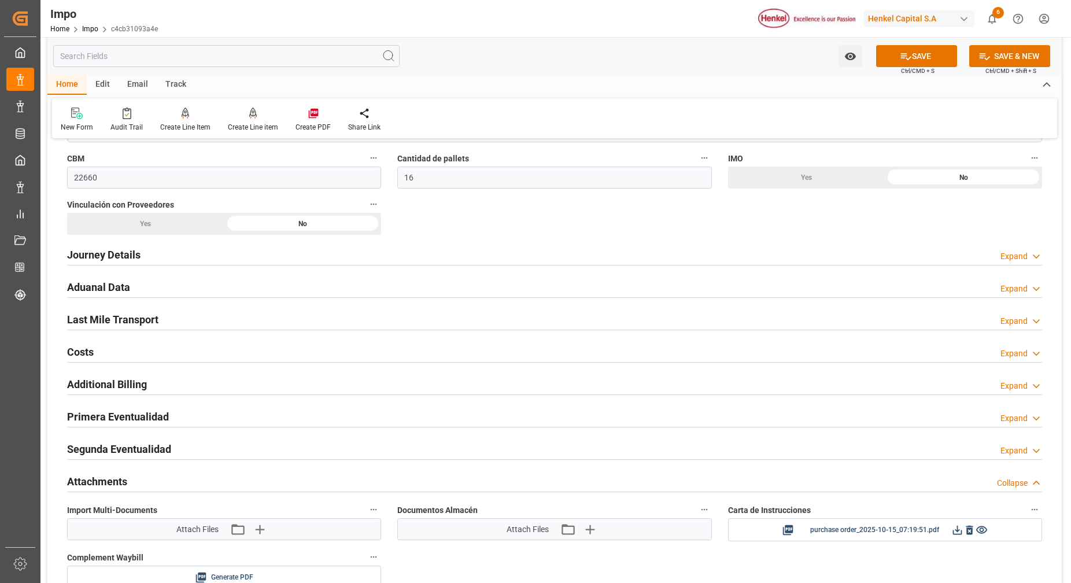
scroll to position [651, 0]
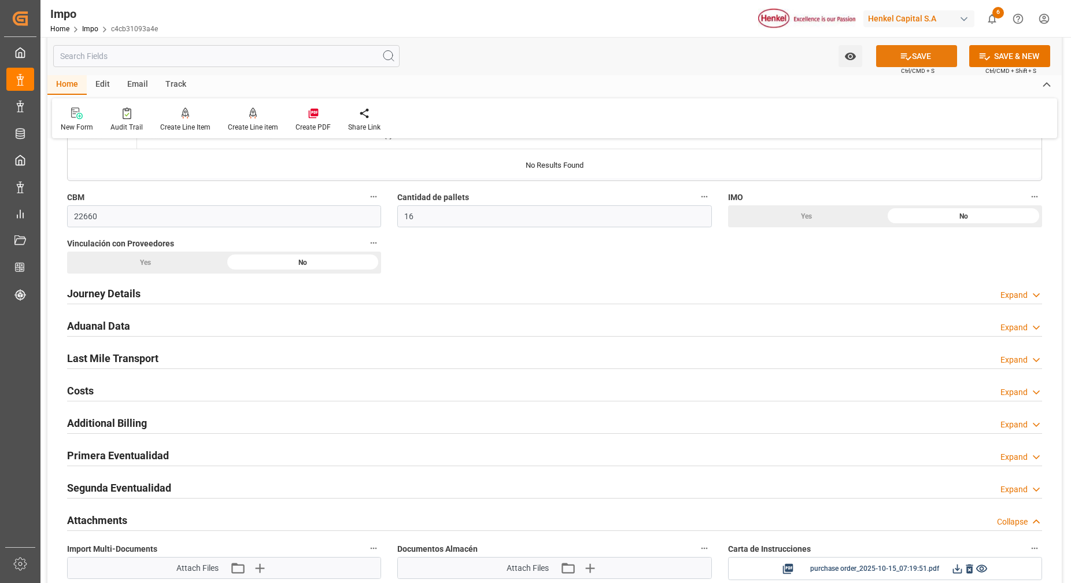
click at [893, 62] on button "SAVE" at bounding box center [917, 56] width 81 height 22
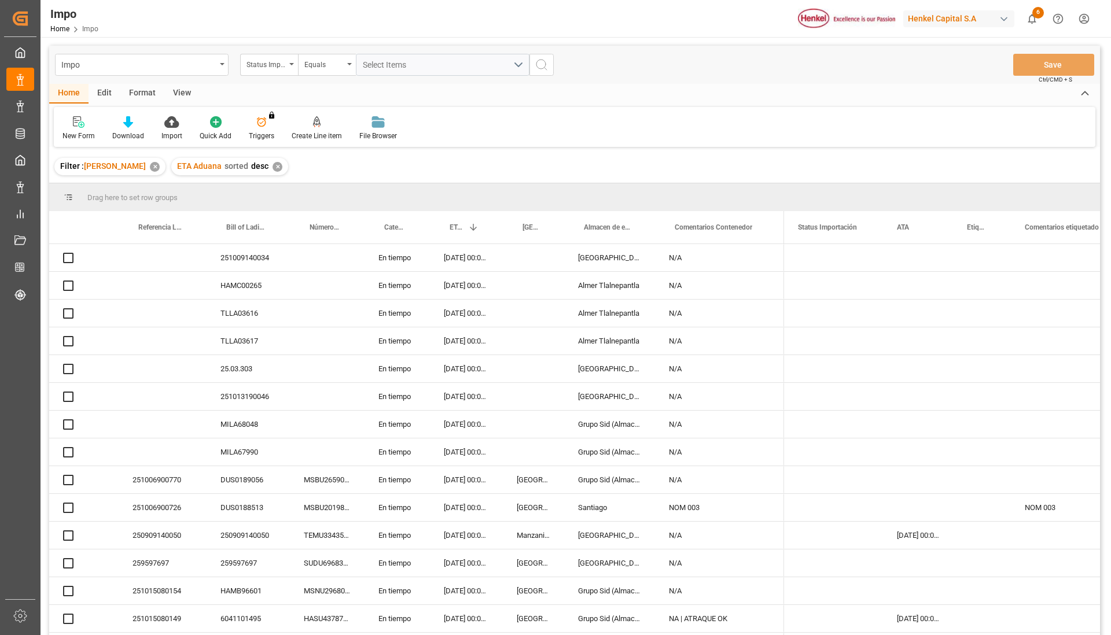
click at [131, 89] on div "Format" at bounding box center [142, 94] width 44 height 20
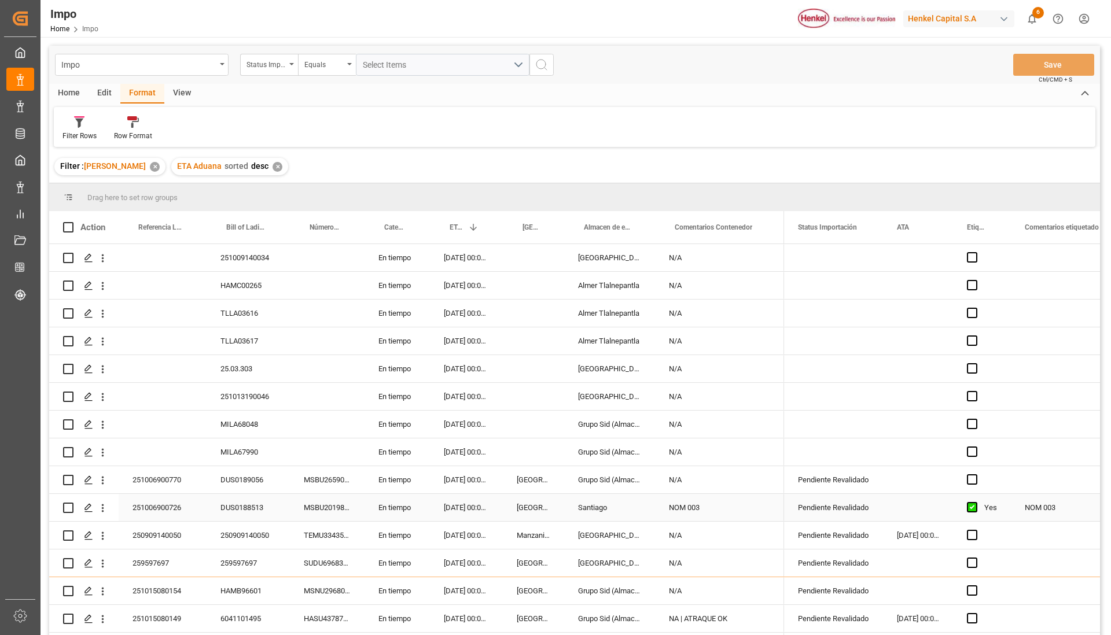
click at [237, 511] on div "DUS0188513" at bounding box center [248, 507] width 83 height 27
click at [237, 511] on input "DUS0188513" at bounding box center [248, 514] width 65 height 22
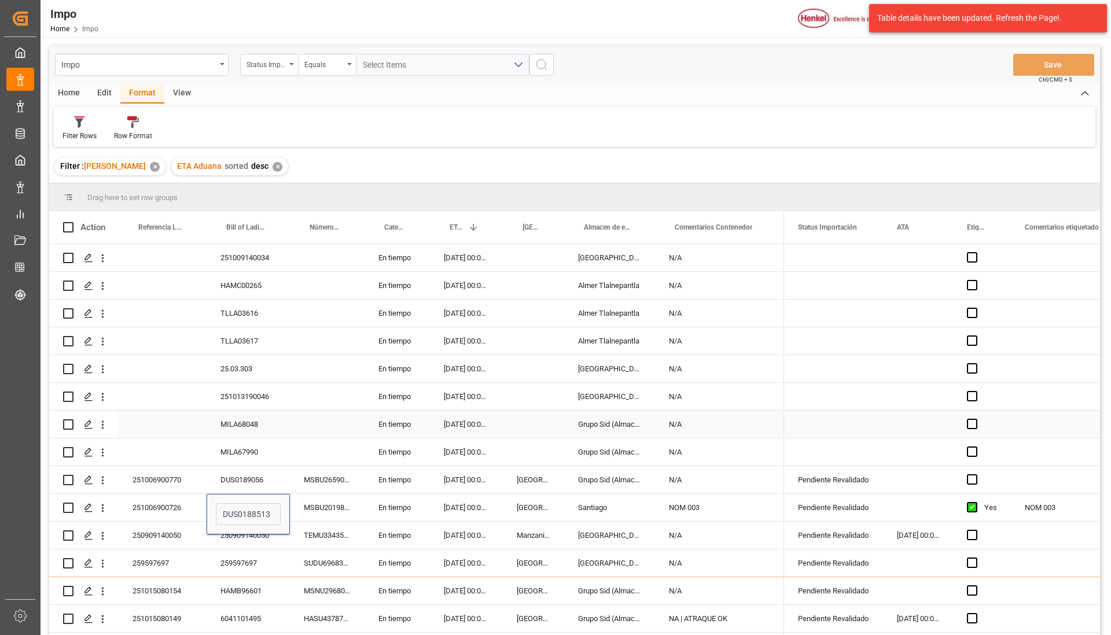
click at [310, 382] on div "251009140034 En tiempo [DATE] 00:00:00 Salamanca N/A HAMC00265 En tiempo [DATE]…" at bounding box center [416, 563] width 735 height 639
click at [234, 509] on div "DUS0188513" at bounding box center [248, 507] width 83 height 27
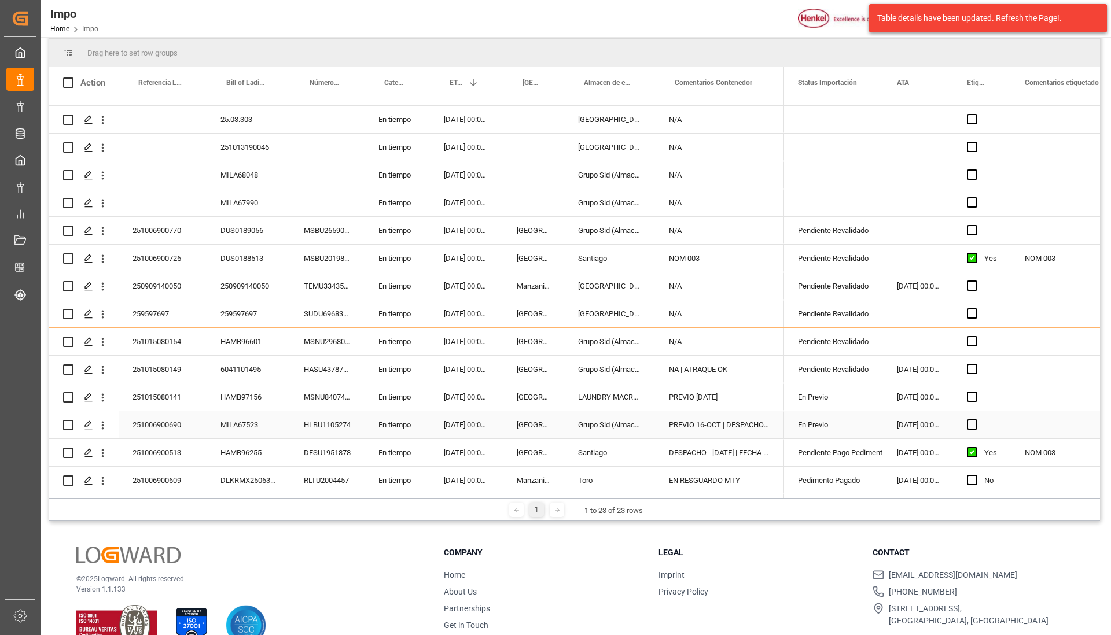
scroll to position [104, 0]
click at [264, 265] on div "DUS0188513" at bounding box center [248, 259] width 83 height 27
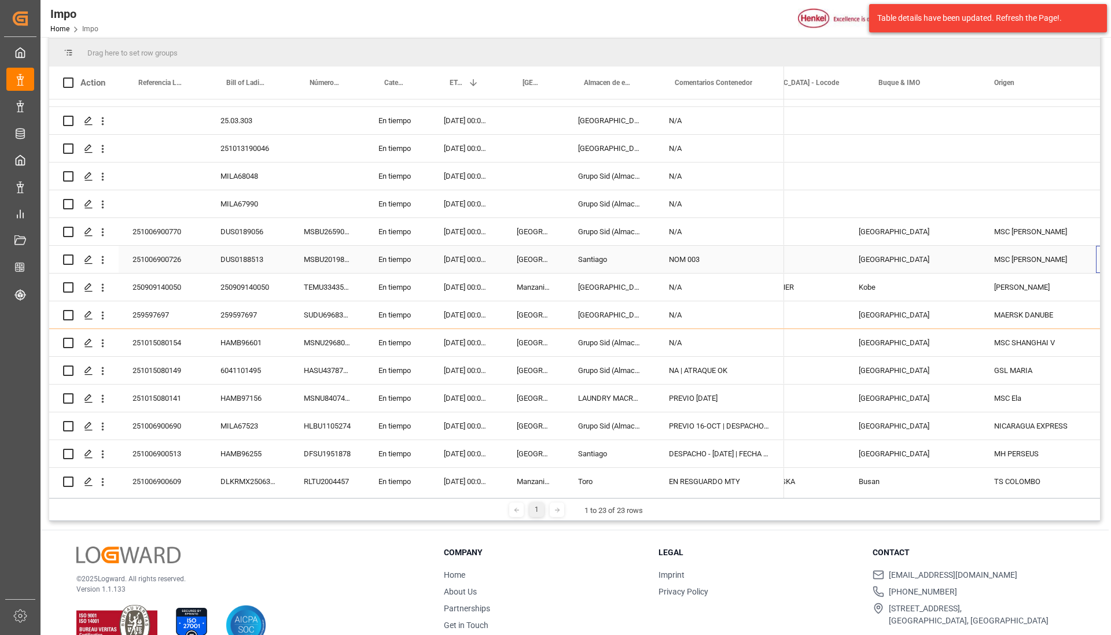
scroll to position [0, 0]
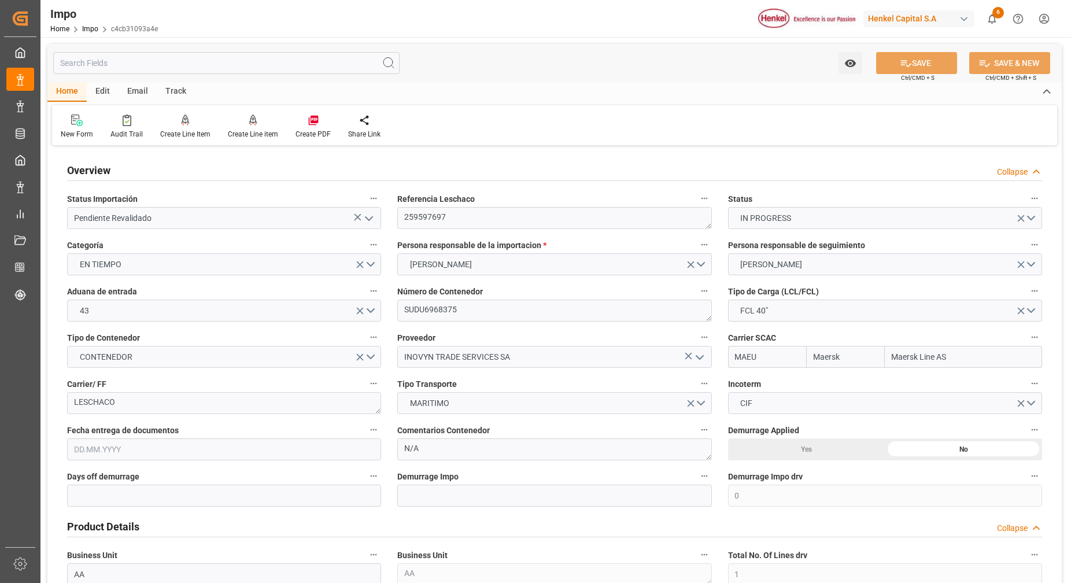
type input "Maersk"
type input "Maersk Line AS"
type input "0"
type input "1"
type input "22660"
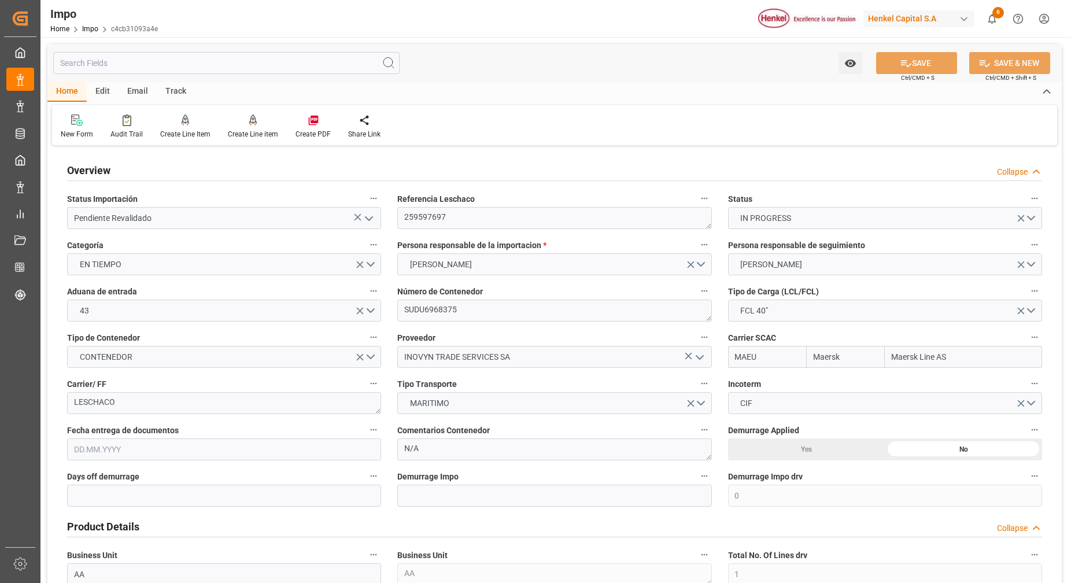
type input "16"
type input "[DATE]"
